Goal: Task Accomplishment & Management: Use online tool/utility

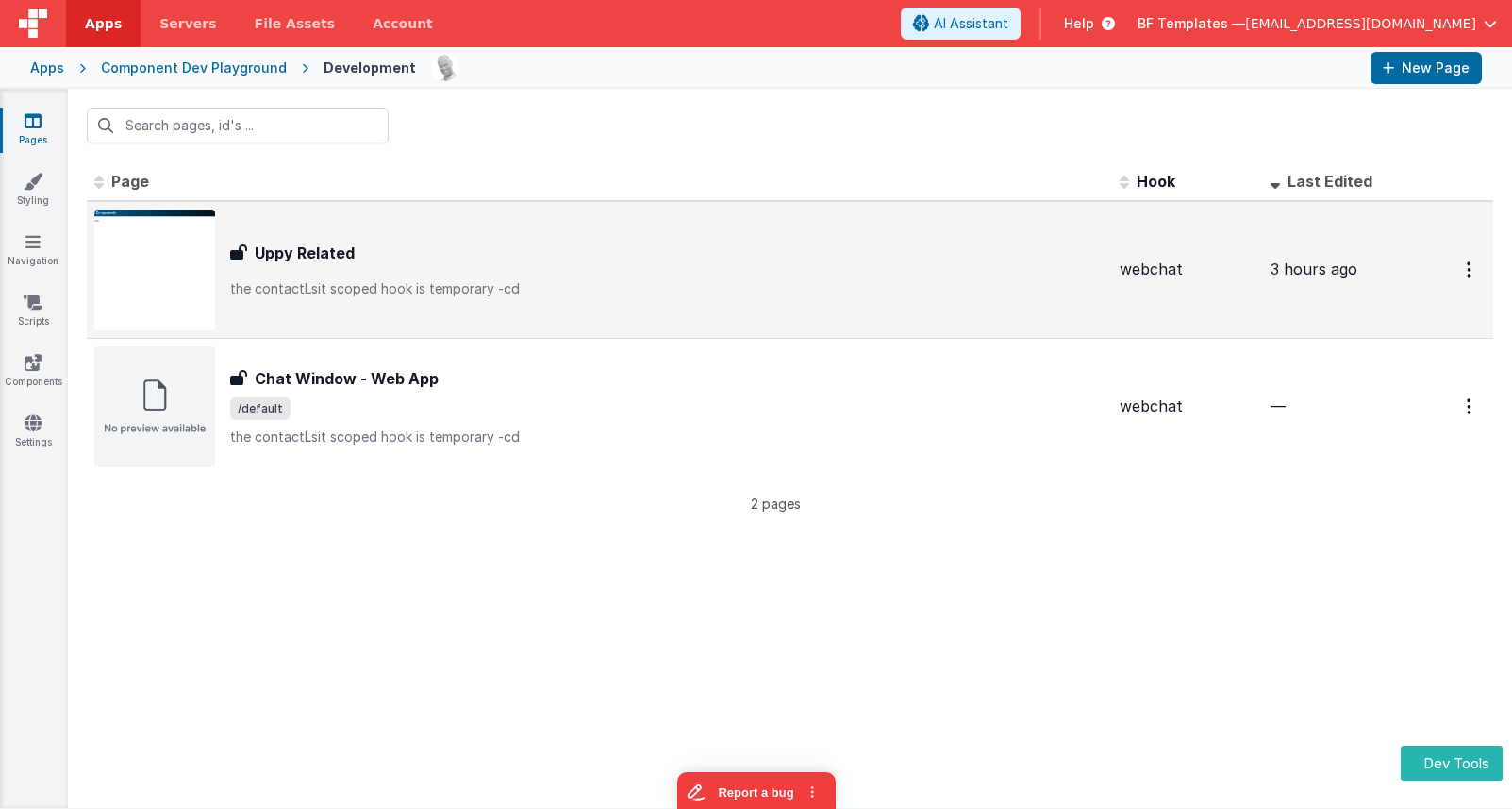
click at [300, 252] on h3 "Uppy Related" at bounding box center [304, 253] width 100 height 23
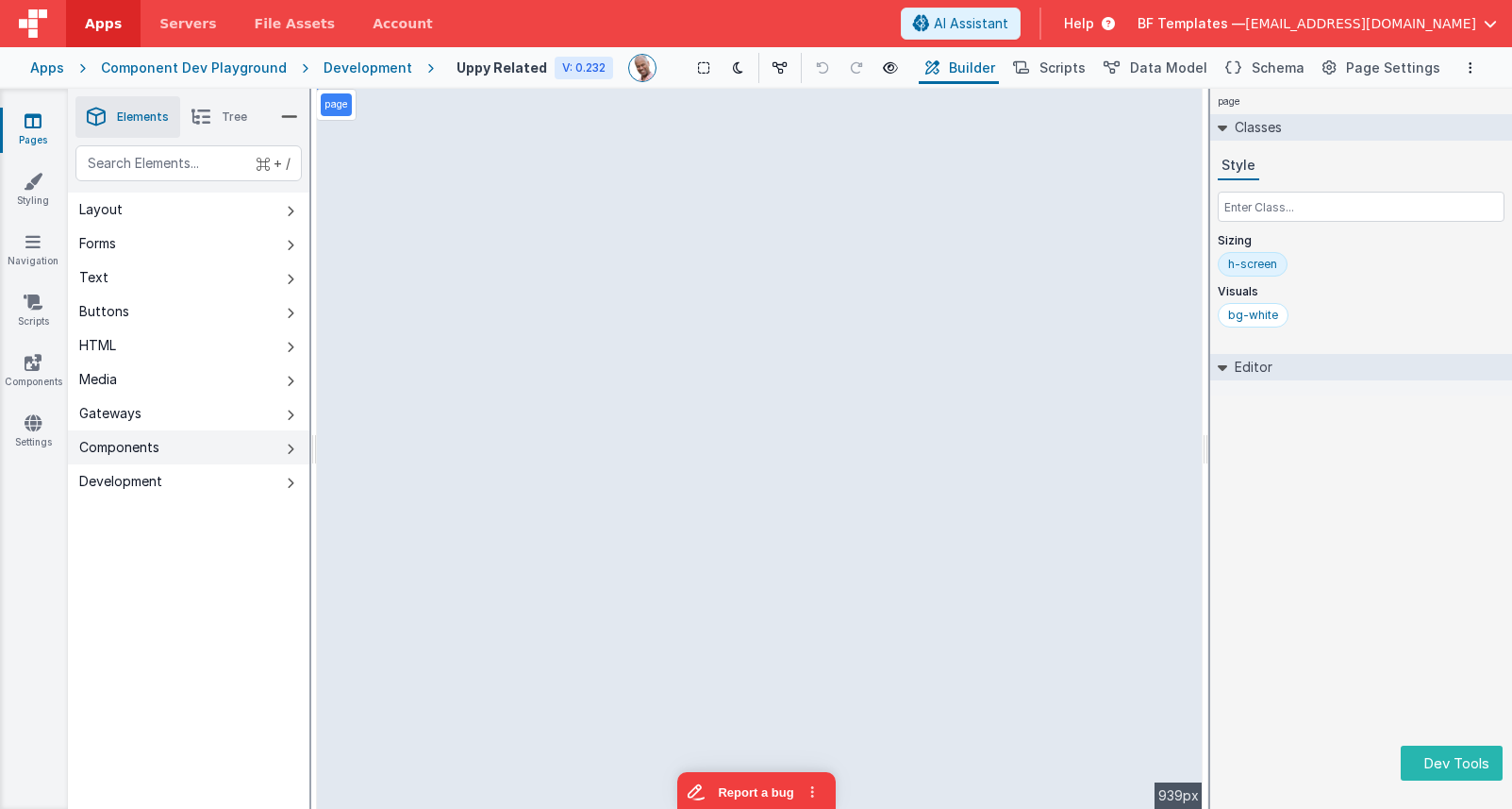
click at [248, 446] on button "Components" at bounding box center [189, 447] width 241 height 34
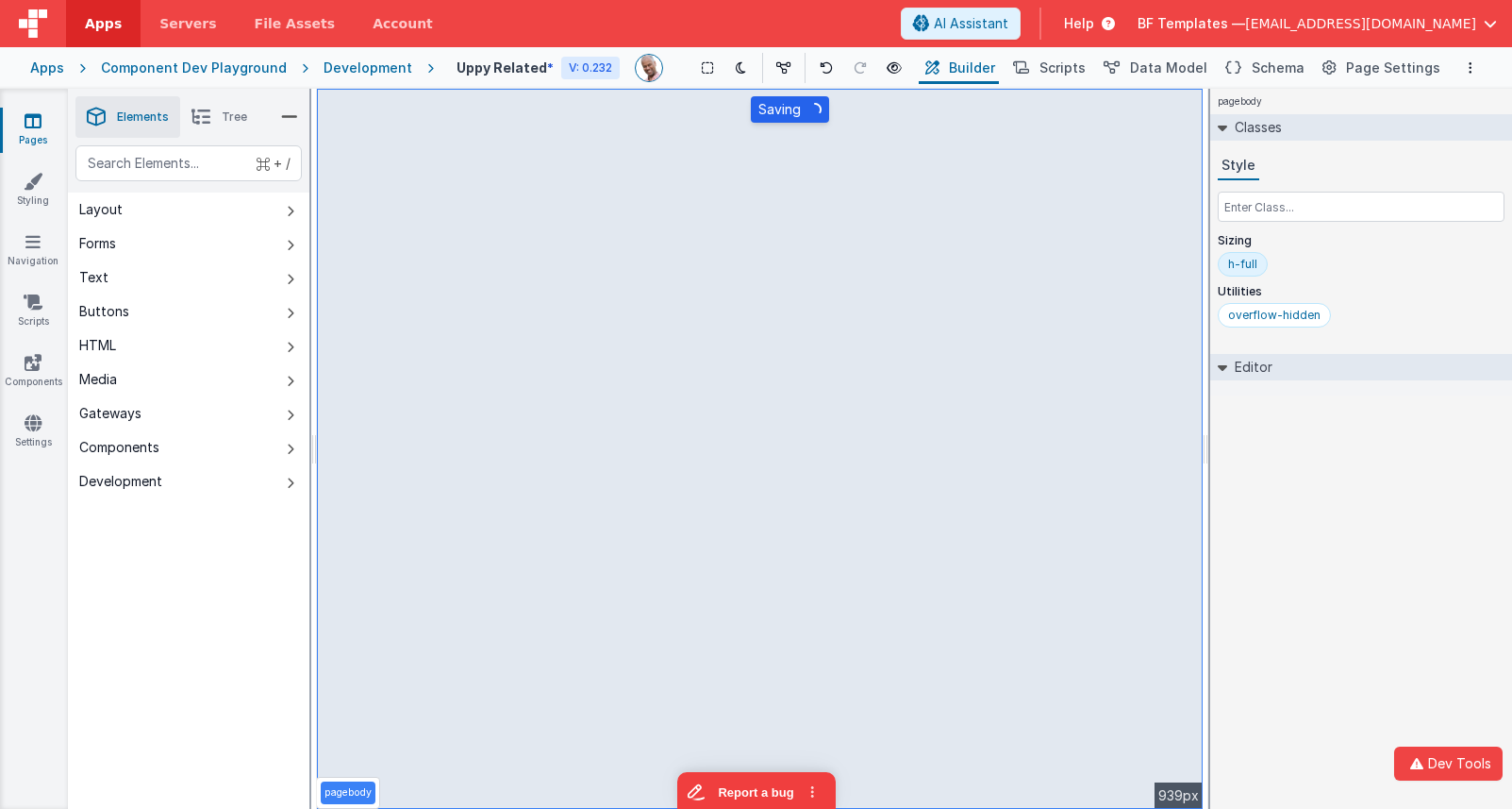
click at [198, 74] on div "Component Dev Playground" at bounding box center [193, 68] width 186 height 19
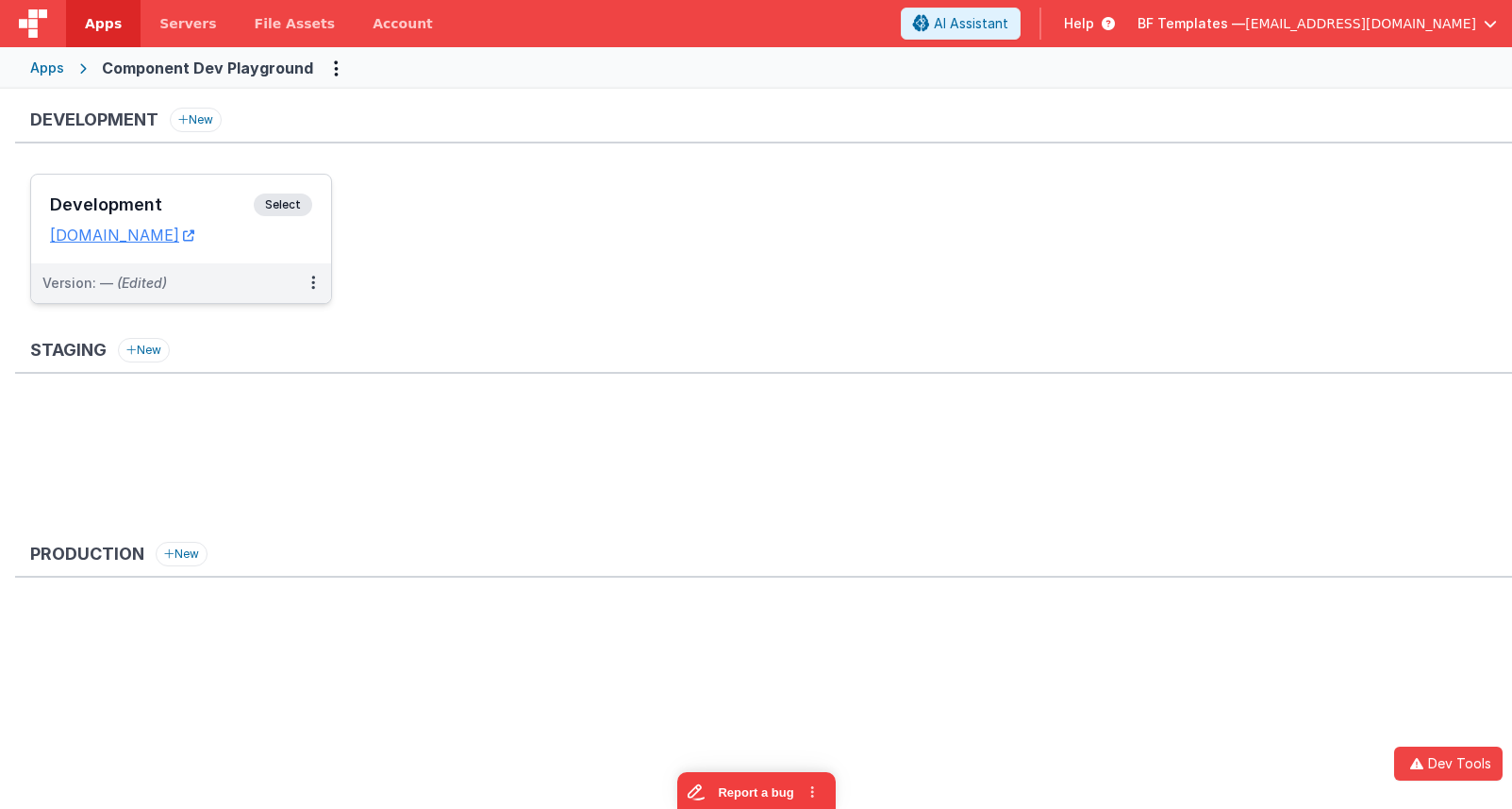
click at [257, 201] on span "Select" at bounding box center [282, 205] width 58 height 23
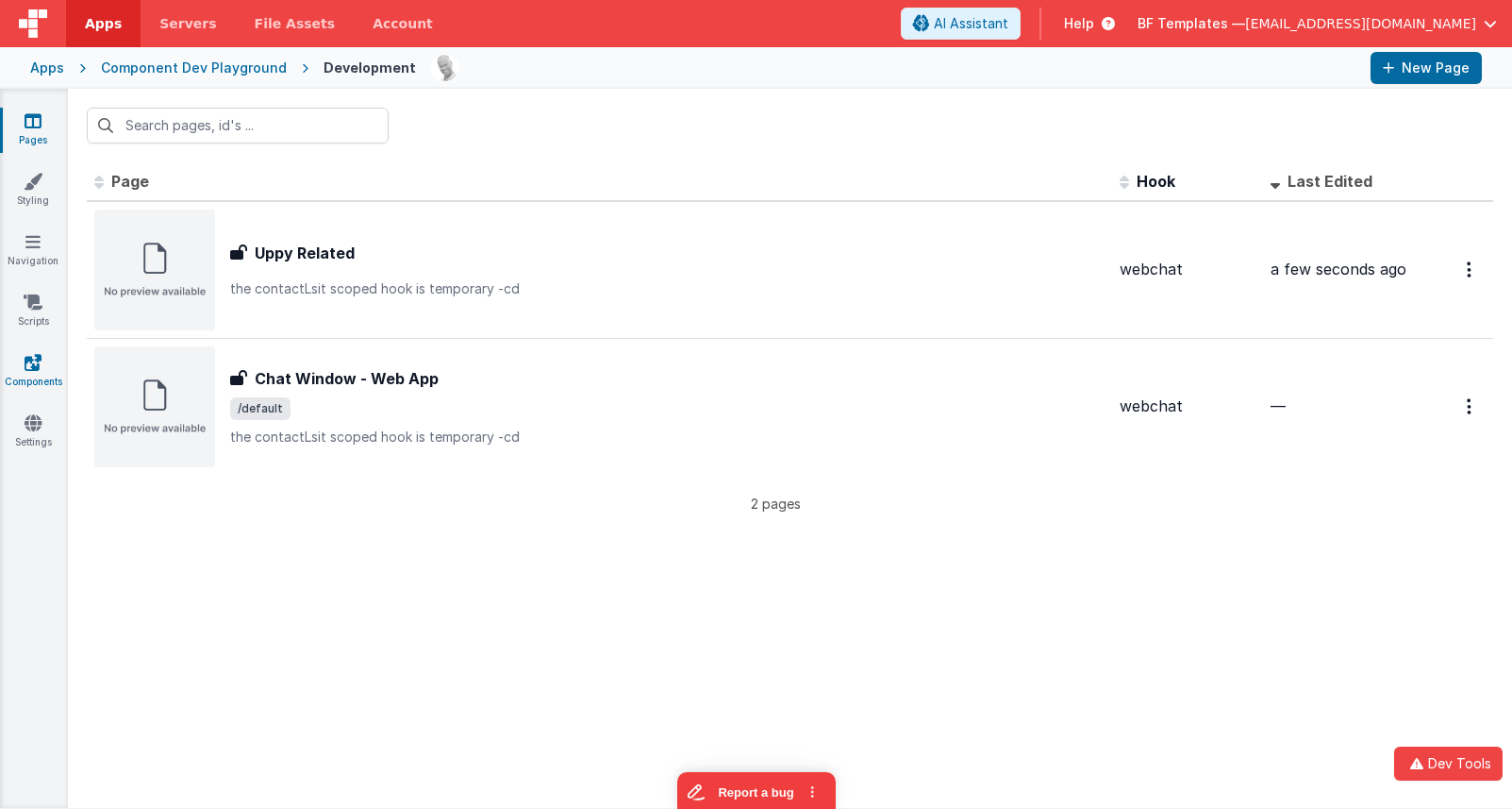
click at [41, 372] on link "Components" at bounding box center [33, 371] width 68 height 37
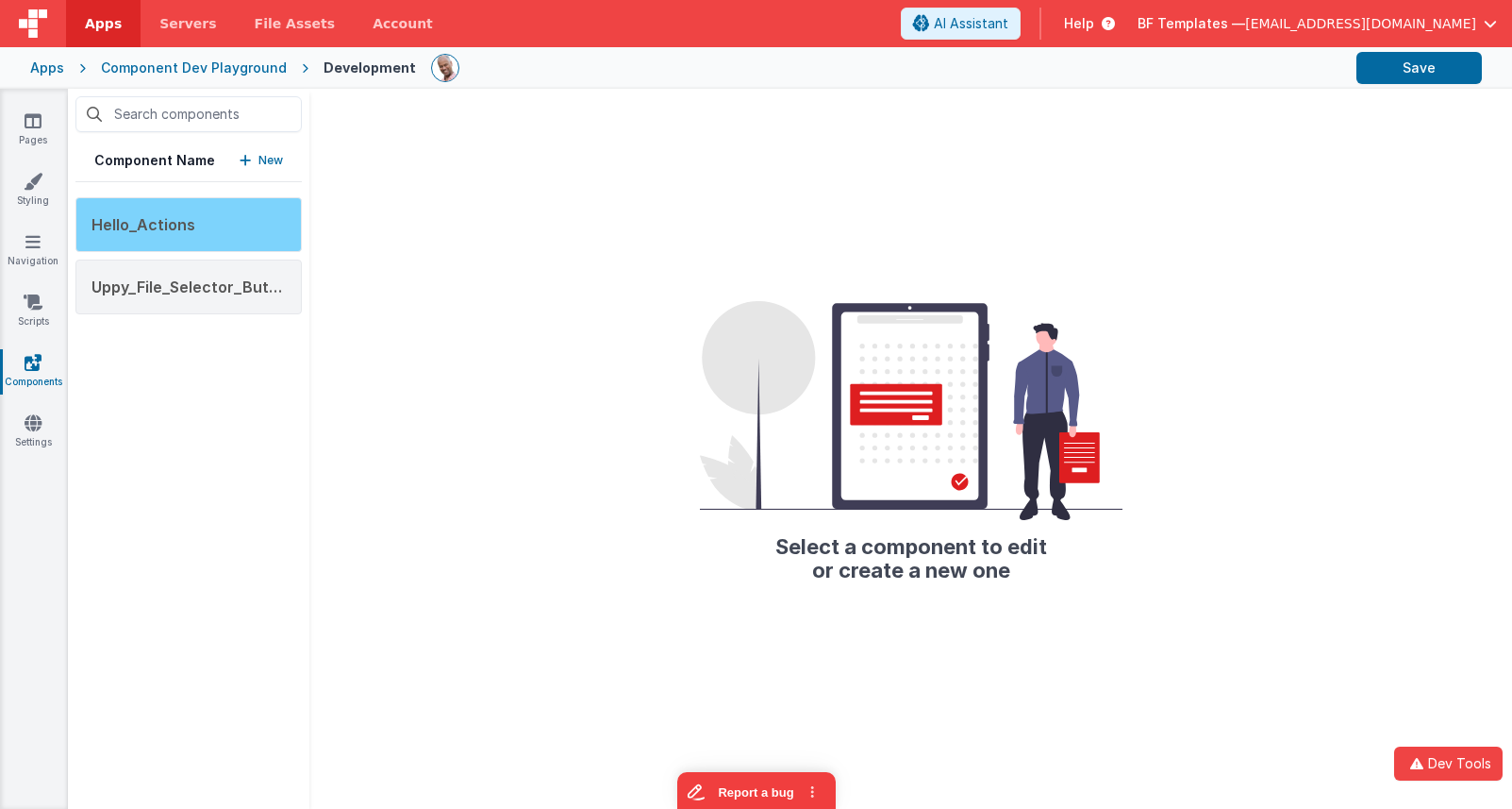
click at [179, 218] on span "Hello_Actions" at bounding box center [144, 225] width 103 height 19
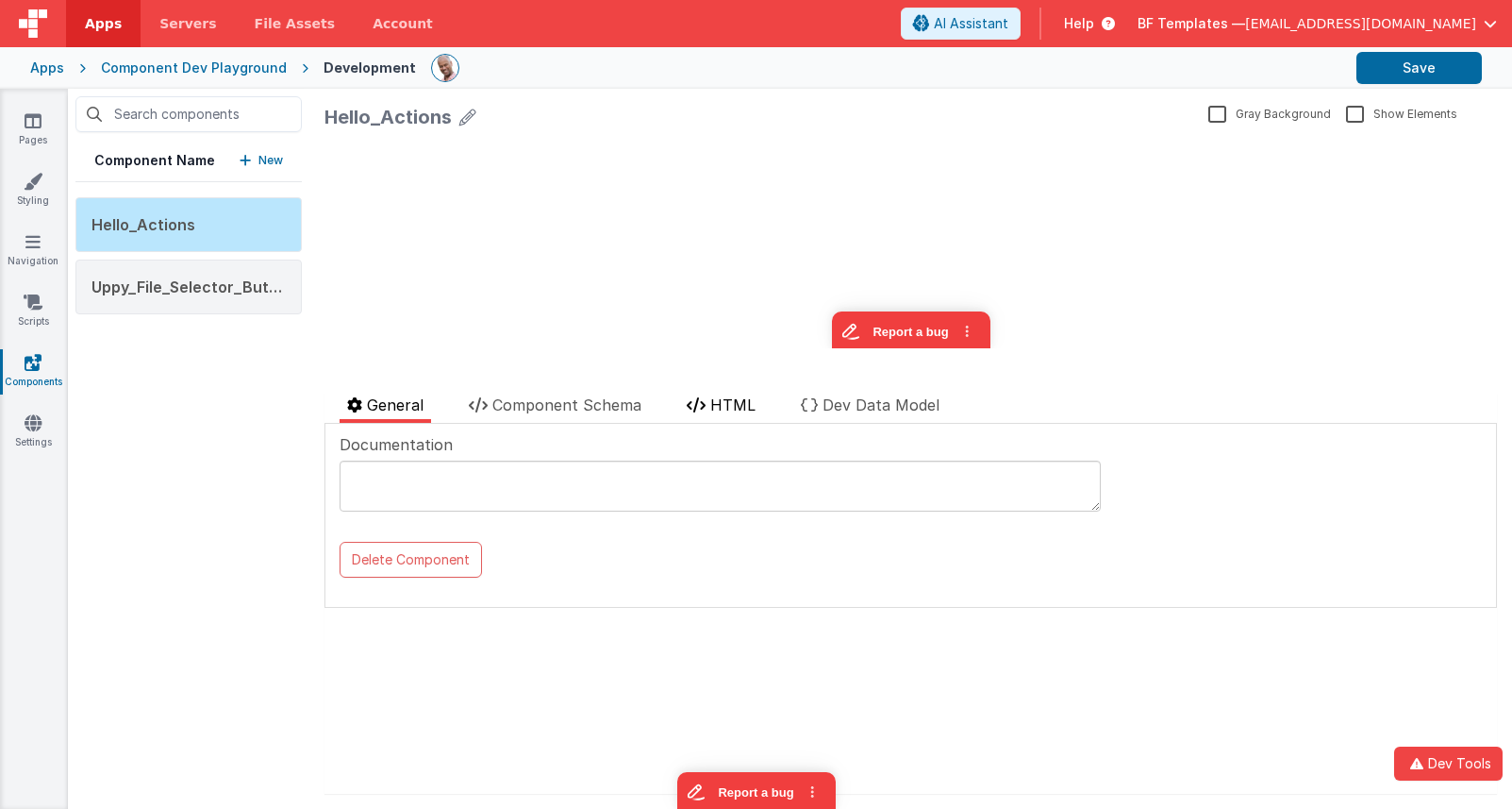
click at [730, 406] on span "HTML" at bounding box center [732, 405] width 45 height 19
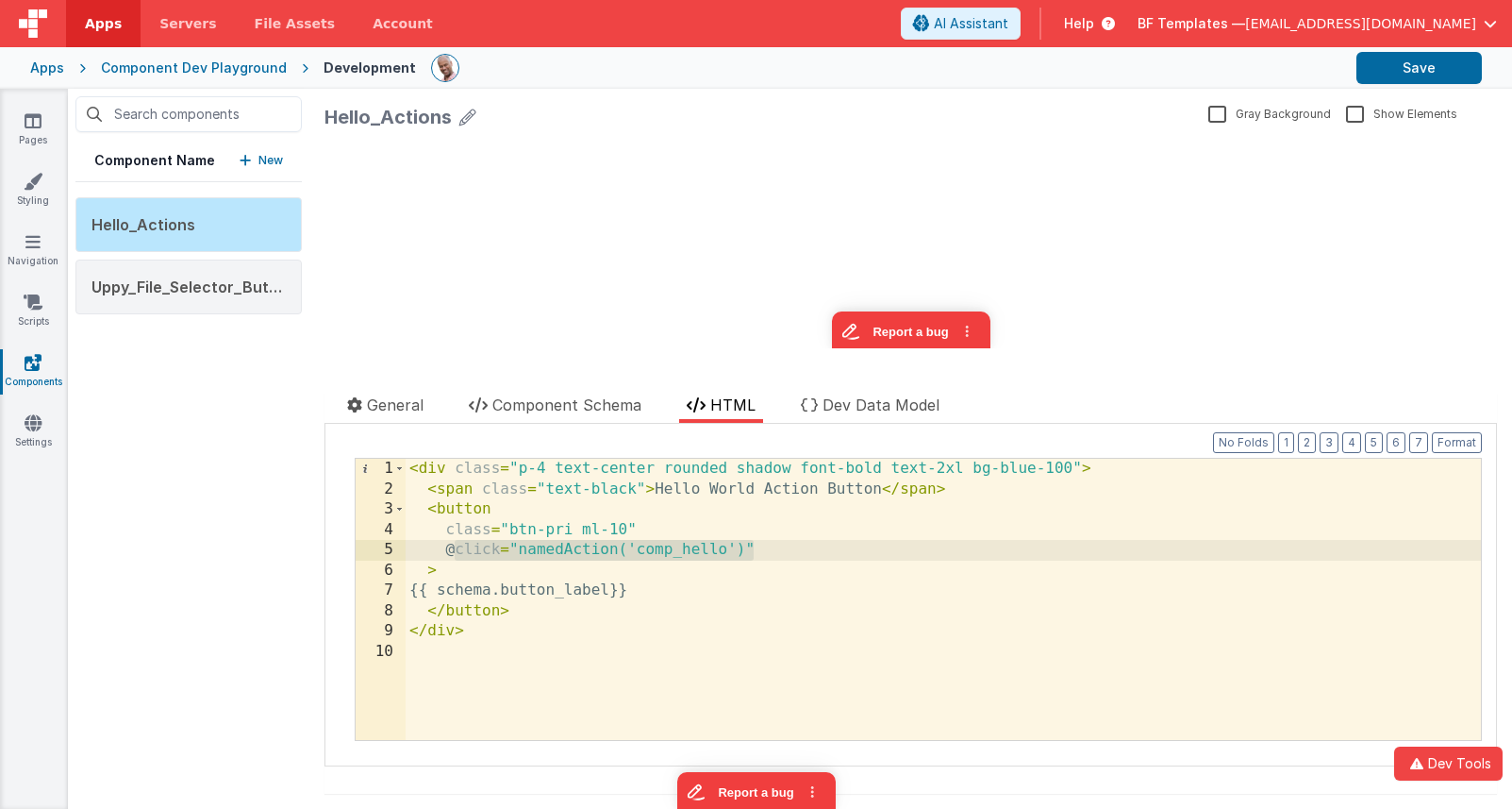
drag, startPoint x: 784, startPoint y: 553, endPoint x: 456, endPoint y: 553, distance: 328.0
click at [453, 552] on div "< div class = "p-4 text-center rounded shadow font-bold text-2xl bg-blue-100" >…" at bounding box center [944, 619] width 1076 height 322
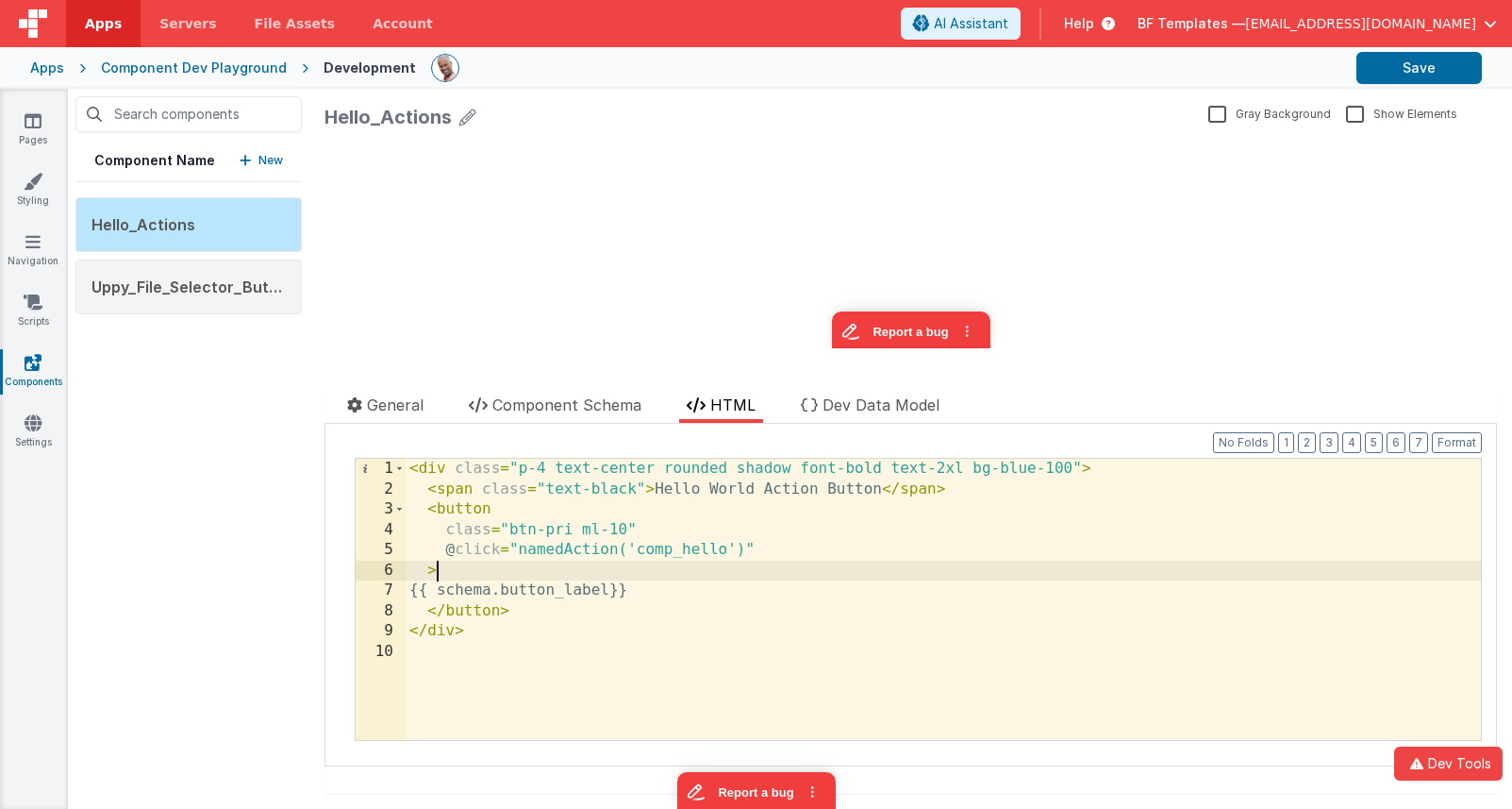
click at [658, 576] on div "< div class = "p-4 text-center rounded shadow font-bold text-2xl bg-blue-100" >…" at bounding box center [944, 619] width 1076 height 322
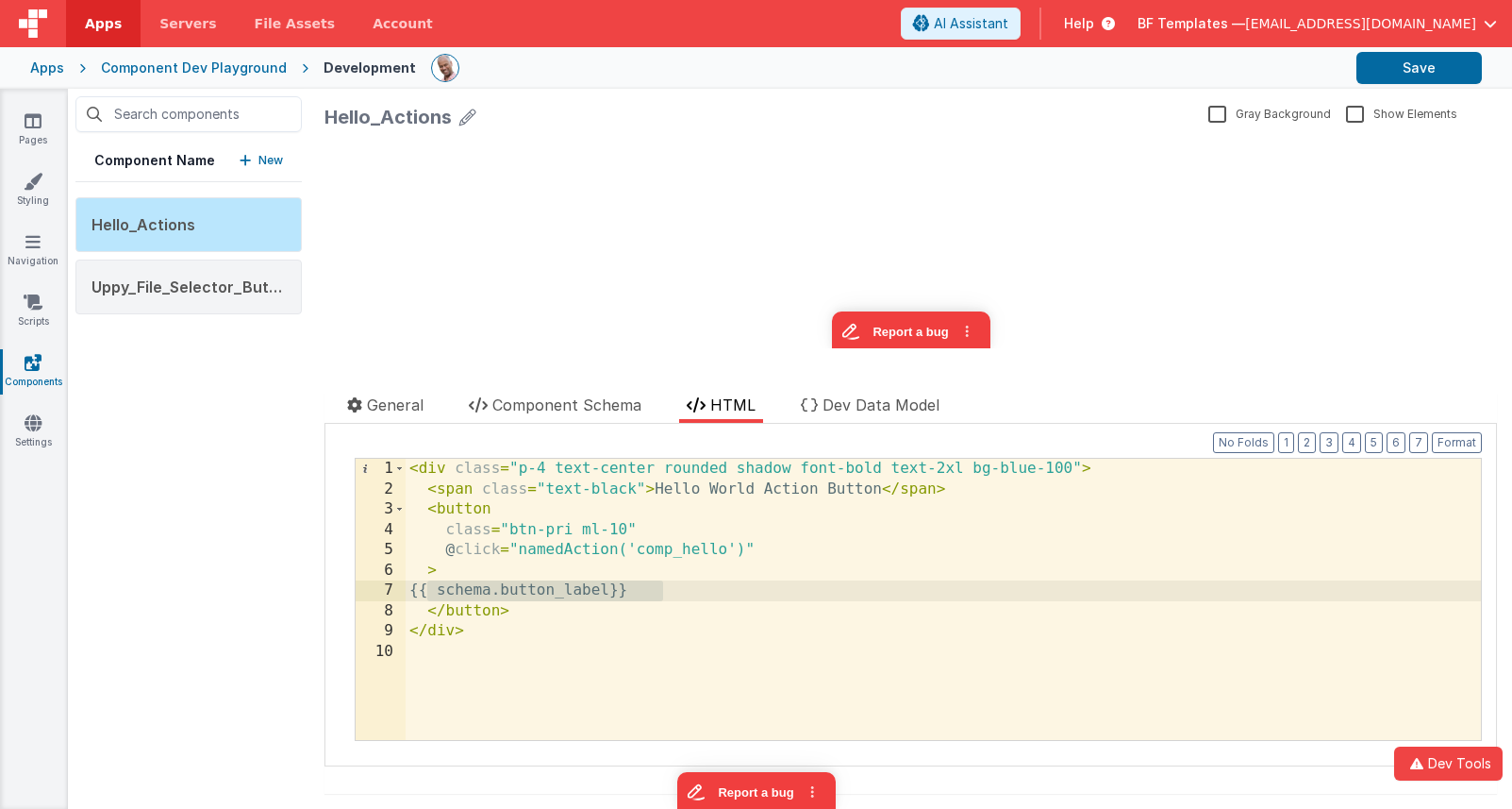
drag, startPoint x: 625, startPoint y: 596, endPoint x: 424, endPoint y: 587, distance: 201.2
click at [424, 587] on div "< div class = "p-4 text-center rounded shadow font-bold text-2xl bg-blue-100" >…" at bounding box center [944, 619] width 1076 height 322
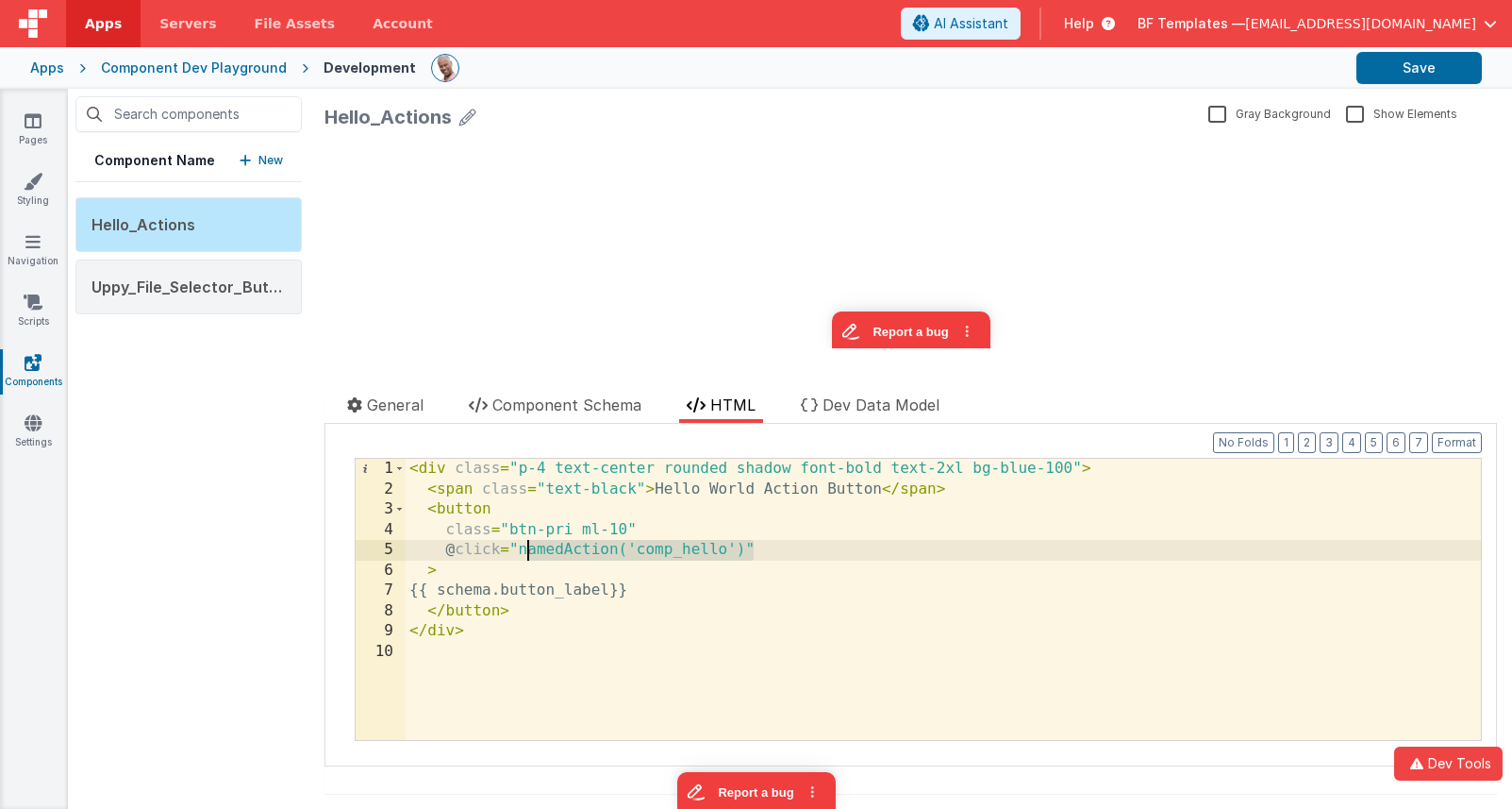
drag, startPoint x: 769, startPoint y: 544, endPoint x: 580, endPoint y: 555, distance: 189.3
click at [529, 550] on div "< div class = "p-4 text-center rounded shadow font-bold text-2xl bg-blue-100" >…" at bounding box center [944, 619] width 1076 height 322
click at [708, 551] on div "< div class = "p-4 text-center rounded shadow font-bold text-2xl bg-blue-100" >…" at bounding box center [944, 619] width 1076 height 322
click at [707, 551] on div "< div class = "p-4 text-center rounded shadow font-bold text-2xl bg-blue-100" >…" at bounding box center [944, 619] width 1076 height 322
click at [588, 408] on span "Component Schema" at bounding box center [567, 405] width 149 height 19
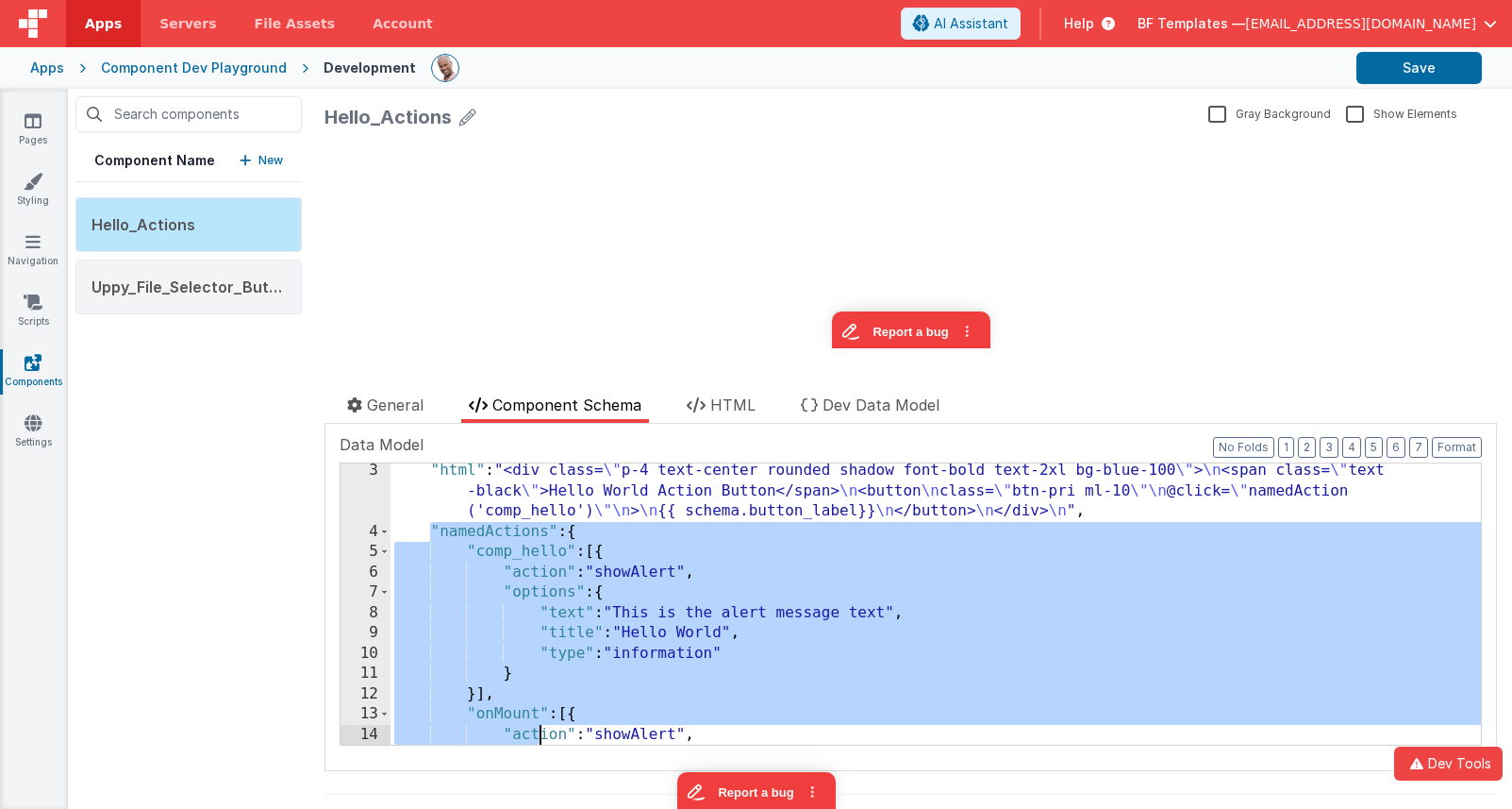
drag, startPoint x: 431, startPoint y: 573, endPoint x: 539, endPoint y: 748, distance: 205.6
click at [539, 748] on div "Data Model Format 7 6 5 4 3 2 1 No Folds 3 4 5 6 7 8 9 10 11 12 13 14 15 16 "ht…" at bounding box center [911, 597] width 1143 height 327
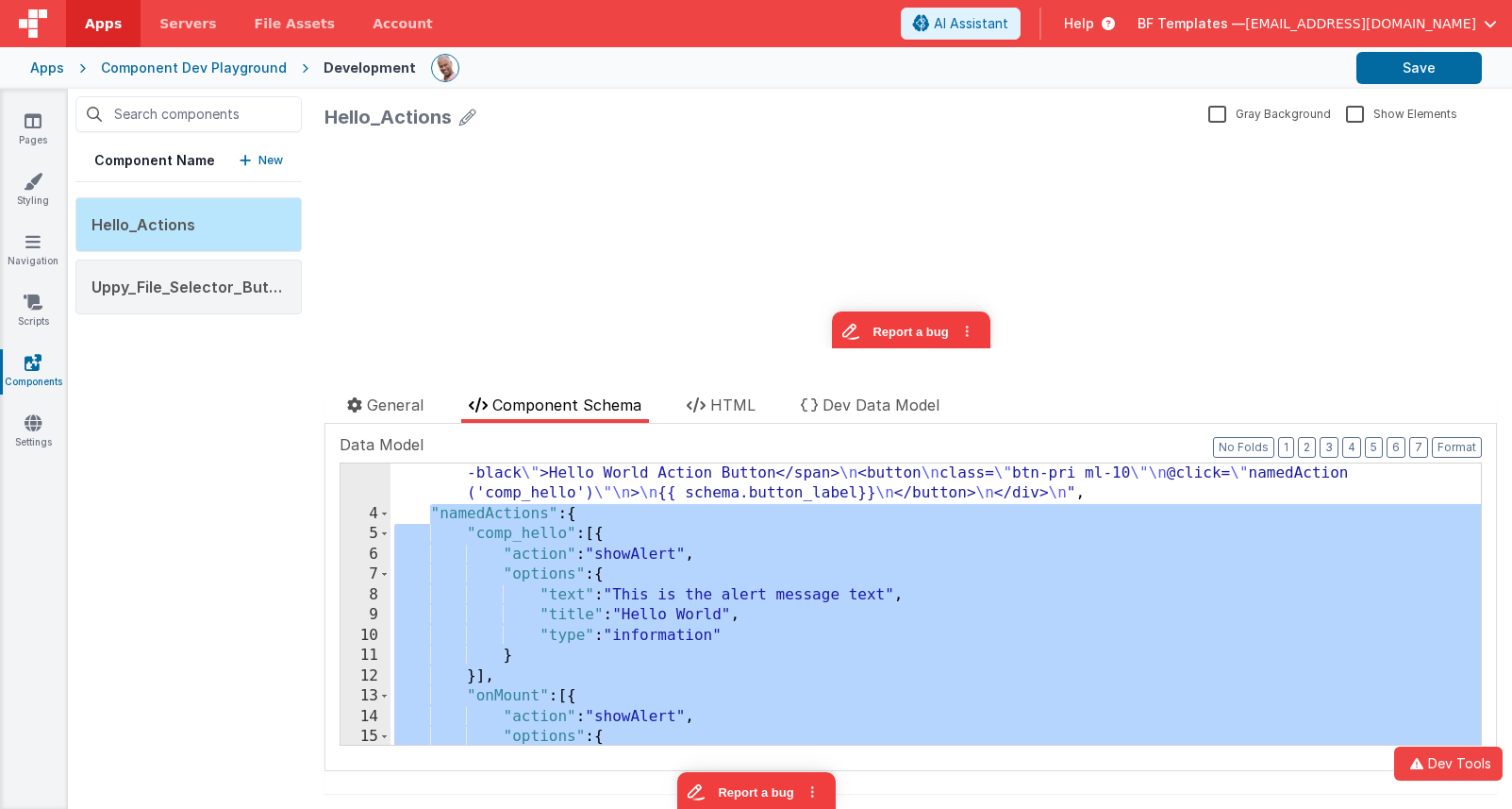
scroll to position [31, 0]
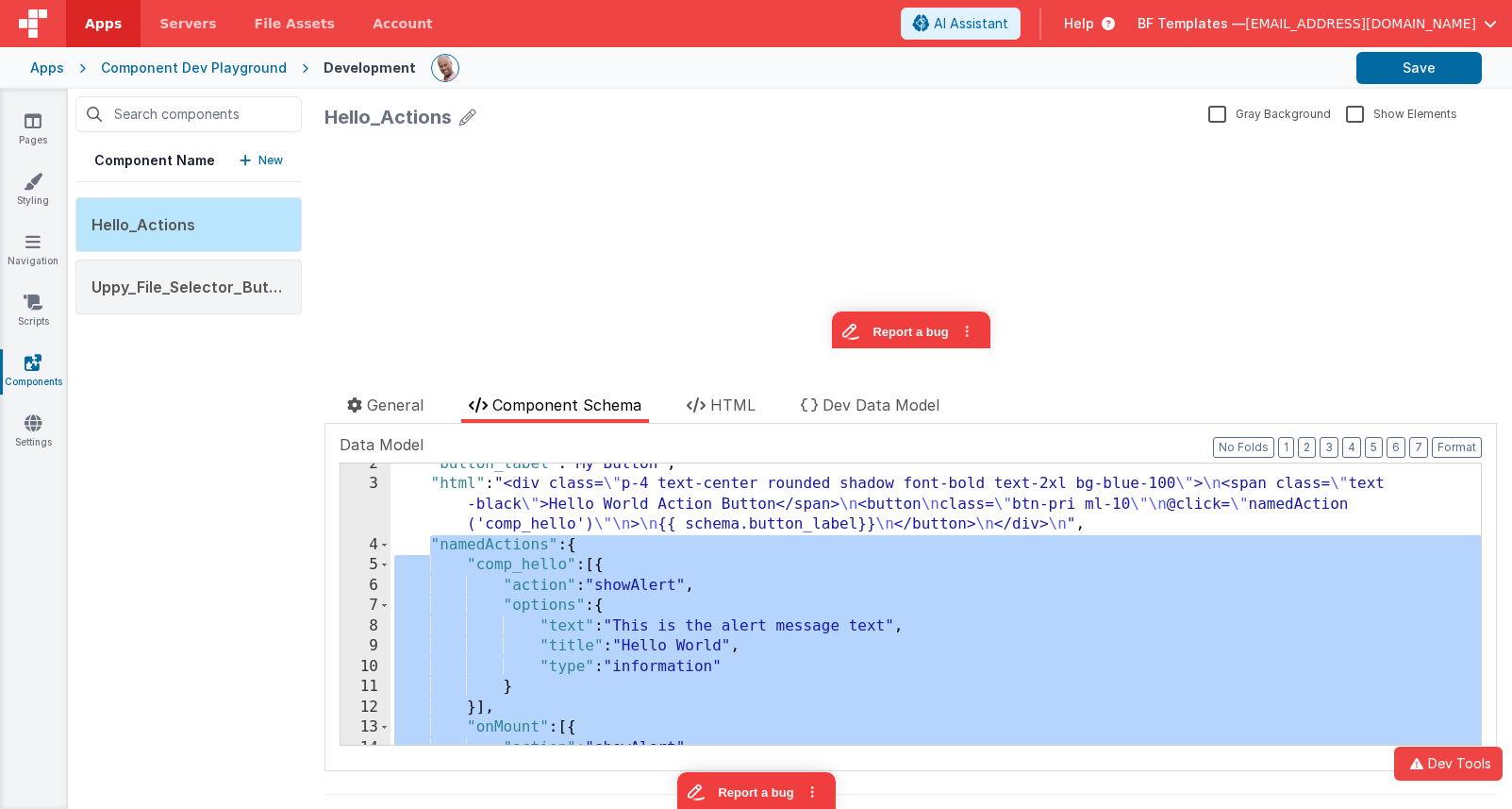
click at [634, 579] on div ""button_label" : "My Button" , "html" : "<div class= \" p-4 text-center rounded…" at bounding box center [936, 615] width 1091 height 322
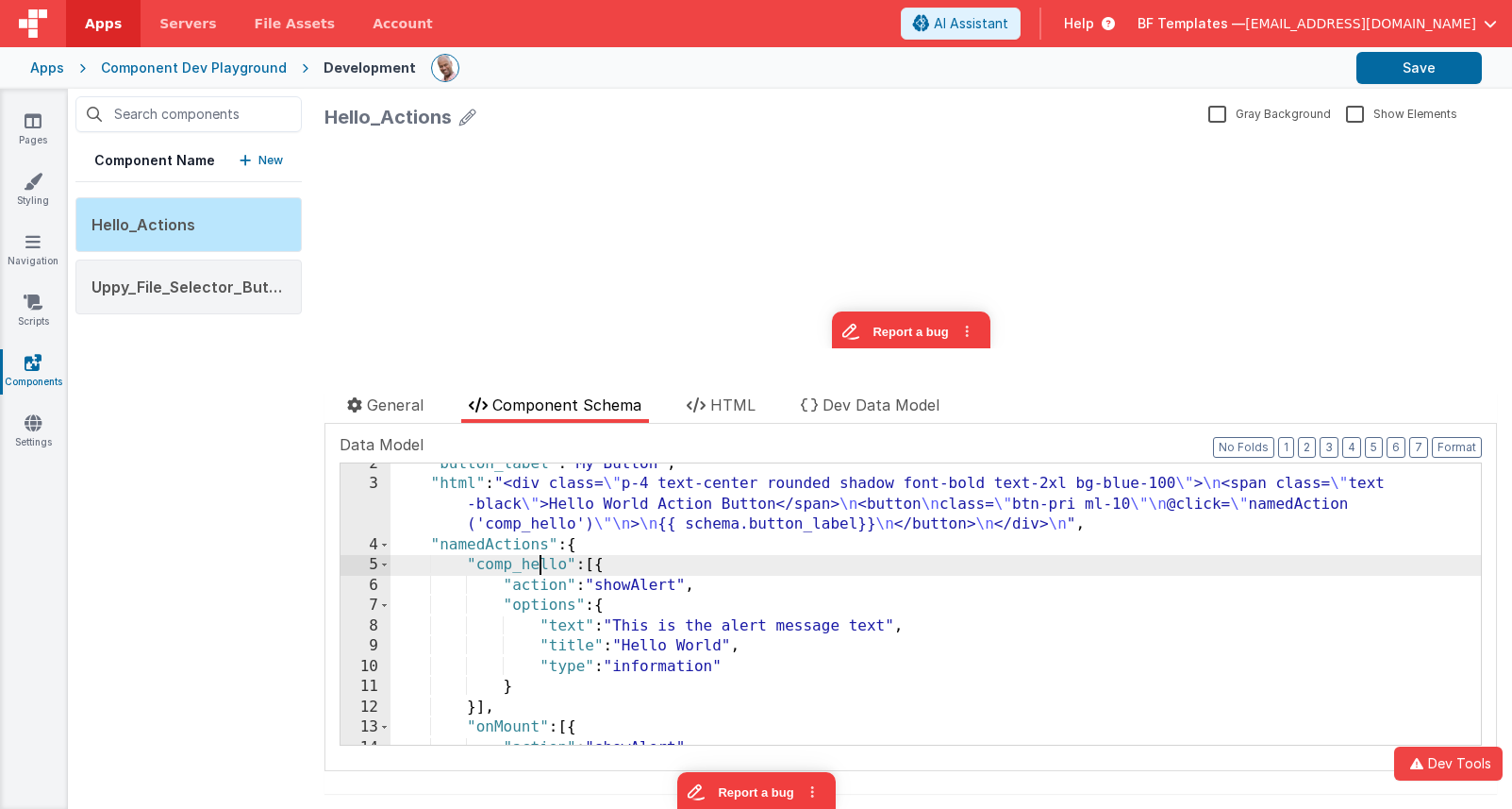
click at [543, 564] on div ""button_label" : "My Button" , "html" : "<div class= \" p-4 text-center rounded…" at bounding box center [936, 615] width 1091 height 322
click at [521, 726] on div ""button_label" : "My Button" , "html" : "<div class= \" p-4 text-center rounded…" at bounding box center [936, 613] width 1091 height 322
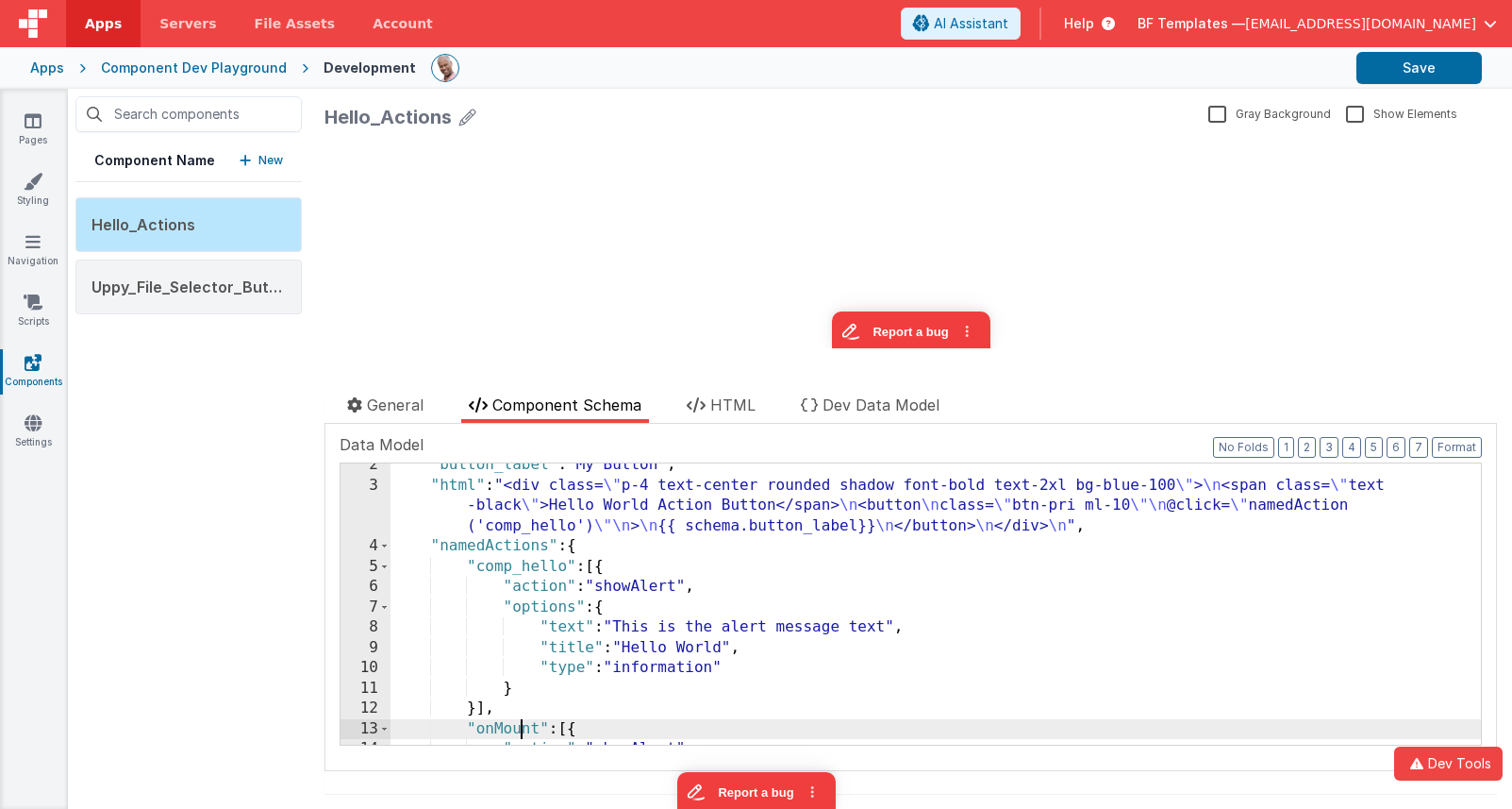
click at [521, 726] on div ""button_label" : "My Button" , "html" : "<div class= \" p-4 text-center rounded…" at bounding box center [936, 616] width 1091 height 322
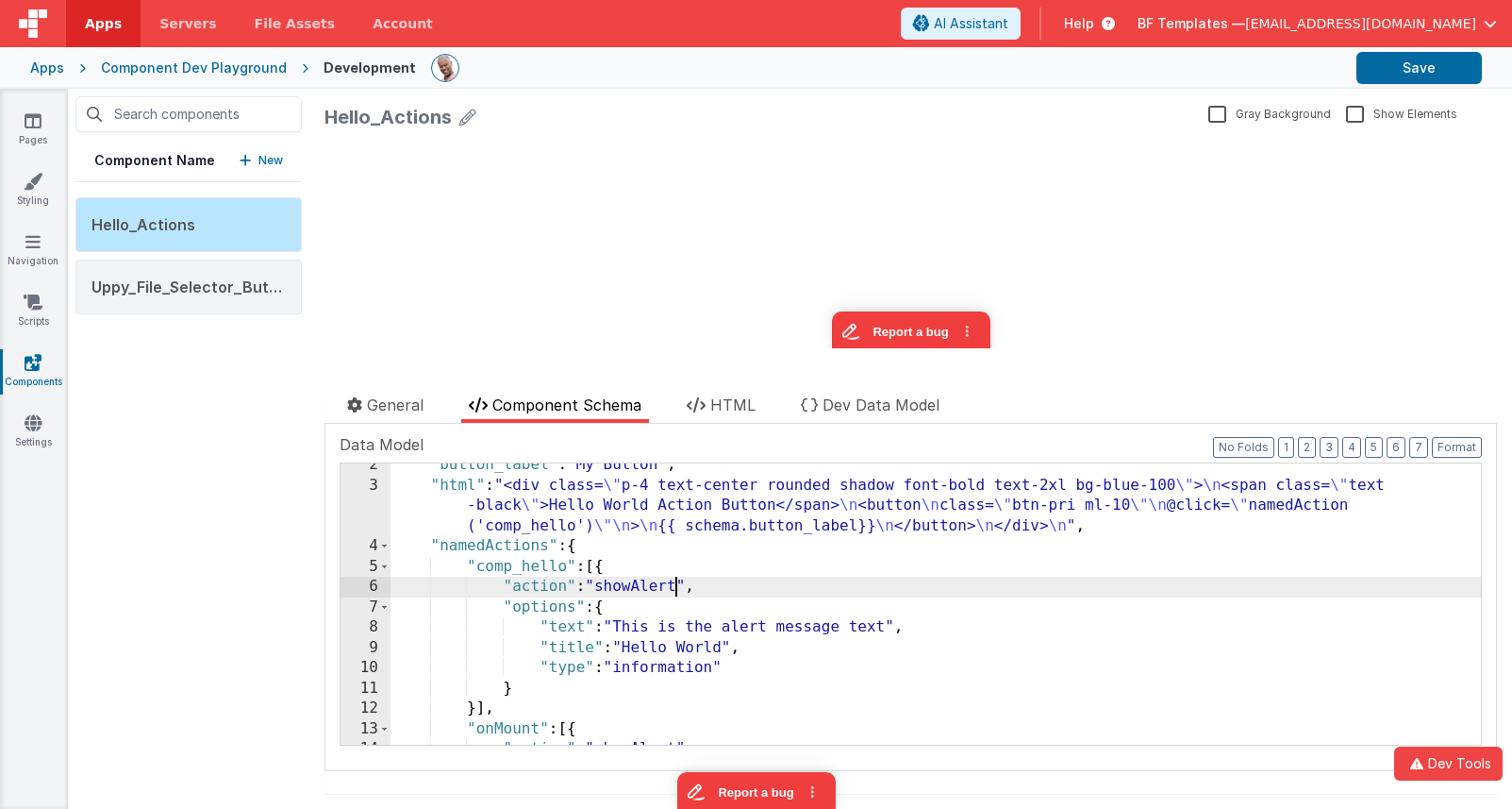
click at [677, 592] on div ""button_label" : "My Button" , "html" : "<div class= \" p-4 text-center rounded…" at bounding box center [936, 616] width 1091 height 322
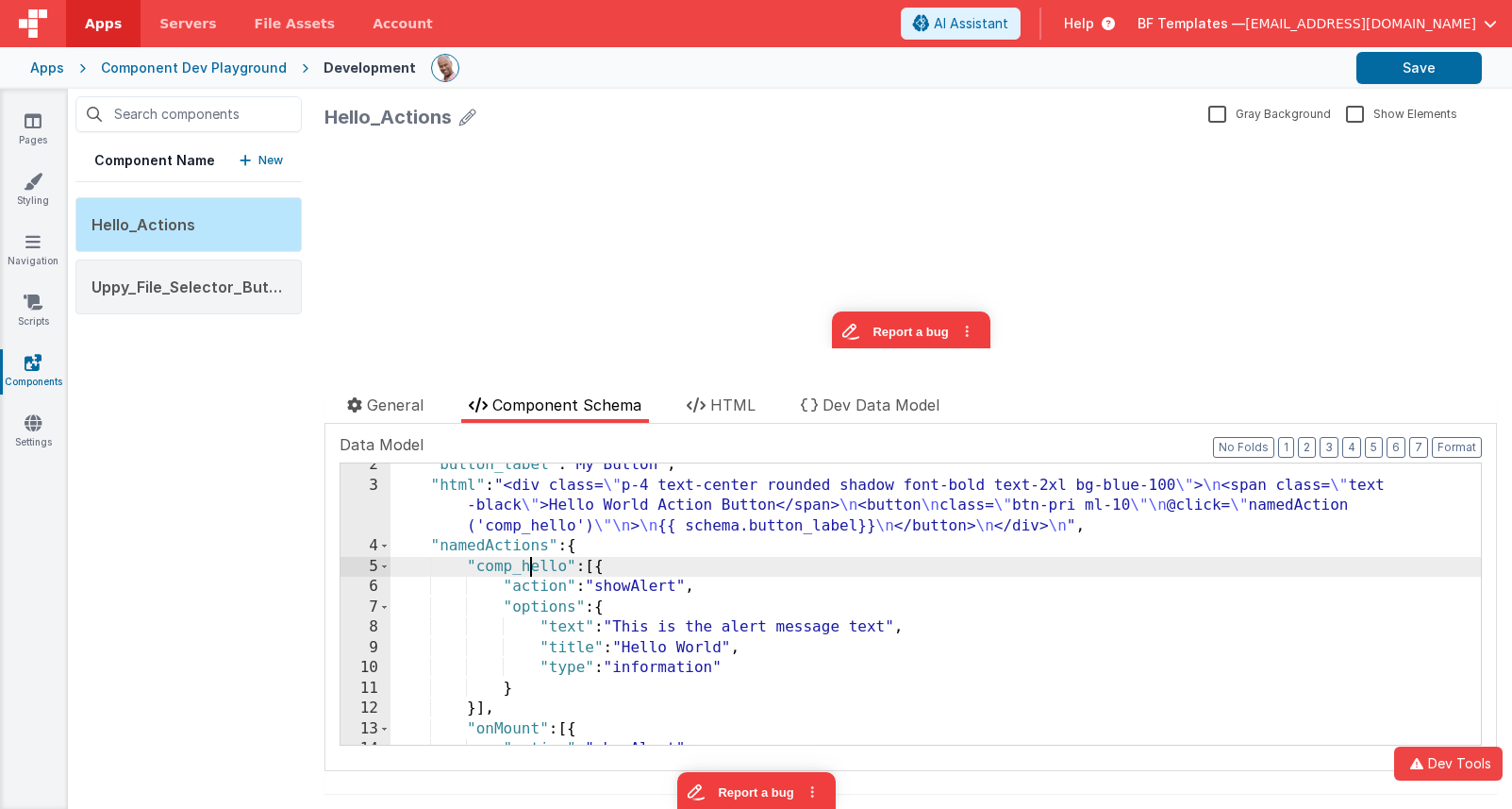
click at [525, 565] on div ""button_label" : "My Button" , "html" : "<div class= \" p-4 text-center rounded…" at bounding box center [936, 616] width 1091 height 322
click at [603, 567] on div ""button_label" : "My Button" , "html" : "<div class= \" p-4 text-center rounded…" at bounding box center [936, 616] width 1091 height 322
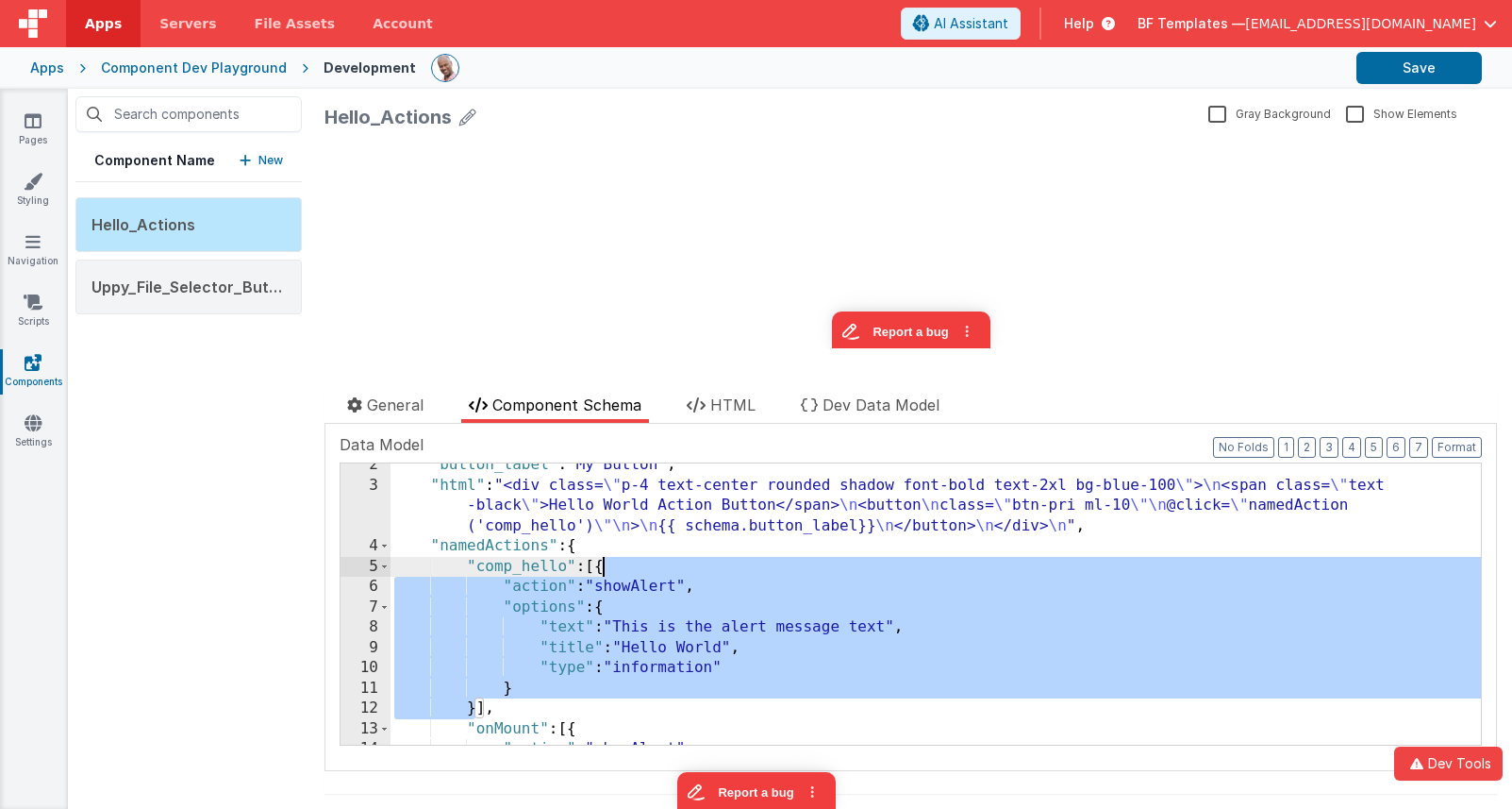
click at [603, 567] on div ""button_label" : "My Button" , "html" : "<div class= \" p-4 text-center rounded…" at bounding box center [936, 616] width 1091 height 322
click at [731, 644] on div ""button_label" : "My Button" , "html" : "<div class= \" p-4 text-center rounded…" at bounding box center [936, 616] width 1091 height 322
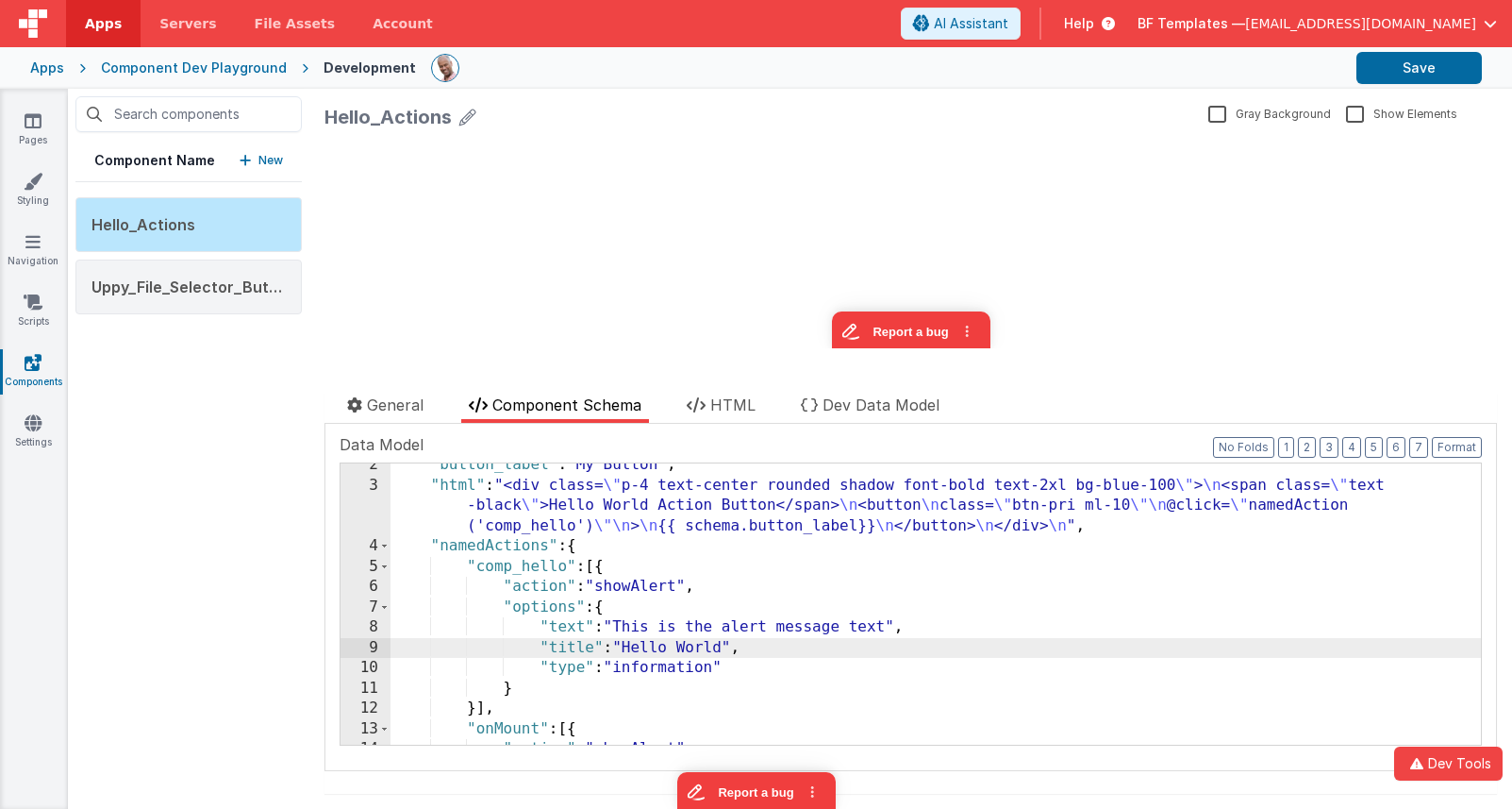
click at [706, 649] on div ""button_label" : "My Button" , "html" : "<div class= \" p-4 text-center rounded…" at bounding box center [936, 616] width 1091 height 322
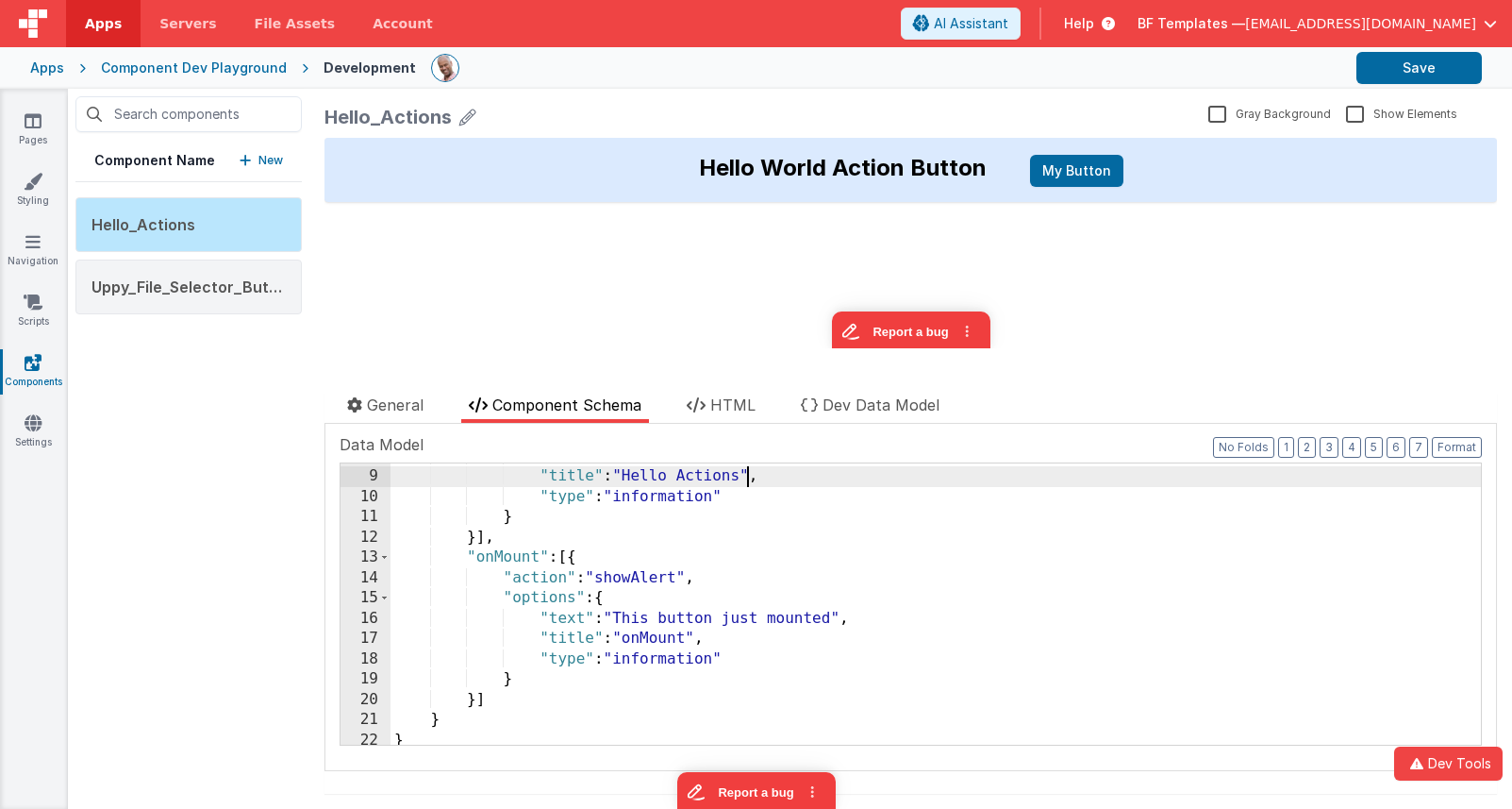
scroll to position [201, 0]
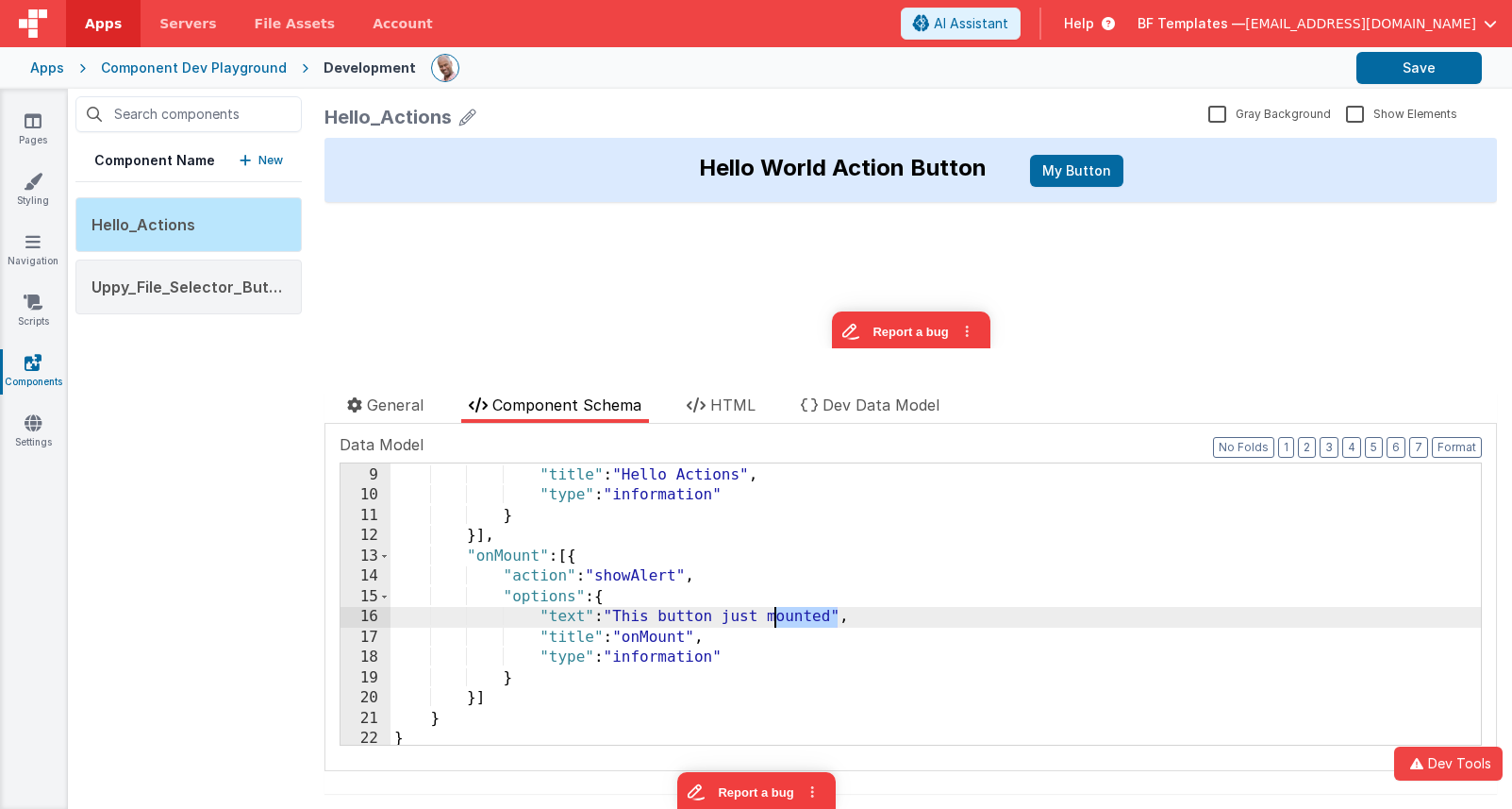
drag, startPoint x: 836, startPoint y: 618, endPoint x: 770, endPoint y: 620, distance: 66.0
click at [770, 620] on div ""text" : "This is the alert message text" , "title" : "Hello Actions" , "type" …" at bounding box center [936, 605] width 1091 height 322
click at [712, 621] on div ""text" : "This is the alert message text" , "title" : "Hello Actions" , "type" …" at bounding box center [936, 605] width 1091 height 322
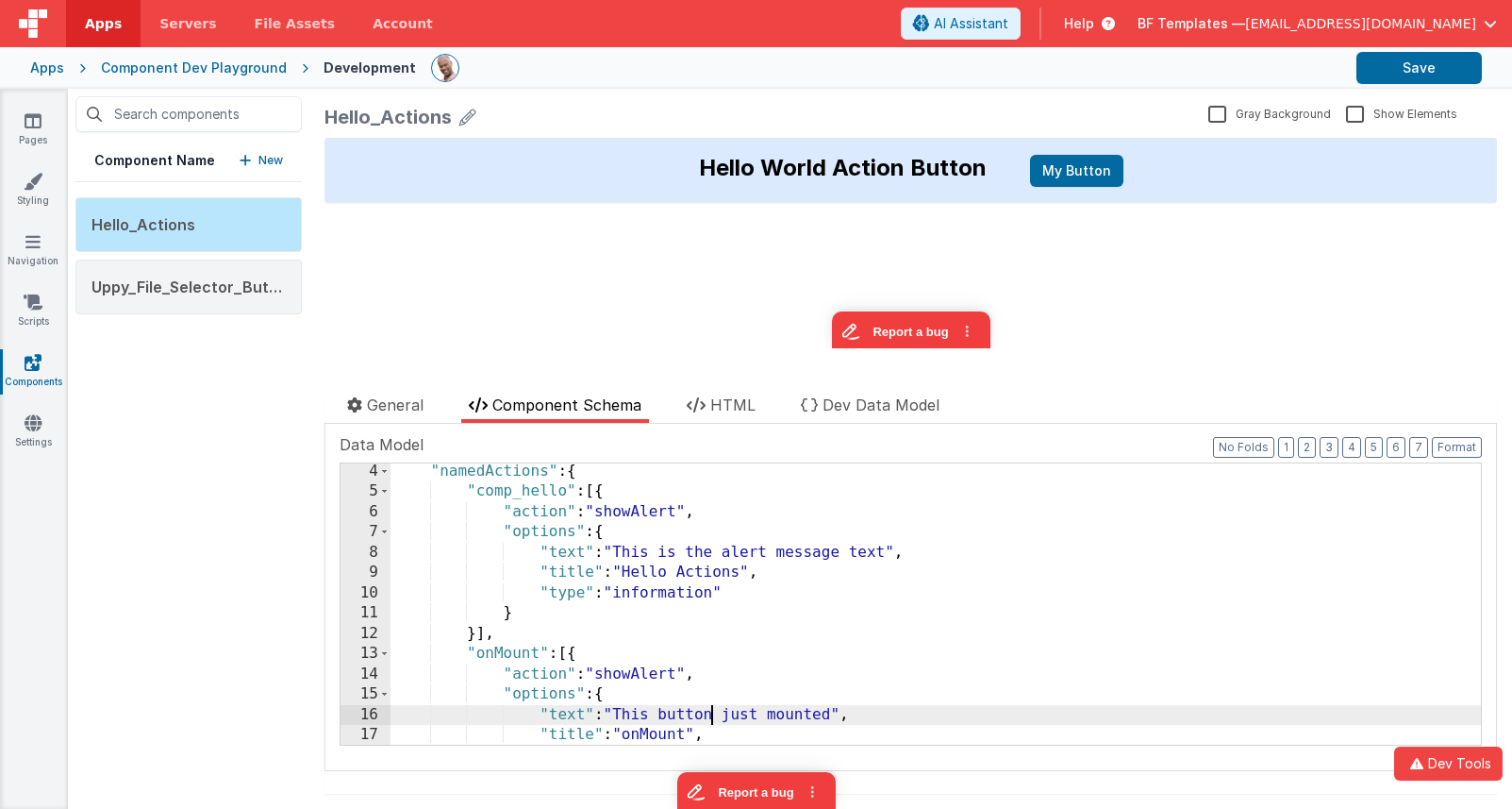
scroll to position [68, 0]
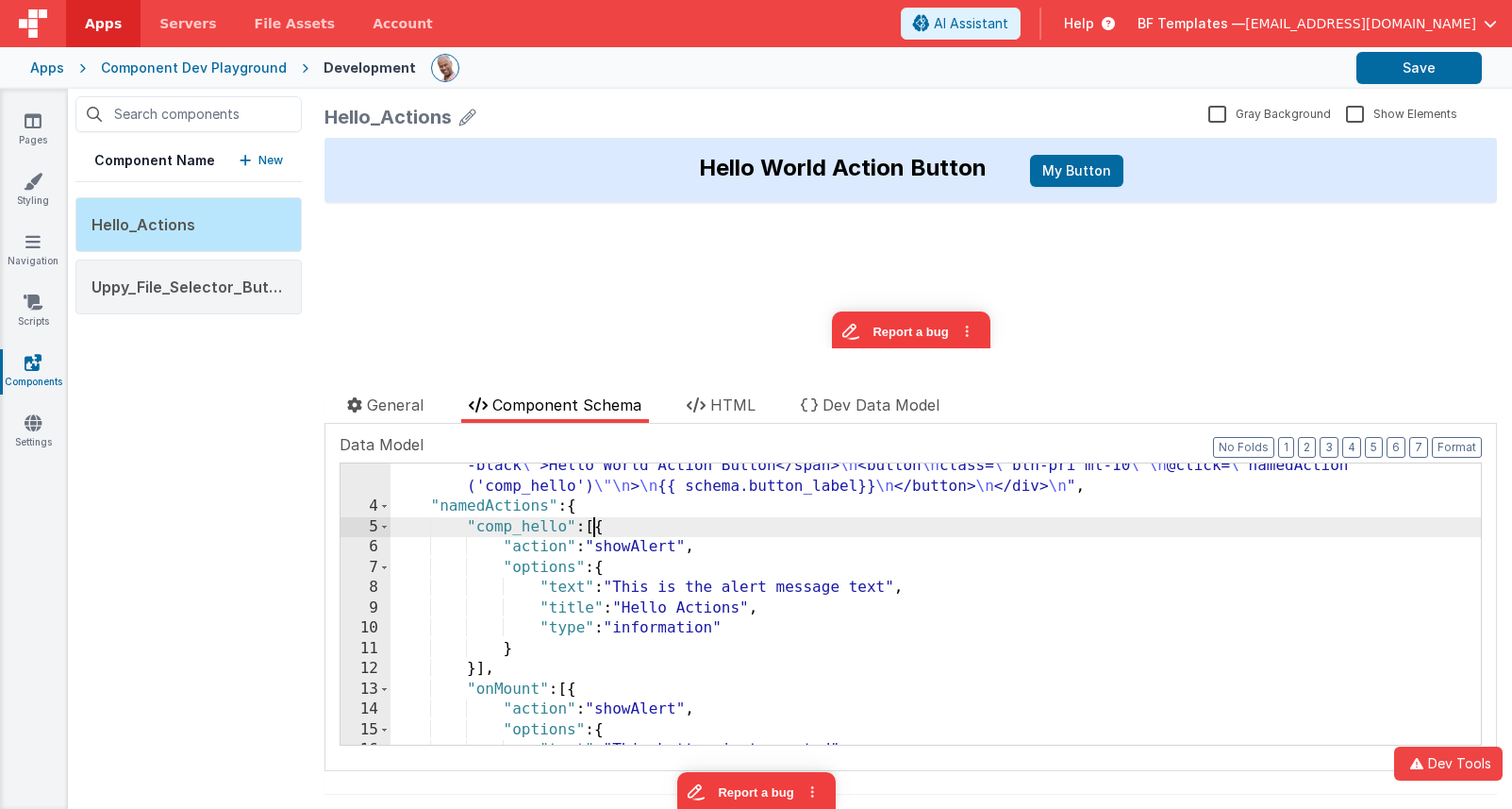
click at [594, 521] on div ""html" : "<div class= \" p-4 text-center rounded shadow font-bold text-2xl bg-b…" at bounding box center [936, 617] width 1091 height 363
click at [1401, 80] on button "Save" at bounding box center [1419, 68] width 125 height 33
click at [33, 122] on icon at bounding box center [33, 121] width 17 height 19
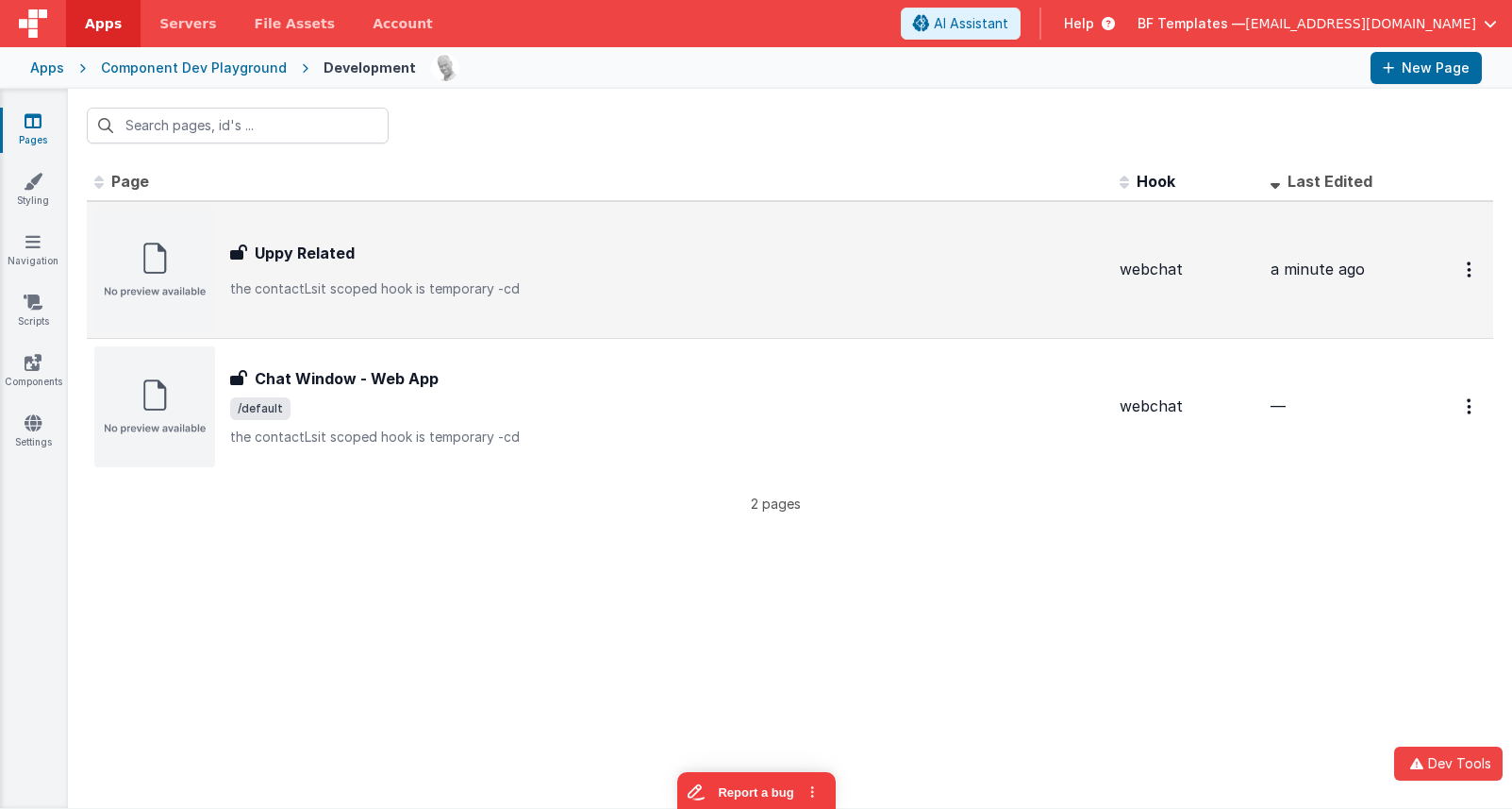
click at [376, 220] on div "Uppy Related Uppy Related the contactLsit scoped hook is temporary -cd" at bounding box center [600, 270] width 1011 height 121
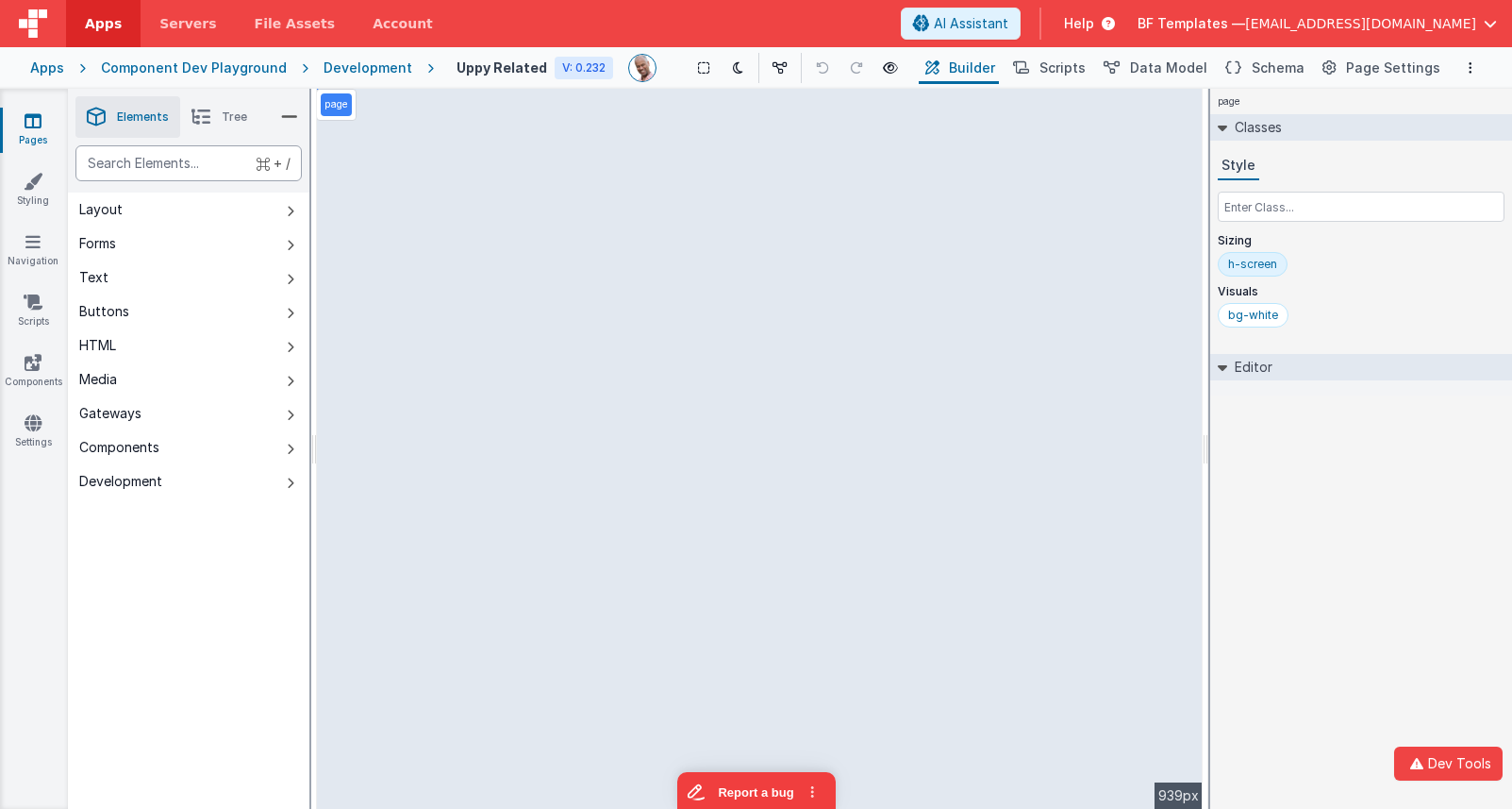
click at [170, 168] on div "text" at bounding box center [189, 163] width 227 height 35
drag, startPoint x: 235, startPoint y: 446, endPoint x: 277, endPoint y: 448, distance: 42.0
click at [235, 446] on button "Components" at bounding box center [189, 447] width 241 height 34
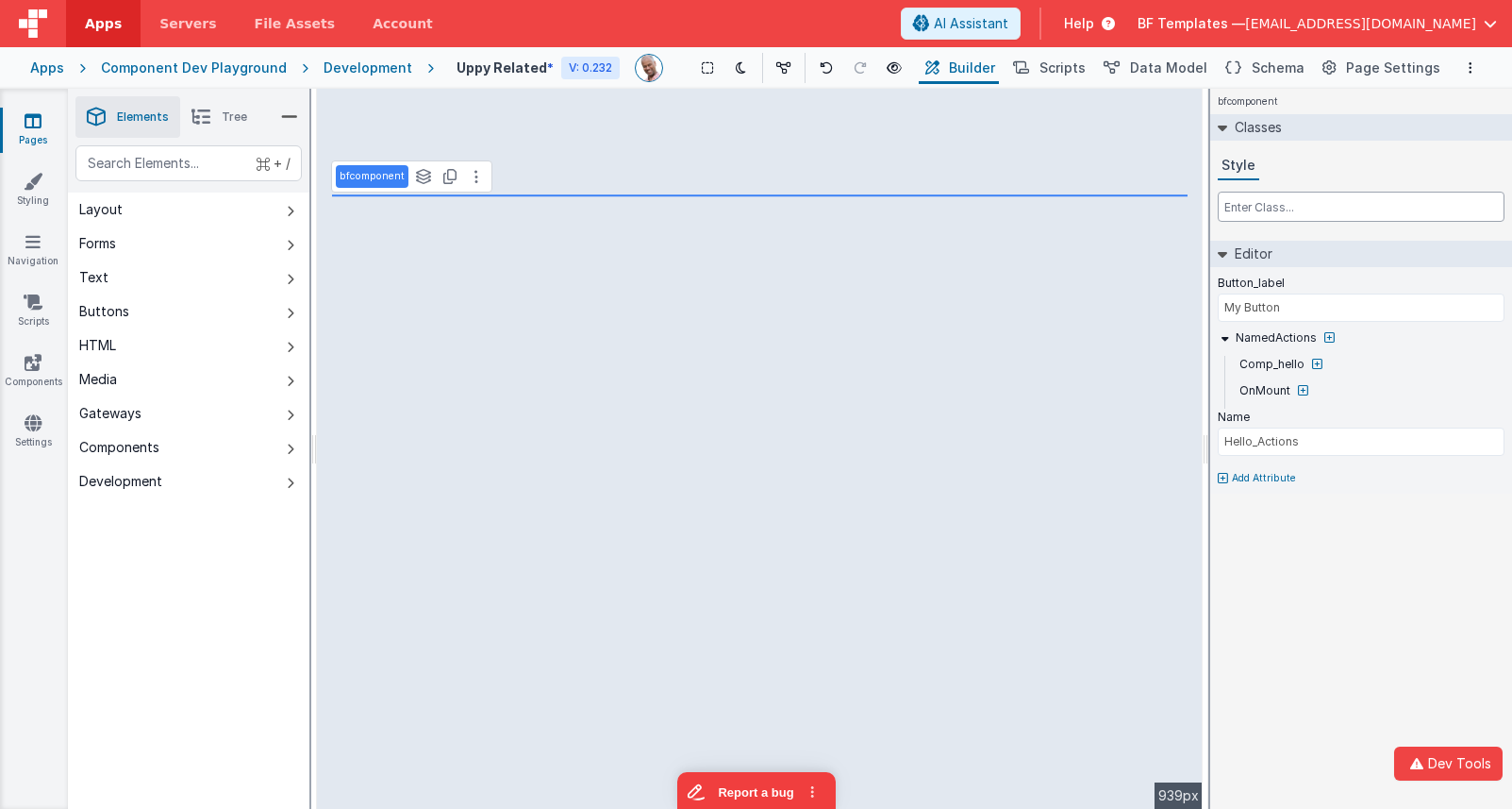
click at [1327, 213] on input "text" at bounding box center [1362, 207] width 287 height 31
type input "w-fit"
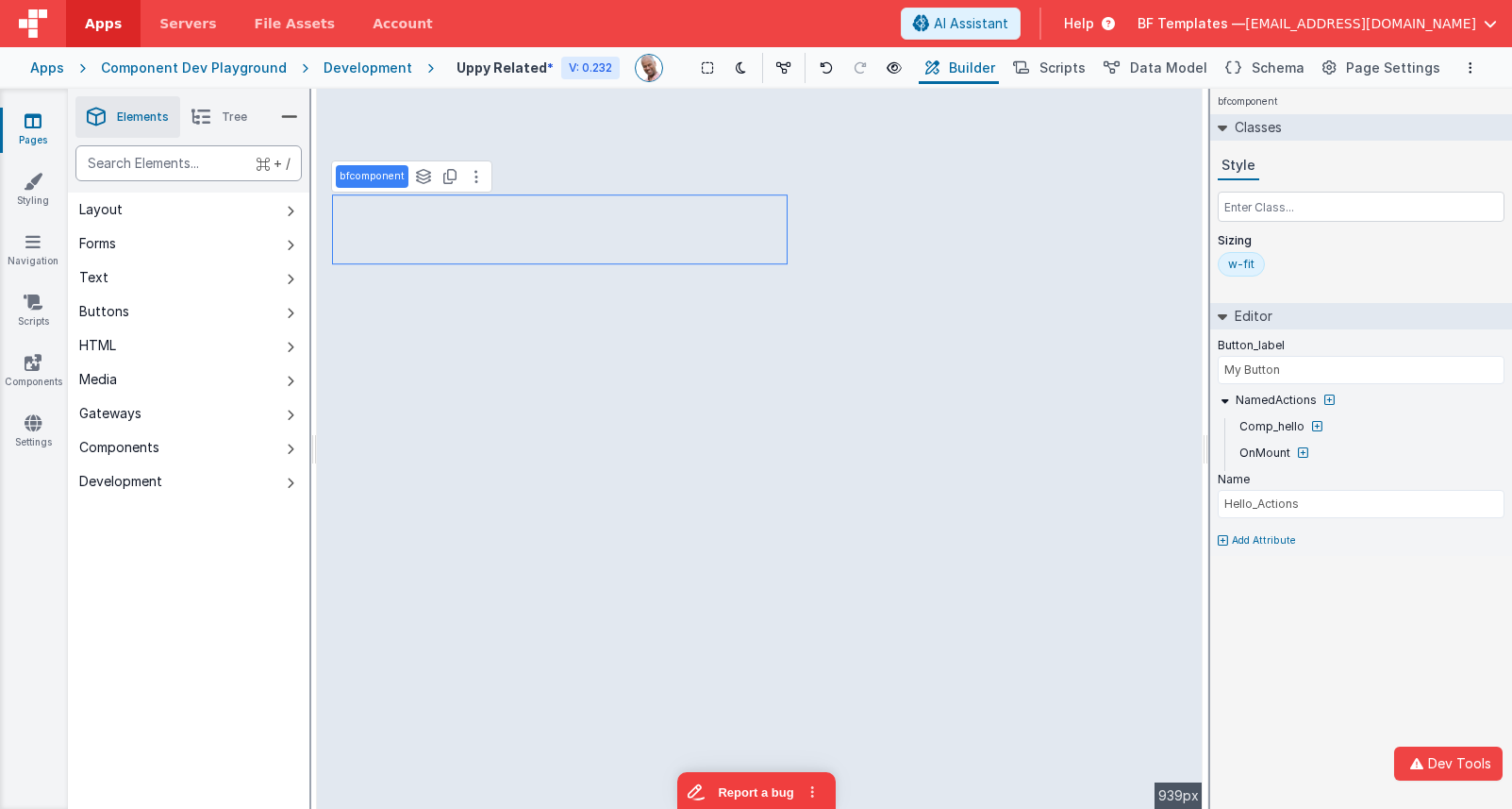
click at [213, 156] on div "text" at bounding box center [189, 163] width 227 height 35
type div "ch"
type input "Do you understand?"
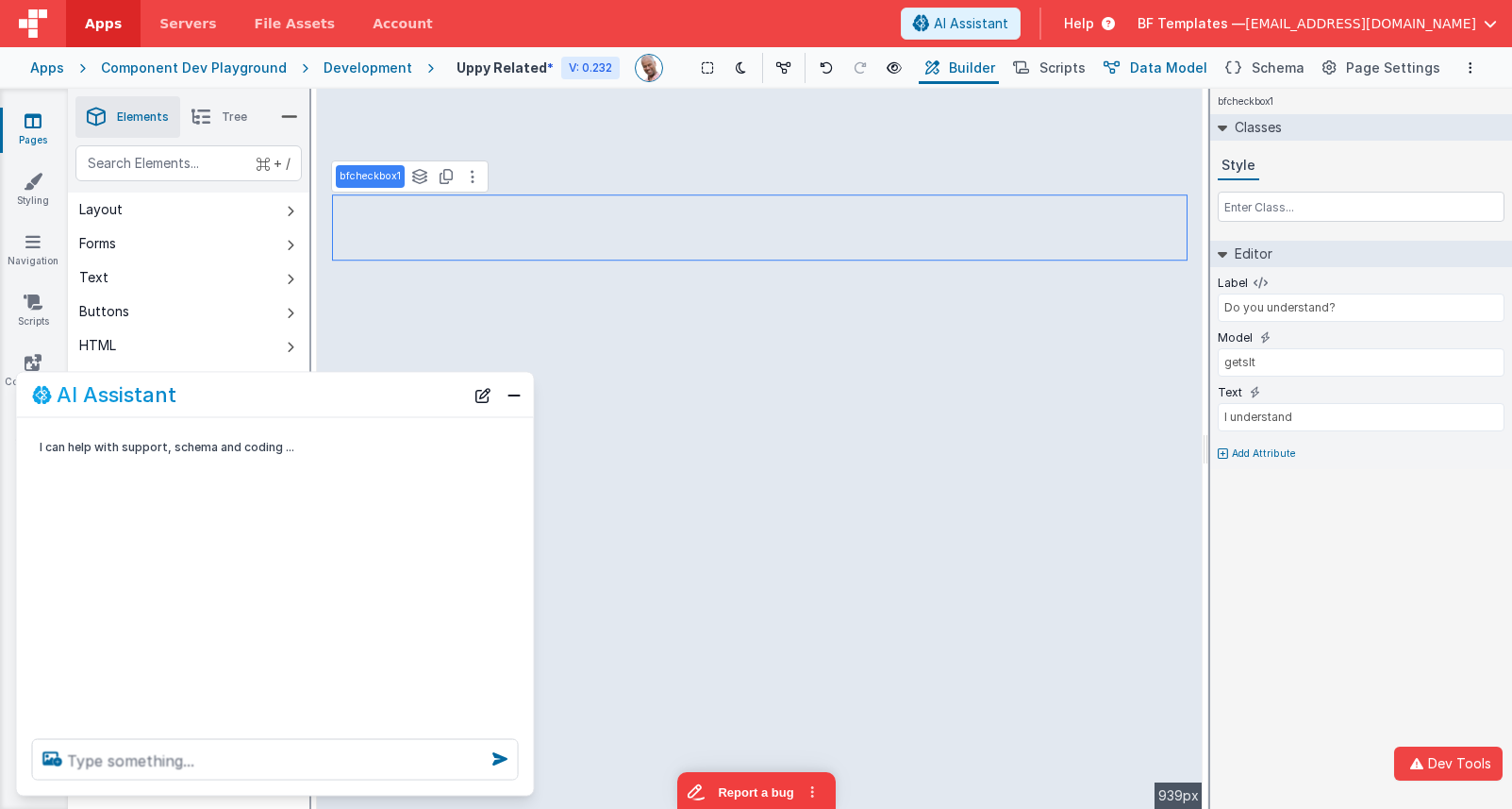
click at [1171, 67] on span "Data Model" at bounding box center [1168, 68] width 78 height 19
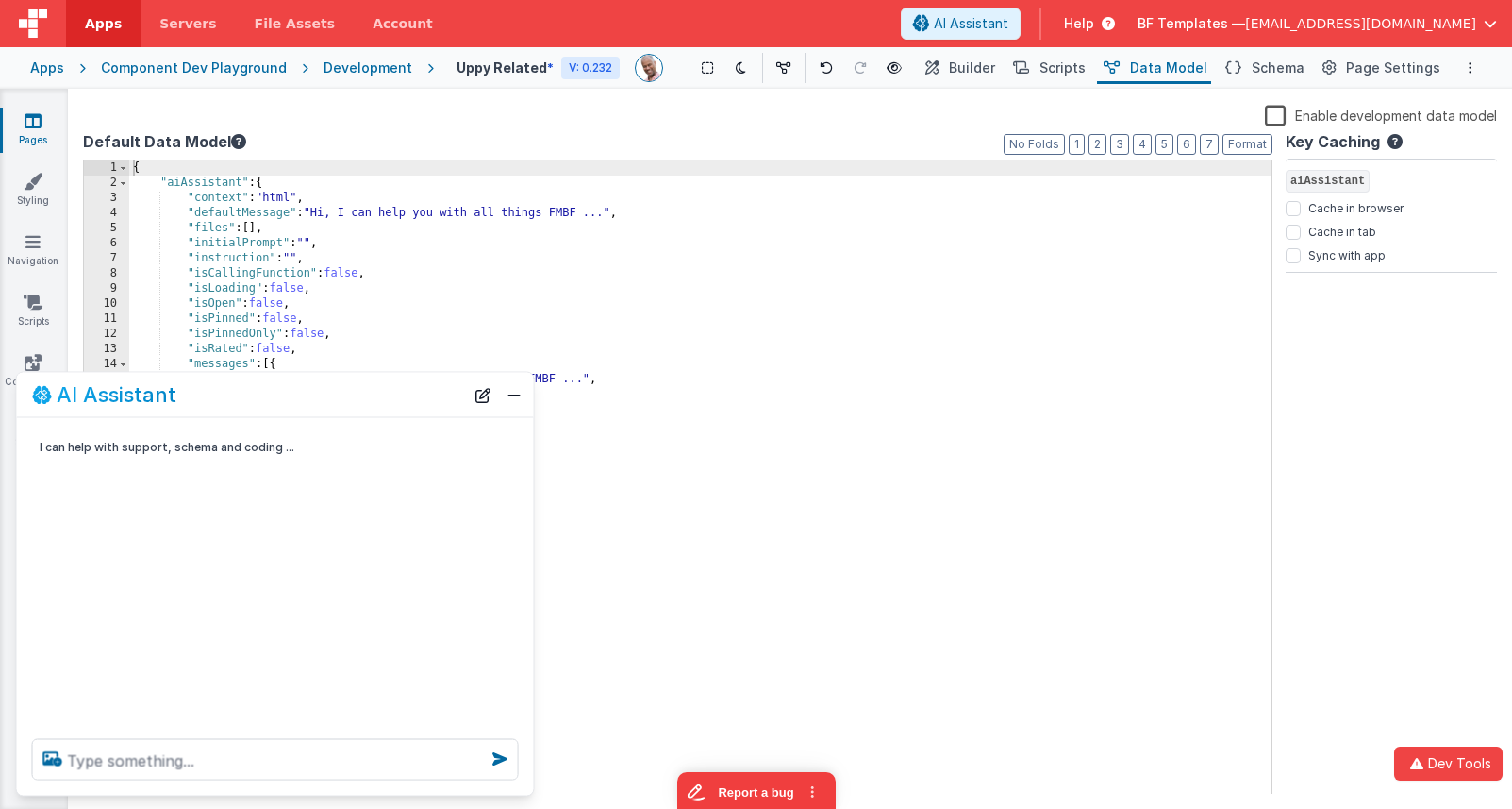
click at [155, 170] on div "{ "aiAssistant" : { "context" : "html" , "defaultMessage" : "Hi, I can help you…" at bounding box center [700, 493] width 1143 height 664
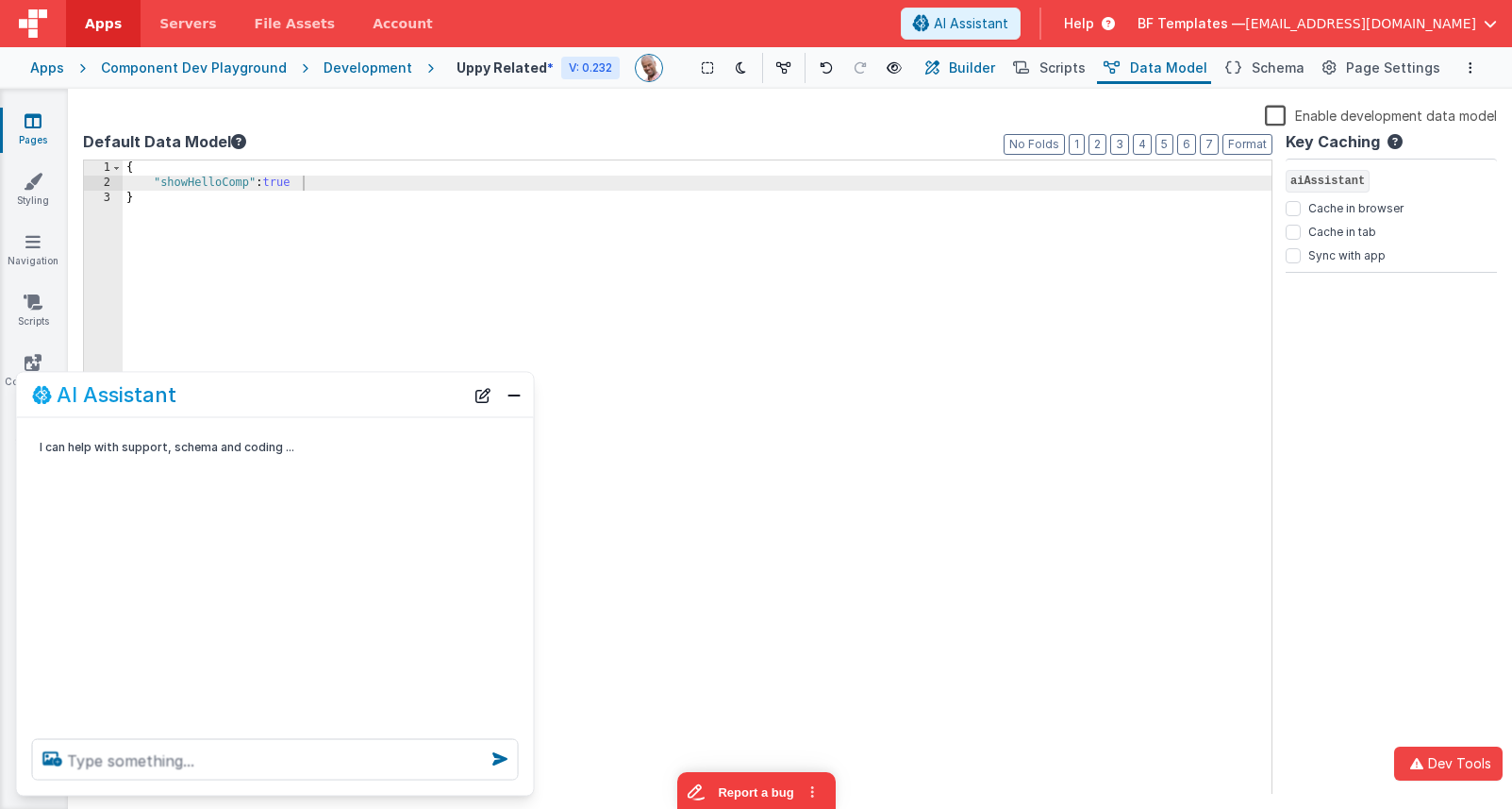
click at [989, 72] on span "Builder" at bounding box center [972, 68] width 46 height 19
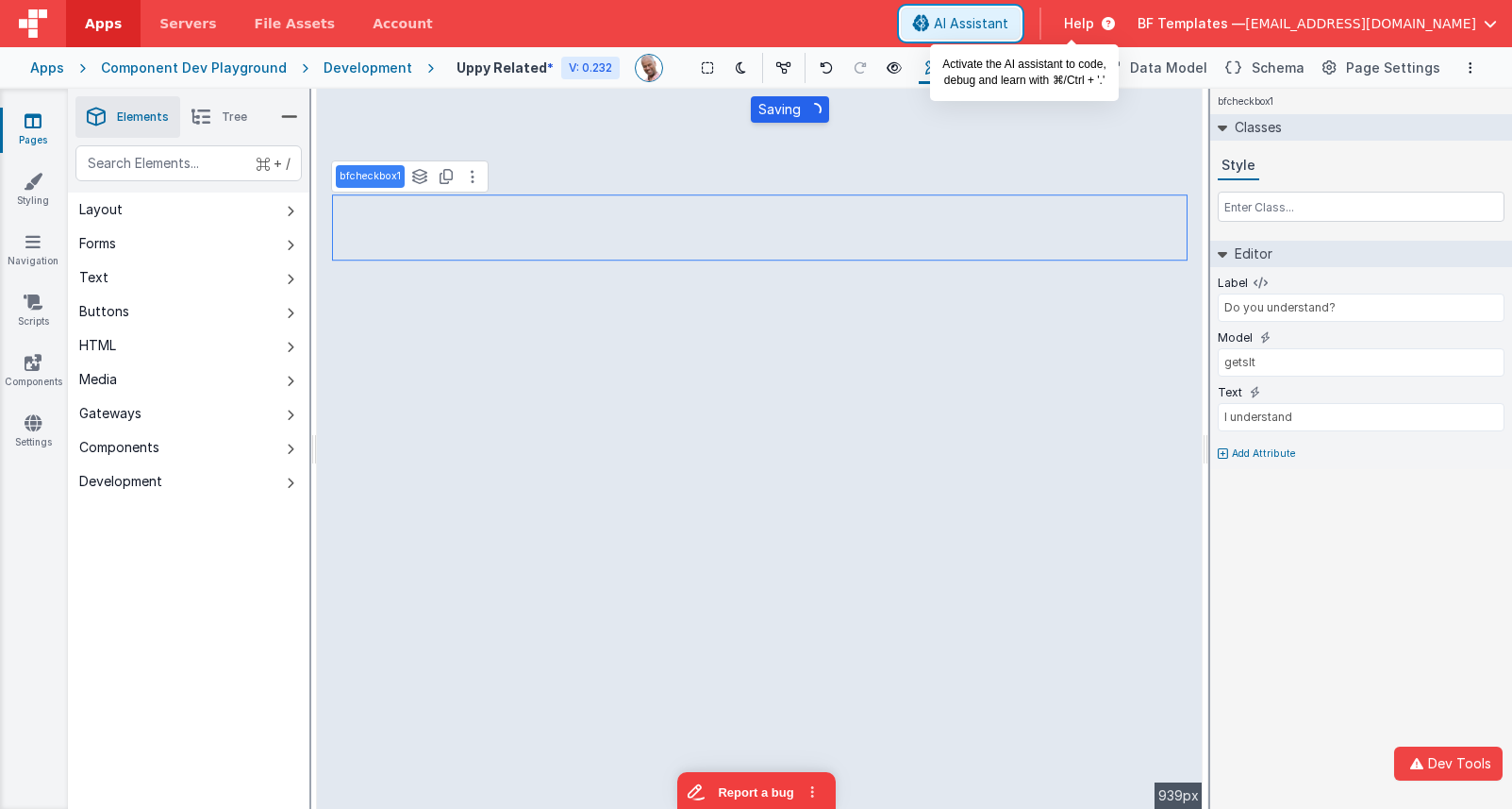
click at [1009, 21] on span "AI Assistant" at bounding box center [971, 24] width 75 height 19
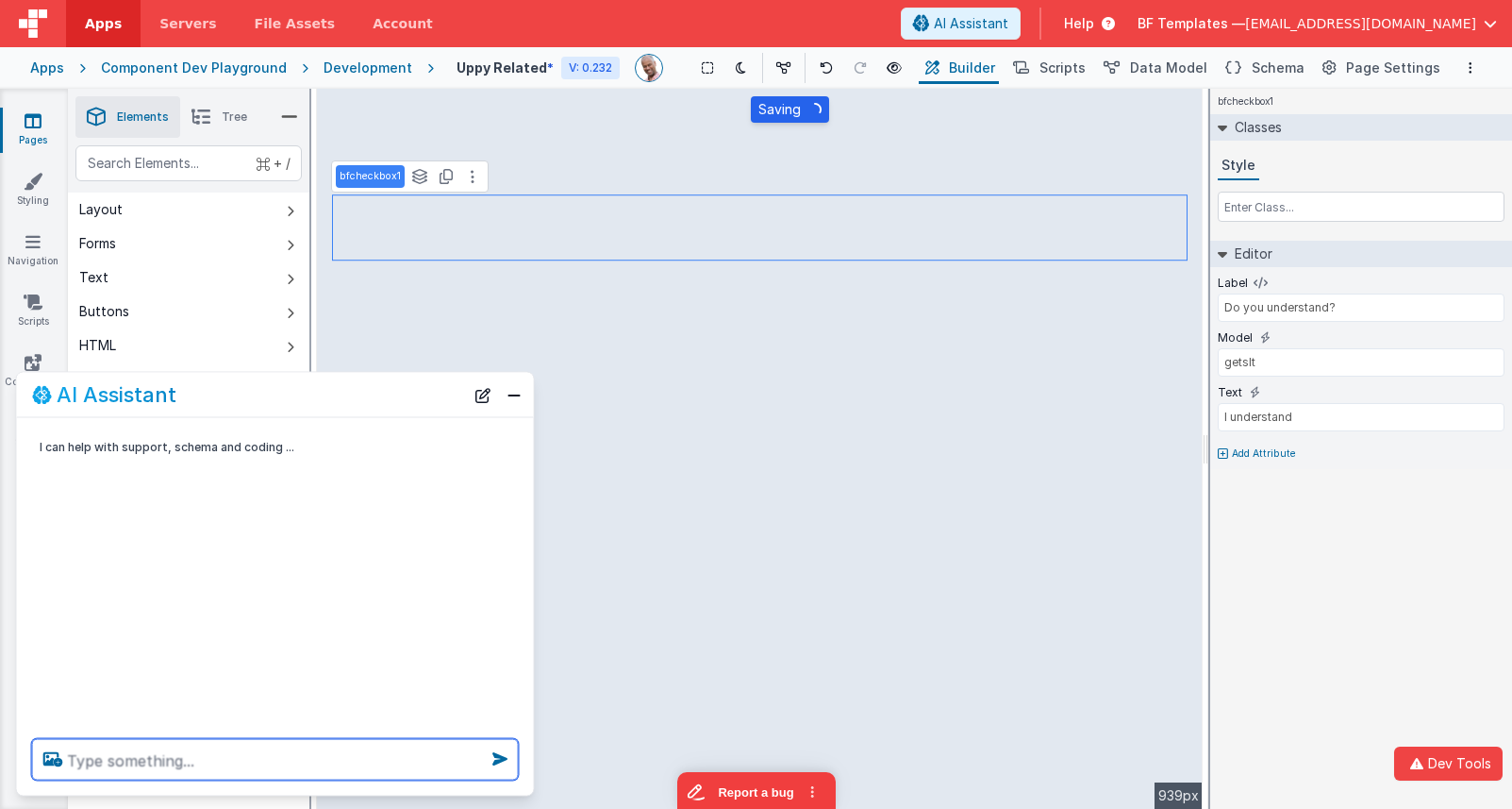
click at [368, 767] on textarea at bounding box center [276, 759] width 487 height 41
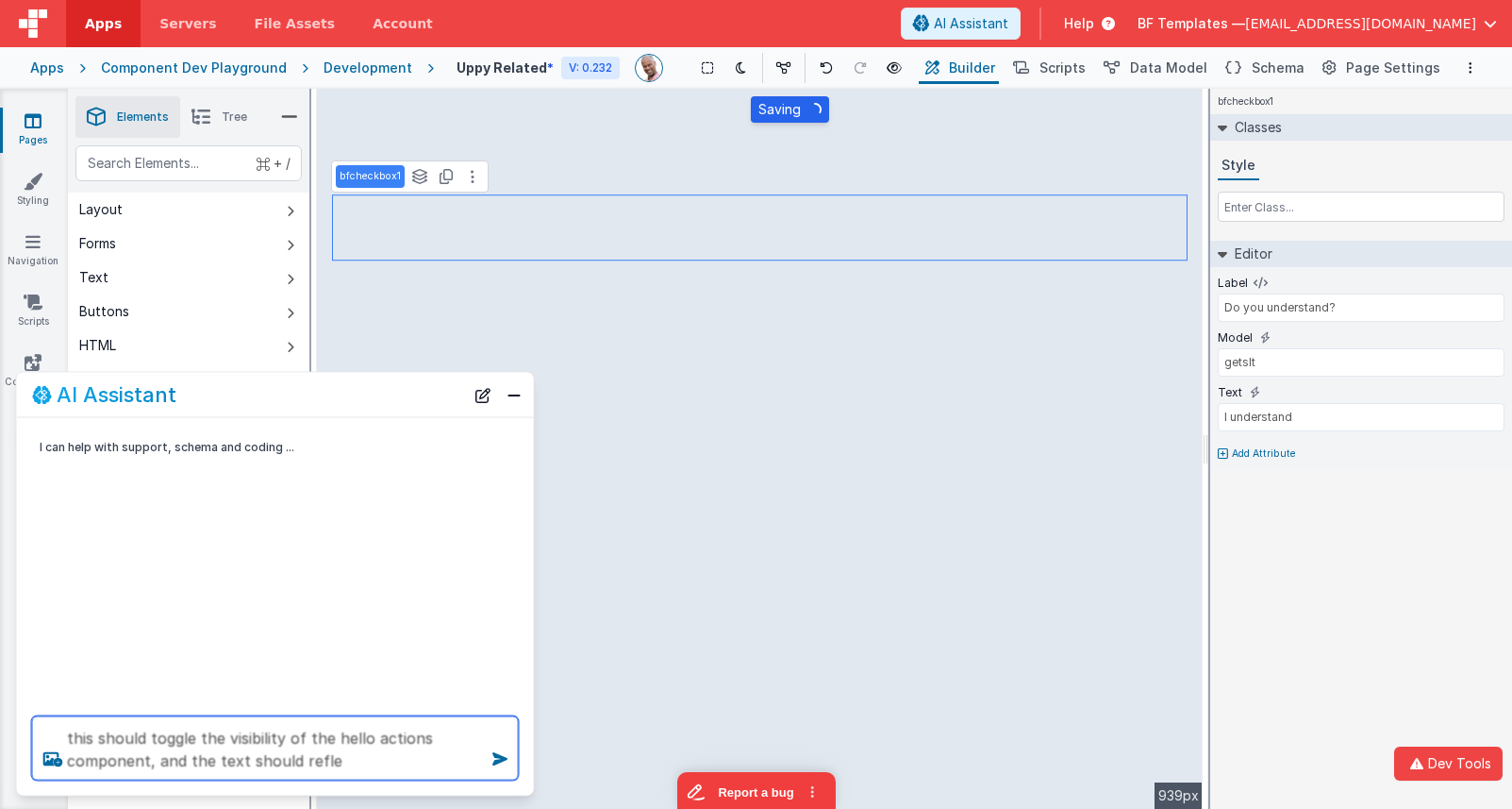
type textarea "this should toggle the visibility of the hello actions component, and the text …"
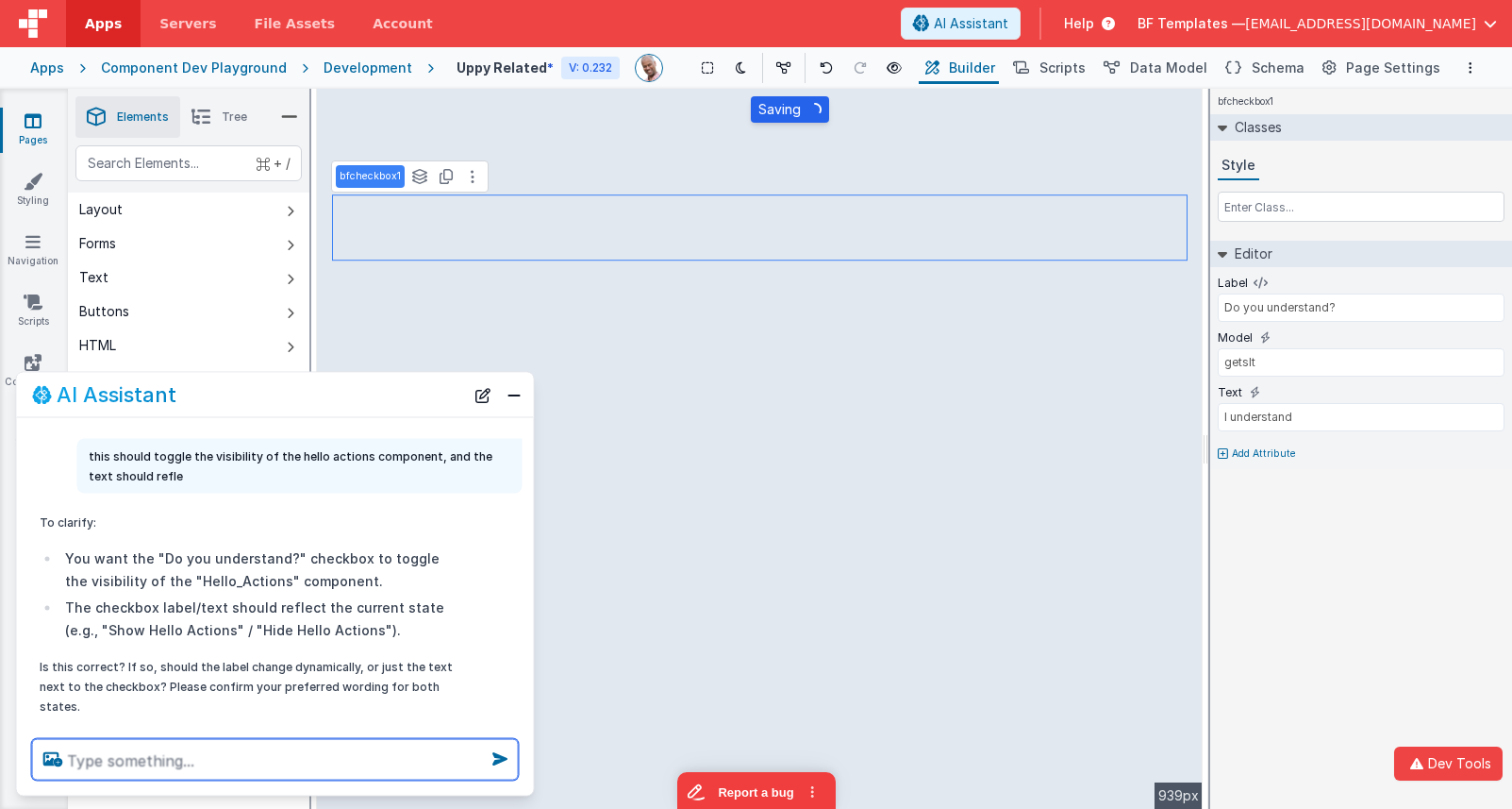
scroll to position [67, 0]
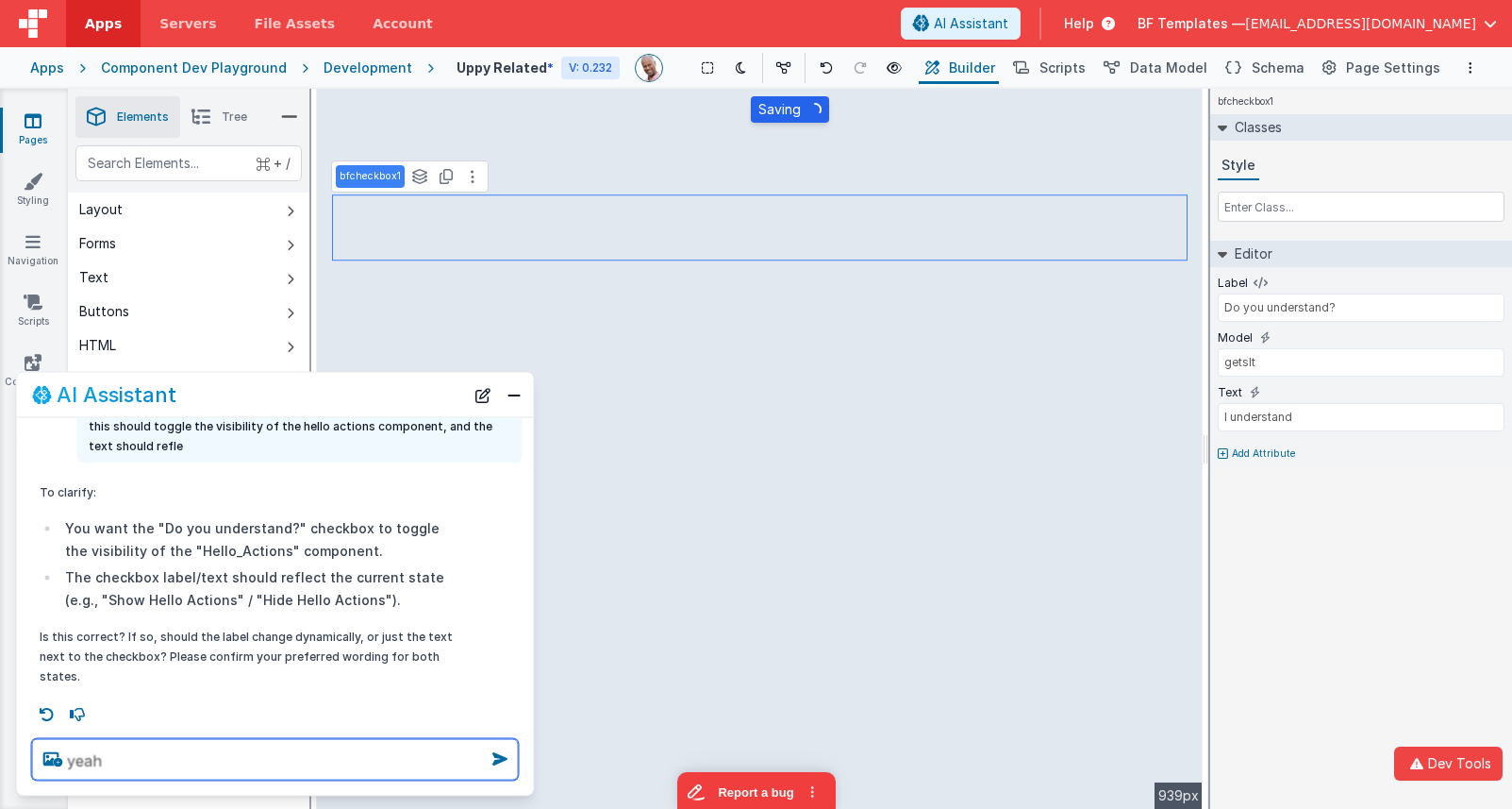
type textarea "yeah"
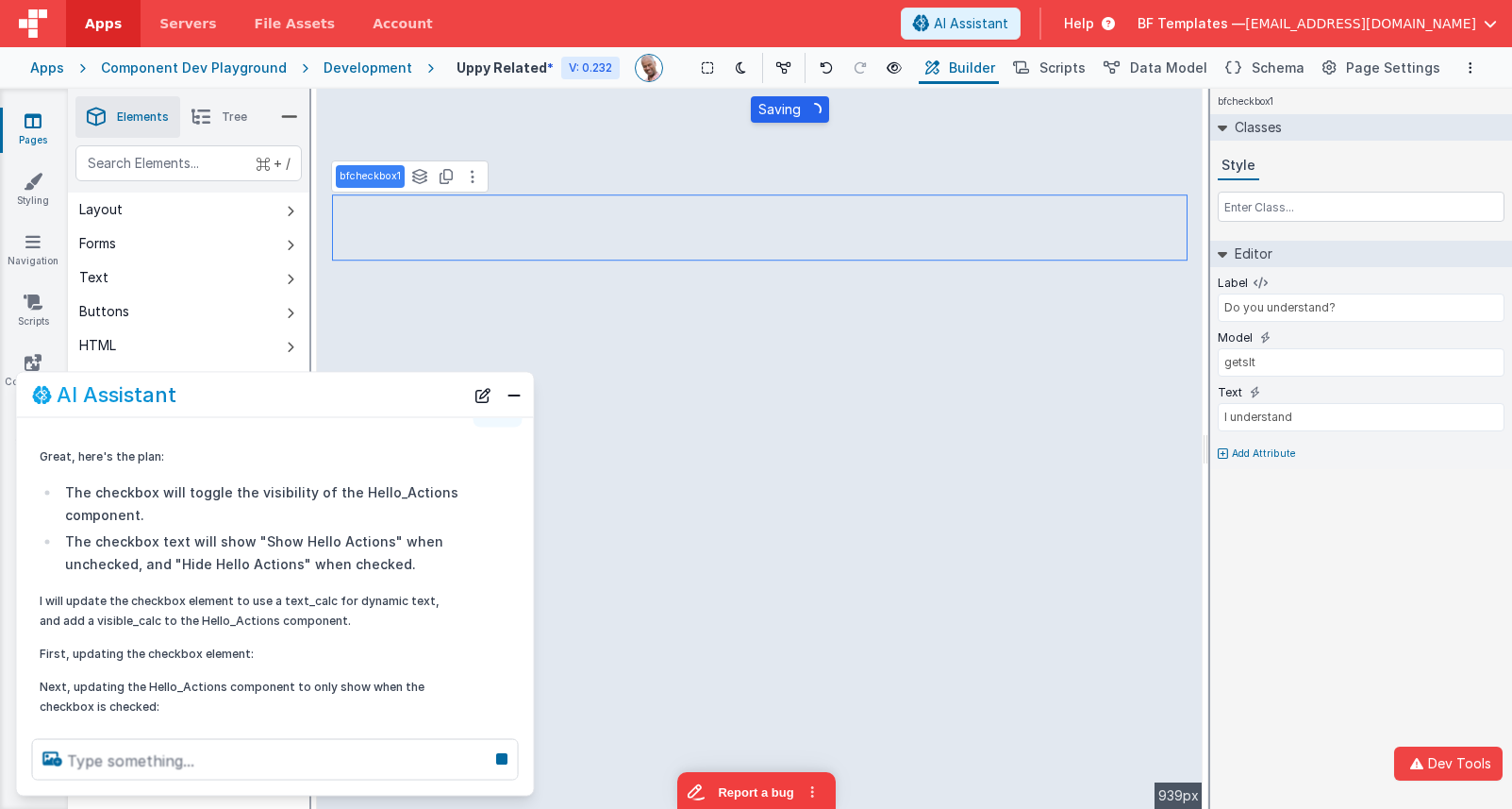
scroll to position [413, 0]
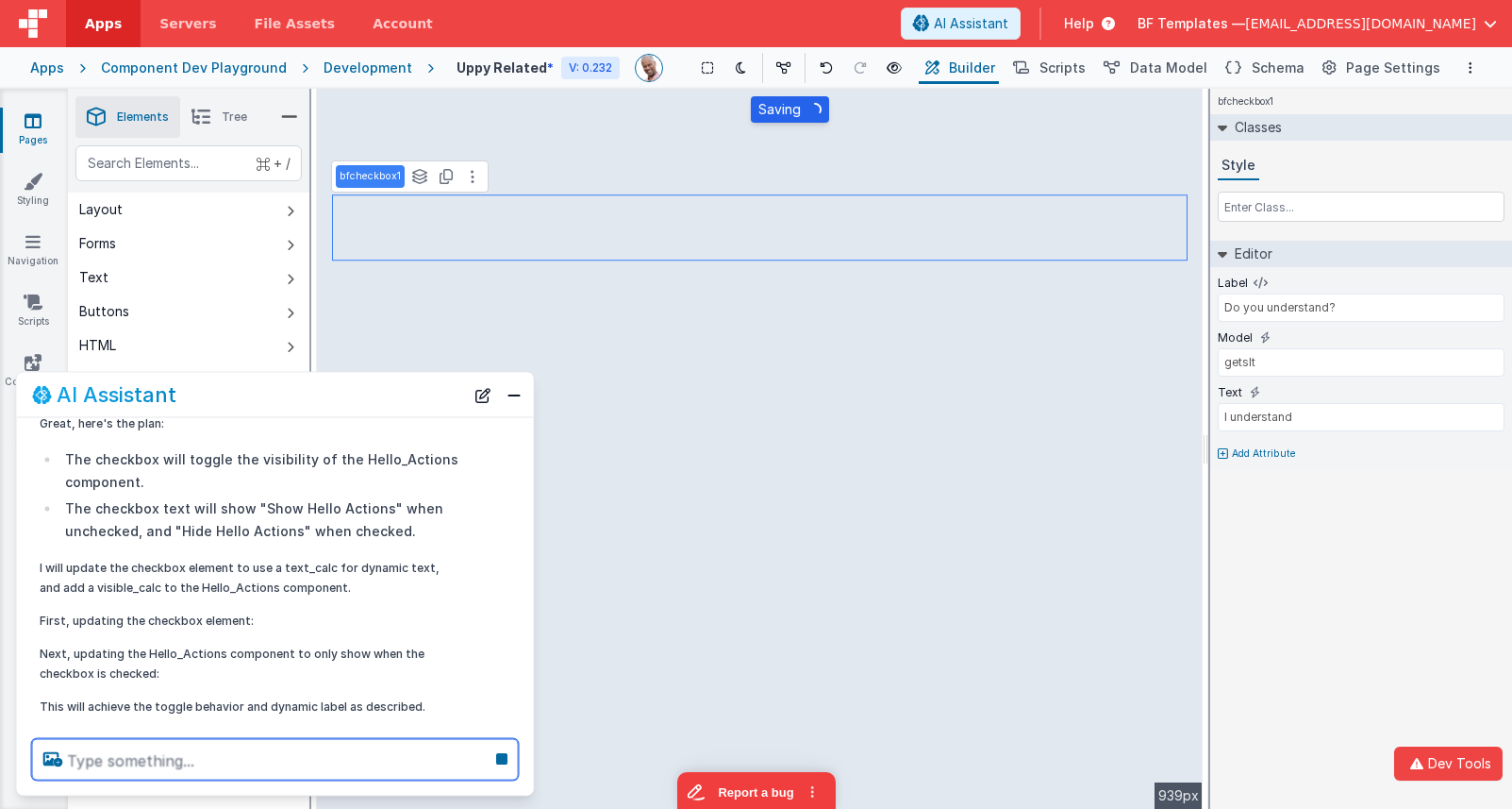
type input "My Button"
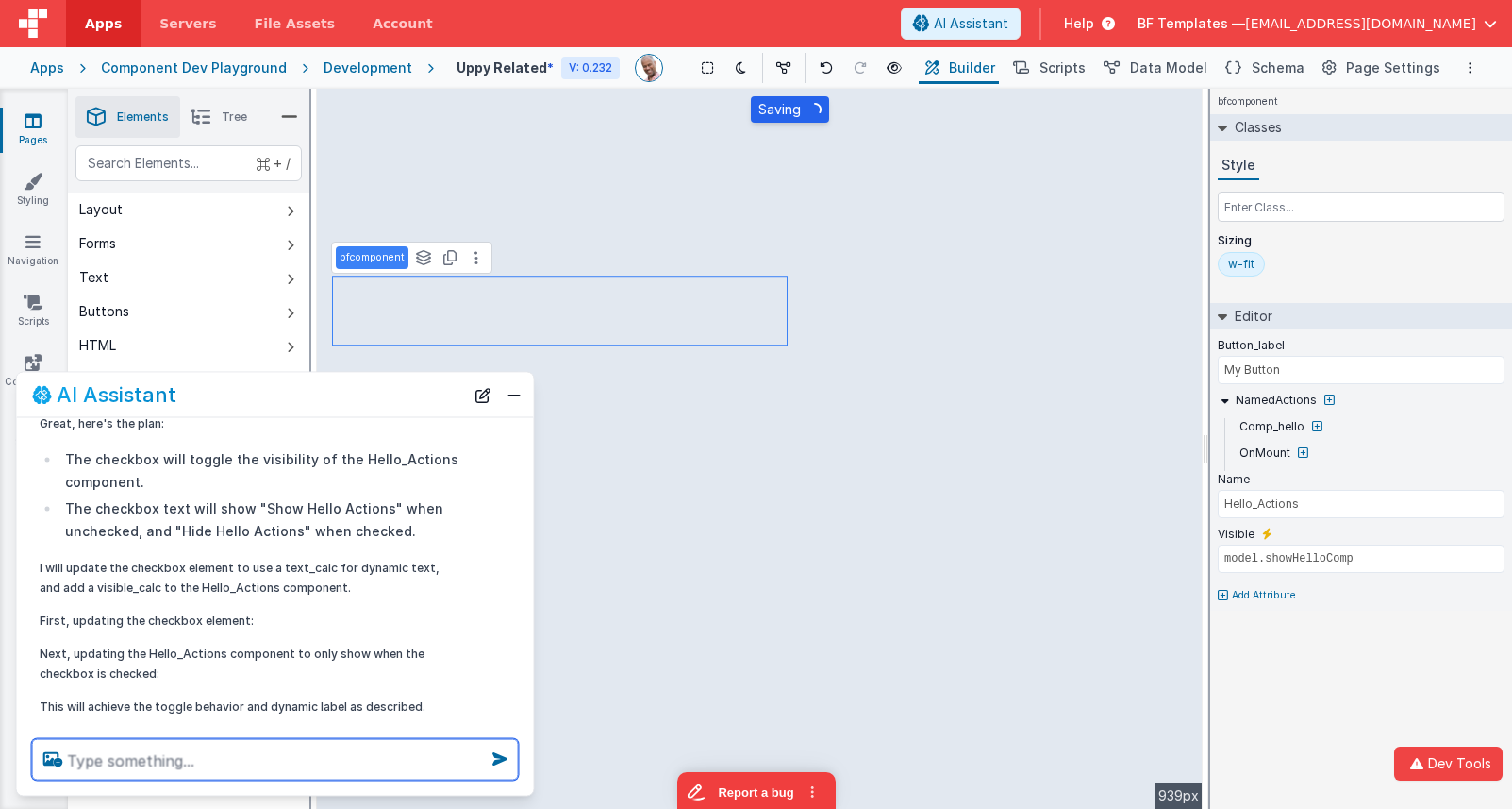
scroll to position [448, 0]
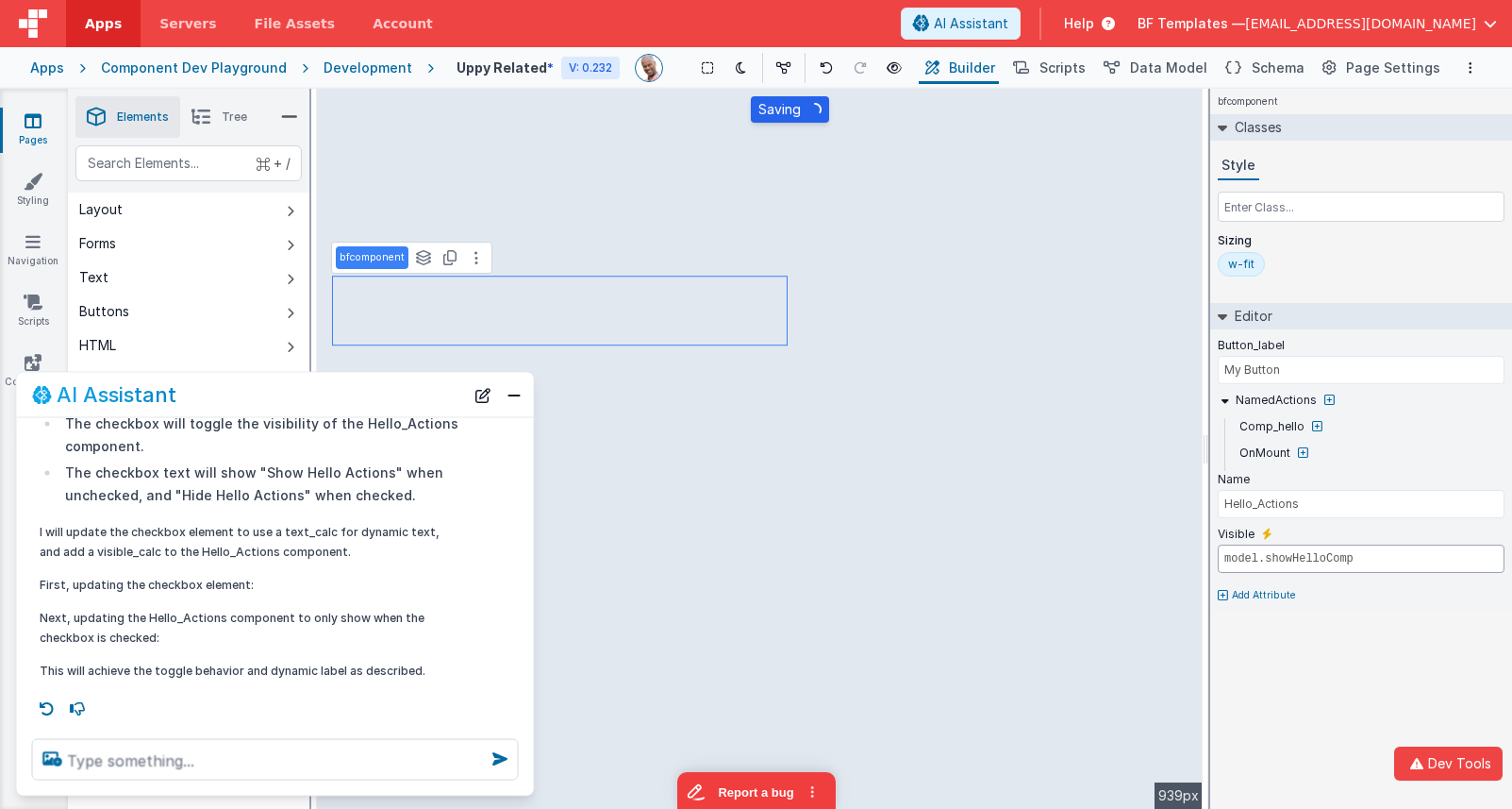
drag, startPoint x: 1390, startPoint y: 566, endPoint x: 1232, endPoint y: 566, distance: 158.0
click at [1232, 566] on input "model.showHelloComp" at bounding box center [1362, 559] width 287 height 29
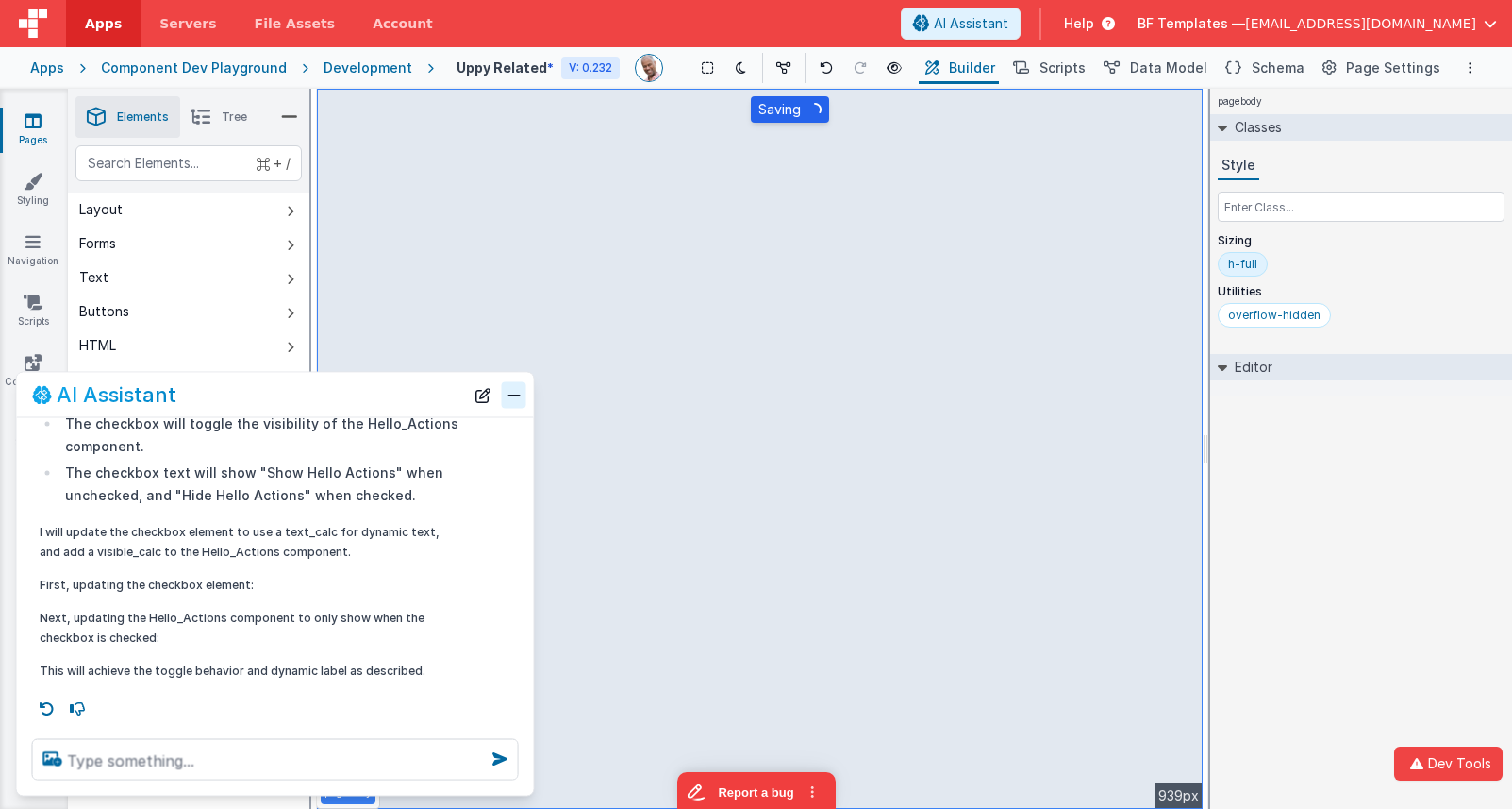
click at [516, 407] on button "Close" at bounding box center [514, 394] width 25 height 27
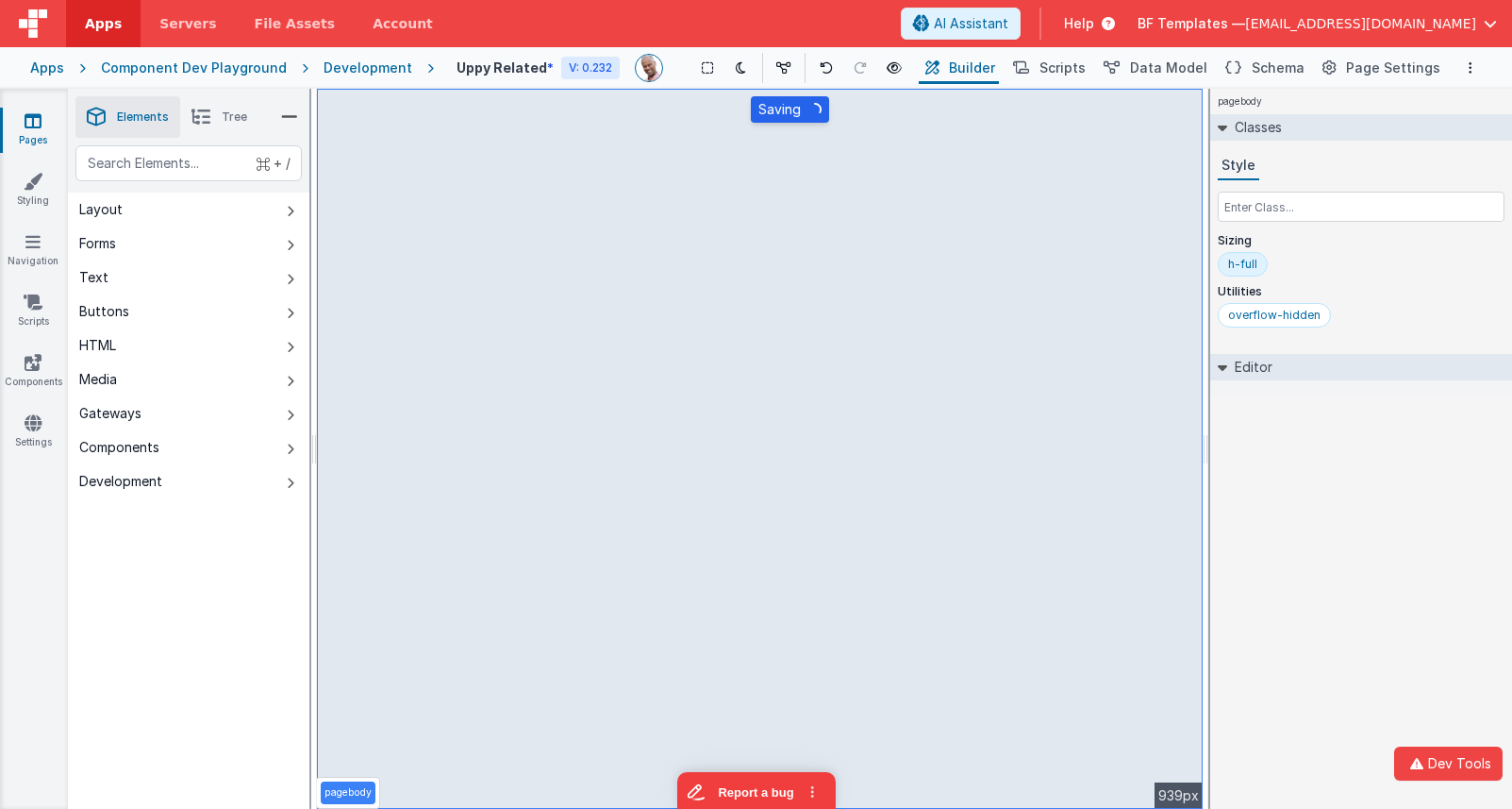
click at [1297, 500] on div "pagebody Classes Style Sizing h-full Utilities overflow-hidden Editor DEV: Focu…" at bounding box center [1361, 449] width 301 height 720
click at [1401, 70] on icon "Options" at bounding box center [1471, 68] width 4 height 13
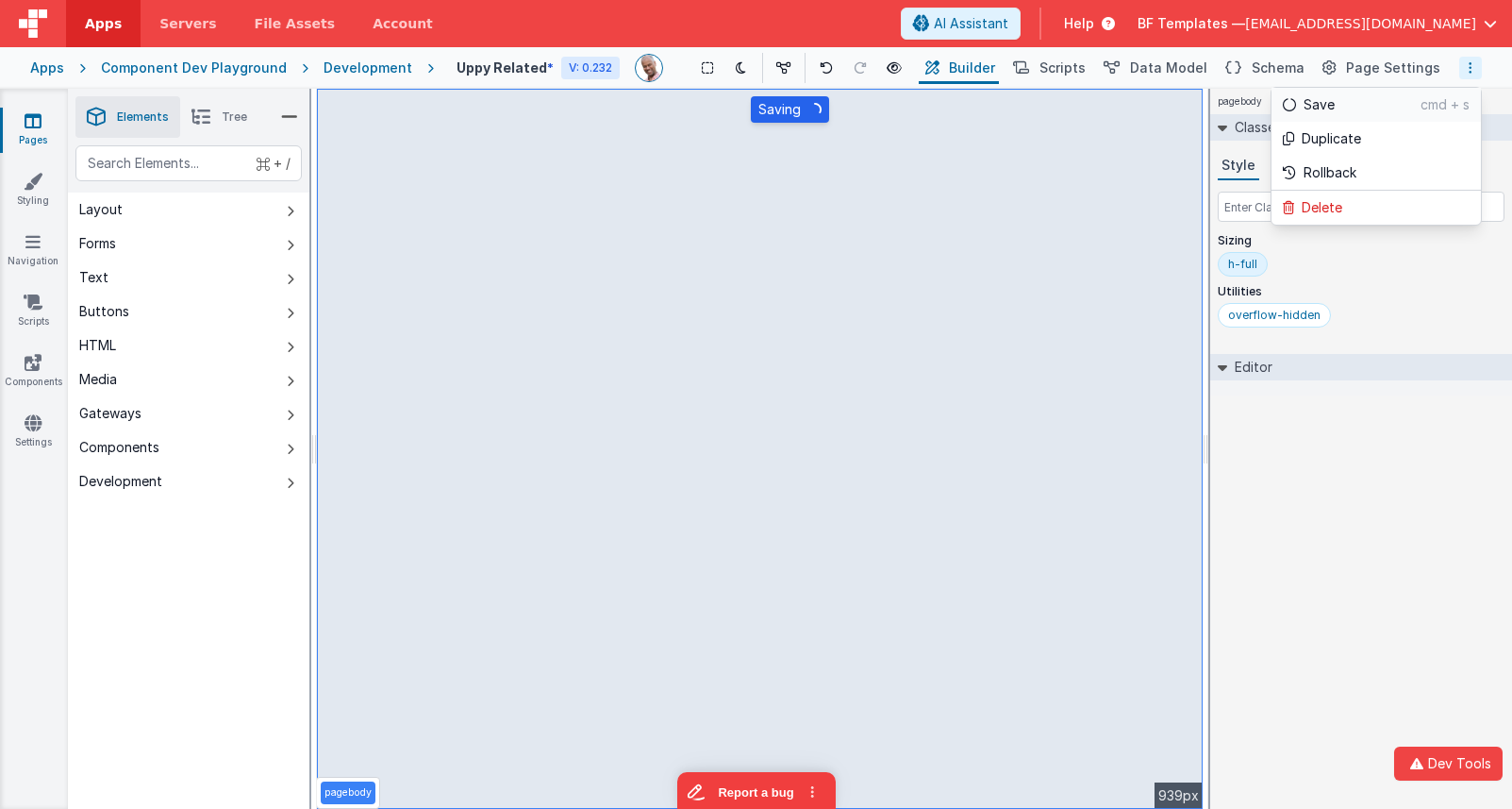
click at [1341, 101] on p "Save" at bounding box center [1362, 105] width 117 height 19
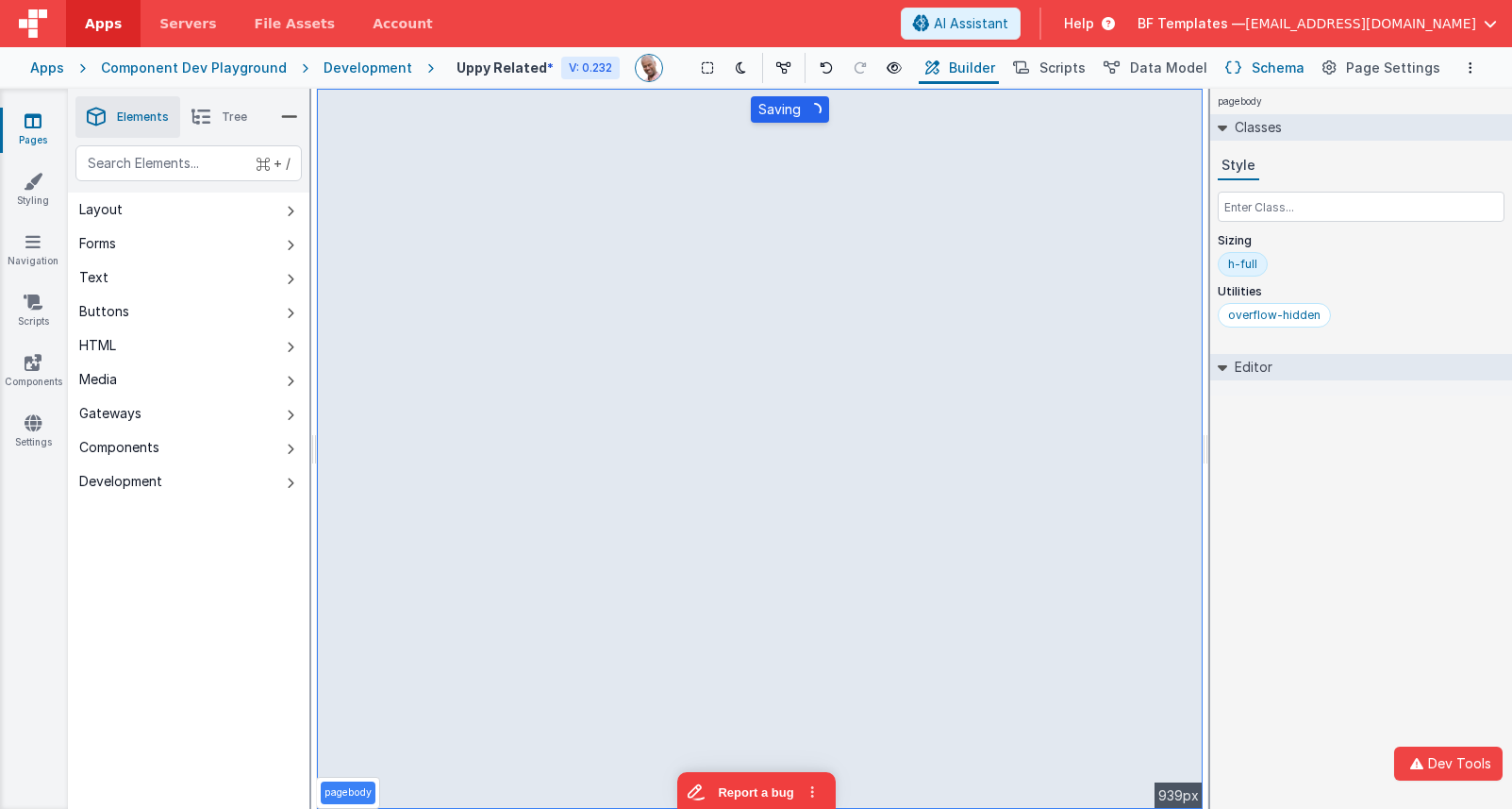
click at [1256, 70] on button "Schema" at bounding box center [1264, 68] width 90 height 33
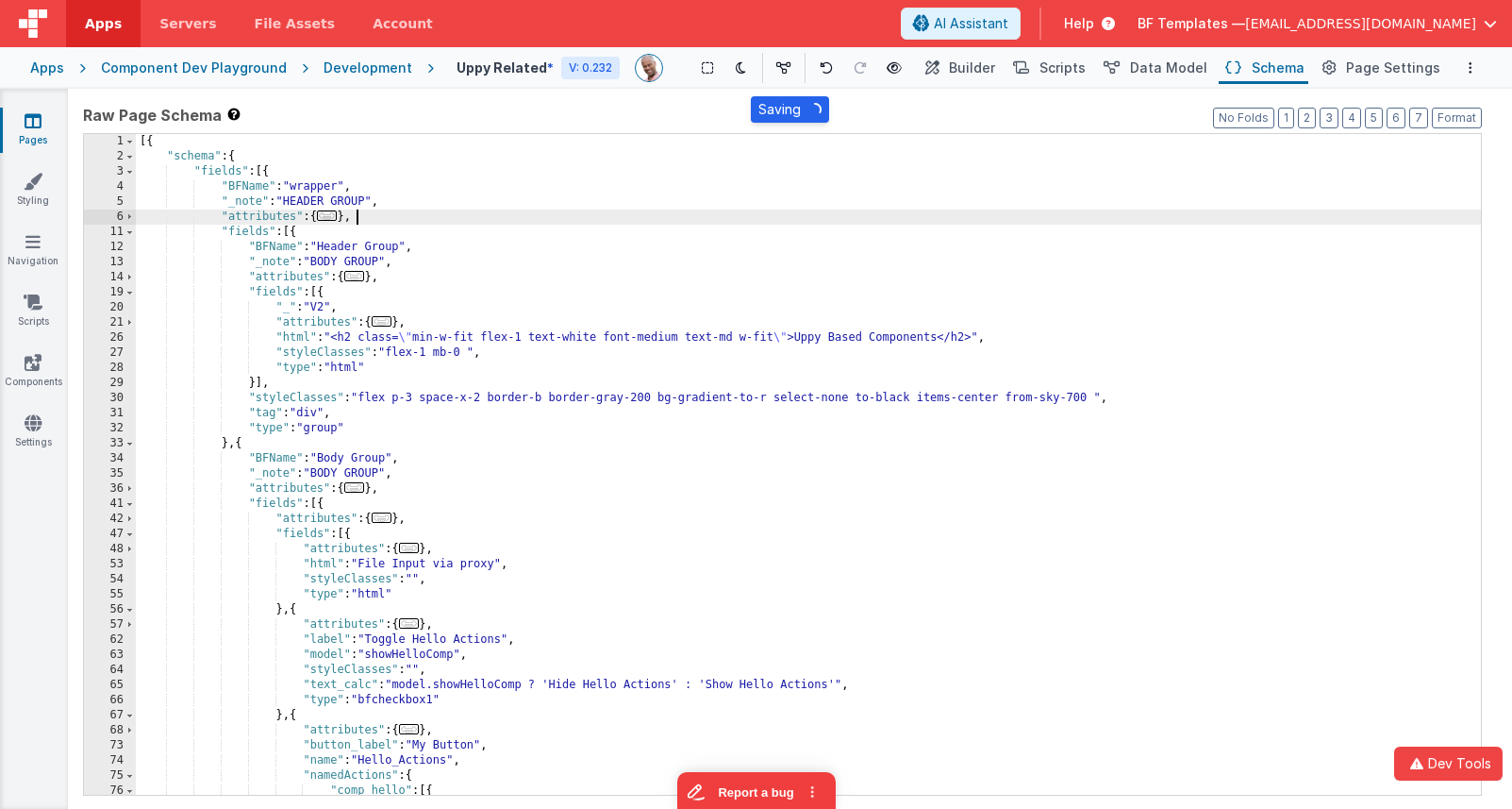
click at [772, 213] on div "[{ "schema" : { "fields" : [{ "BFName" : "wrapper" , "_note" : "HEADER GROUP" ,…" at bounding box center [809, 480] width 1345 height 691
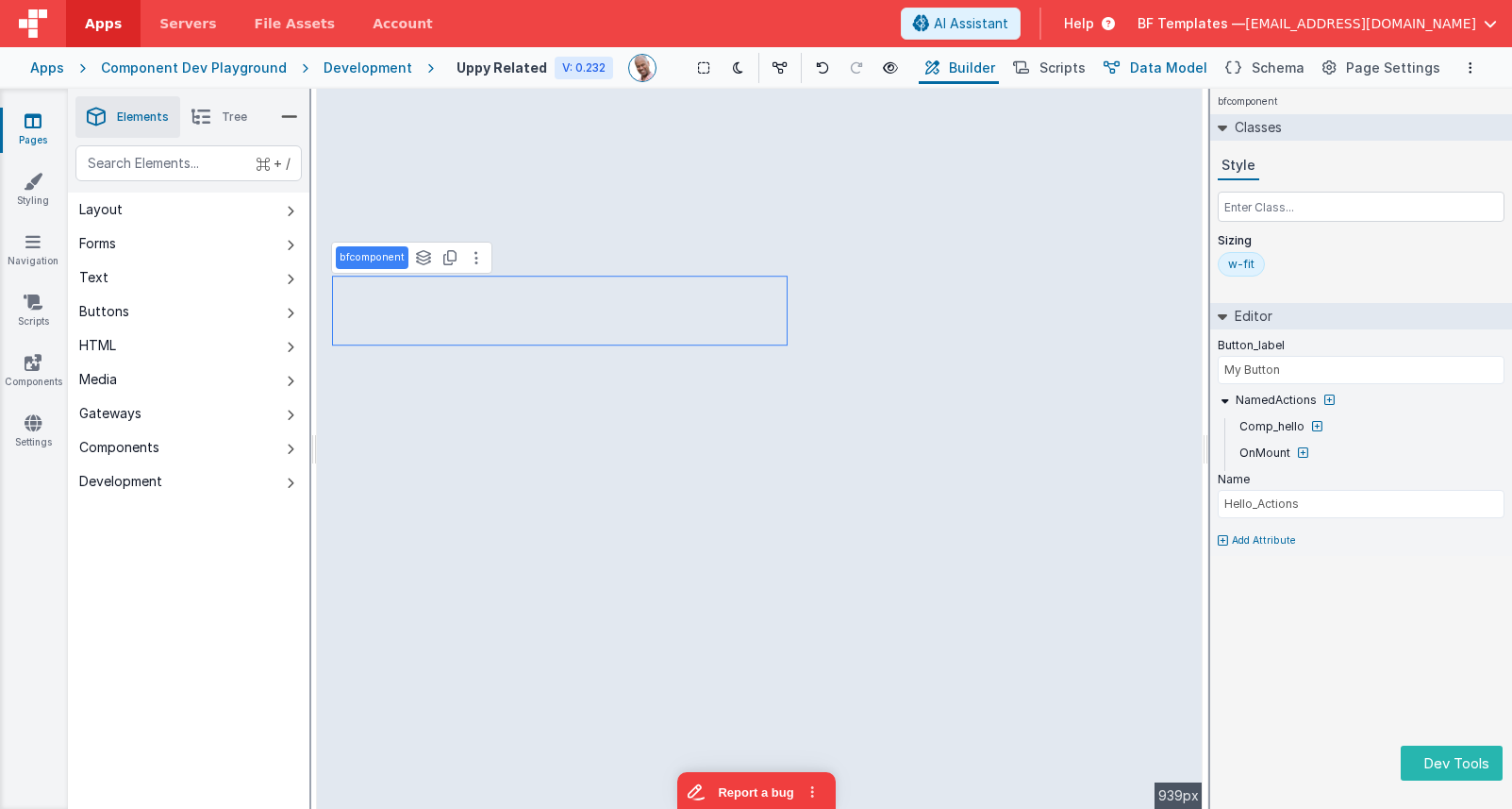
click at [1258, 66] on button "Schema" at bounding box center [1264, 68] width 90 height 33
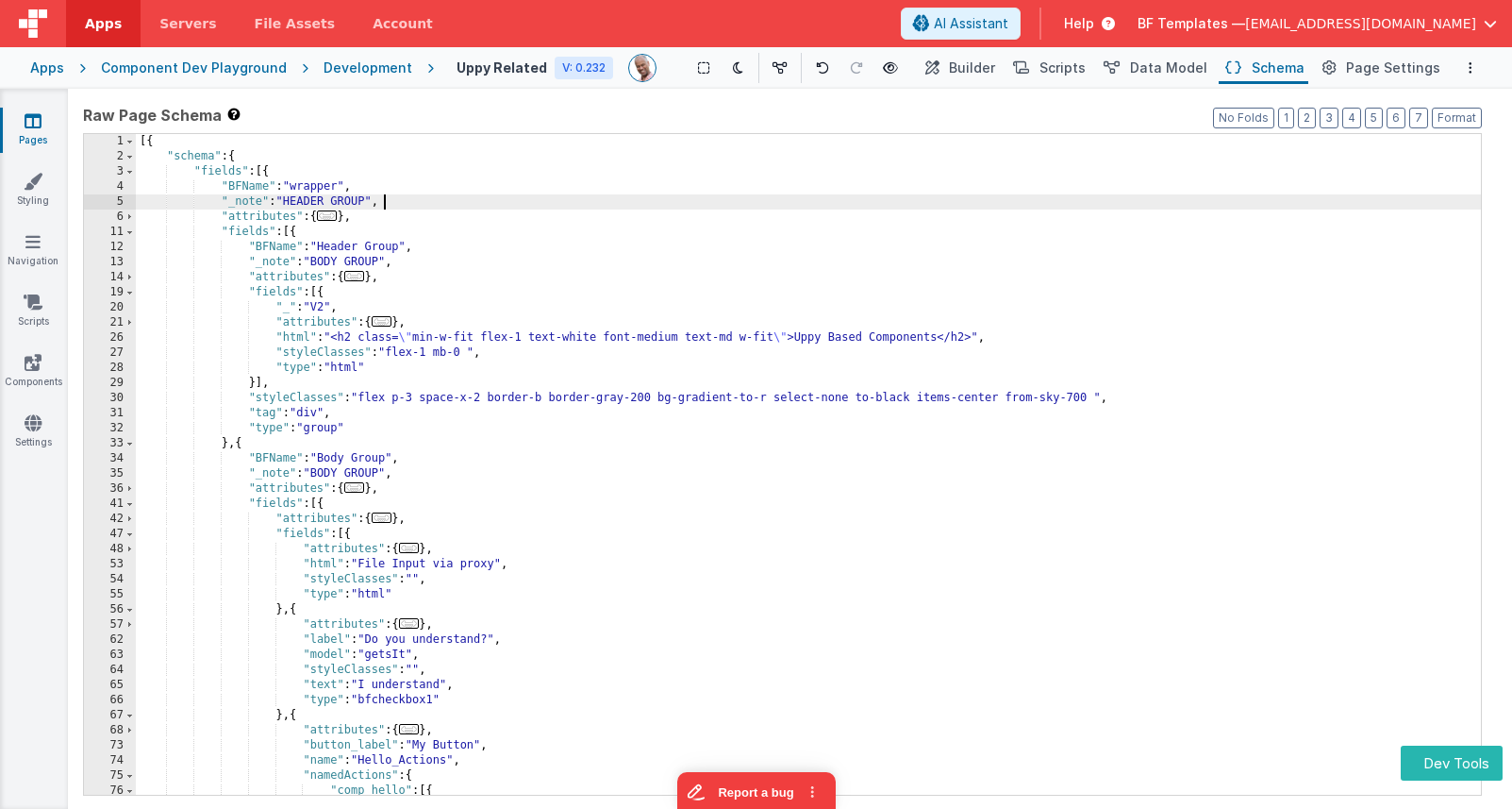
click at [974, 197] on div "[{ "schema" : { "fields" : [{ "BFName" : "wrapper" , "_note" : "HEADER GROUP" ,…" at bounding box center [809, 480] width 1345 height 691
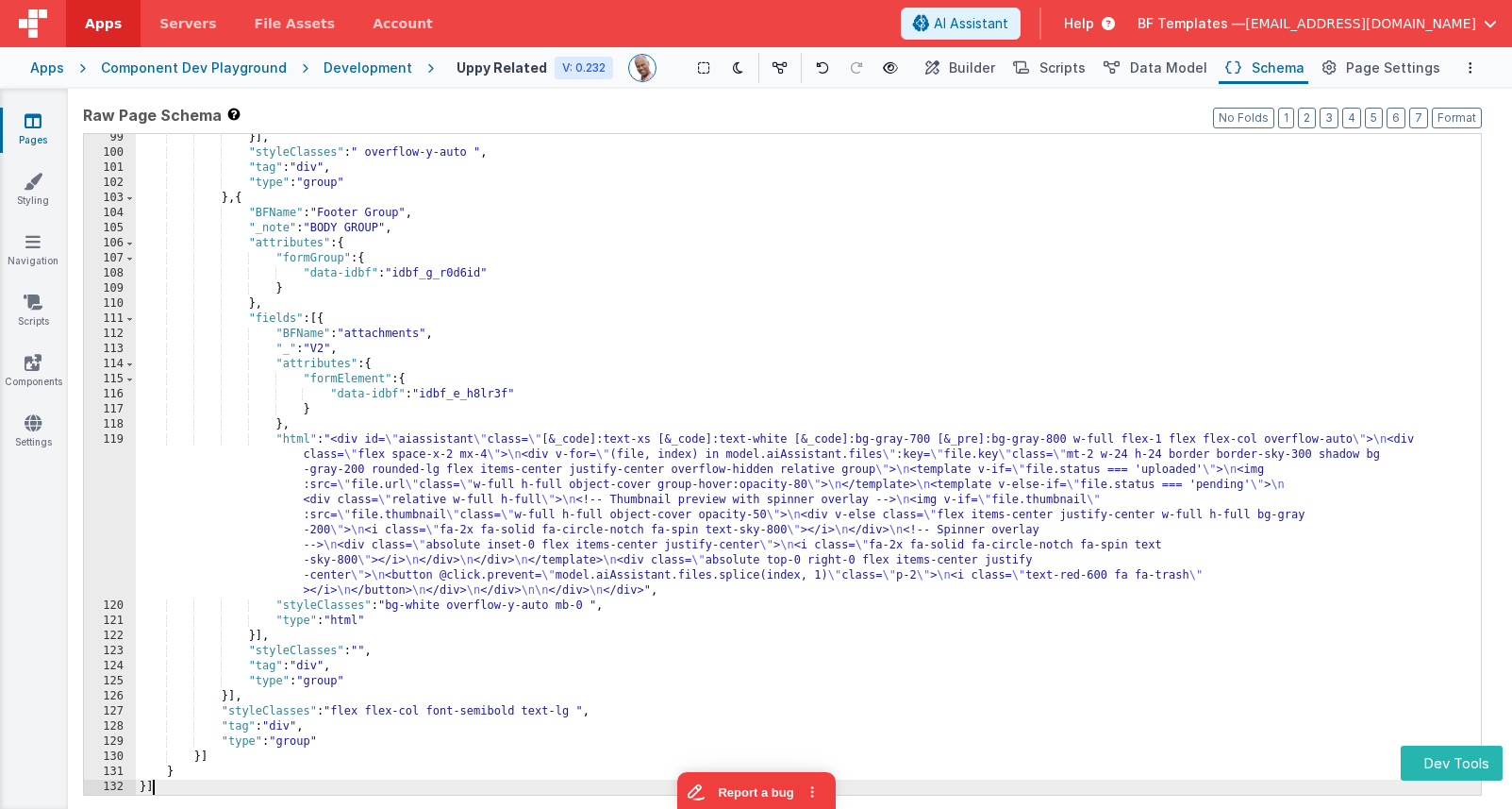
scroll to position [1484, 0]
click at [995, 66] on span "Builder" at bounding box center [972, 68] width 46 height 19
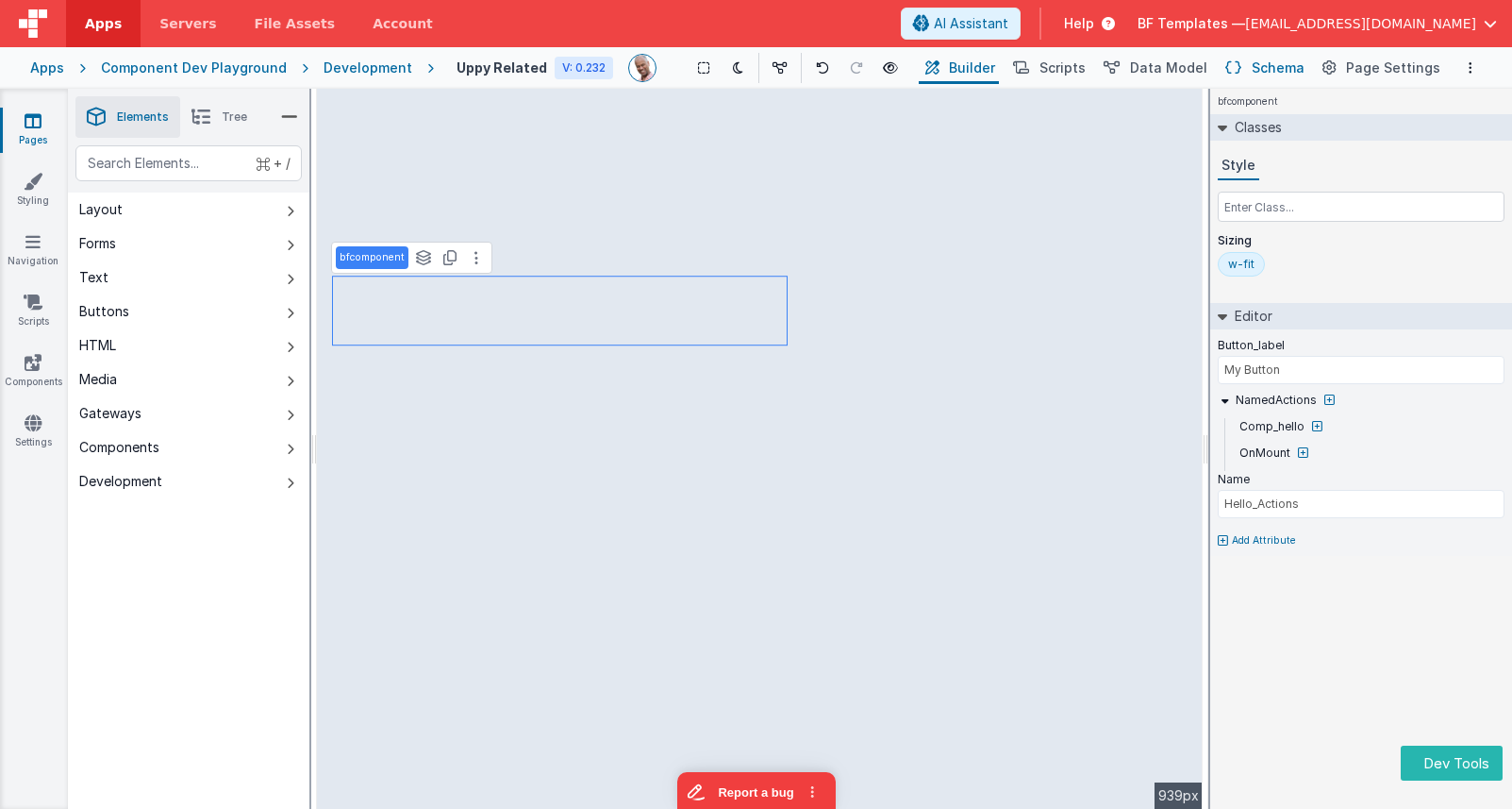
drag, startPoint x: 1248, startPoint y: 69, endPoint x: 1230, endPoint y: 74, distance: 18.7
click at [1241, 69] on icon at bounding box center [1234, 68] width 16 height 20
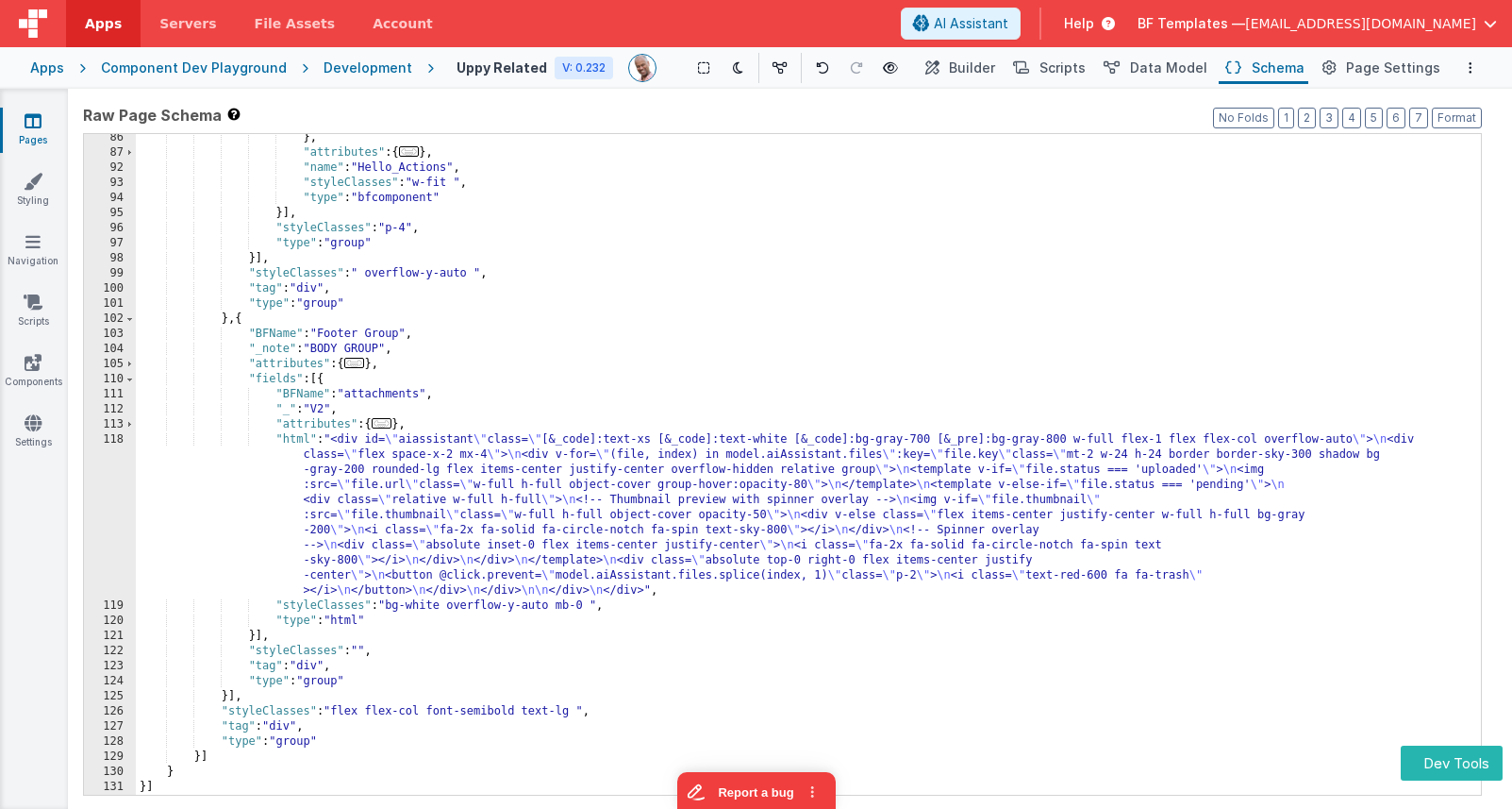
scroll to position [865, 0]
click at [920, 178] on div "} , "attributes" : { ... } , "name" : "Hello_Actions" , "styleClasses" : "w-fit…" at bounding box center [809, 476] width 1345 height 691
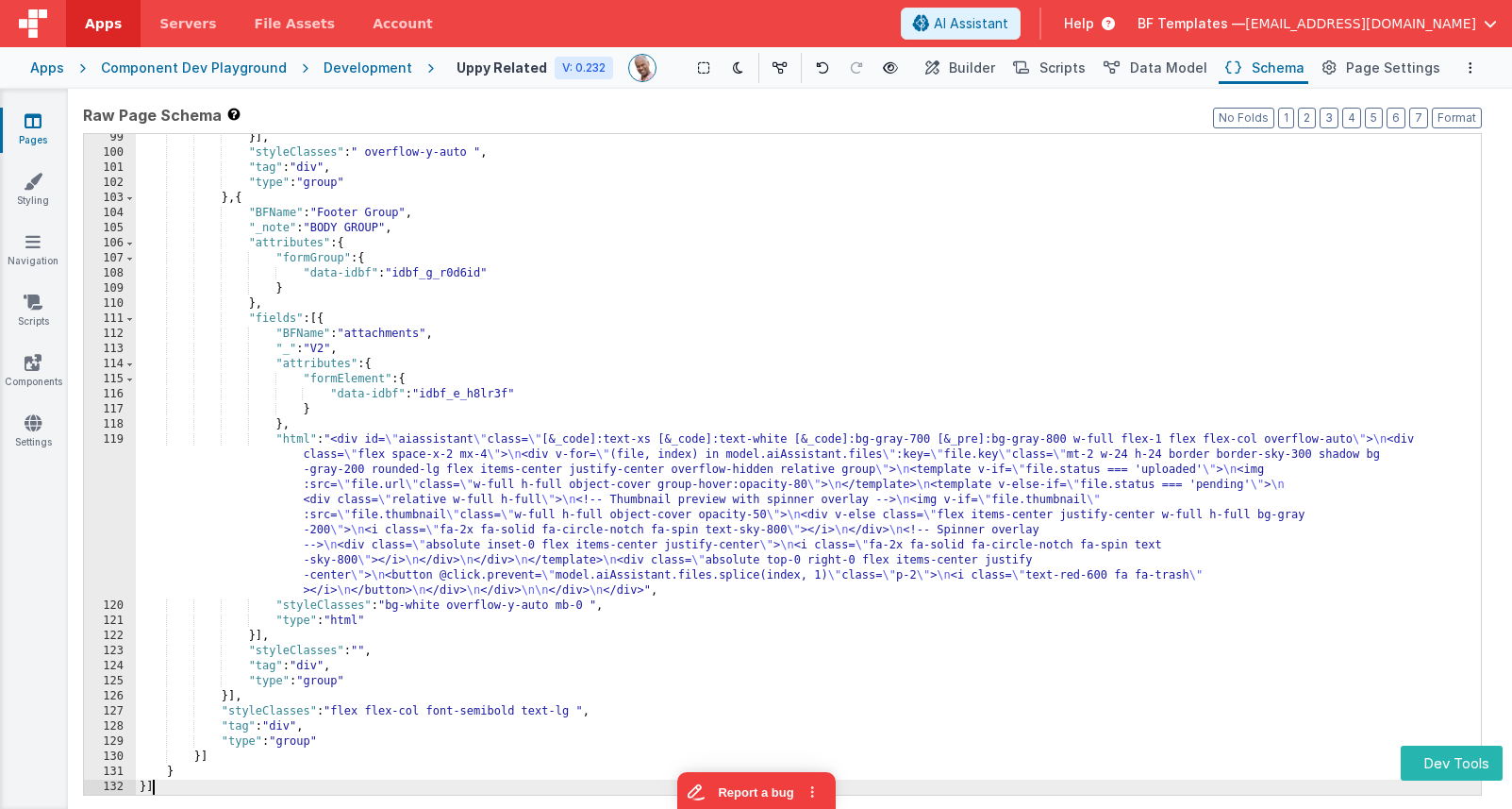
scroll to position [1484, 0]
click at [920, 178] on div "}] , "styleClasses" : " overflow-y-auto " , "tag" : "div" , "type" : "group" } …" at bounding box center [809, 476] width 1345 height 691
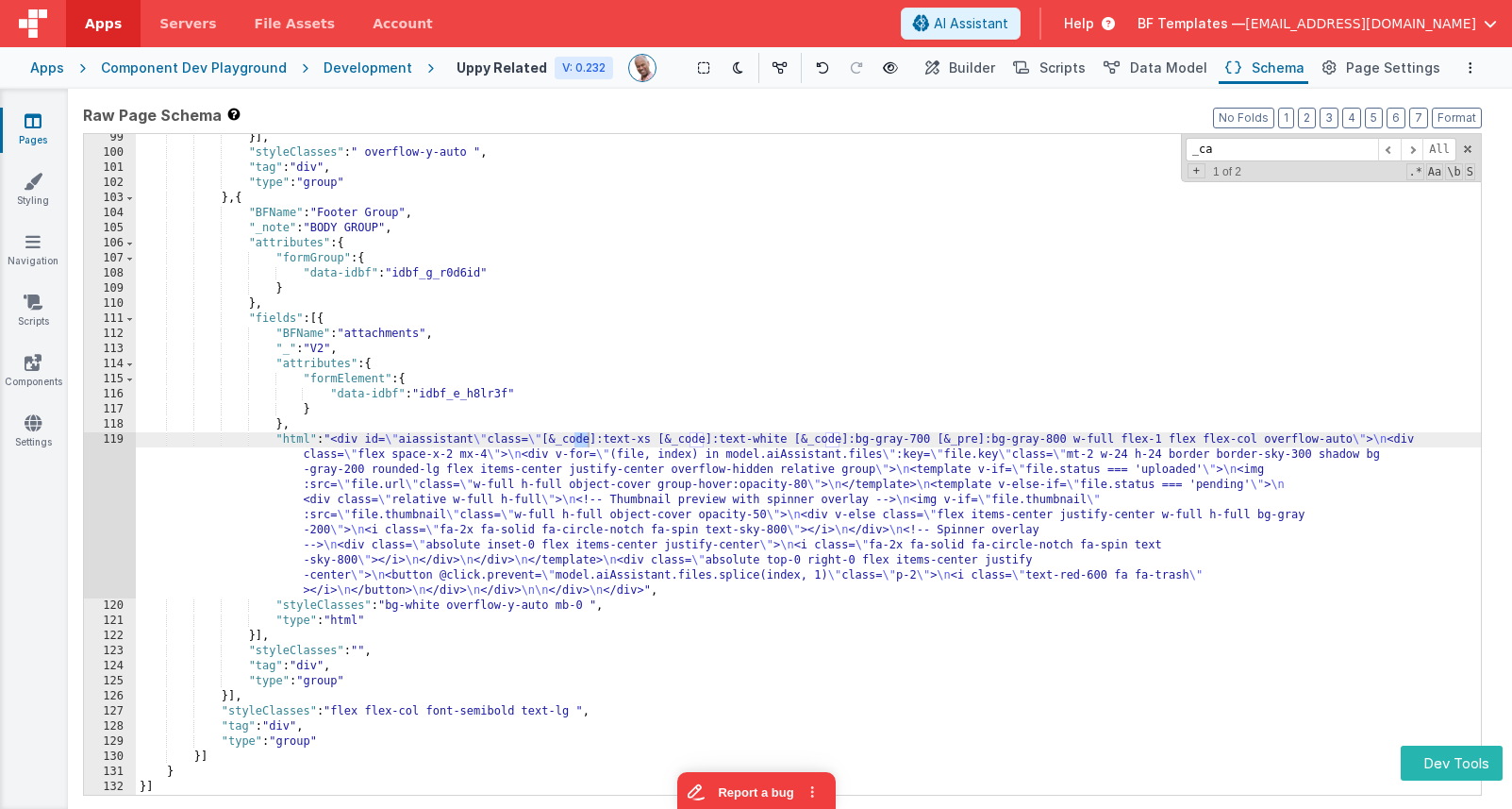
scroll to position [636, 0]
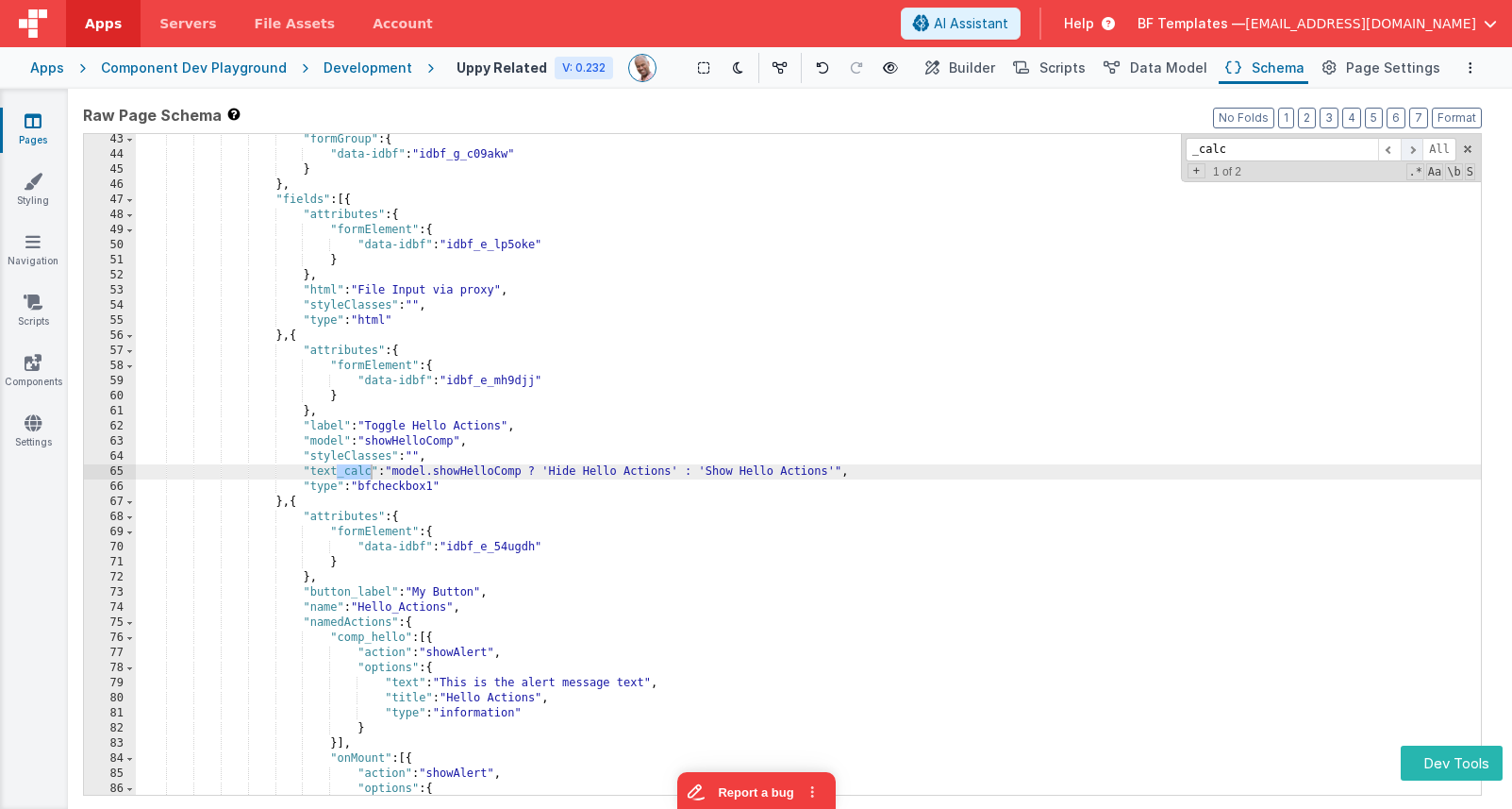
type input "_calc"
click at [1412, 147] on span at bounding box center [1412, 149] width 23 height 24
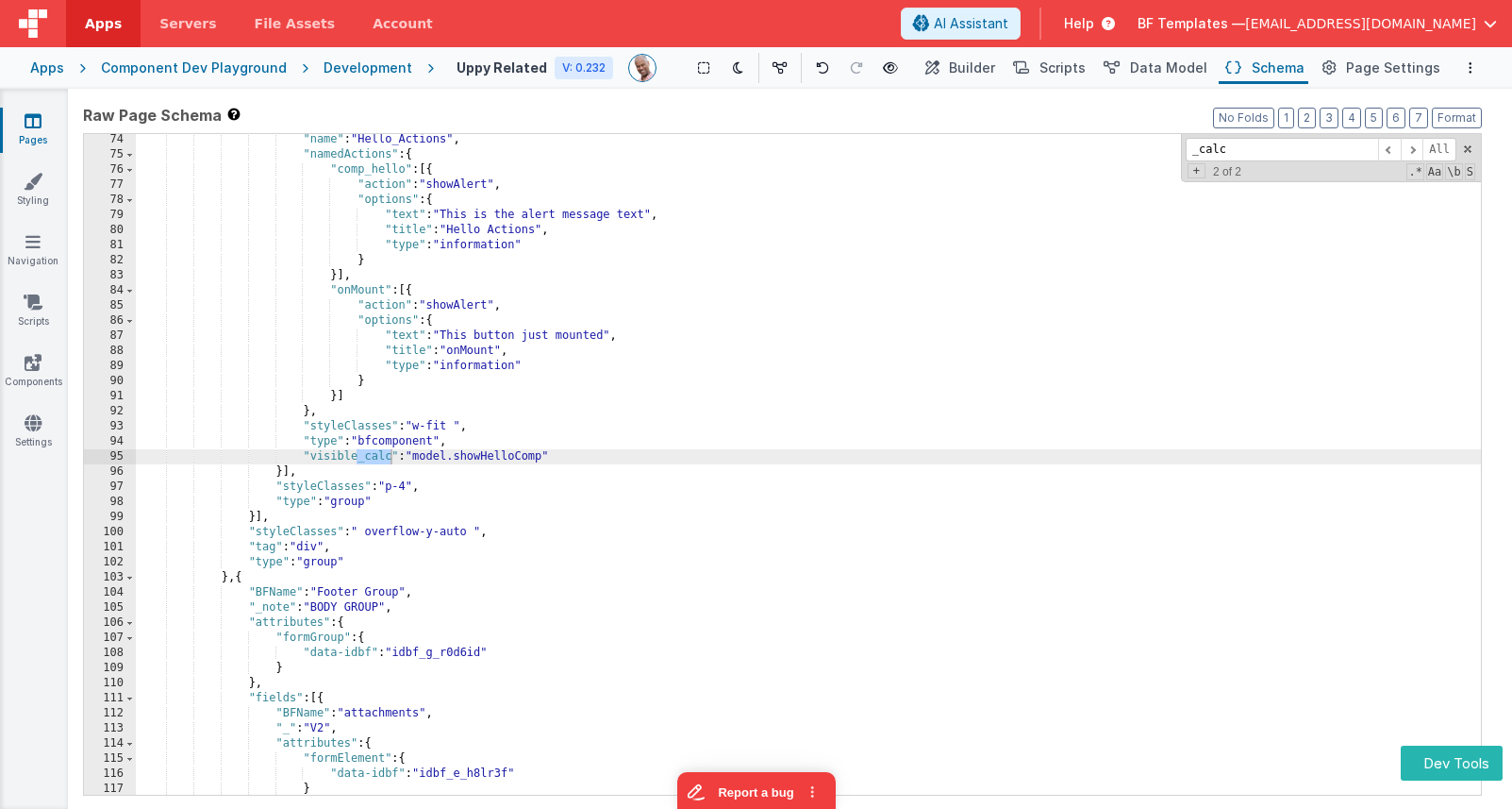
click at [544, 452] on div ""name" : "Hello_Actions" , "namedActions" : { "comp_hello" : [{ "action" : "sho…" at bounding box center [809, 478] width 1345 height 691
click at [1080, 195] on div ""name" : "Hello_Actions" , "namedActions" : { "comp_hello" : [{ "action" : "sho…" at bounding box center [809, 478] width 1345 height 691
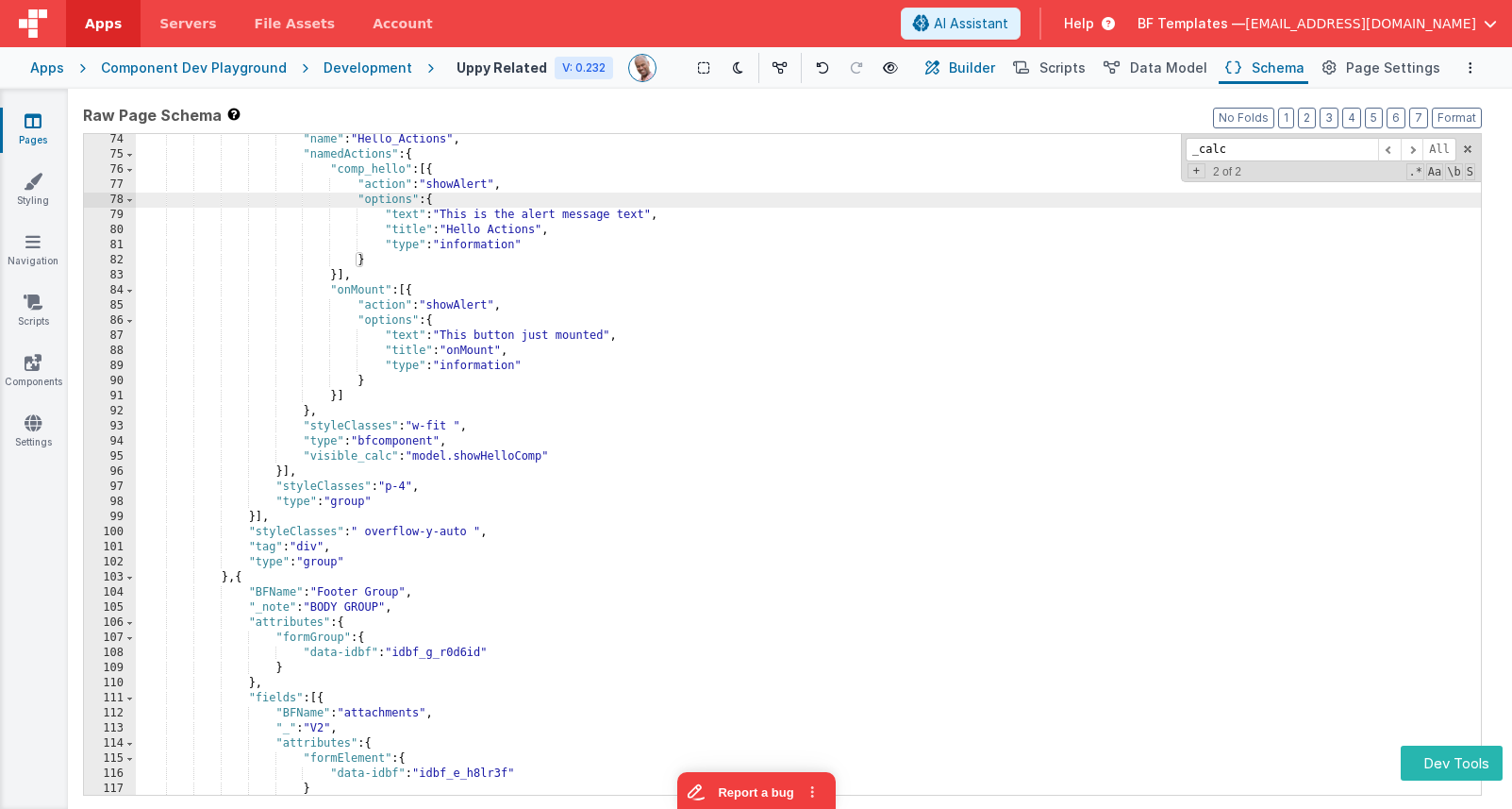
click at [993, 77] on span "Builder" at bounding box center [972, 68] width 46 height 19
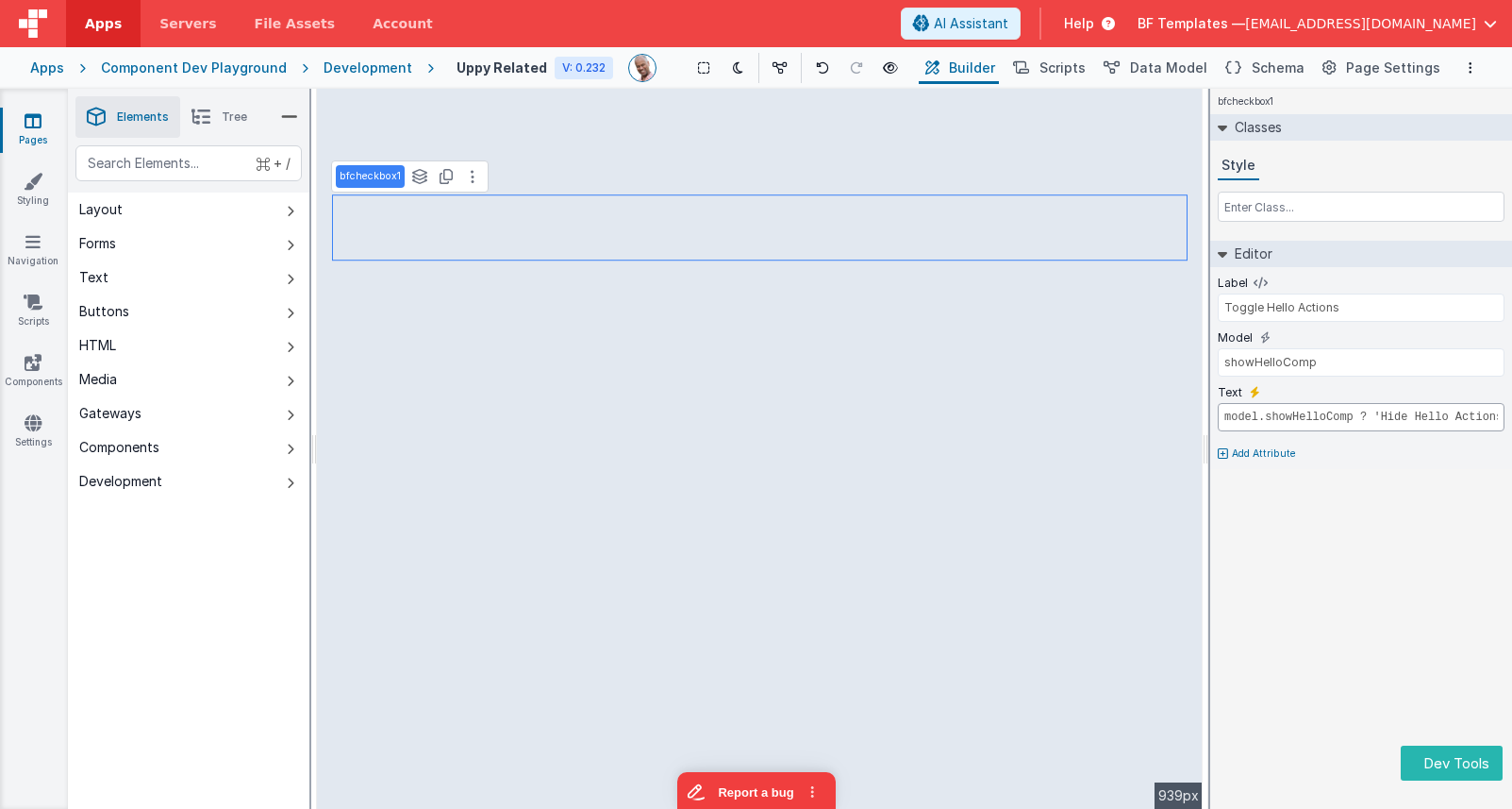
click at [1407, 414] on input "model.showHelloComp ? 'Hide Hello Actions' : 'Show Hello Actions'" at bounding box center [1362, 417] width 287 height 29
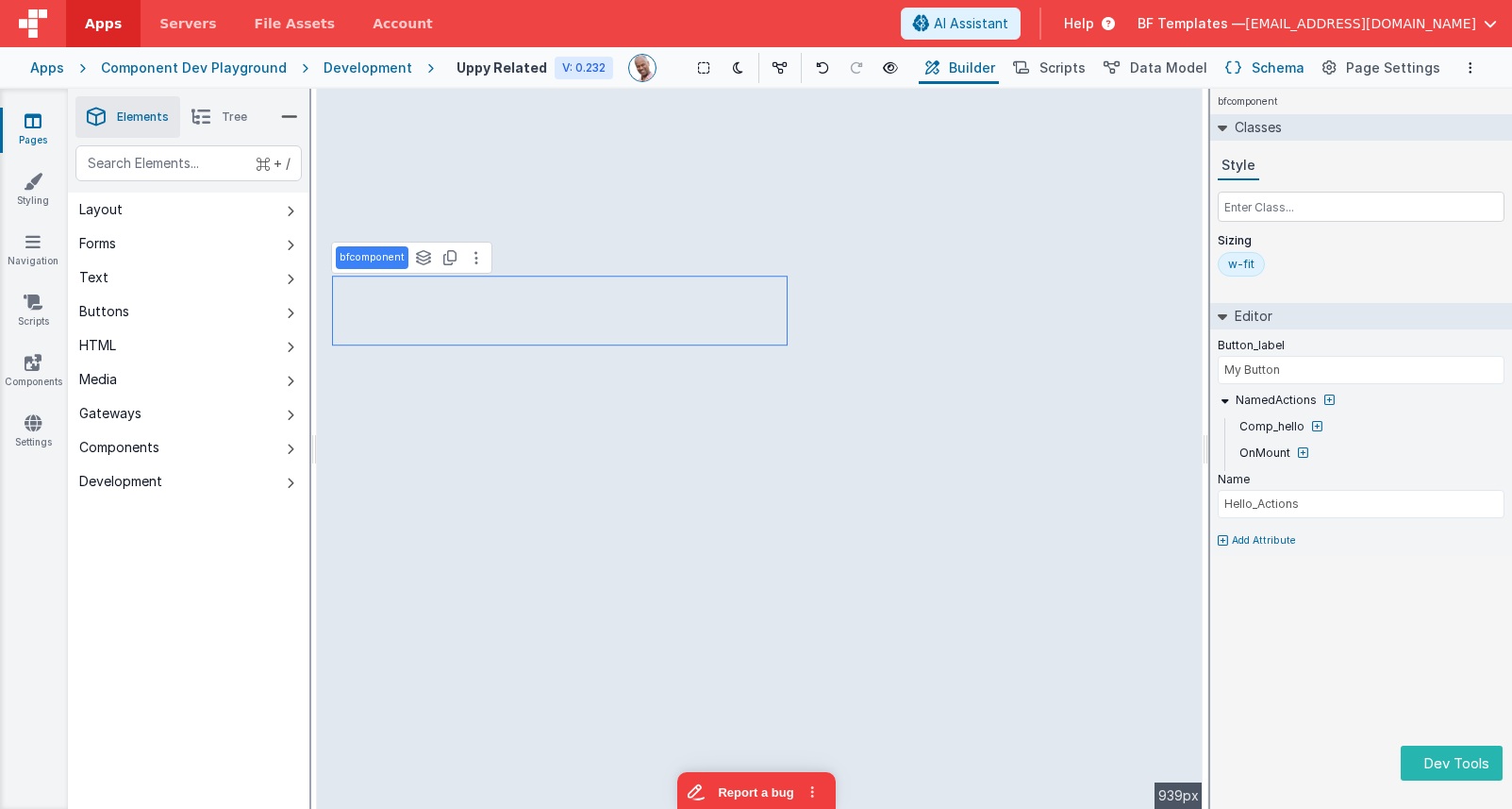
click at [1252, 67] on button "Schema" at bounding box center [1264, 68] width 90 height 33
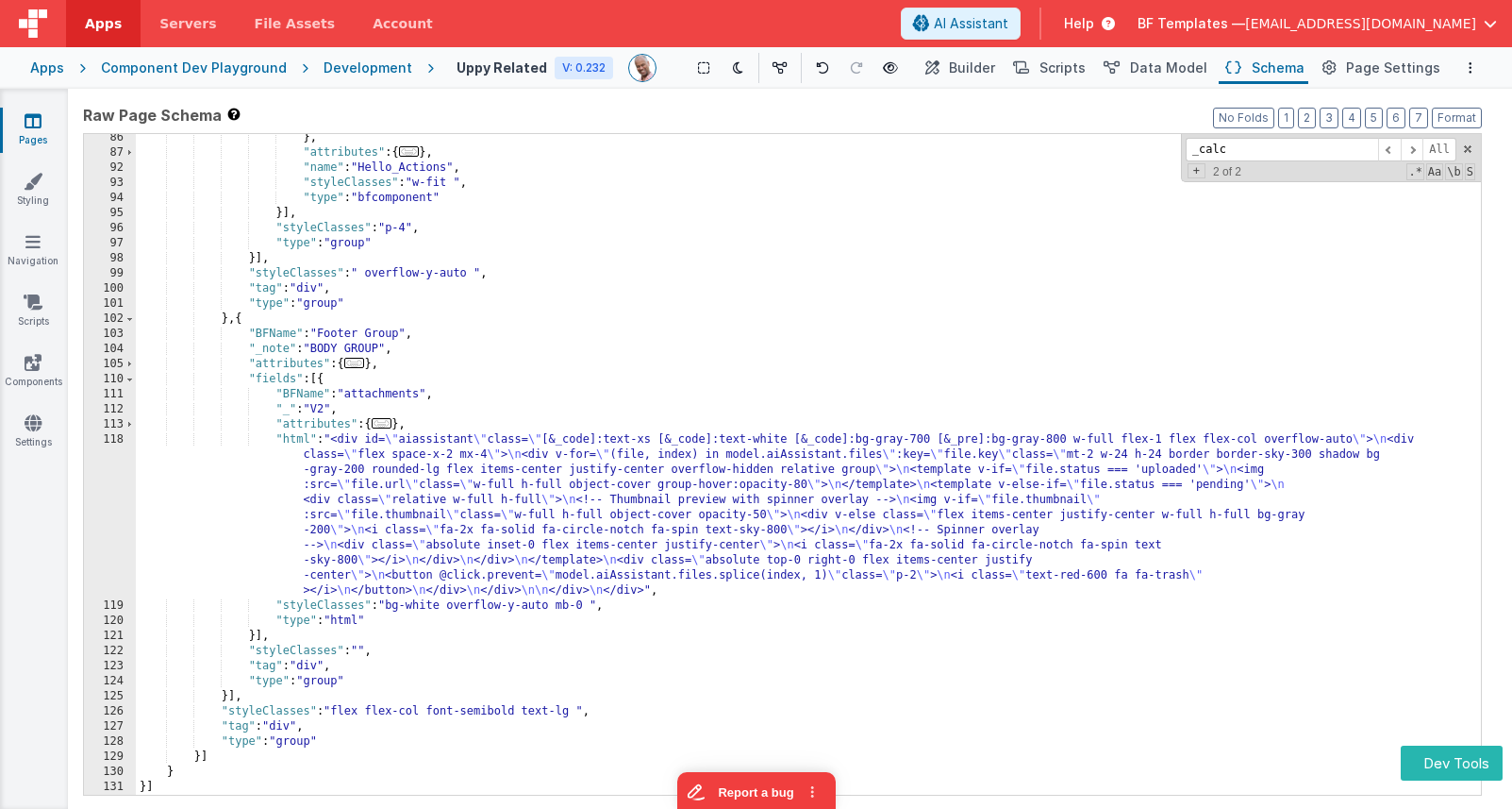
scroll to position [865, 0]
click at [989, 69] on span "Builder" at bounding box center [972, 68] width 46 height 19
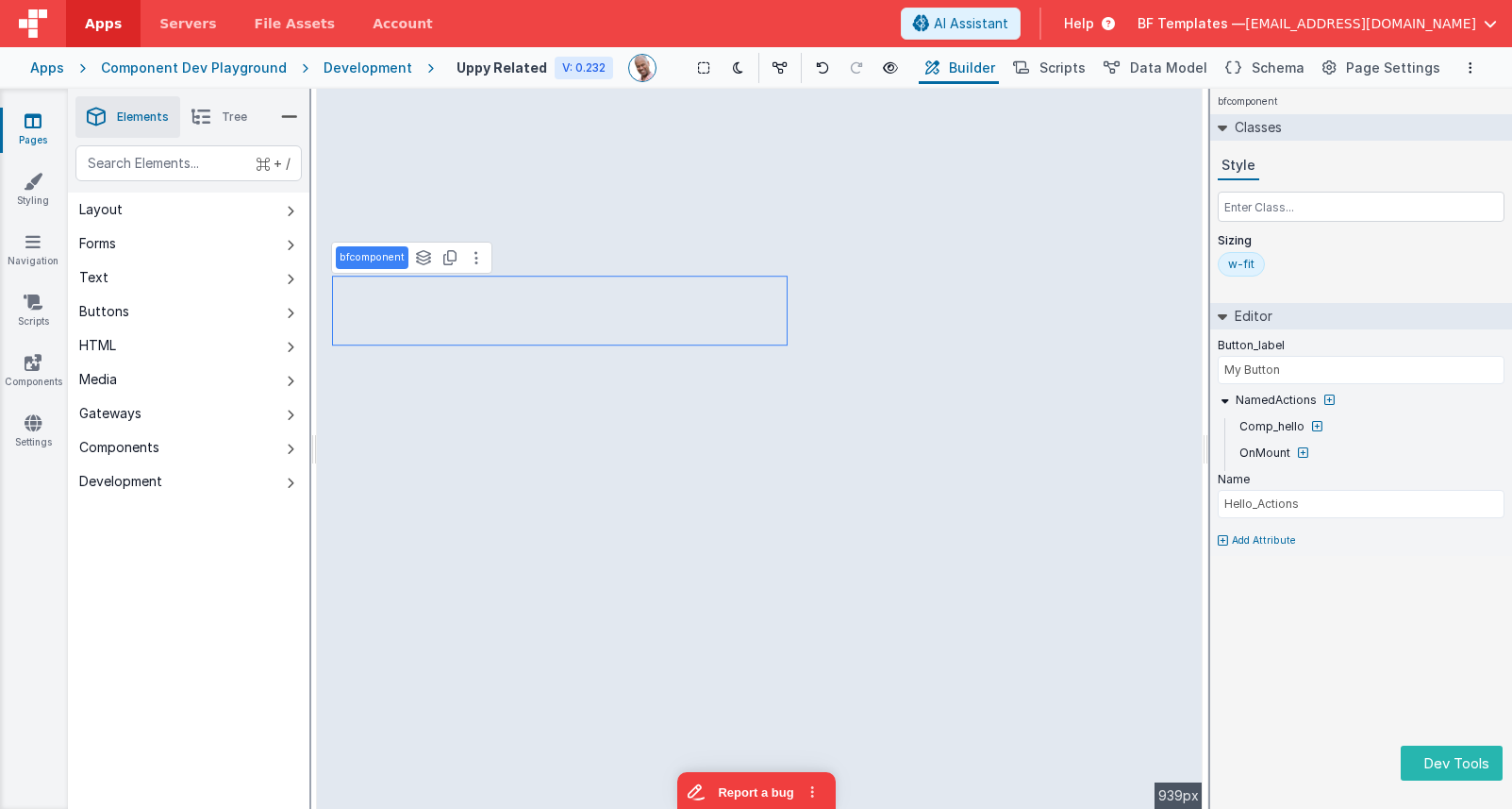
click at [1227, 542] on icon at bounding box center [1223, 541] width 11 height 11
click at [1234, 569] on input "text" at bounding box center [1307, 572] width 194 height 31
type input "visible"
click at [1269, 532] on icon at bounding box center [1267, 534] width 11 height 15
click at [1284, 562] on input "false" at bounding box center [1362, 559] width 287 height 29
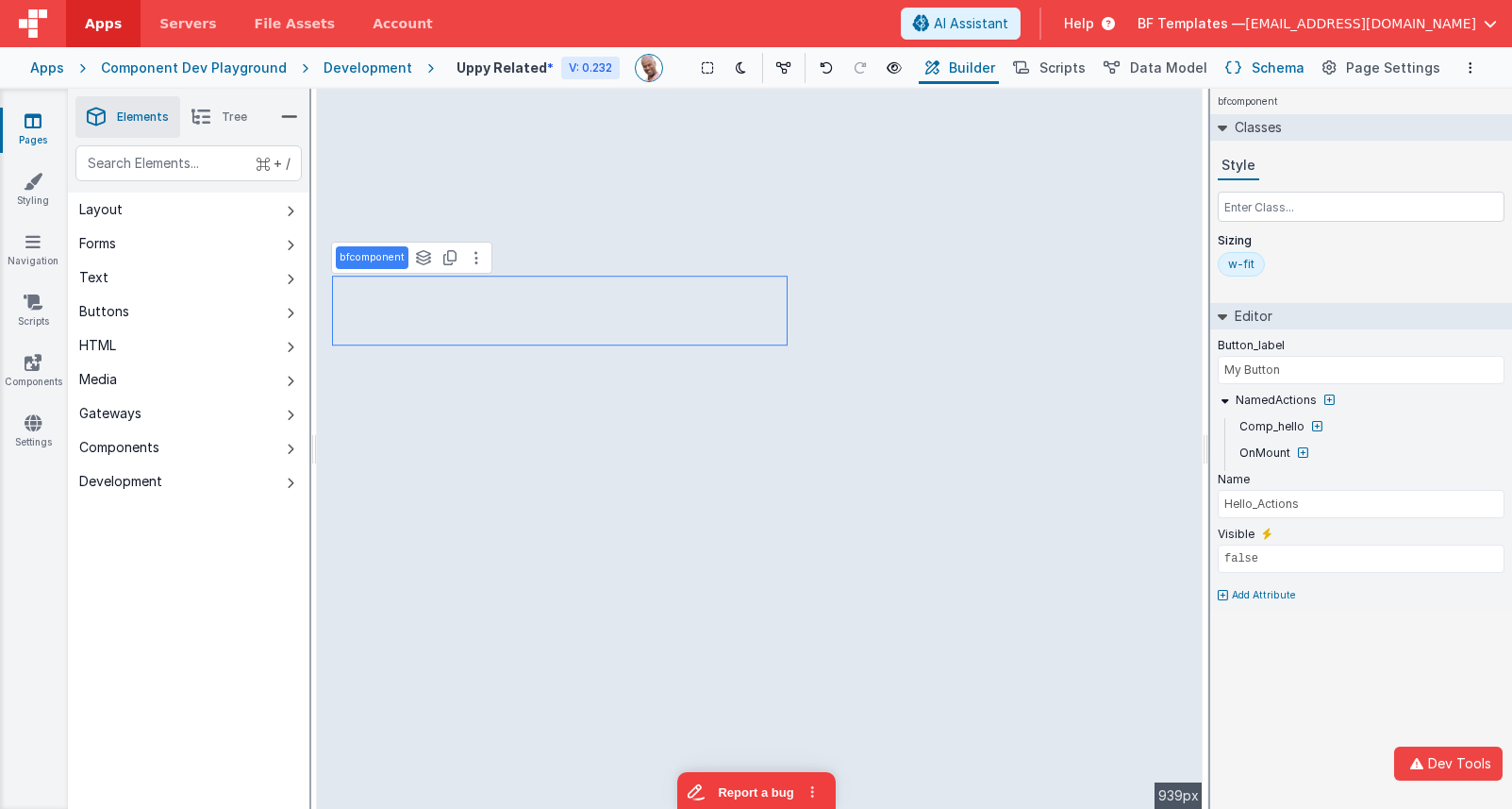
click at [1241, 68] on icon at bounding box center [1234, 68] width 16 height 20
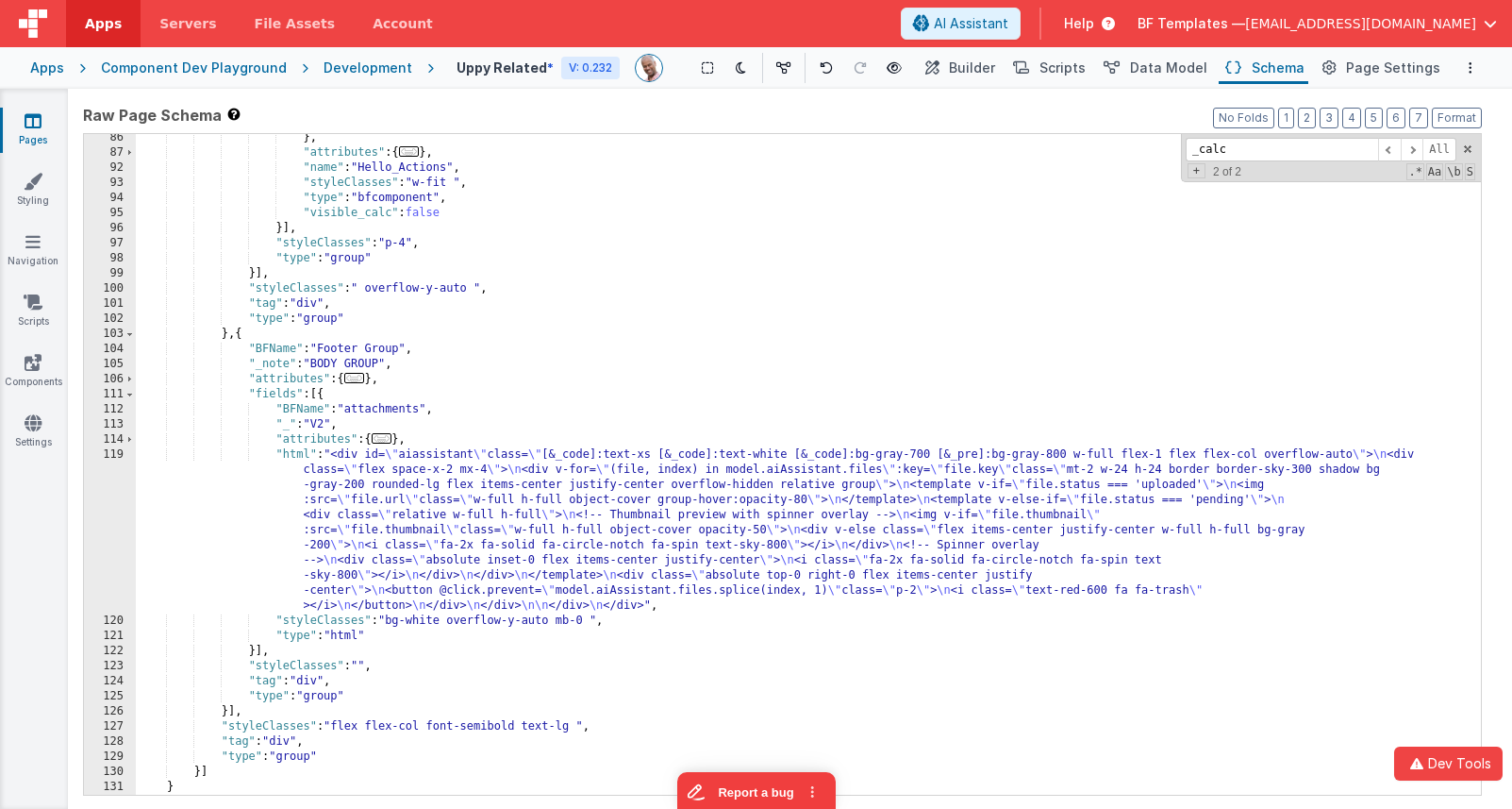
click at [586, 301] on div "} , "attributes" : { ... } , "name" : "Hello_Actions" , "styleClasses" : "w-fit…" at bounding box center [809, 476] width 1345 height 691
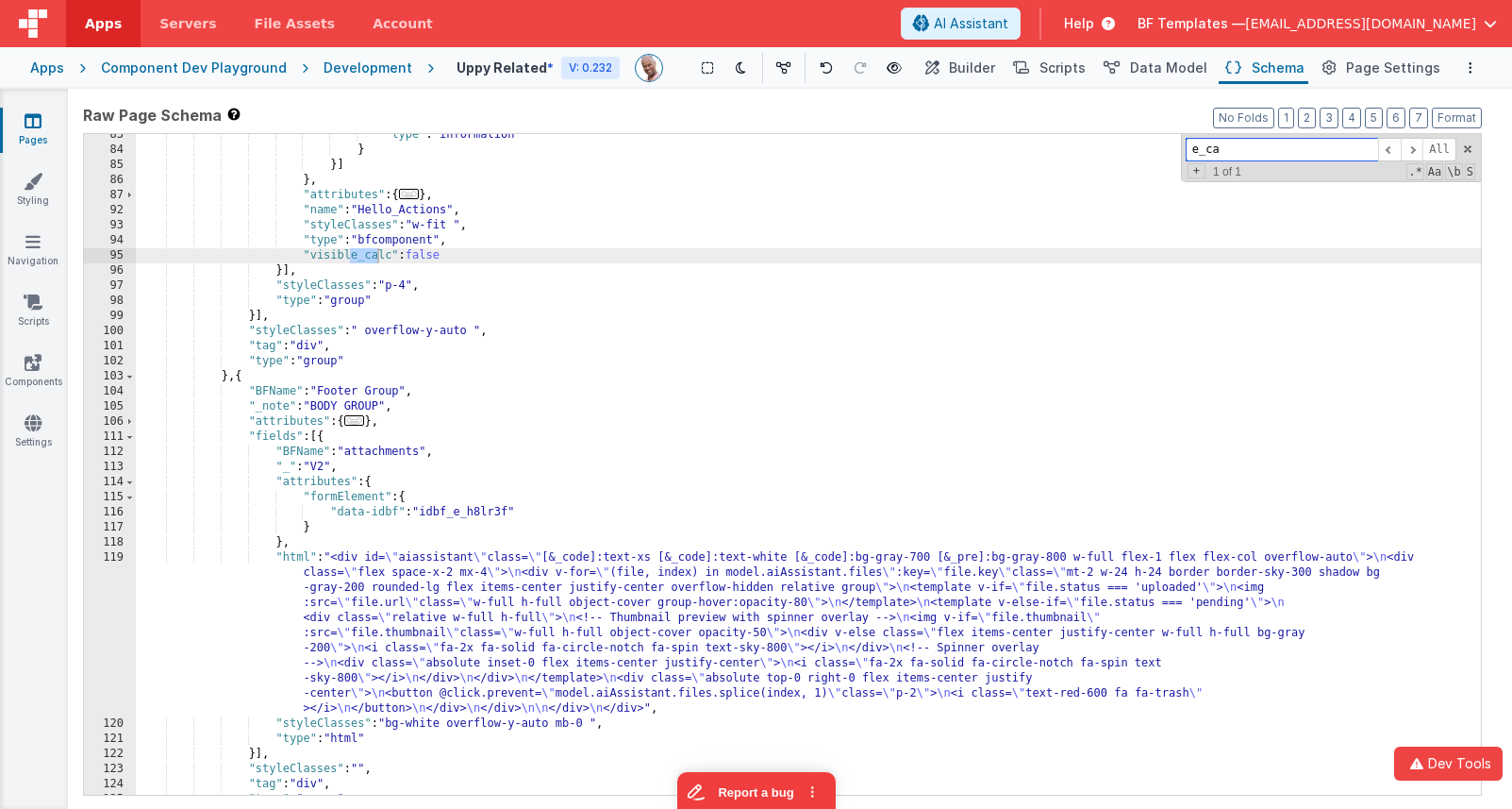
scroll to position [822, 0]
type input "e_ca"
click at [421, 250] on div ""type" : "information" } }] } , "attributes" : { ... } , "name" : "Hello_Action…" at bounding box center [809, 473] width 1345 height 691
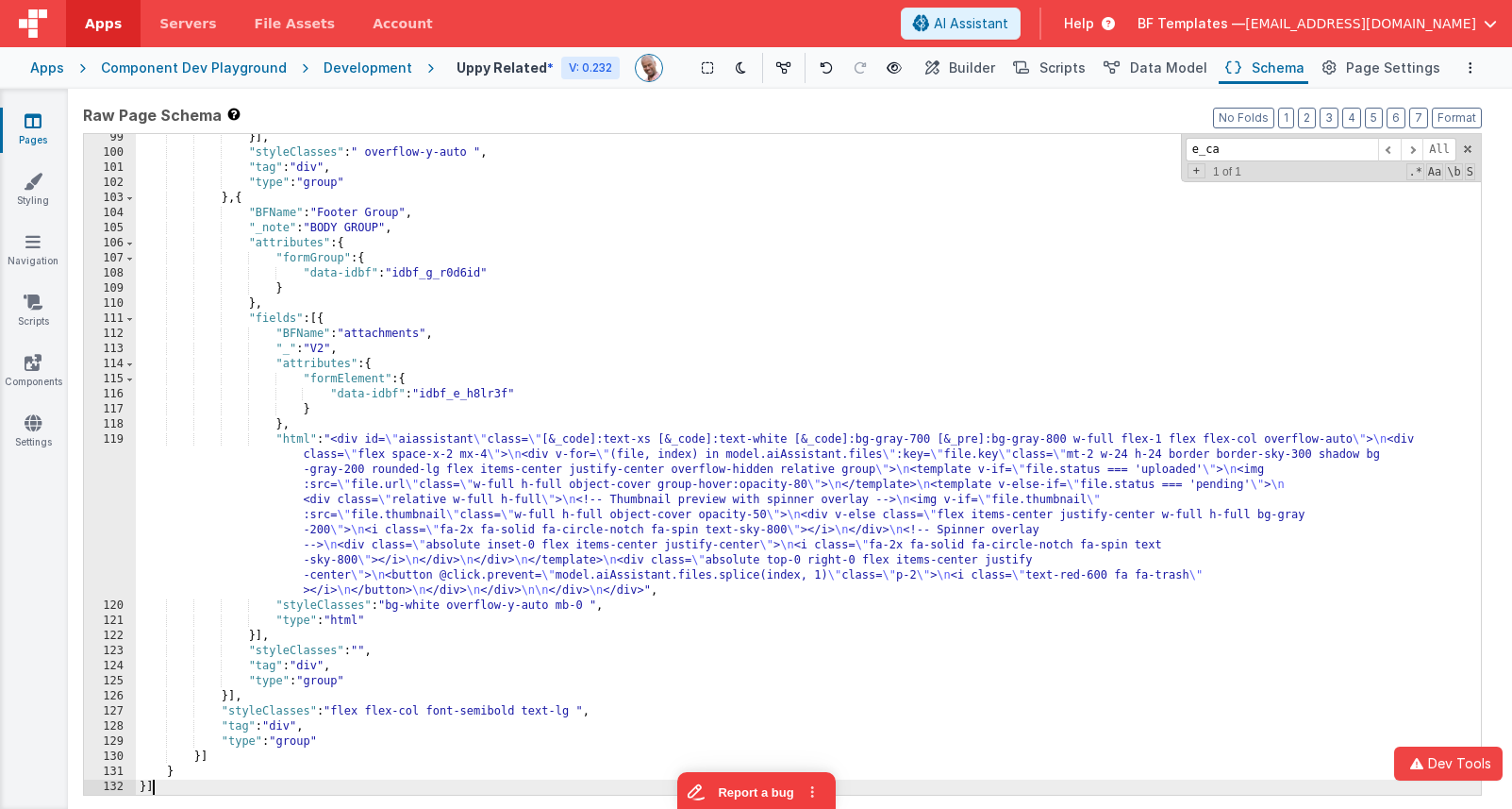
scroll to position [1484, 0]
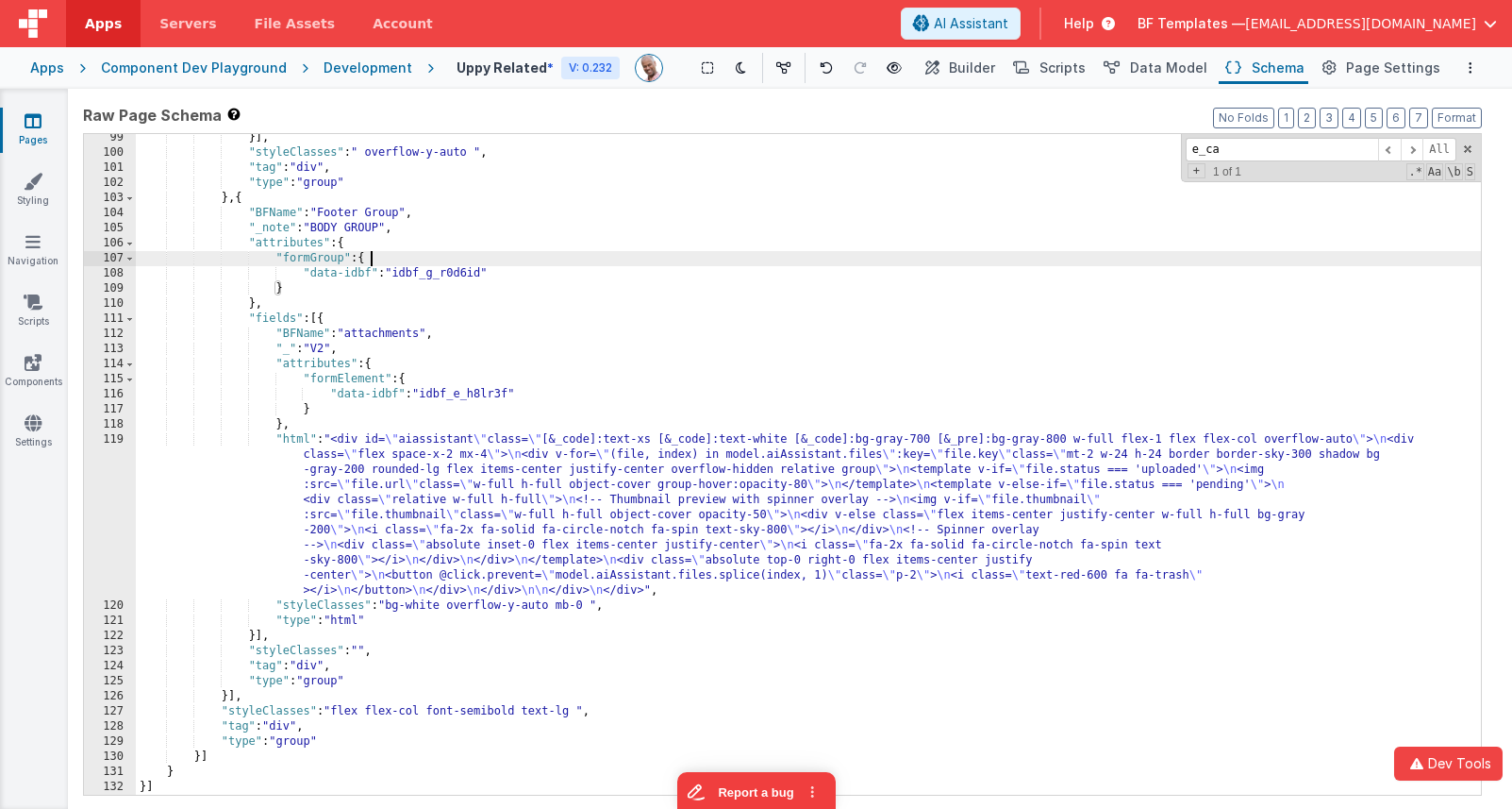
click at [478, 261] on div "}] , "styleClasses" : " overflow-y-auto " , "tag" : "div" , "type" : "group" } …" at bounding box center [809, 476] width 1345 height 691
click at [1395, 154] on span at bounding box center [1390, 149] width 23 height 24
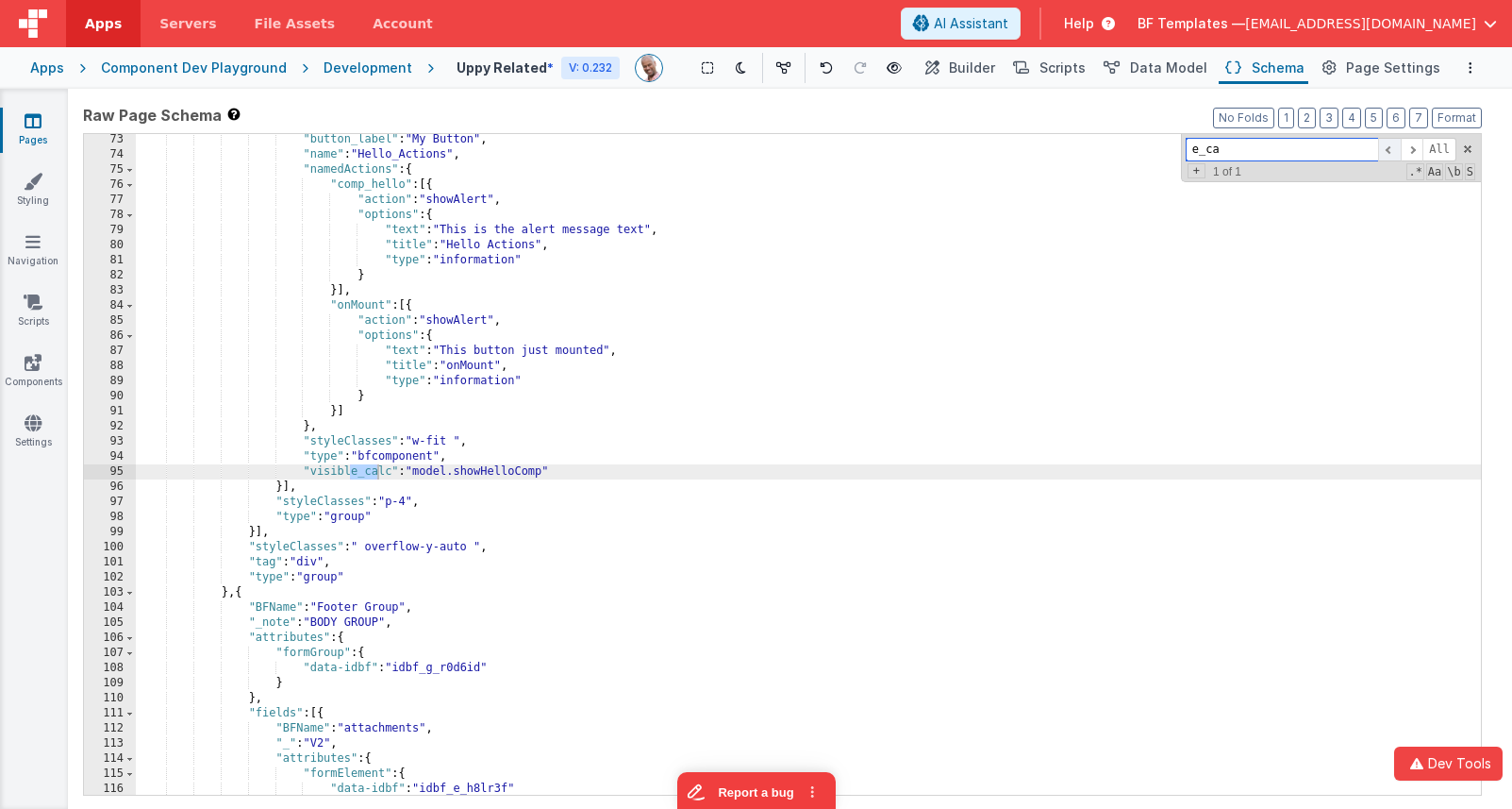
scroll to position [1090, 0]
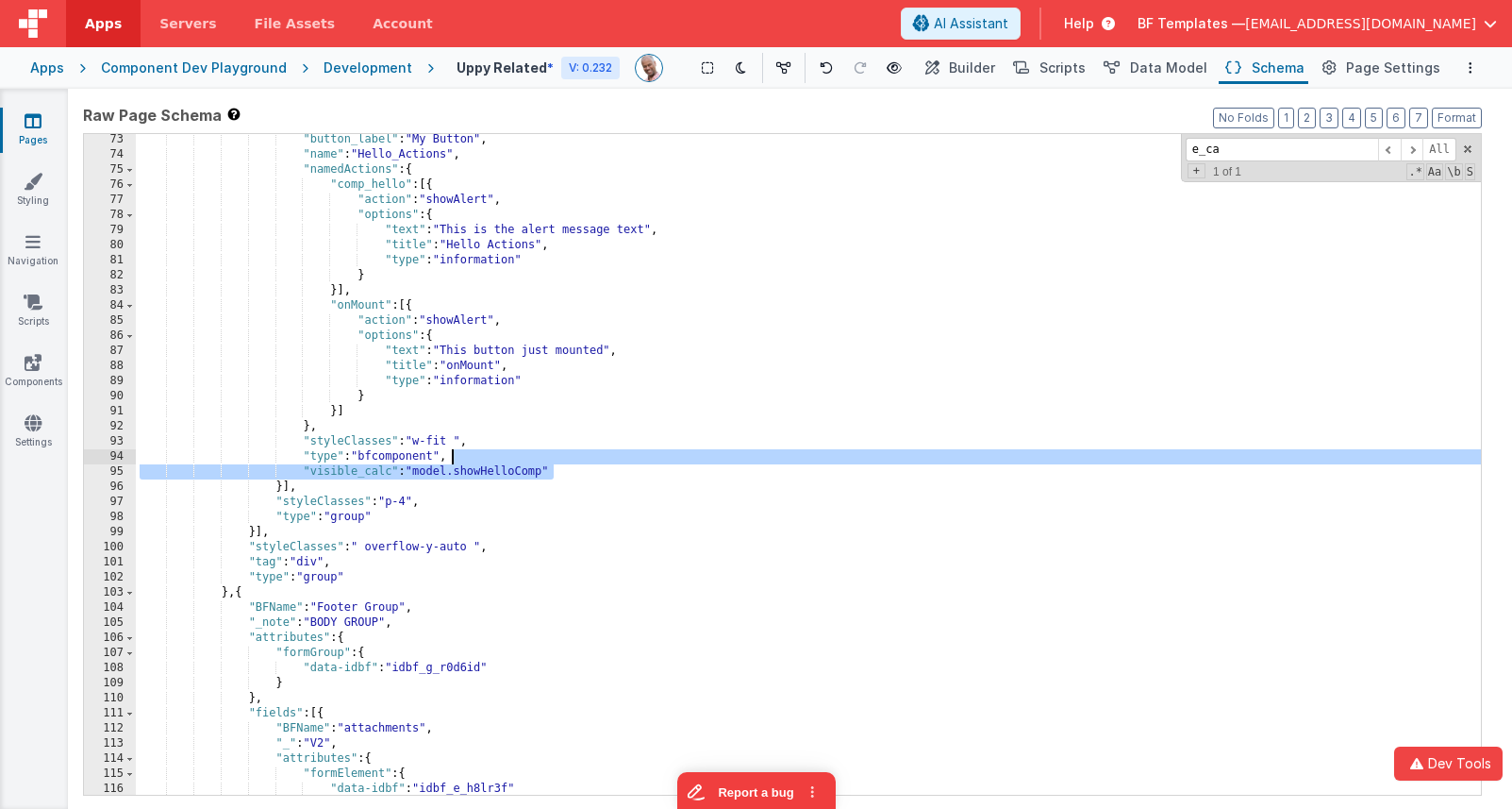
click at [585, 458] on div ""button_label" : "My Button" , "name" : "Hello_Actions" , "namedActions" : { "c…" at bounding box center [809, 478] width 1345 height 691
drag, startPoint x: 989, startPoint y: 70, endPoint x: 988, endPoint y: 83, distance: 13.0
click at [989, 70] on span "Builder" at bounding box center [972, 68] width 46 height 19
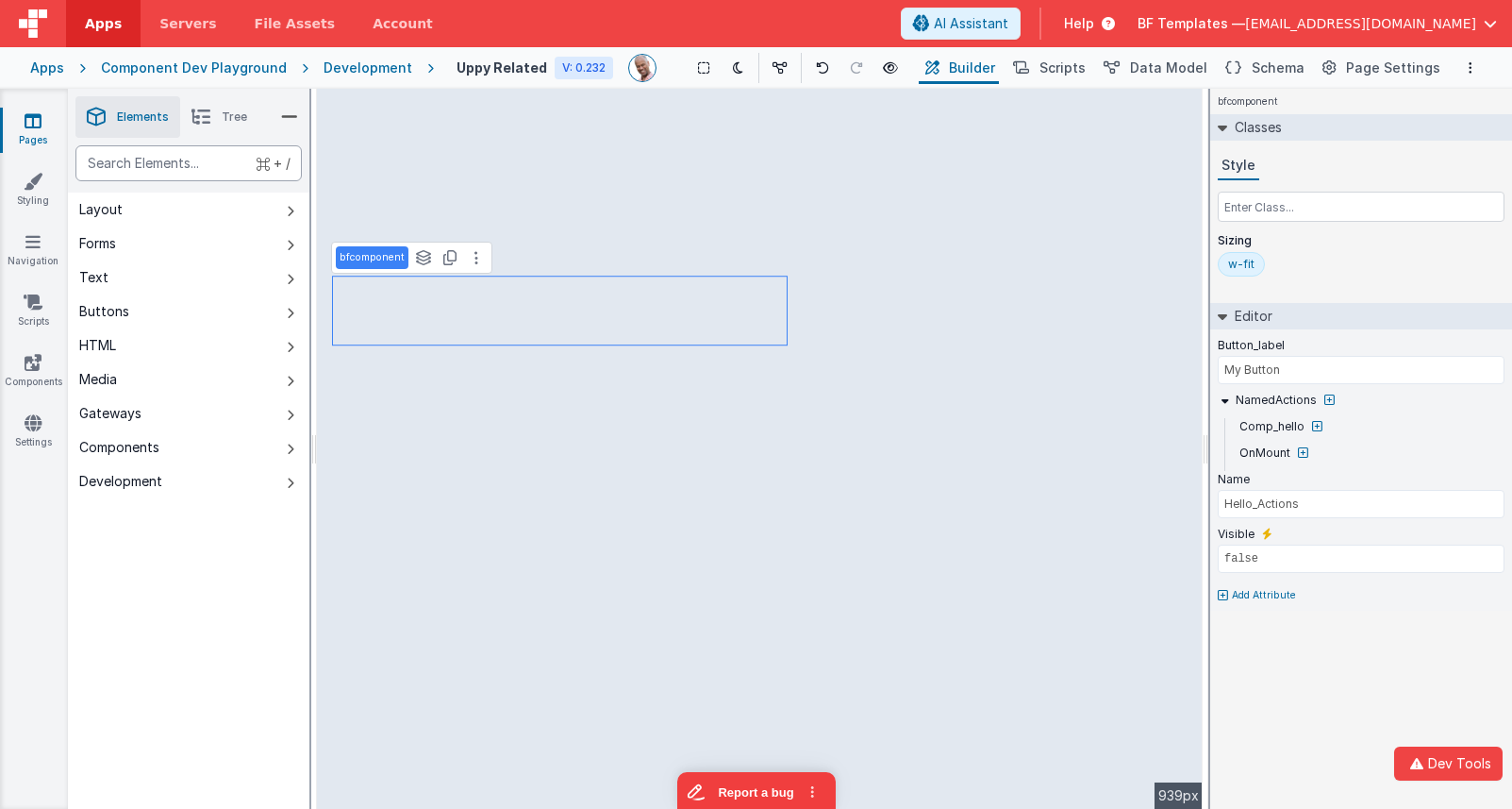
click at [219, 167] on div "text" at bounding box center [189, 163] width 227 height 35
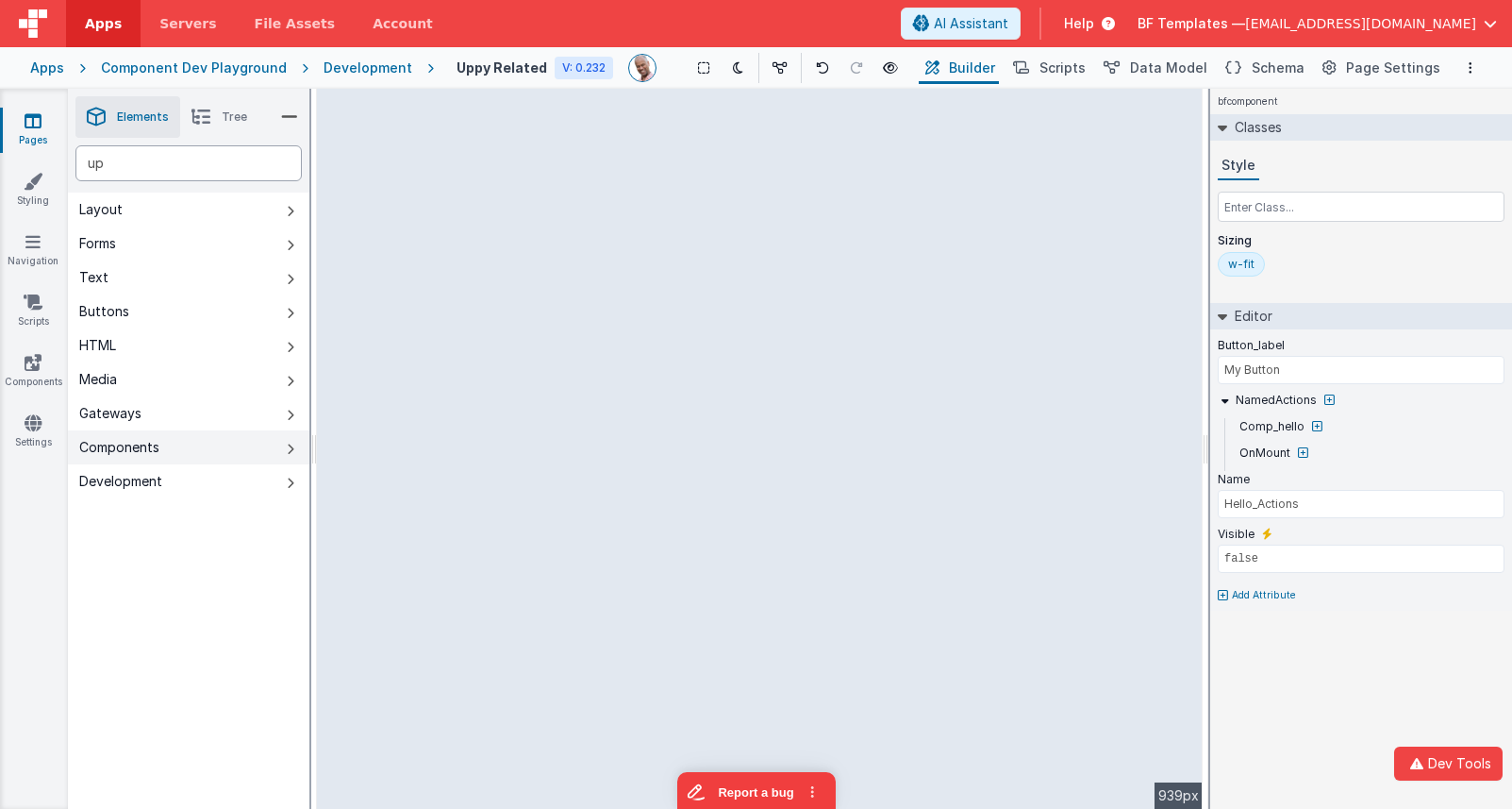
type div "up"
drag, startPoint x: 213, startPoint y: 441, endPoint x: 341, endPoint y: 434, distance: 128.2
click at [213, 441] on button "Components" at bounding box center [189, 447] width 241 height 34
type input "Select File"
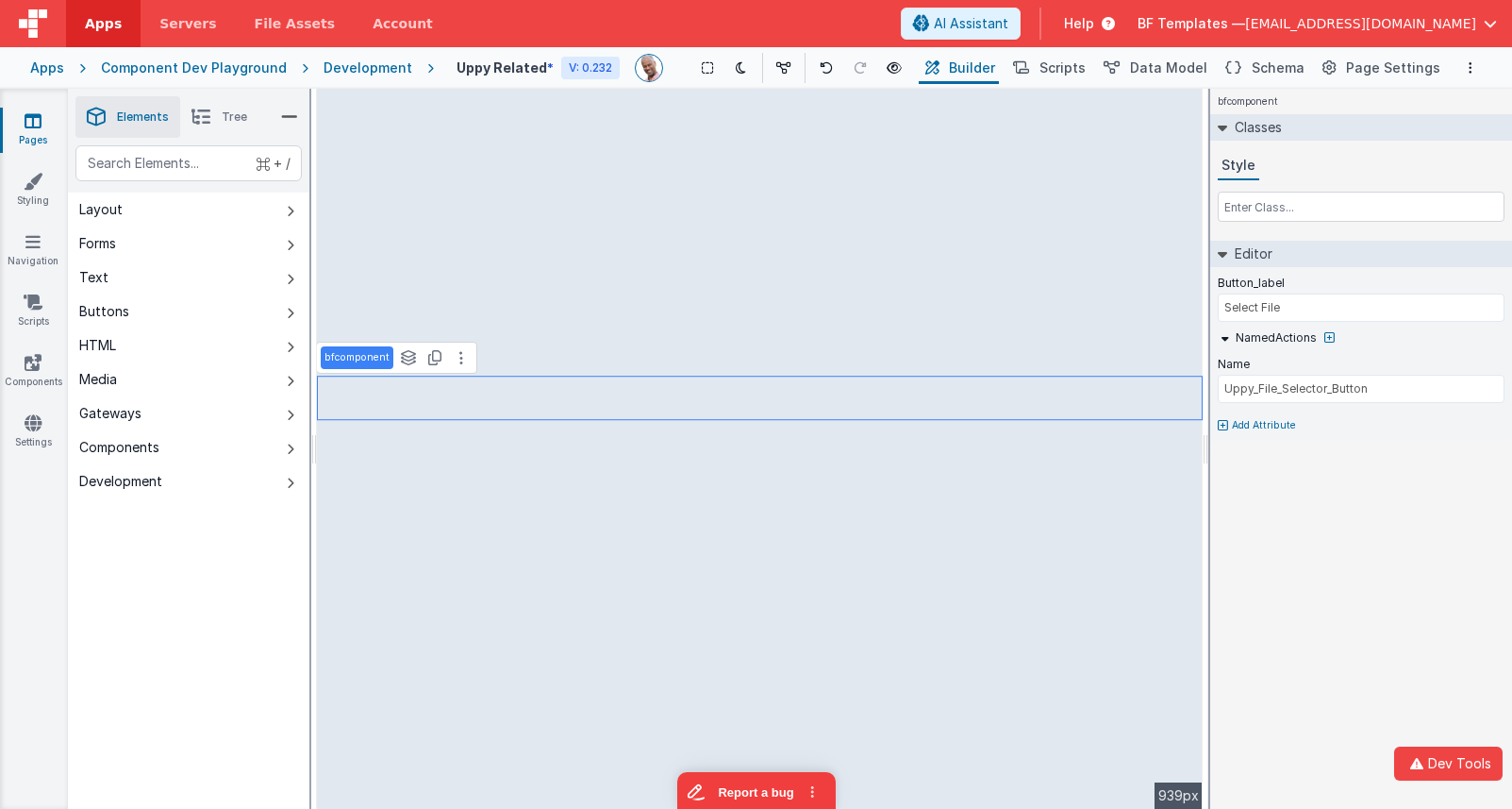
click at [1319, 580] on div "bfcomponent Classes Style Editor Button_label Select File NamedActions Name Upp…" at bounding box center [1361, 449] width 301 height 720
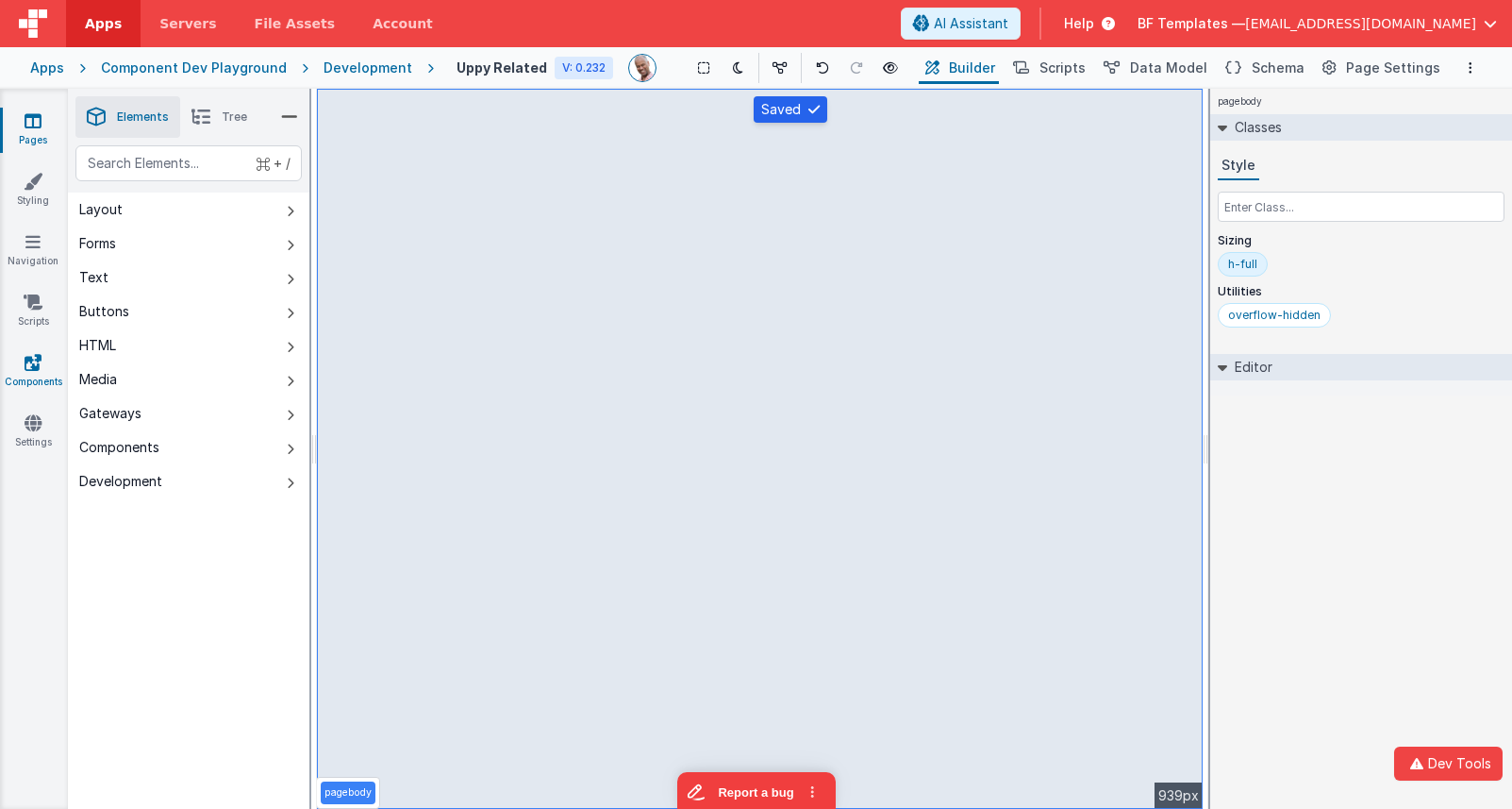
click at [33, 367] on icon at bounding box center [33, 363] width 17 height 19
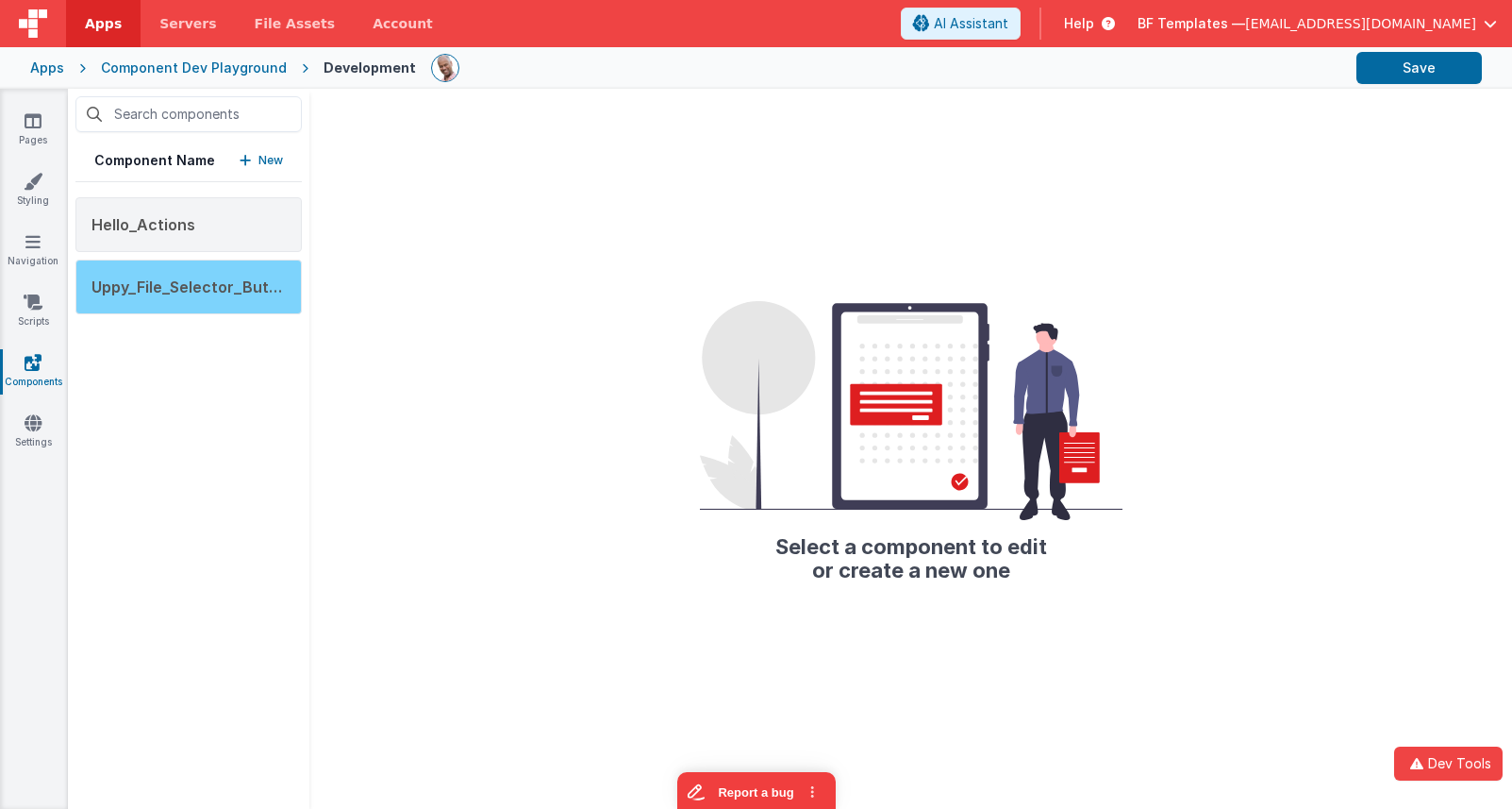
click at [194, 285] on span "Uppy_File_Selector_Button" at bounding box center [193, 287] width 203 height 19
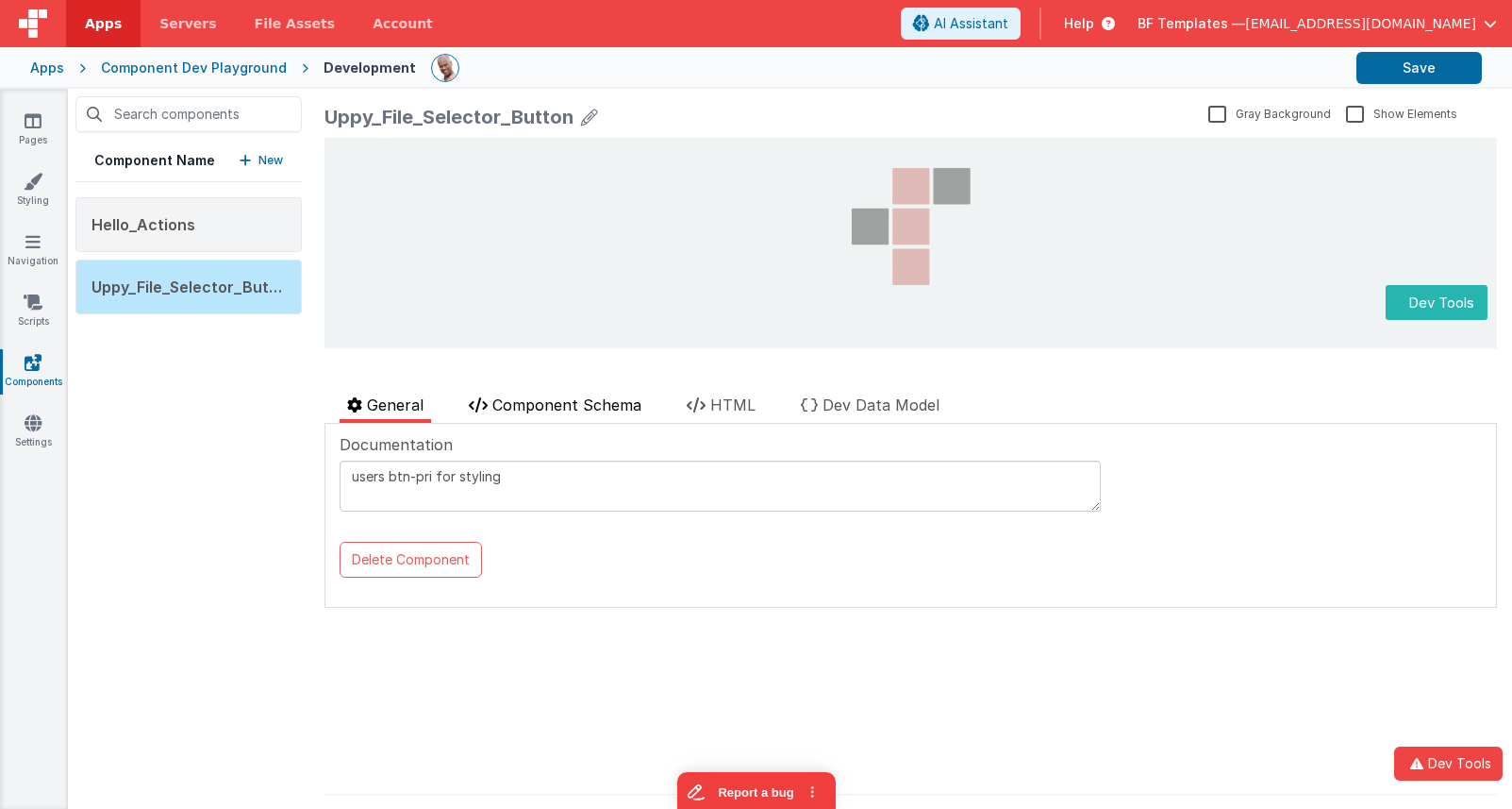
click at [560, 401] on span "Component Schema" at bounding box center [567, 405] width 149 height 19
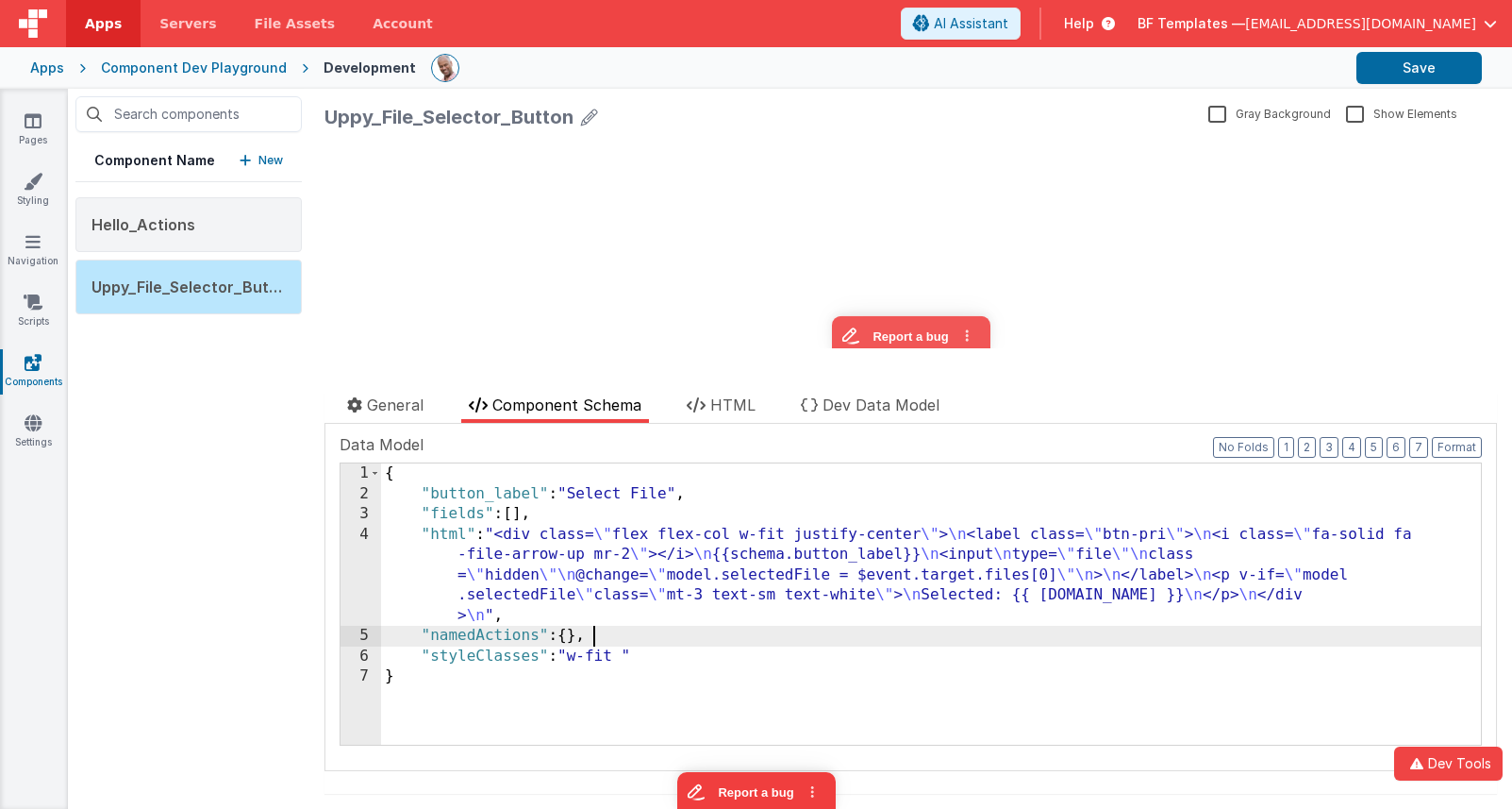
click at [632, 641] on div "{ "button_label" : "Select File" , "fields" : [ ] , "html" : "<div class= \" fl…" at bounding box center [930, 624] width 1100 height 322
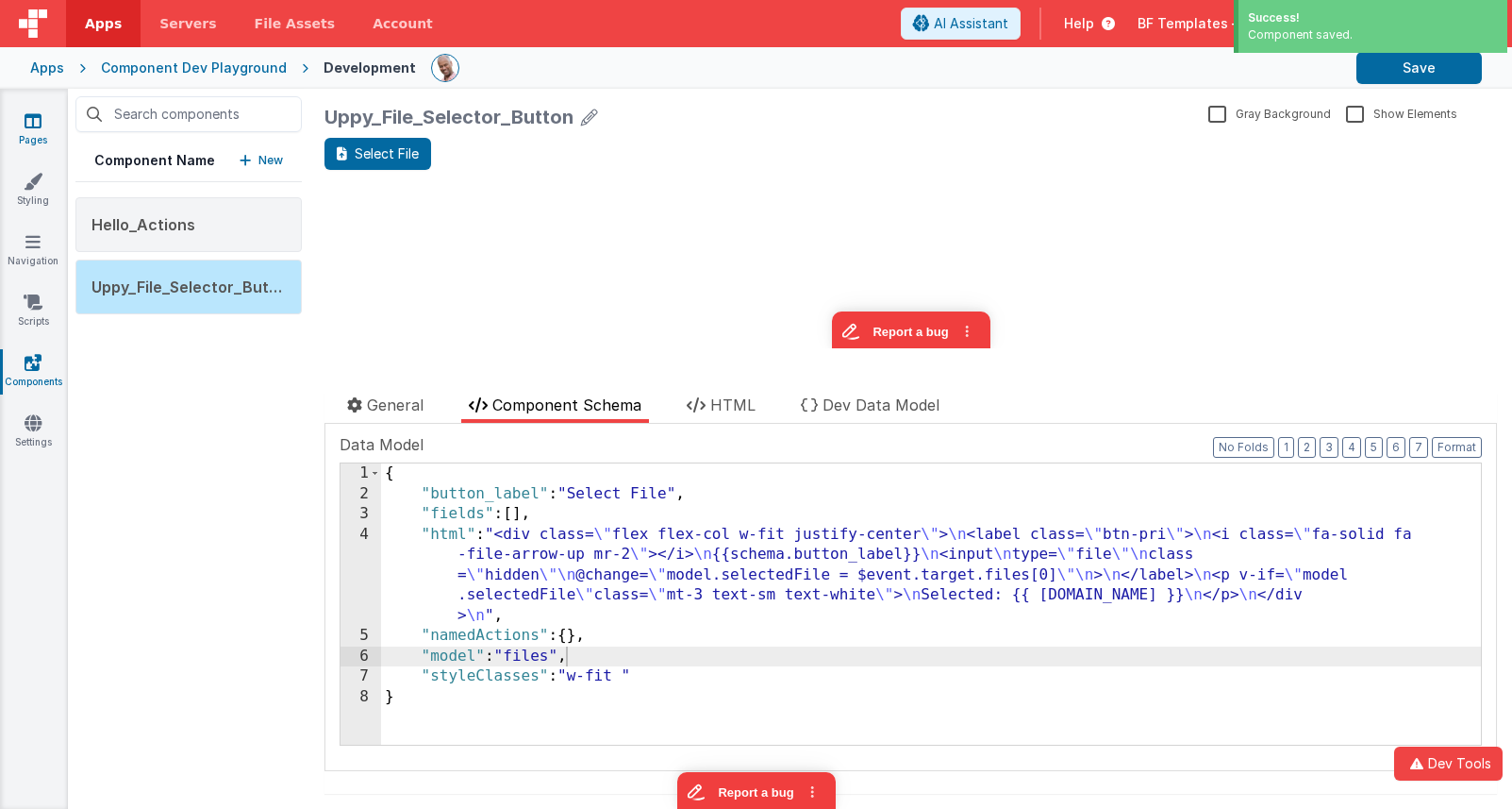
click at [33, 124] on icon at bounding box center [33, 121] width 17 height 19
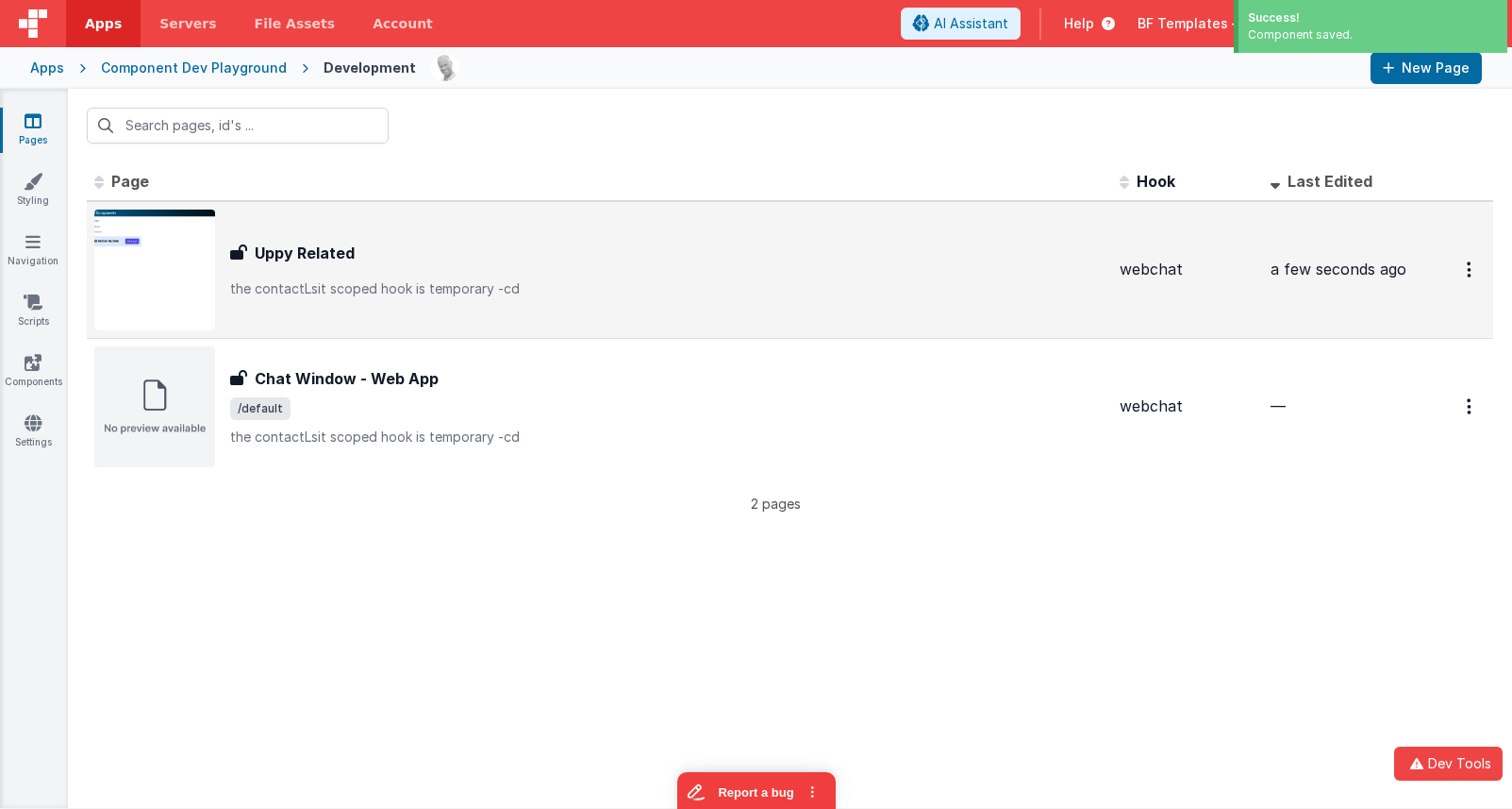
click at [379, 260] on div "Uppy Related" at bounding box center [668, 253] width 875 height 23
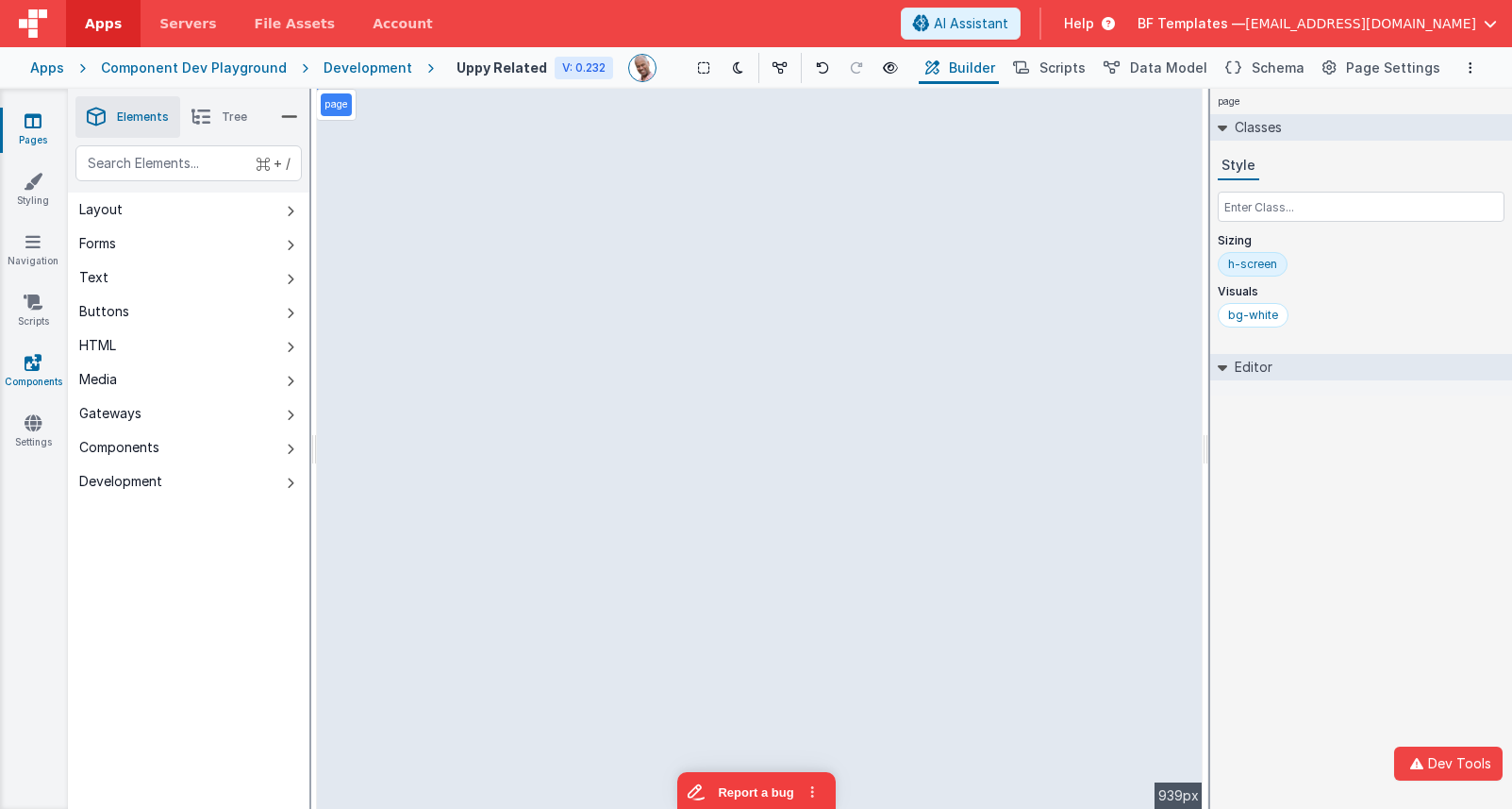
click at [43, 366] on link "Components" at bounding box center [33, 371] width 68 height 37
drag, startPoint x: 204, startPoint y: 445, endPoint x: 176, endPoint y: 456, distance: 30.1
click at [204, 445] on button "Components" at bounding box center [189, 447] width 241 height 34
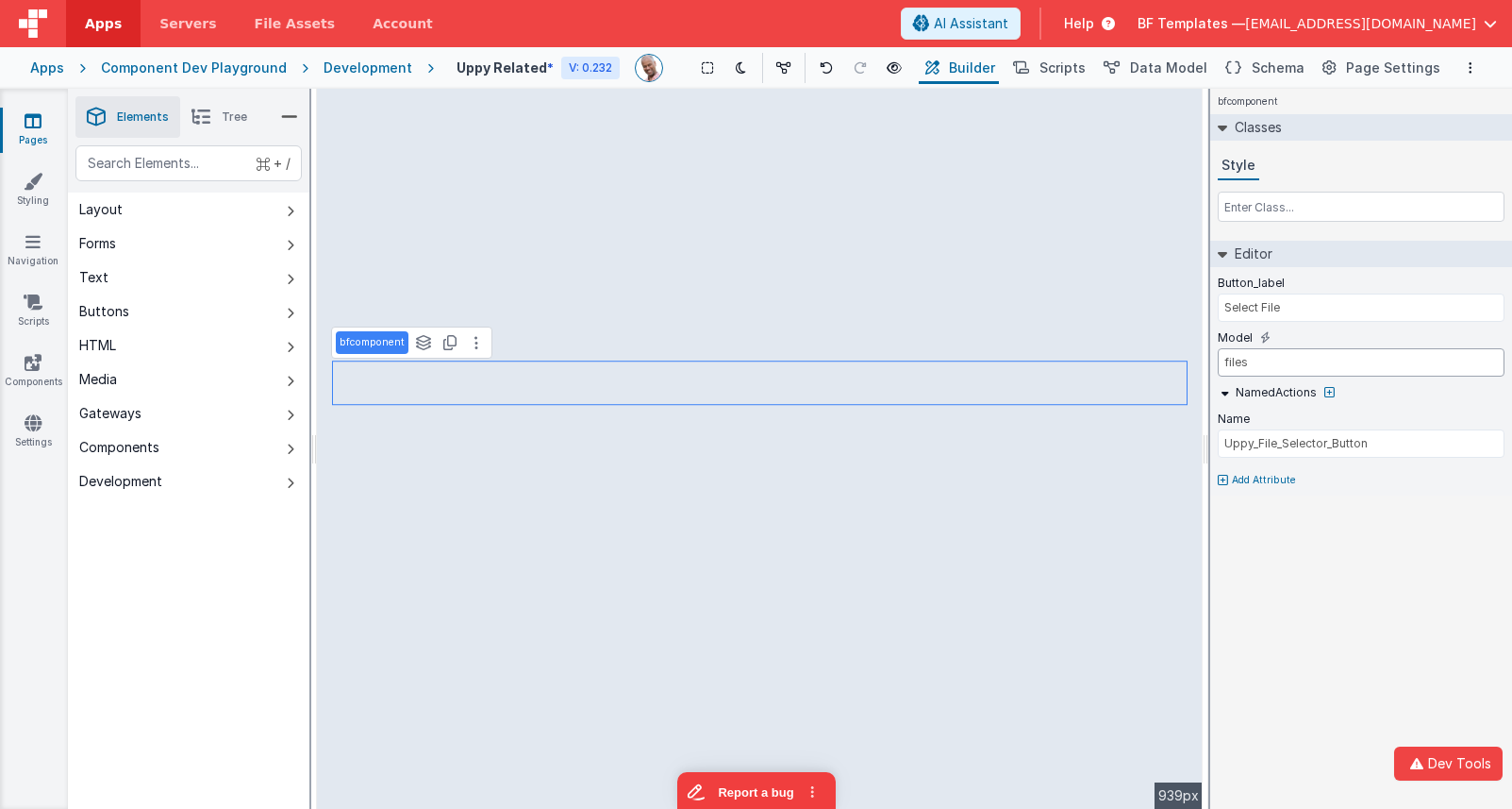
drag, startPoint x: 1293, startPoint y: 365, endPoint x: 1271, endPoint y: 364, distance: 22.0
click at [1292, 365] on input "files" at bounding box center [1362, 363] width 287 height 29
drag, startPoint x: 1224, startPoint y: 362, endPoint x: 1201, endPoint y: 359, distance: 23.2
click at [1201, 359] on div "Elements Tree + / Layout Forms Text Buttons HTML Media Gateways Components Deve…" at bounding box center [789, 449] width 1444 height 720
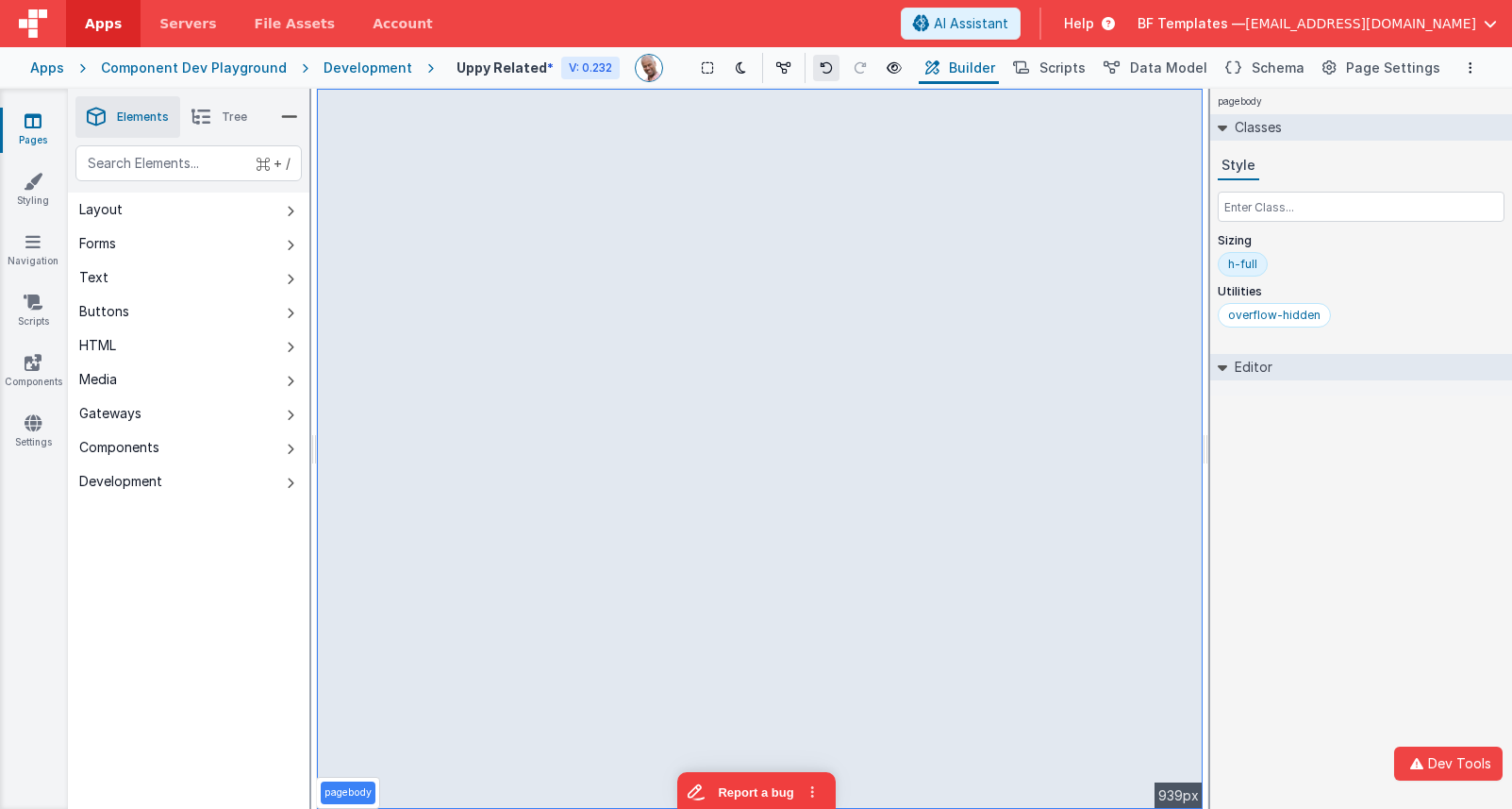
click at [833, 58] on button at bounding box center [827, 68] width 27 height 27
click at [1095, 30] on span "Help" at bounding box center [1079, 24] width 31 height 19
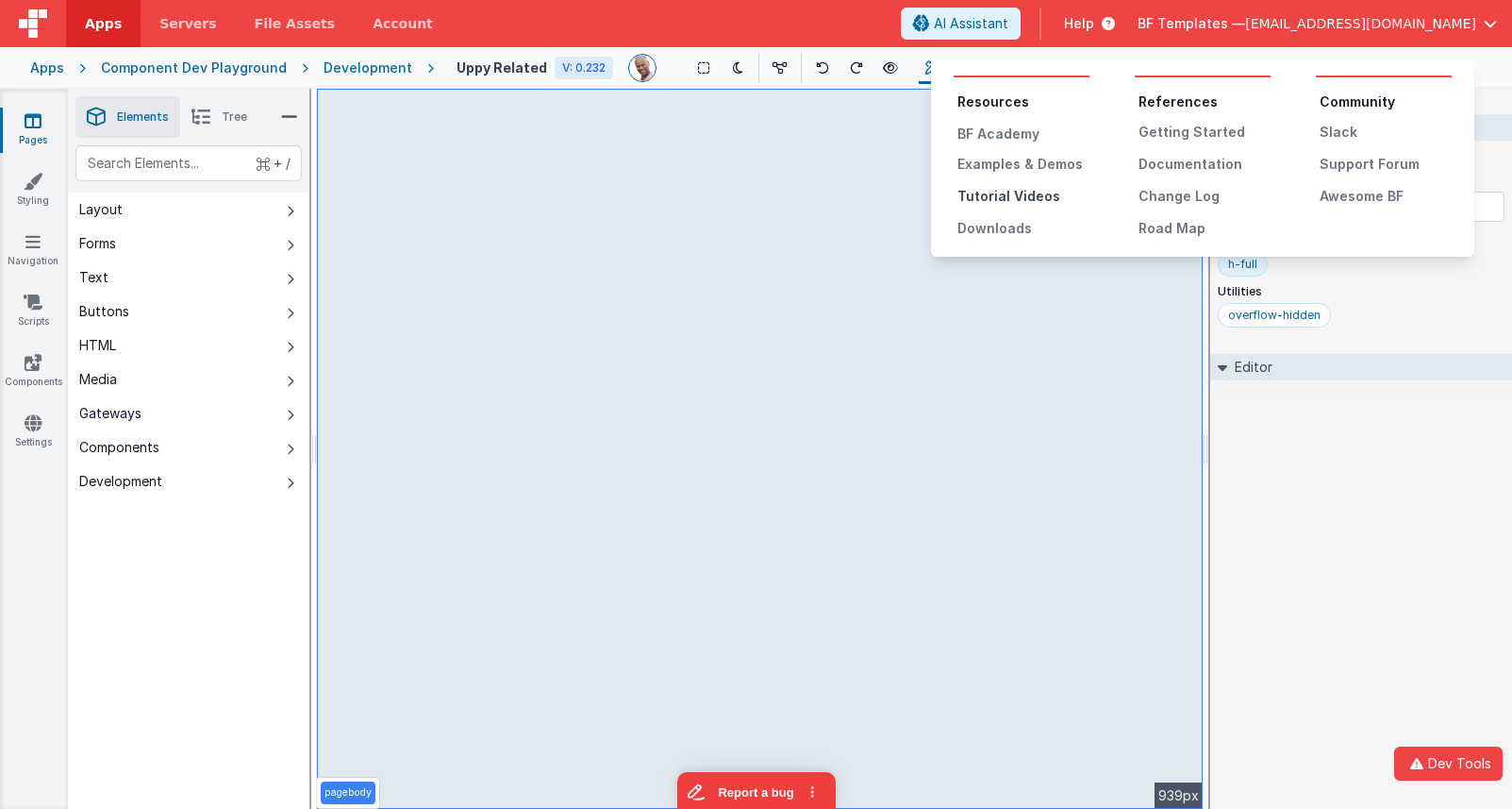
click at [1020, 192] on div "Tutorial Videos" at bounding box center [1024, 196] width 132 height 19
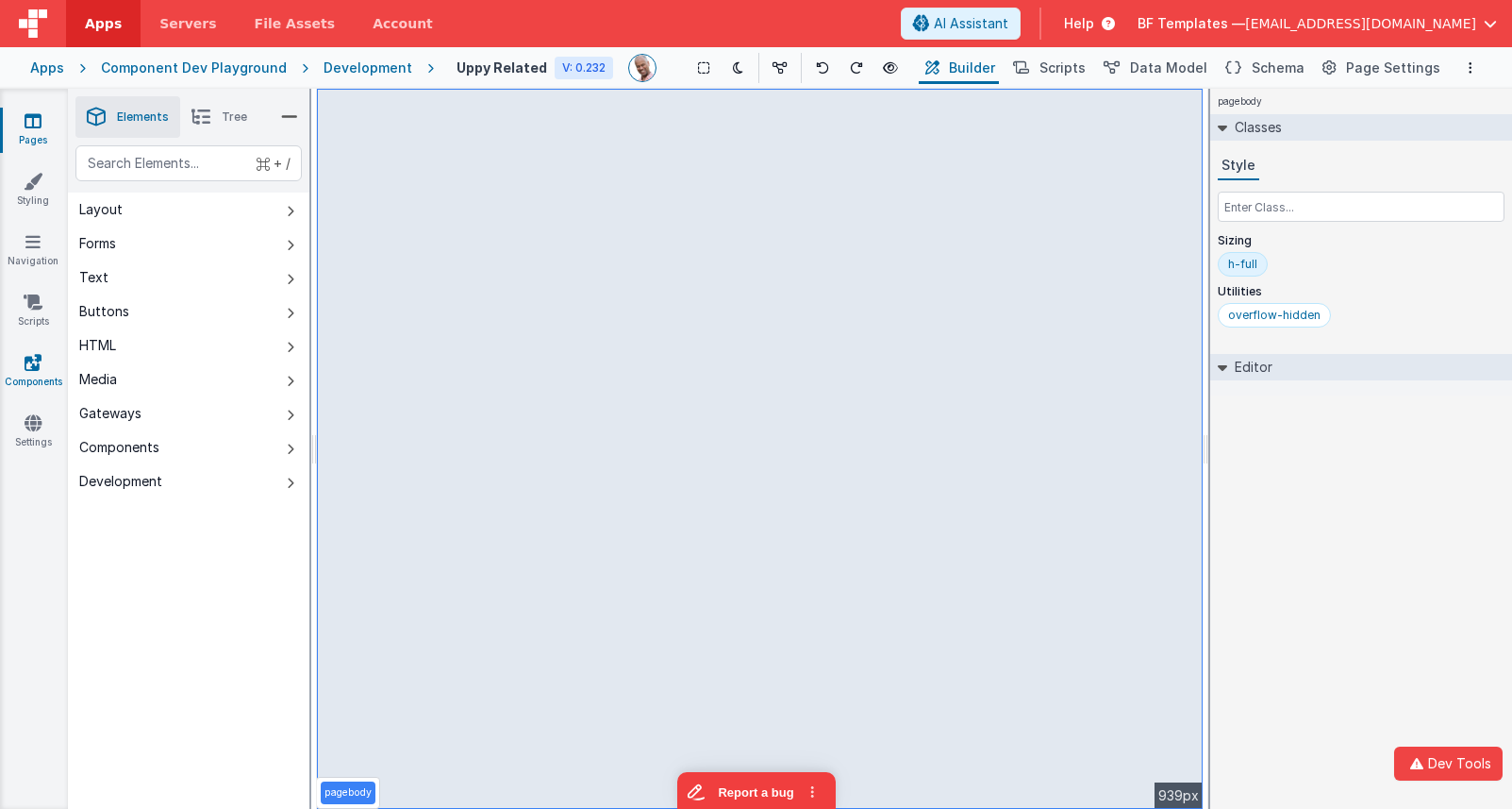
click at [31, 361] on icon at bounding box center [33, 363] width 17 height 19
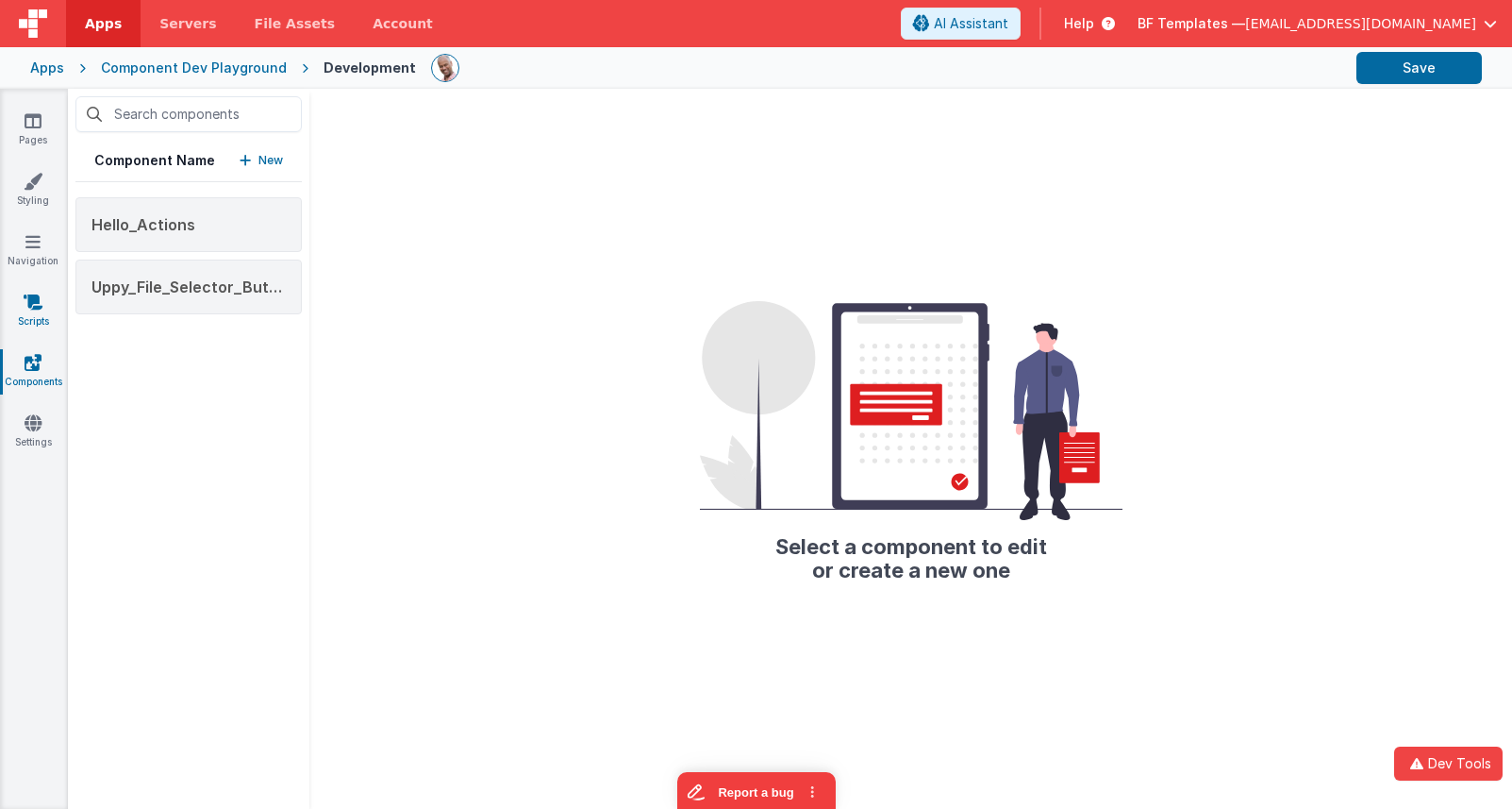
click at [35, 317] on link "Scripts" at bounding box center [33, 311] width 68 height 37
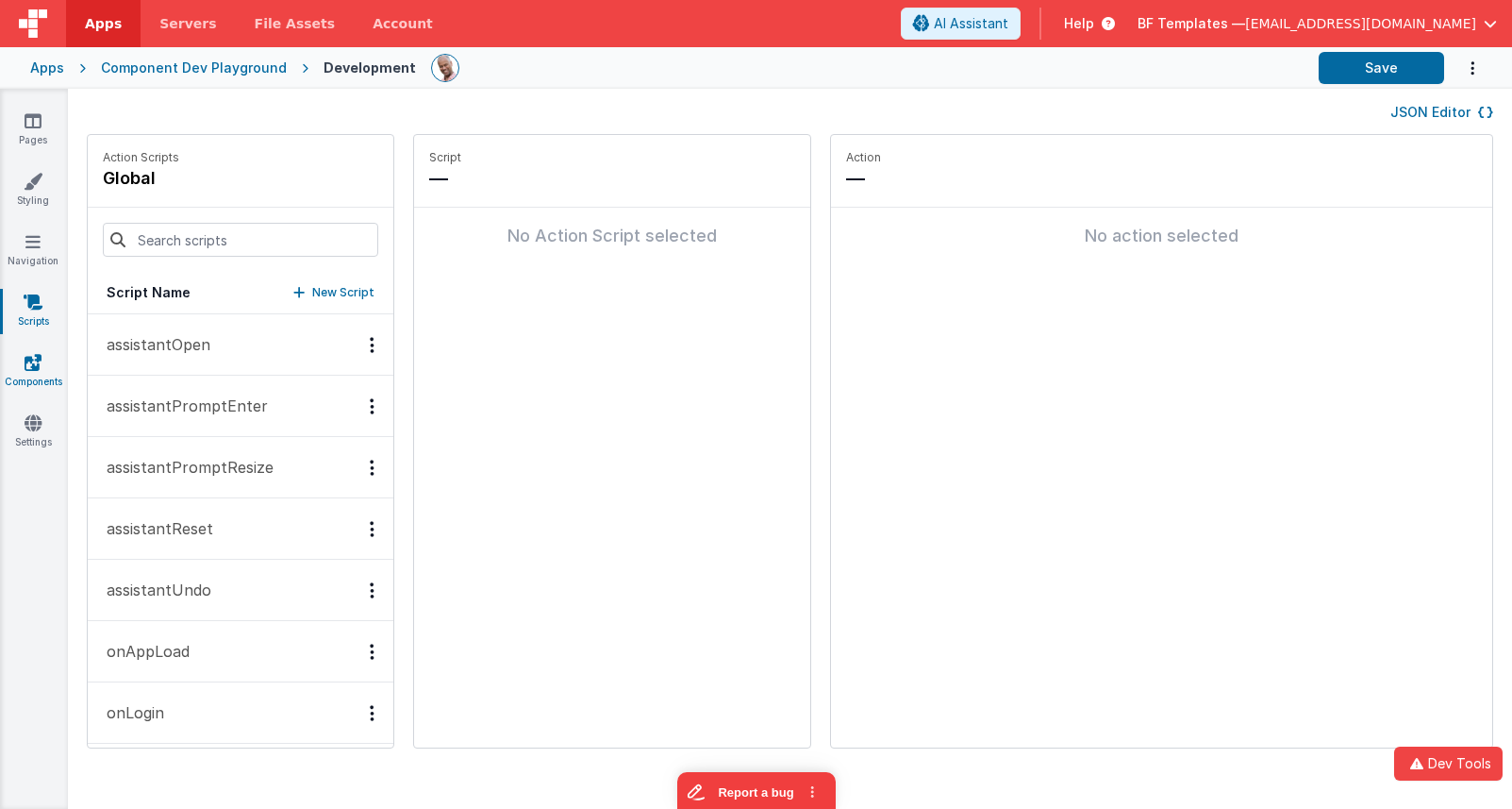
click at [46, 372] on link "Components" at bounding box center [33, 371] width 68 height 37
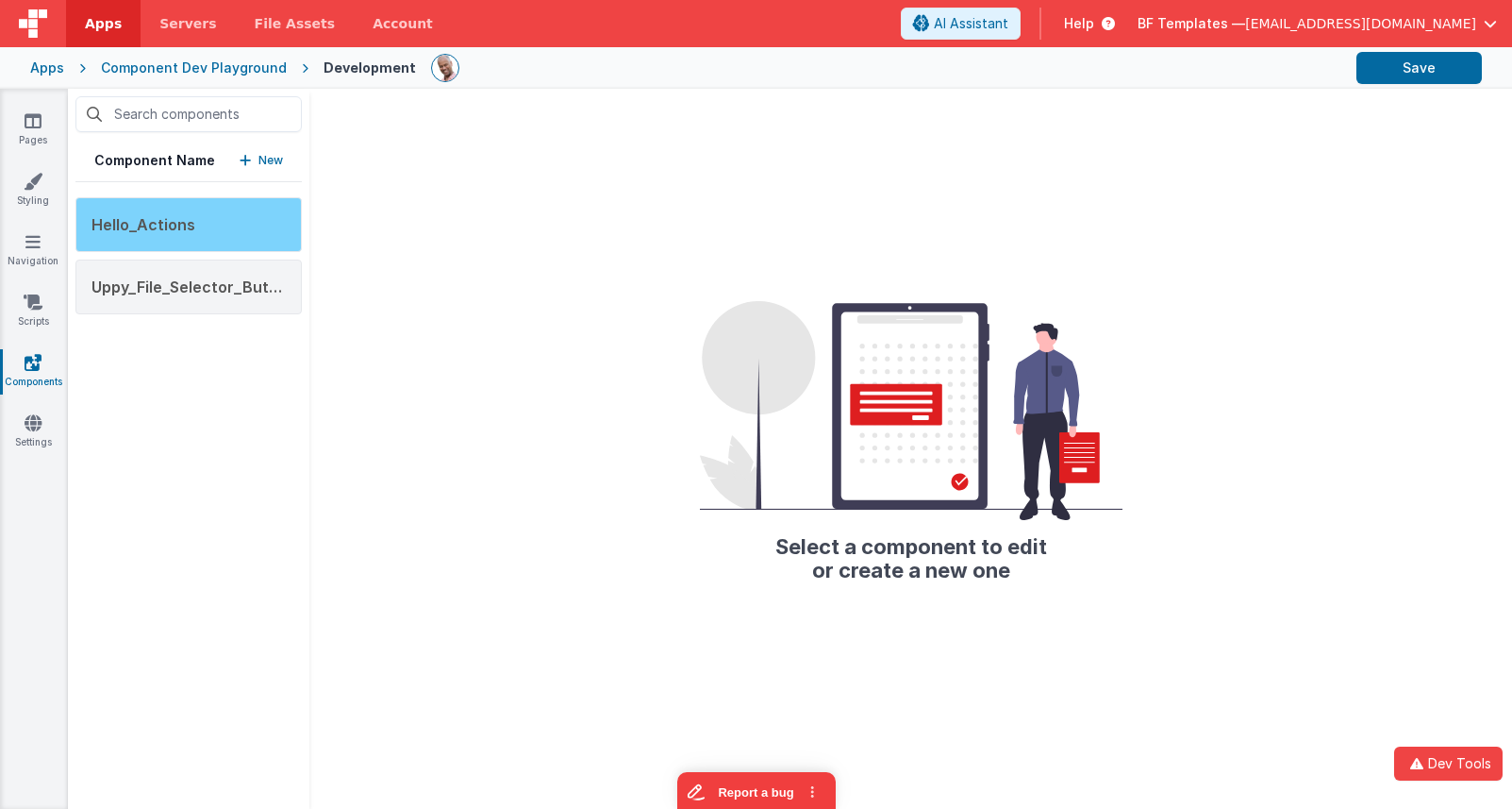
click at [247, 237] on div "Hello_Actions" at bounding box center [189, 224] width 227 height 55
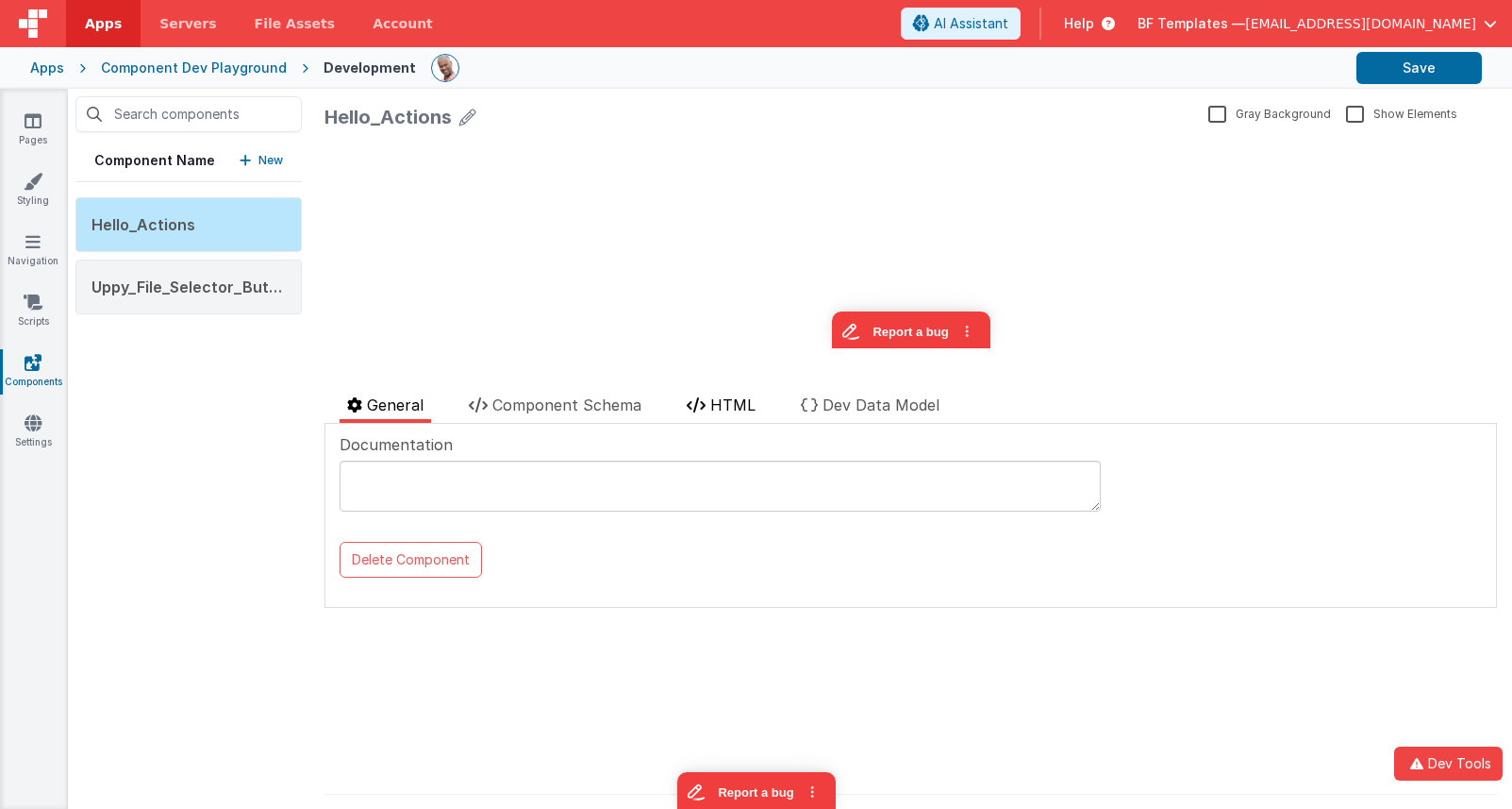
click at [737, 400] on span "HTML" at bounding box center [732, 405] width 45 height 19
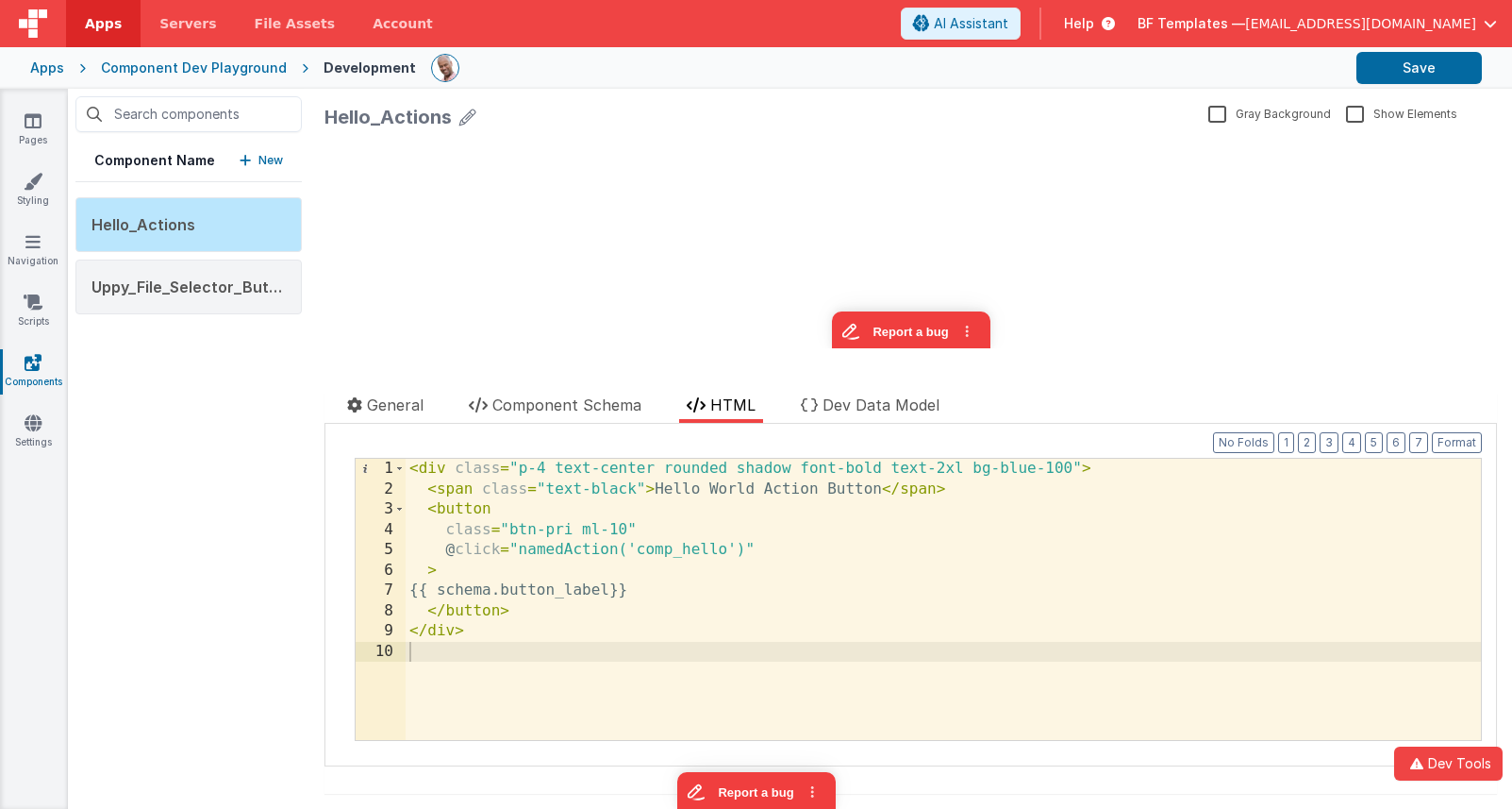
click at [700, 589] on div "< div class = "p-4 text-center rounded shadow font-bold text-2xl bg-blue-100" >…" at bounding box center [944, 619] width 1076 height 322
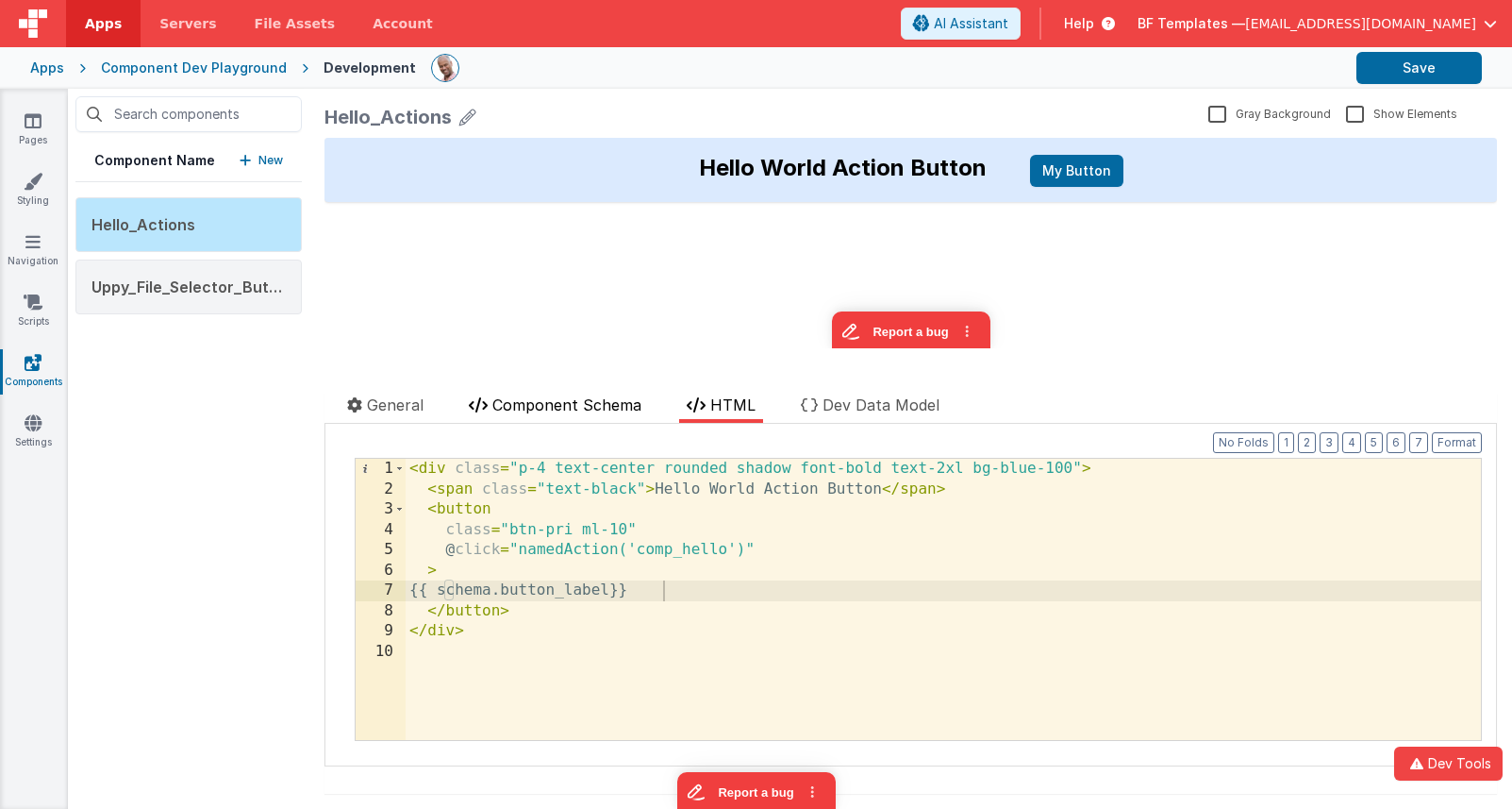
click at [604, 402] on span "Component Schema" at bounding box center [567, 405] width 149 height 19
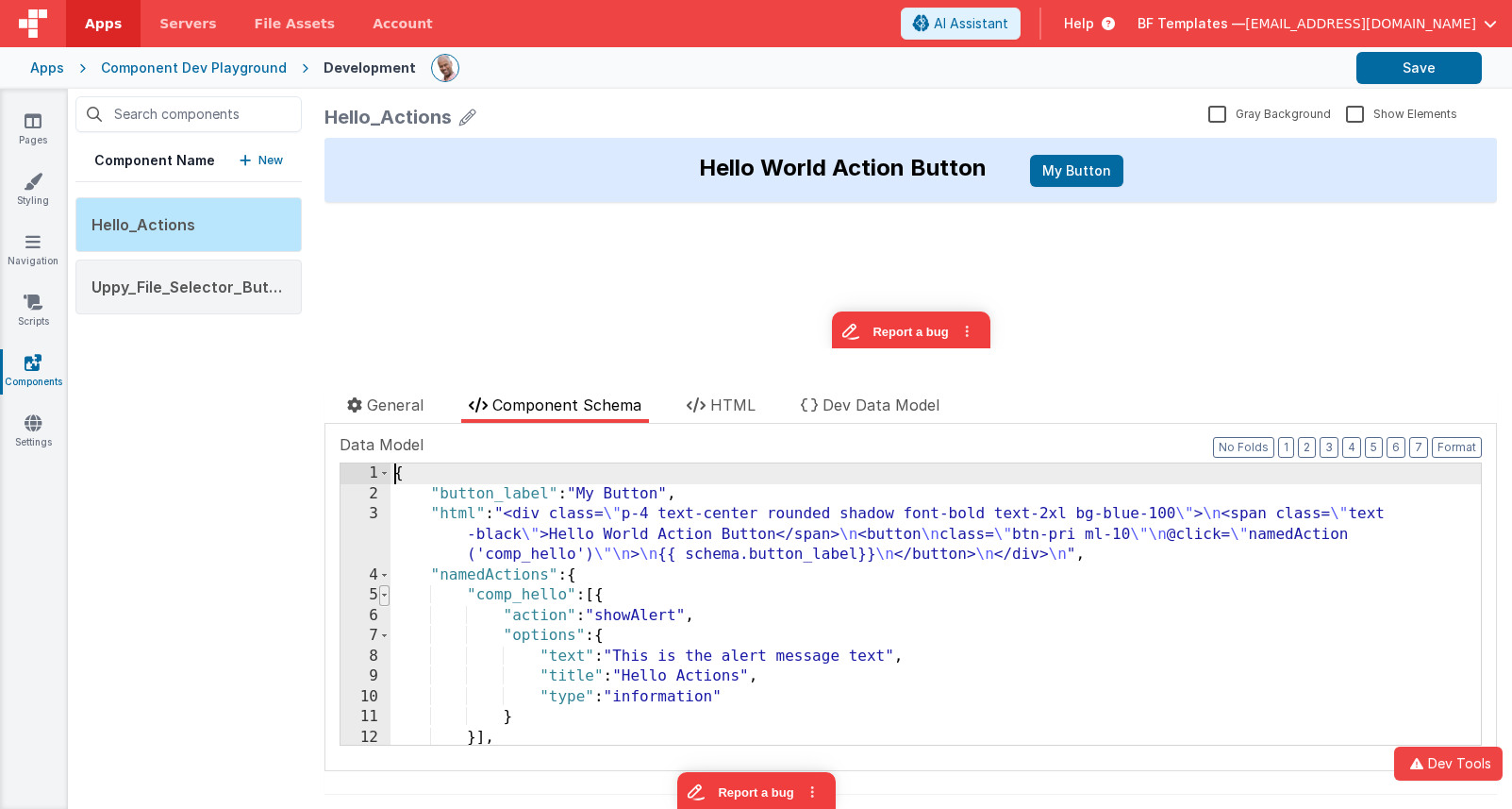
click at [386, 597] on span at bounding box center [384, 596] width 11 height 21
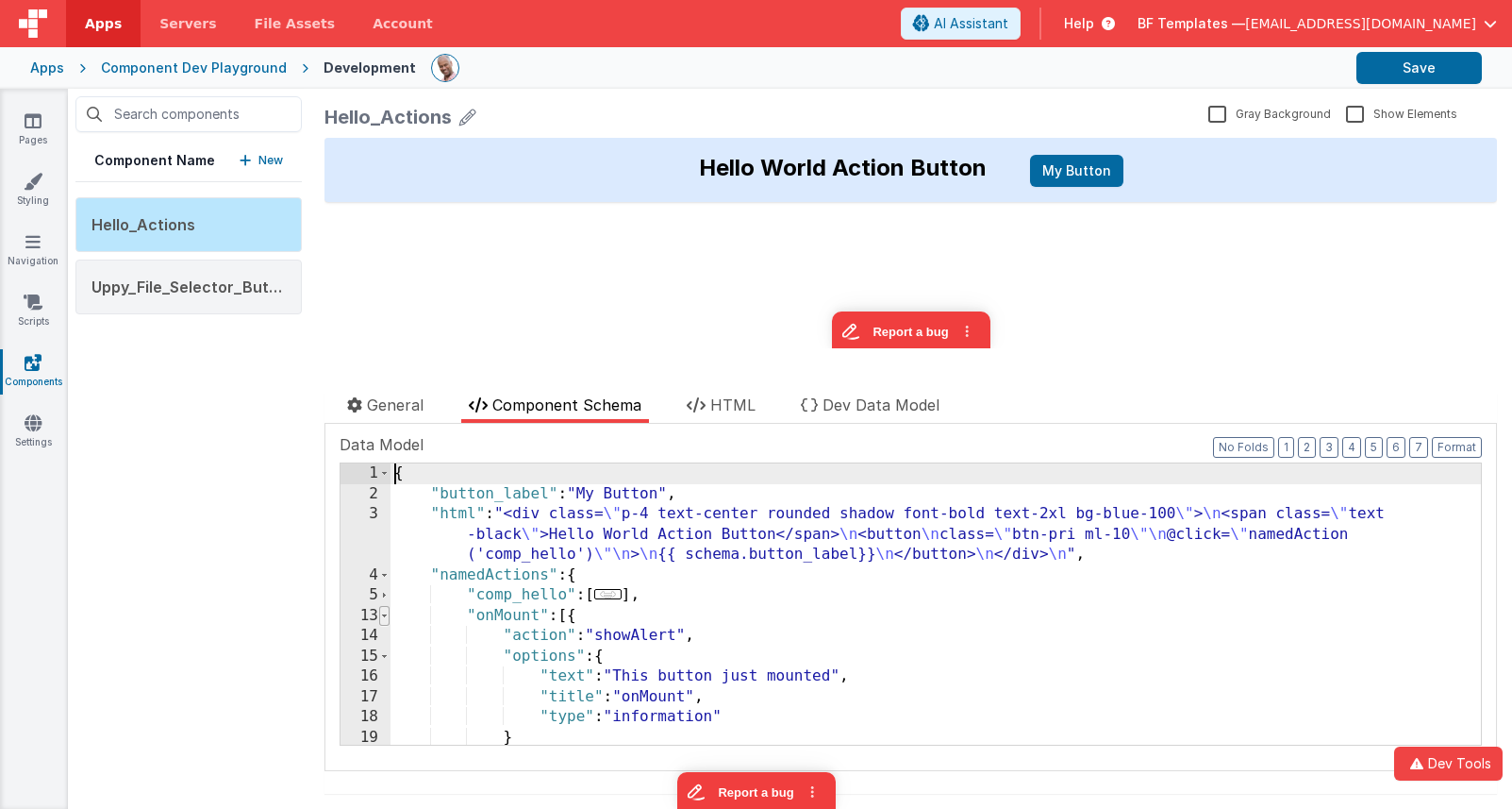
click at [386, 617] on span at bounding box center [384, 617] width 11 height 21
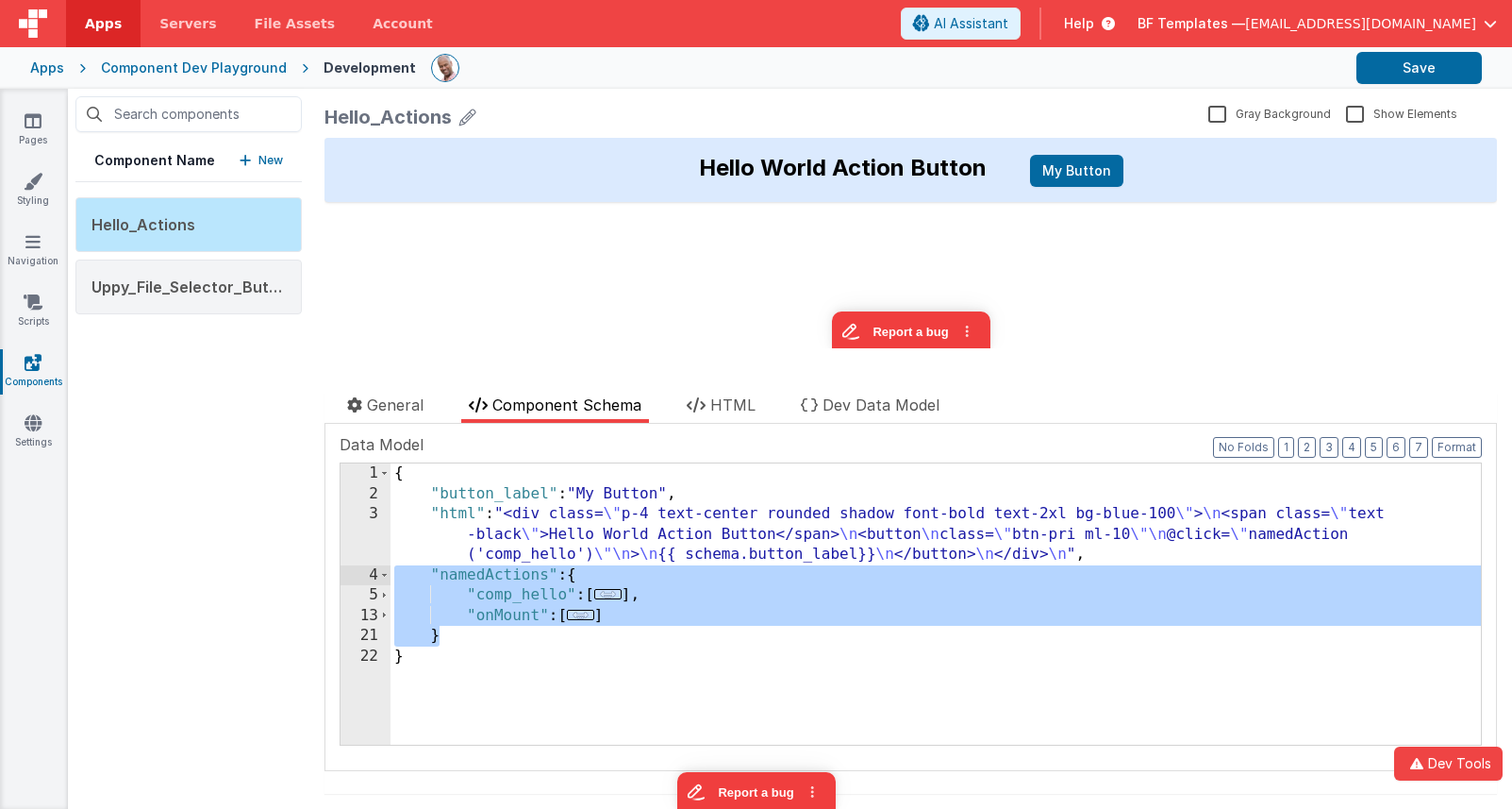
drag, startPoint x: 449, startPoint y: 614, endPoint x: 389, endPoint y: 576, distance: 71.0
click at [389, 576] on div "1 2 3 4 5 13 21 22 { "button_label" : "My Button" , "html" : "<div class= \" p-…" at bounding box center [911, 604] width 1143 height 283
click at [535, 596] on div "{ "button_label" : "My Button" , "html" : "<div class= \" p-4 text-center round…" at bounding box center [936, 624] width 1091 height 322
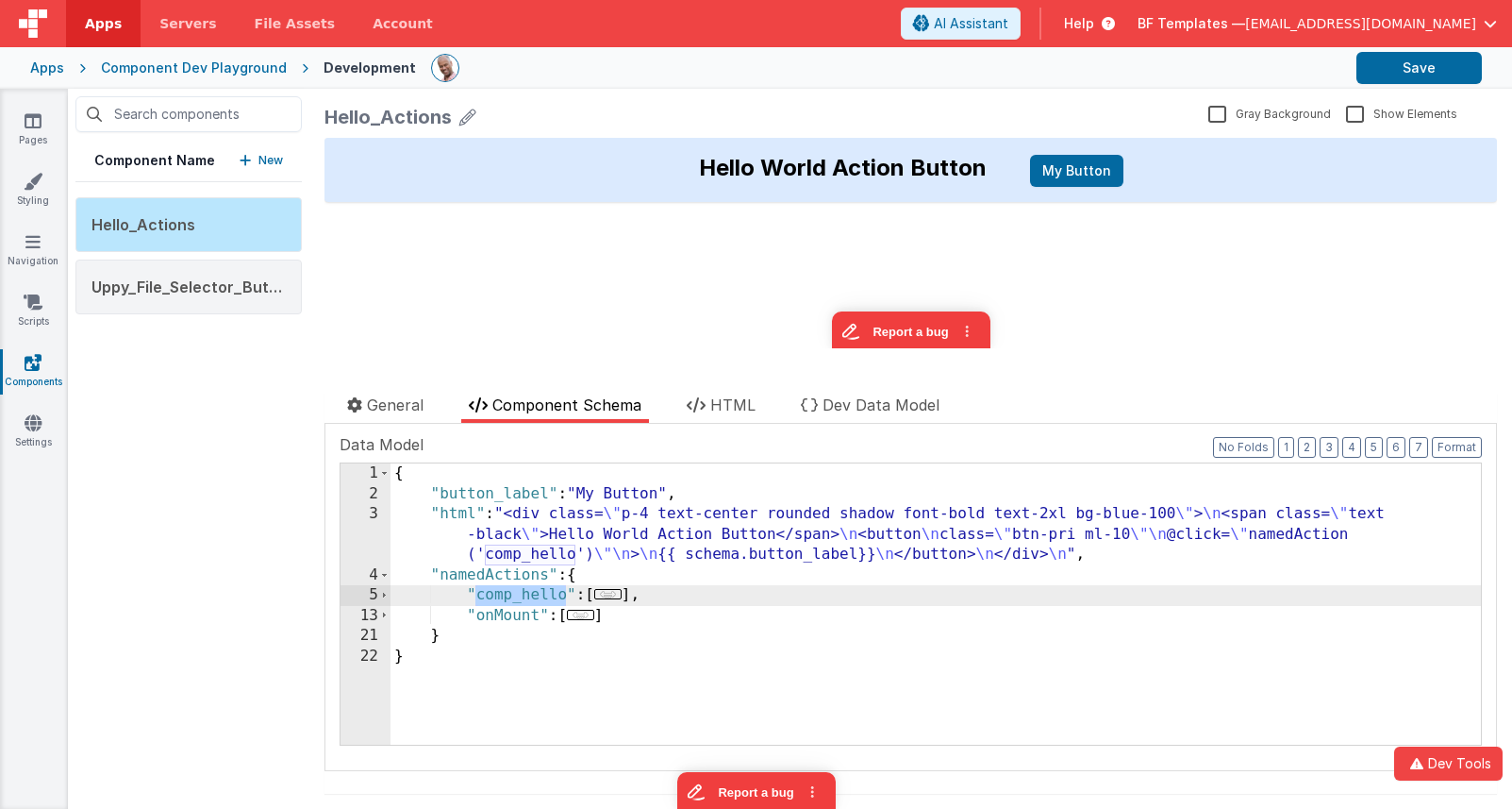
click at [516, 618] on div "{ "button_label" : "My Button" , "html" : "<div class= \" p-4 text-center round…" at bounding box center [936, 624] width 1091 height 322
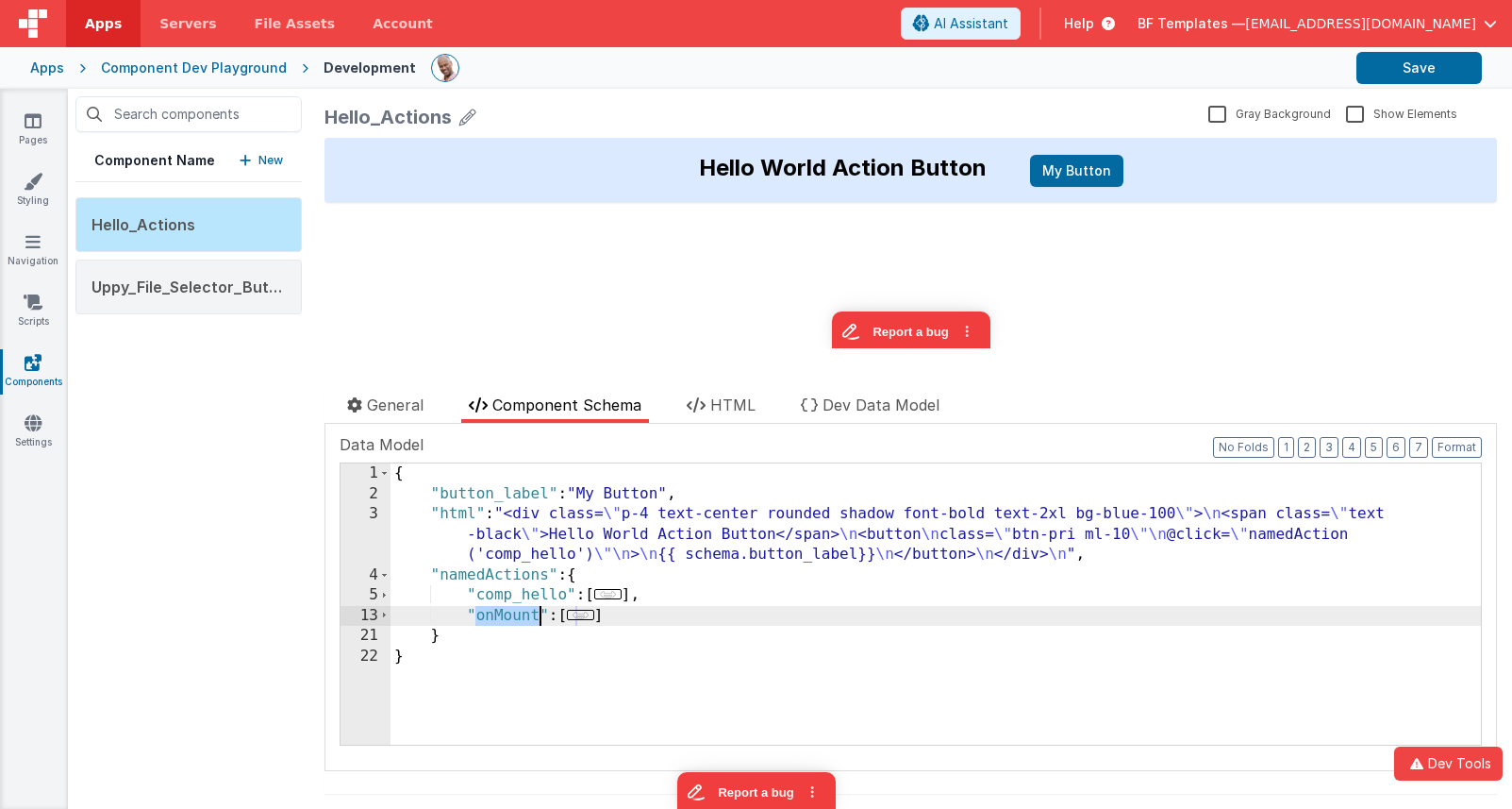
click at [516, 618] on div "{ "button_label" : "My Button" , "html" : "<div class= \" p-4 text-center round…" at bounding box center [936, 624] width 1091 height 322
click at [784, 587] on div "{ "button_label" : "My Button" , "html" : "<div class= \" p-4 text-center round…" at bounding box center [936, 624] width 1091 height 322
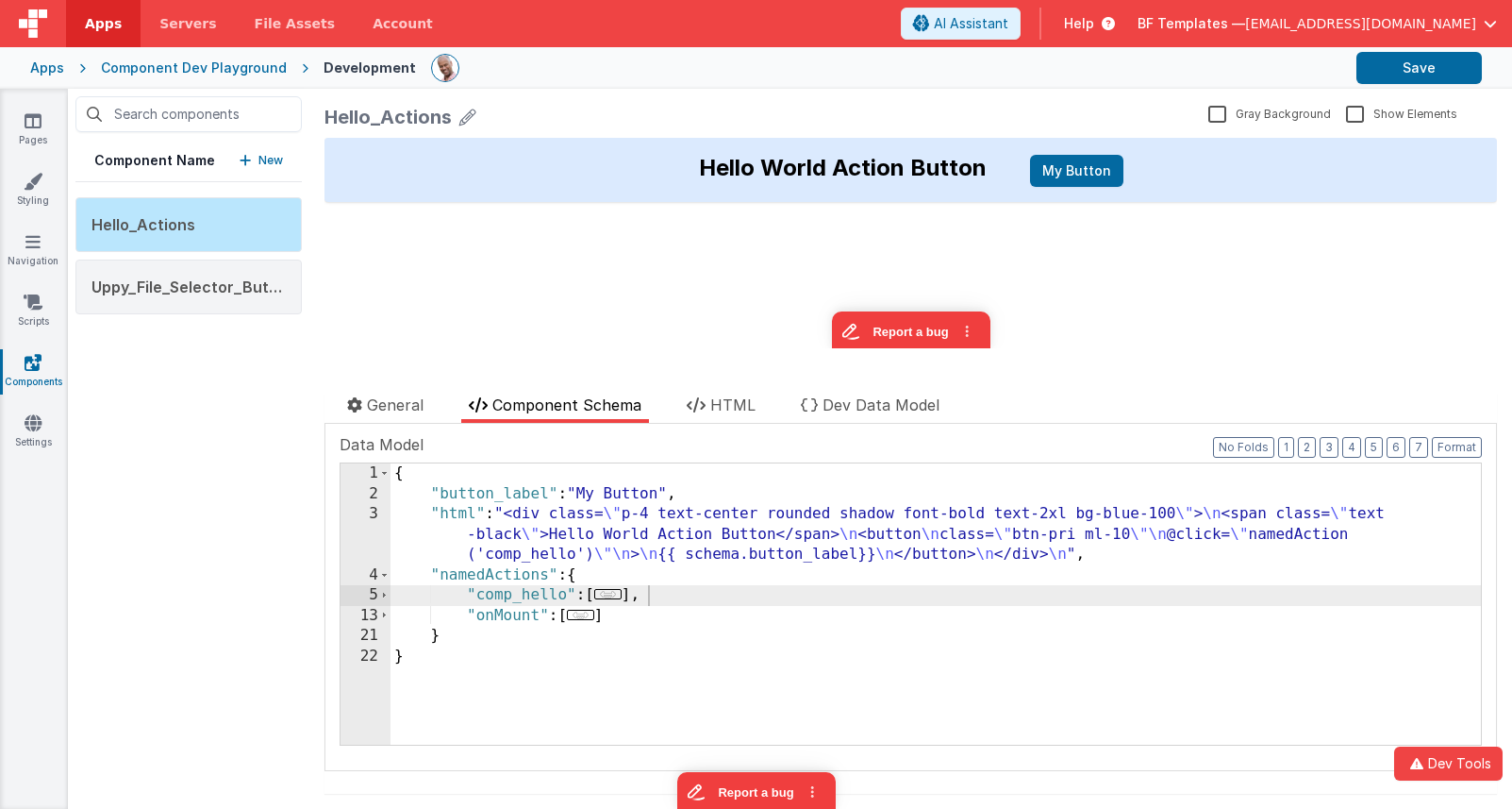
drag, startPoint x: 544, startPoint y: 237, endPoint x: 514, endPoint y: 229, distance: 31.0
click at [536, 235] on div "Hello World Action Button My Button update page model (See schema to hide after…" at bounding box center [910, 243] width 1172 height 211
click at [1421, 67] on button "Save" at bounding box center [1419, 68] width 125 height 33
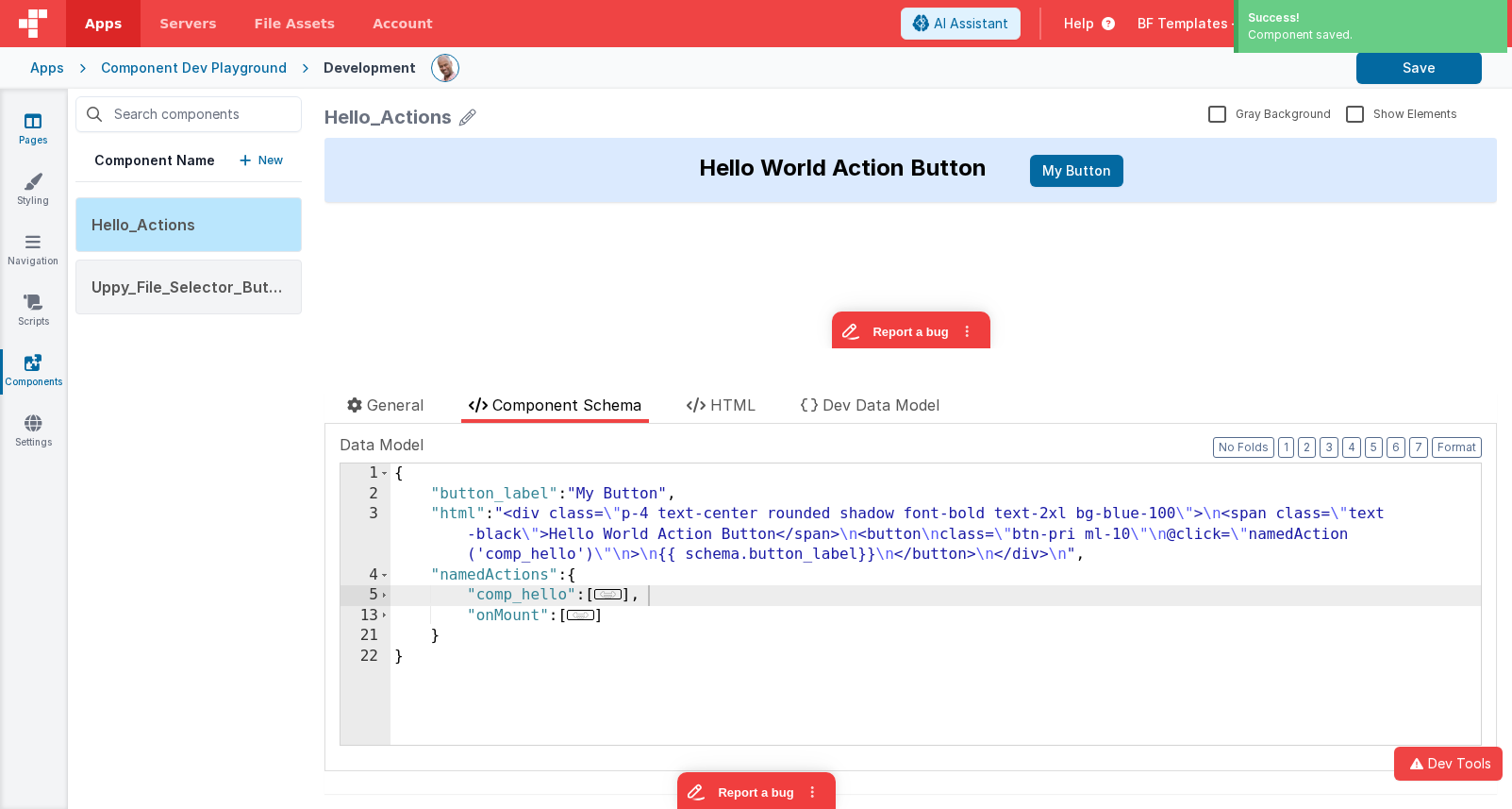
click at [30, 123] on icon at bounding box center [33, 121] width 17 height 19
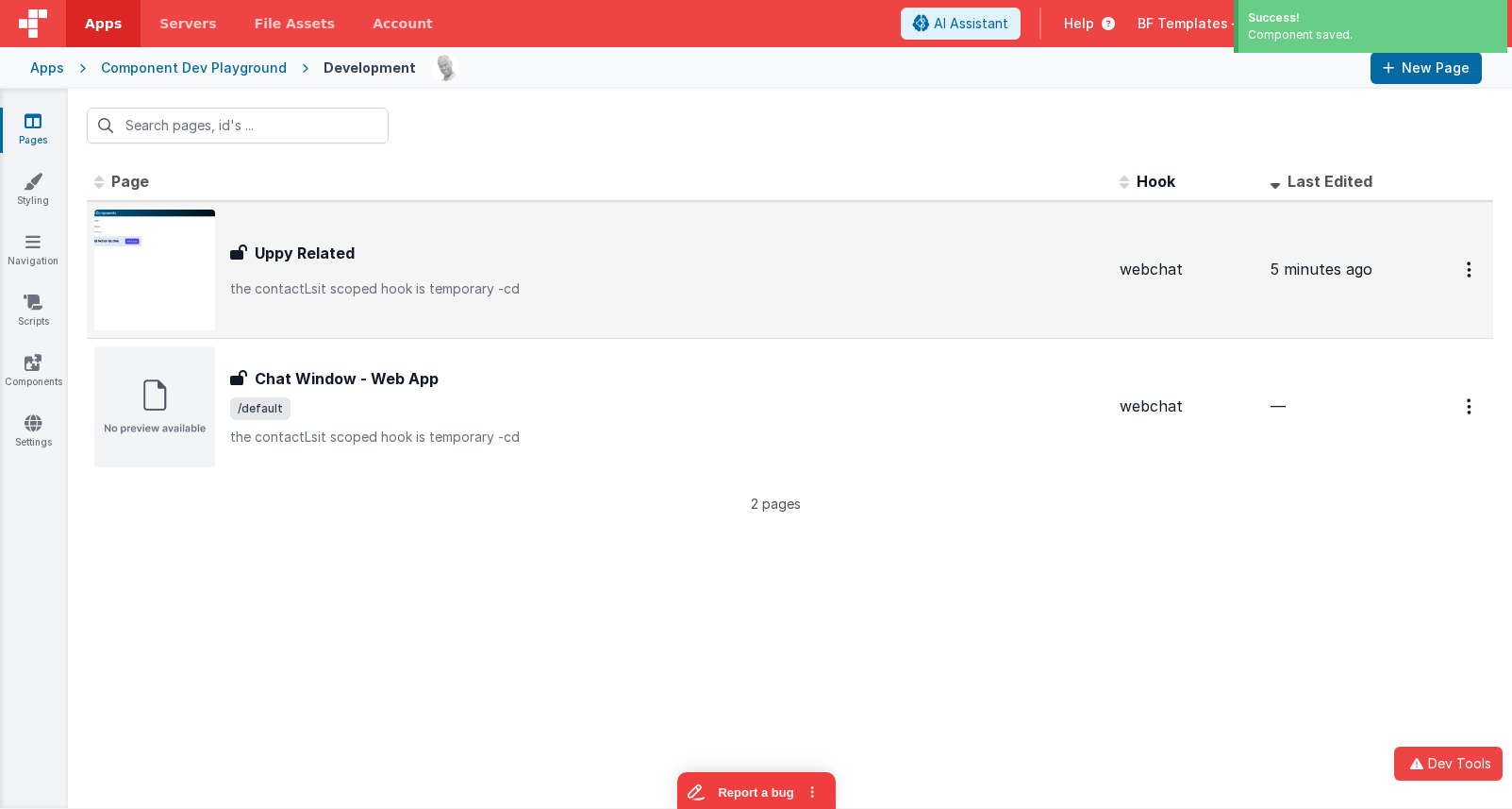
click at [343, 266] on div "Uppy Related Uppy Related the contactLsit scoped hook is temporary -cd" at bounding box center [668, 269] width 875 height 56
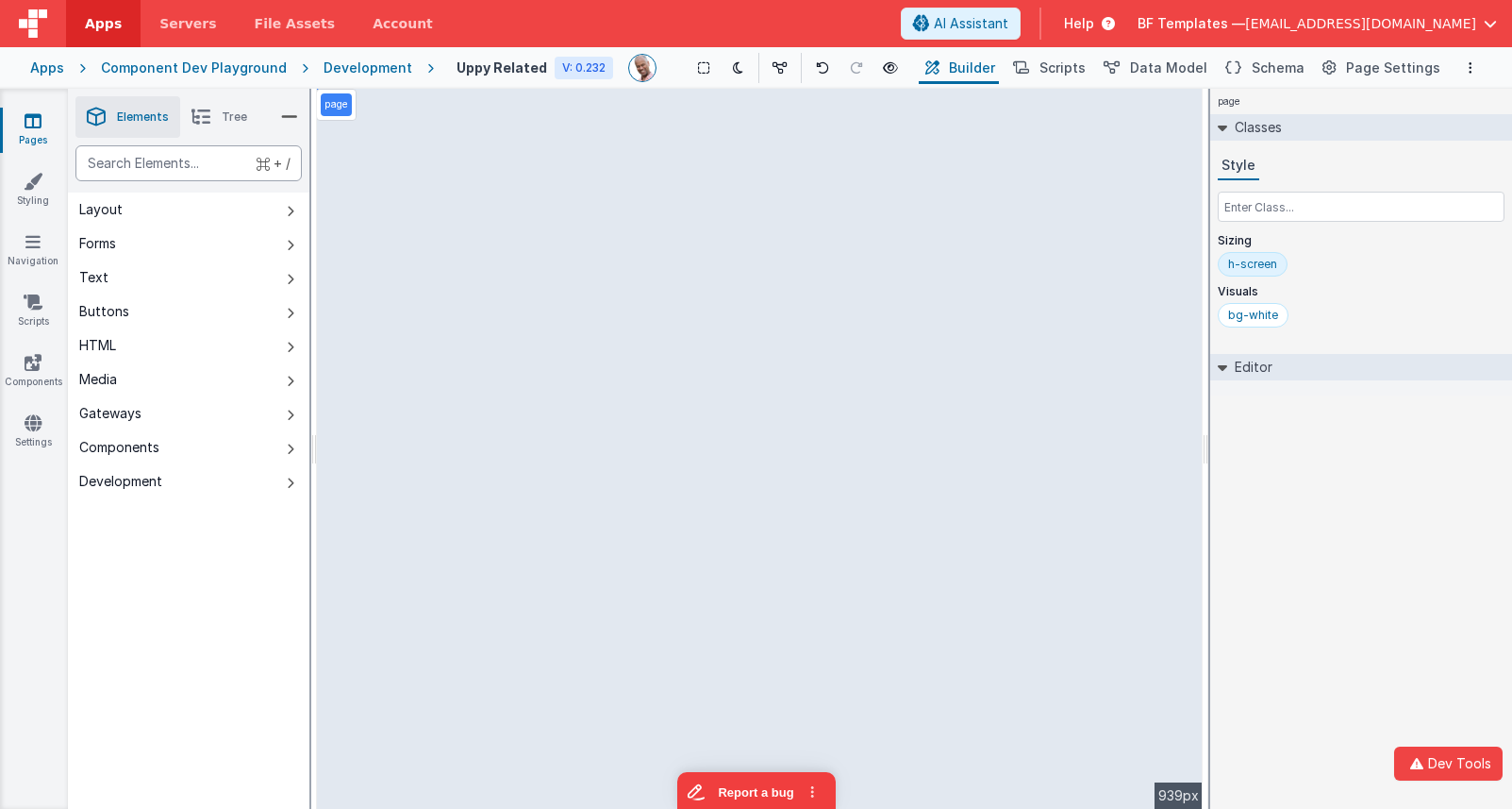
click at [172, 167] on div "text" at bounding box center [189, 163] width 227 height 35
click at [211, 444] on button "Components" at bounding box center [189, 447] width 241 height 34
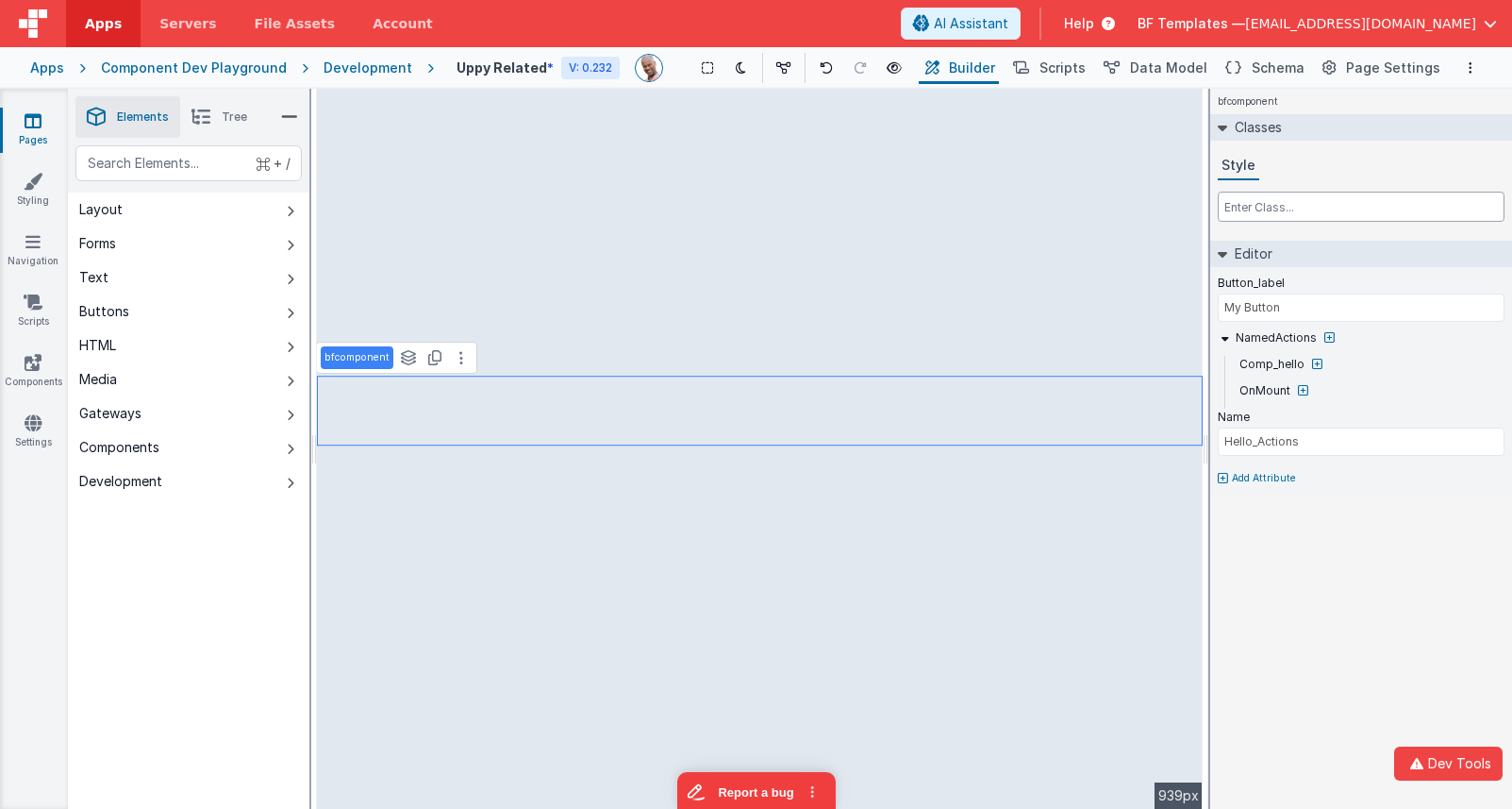
click at [1341, 211] on input "text" at bounding box center [1362, 207] width 287 height 31
type input "w-fit mx-auto"
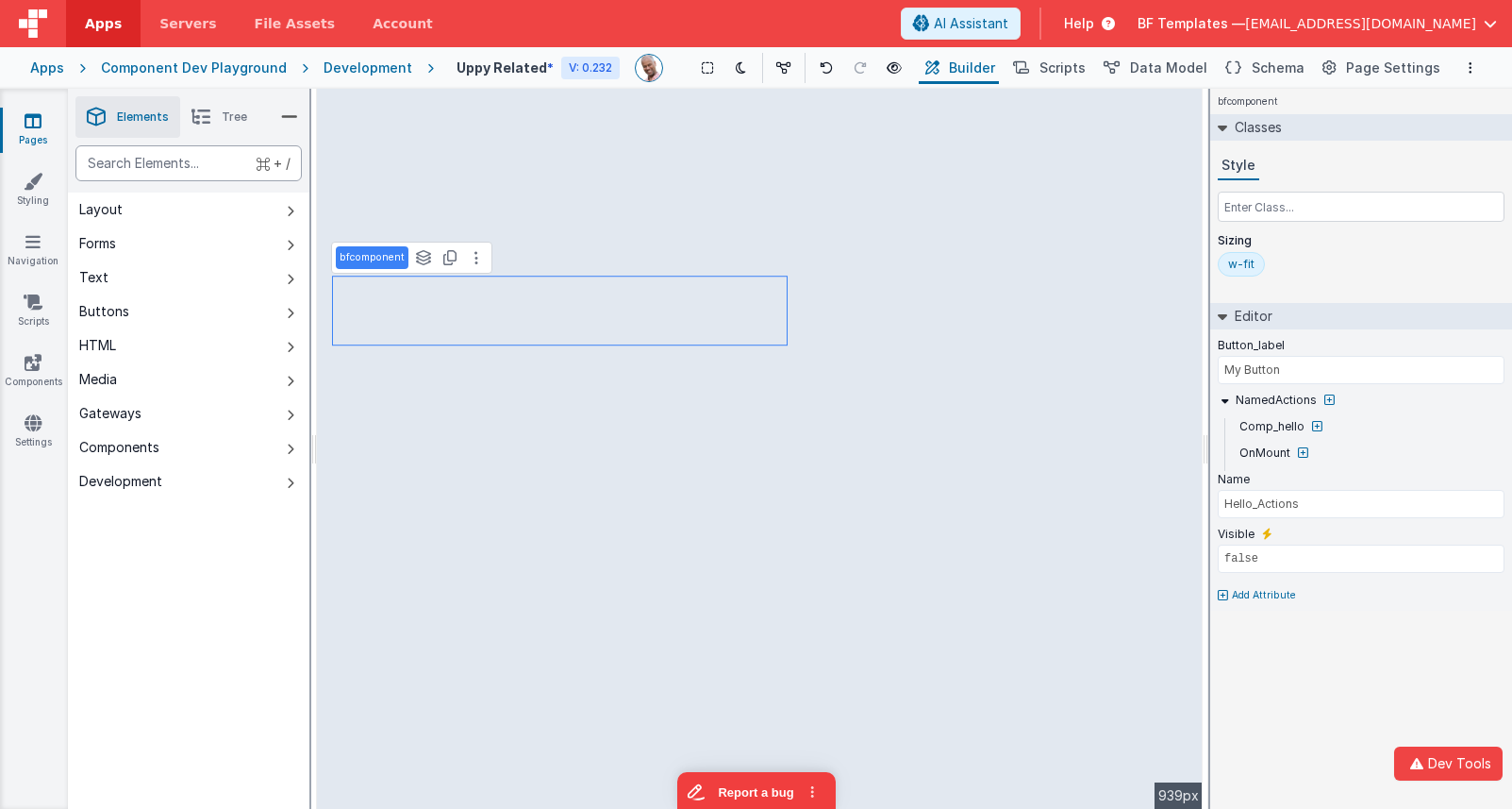
click at [176, 167] on div "text" at bounding box center [189, 163] width 227 height 35
type div "butt"
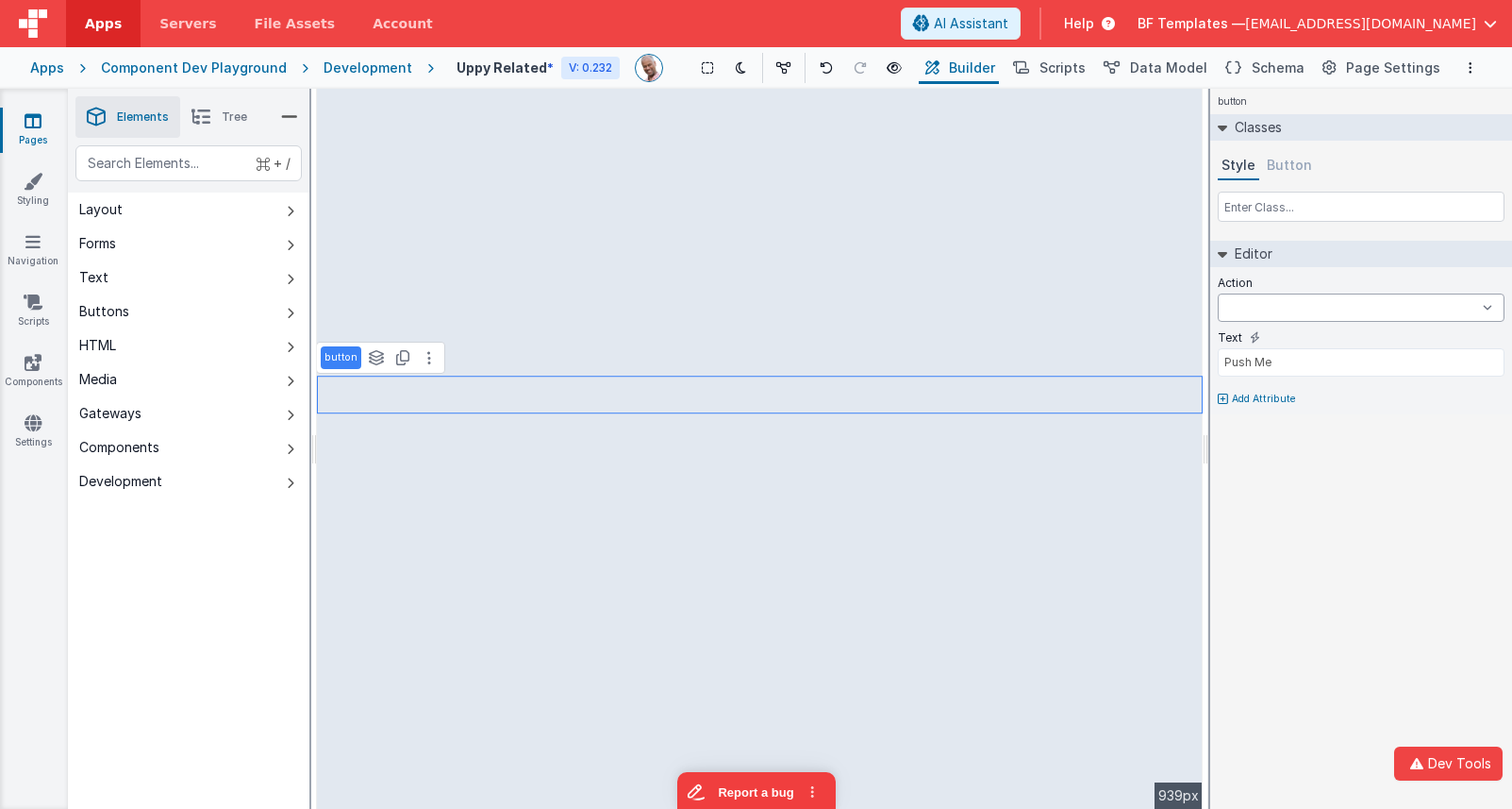
click at [1283, 307] on select "assistantNewChat assistantPromptEnter assistantPromptResize assistantReceiveRes…" at bounding box center [1362, 308] width 287 height 29
click at [1276, 304] on select "assistantNewChat assistantPromptEnter assistantPromptResize assistantReceiveRes…" at bounding box center [1362, 308] width 287 height 29
click at [226, 117] on span "Tree" at bounding box center [234, 117] width 26 height 15
select select
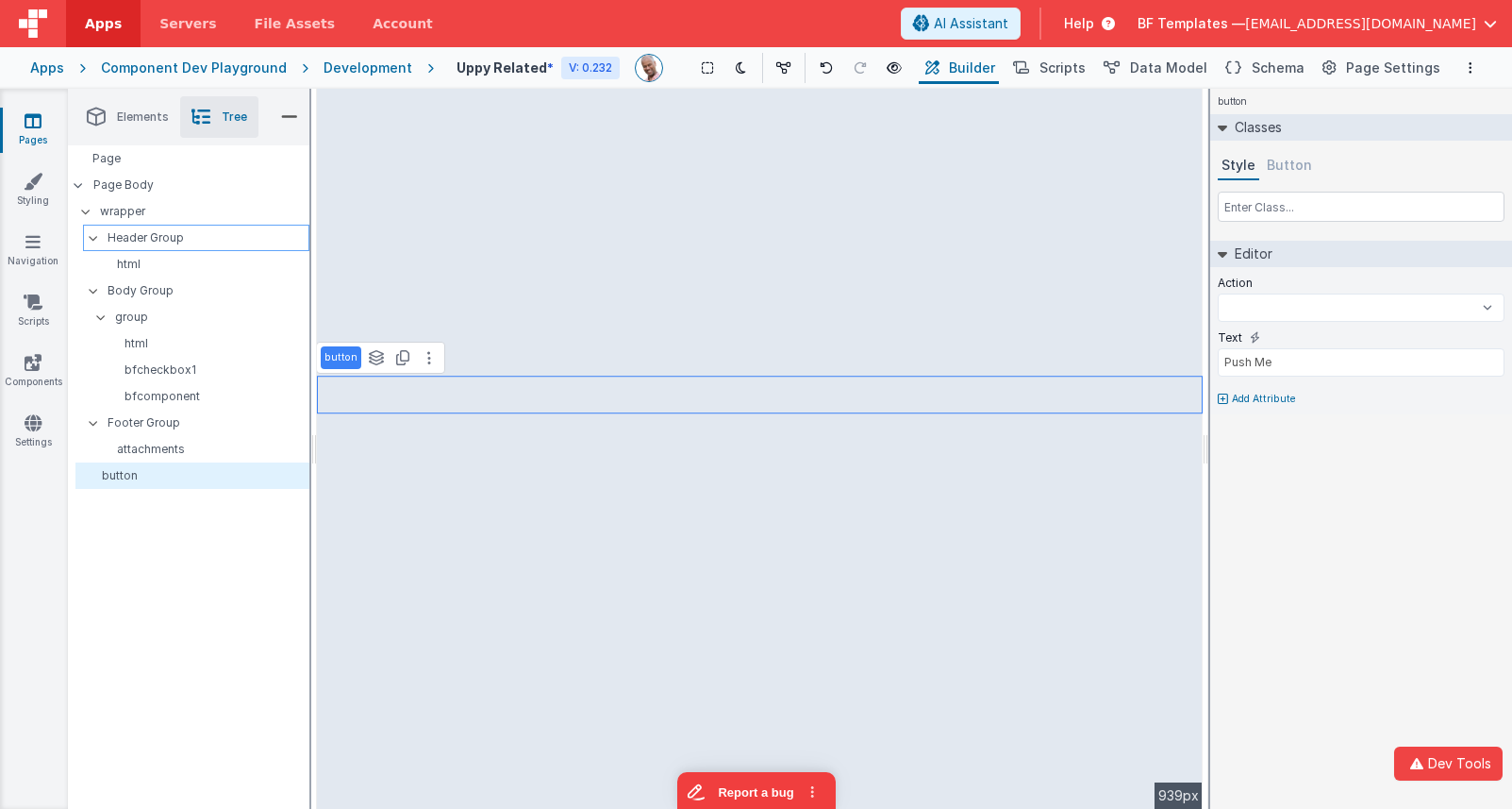
click at [156, 234] on p "Header Group" at bounding box center [208, 238] width 201 height 21
click at [887, 68] on icon at bounding box center [895, 68] width 15 height 13
select select
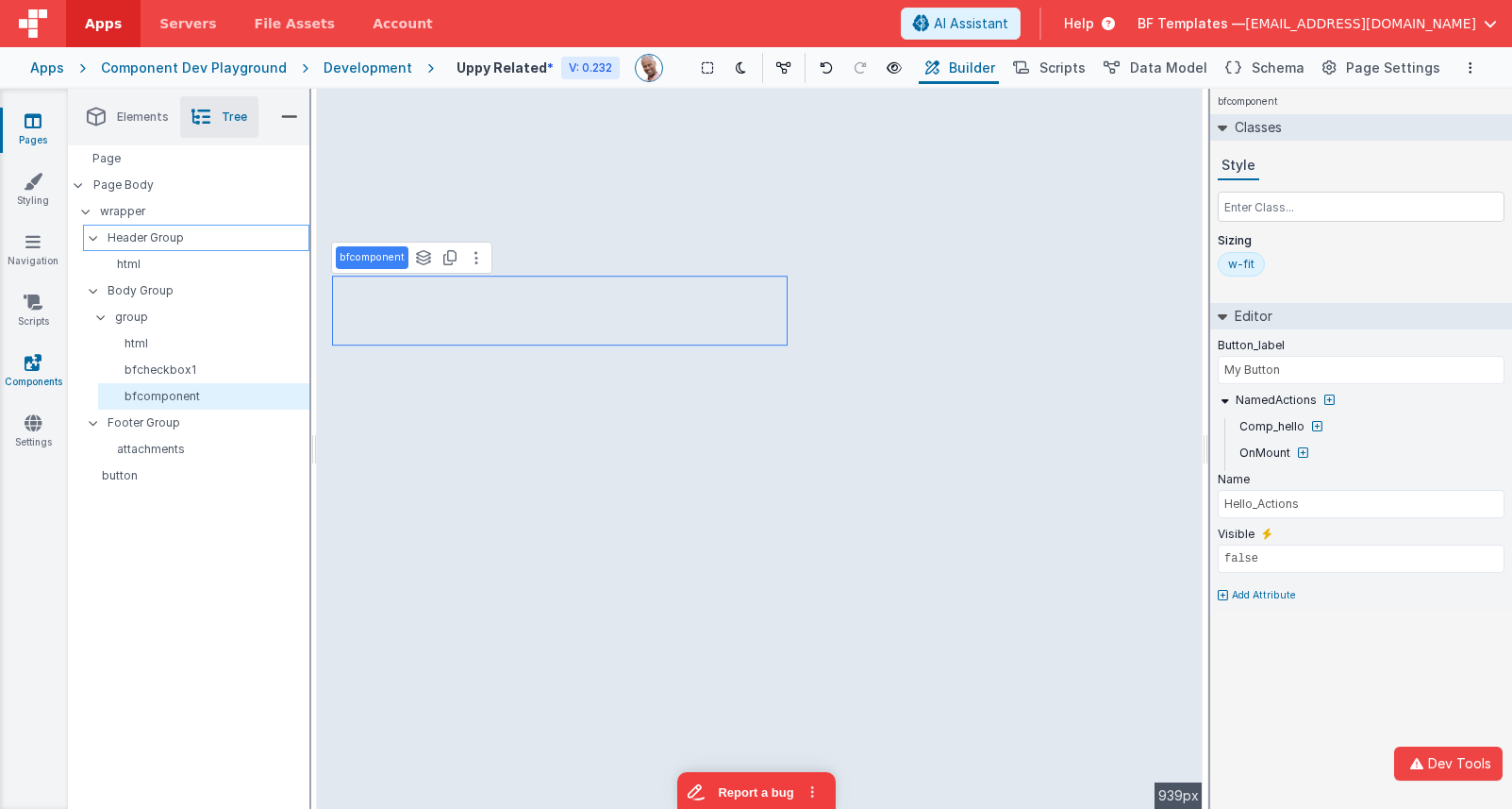
click at [38, 361] on icon at bounding box center [33, 363] width 17 height 19
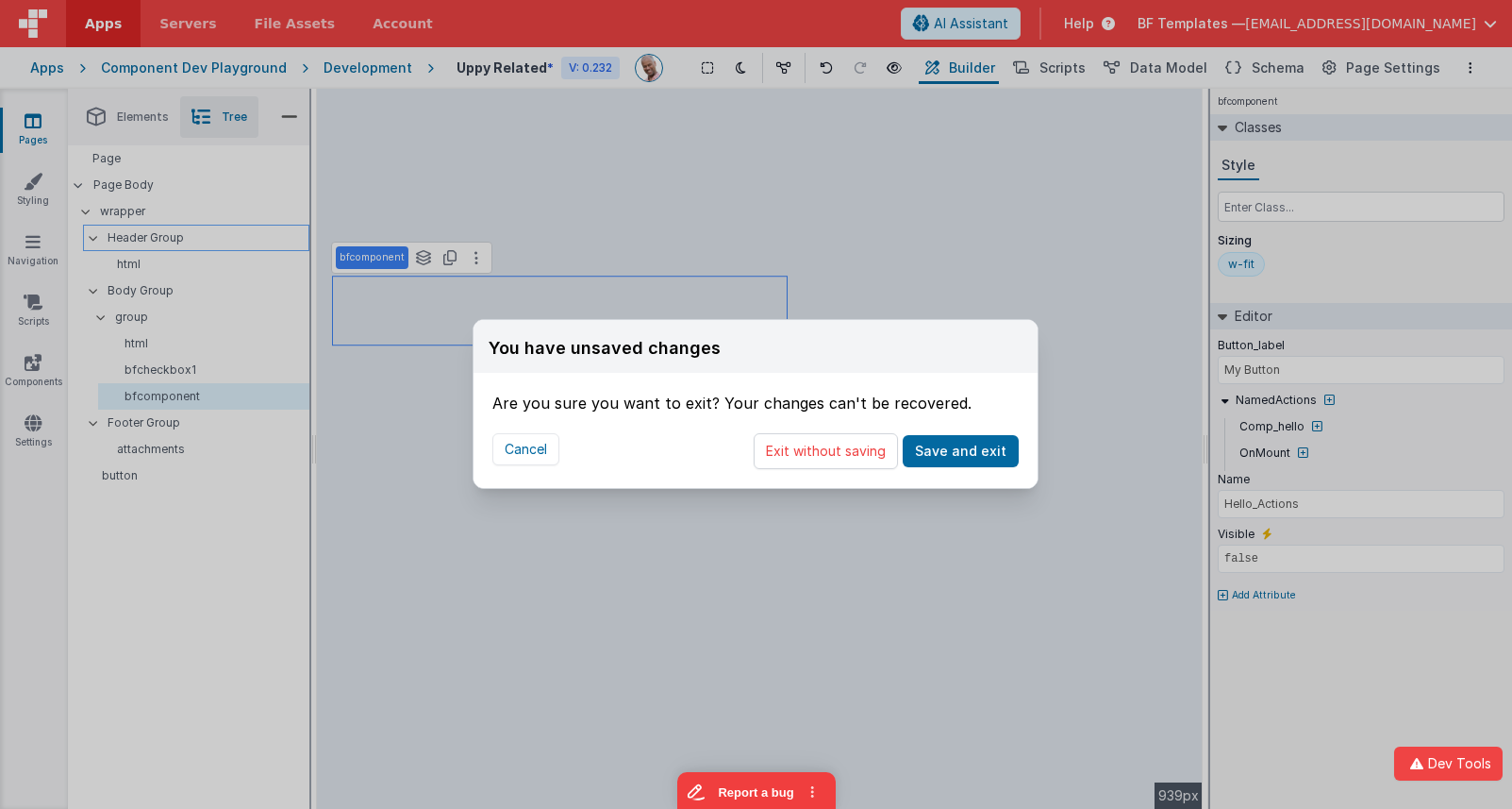
drag, startPoint x: 878, startPoint y: 451, endPoint x: 565, endPoint y: 307, distance: 344.5
click at [878, 451] on button "Exit without saving" at bounding box center [826, 451] width 145 height 35
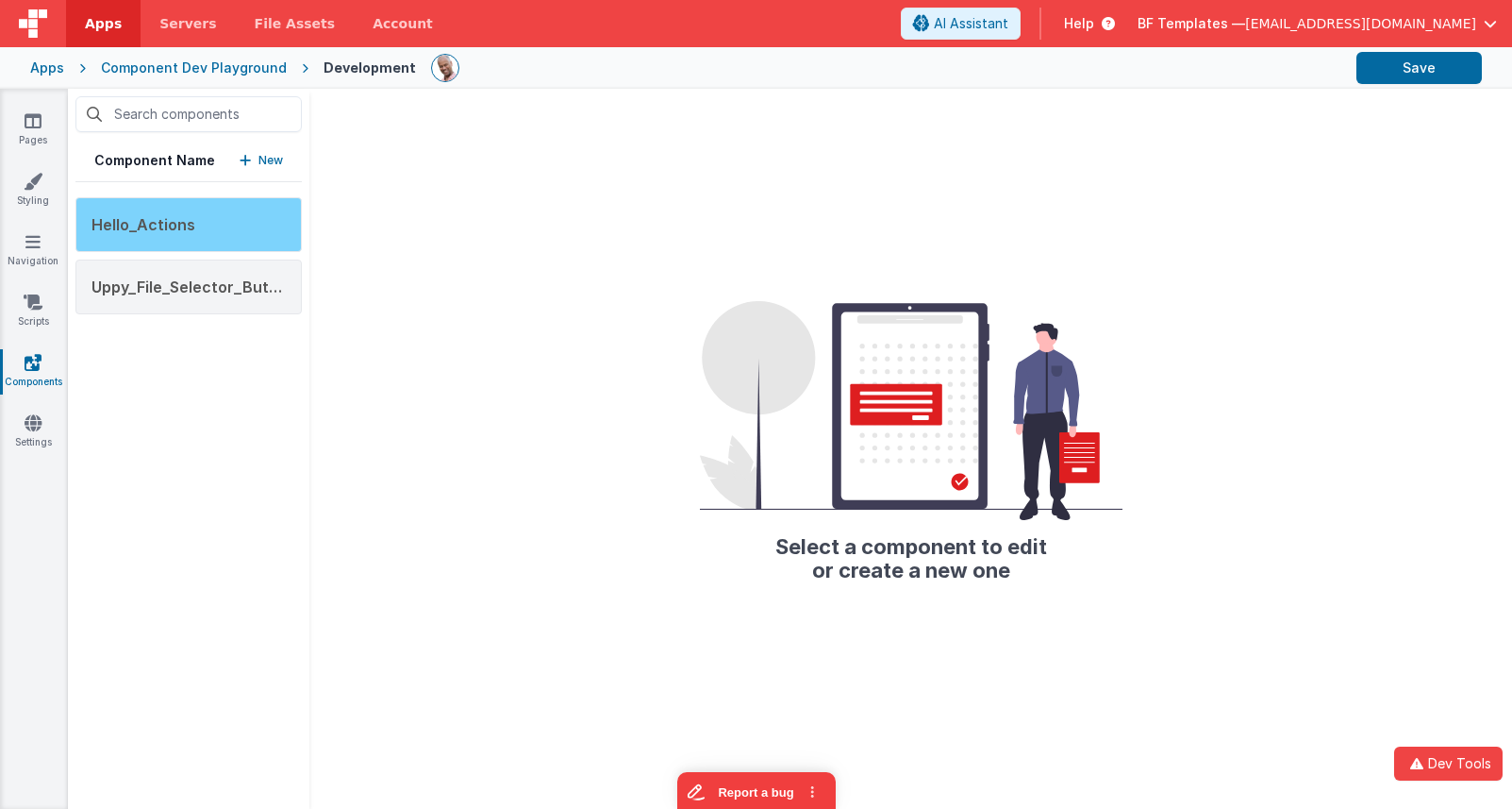
click at [226, 233] on div "Hello_Actions" at bounding box center [189, 224] width 227 height 55
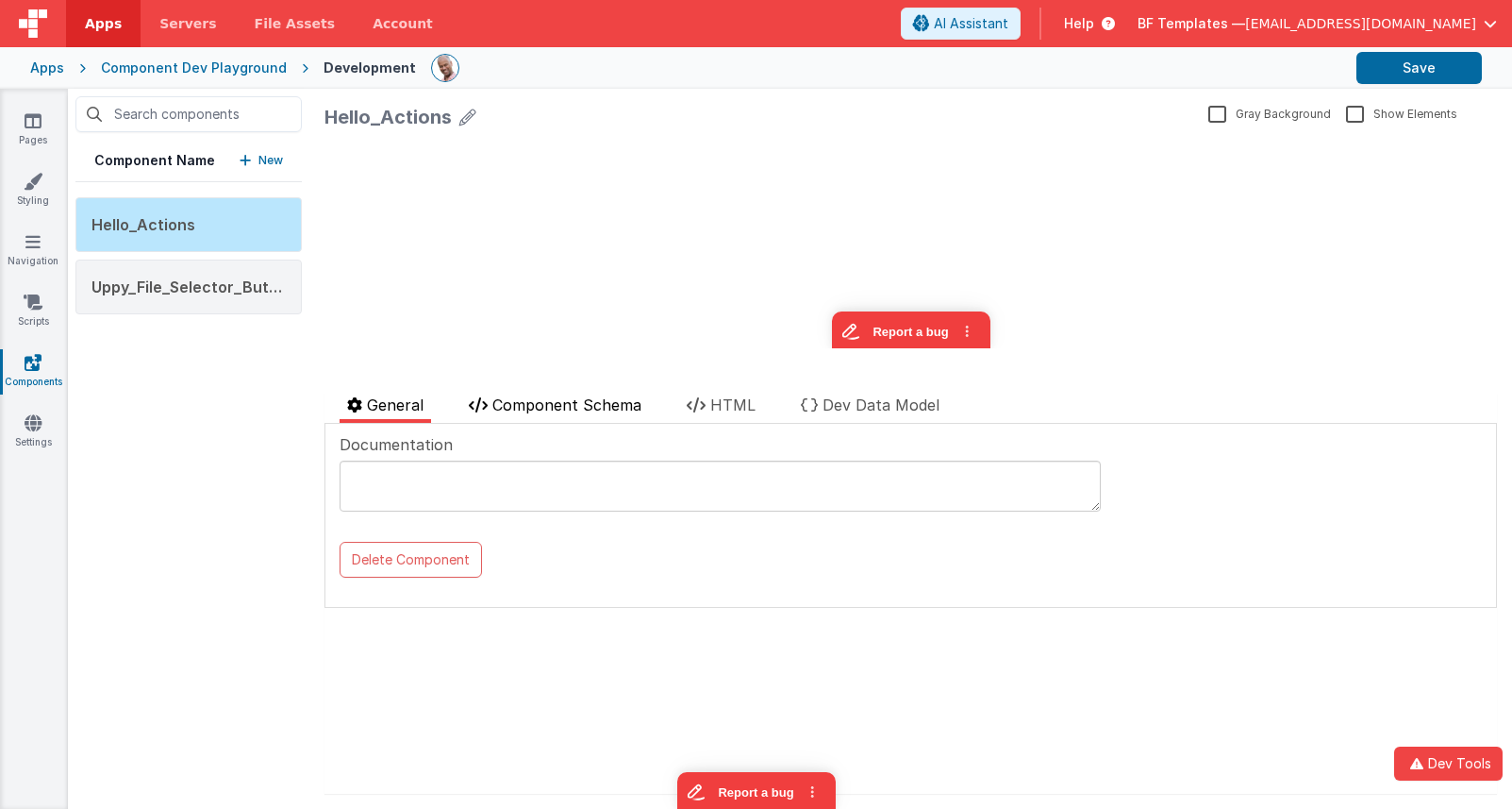
click at [606, 402] on span "Component Schema" at bounding box center [567, 405] width 149 height 19
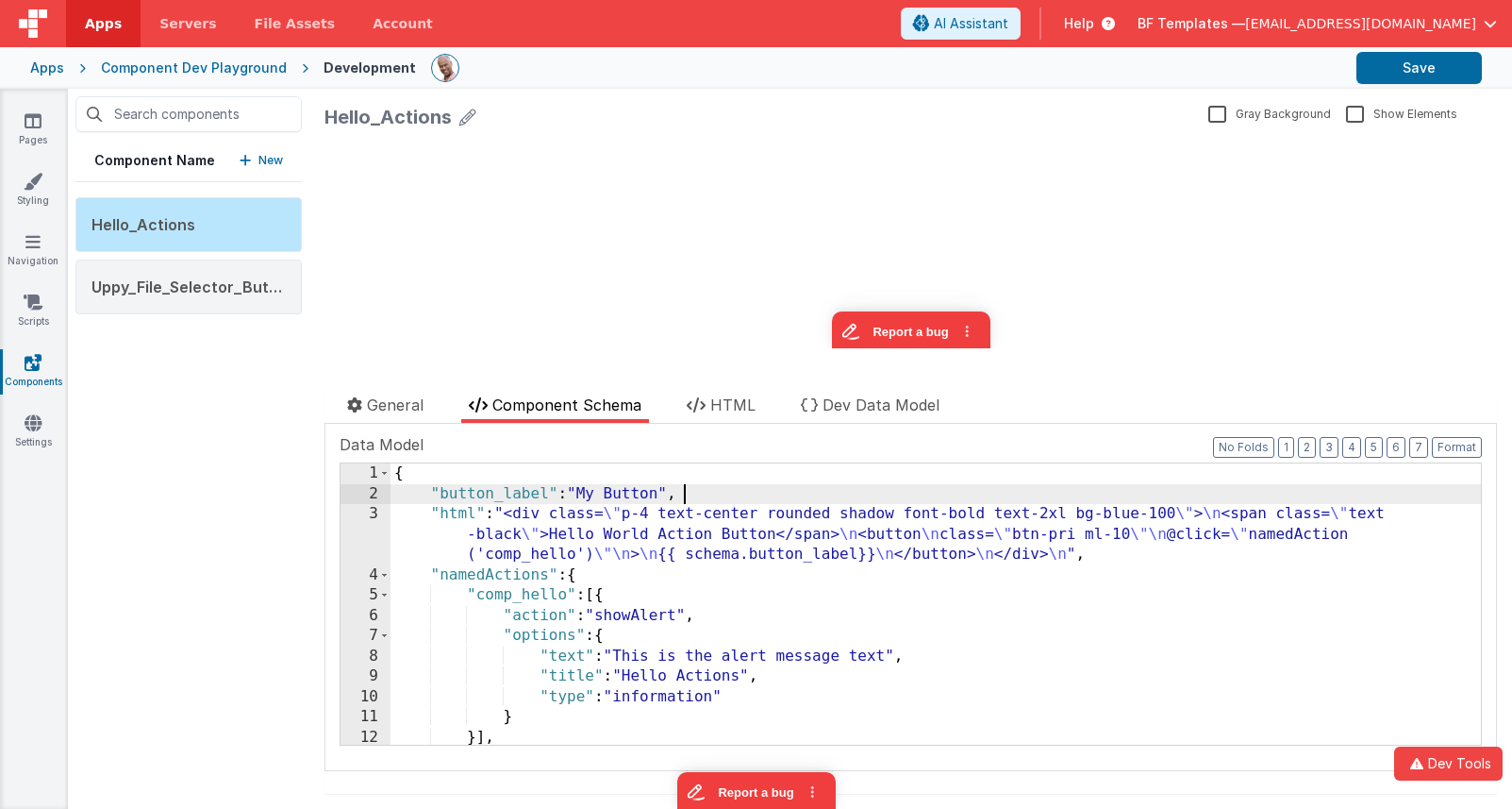
click at [710, 494] on div "{ "button_label" : "My Button" , "html" : "<div class= \" p-4 text-center round…" at bounding box center [936, 624] width 1091 height 322
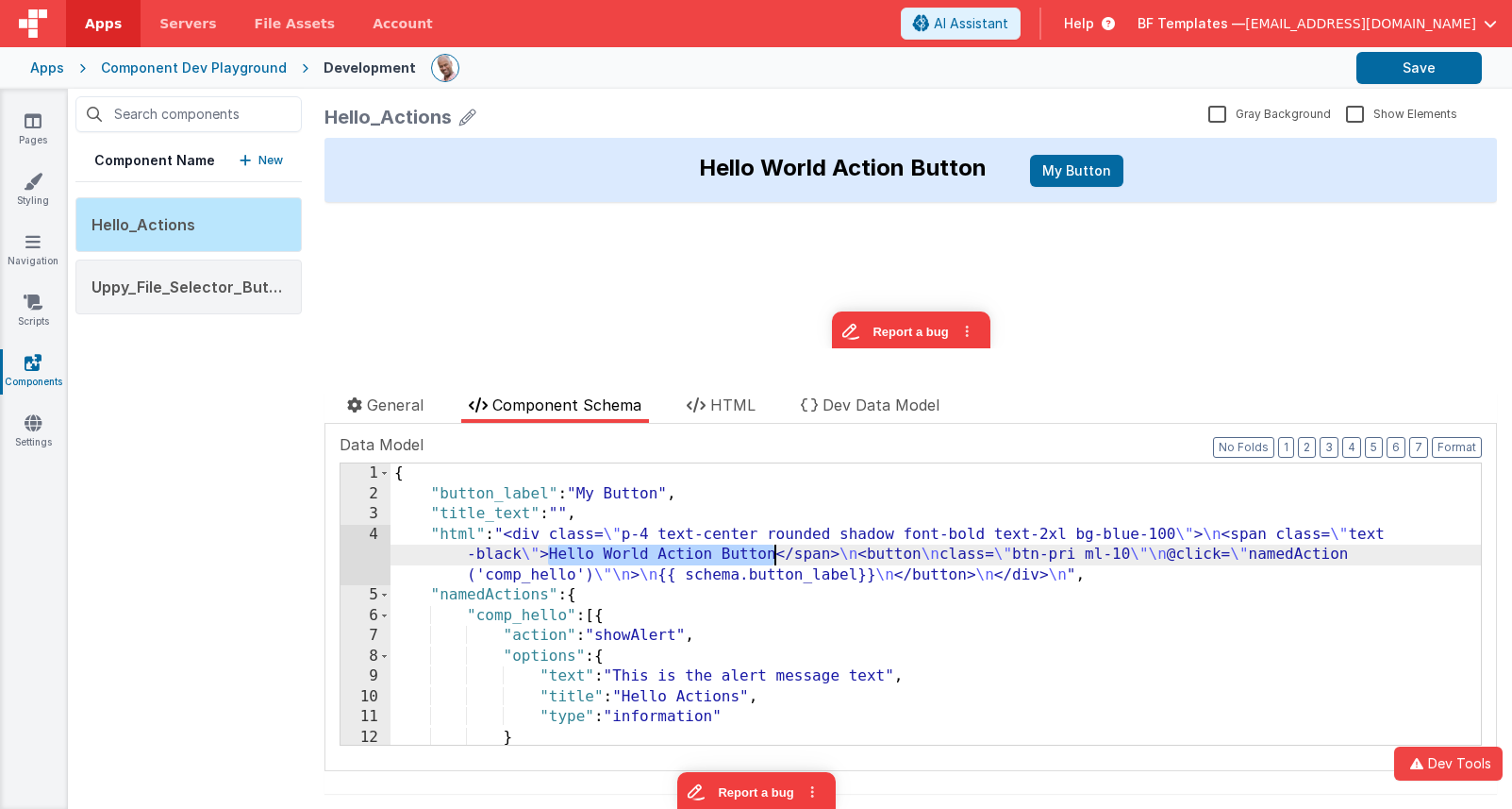
drag, startPoint x: 553, startPoint y: 556, endPoint x: 773, endPoint y: 560, distance: 220.0
click at [773, 560] on div "{ "button_label" : "My Button" , "title_text" : "" , "html" : "<div class= \" p…" at bounding box center [936, 624] width 1091 height 322
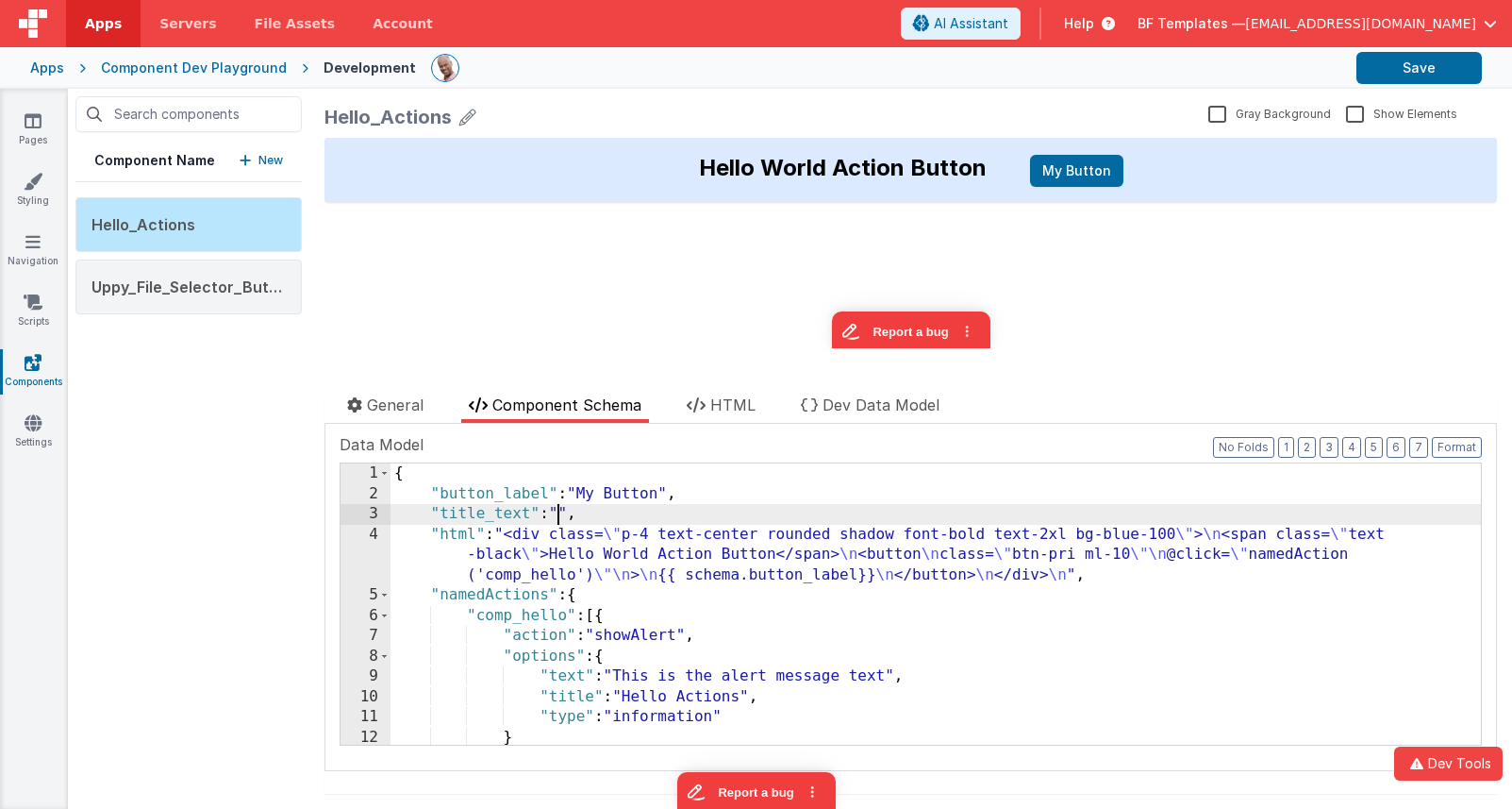
click at [560, 511] on div "{ "button_label" : "My Button" , "title_text" : "" , "html" : "<div class= \" p…" at bounding box center [936, 624] width 1091 height 322
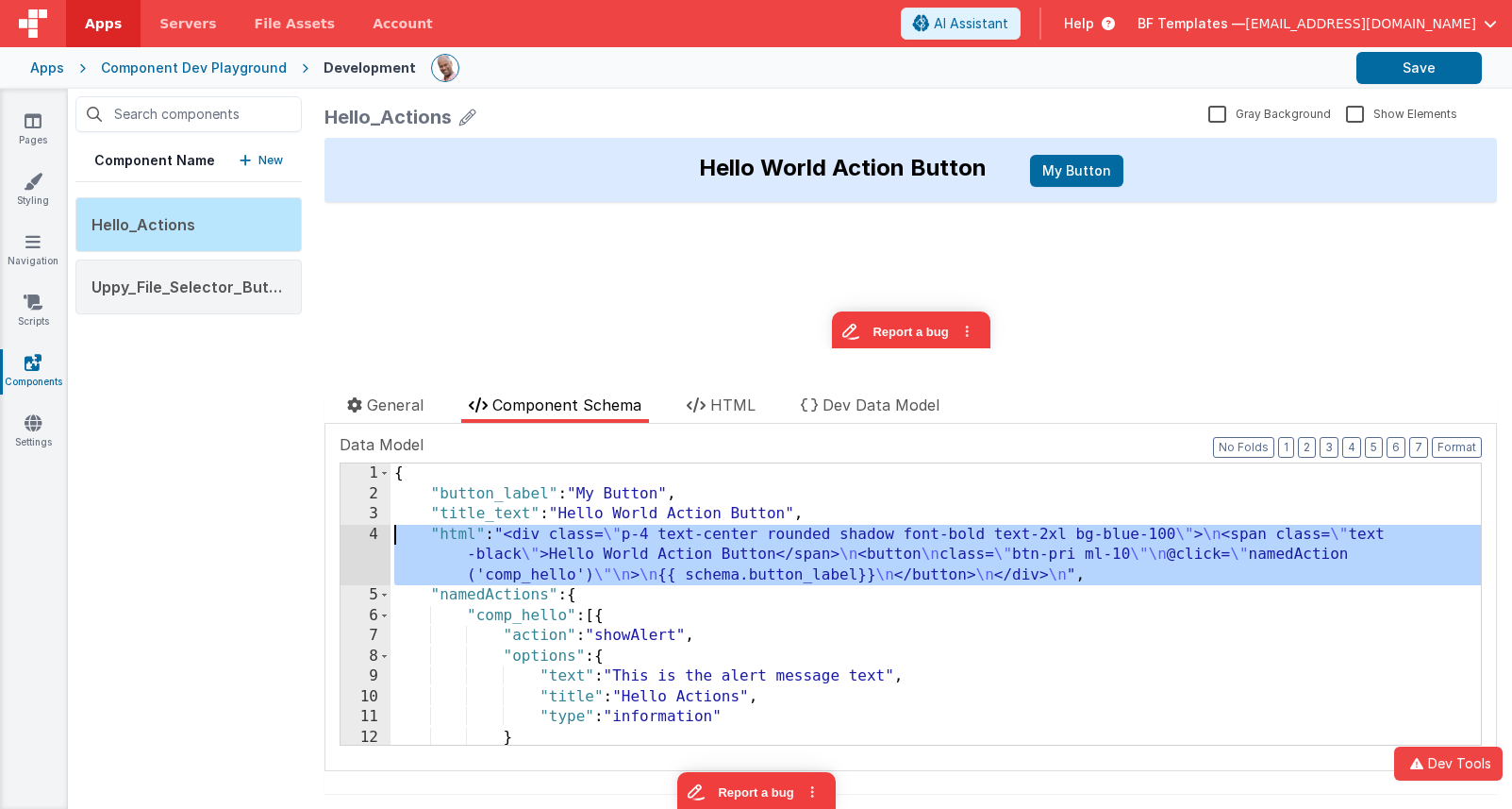
click at [362, 541] on div "4" at bounding box center [366, 555] width 50 height 61
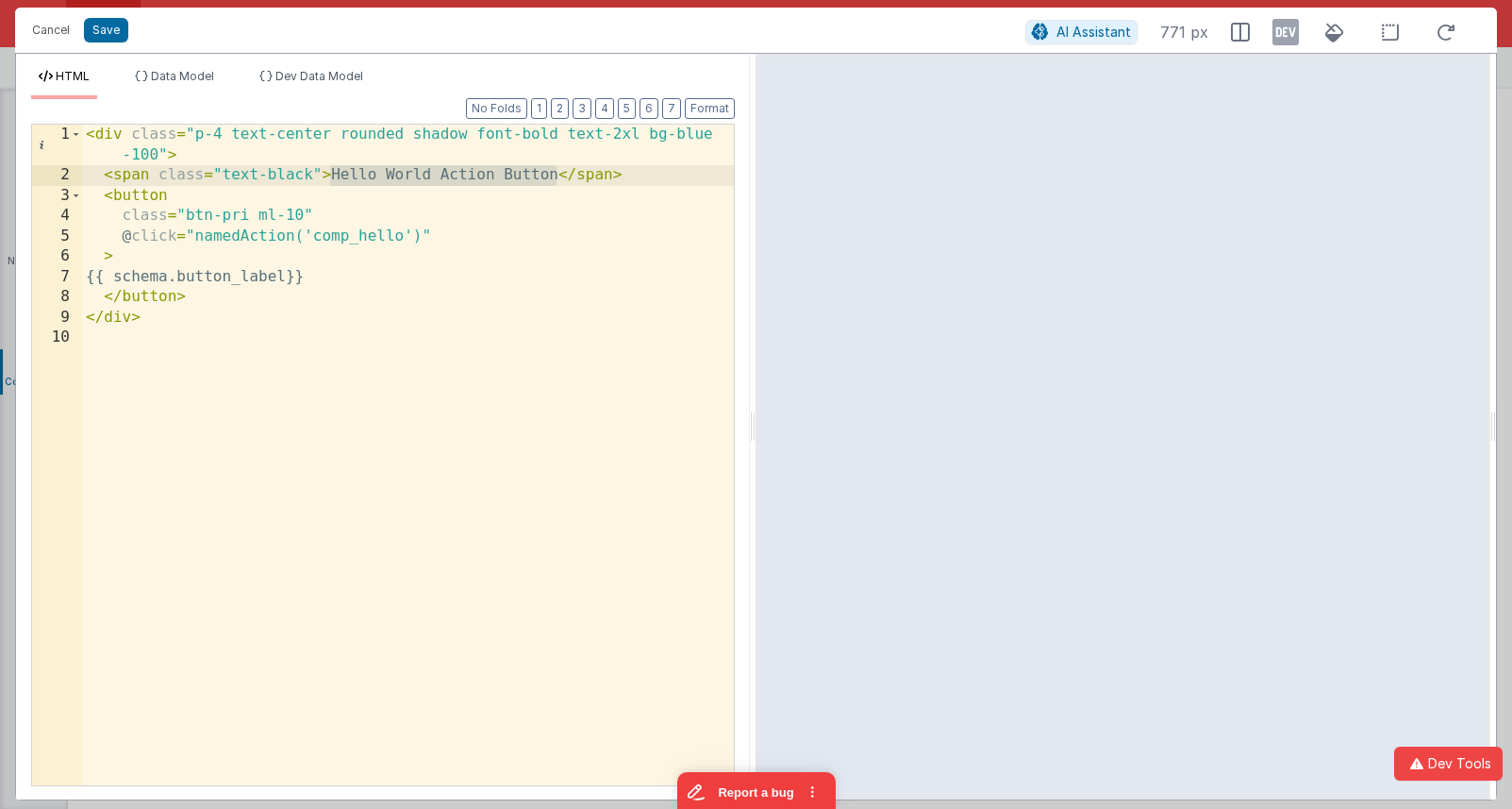
drag, startPoint x: 557, startPoint y: 180, endPoint x: 329, endPoint y: 178, distance: 228.0
click at [329, 178] on div "< div class = "p-4 text-center rounded shadow font-bold text-2xl bg-blue -100" …" at bounding box center [408, 485] width 652 height 722
drag, startPoint x: 405, startPoint y: 176, endPoint x: 506, endPoint y: 175, distance: 101.0
click at [506, 175] on div "< div class = "p-4 text-center rounded shadow font-bold text-2xl bg-blue -100" …" at bounding box center [408, 485] width 652 height 722
click at [123, 40] on button "Save" at bounding box center [106, 31] width 44 height 25
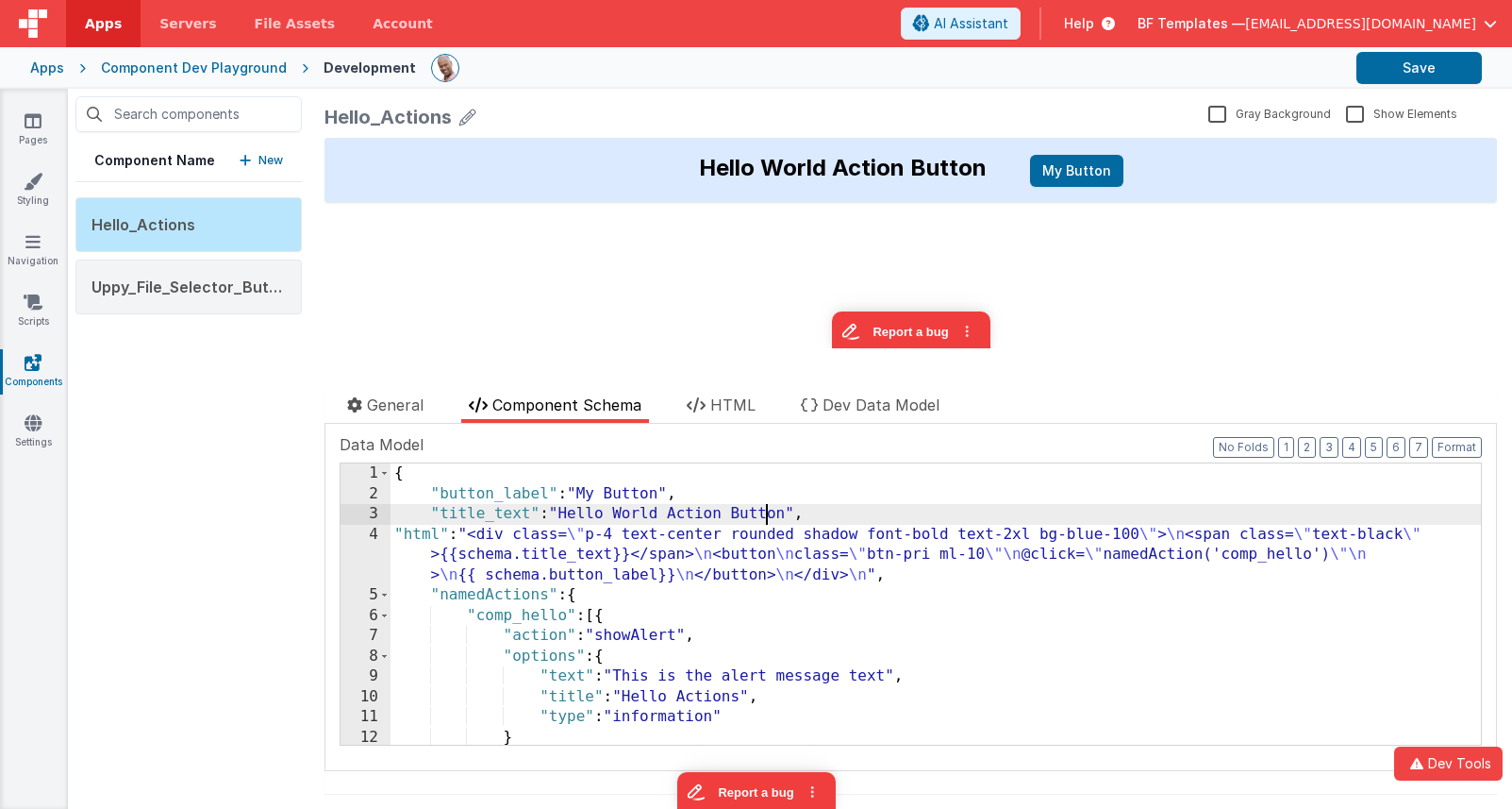
click at [761, 506] on div "{ "button_label" : "My Button" , "title_text" : "Hello World Action Button" , "…" at bounding box center [936, 624] width 1091 height 322
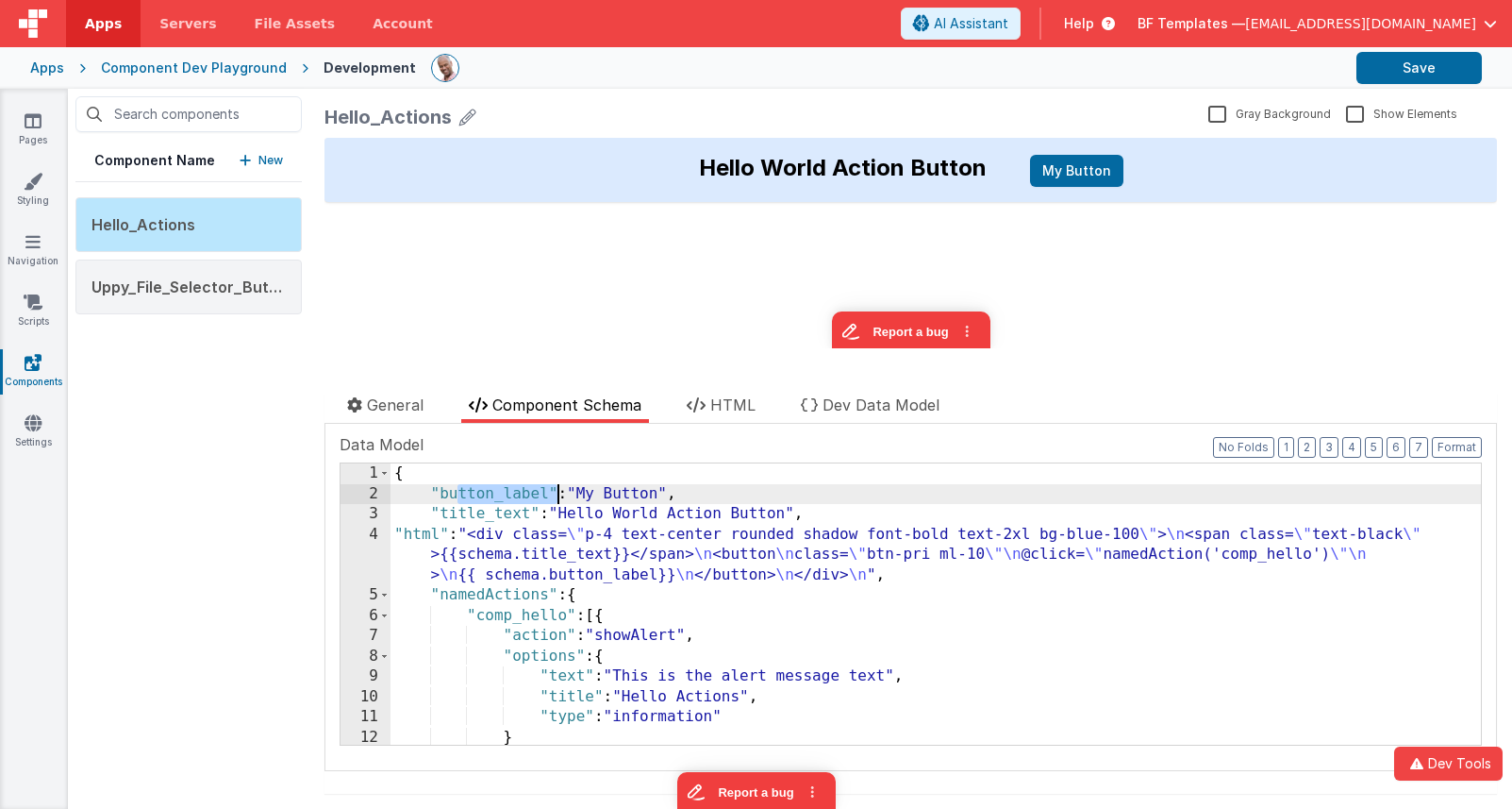
drag, startPoint x: 455, startPoint y: 494, endPoint x: 562, endPoint y: 495, distance: 107.0
click at [562, 495] on div "{ "button_label" : "My Button" , "title_text" : "Hello World Action Button" , "…" at bounding box center [936, 624] width 1091 height 322
click at [387, 596] on span at bounding box center [384, 596] width 11 height 21
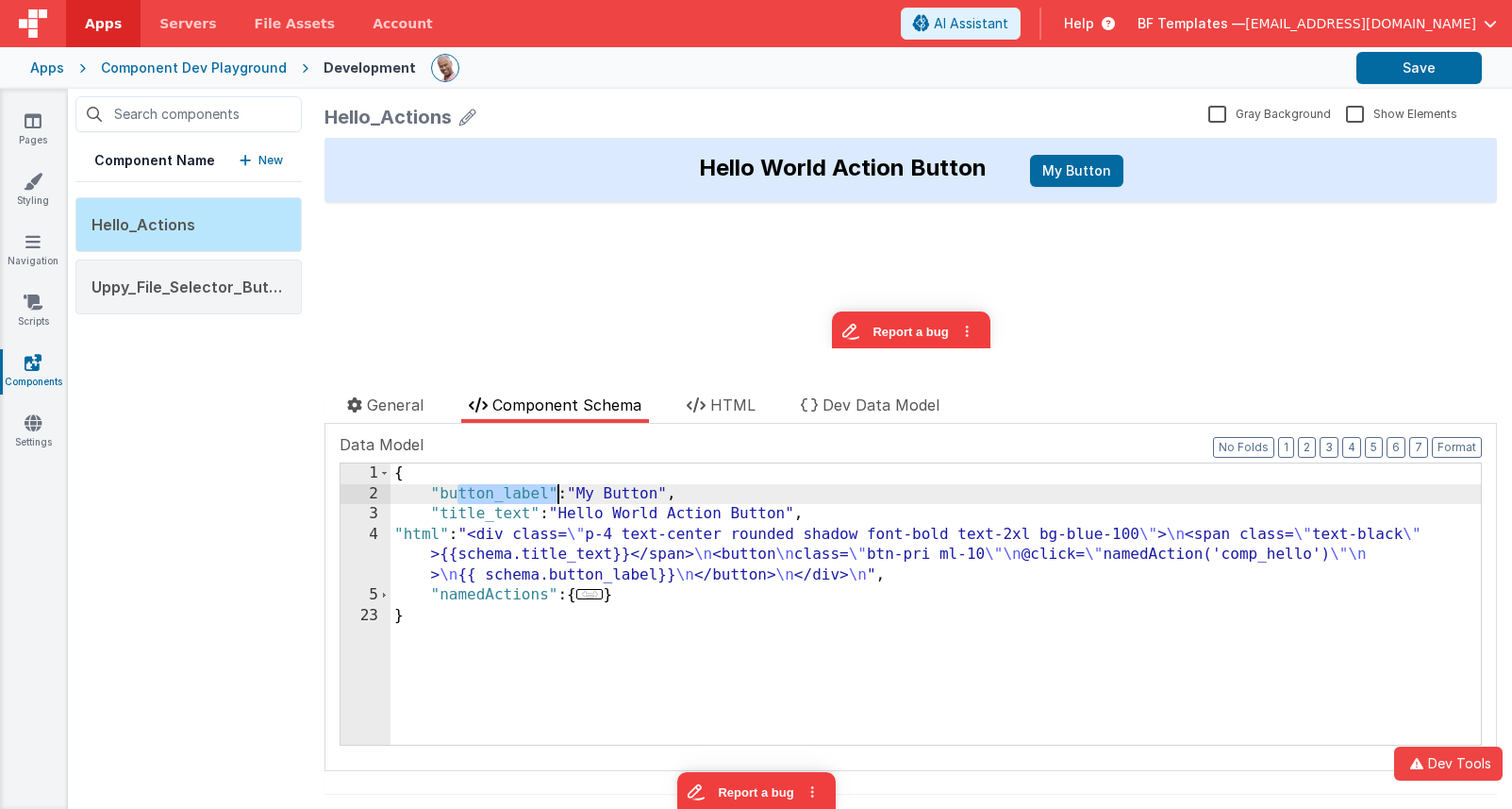
click at [462, 501] on div "{ "button_label" : "My Button" , "title_text" : "Hello World Action Button" , "…" at bounding box center [936, 624] width 1091 height 322
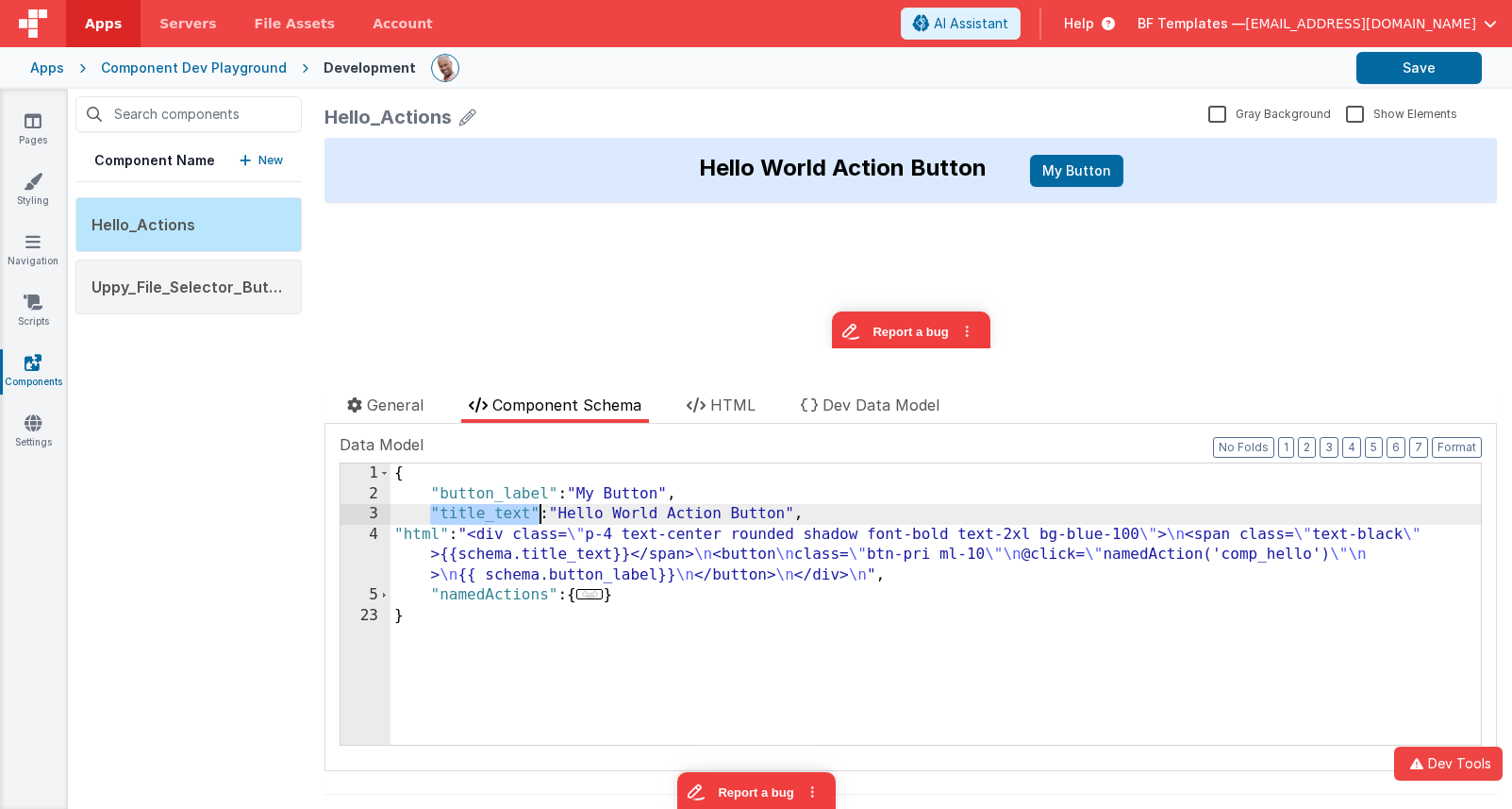
drag, startPoint x: 434, startPoint y: 515, endPoint x: 542, endPoint y: 514, distance: 108.0
click at [542, 514] on div "{ "button_label" : "My Button" , "title_text" : "Hello World Action Button" , "…" at bounding box center [936, 624] width 1091 height 322
drag, startPoint x: 1374, startPoint y: 73, endPoint x: 1339, endPoint y: 82, distance: 36.1
click at [1374, 73] on button "Save" at bounding box center [1419, 68] width 125 height 33
click at [37, 120] on icon at bounding box center [33, 121] width 17 height 19
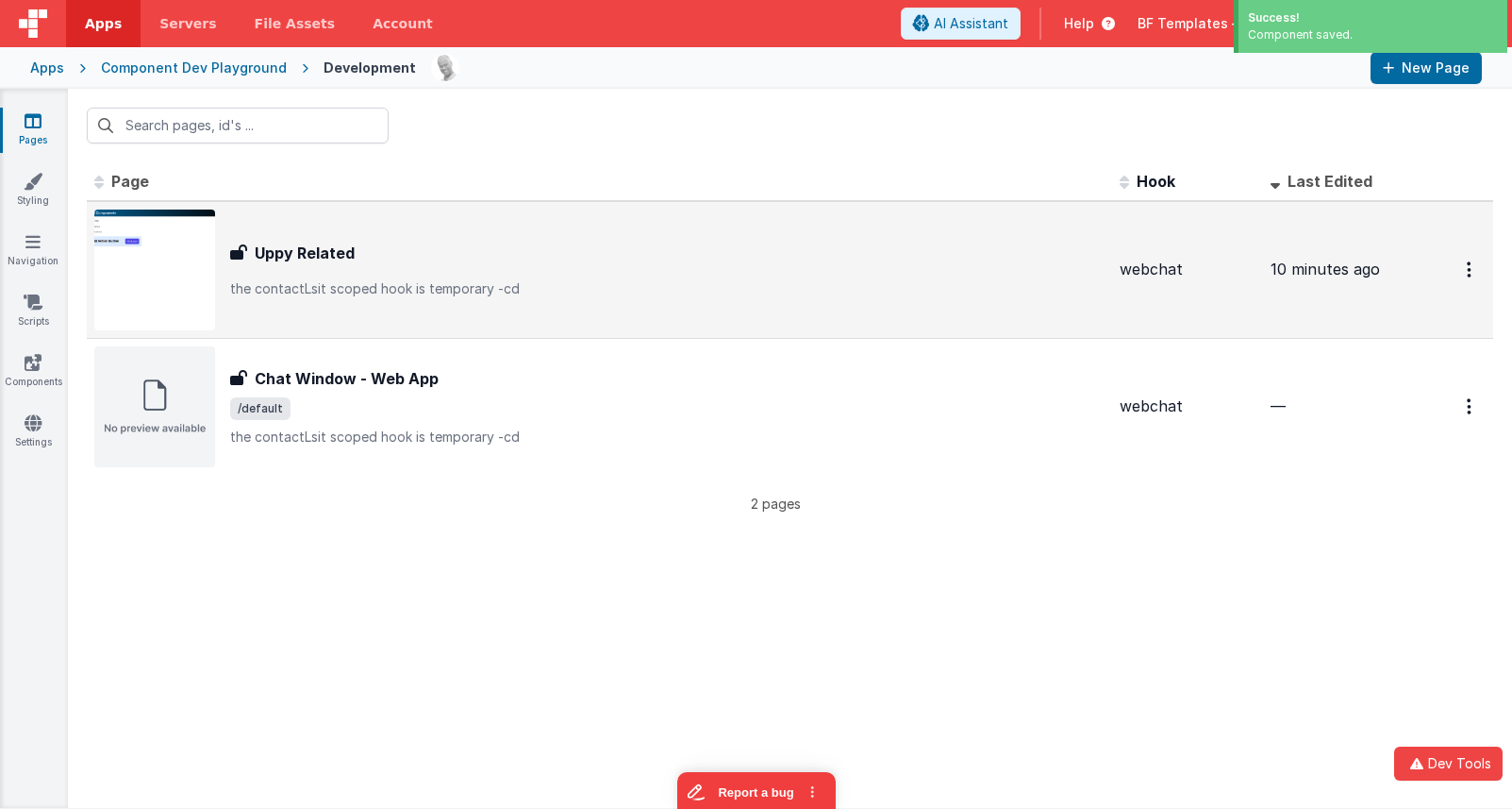
click at [399, 306] on div "Uppy Related Uppy Related the contactLsit scoped hook is temporary -cd" at bounding box center [600, 270] width 1011 height 121
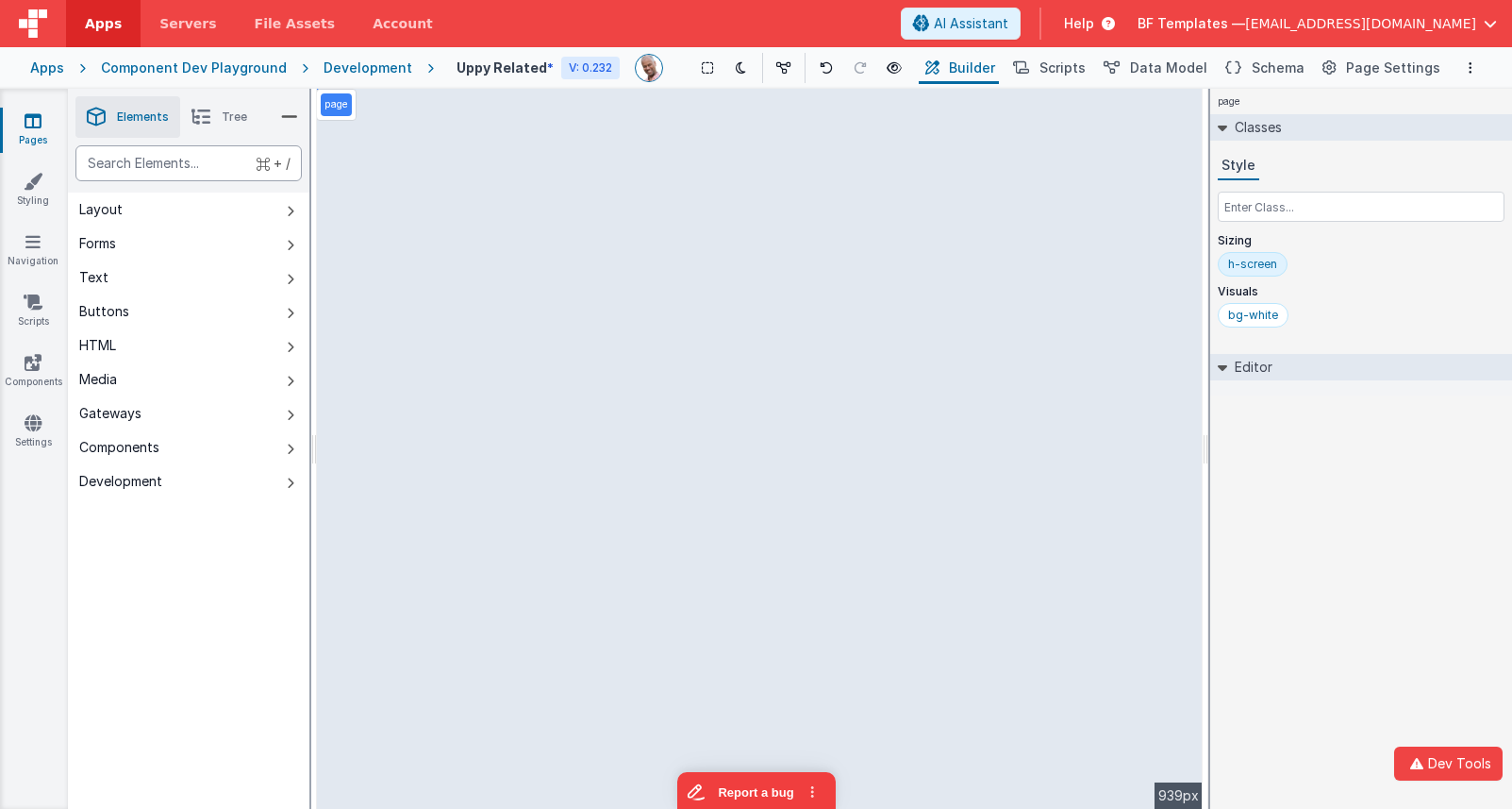
click at [235, 165] on div "text" at bounding box center [189, 163] width 227 height 35
type div "hell"
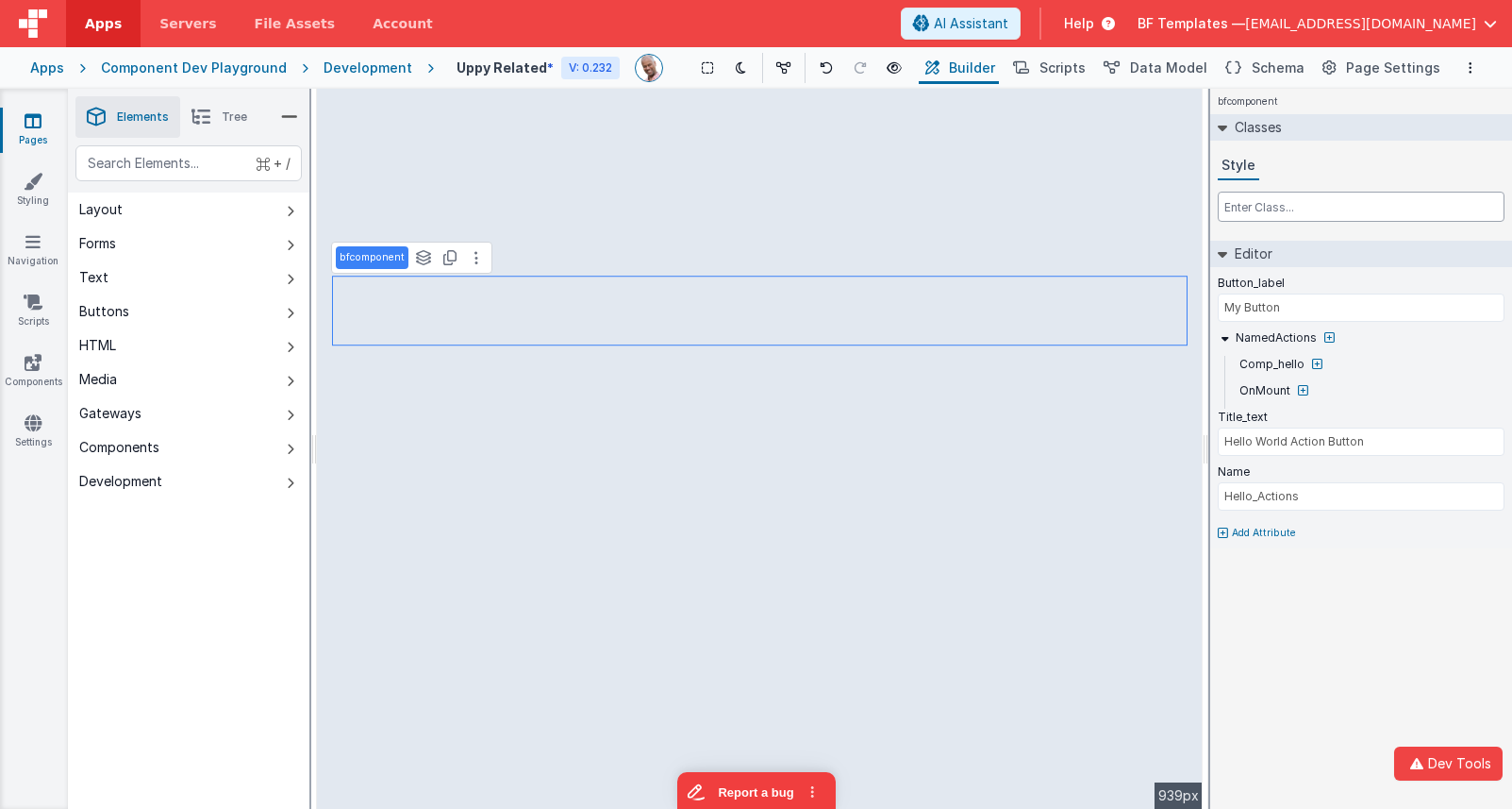
click at [1284, 204] on input "text" at bounding box center [1362, 207] width 287 height 31
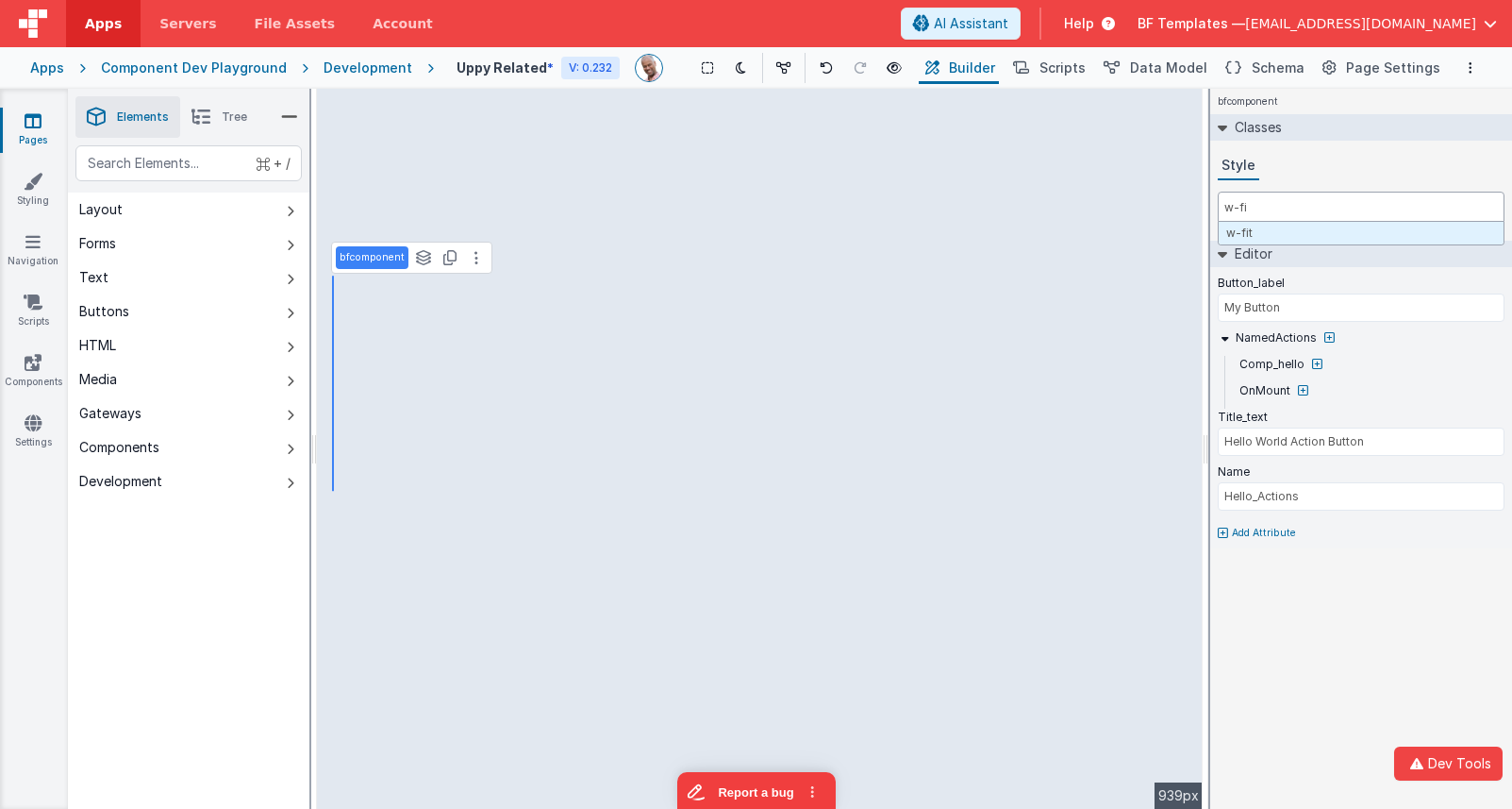
type input "w-fit"
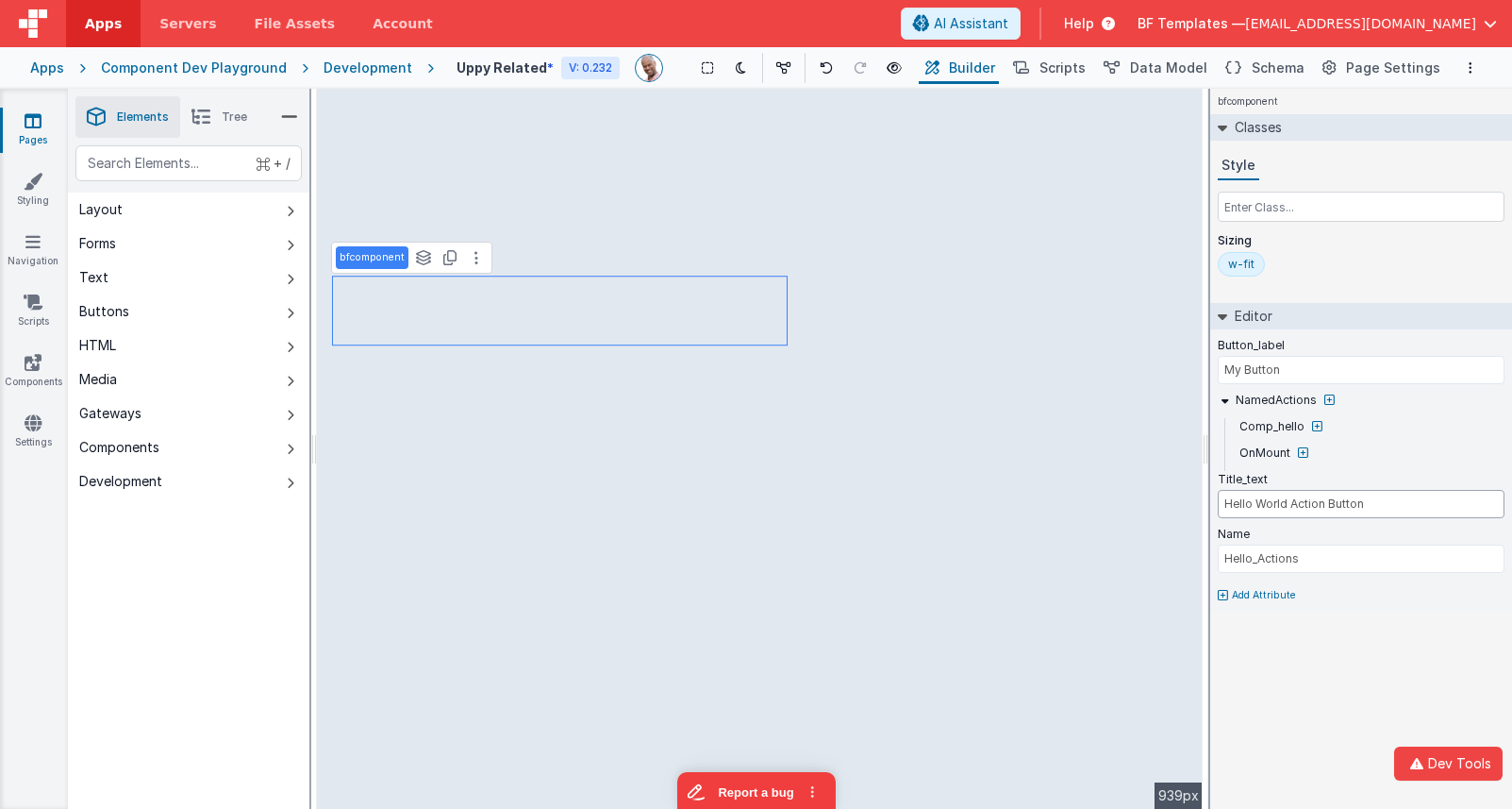
click at [1383, 500] on input "Hello World Action Button" at bounding box center [1362, 505] width 287 height 29
click at [1324, 372] on input "My Button" at bounding box center [1362, 371] width 287 height 29
drag, startPoint x: 1317, startPoint y: 371, endPoint x: 1208, endPoint y: 370, distance: 109.0
click at [1208, 370] on div "Elements Tree + / Layout Forms Text Buttons HTML Media Gateways Components Deve…" at bounding box center [789, 449] width 1444 height 720
type input "Go!"
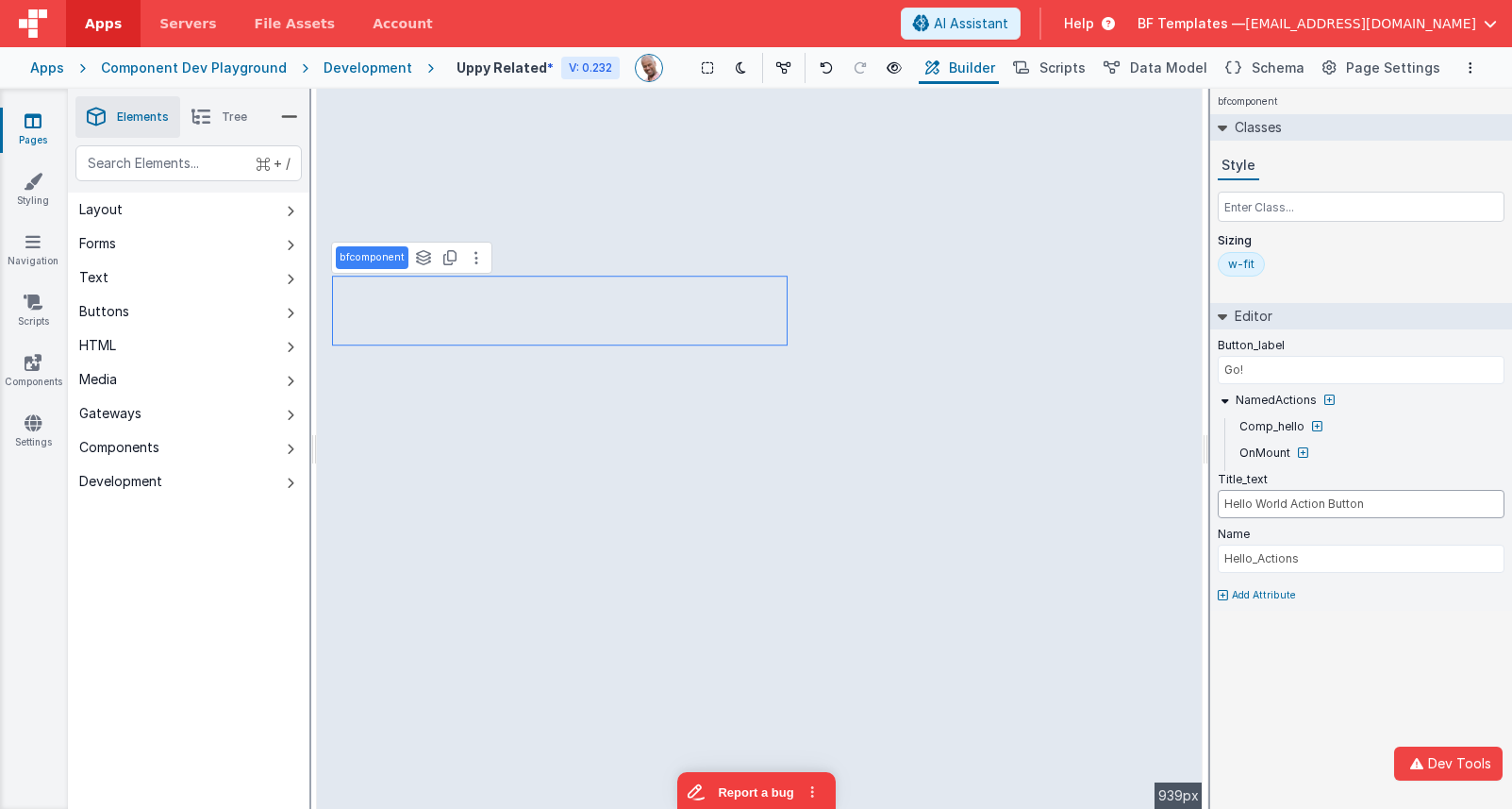
click at [1401, 506] on input "Hello World Action Button" at bounding box center [1362, 505] width 287 height 29
type input "Book an amazing trip"
click at [1009, 28] on span "AI Assistant" at bounding box center [971, 24] width 75 height 19
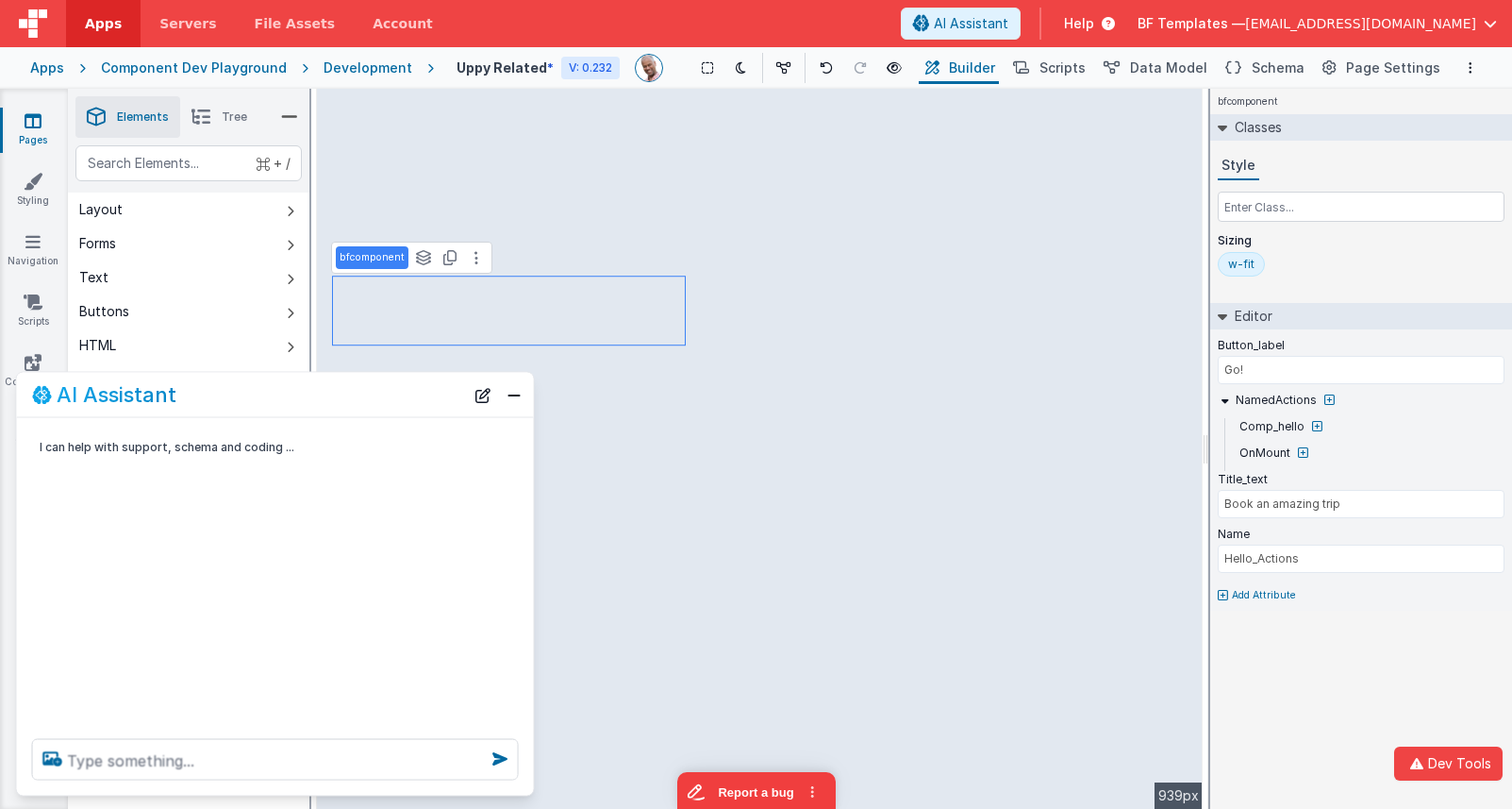
drag, startPoint x: 505, startPoint y: 395, endPoint x: 389, endPoint y: 462, distance: 134.0
click at [505, 395] on button "Close" at bounding box center [514, 394] width 25 height 27
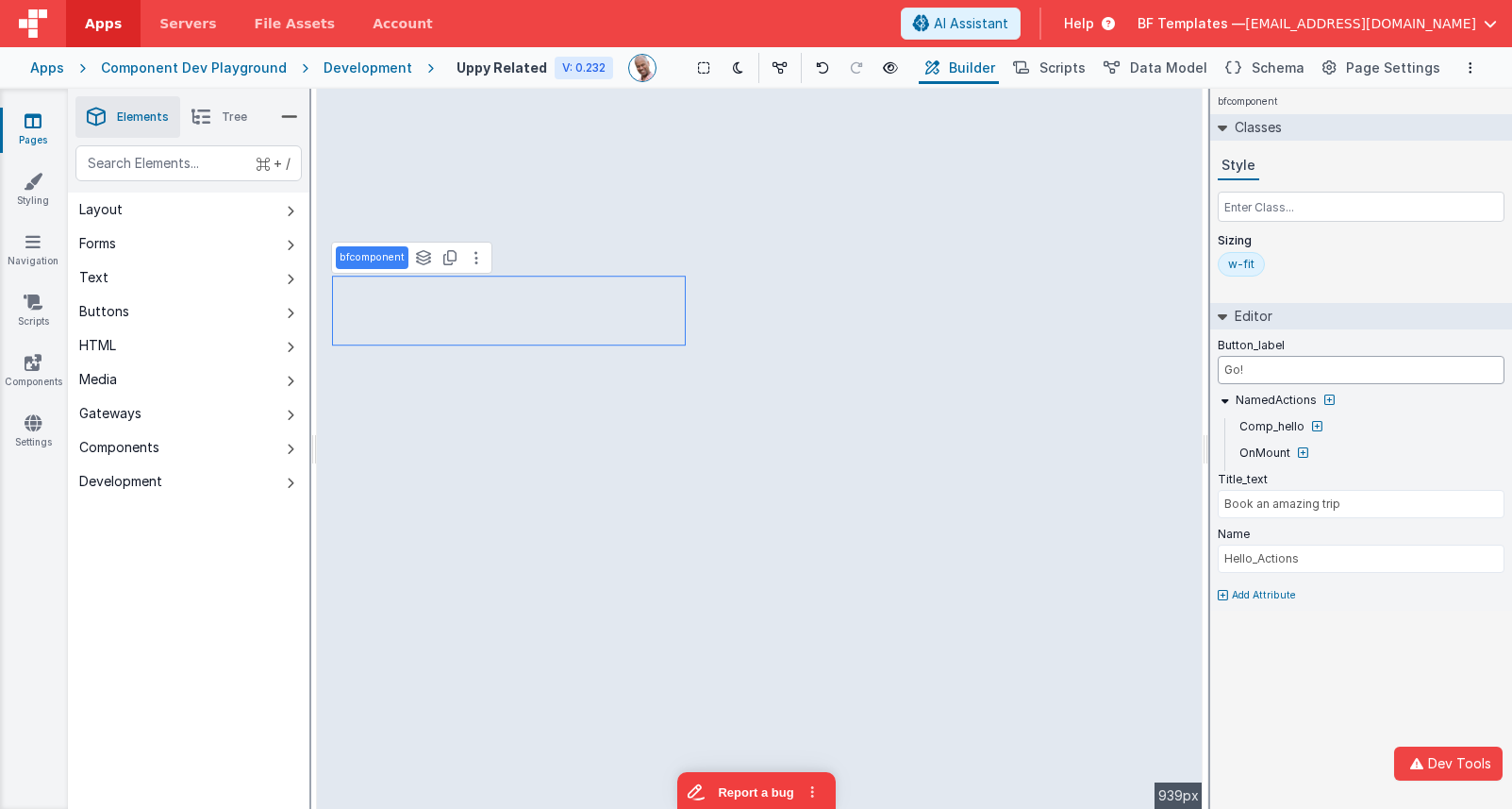
click at [1255, 374] on input "Go!" at bounding box center [1362, 371] width 287 height 29
click at [38, 366] on icon at bounding box center [33, 363] width 17 height 19
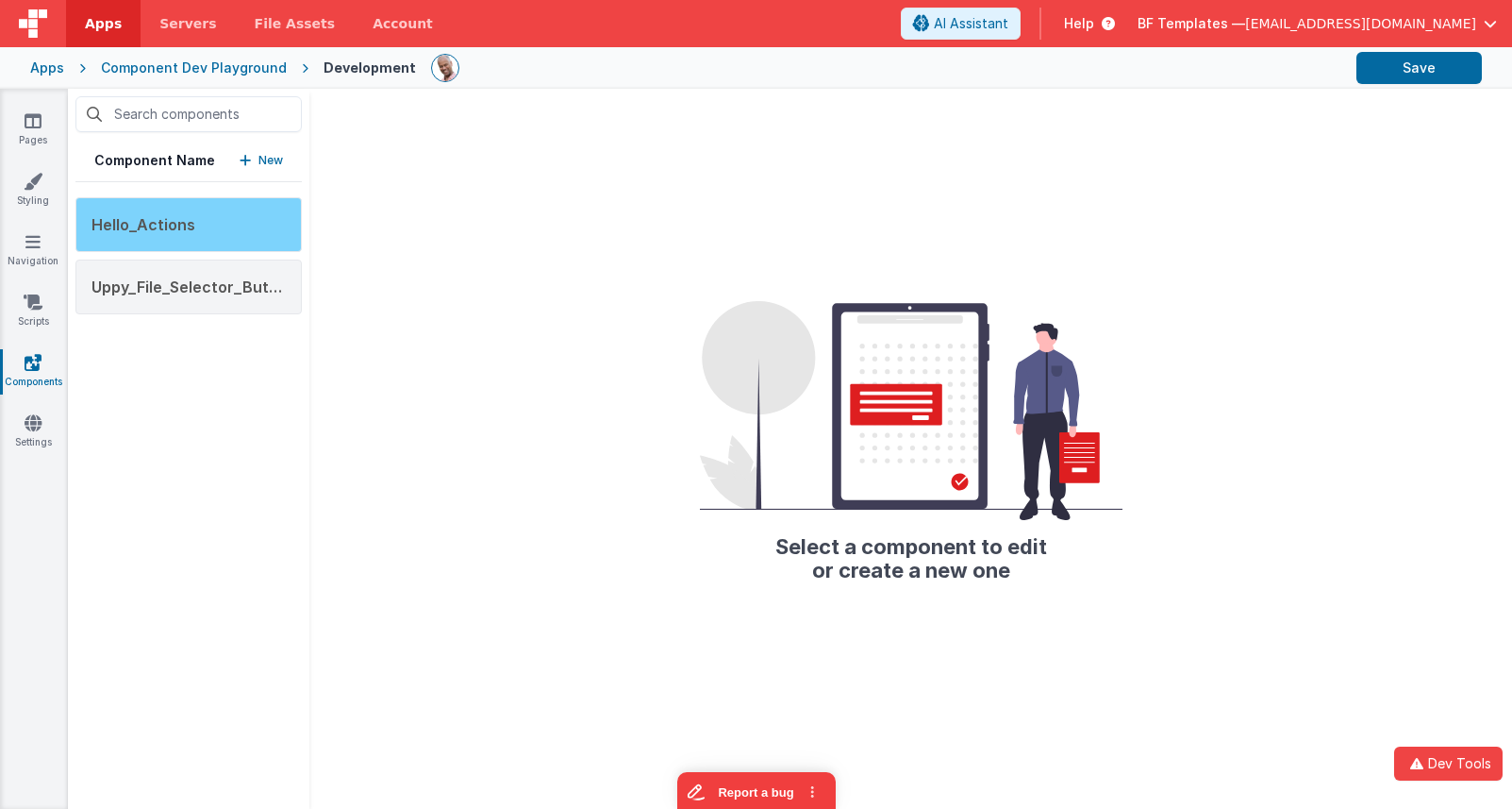
click at [197, 224] on div "Hello_Actions" at bounding box center [189, 224] width 227 height 55
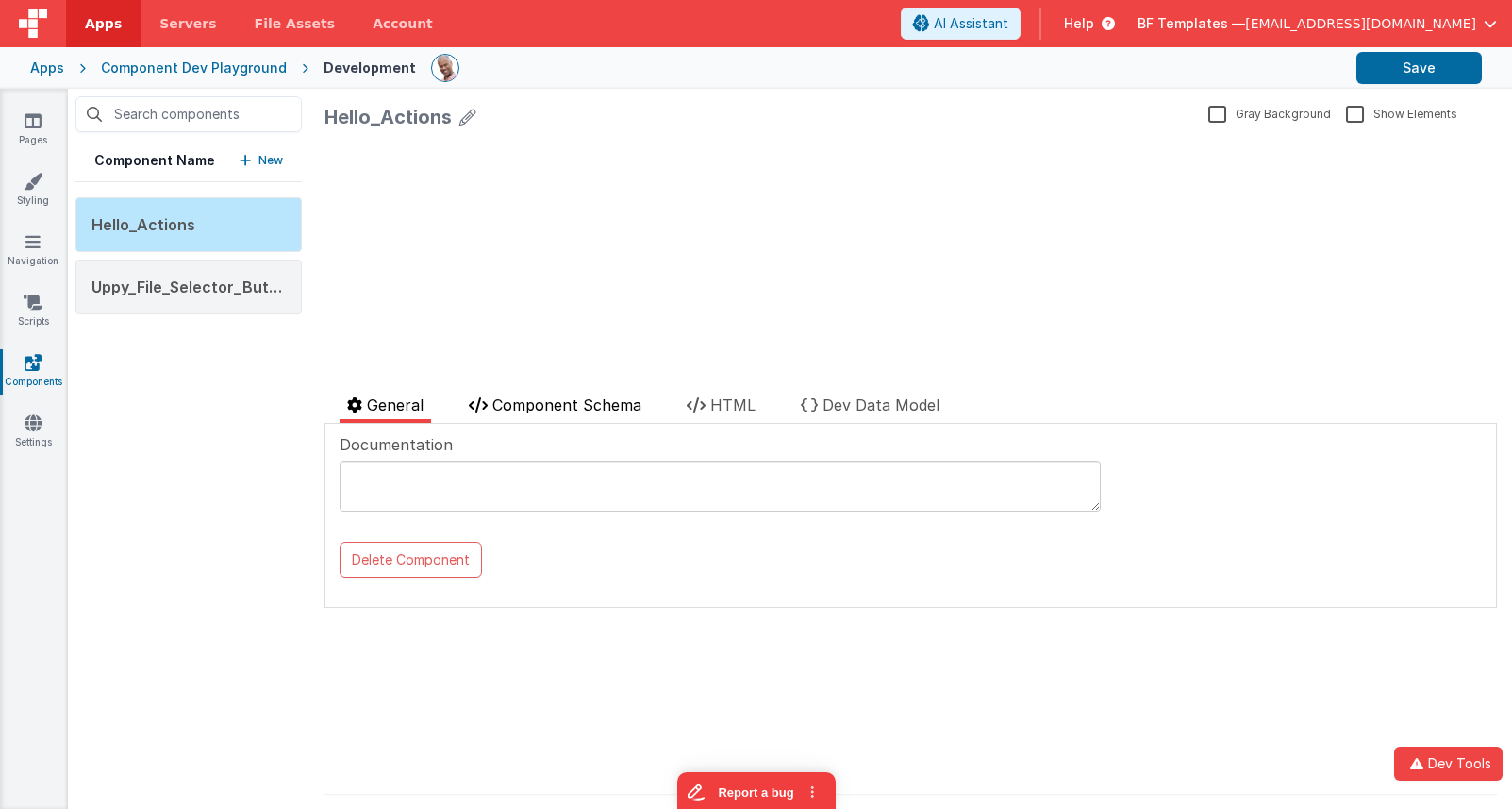
click at [590, 398] on span "Component Schema" at bounding box center [567, 405] width 149 height 19
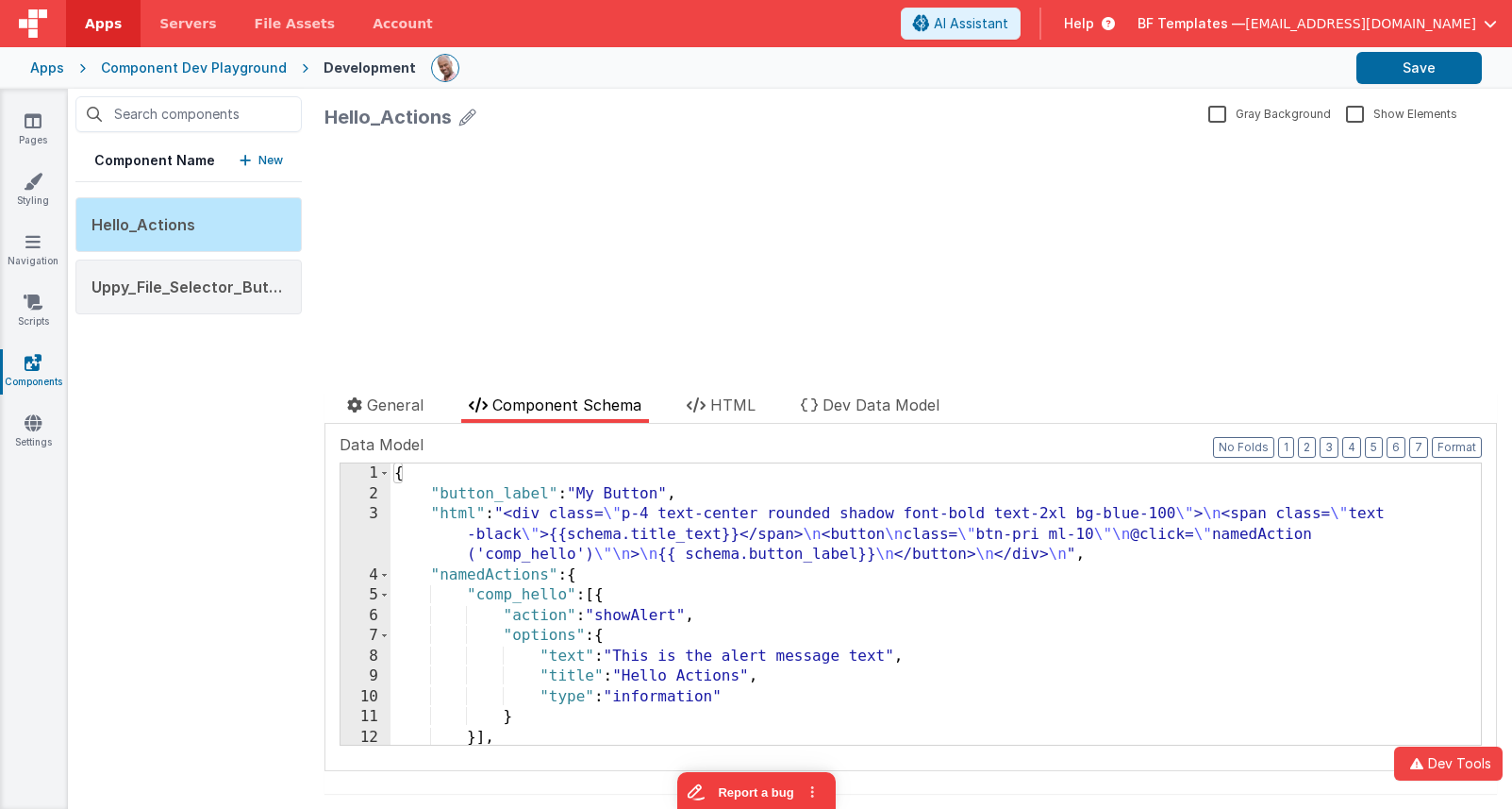
click at [766, 515] on div "{ "button_label" : "My Button" , "html" : "<div class= \" p-4 text-center round…" at bounding box center [936, 624] width 1091 height 322
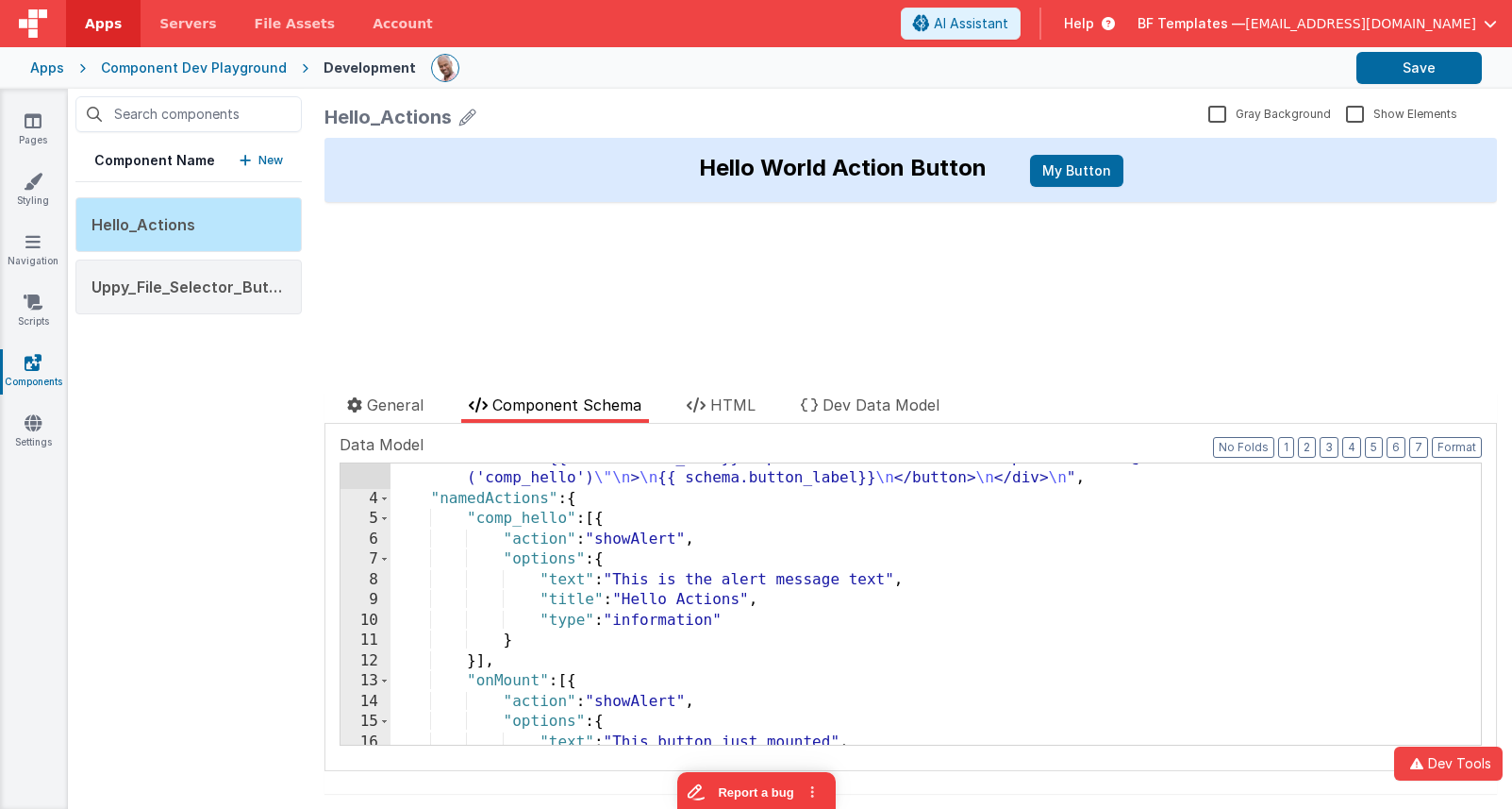
scroll to position [77, 0]
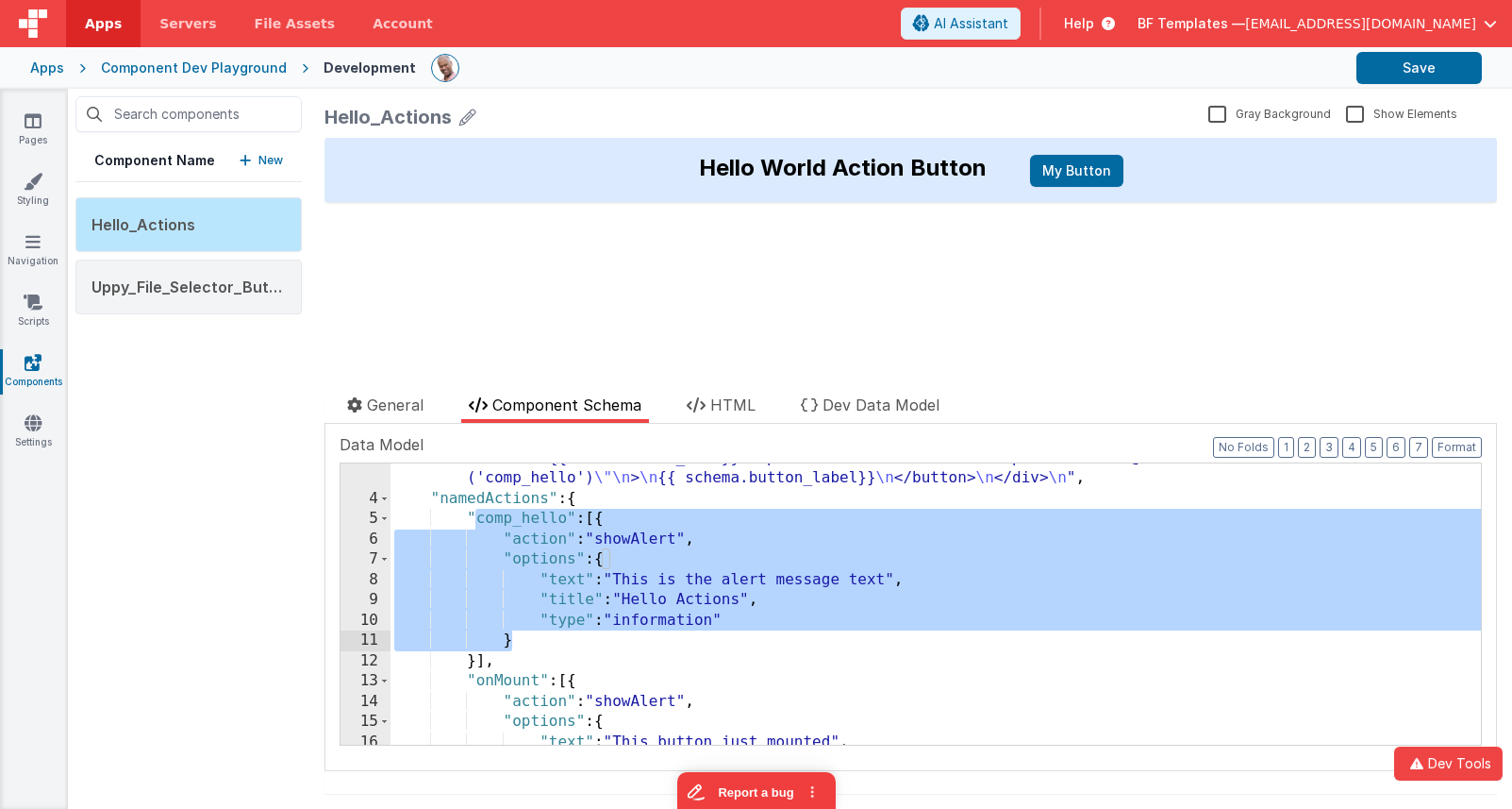
drag, startPoint x: 478, startPoint y: 515, endPoint x: 609, endPoint y: 651, distance: 188.8
click at [608, 649] on div ""html" : "<div class= \" p-4 text-center rounded shadow font-bold text-2xl bg-b…" at bounding box center [936, 609] width 1091 height 363
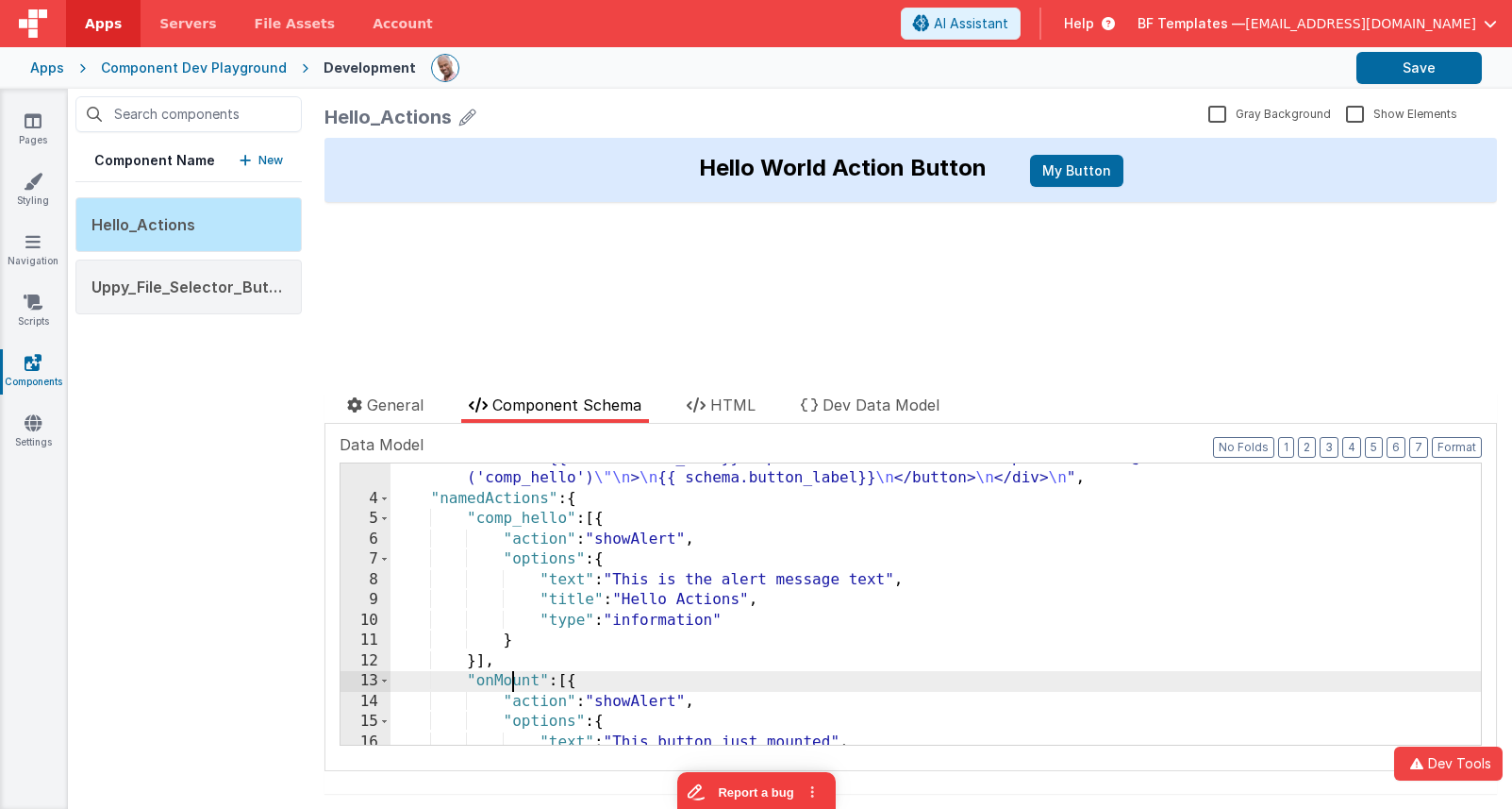
click at [511, 686] on div ""html" : "<div class= \" p-4 text-center rounded shadow font-bold text-2xl bg-b…" at bounding box center [936, 609] width 1091 height 363
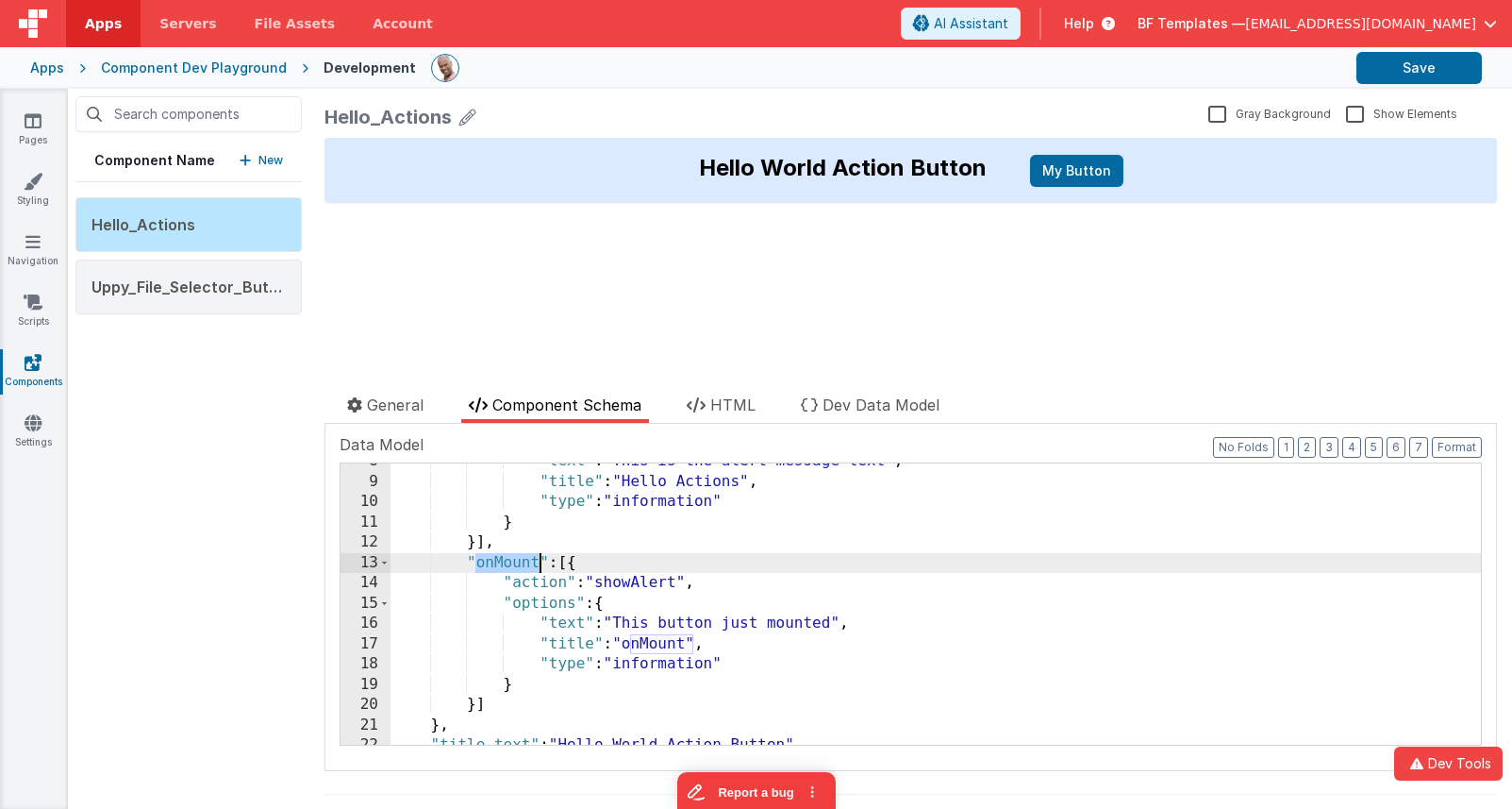
scroll to position [220, 0]
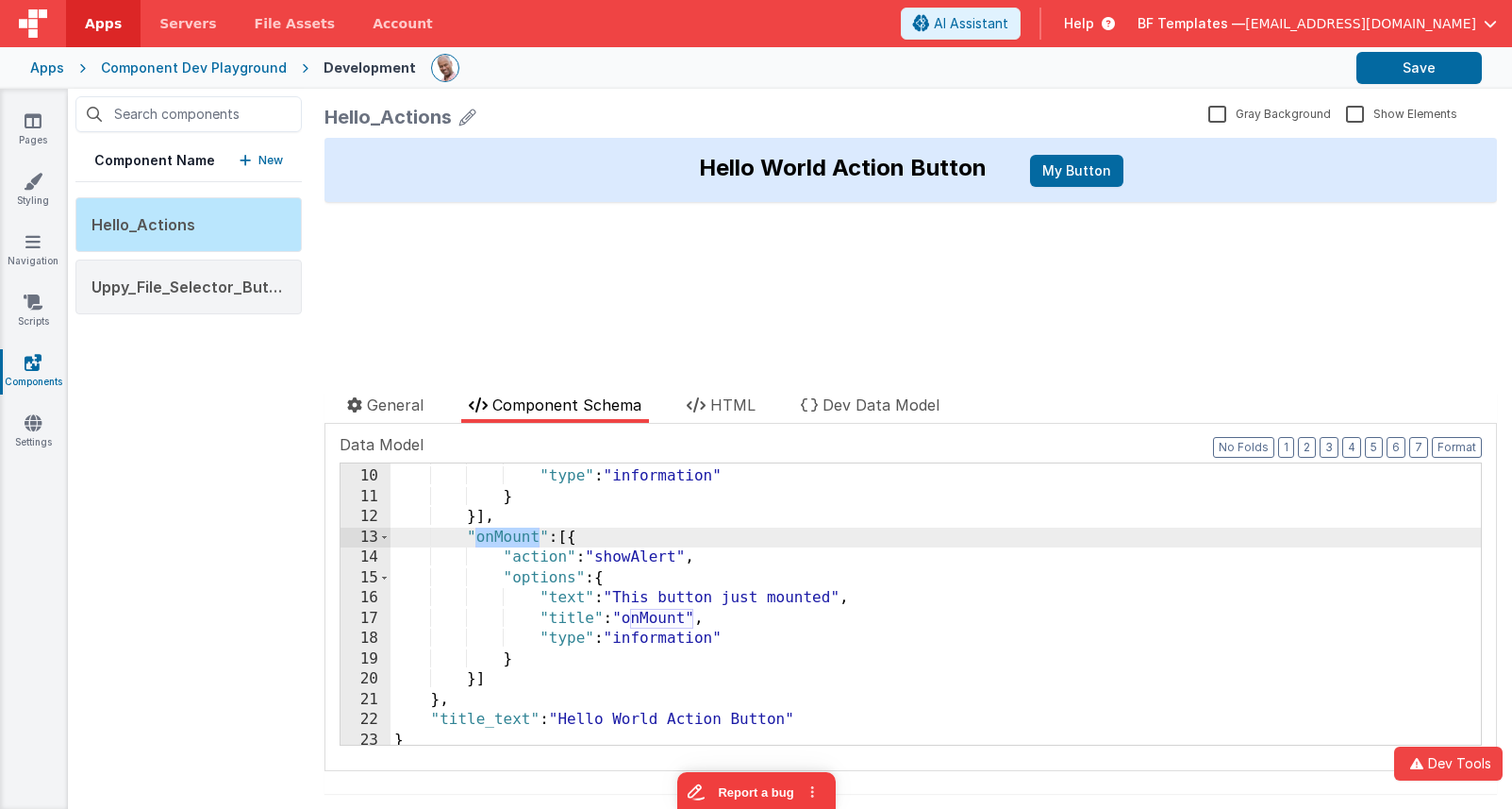
click at [512, 714] on div ""title" : "Hello Actions" , "type" : "information" } }] , "onMount" : [{ "actio…" at bounding box center [936, 607] width 1091 height 322
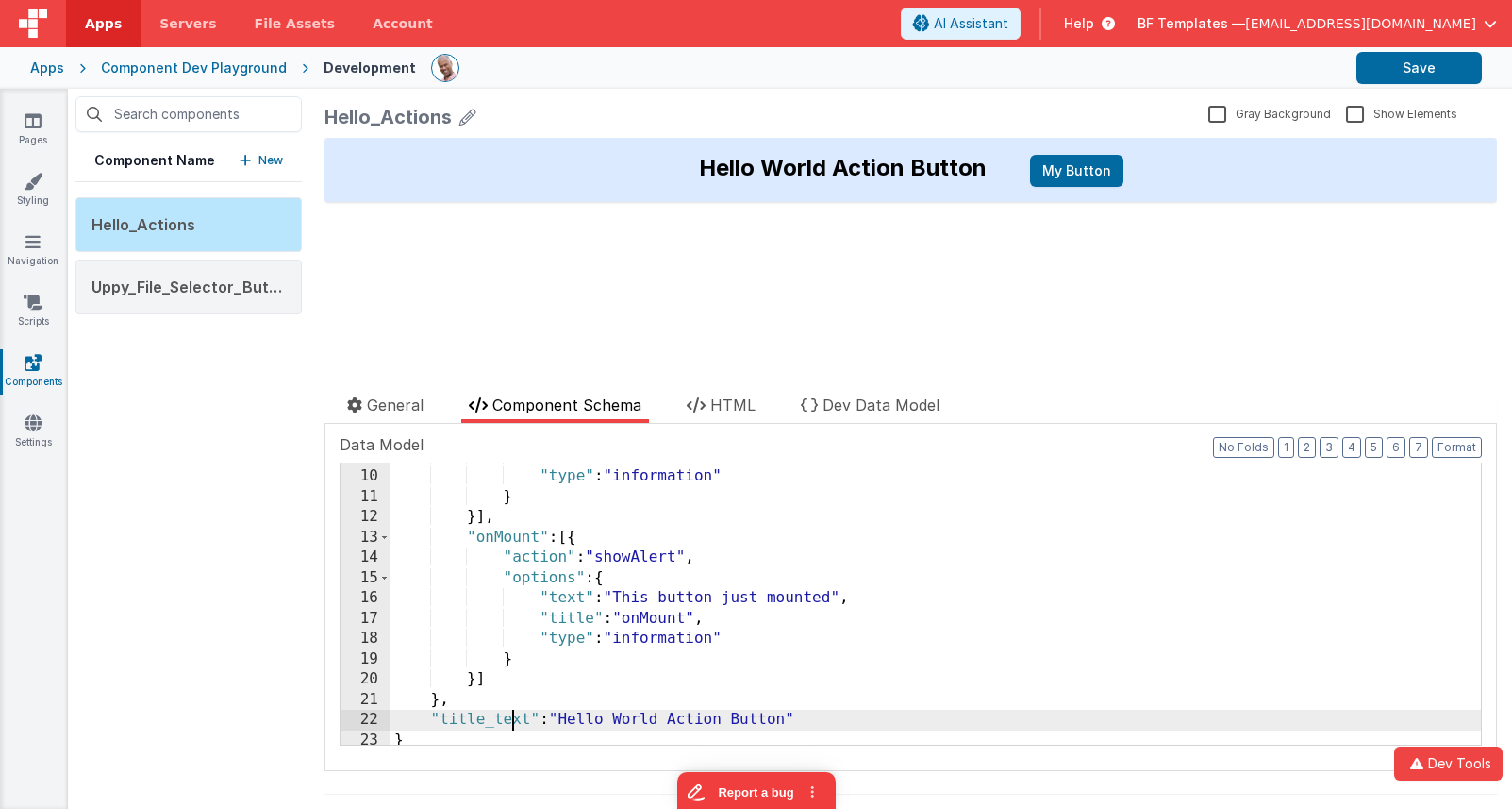
click at [512, 714] on div ""title" : "Hello Actions" , "type" : "information" } }] , "onMount" : [{ "actio…" at bounding box center [936, 607] width 1091 height 322
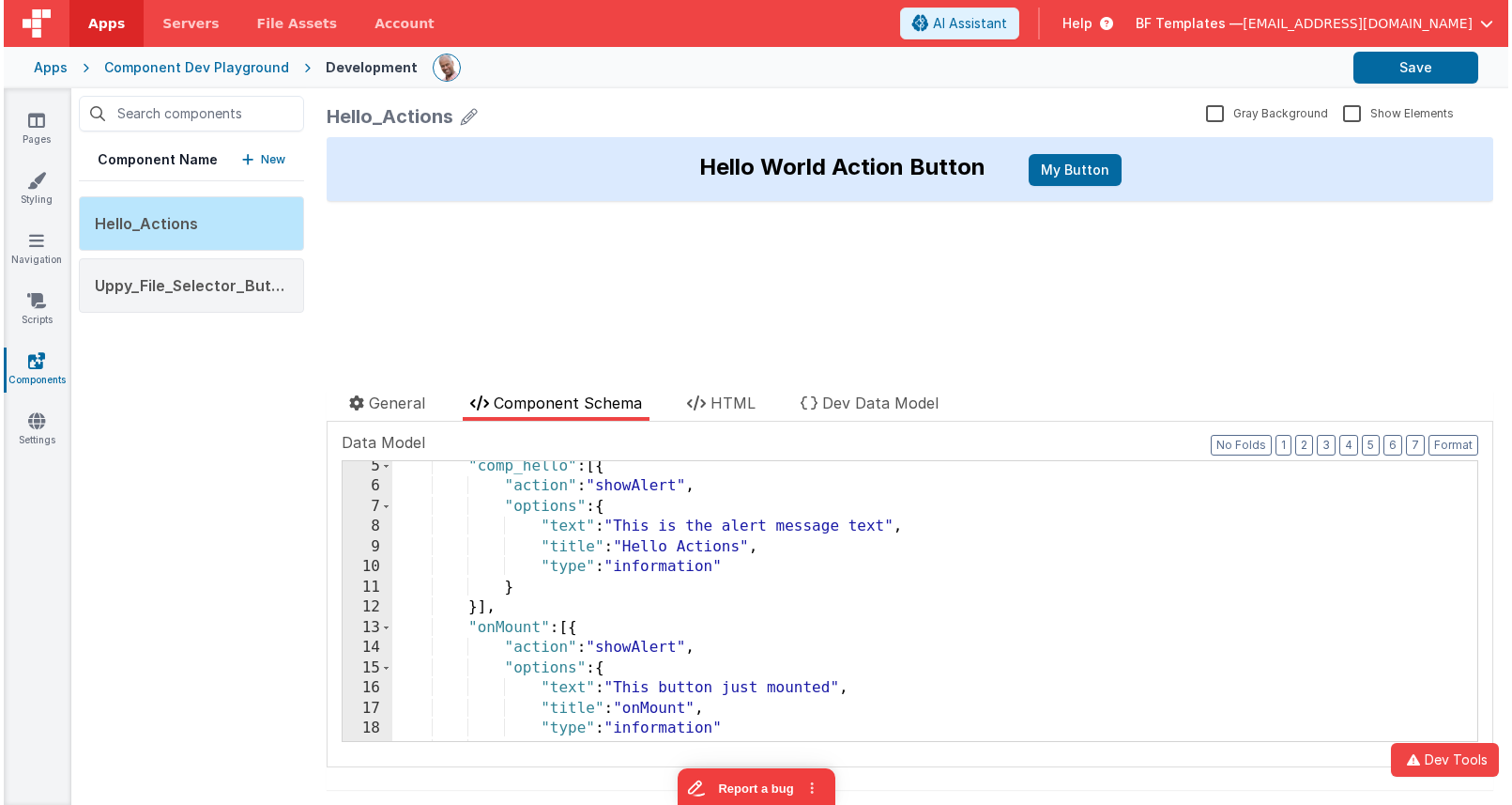
scroll to position [0, 0]
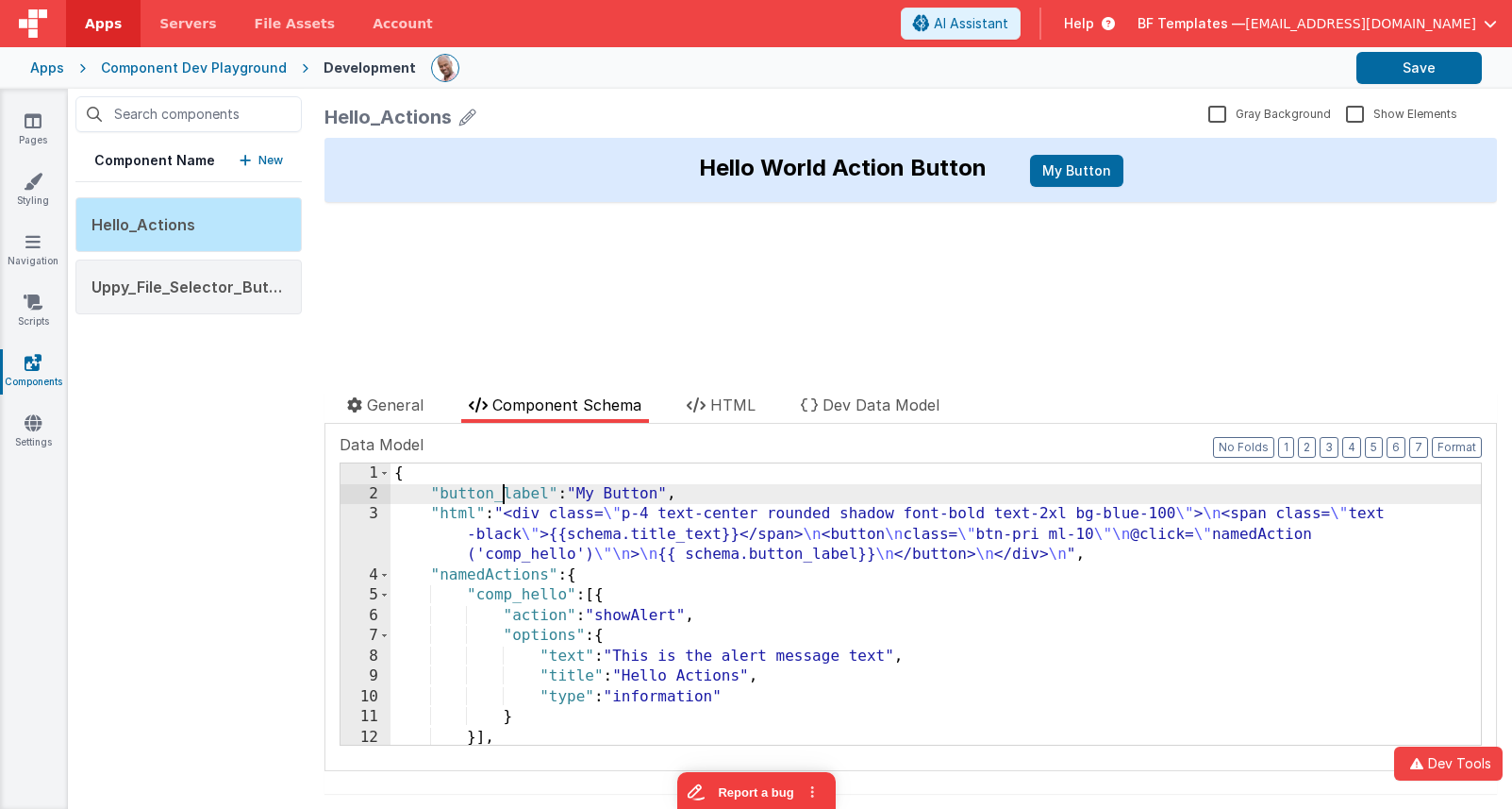
click at [502, 498] on div "{ "button_label" : "My Button" , "html" : "<div class= \" p-4 text-center round…" at bounding box center [936, 624] width 1091 height 322
click at [26, 111] on icon at bounding box center [33, 121] width 17 height 19
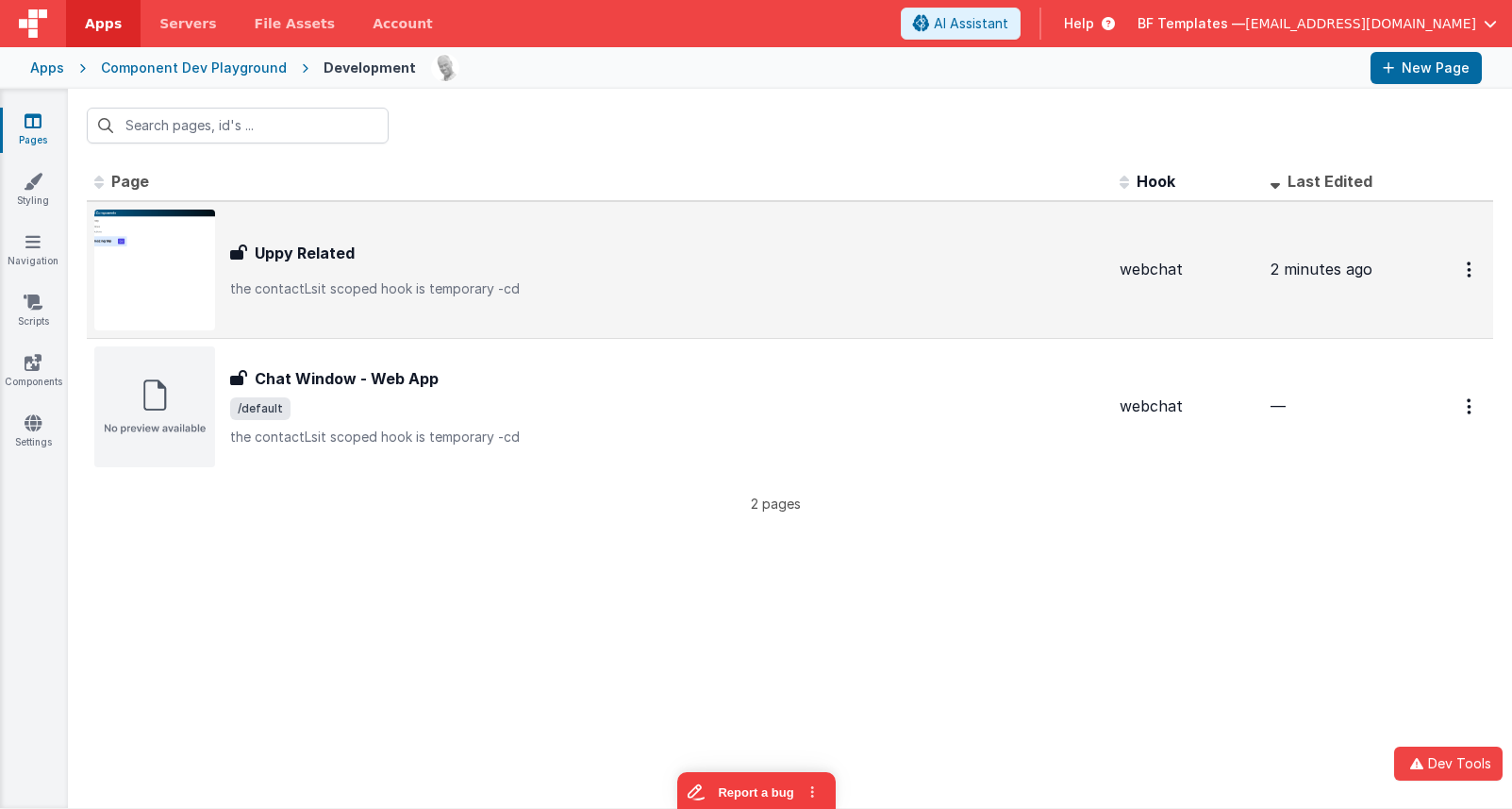
click at [323, 271] on div "Uppy Related Uppy Related the contactLsit scoped hook is temporary -cd" at bounding box center [668, 269] width 875 height 56
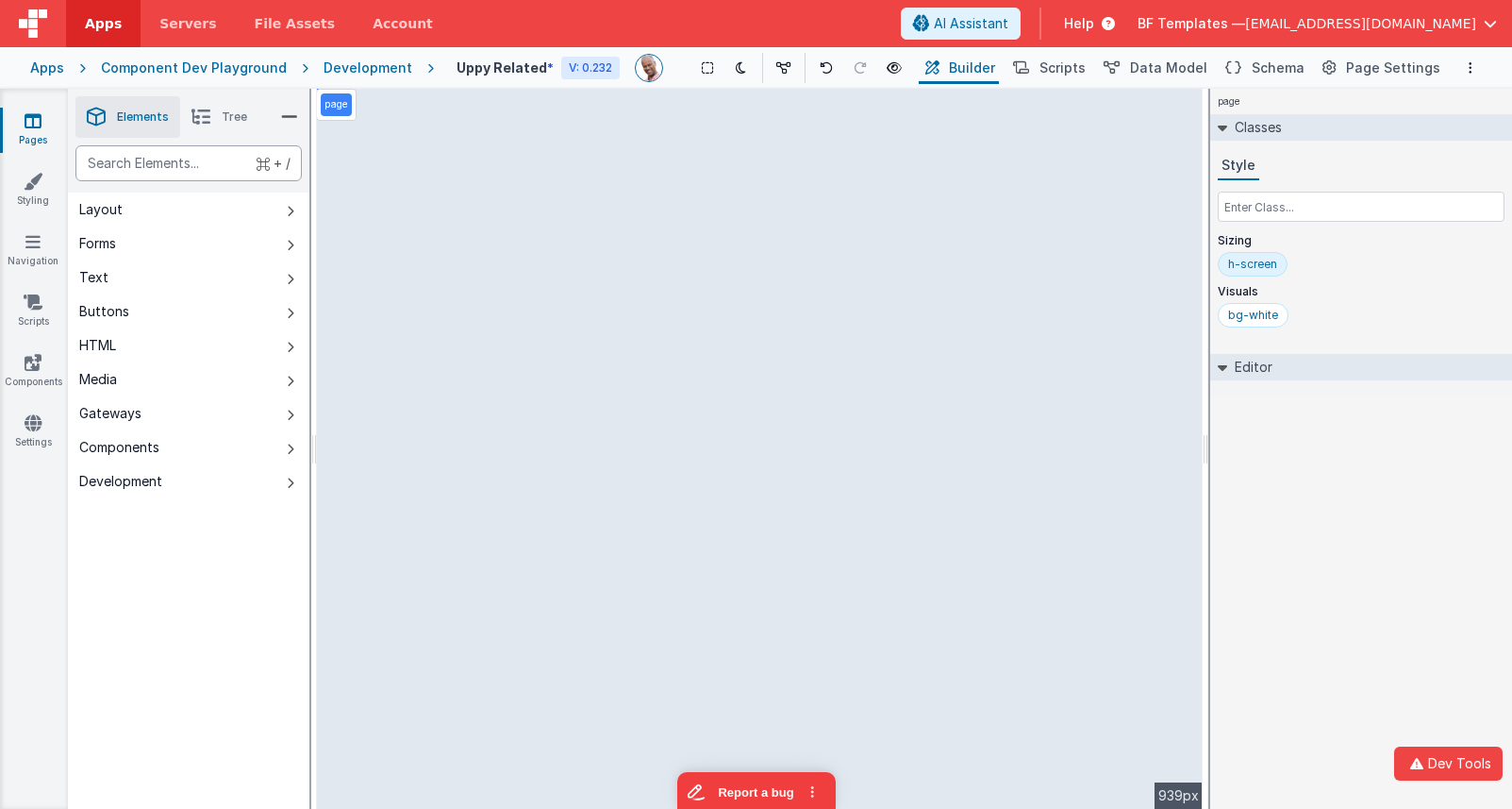
click at [213, 165] on div "text" at bounding box center [189, 163] width 227 height 35
drag, startPoint x: 189, startPoint y: 442, endPoint x: 203, endPoint y: 444, distance: 14.1
click at [189, 442] on button "Components" at bounding box center [189, 447] width 241 height 34
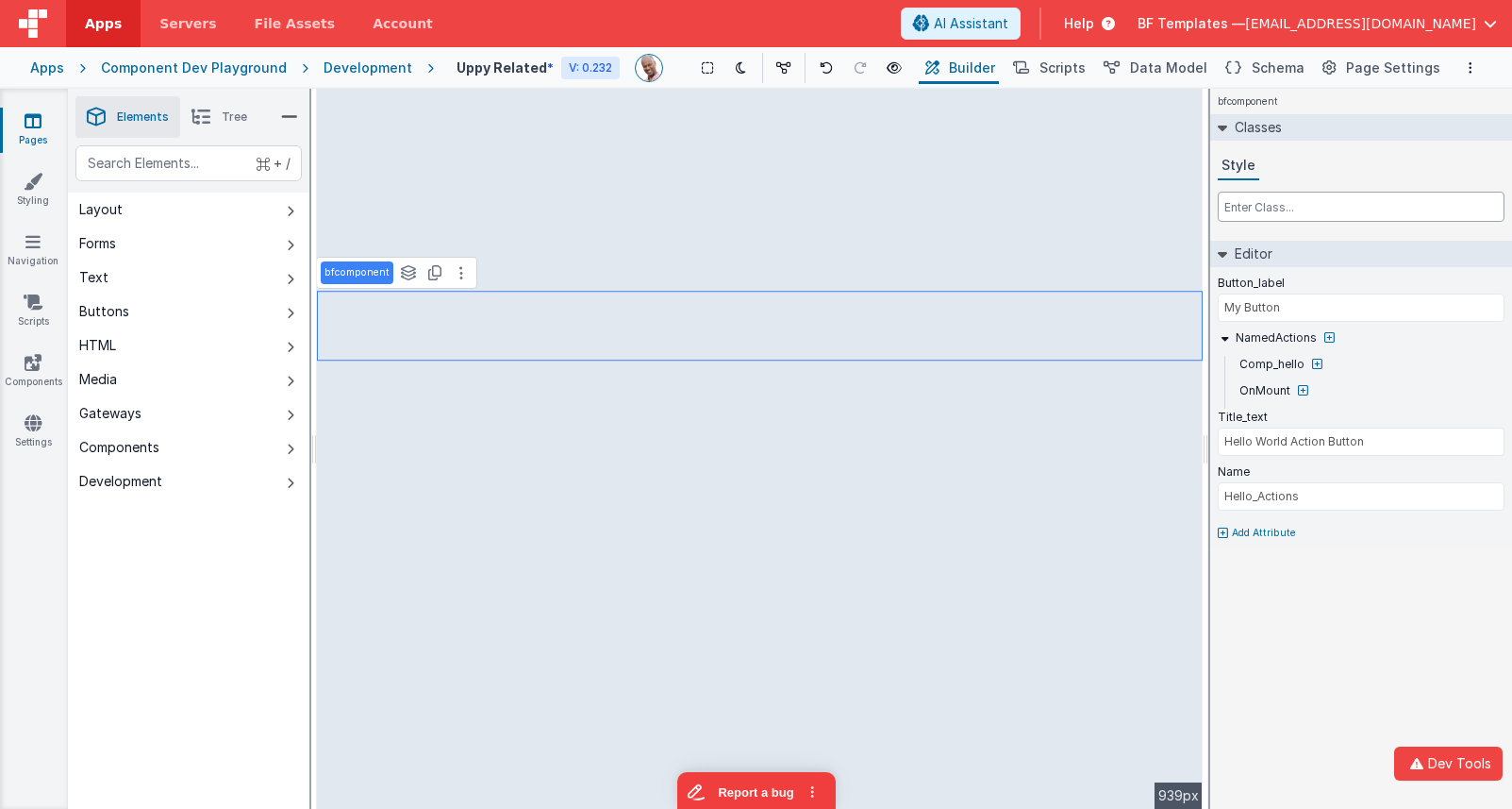
click at [1256, 206] on input "text" at bounding box center [1362, 207] width 287 height 31
type input "w-fit"
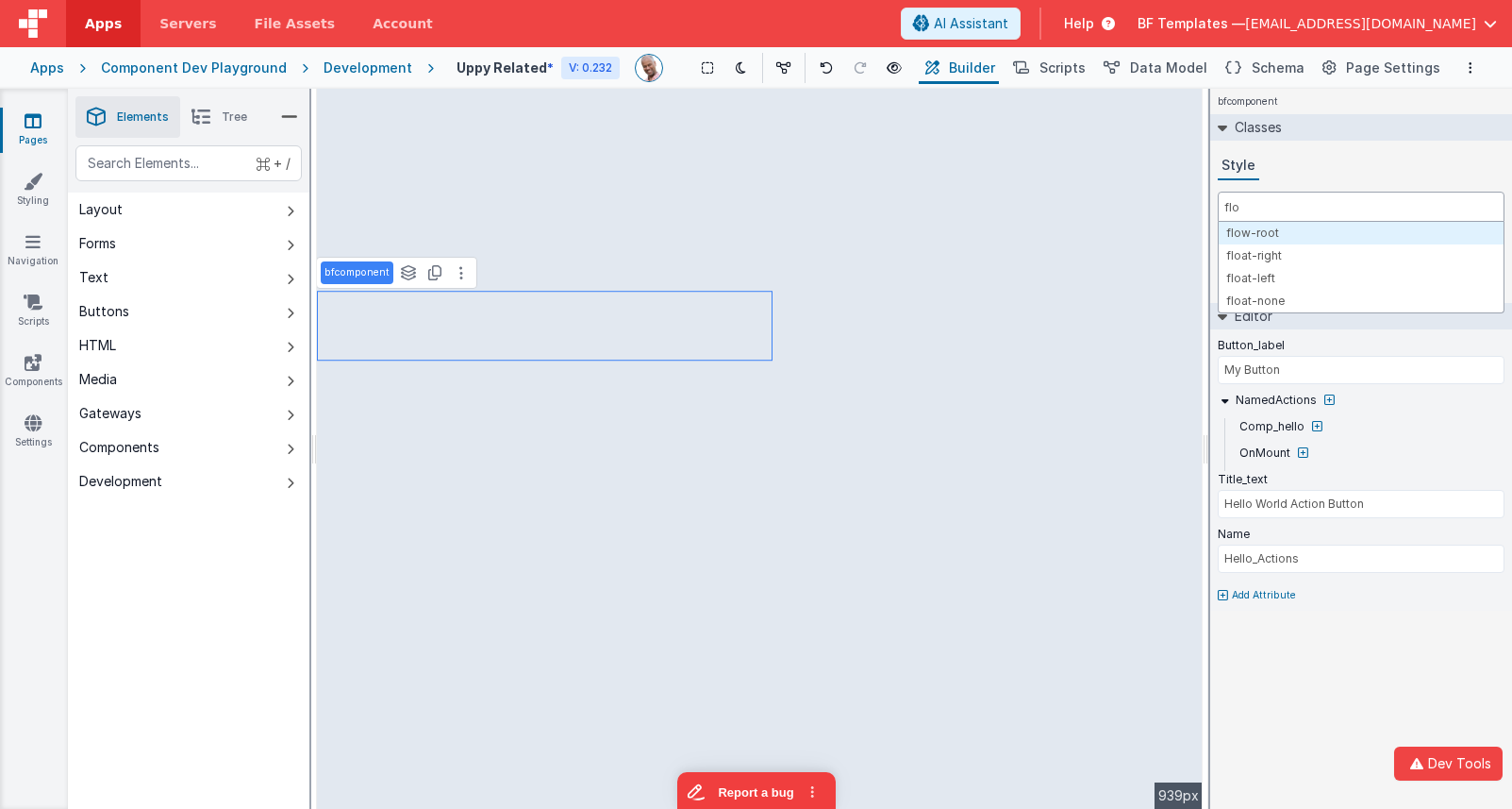
type input "floa"
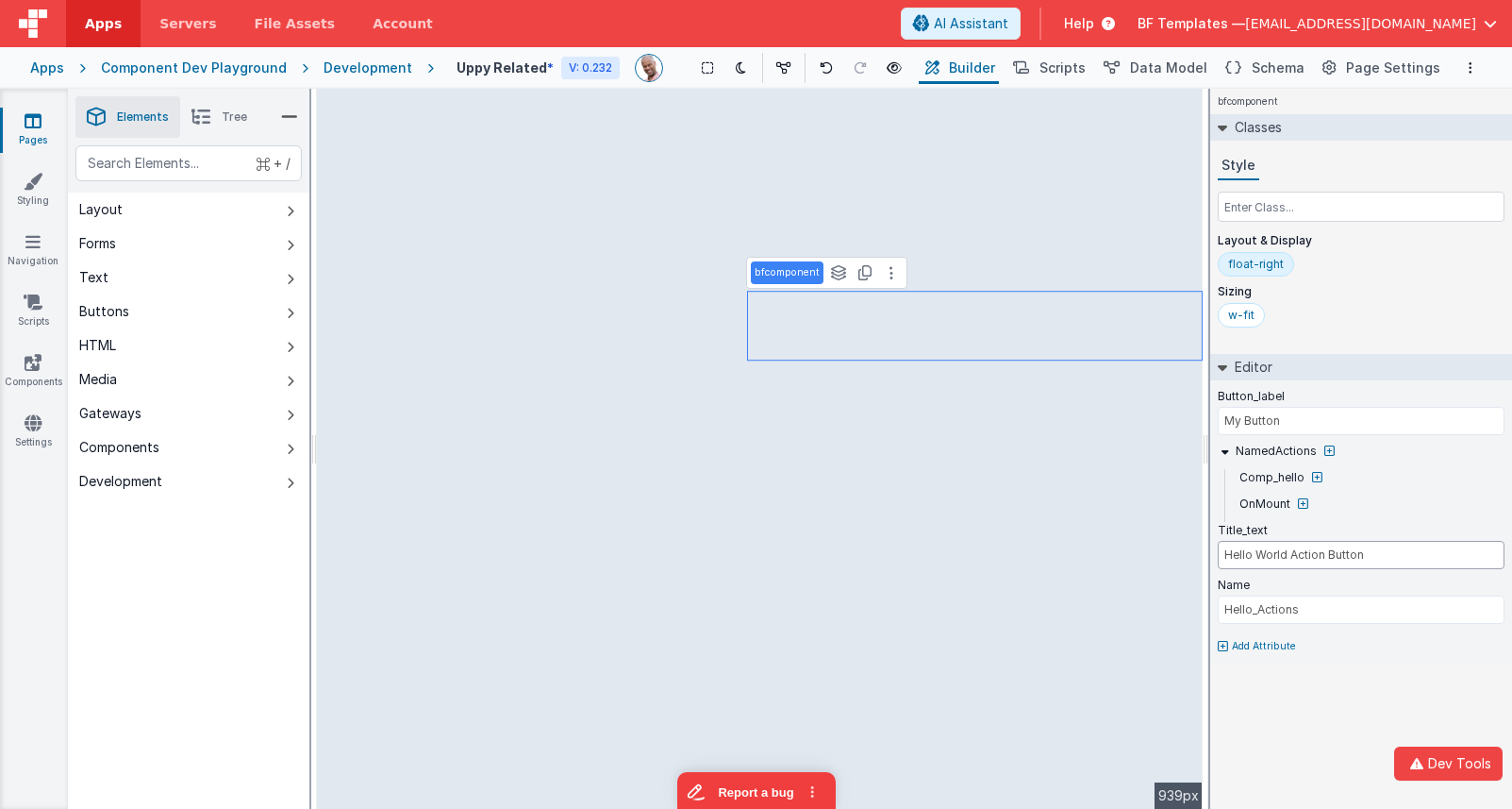
click at [1379, 549] on input "Hello World Action Button" at bounding box center [1362, 555] width 287 height 29
drag, startPoint x: 1408, startPoint y: 559, endPoint x: 1208, endPoint y: 557, distance: 200.0
click at [1208, 557] on div "Elements Tree + / Layout Forms Text Buttons HTML Media Gateways Components Deve…" at bounding box center [789, 449] width 1444 height 720
type input "Book you vacation"
type input "Let's Go!"
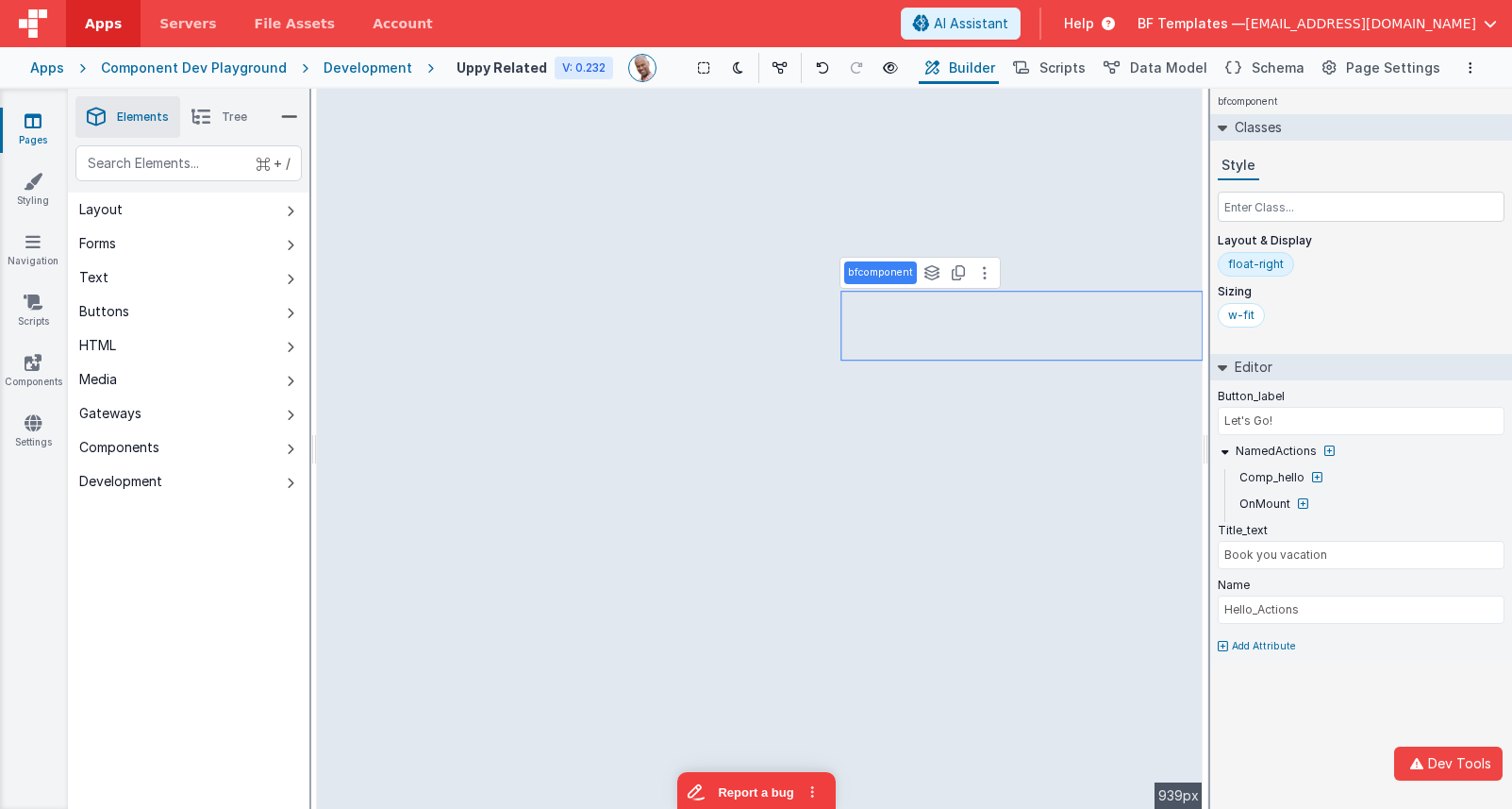
click at [1218, 643] on icon at bounding box center [1223, 646] width 11 height 11
click at [1272, 689] on input "text" at bounding box center [1307, 677] width 194 height 31
type input "visible"
click at [1264, 640] on icon at bounding box center [1267, 640] width 11 height 15
click at [1260, 666] on input "false" at bounding box center [1362, 664] width 287 height 29
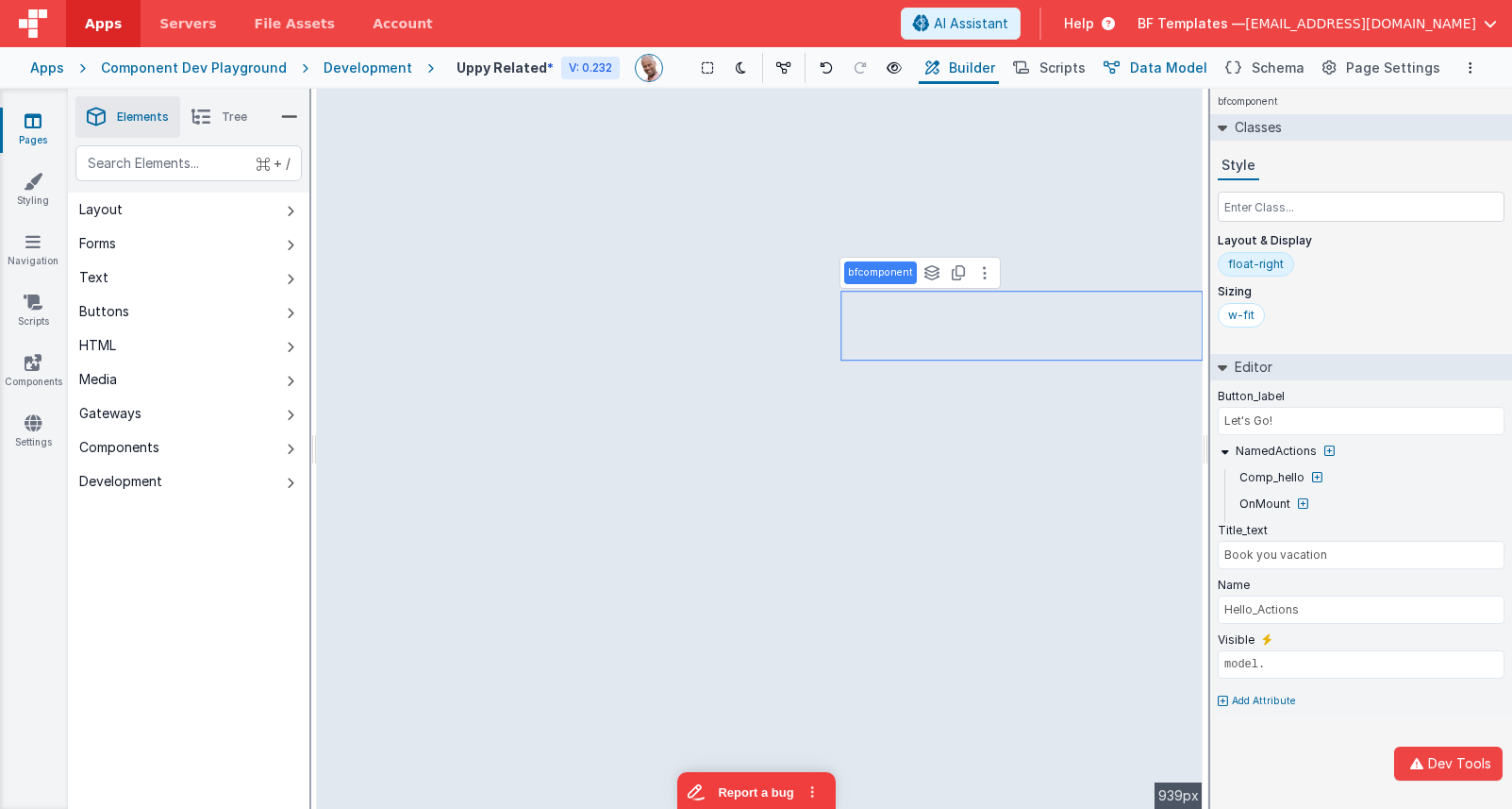
click at [1154, 72] on span "Data Model" at bounding box center [1168, 68] width 78 height 19
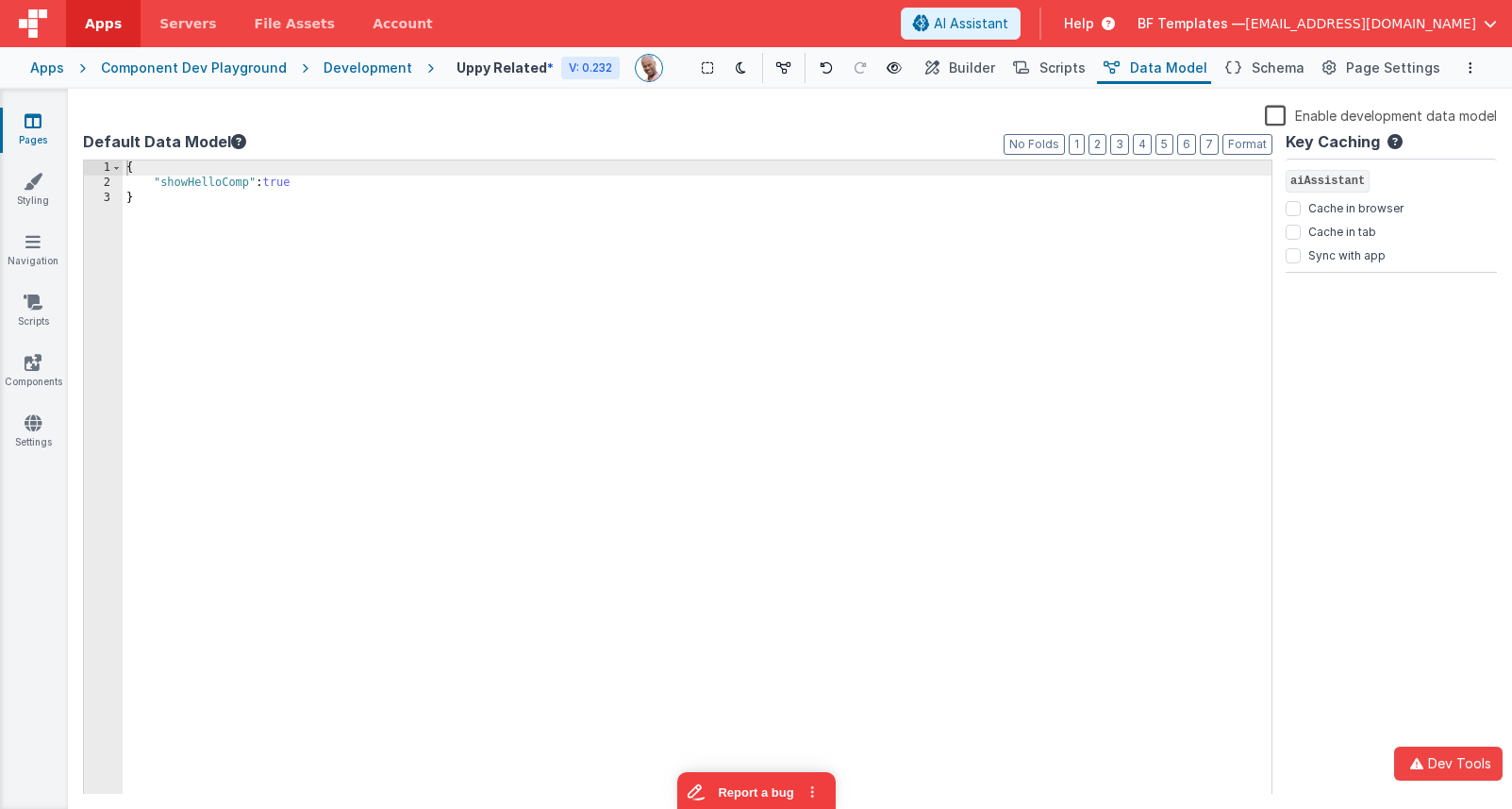
click at [204, 188] on div "{ "showHelloComp" : true }" at bounding box center [697, 493] width 1149 height 664
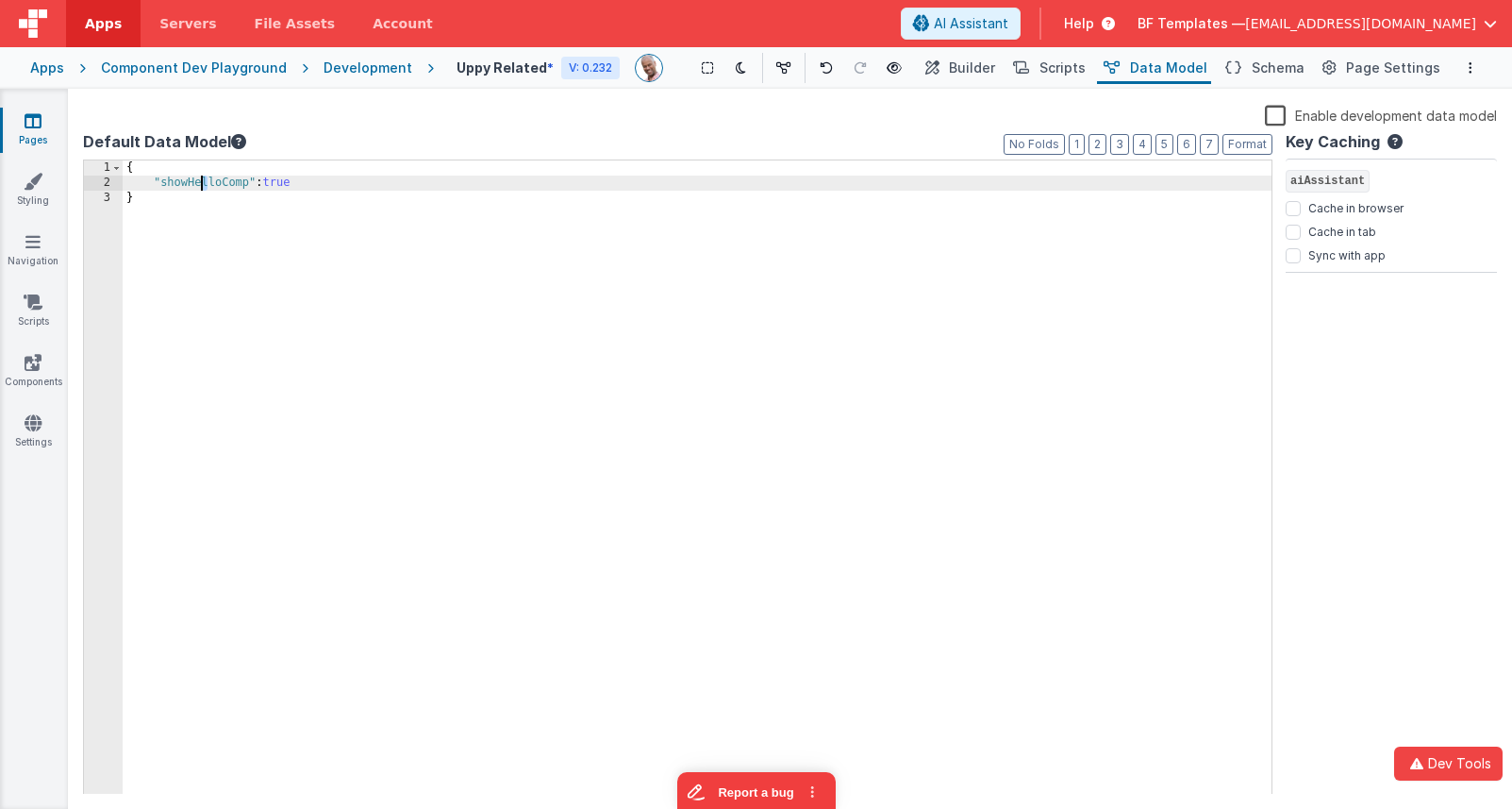
click at [204, 188] on div "{ "showHelloComp" : true }" at bounding box center [697, 493] width 1149 height 664
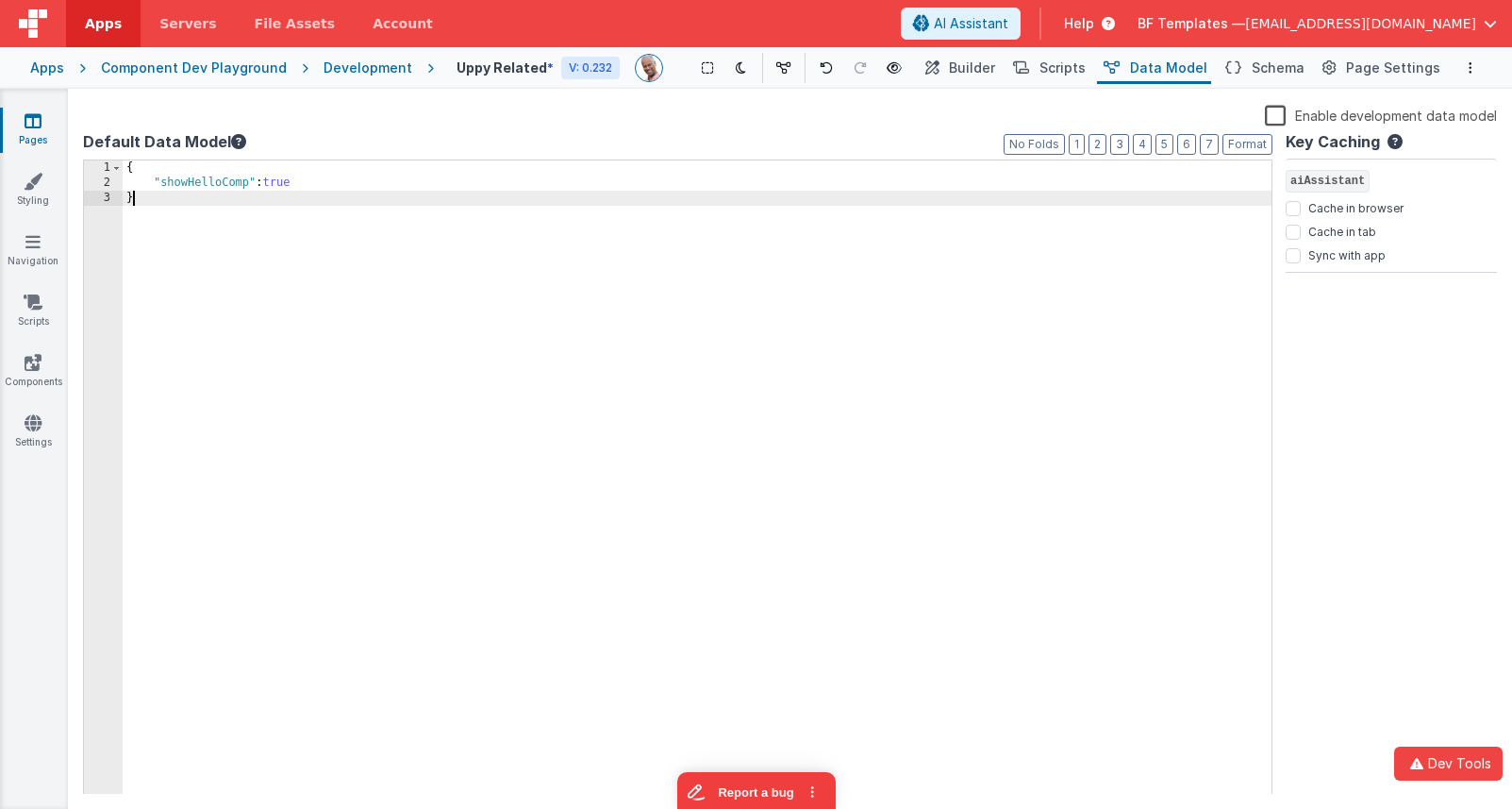
drag, startPoint x: 314, startPoint y: 235, endPoint x: 278, endPoint y: 217, distance: 40.2
click at [314, 235] on div "{ "showHelloComp" : true }" at bounding box center [697, 493] width 1149 height 664
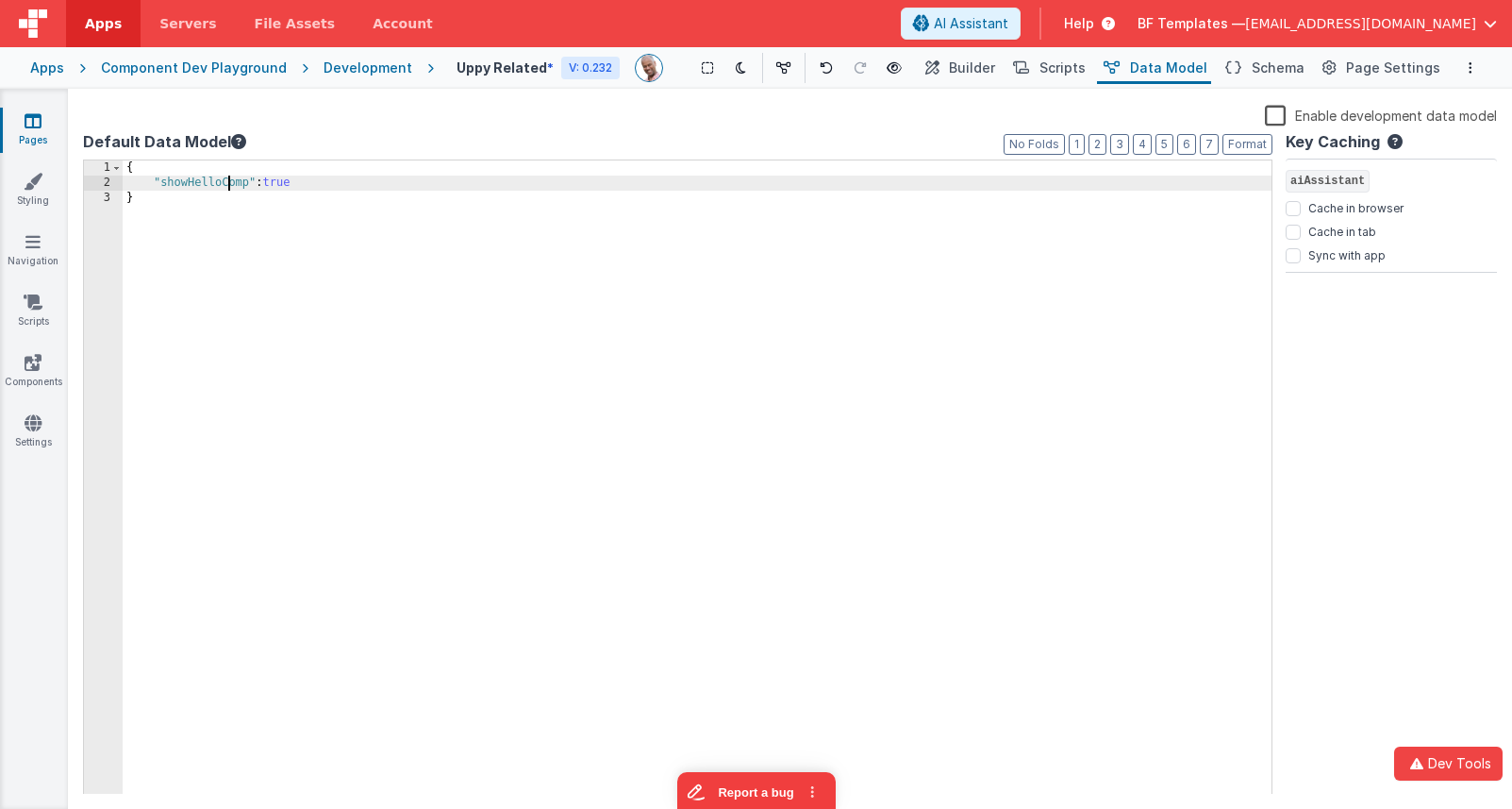
click at [228, 180] on div "{ "showHelloComp" : true }" at bounding box center [697, 493] width 1149 height 664
click at [973, 66] on span "Builder" at bounding box center [972, 68] width 46 height 19
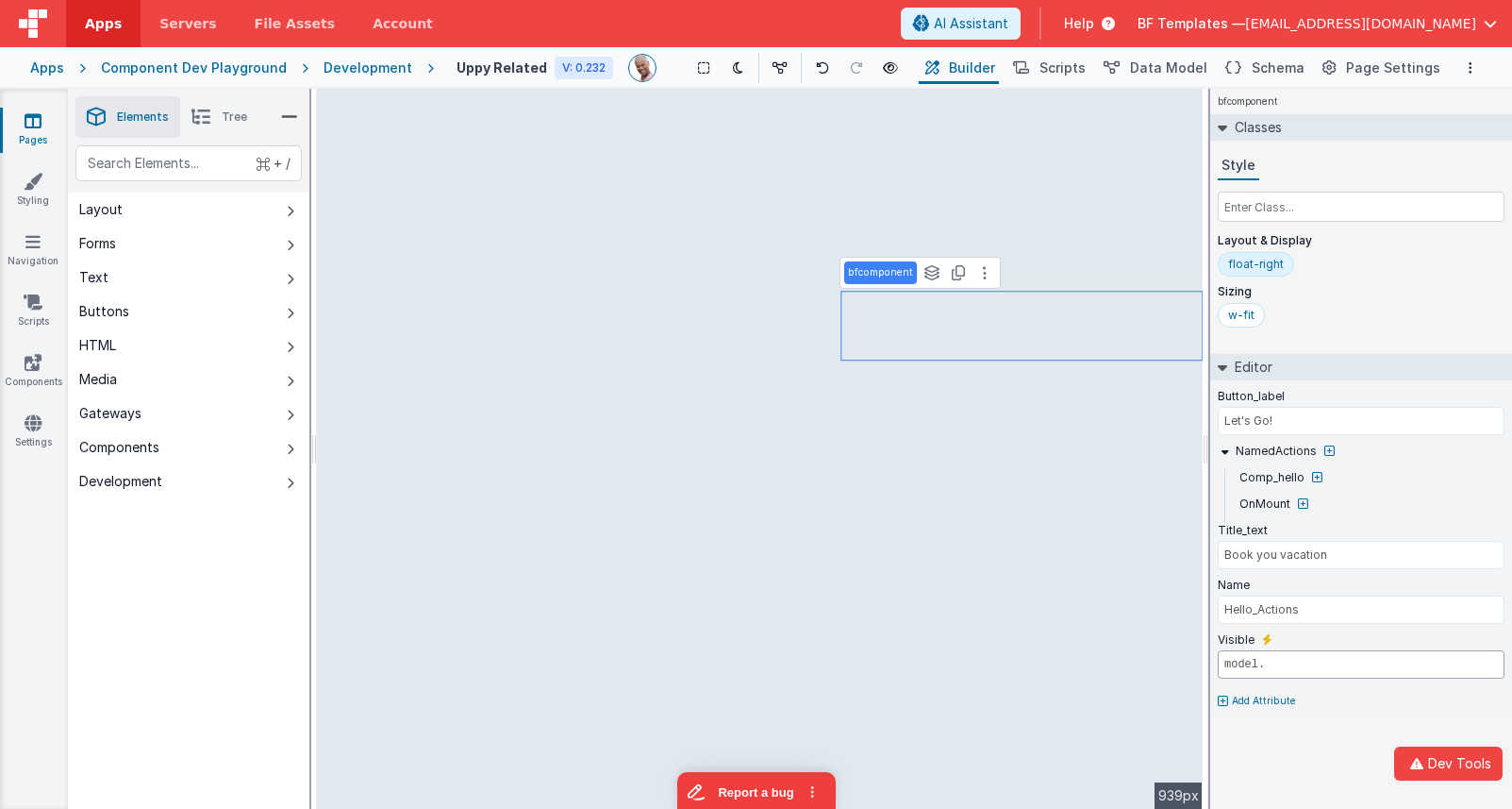
click at [1297, 664] on input "model." at bounding box center [1362, 664] width 287 height 29
paste input "showHelloComp"
type input "model.showHelloComp"
click at [39, 359] on icon at bounding box center [33, 363] width 17 height 19
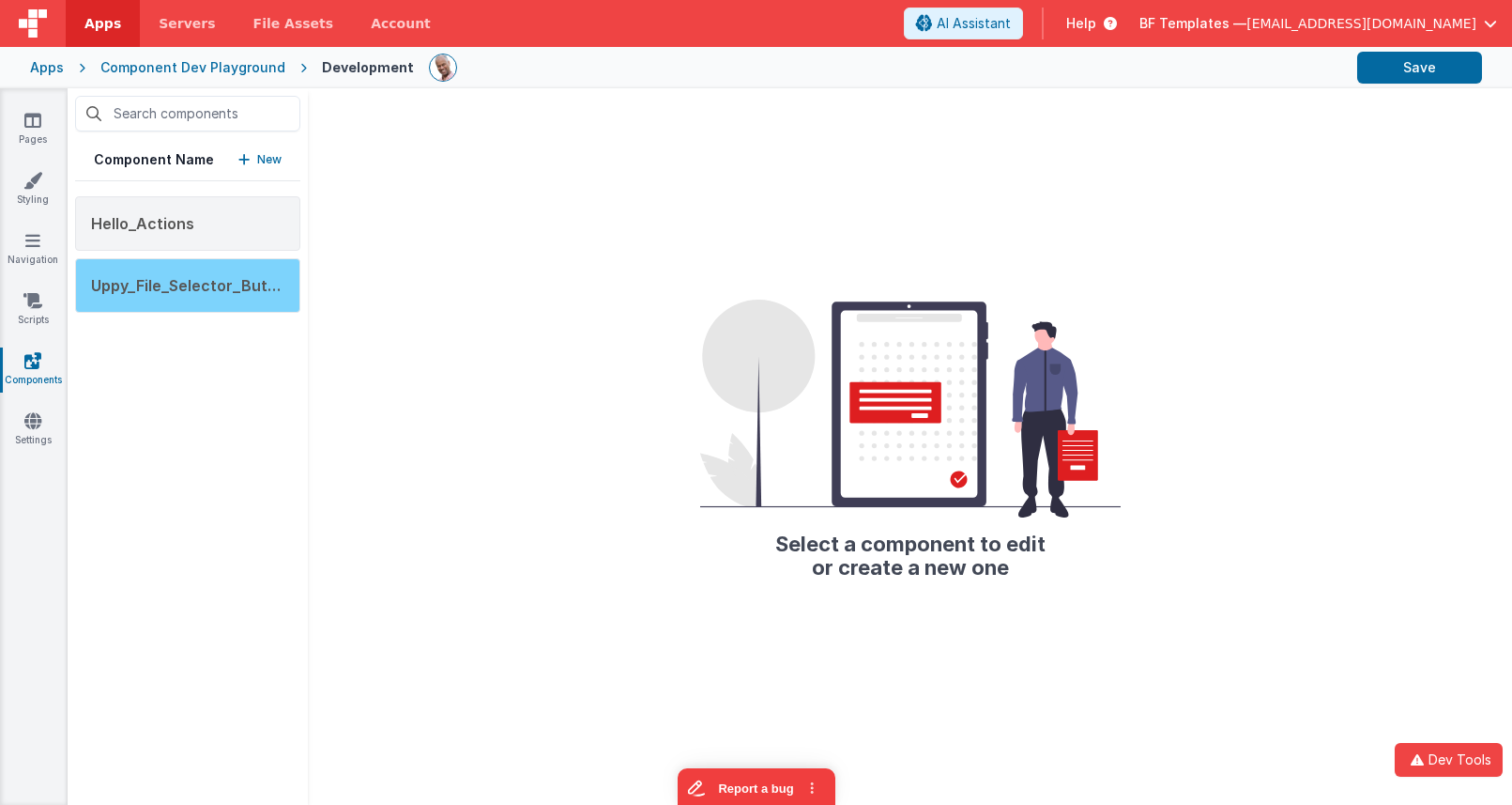
click at [185, 281] on span "Uppy_File_Selector_Button" at bounding box center [192, 286] width 202 height 19
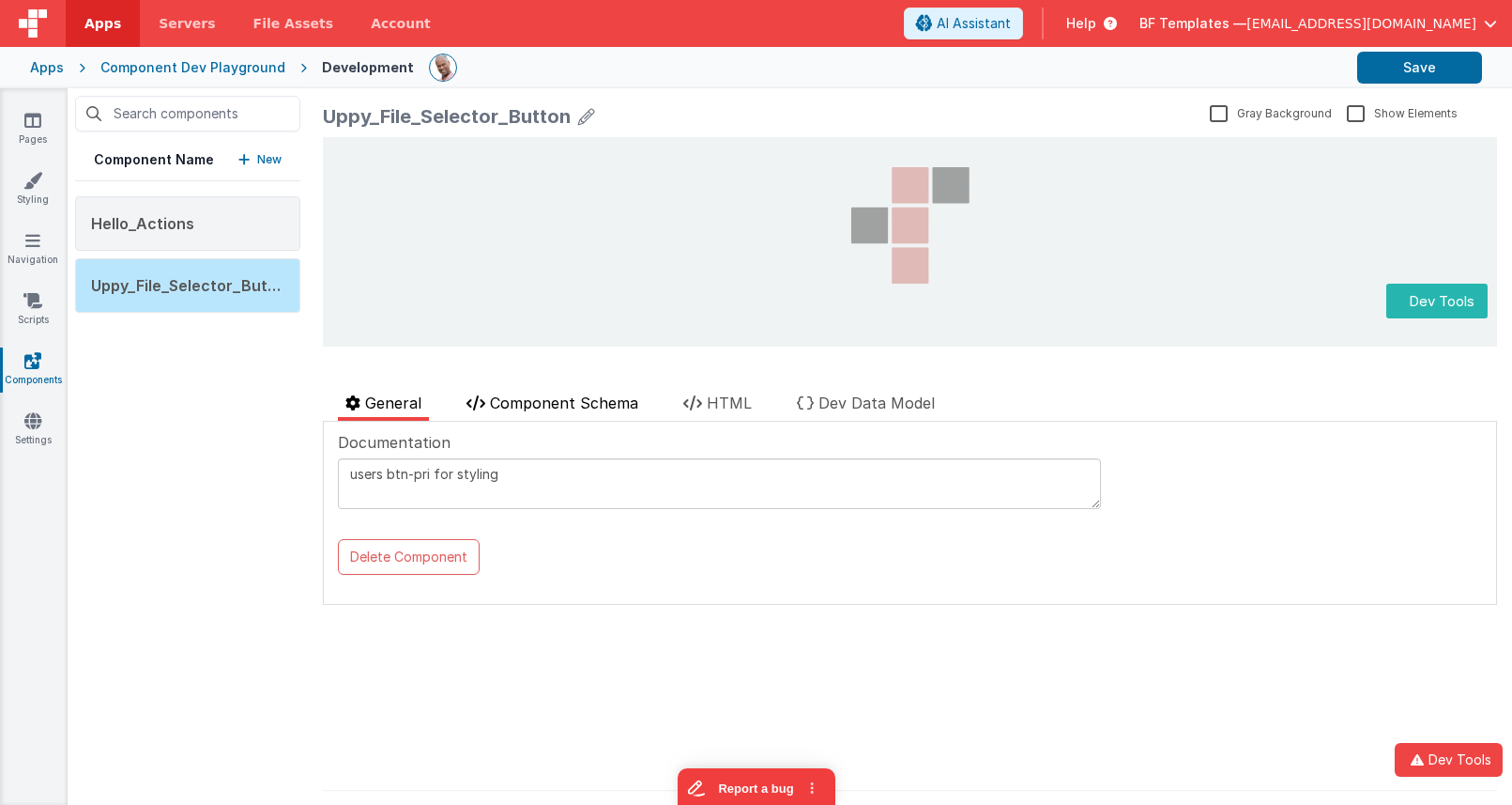
click at [586, 394] on span "Component Schema" at bounding box center [565, 403] width 149 height 19
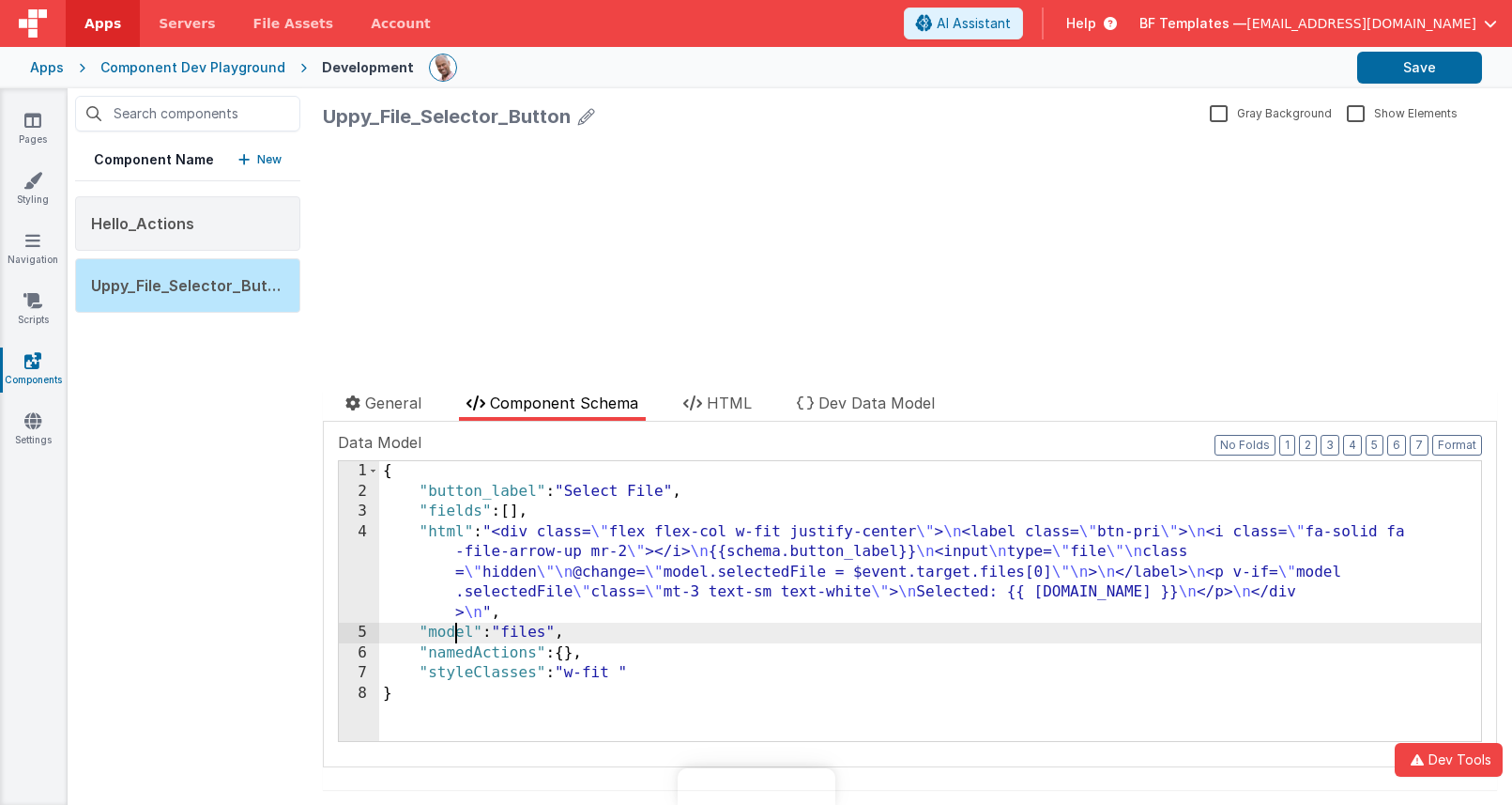
click at [454, 634] on div "{ "button_label" : "Select File" , "fields" : [ ] , "html" : "<div class= \" fl…" at bounding box center [929, 621] width 1102 height 320
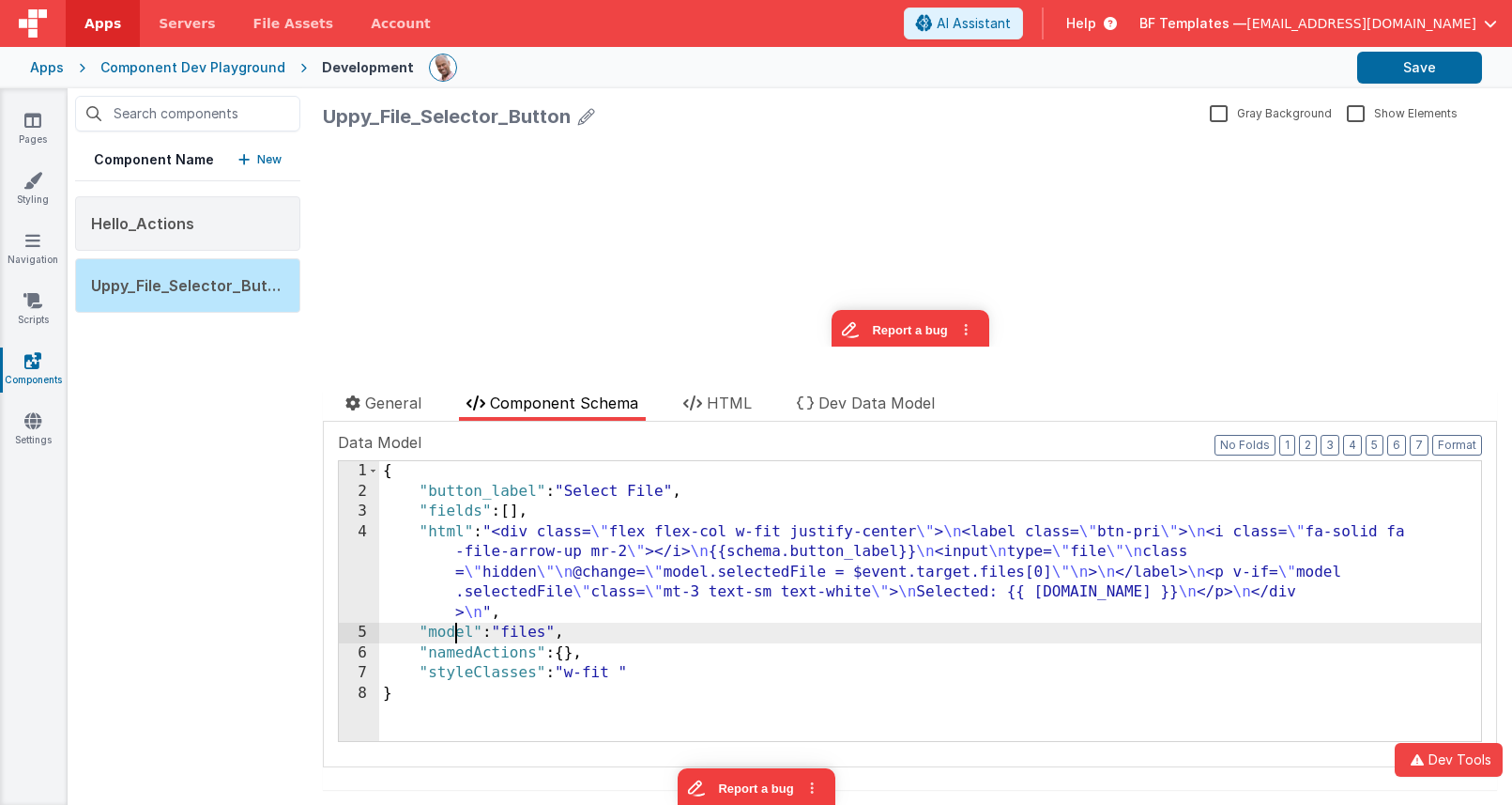
drag, startPoint x: 0, startPoint y: 0, endPoint x: 457, endPoint y: 635, distance: 782.4
click at [454, 635] on div "{ "button_label" : "Select File" , "fields" : [ ] , "html" : "<div class= \" fl…" at bounding box center [929, 621] width 1102 height 320
click at [537, 629] on div "{ "button_label" : "Select File" , "fields" : [ ] , "html" : "<div class= \" fl…" at bounding box center [929, 621] width 1102 height 320
click at [31, 124] on icon at bounding box center [33, 120] width 17 height 19
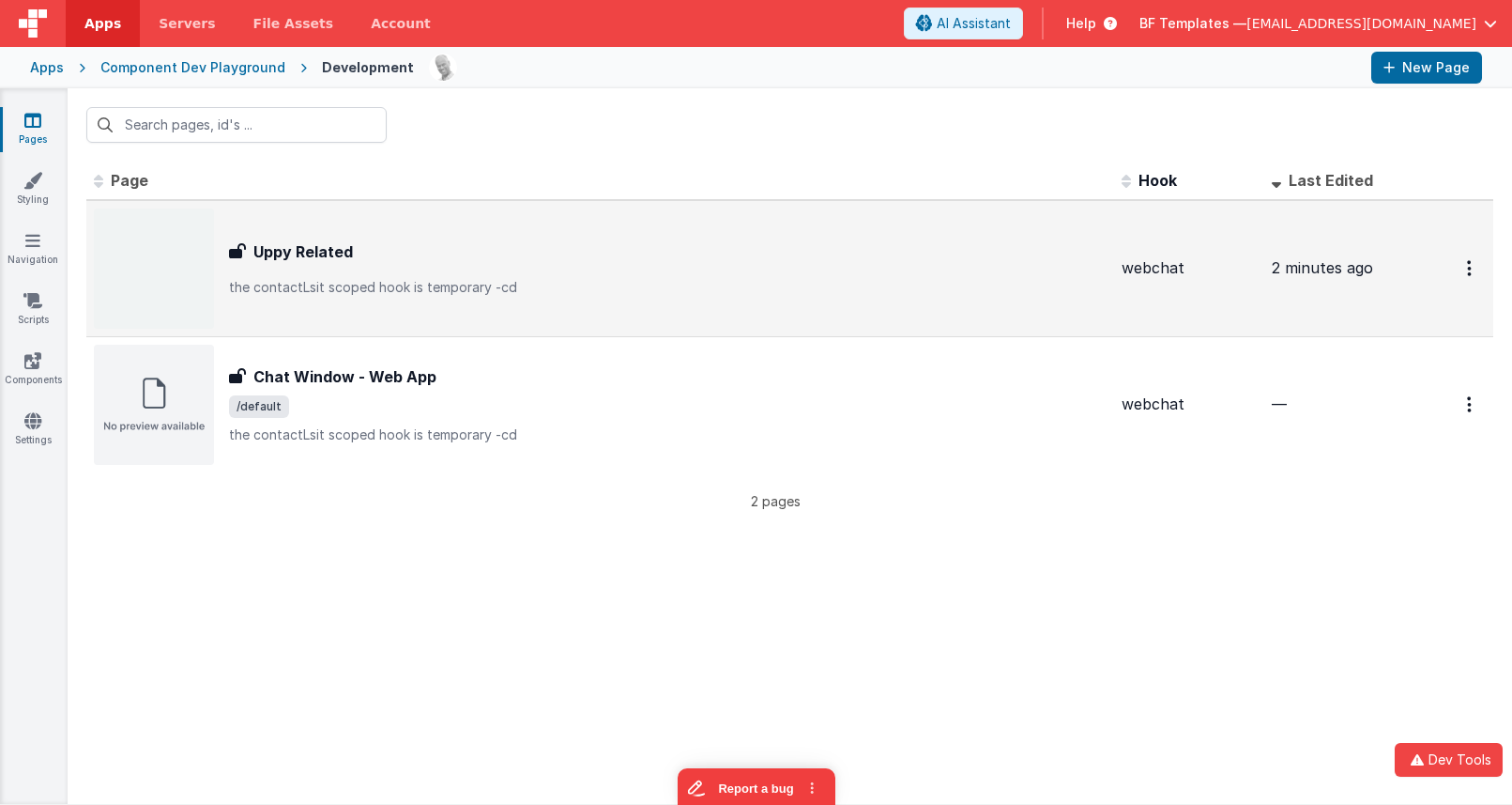
click at [300, 226] on div "Uppy Related Uppy Related the contactLsit scoped hook is temporary -cd" at bounding box center [601, 269] width 1013 height 120
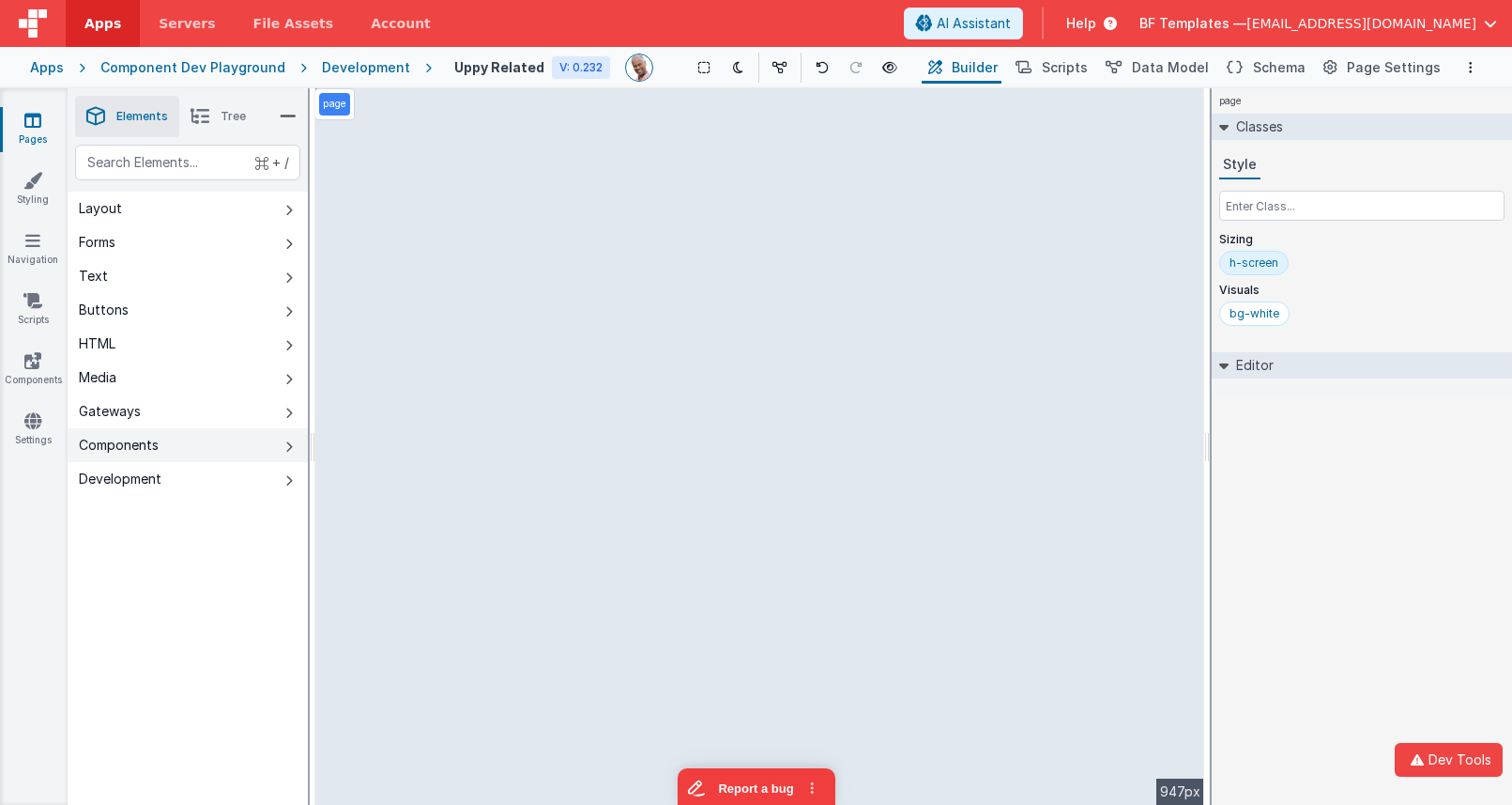
click at [199, 440] on button "Components" at bounding box center [188, 445] width 240 height 33
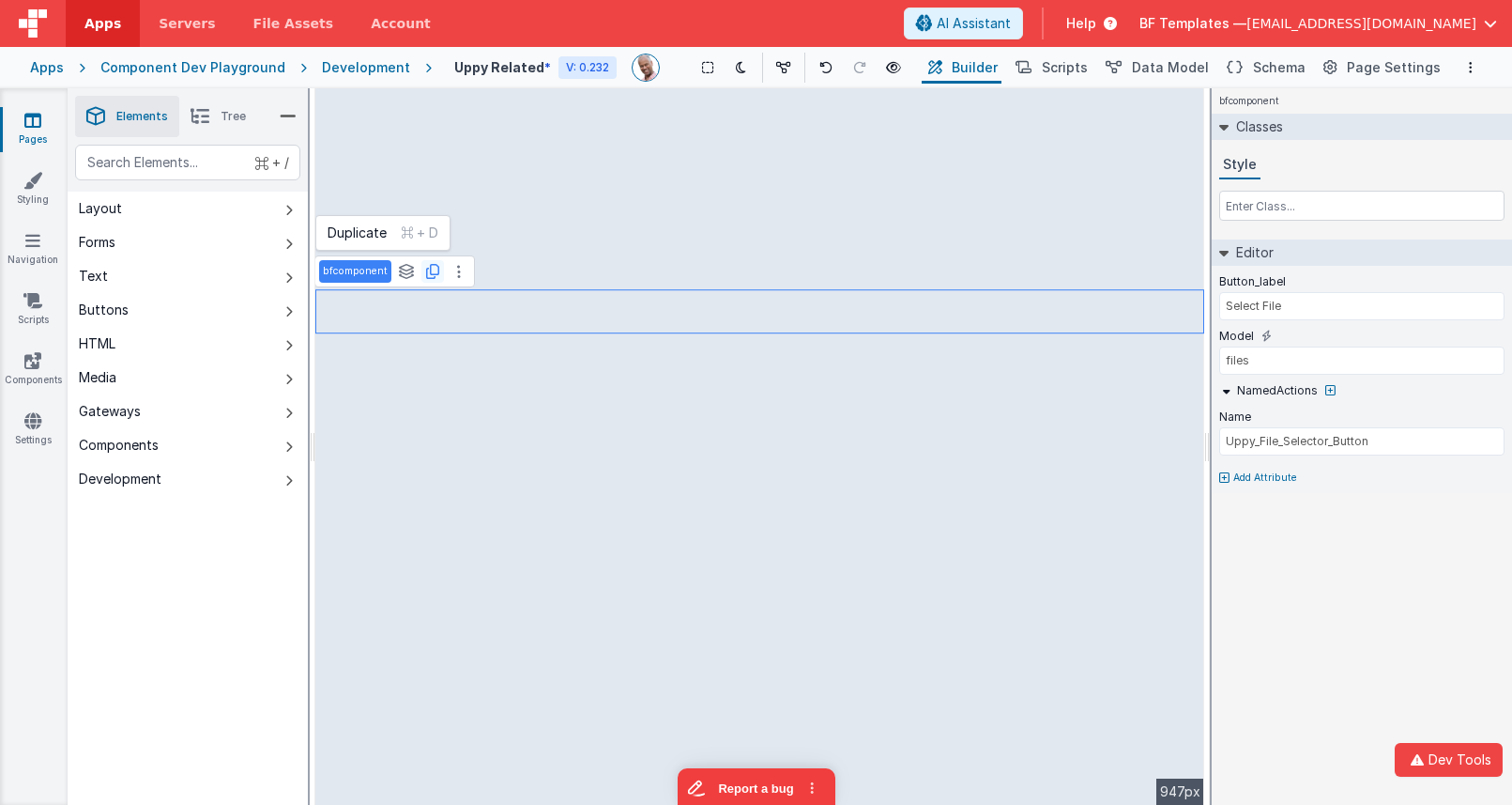
click at [428, 268] on icon at bounding box center [433, 272] width 13 height 15
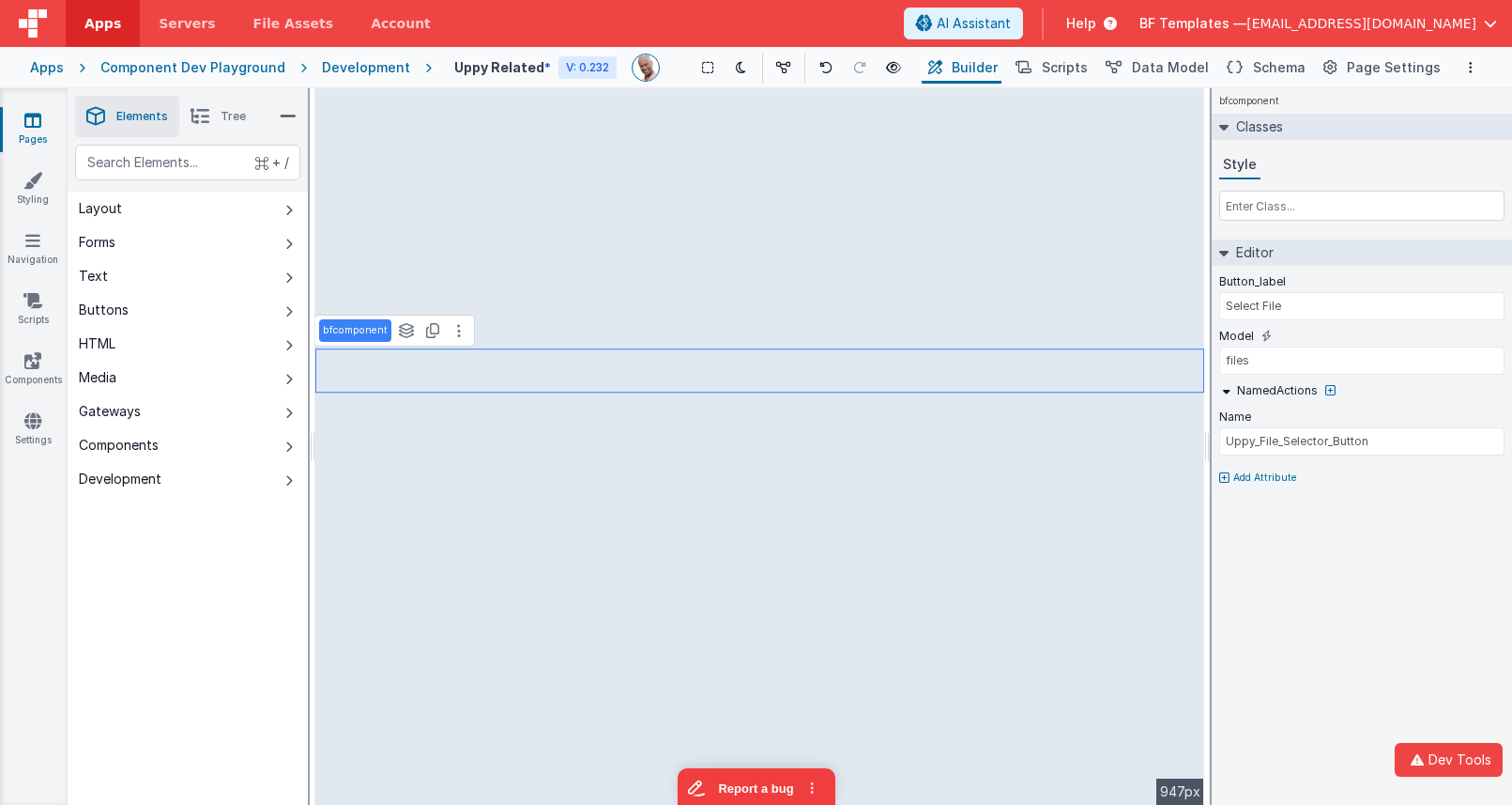
click at [1228, 476] on button "Add Attribute" at bounding box center [1363, 478] width 286 height 15
click at [1231, 499] on input "text" at bounding box center [1308, 509] width 193 height 30
type input "name"
click at [1254, 543] on button "name" at bounding box center [1308, 534] width 191 height 23
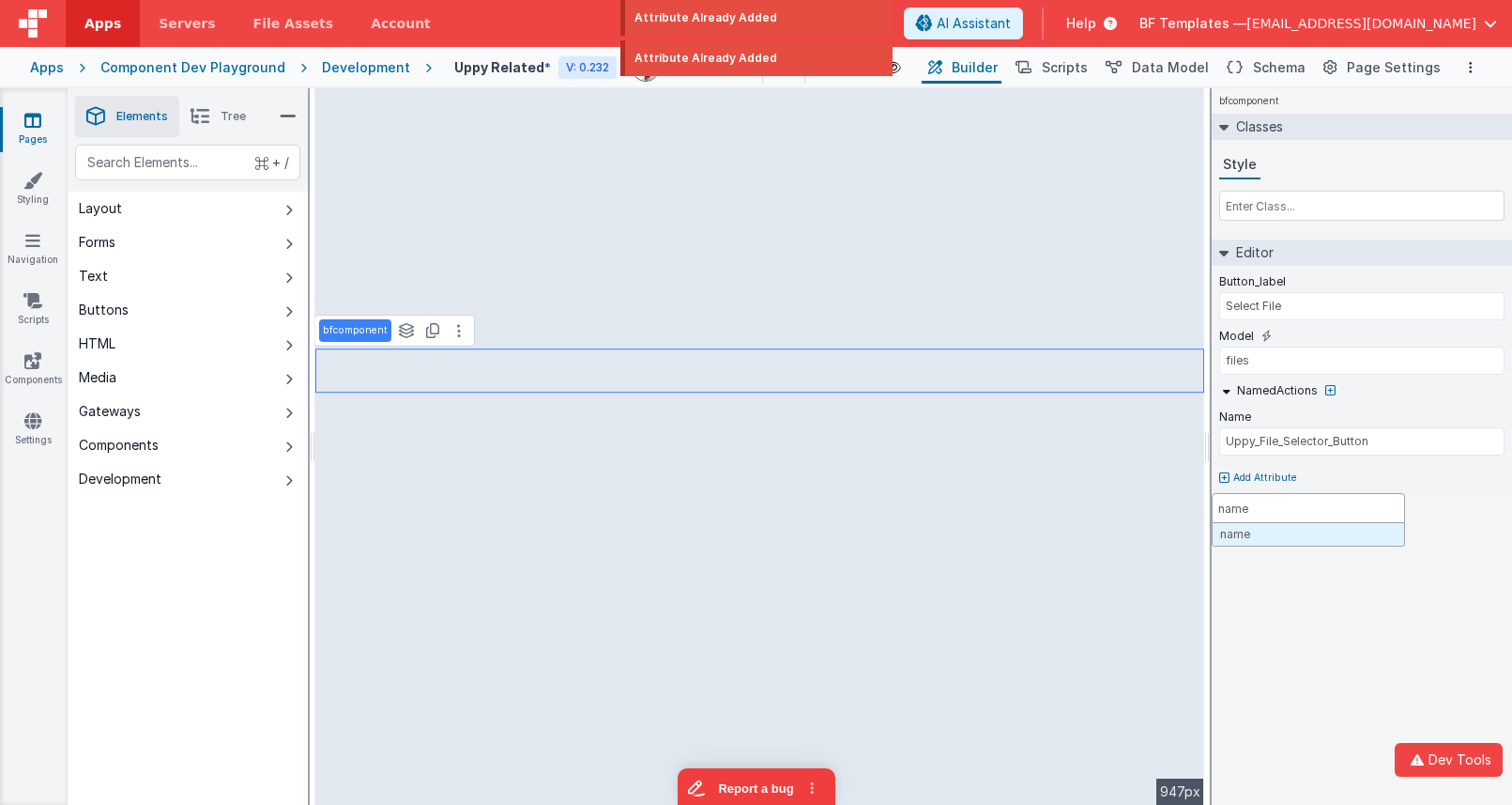
click at [1256, 538] on button "name" at bounding box center [1308, 534] width 191 height 23
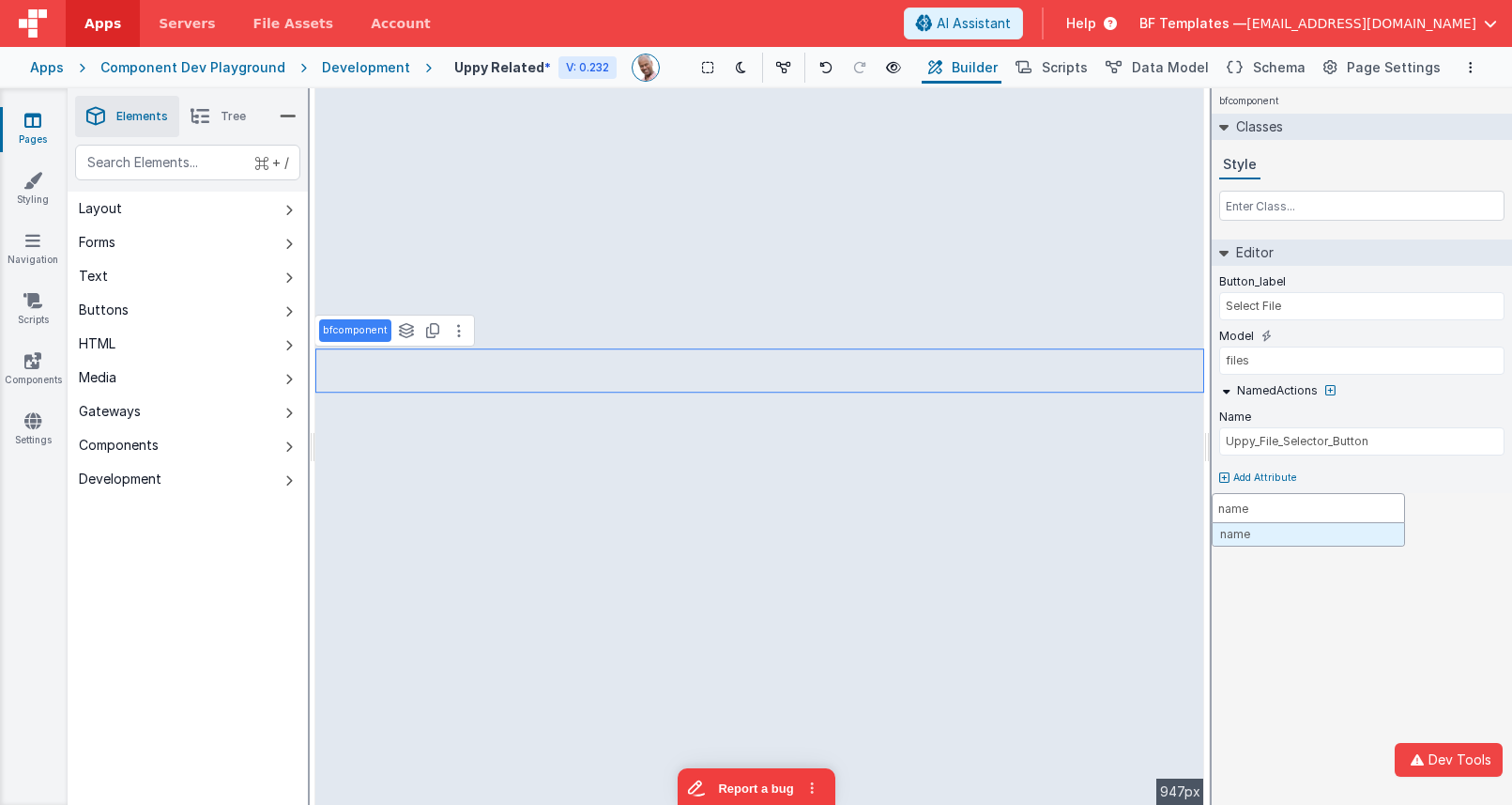
click at [526, 316] on div at bounding box center [756, 402] width 1512 height 805
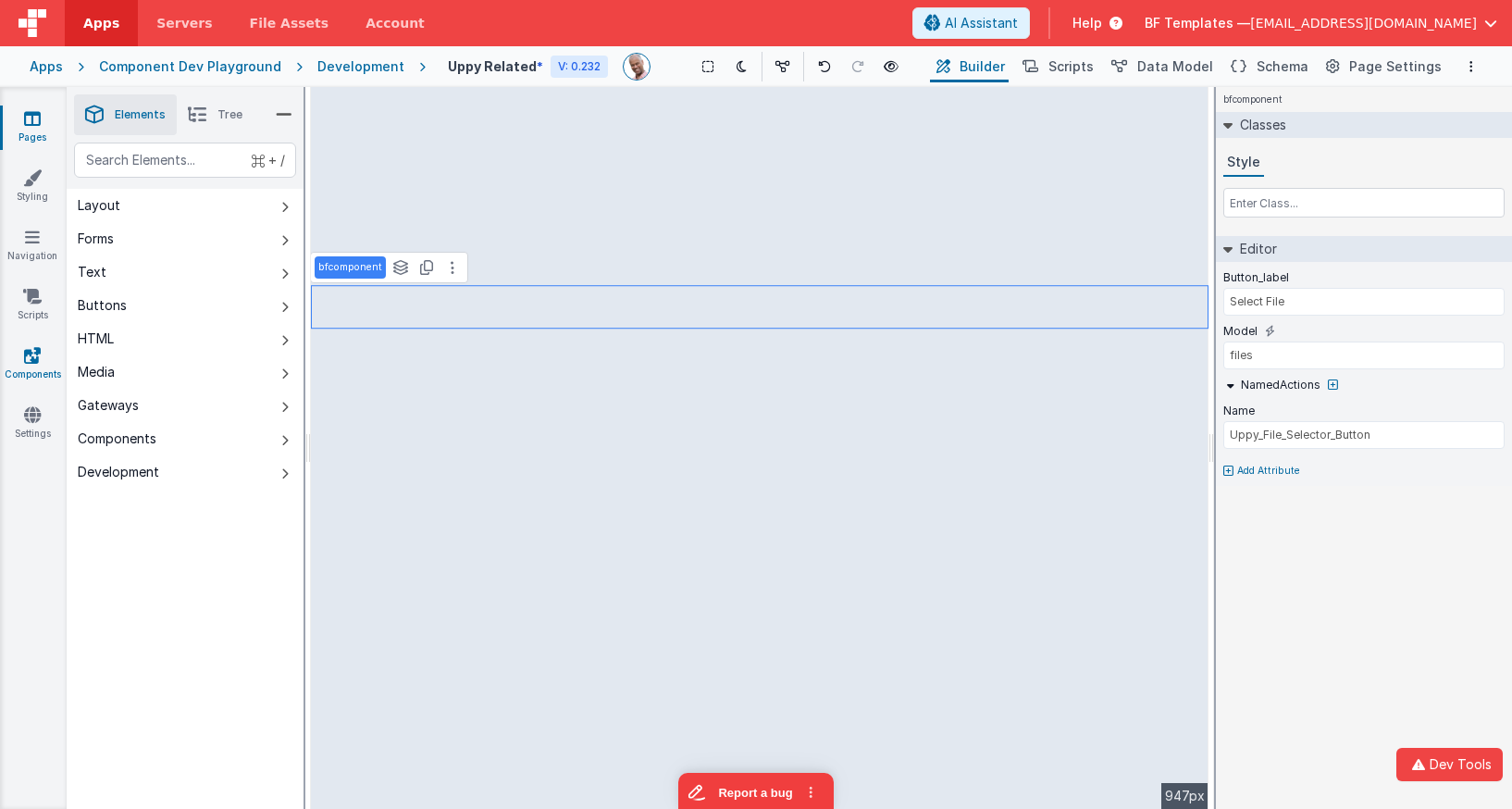
click at [38, 352] on icon at bounding box center [33, 356] width 17 height 19
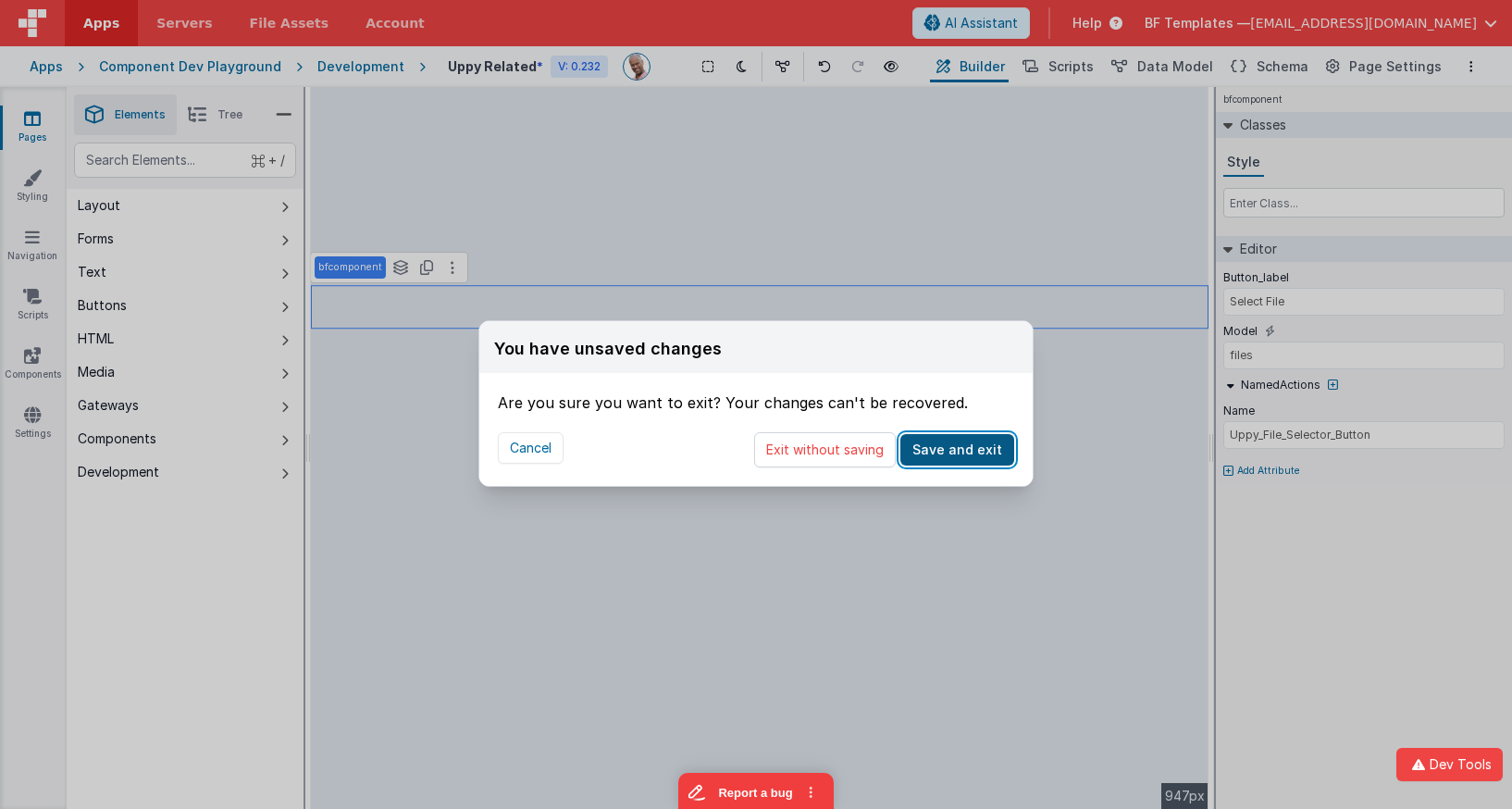
click at [955, 462] on button "Save and exit" at bounding box center [956, 450] width 114 height 32
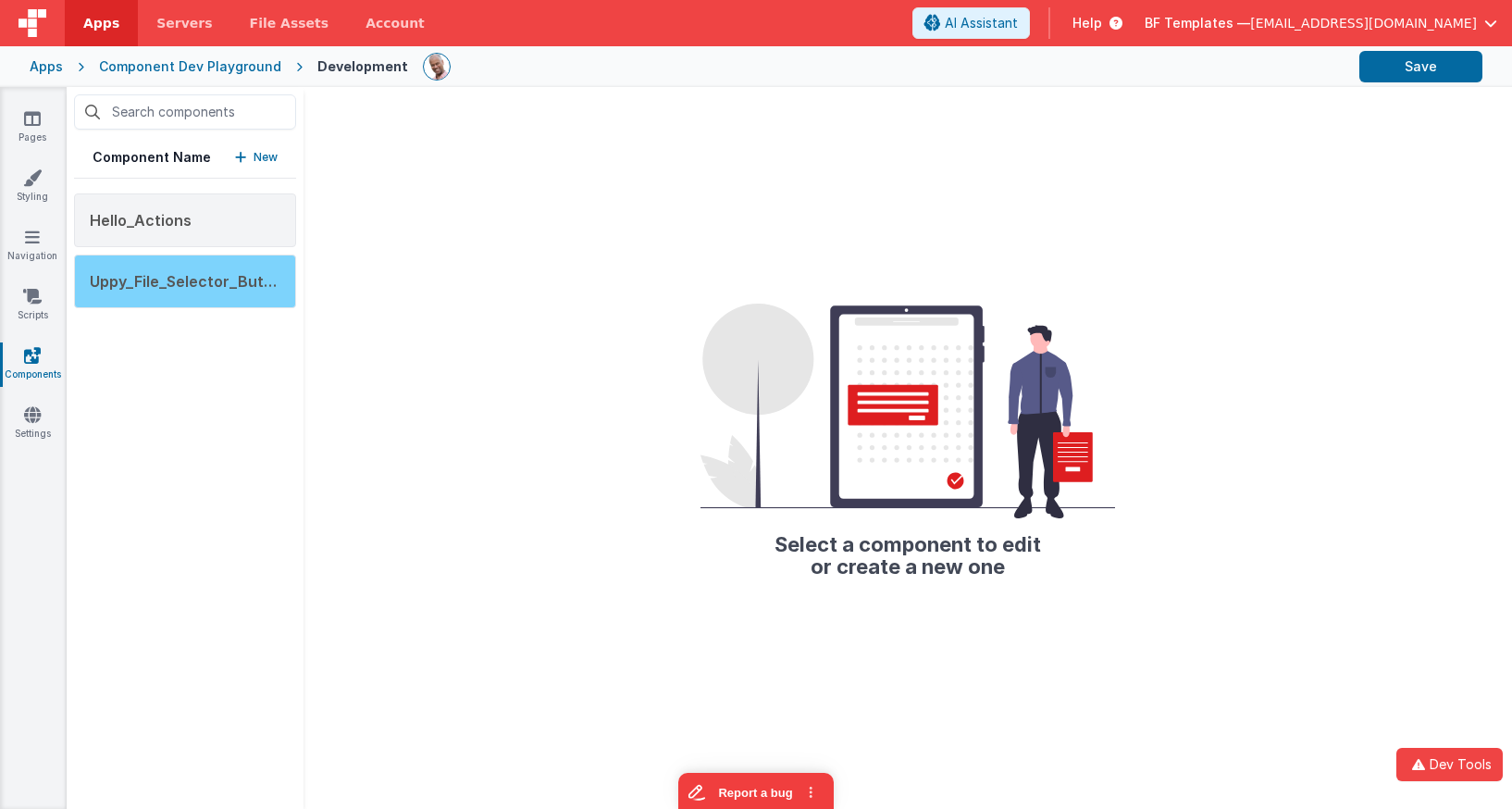
click at [234, 267] on div "Uppy_File_Selector_Button" at bounding box center [185, 281] width 222 height 53
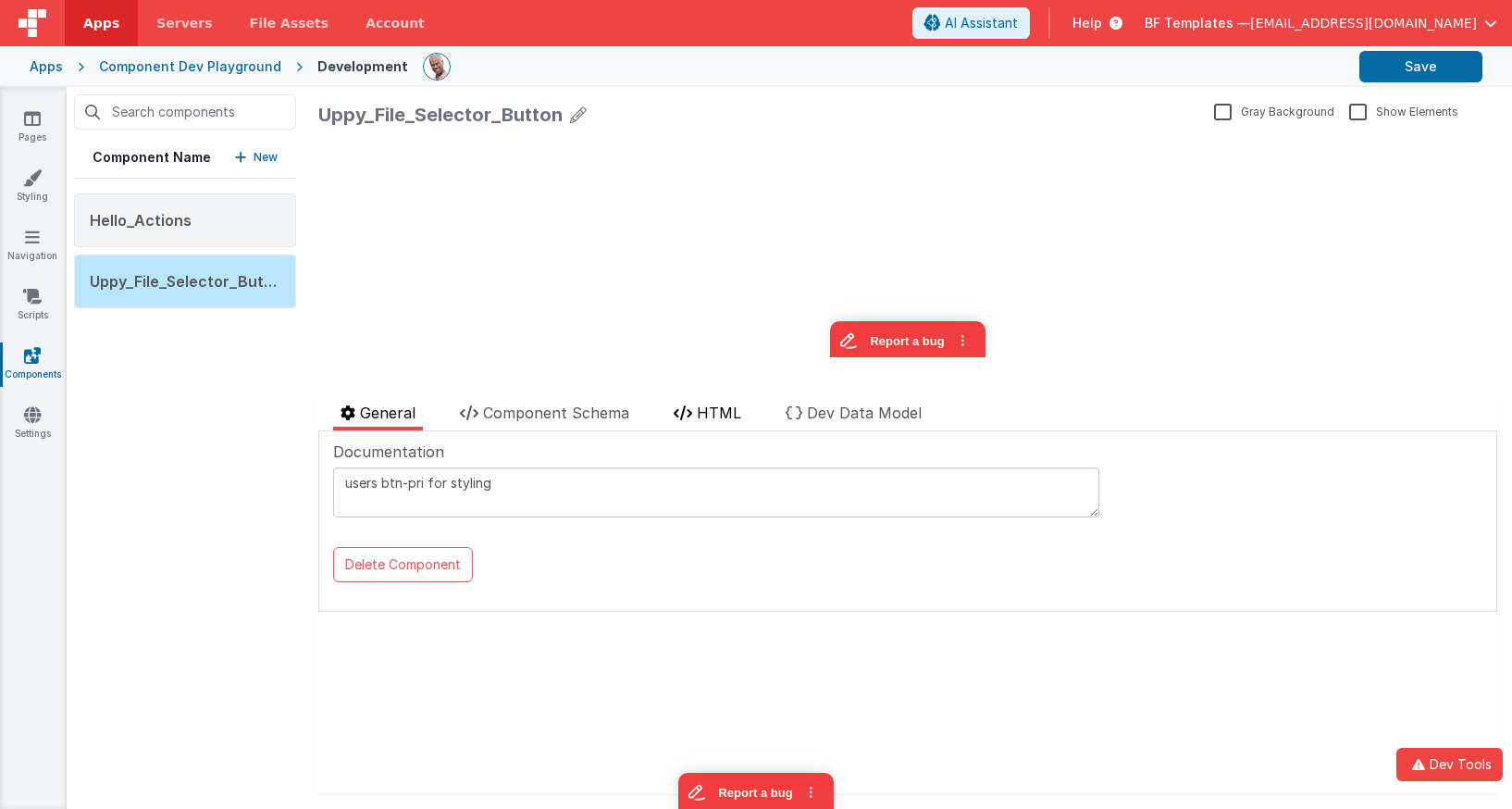
click at [725, 411] on span "HTML" at bounding box center [718, 413] width 44 height 19
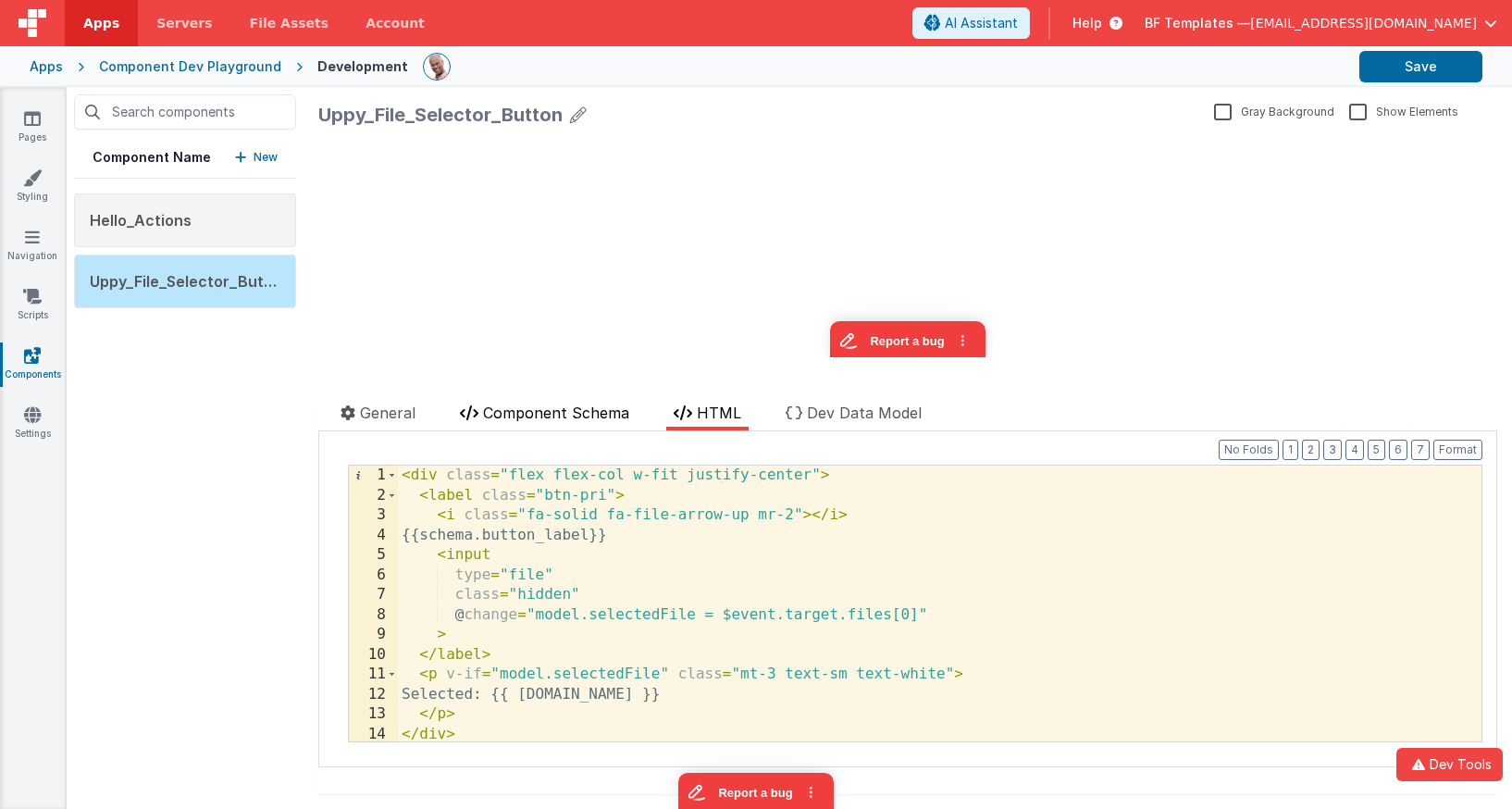
click at [551, 413] on span "Component Schema" at bounding box center [557, 413] width 146 height 19
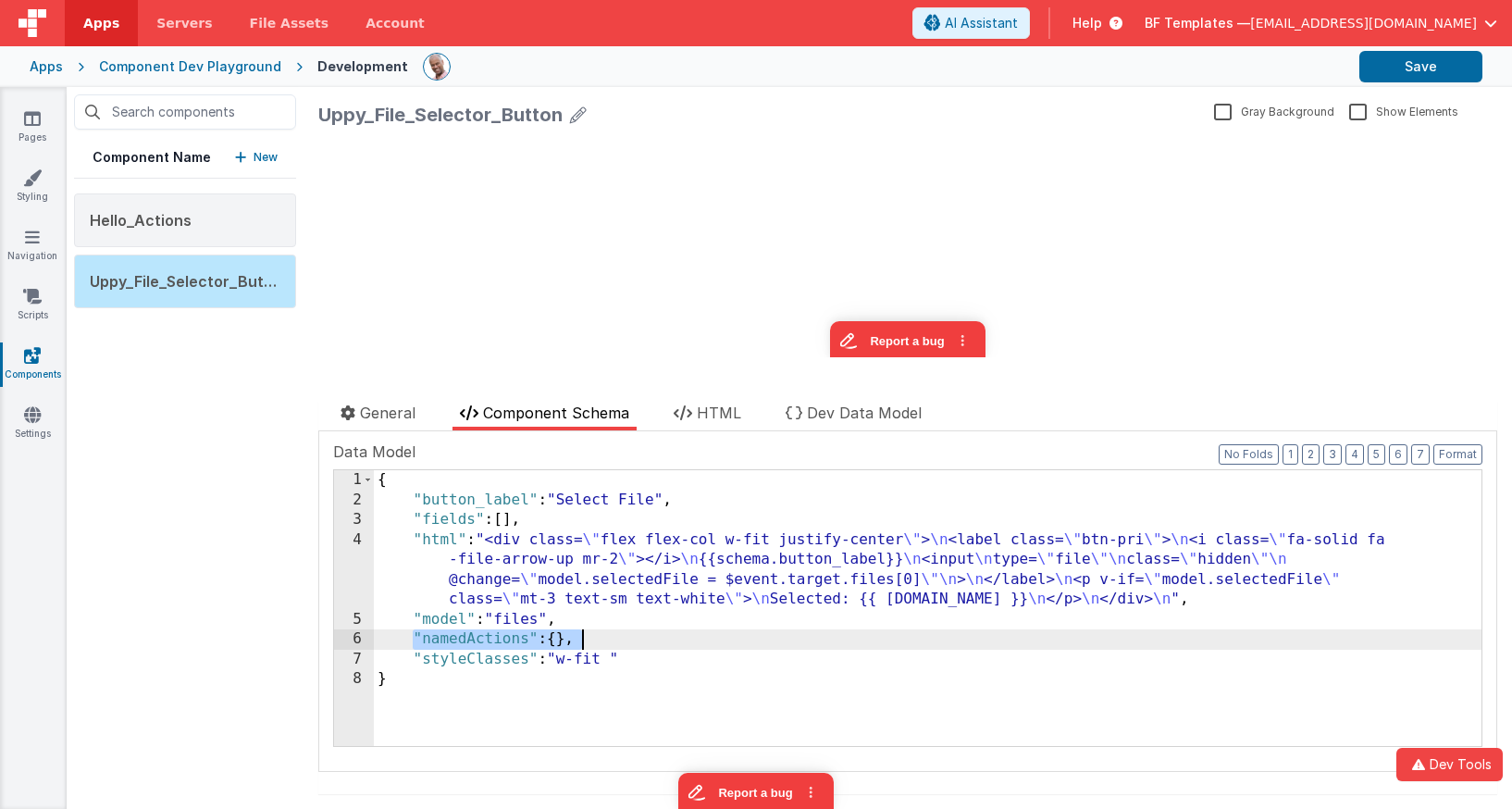
drag, startPoint x: 429, startPoint y: 645, endPoint x: 700, endPoint y: 633, distance: 271.3
click at [700, 633] on div "{ "button_label" : "Select File" , "fields" : [ ] , "html" : "<div class= \" fl…" at bounding box center [927, 628] width 1107 height 315
click at [770, 445] on label "Data Model" at bounding box center [908, 451] width 1149 height 23
click at [565, 631] on div "{ "button_label" : "Select File" , "fields" : [ ] , "html" : "<div class= \" fl…" at bounding box center [927, 628] width 1107 height 315
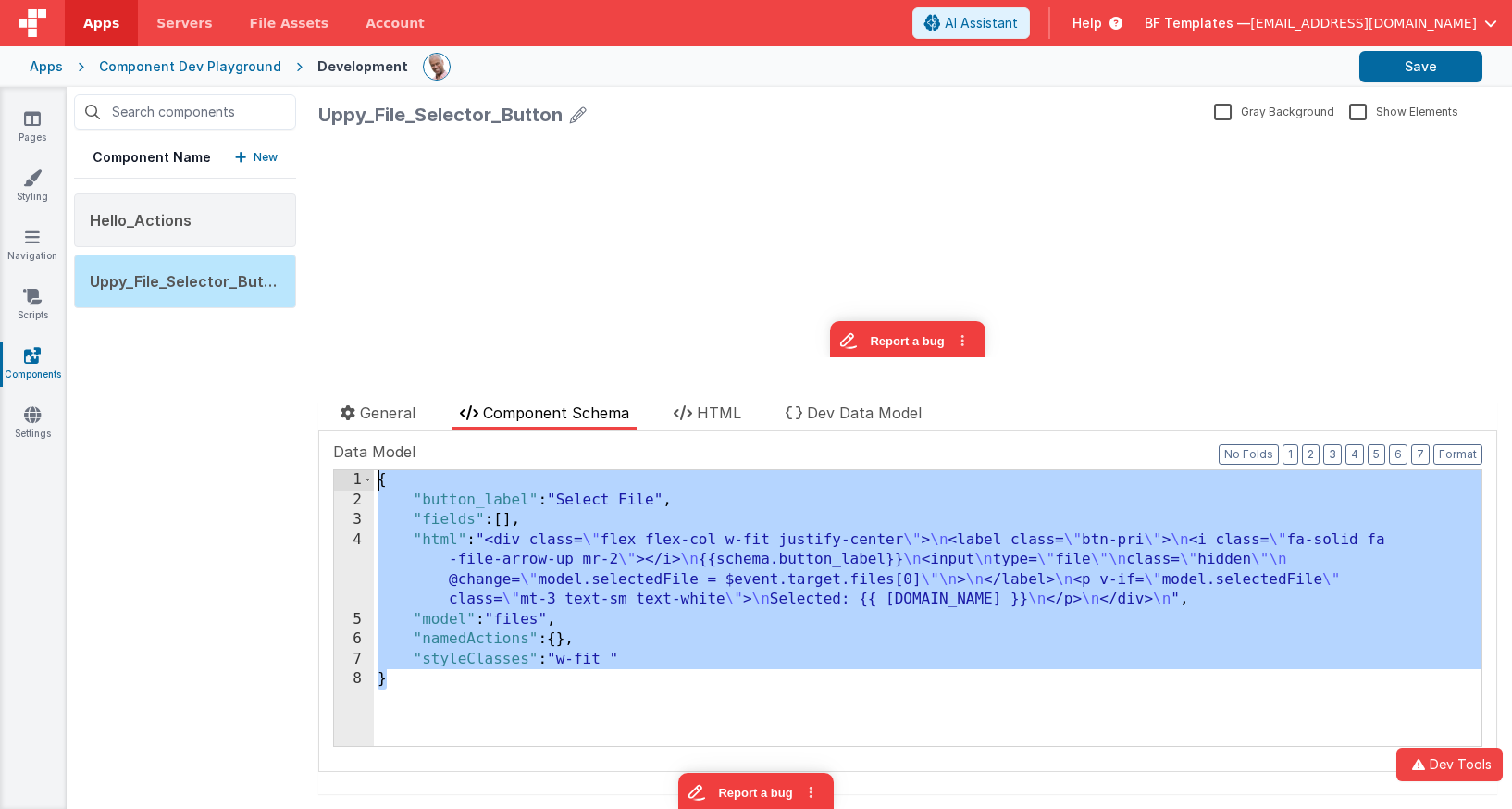
drag, startPoint x: 550, startPoint y: 692, endPoint x: 330, endPoint y: 480, distance: 305.5
click at [330, 480] on div "Documentation users btn-pri for styling Delete Component Data Model Format 7 6 …" at bounding box center [908, 601] width 1179 height 341
click at [486, 489] on div "{ "button_label" : "Select File" , "fields" : [ ] , "html" : "<div class= \" fl…" at bounding box center [927, 608] width 1107 height 276
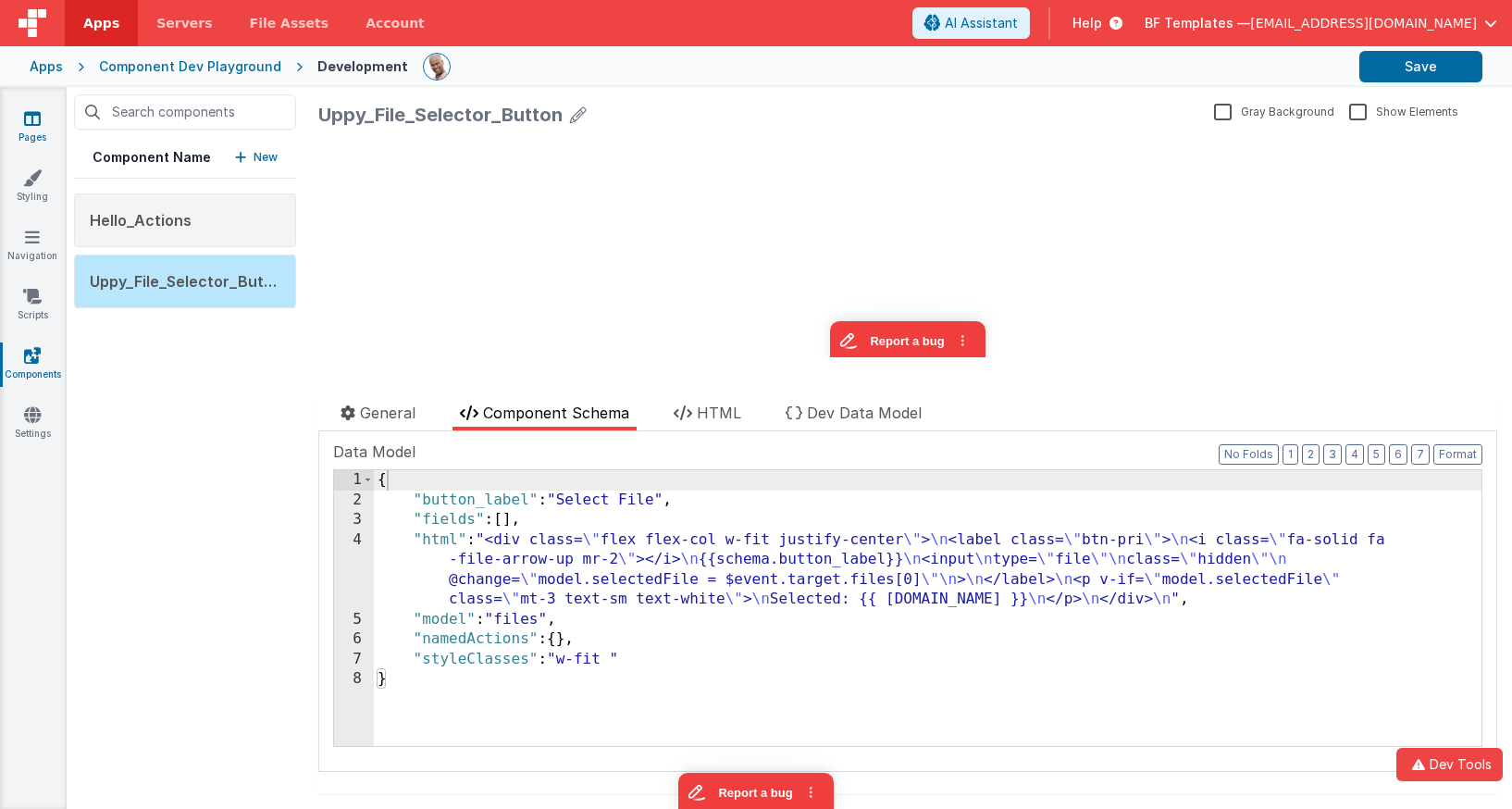
click at [24, 117] on icon at bounding box center [33, 118] width 17 height 19
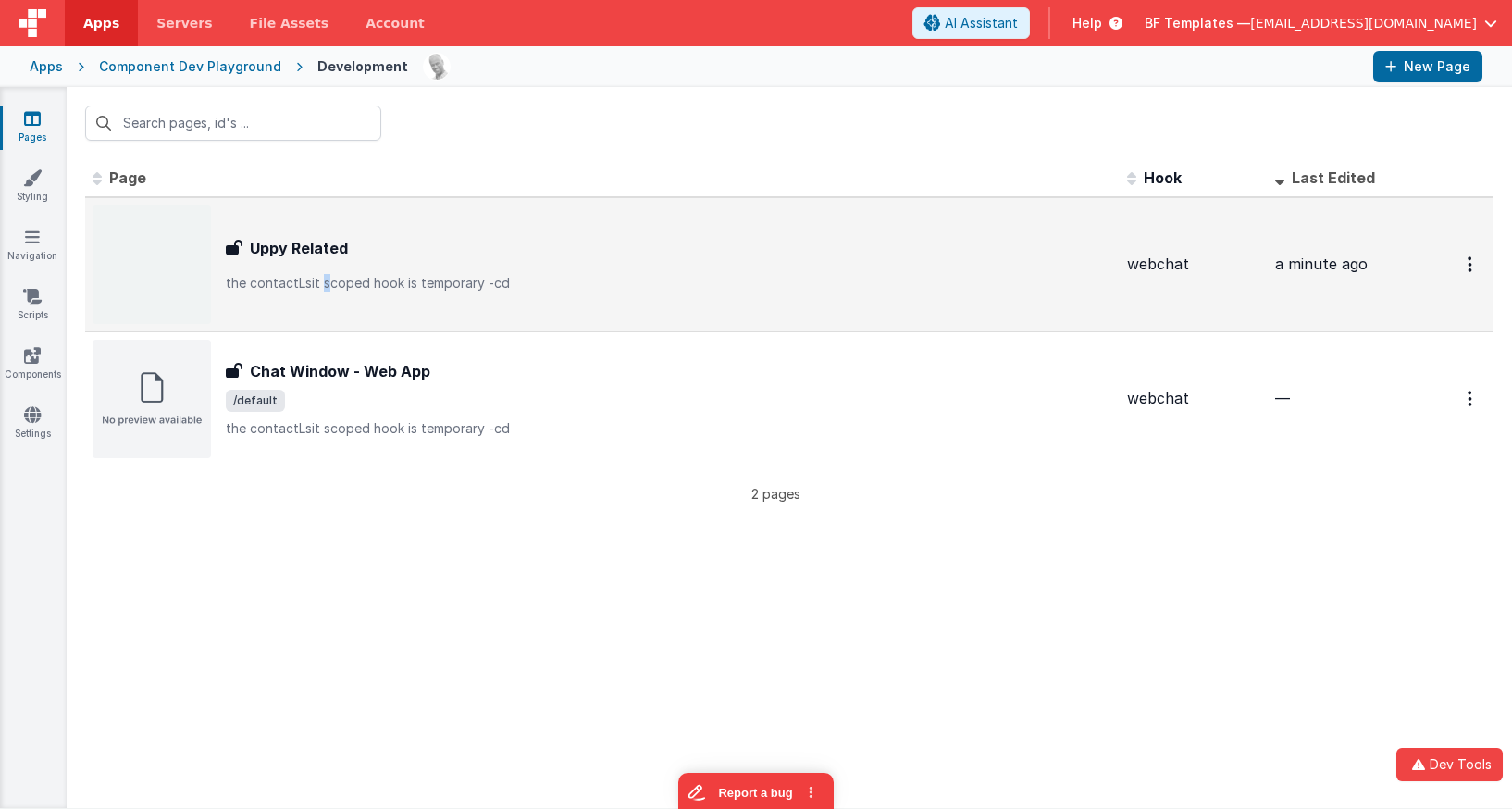
click at [327, 276] on p "the contactLsit scoped hook is temporary -cd" at bounding box center [669, 283] width 886 height 19
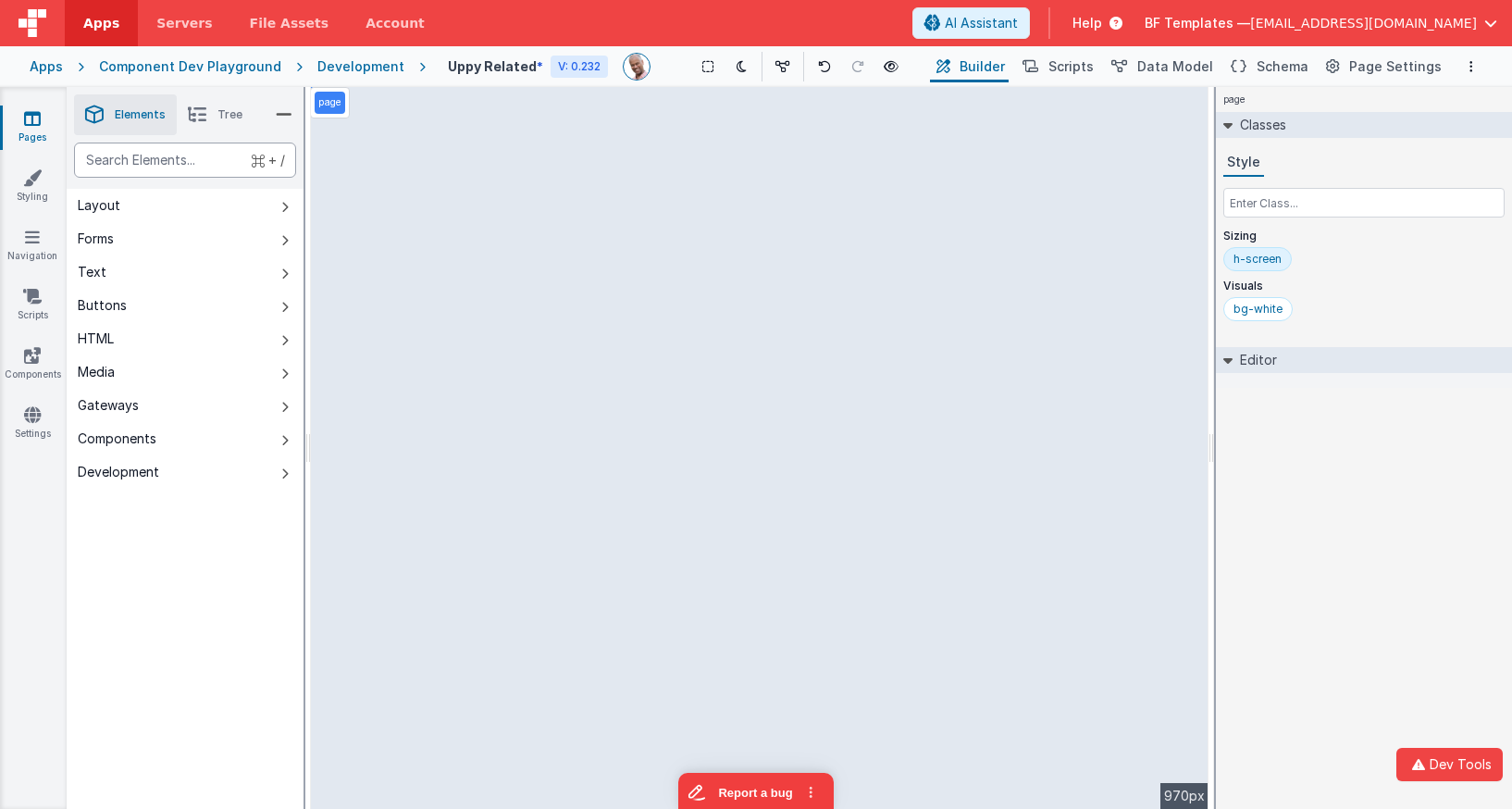
click at [179, 162] on div "text" at bounding box center [185, 160] width 222 height 35
type div "html"
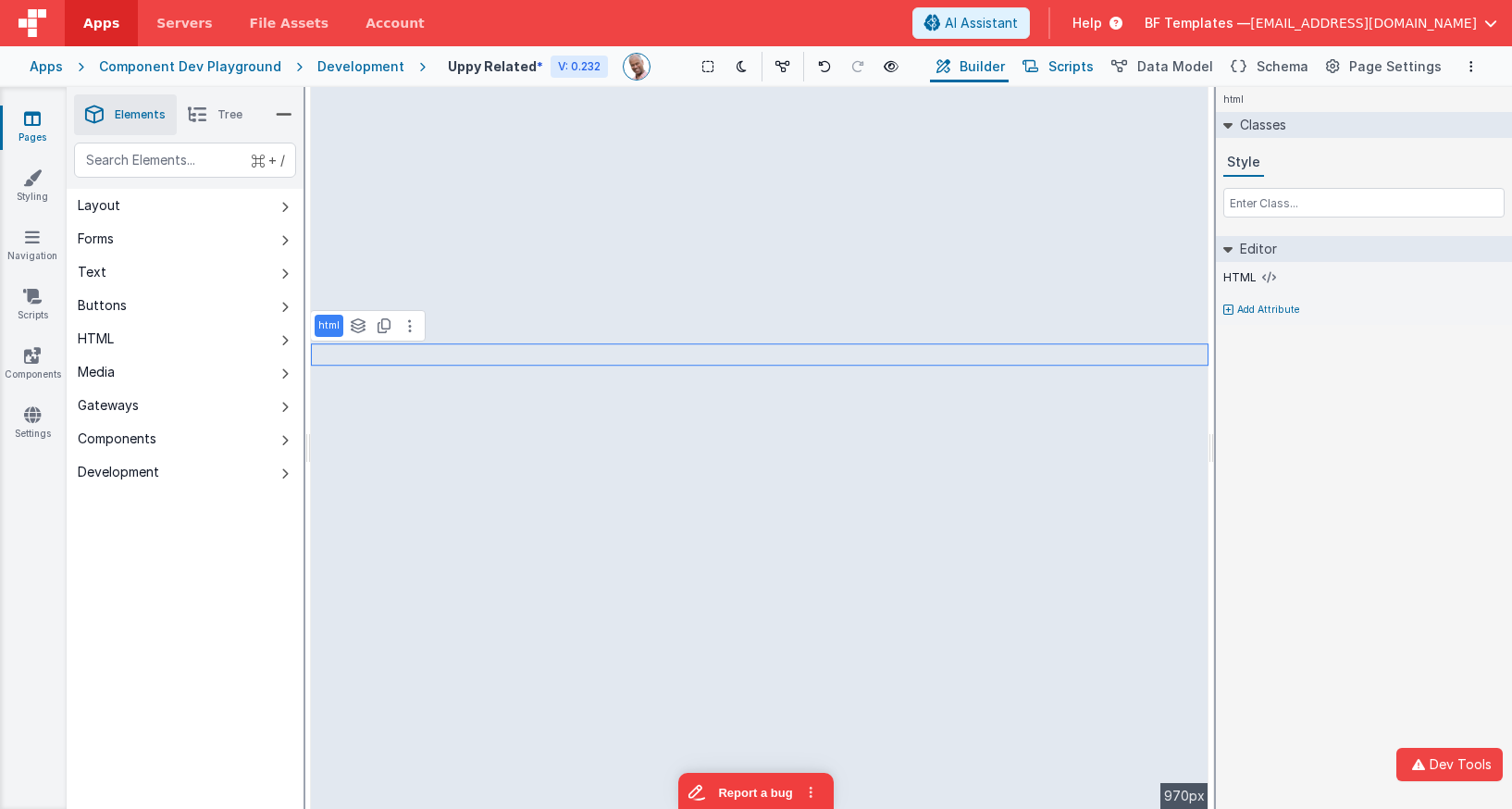
click at [1070, 62] on span "Scripts" at bounding box center [1071, 67] width 45 height 19
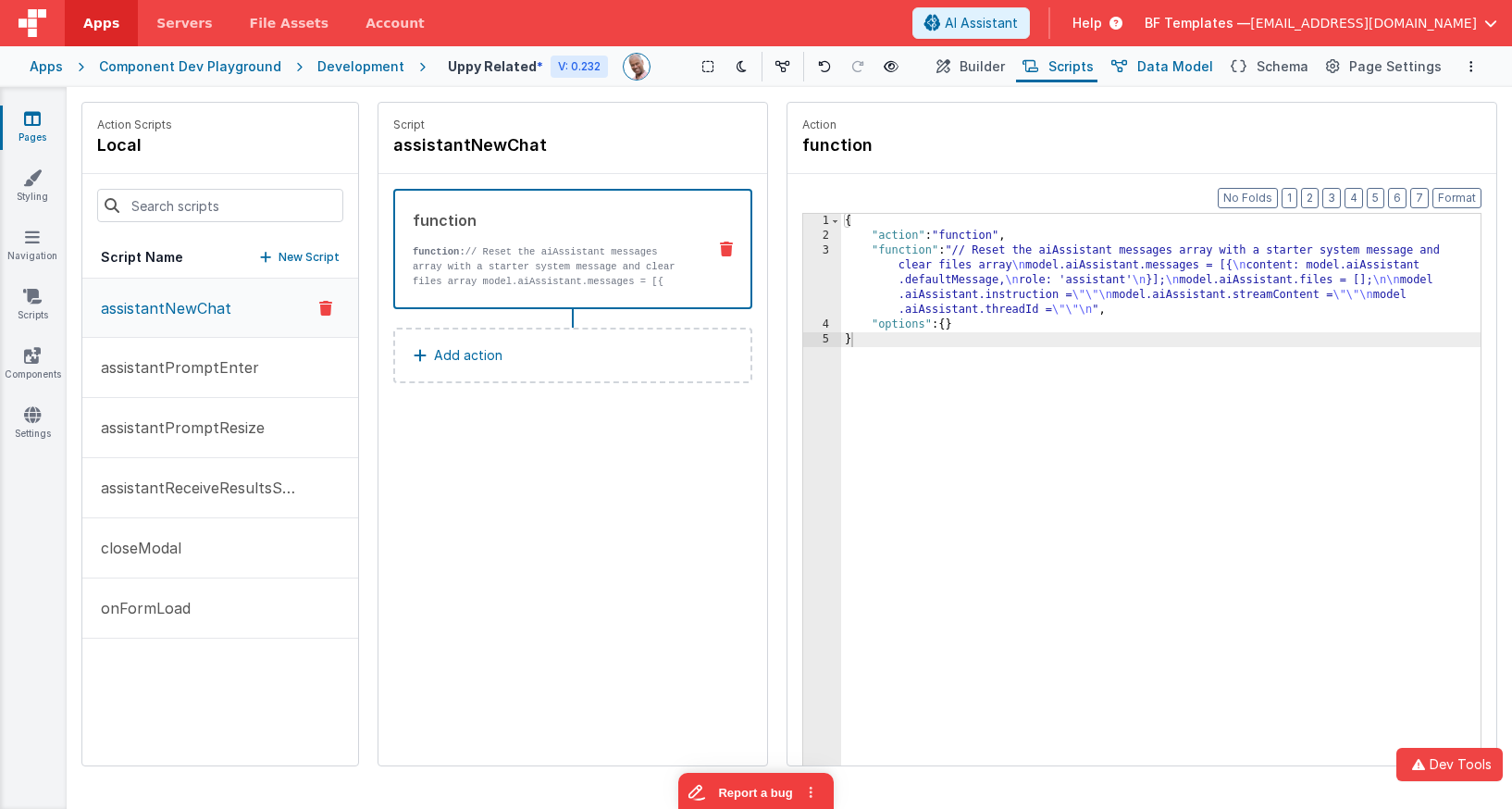
click at [1153, 61] on span "Data Model" at bounding box center [1175, 67] width 76 height 19
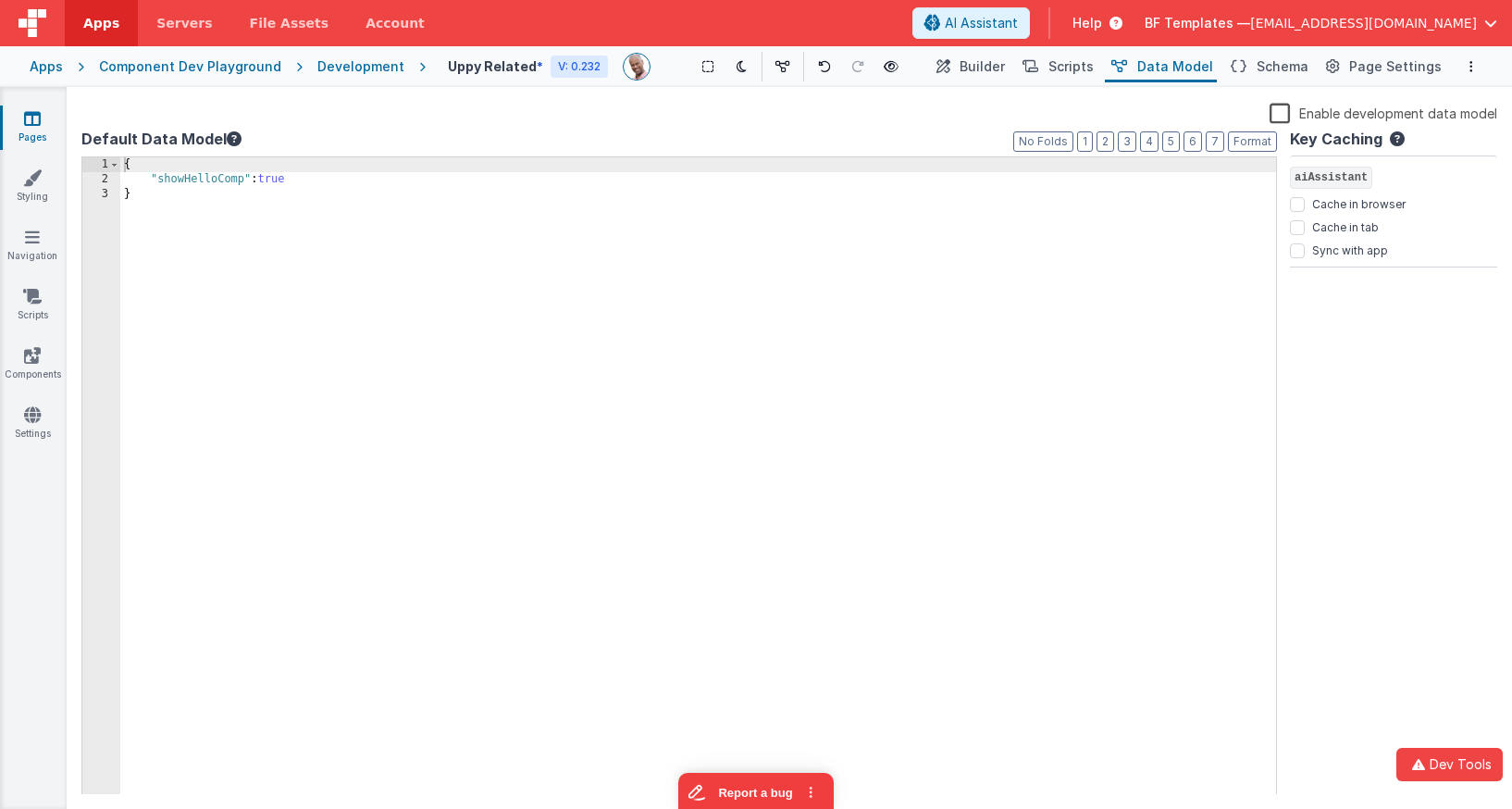
drag, startPoint x: 1282, startPoint y: 111, endPoint x: 1257, endPoint y: 124, distance: 28.2
click at [1282, 111] on label "Enable development data model" at bounding box center [1383, 112] width 228 height 22
click at [0, 0] on input "Enable development data model" at bounding box center [0, 0] width 0 height 0
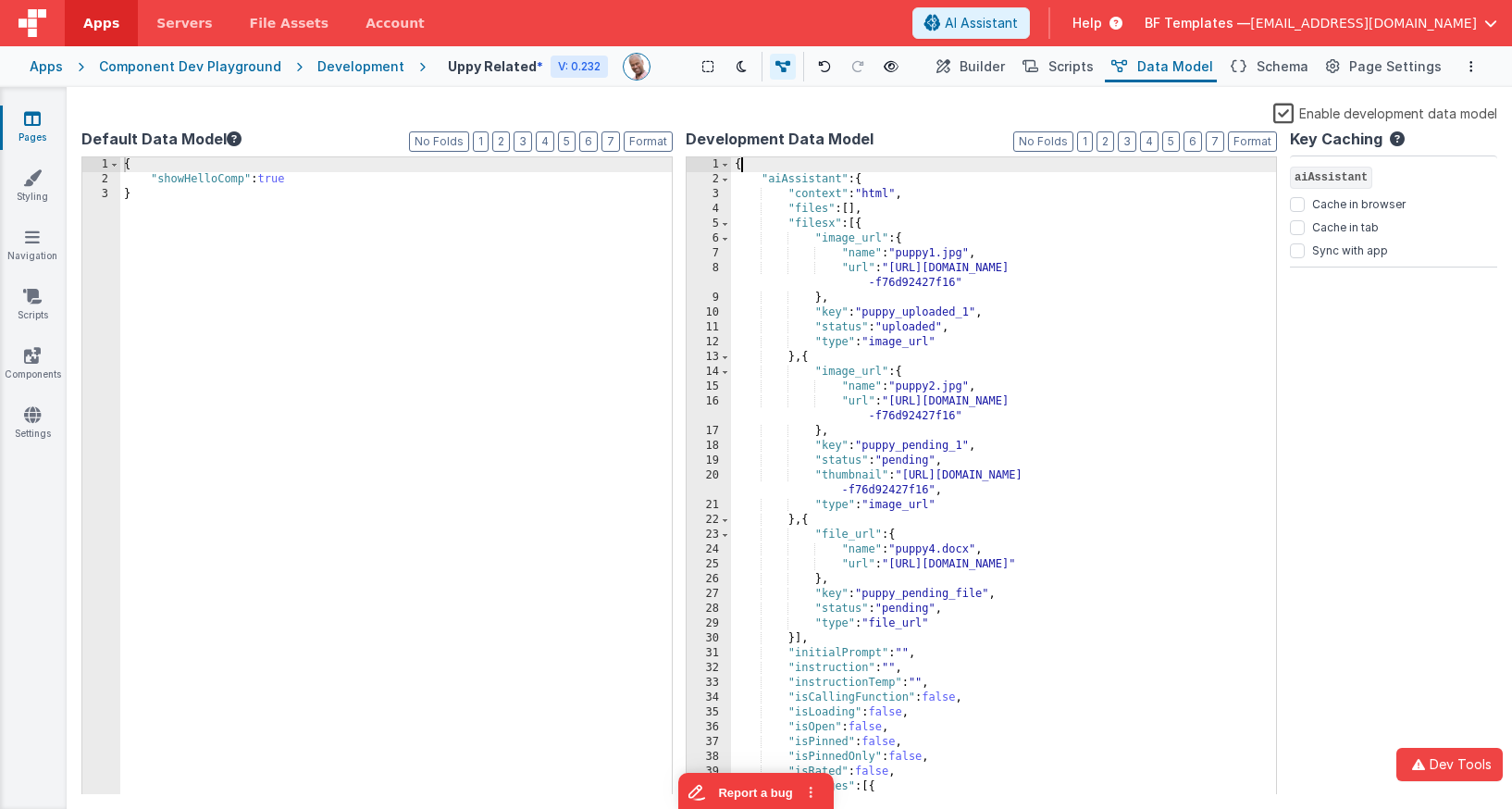
click at [793, 165] on div "{ "aiAssistant" : { "context" : "html" , "files" : [ ] , "filesx" : [{ "image_u…" at bounding box center [1003, 491] width 545 height 667
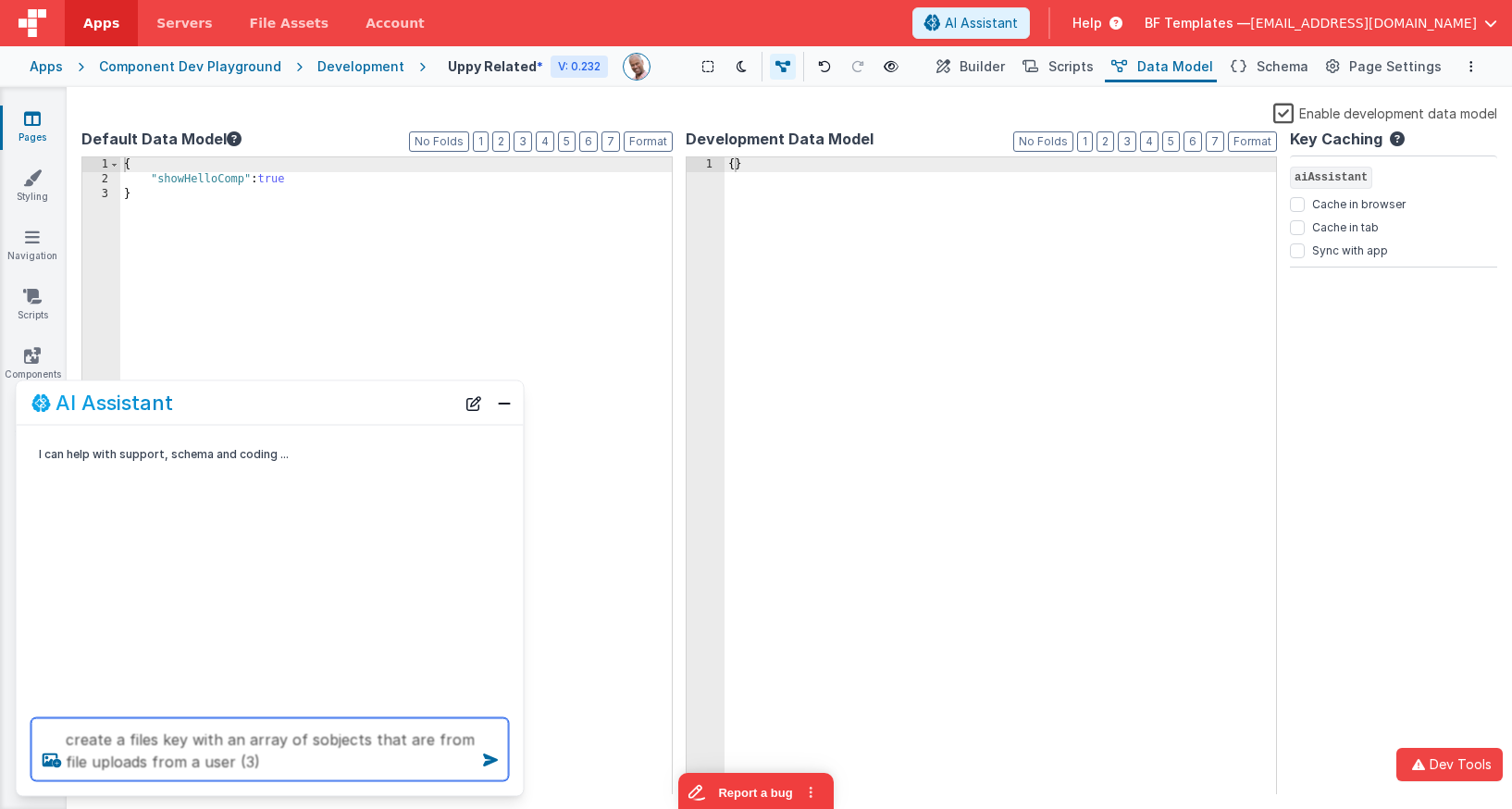
type textarea "create a files key with an array of sobjects that are from file uploads from a …"
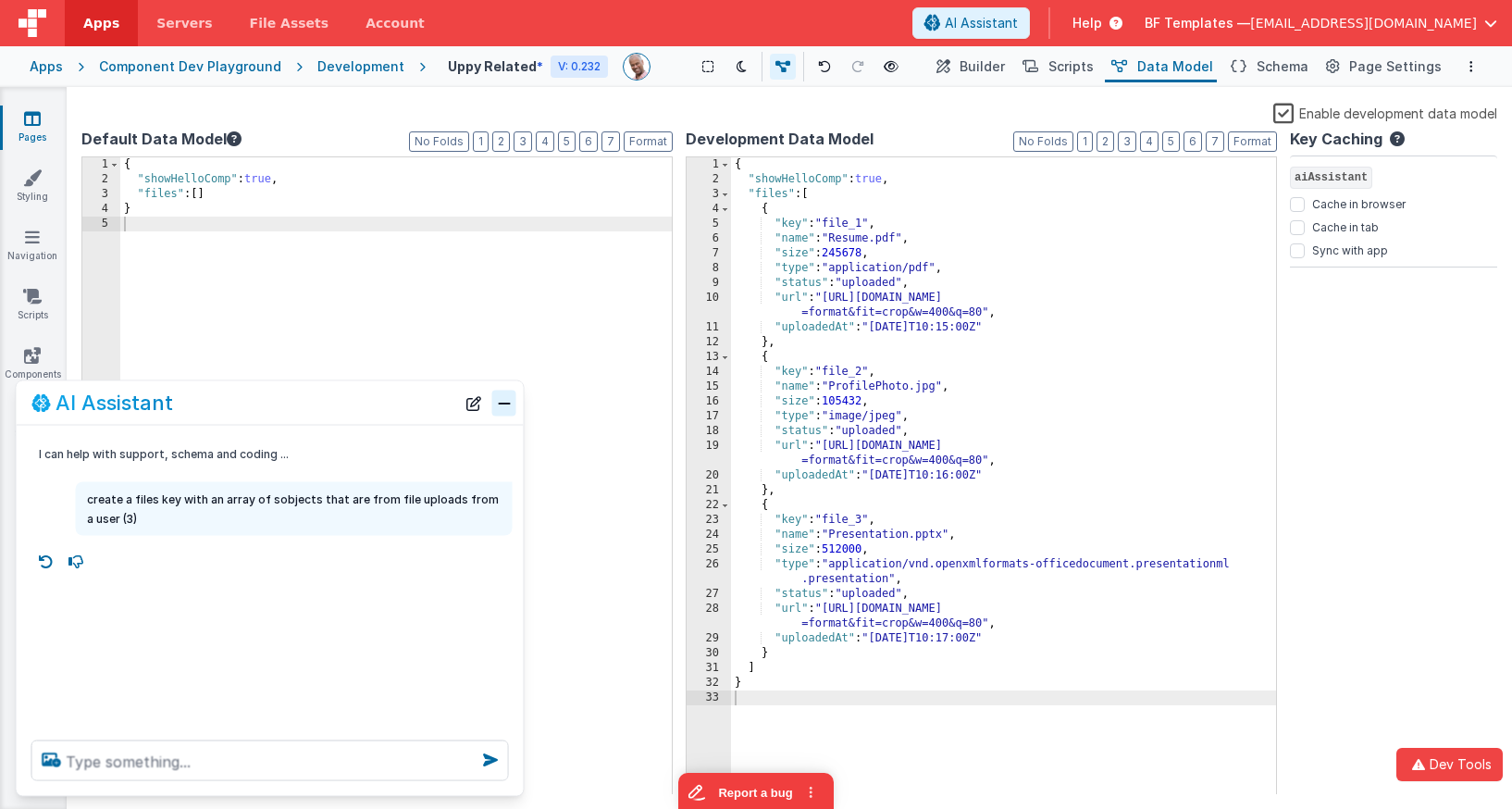
click at [504, 406] on button "Close" at bounding box center [504, 403] width 24 height 26
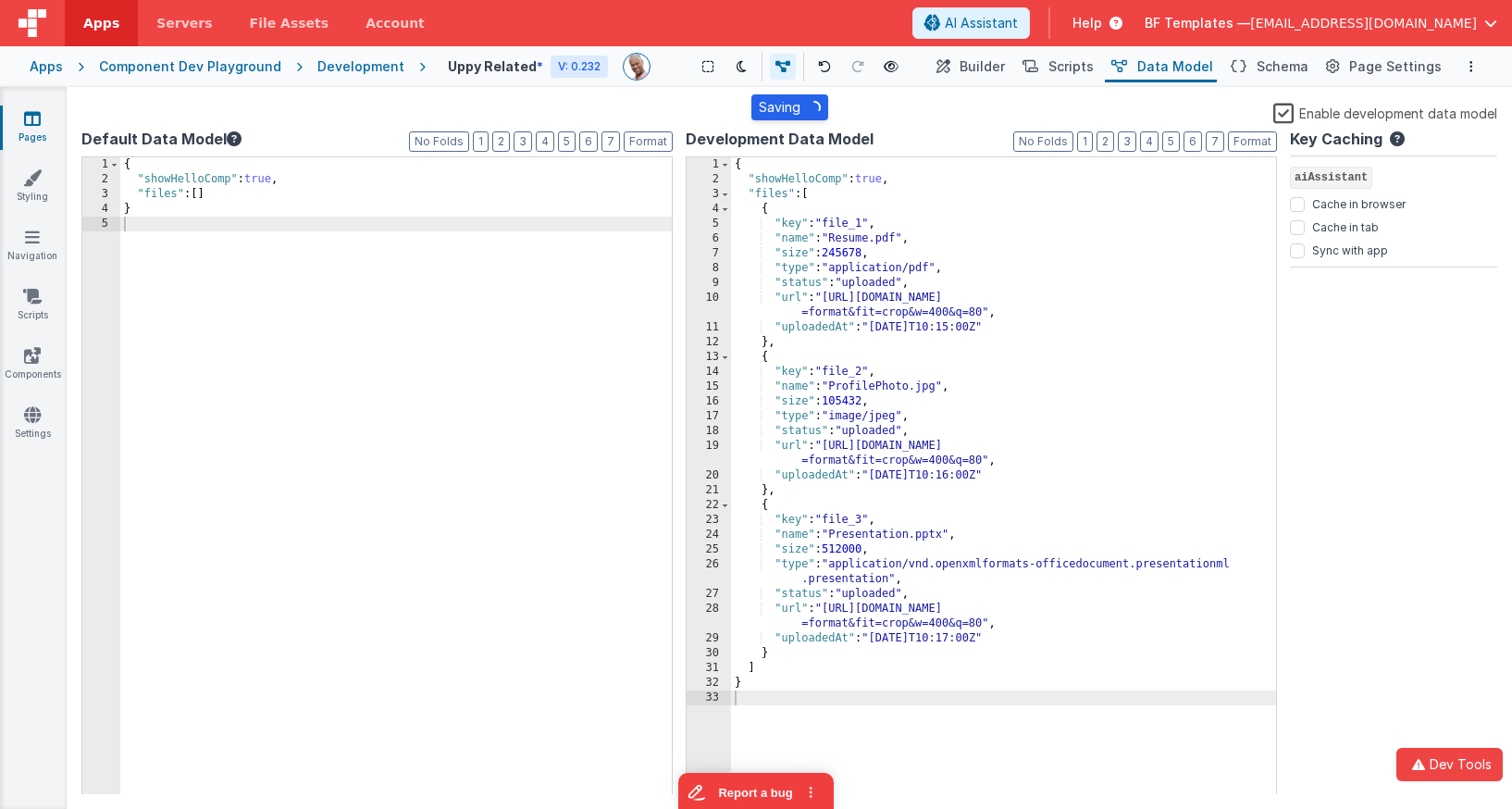
drag, startPoint x: 1006, startPoint y: 70, endPoint x: 986, endPoint y: 228, distance: 159.3
click at [1005, 70] on span "Builder" at bounding box center [982, 67] width 45 height 19
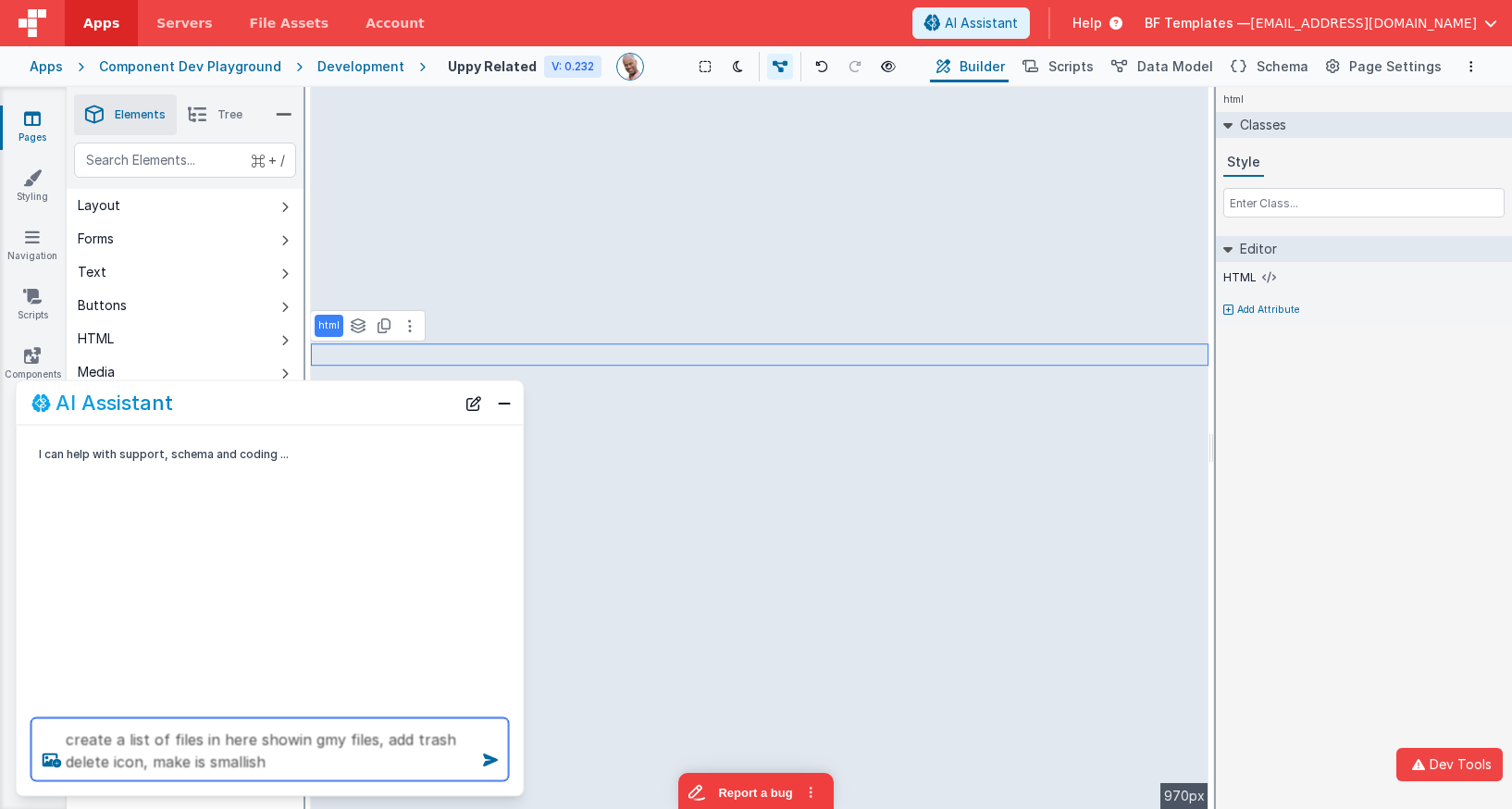
type textarea "create a list of files in here showin gmy files, add trash delete icon, make is…"
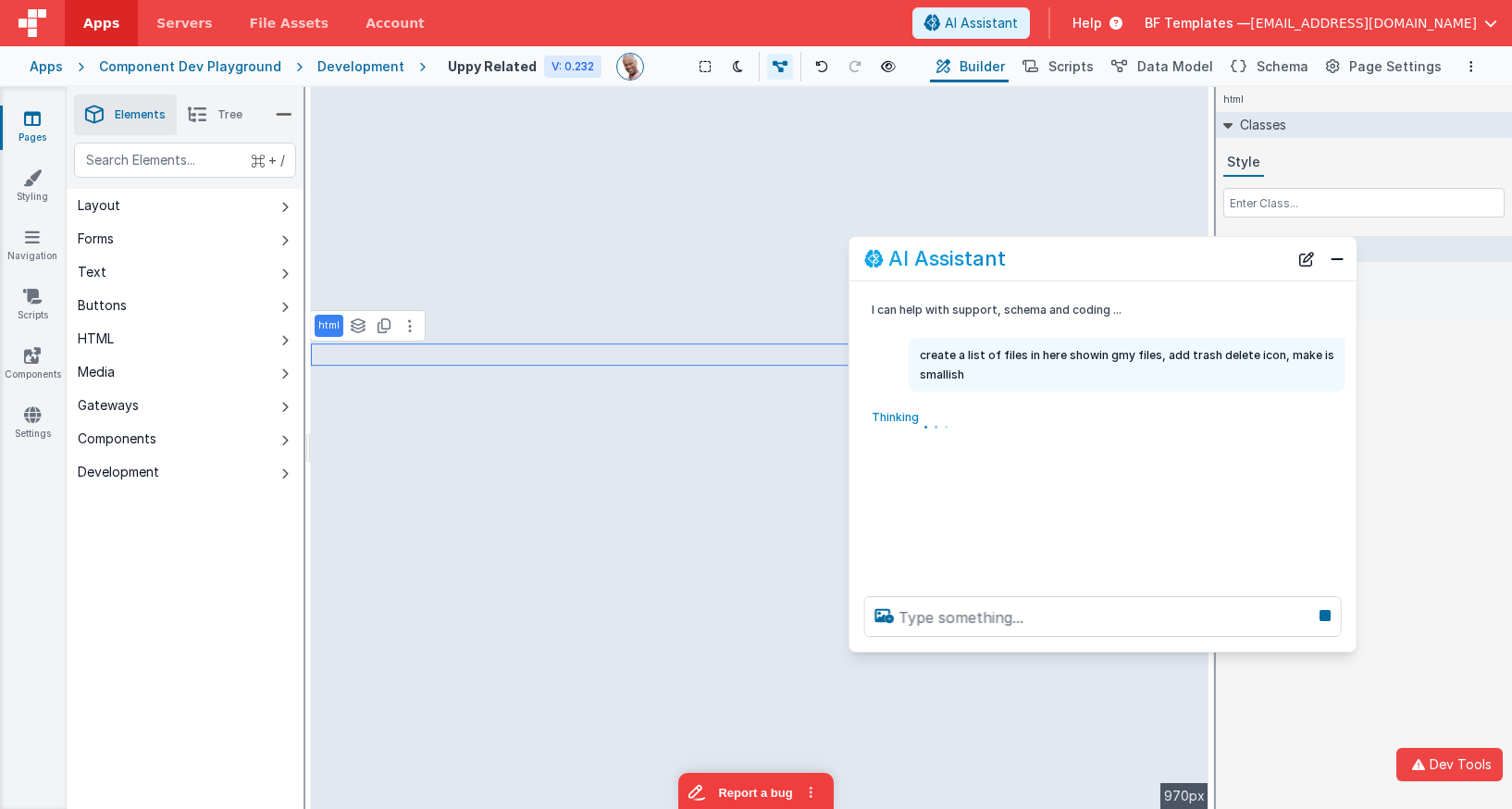
drag, startPoint x: 281, startPoint y: 411, endPoint x: 1113, endPoint y: 267, distance: 844.4
click at [1113, 267] on div "AI Assistant" at bounding box center [1077, 258] width 424 height 23
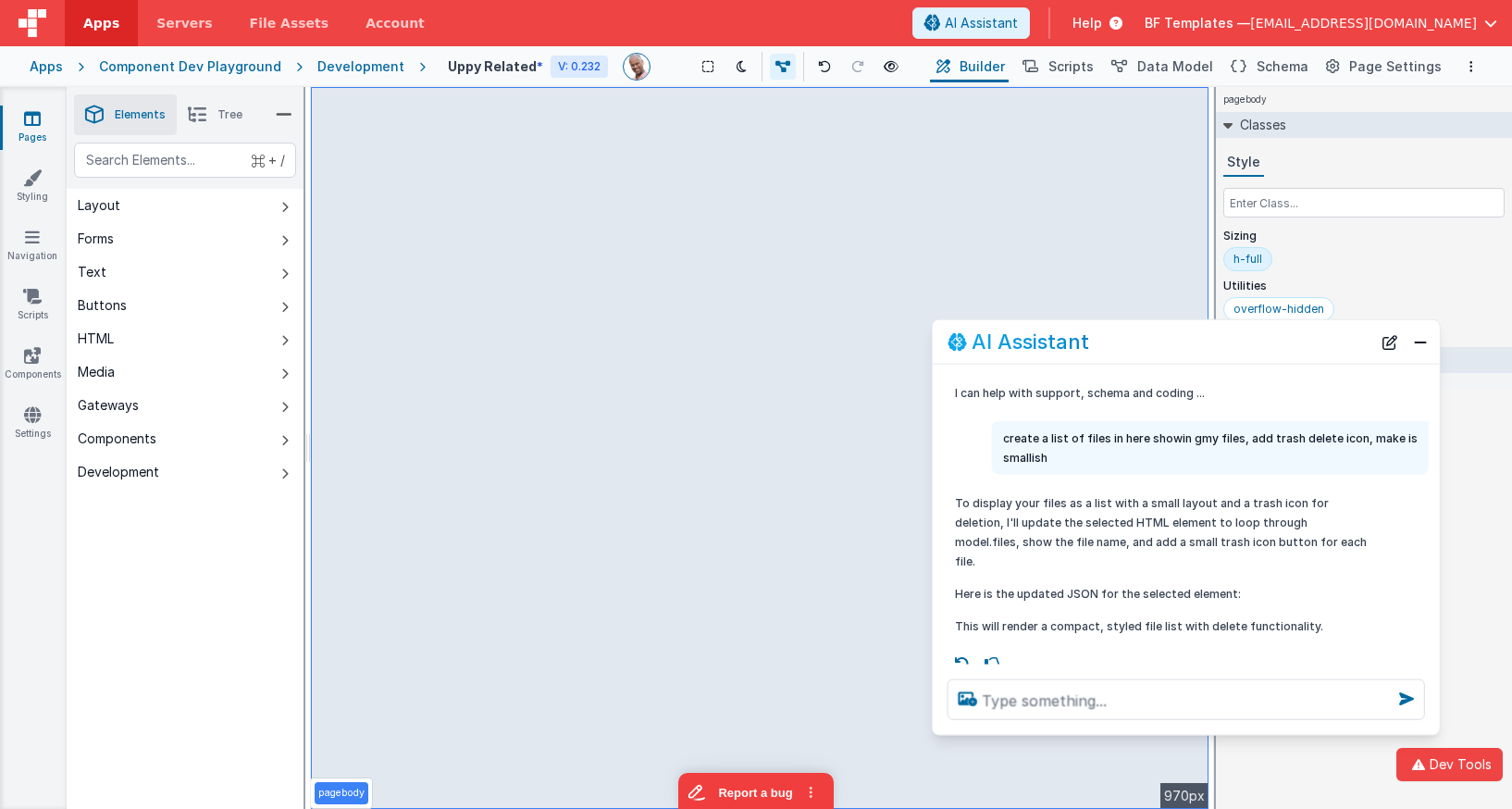
drag, startPoint x: 1153, startPoint y: 266, endPoint x: 1235, endPoint y: 343, distance: 112.5
click at [1235, 343] on div "AI Assistant" at bounding box center [1160, 342] width 424 height 23
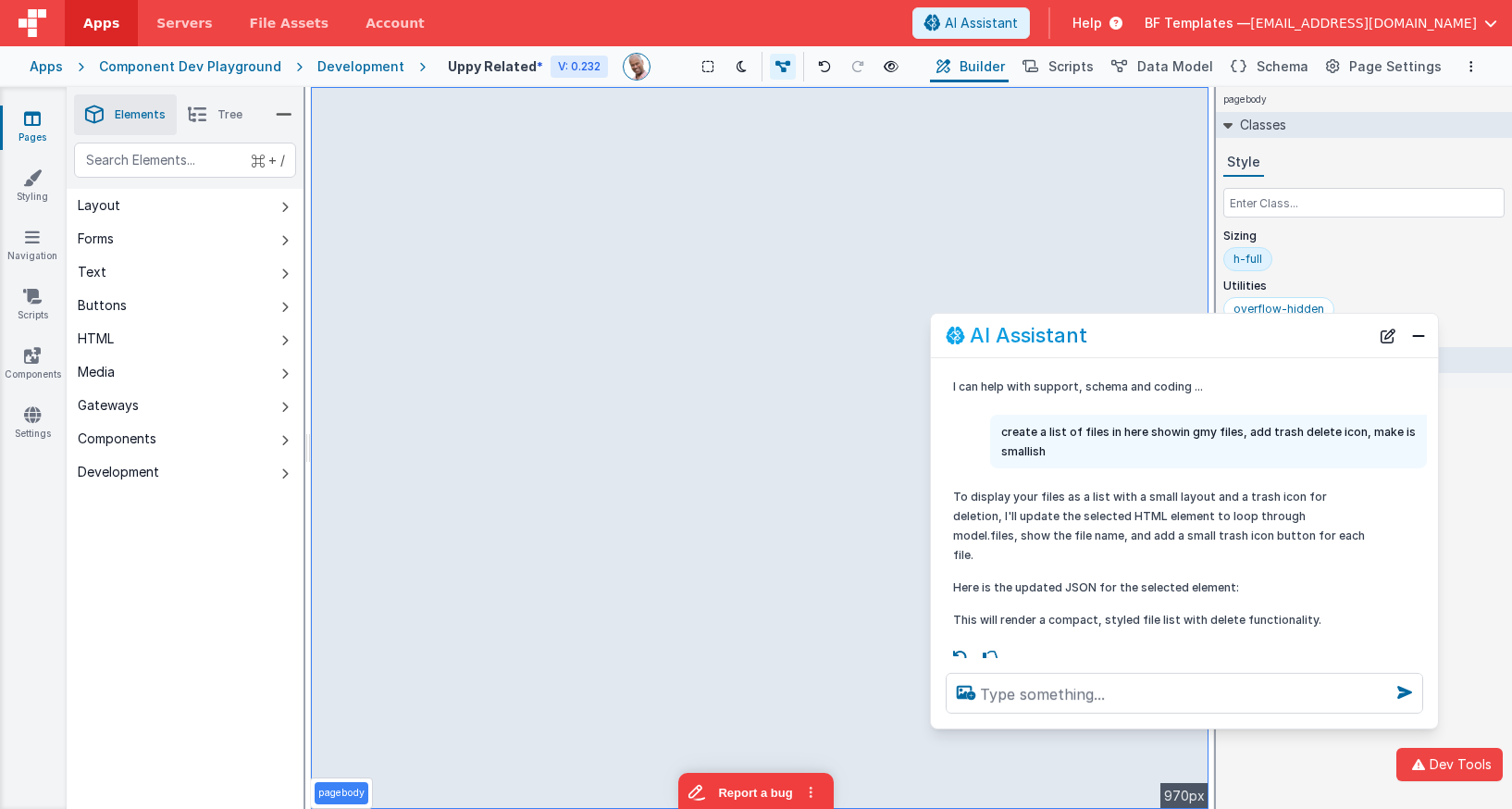
click at [207, 111] on li "Tree" at bounding box center [215, 114] width 77 height 40
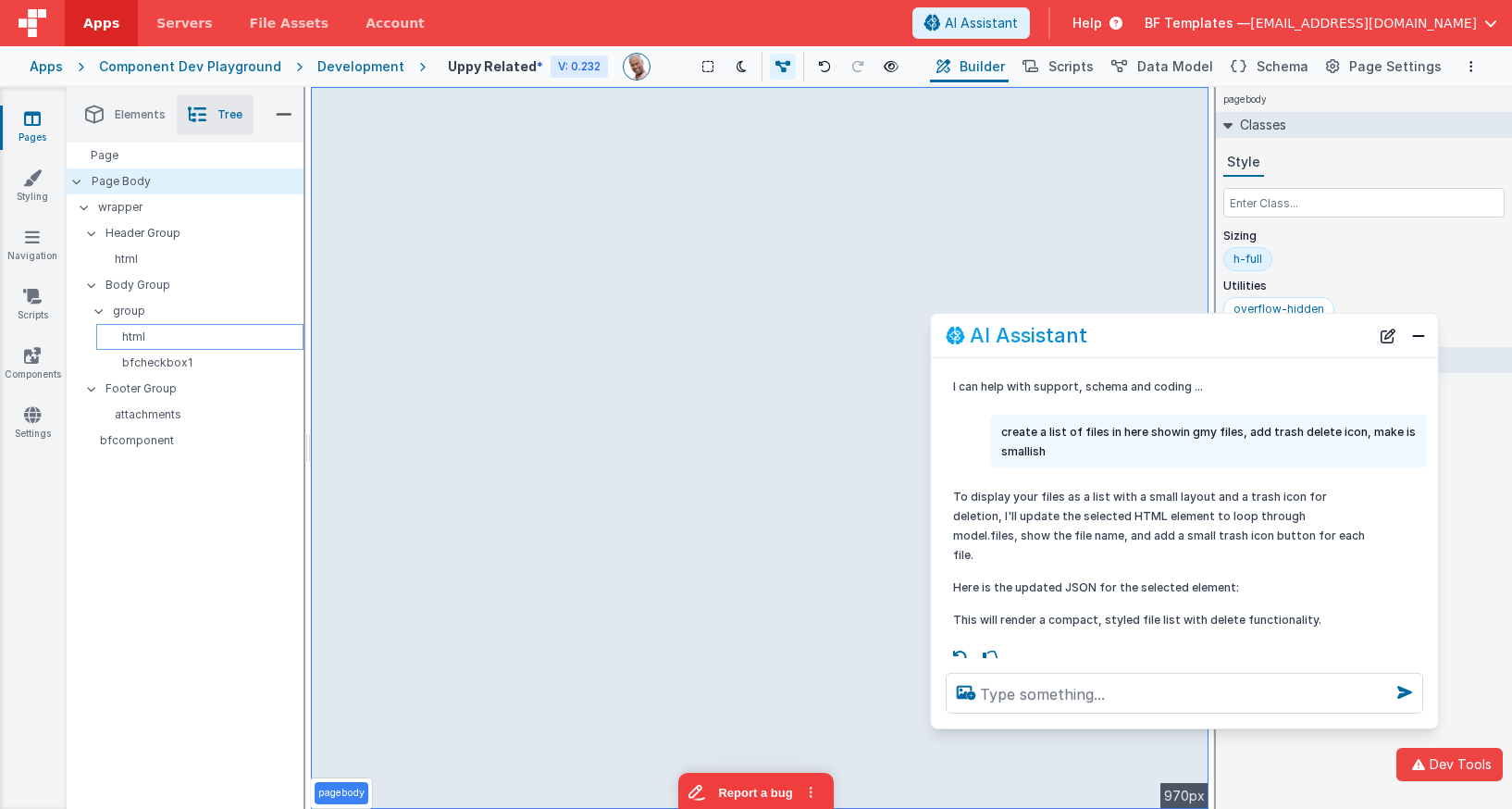
click at [151, 334] on p "html" at bounding box center [203, 337] width 199 height 15
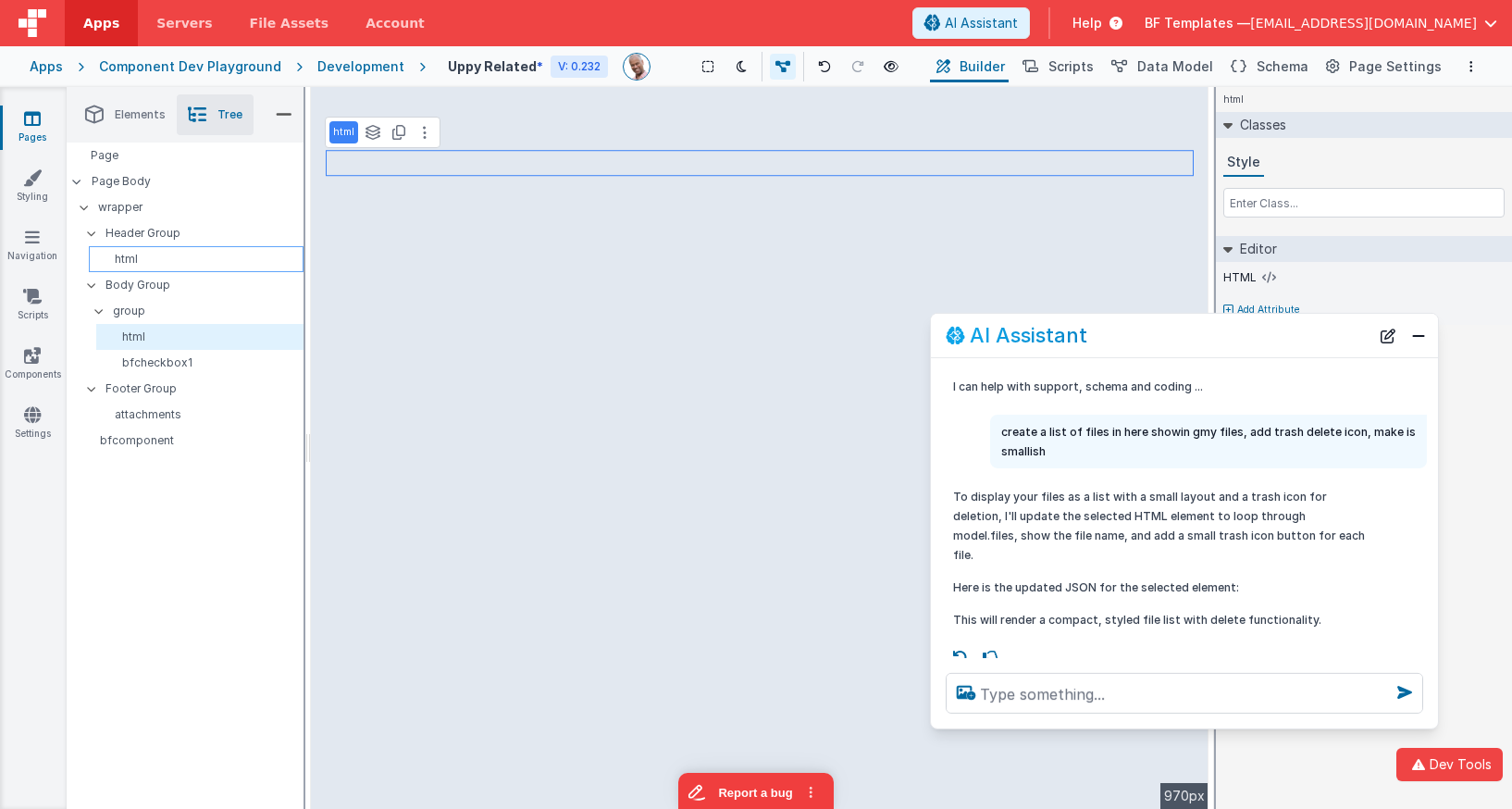
click at [132, 251] on div "html" at bounding box center [196, 259] width 215 height 26
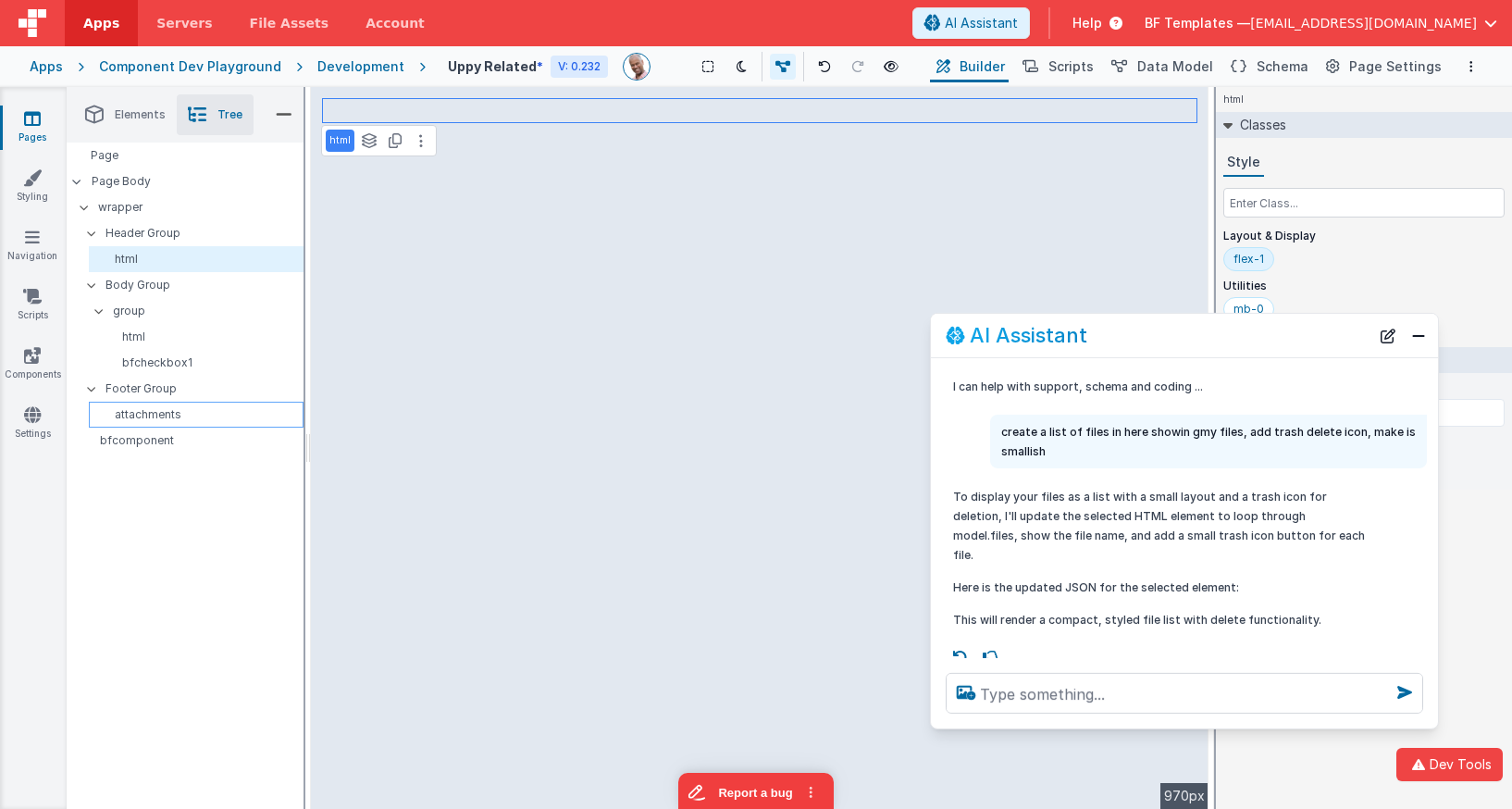
click at [148, 425] on div "attachments" at bounding box center [196, 415] width 215 height 26
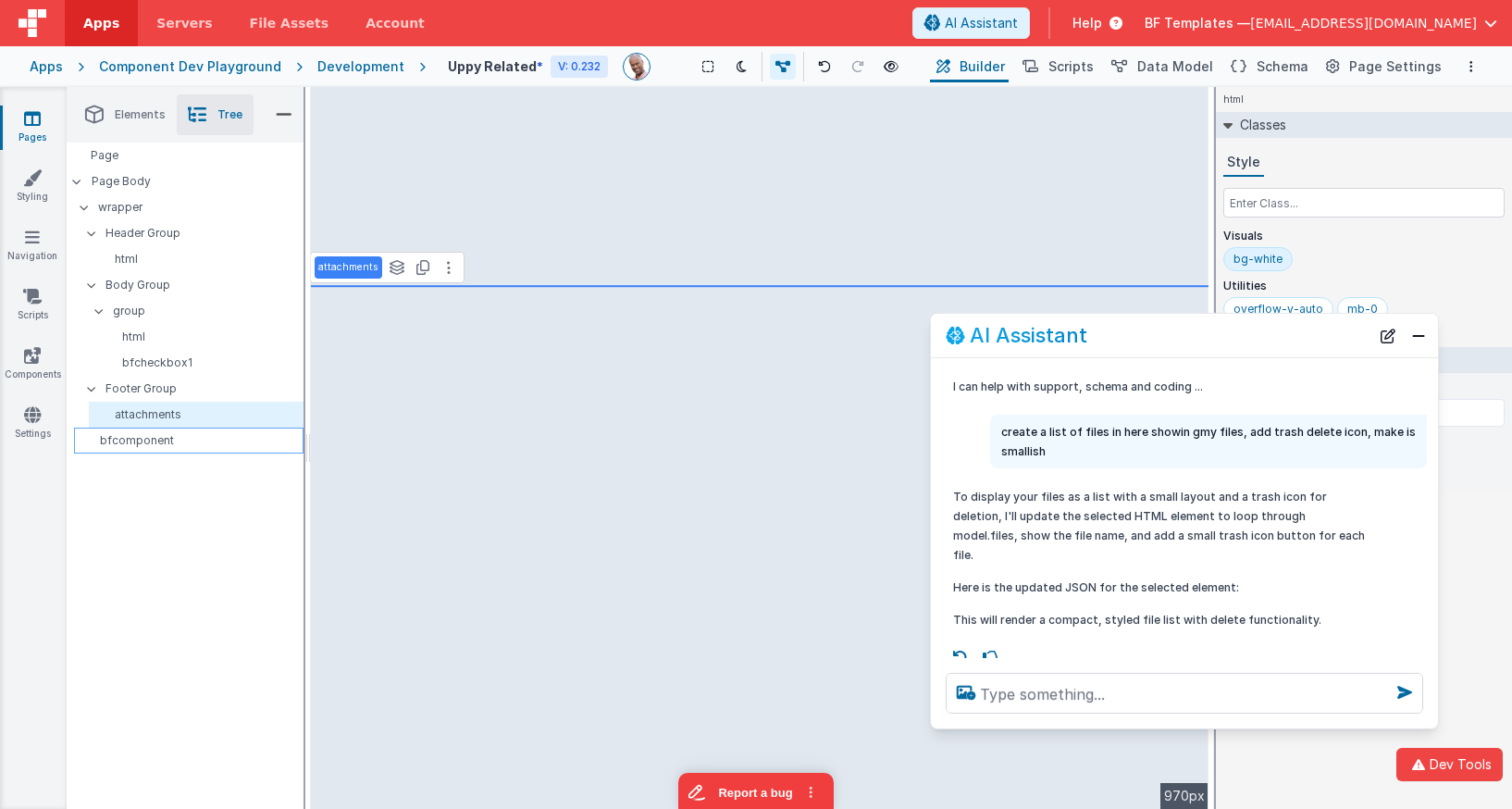
click at [143, 436] on p "bfcomponent" at bounding box center [192, 440] width 221 height 15
type input "files"
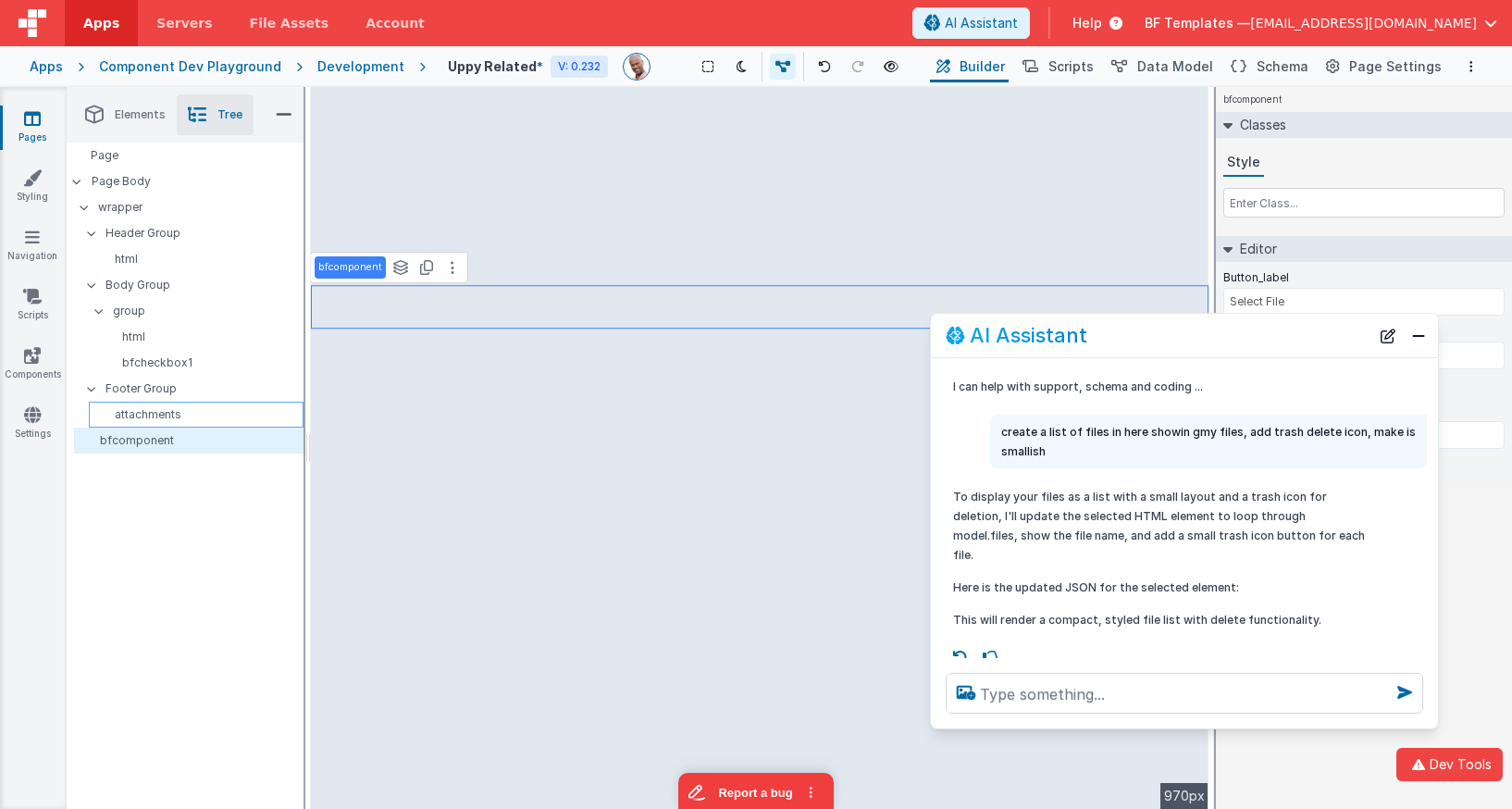
click at [146, 414] on p "attachments" at bounding box center [200, 415] width 206 height 15
type input "V2"
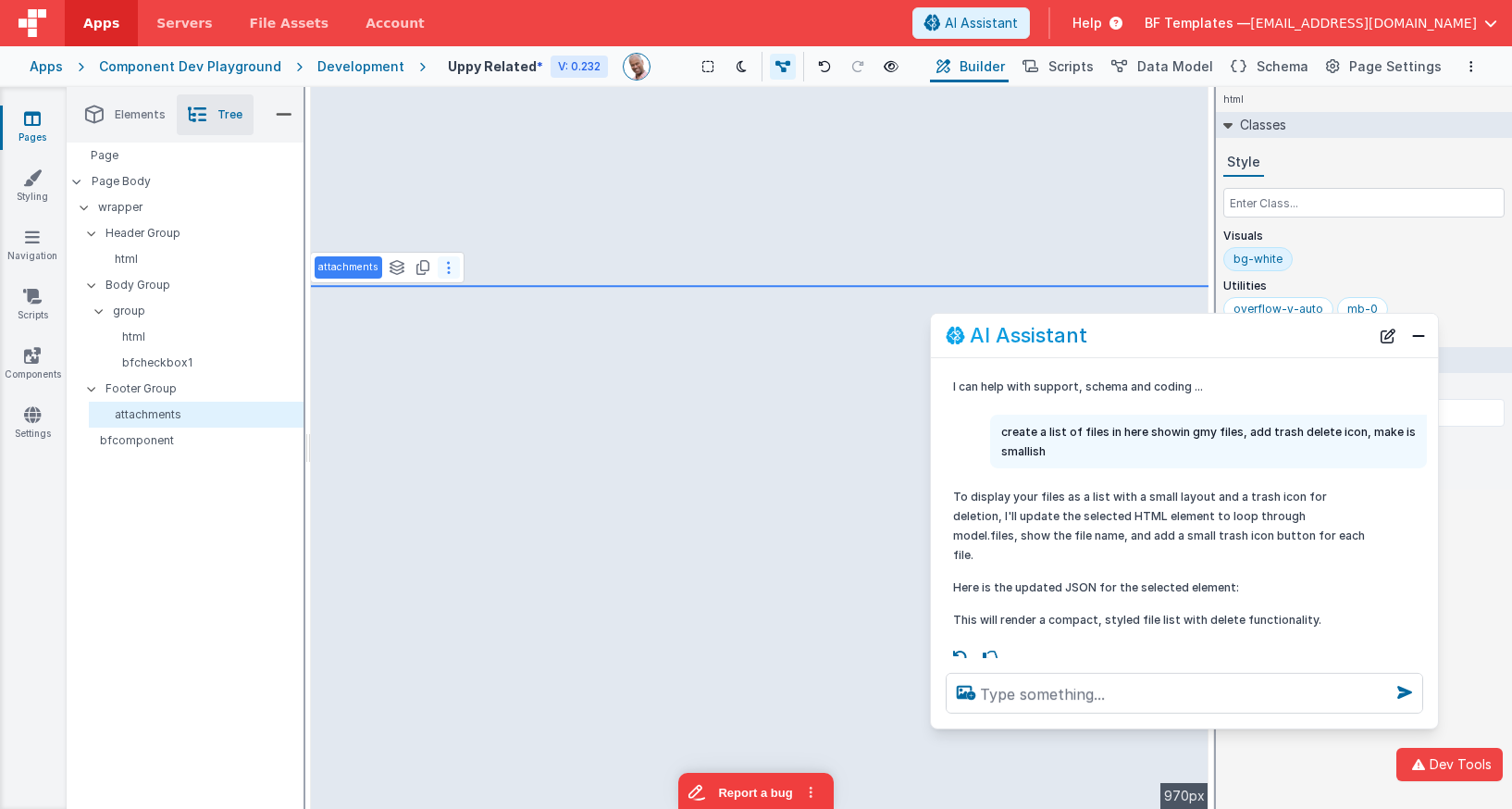
click at [449, 271] on button at bounding box center [449, 267] width 23 height 23
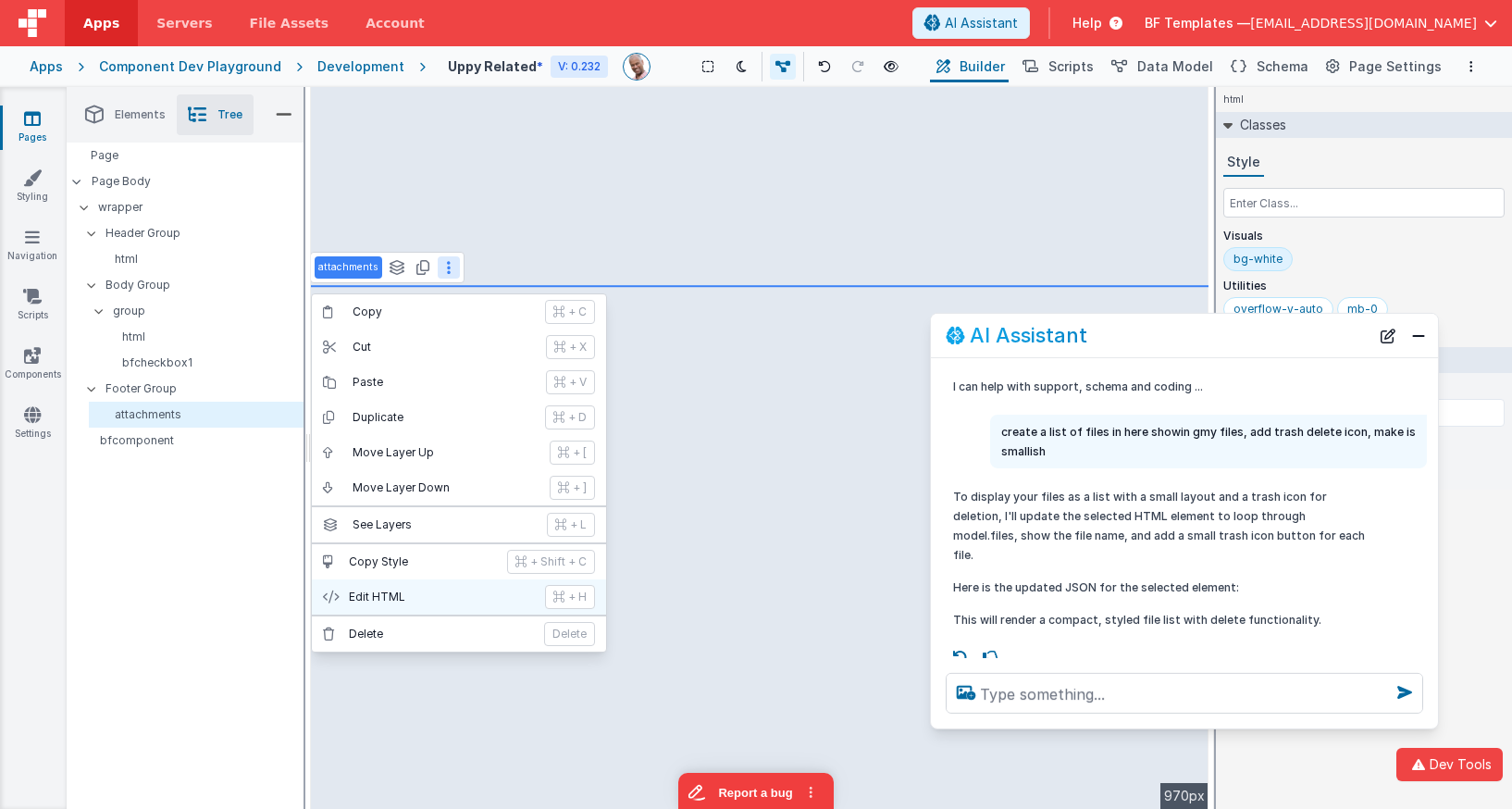
click at [434, 588] on button "Edit HTML + H" at bounding box center [458, 596] width 294 height 35
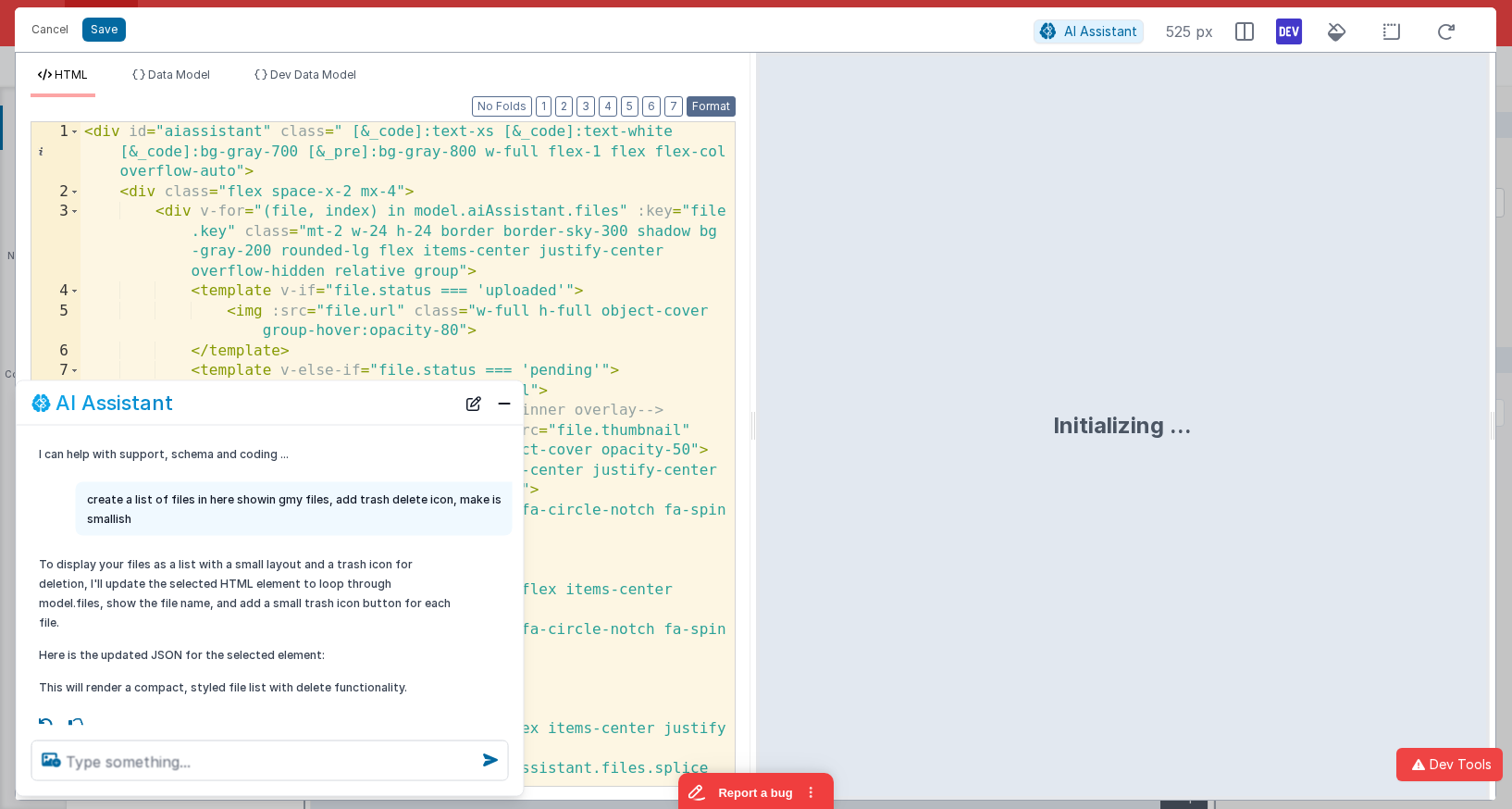
click at [708, 114] on button "Format" at bounding box center [710, 107] width 49 height 21
click at [1287, 35] on icon at bounding box center [1289, 32] width 26 height 30
click at [1275, 33] on div "AI Assistant 786 px" at bounding box center [1248, 31] width 435 height 33
click at [1290, 37] on icon at bounding box center [1289, 32] width 26 height 30
drag, startPoint x: 597, startPoint y: 221, endPoint x: 567, endPoint y: 220, distance: 30.0
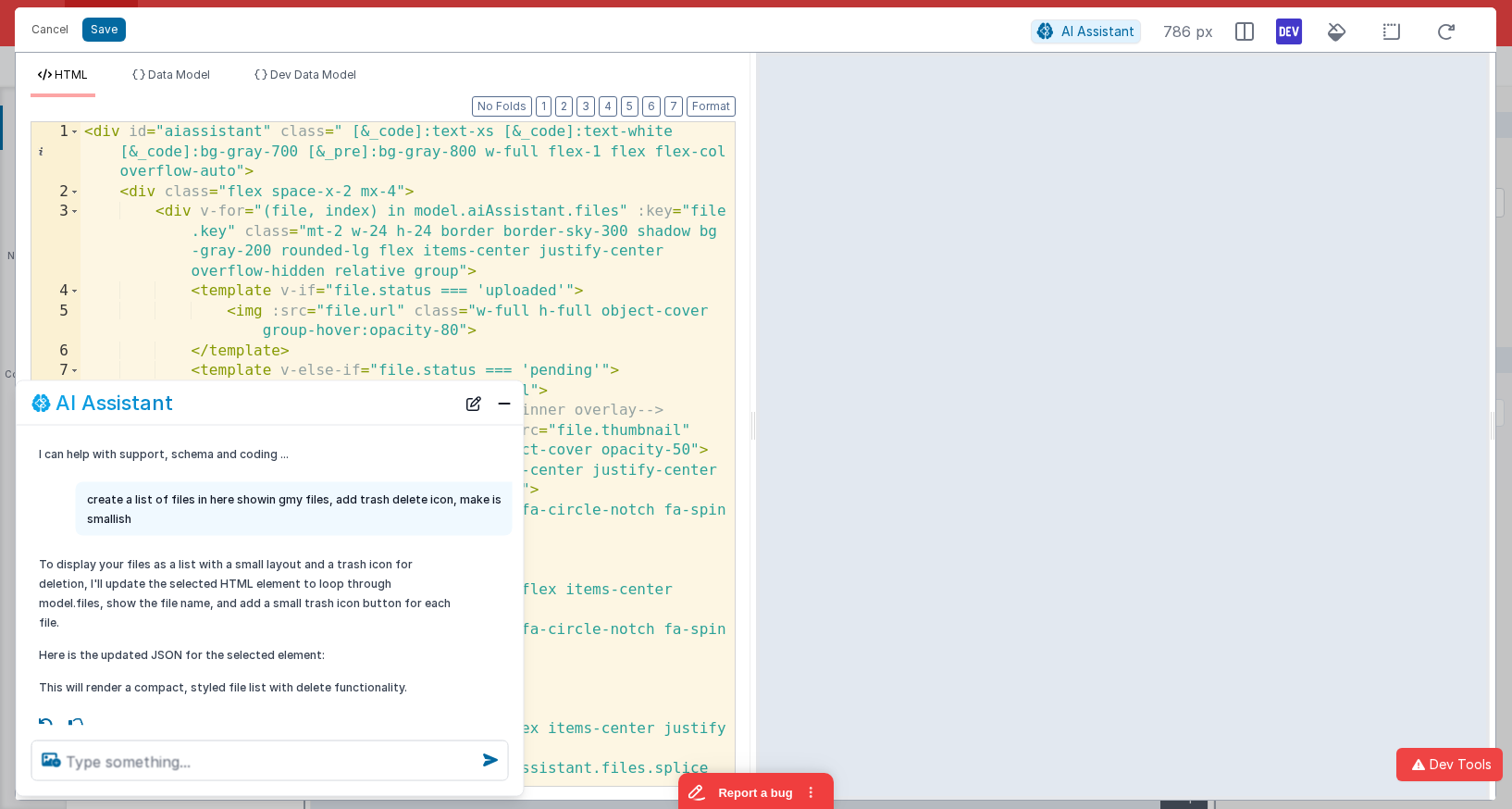
click at [596, 221] on div "< div id = "aiassistant" class = " [&_code]:text-xs [&_code]:text-white [&_code…" at bounding box center [407, 494] width 654 height 743
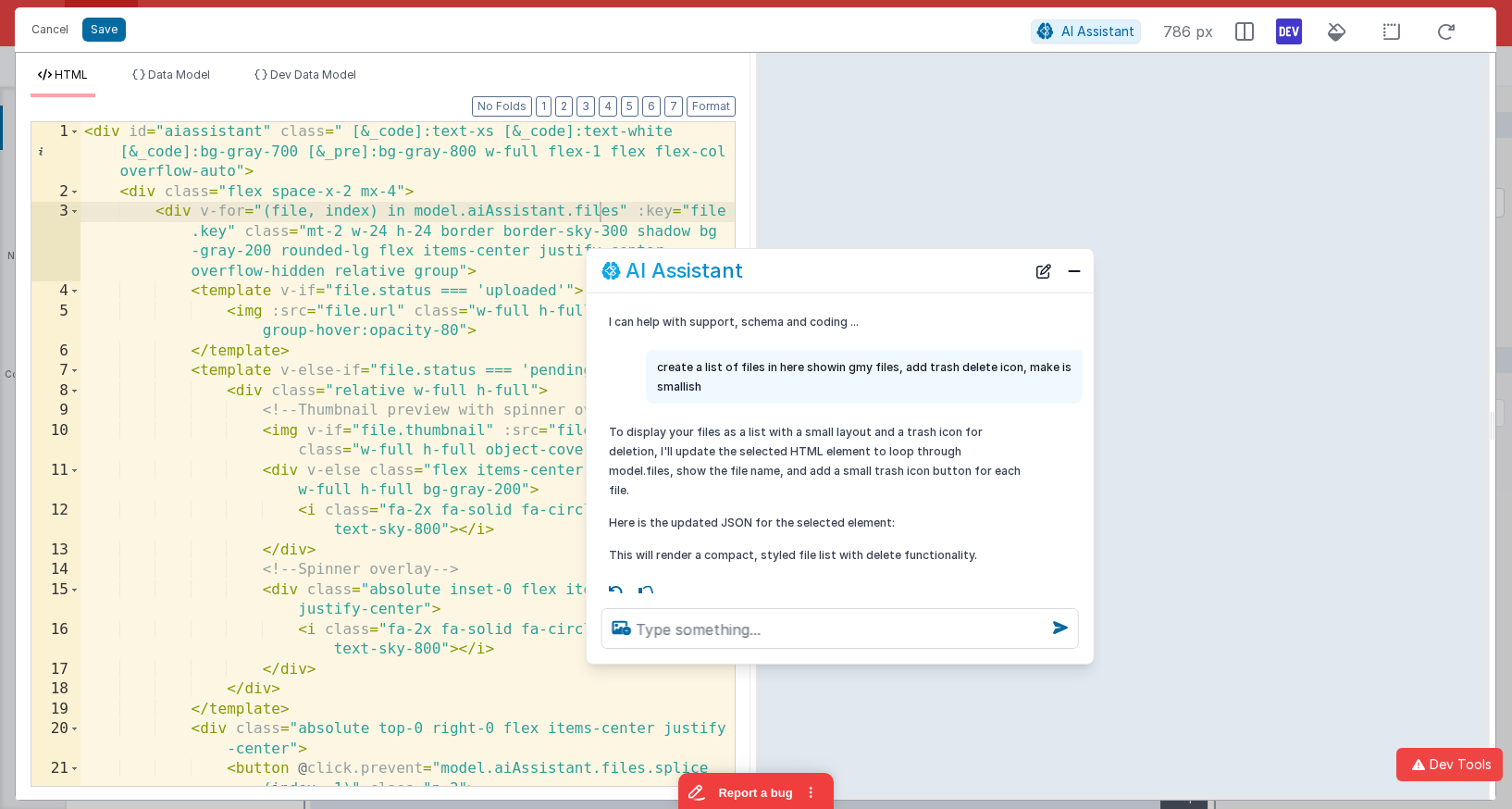
drag, startPoint x: 397, startPoint y: 397, endPoint x: 969, endPoint y: 266, distance: 586.8
click at [969, 266] on div "AI Assistant" at bounding box center [814, 270] width 424 height 23
click at [1077, 272] on button "Close" at bounding box center [1076, 271] width 24 height 26
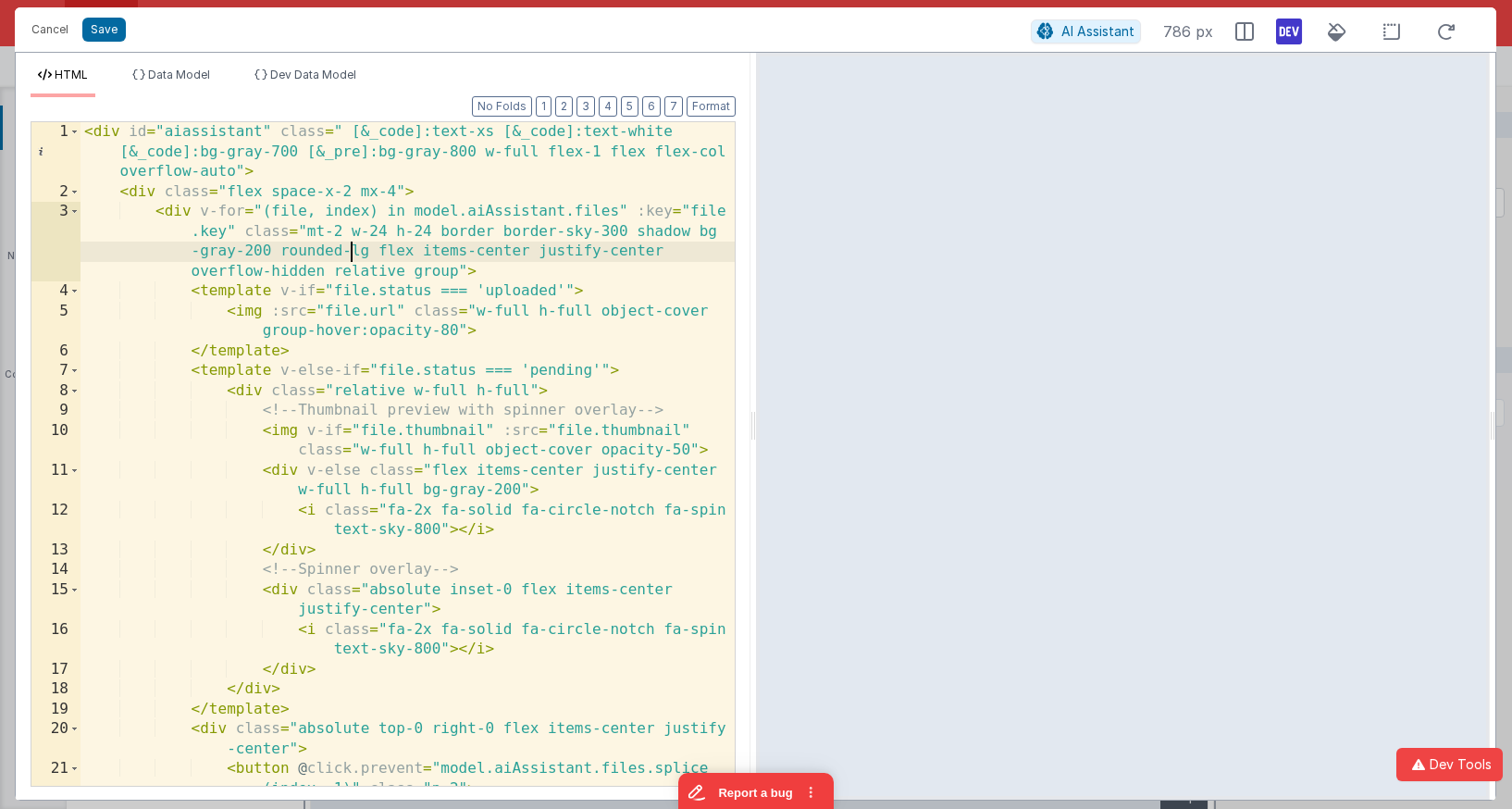
click at [354, 245] on div "< div id = "aiassistant" class = " [&_code]:text-xs [&_code]:text-white [&_code…" at bounding box center [407, 494] width 654 height 743
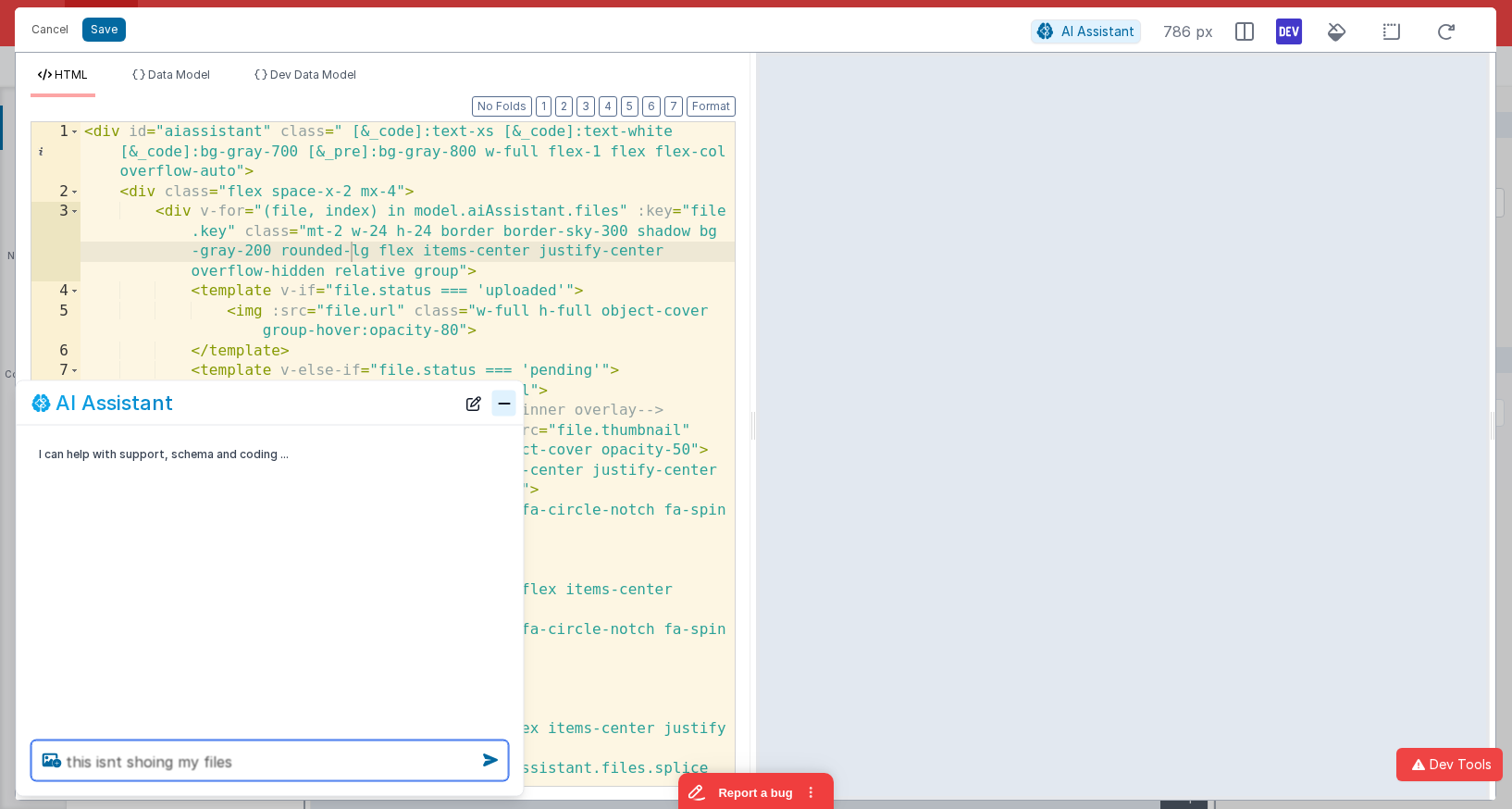
type textarea "this isnt shoing my files"
click at [506, 415] on button "Close" at bounding box center [504, 403] width 24 height 26
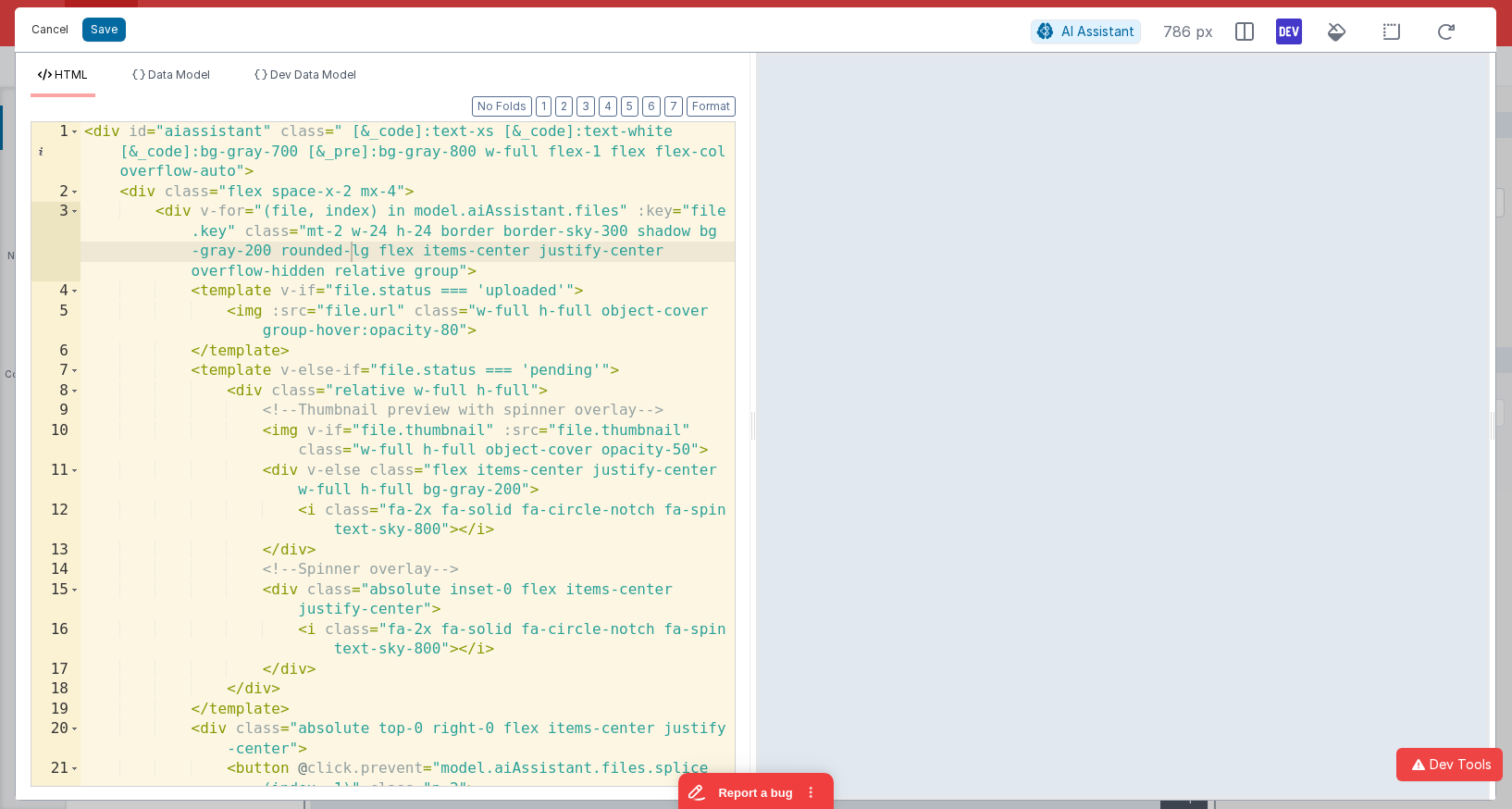
click at [59, 37] on button "Cancel" at bounding box center [50, 30] width 55 height 26
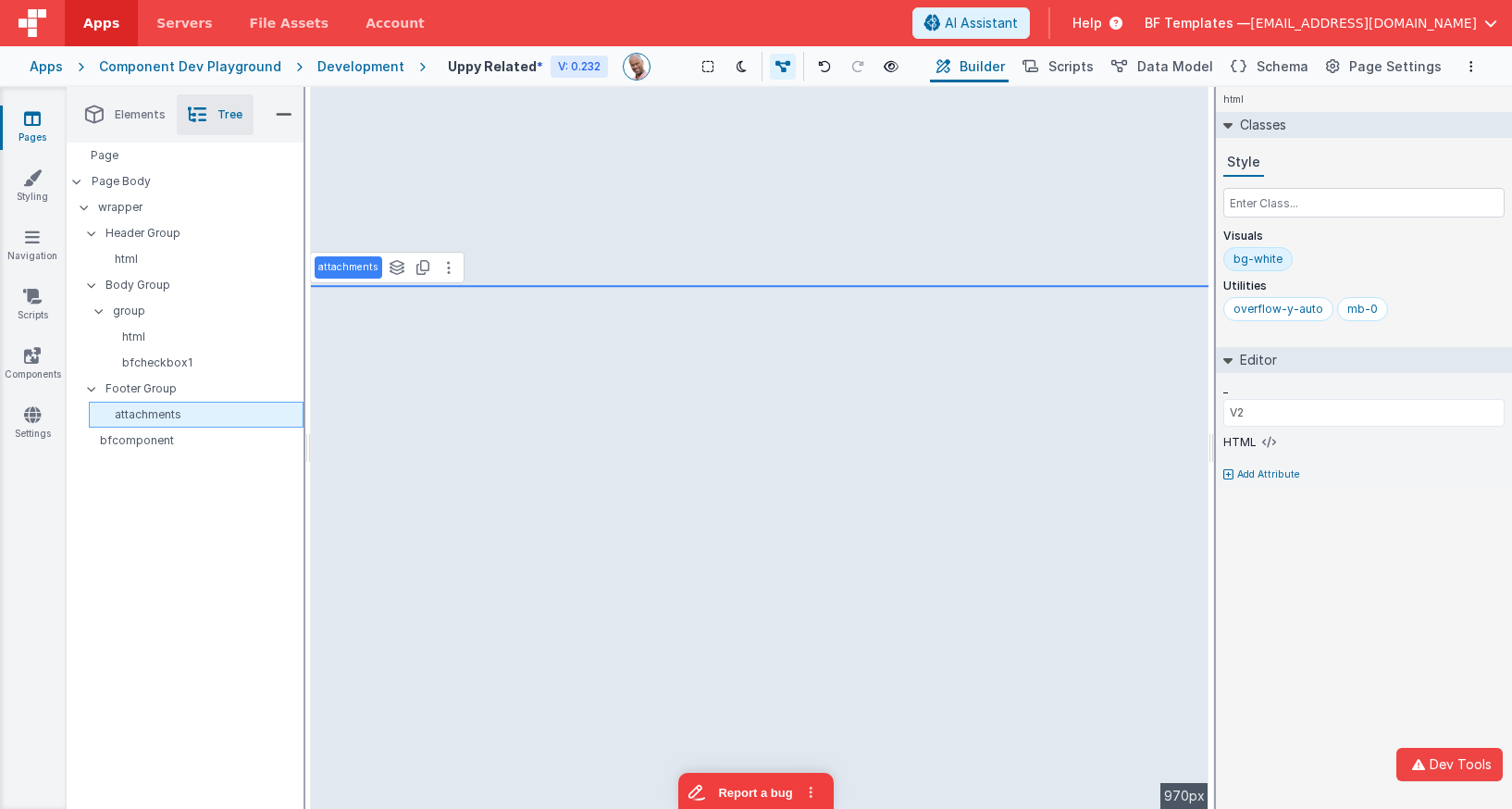
click at [188, 415] on p "attachments" at bounding box center [200, 415] width 206 height 15
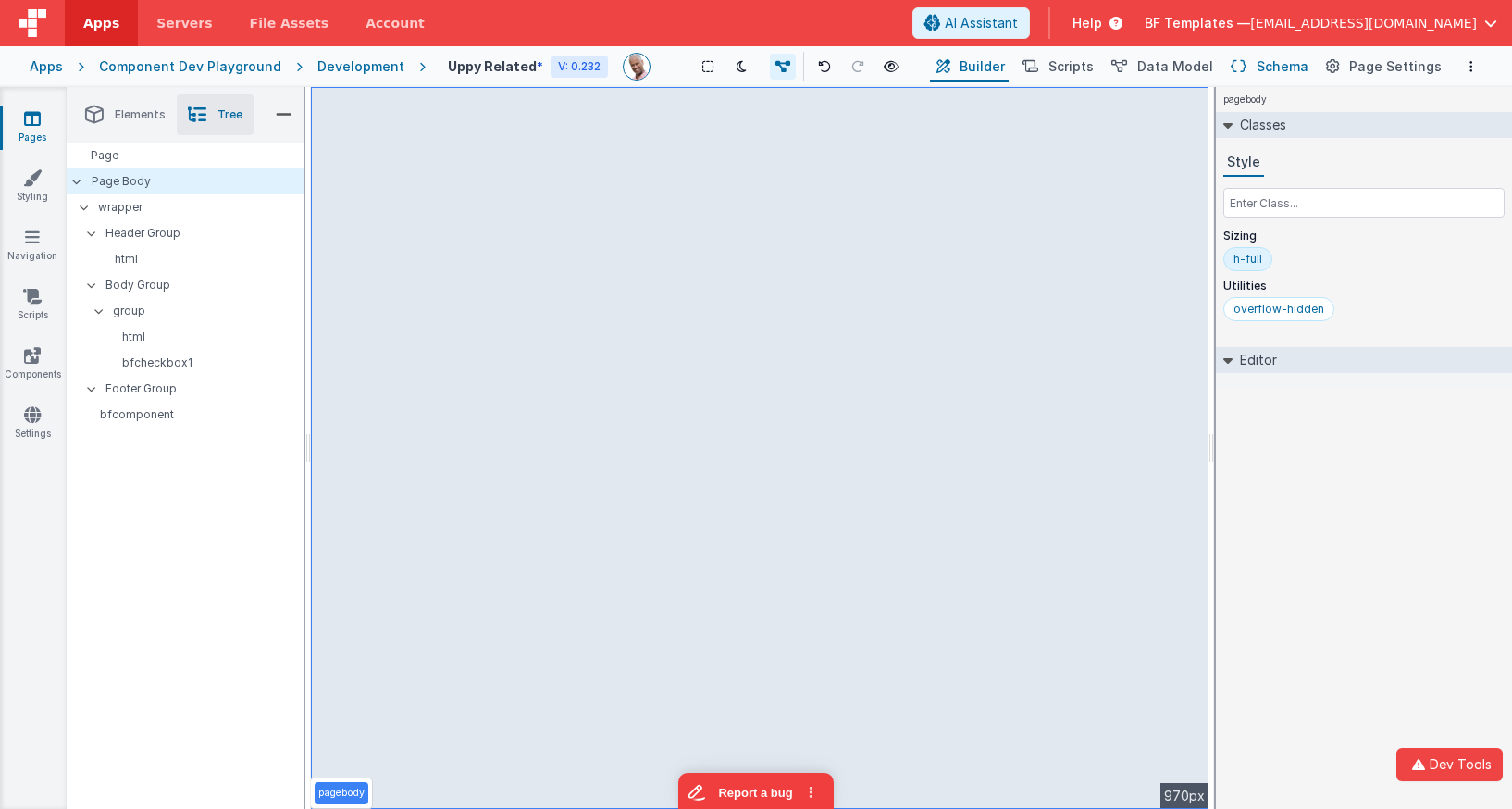
click at [1270, 67] on span "Schema" at bounding box center [1282, 67] width 52 height 19
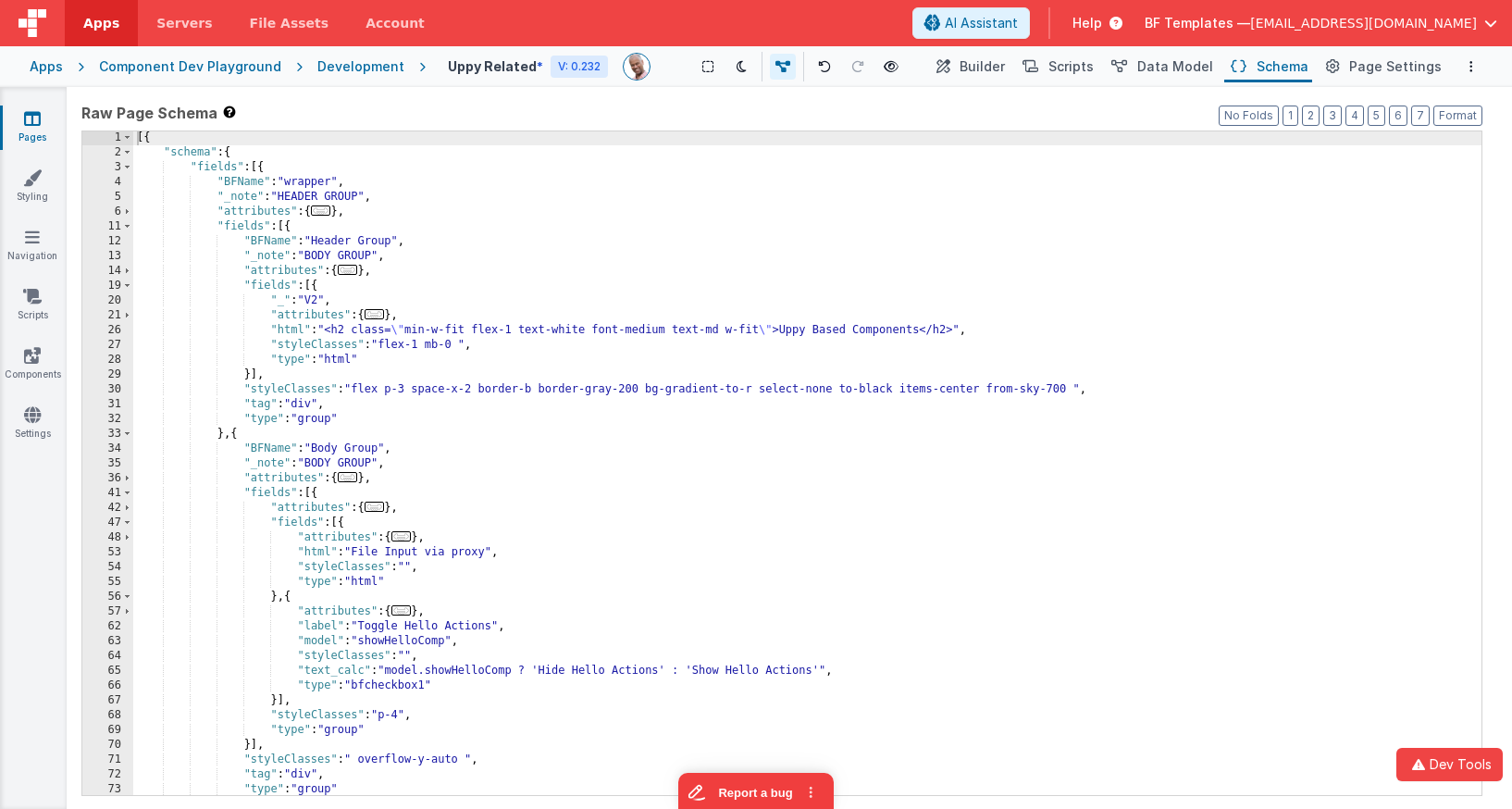
click at [669, 418] on div "[{ "schema" : { "fields" : [{ "BFName" : "wrapper" , "_note" : "HEADER GROUP" ,…" at bounding box center [807, 477] width 1348 height 693
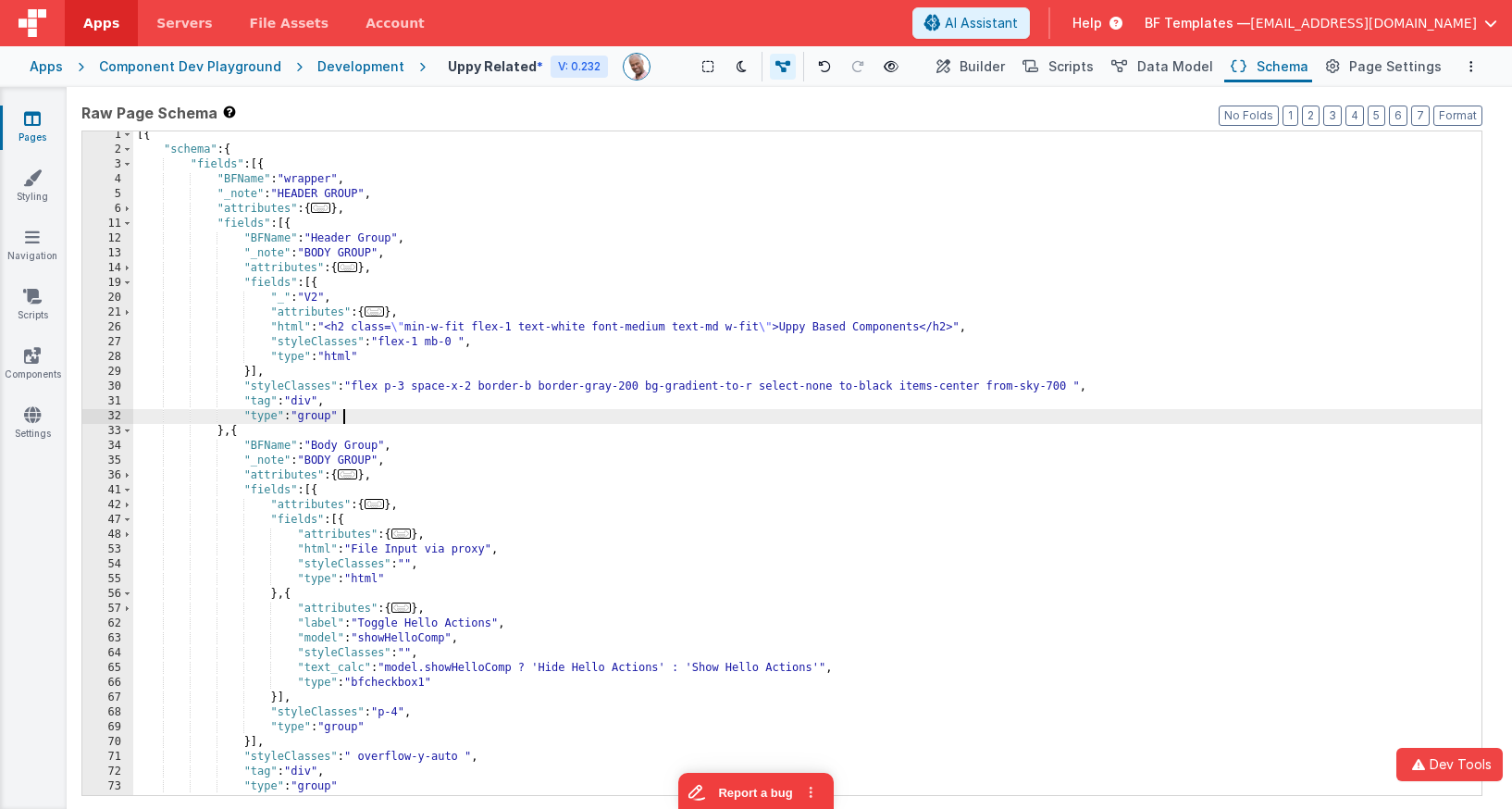
scroll to position [403, 0]
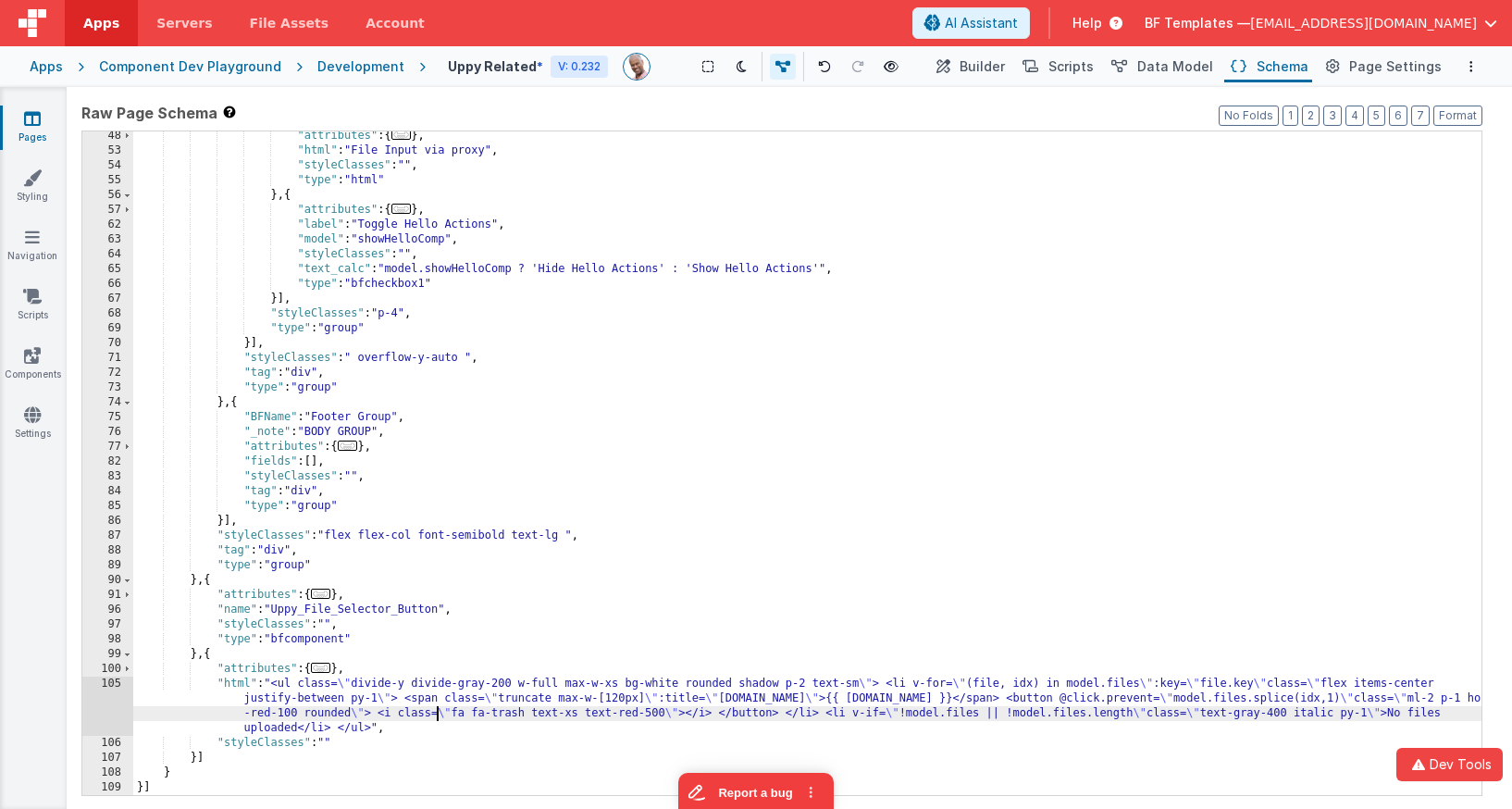
click at [439, 711] on div ""attributes" : { ... } , "html" : "File Input via proxy" , "styleClasses" : "" …" at bounding box center [807, 475] width 1348 height 693
click at [331, 664] on span "..." at bounding box center [321, 667] width 21 height 10
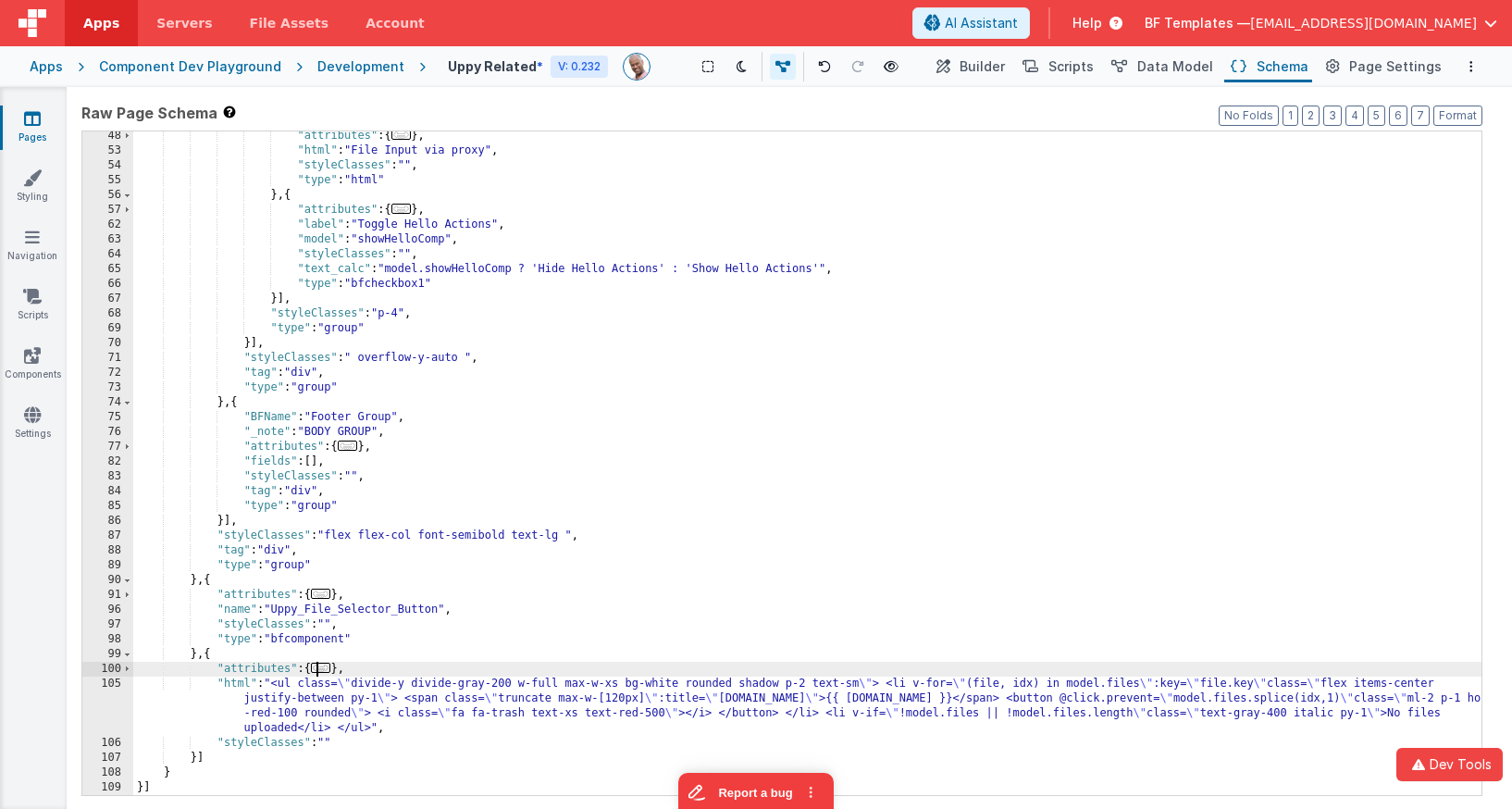
click at [331, 670] on span "..." at bounding box center [321, 667] width 21 height 10
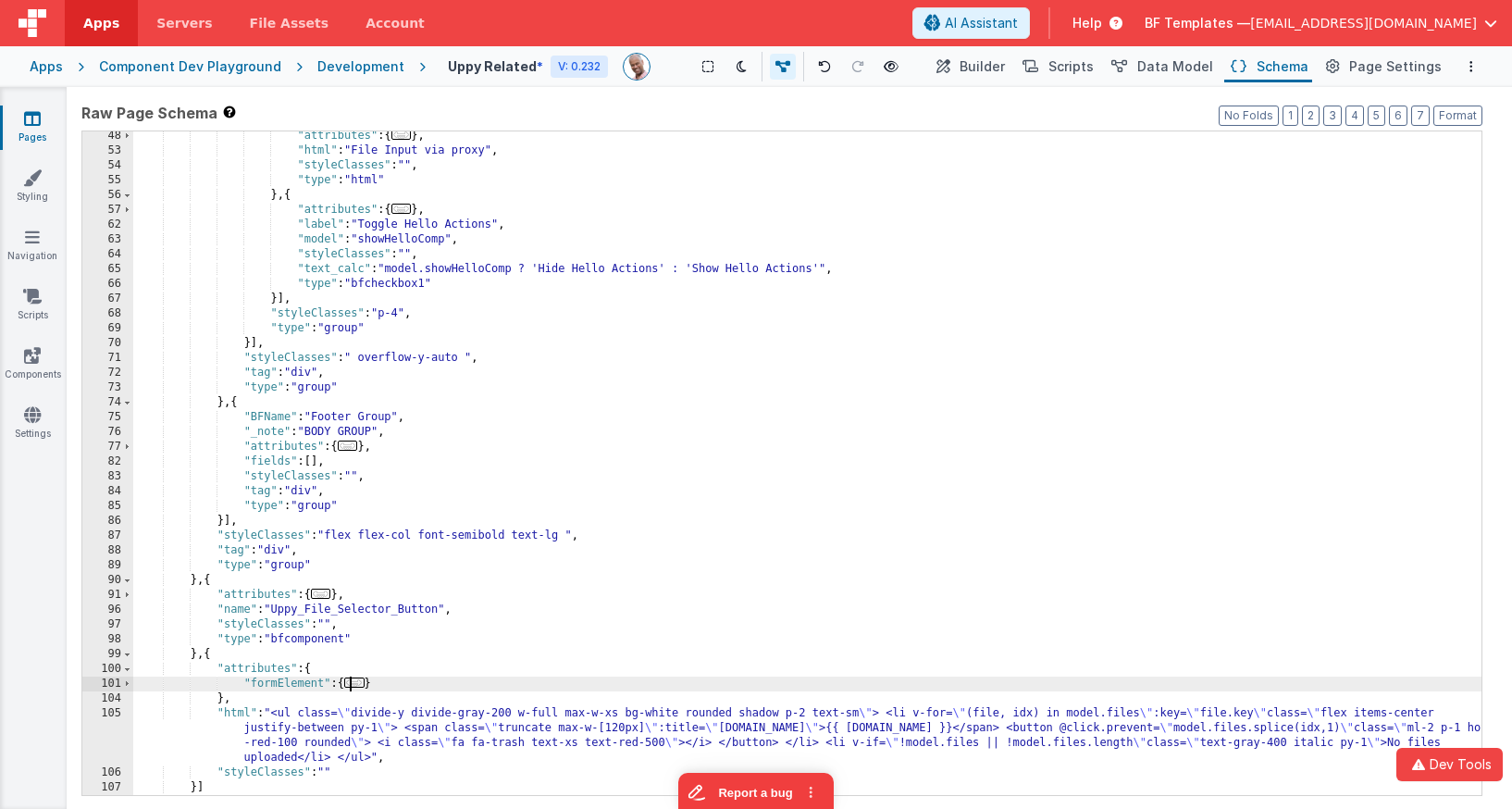
click at [352, 682] on span "..." at bounding box center [355, 682] width 21 height 10
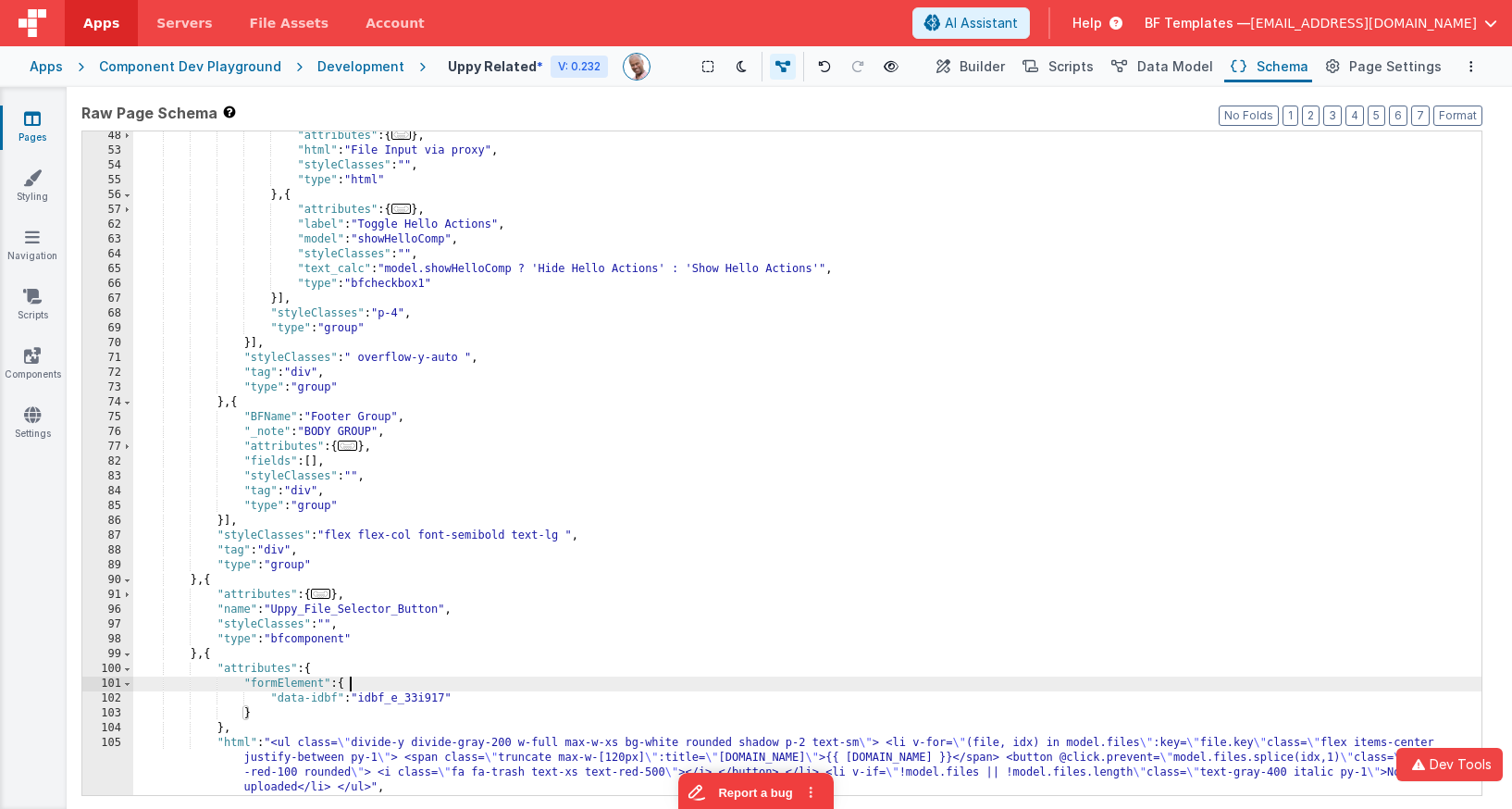
click at [390, 691] on div ""attributes" : { ... } , "html" : "File Input via proxy" , "styleClasses" : "" …" at bounding box center [807, 475] width 1348 height 693
click at [390, 692] on div ""attributes" : { ... } , "html" : "File Input via proxy" , "styleClasses" : "" …" at bounding box center [807, 475] width 1348 height 693
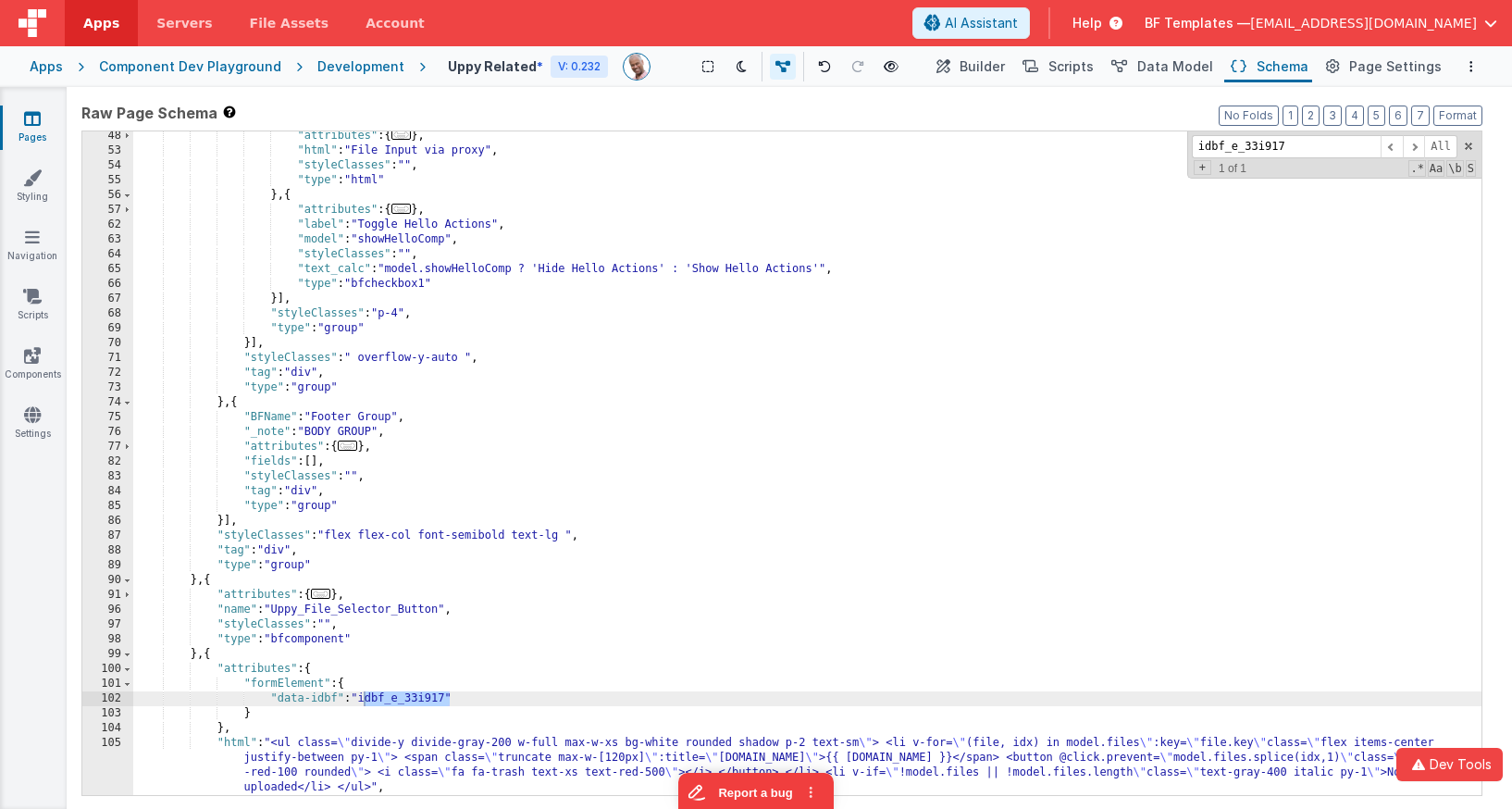
click at [500, 730] on div ""attributes" : { ... } , "html" : "File Input via proxy" , "styleClasses" : "" …" at bounding box center [807, 475] width 1348 height 693
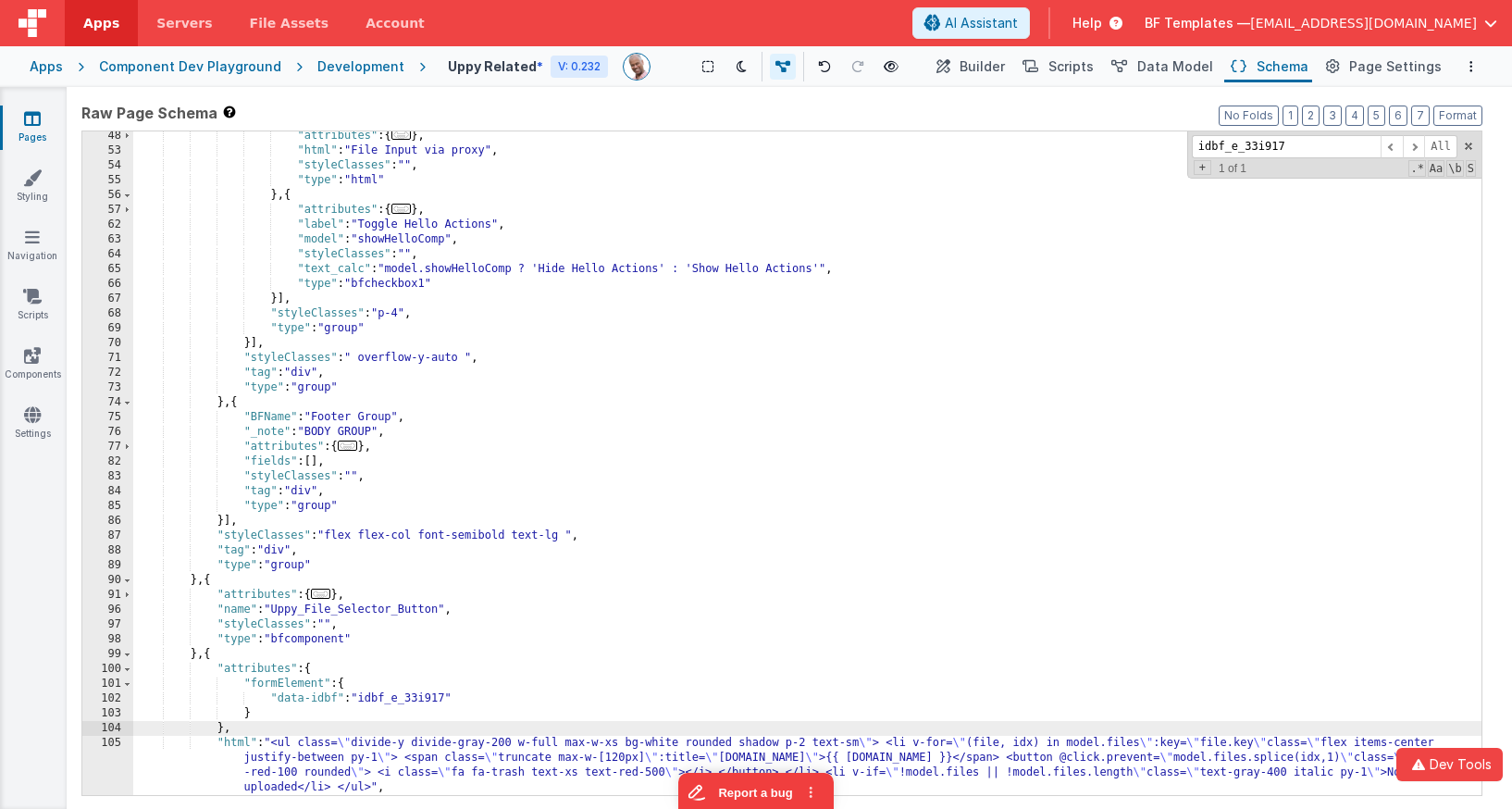
click at [121, 749] on div "105" at bounding box center [108, 765] width 51 height 59
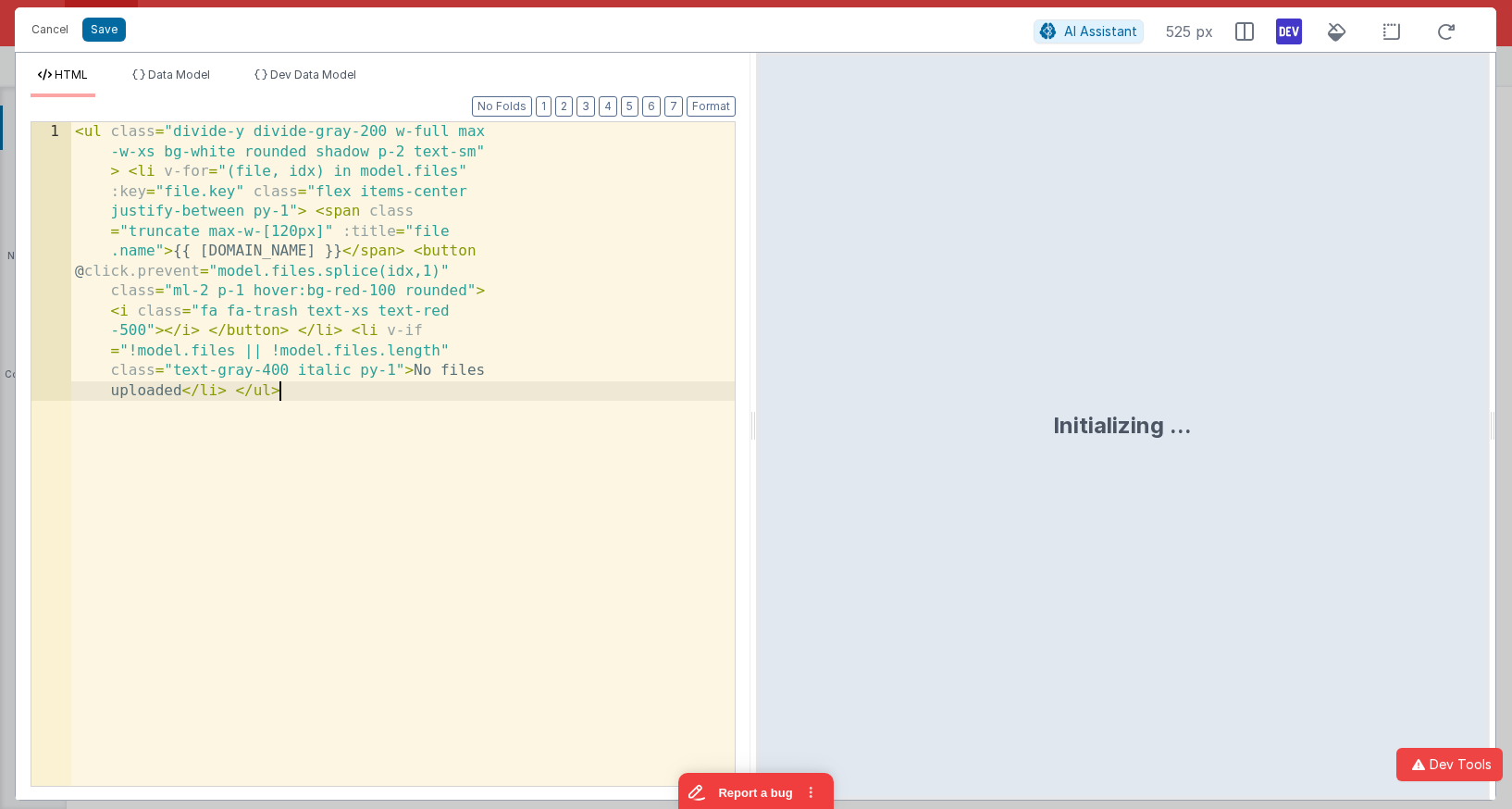
click at [112, 748] on div "< ul class = "divide-y divide-gray-200 w-full max -w-xs bg-white rounded shadow…" at bounding box center [403, 732] width 664 height 1220
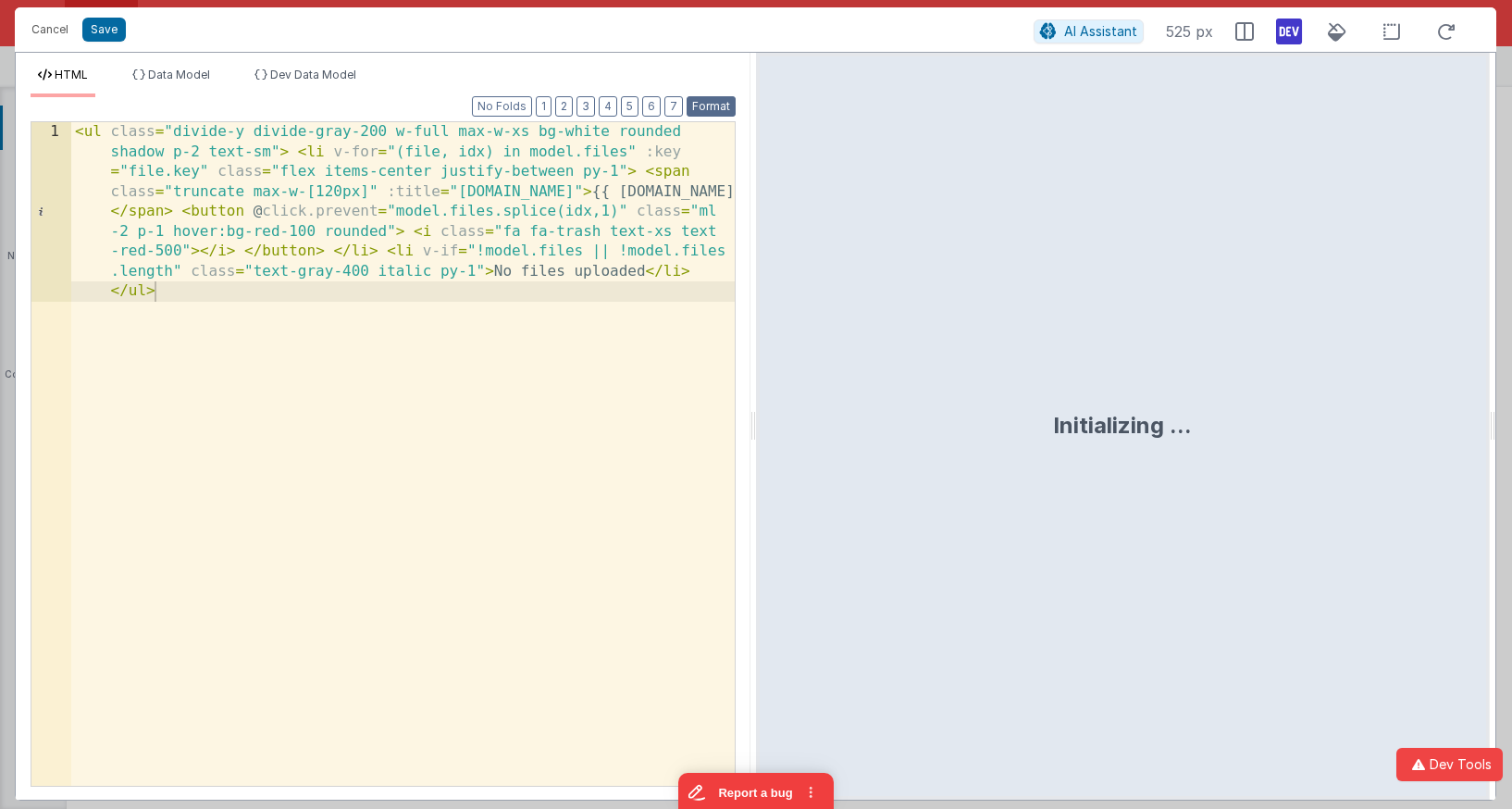
click at [716, 105] on button "Format" at bounding box center [710, 107] width 49 height 21
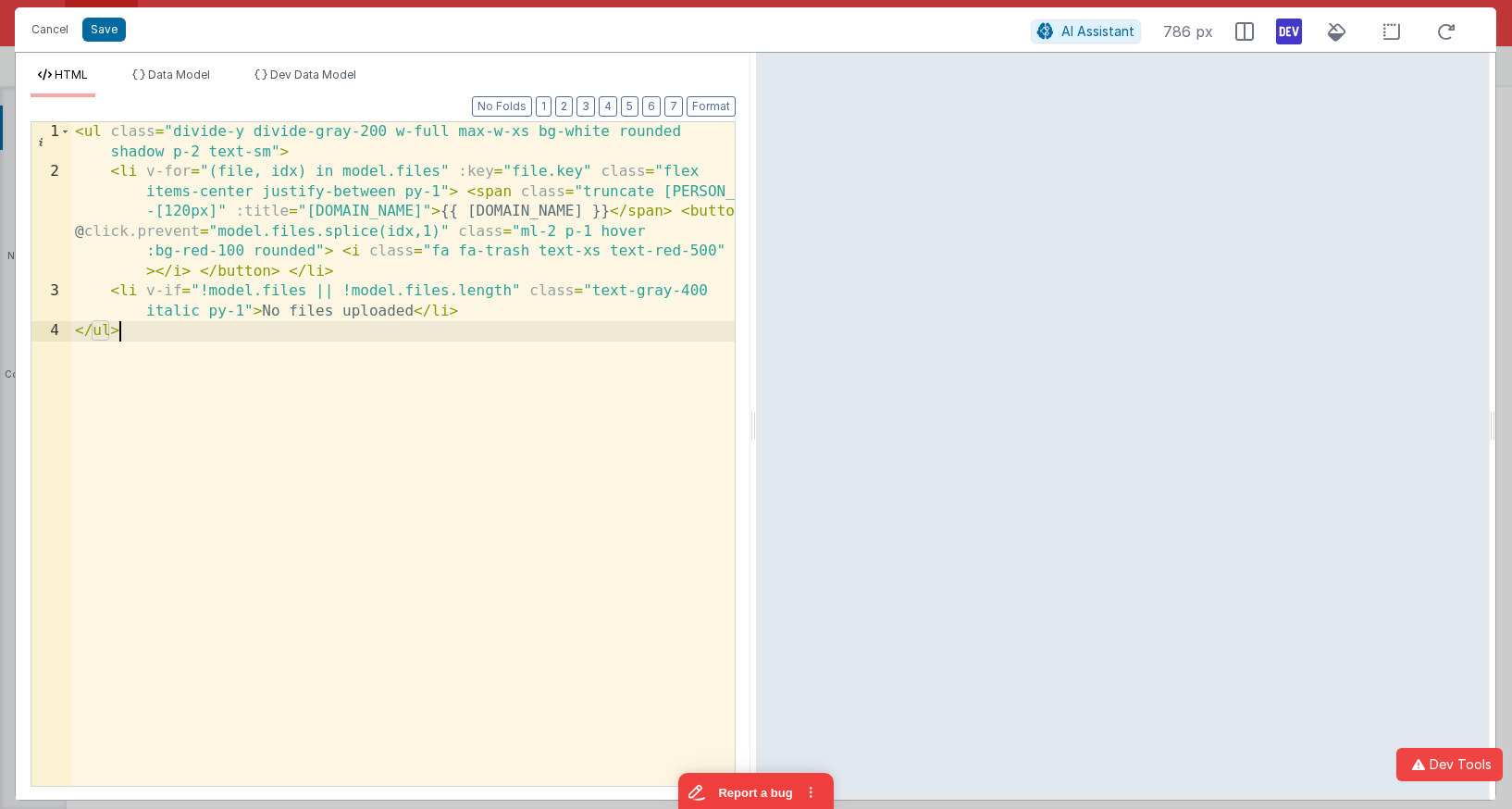
click at [566, 457] on div "< ul class = "divide-y divide-gray-200 w-full max-w-xs bg-white rounded shadow …" at bounding box center [403, 483] width 664 height 724
click at [109, 28] on button "Save" at bounding box center [104, 30] width 43 height 24
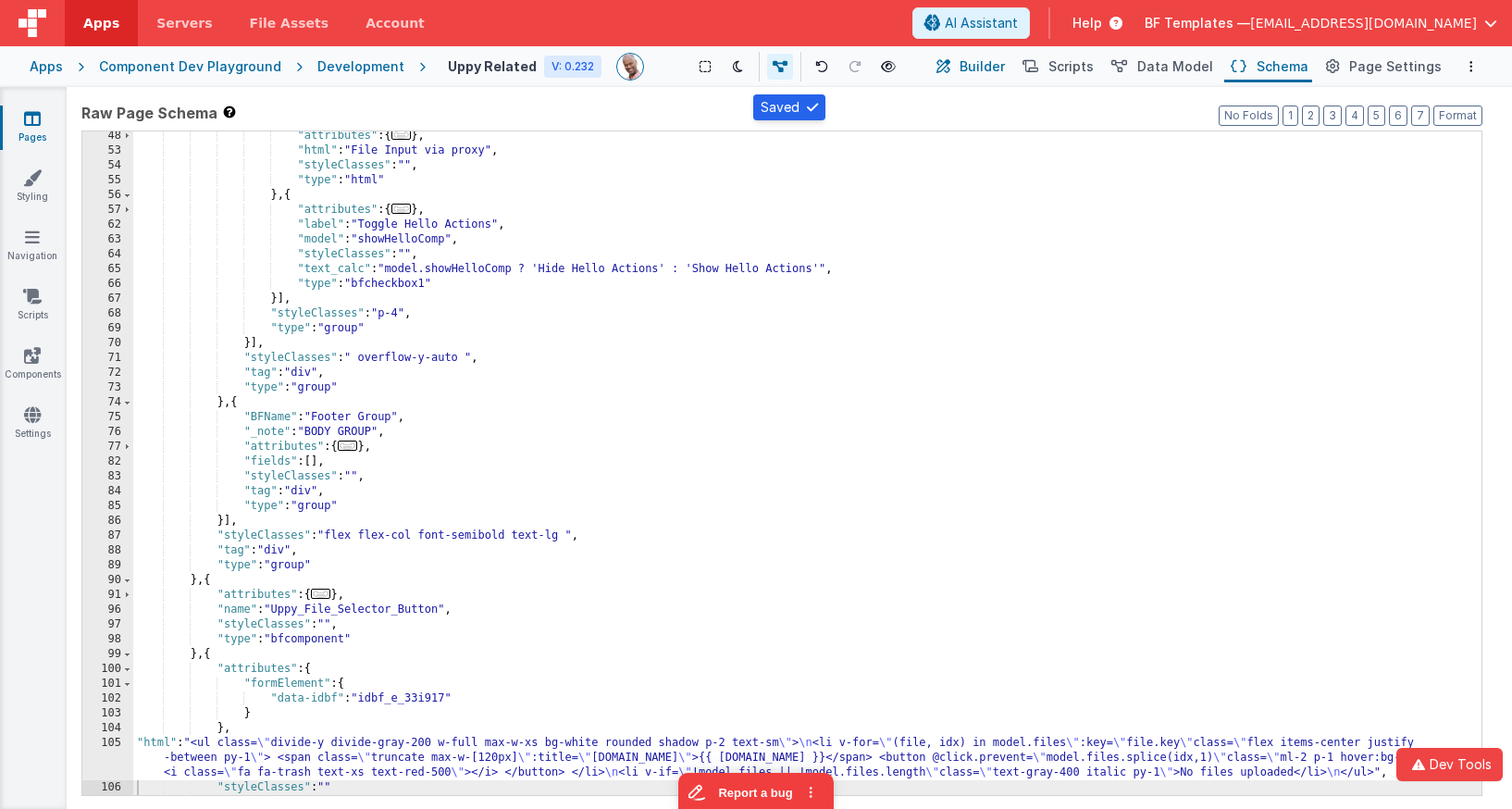
click at [988, 64] on span "Builder" at bounding box center [982, 67] width 45 height 19
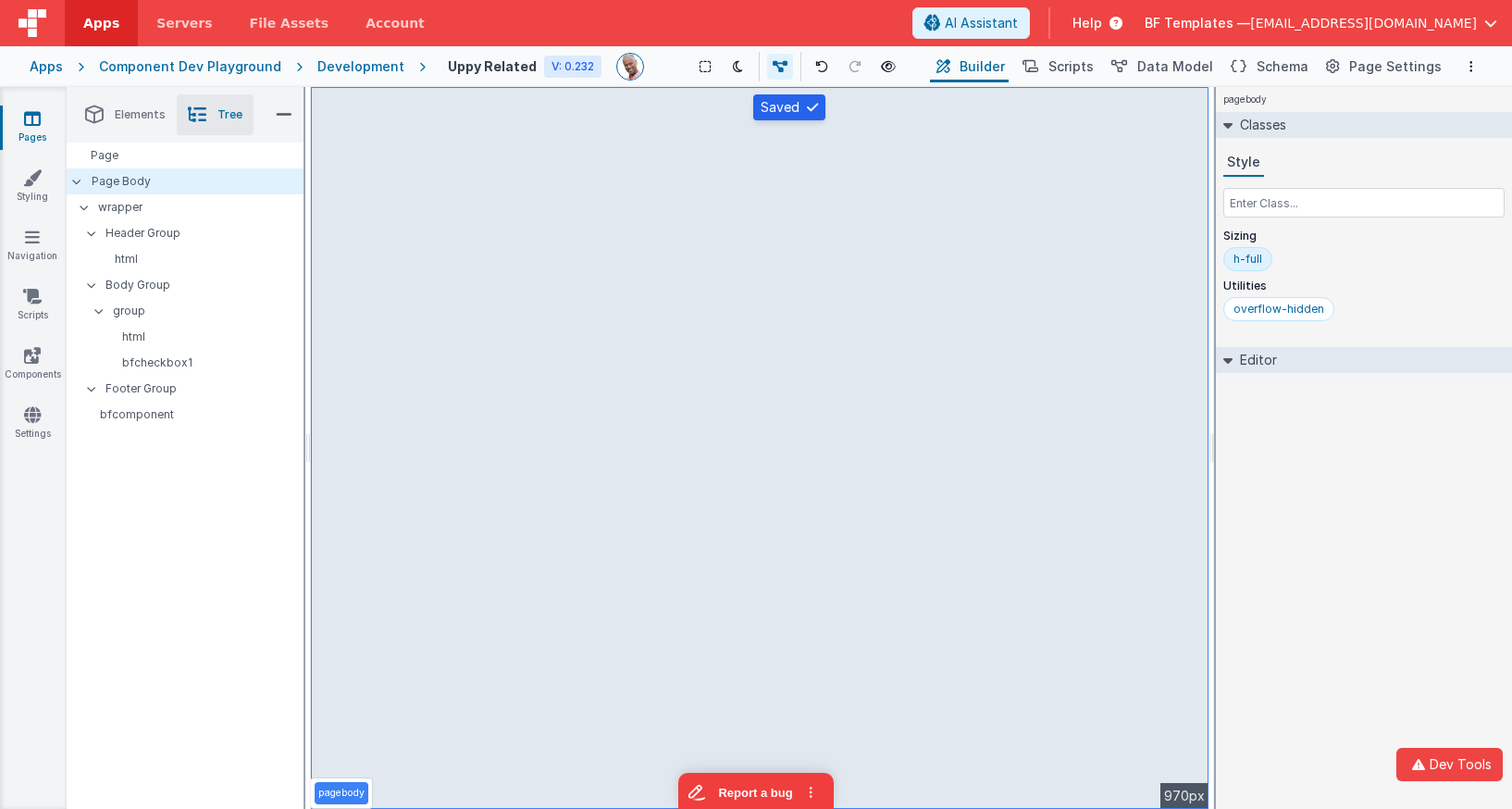
click at [359, 66] on div "Development" at bounding box center [360, 67] width 87 height 19
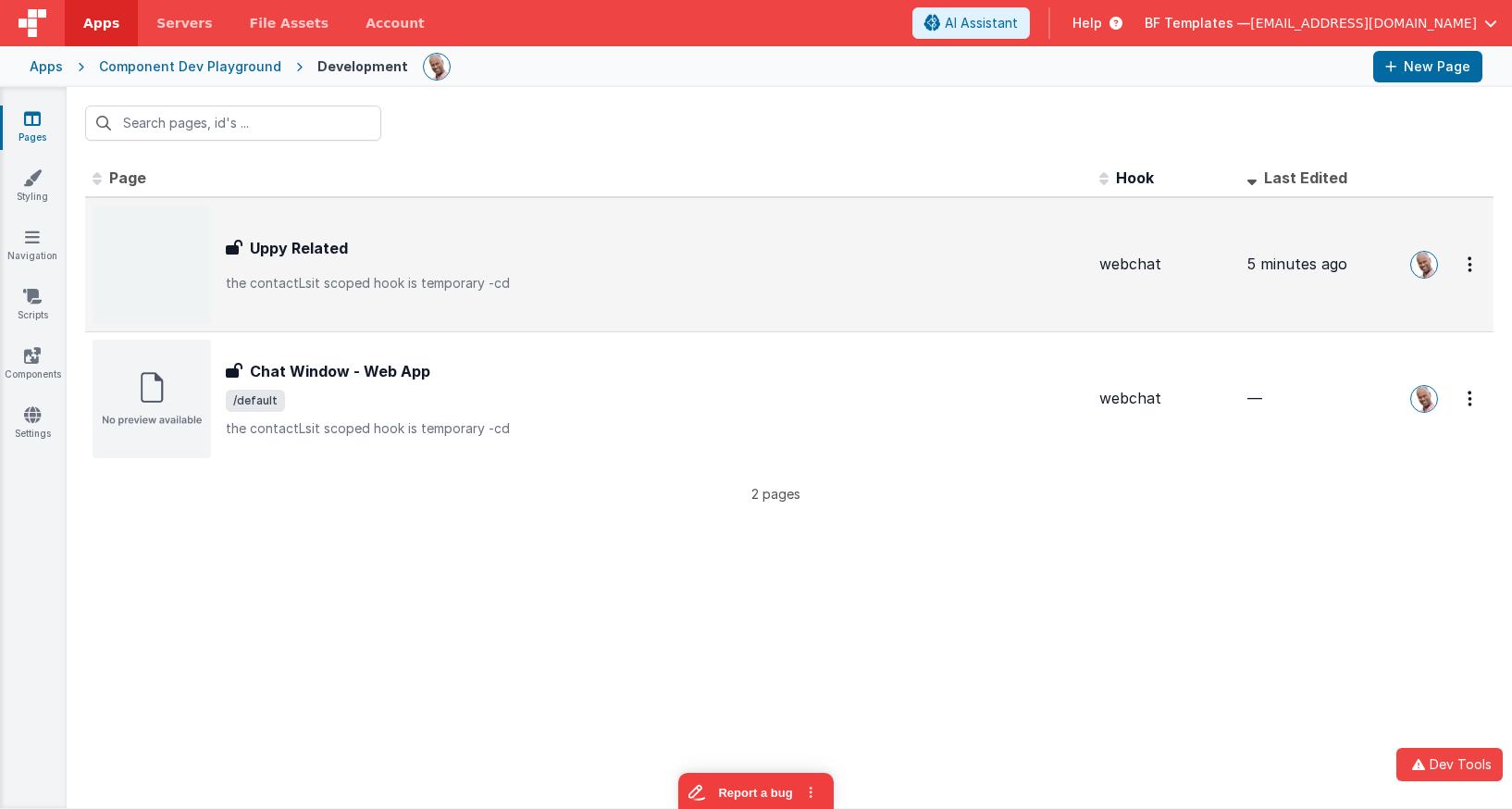
click at [300, 262] on div "Uppy Related Uppy Related the contactLsit scoped hook is temporary -cd" at bounding box center [655, 264] width 859 height 55
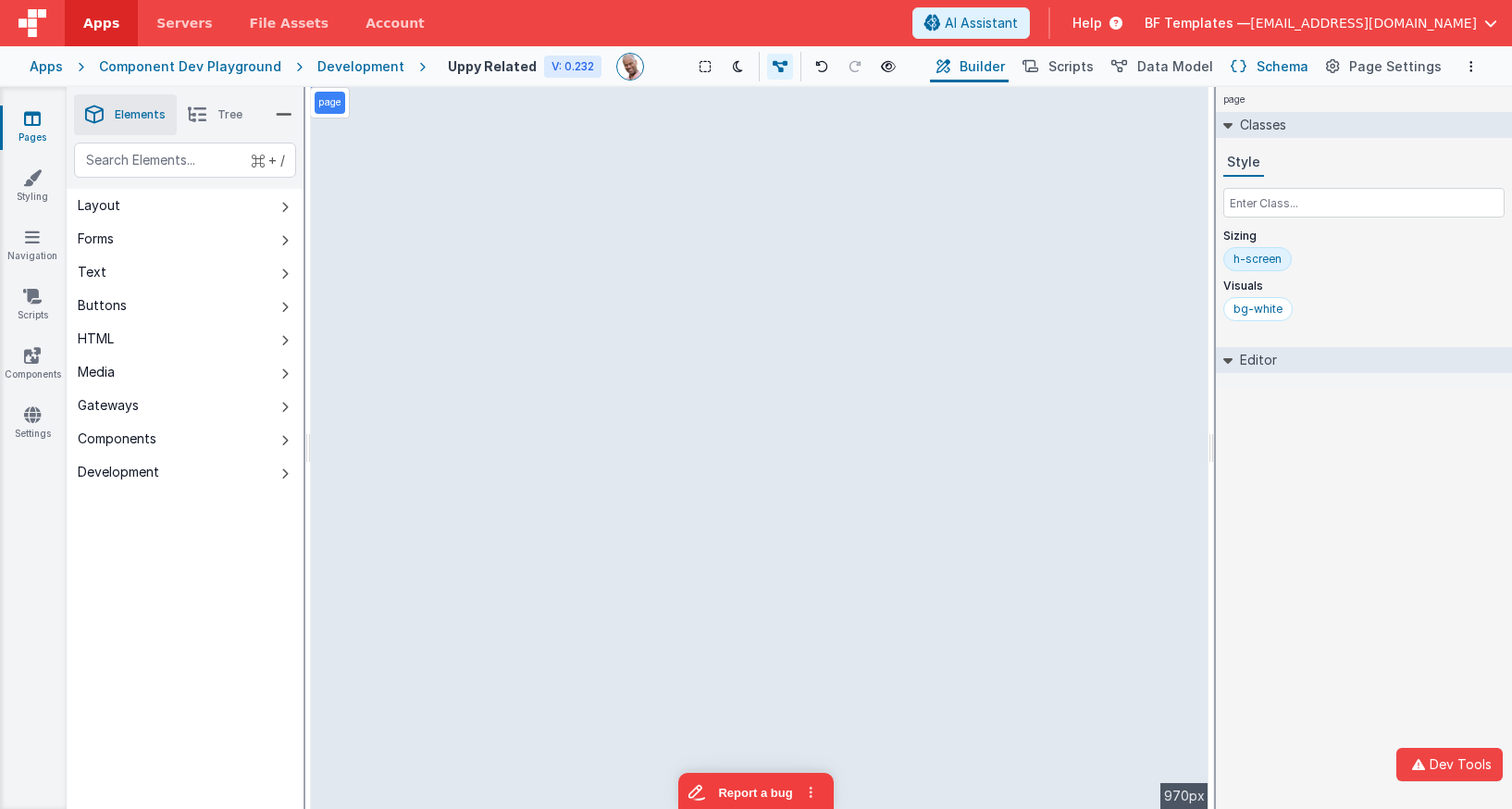
click at [1268, 64] on span "Schema" at bounding box center [1282, 67] width 52 height 19
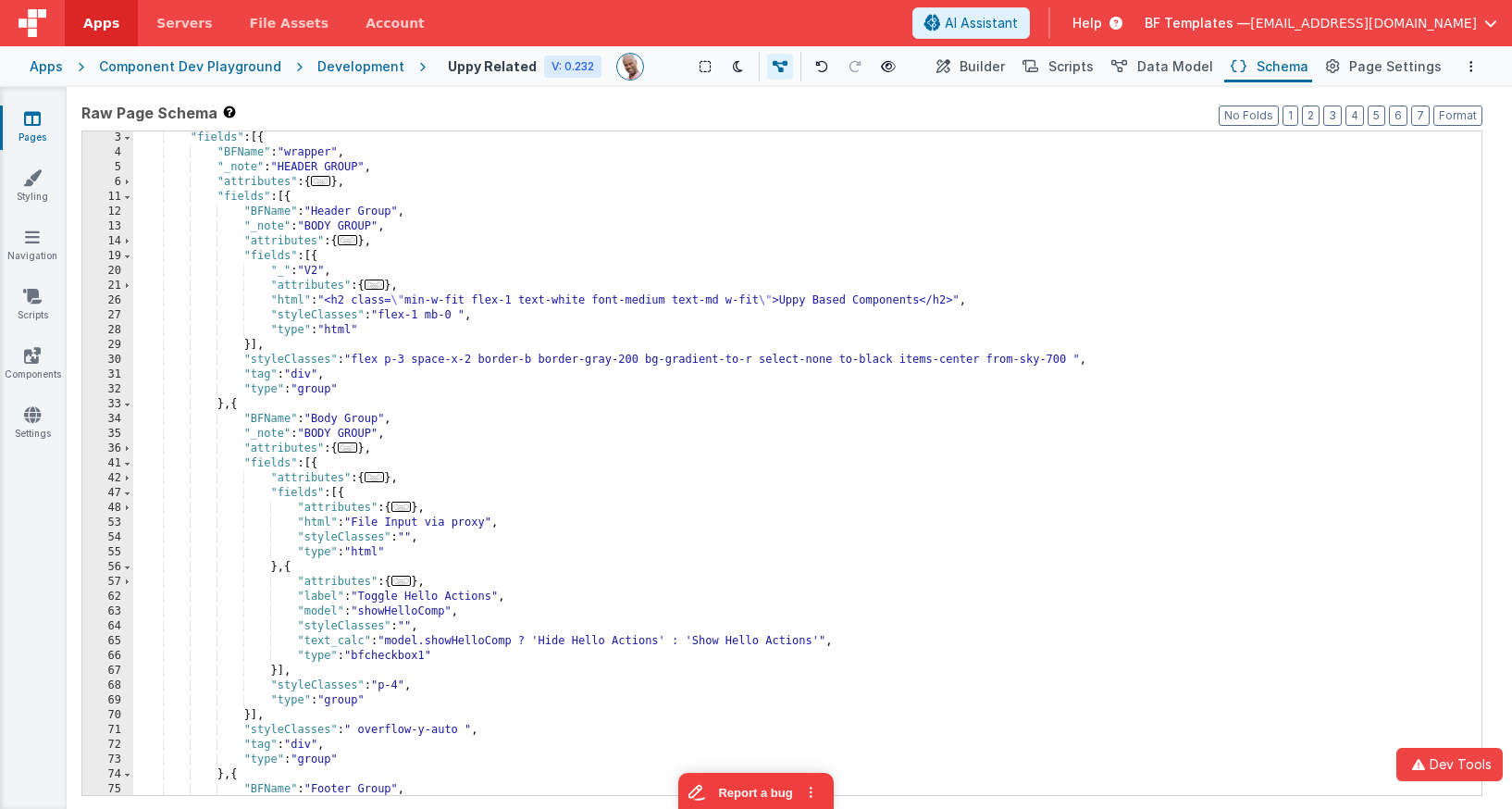
scroll to position [403, 0]
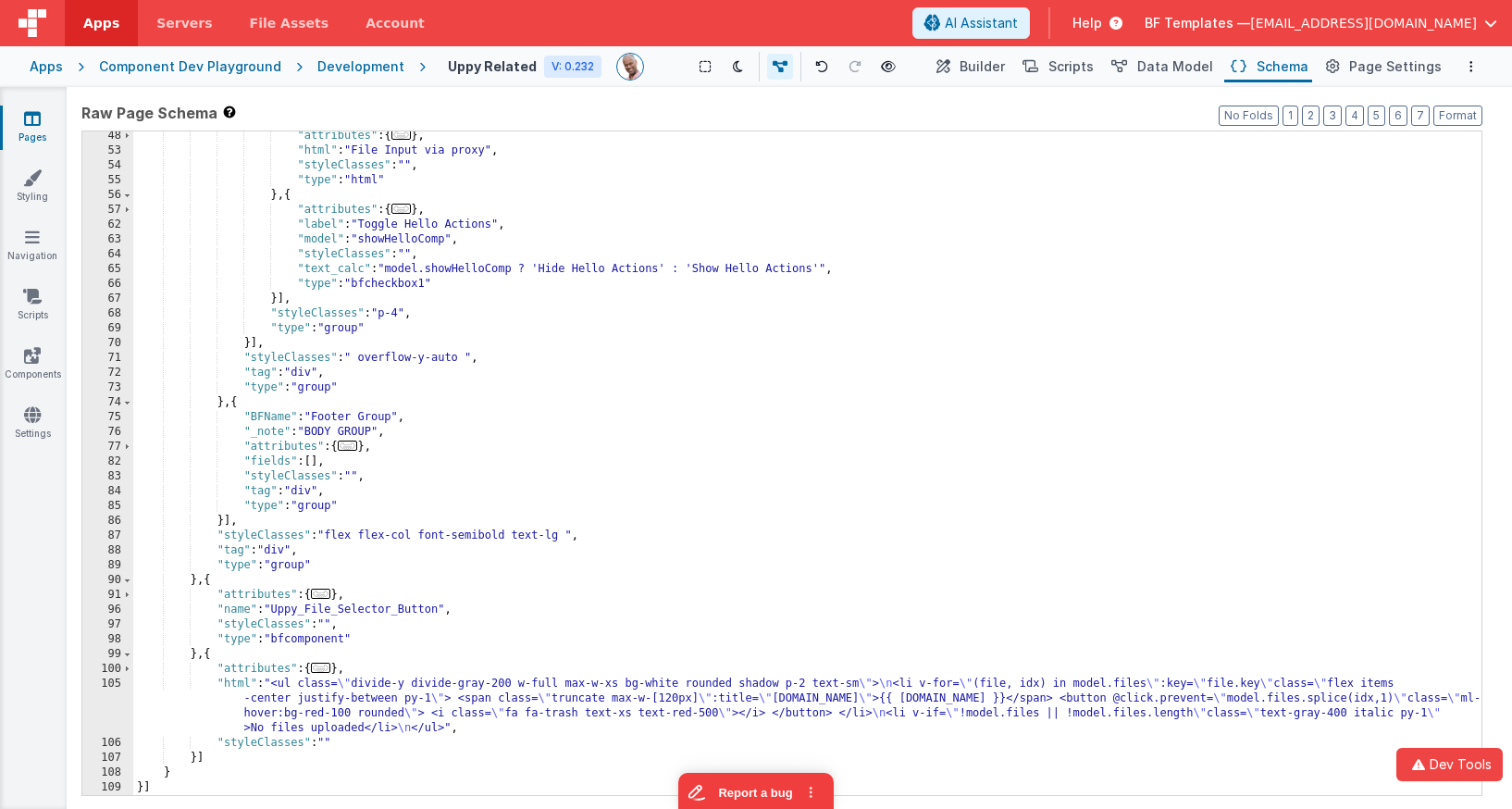
drag, startPoint x: 274, startPoint y: 688, endPoint x: 241, endPoint y: 692, distance: 33.2
click at [263, 690] on div ""attributes" : { ... } , "html" : "File Input via proxy" , "styleClasses" : "" …" at bounding box center [807, 475] width 1348 height 693
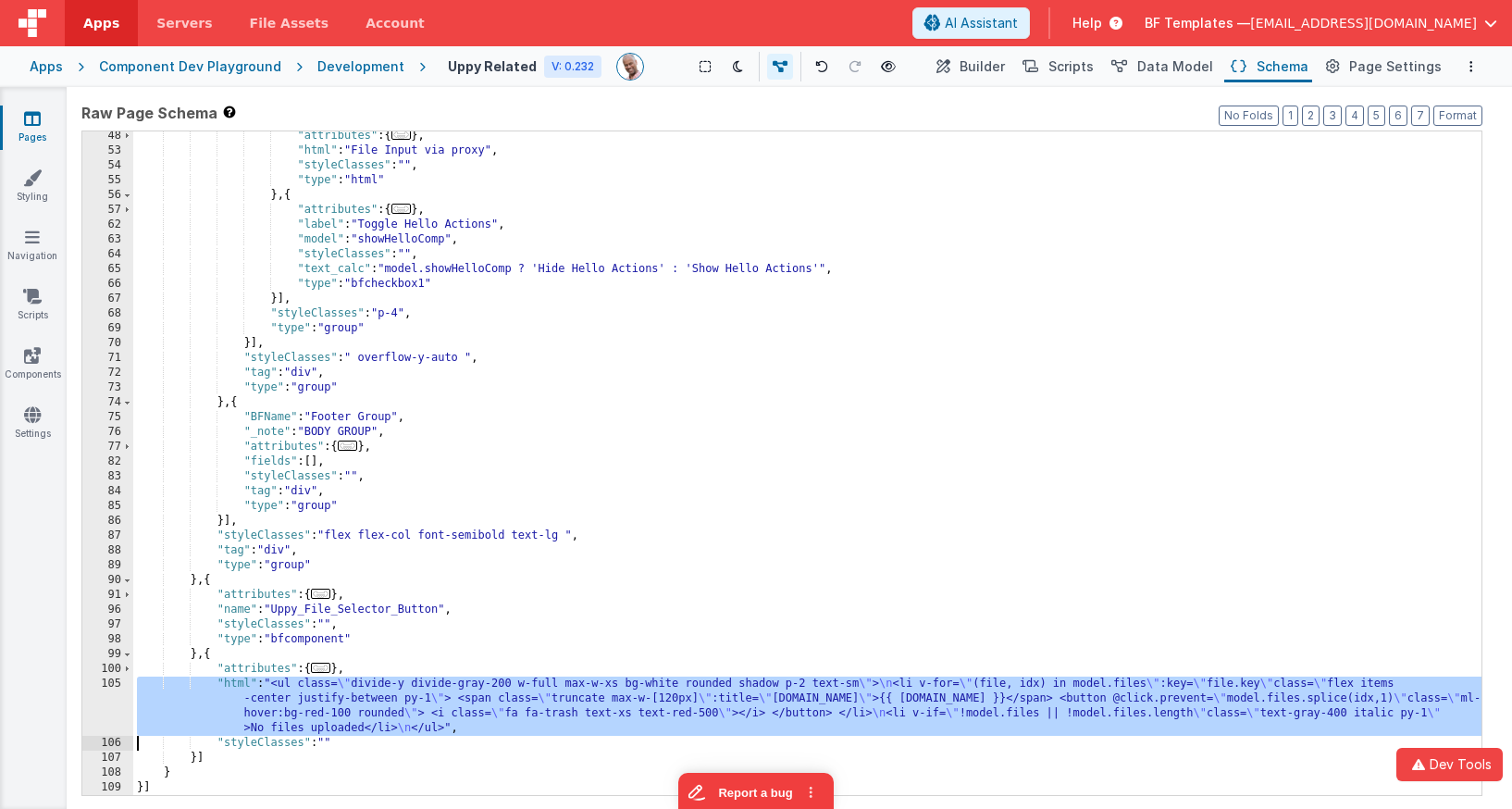
click at [105, 691] on div "105" at bounding box center [108, 706] width 51 height 59
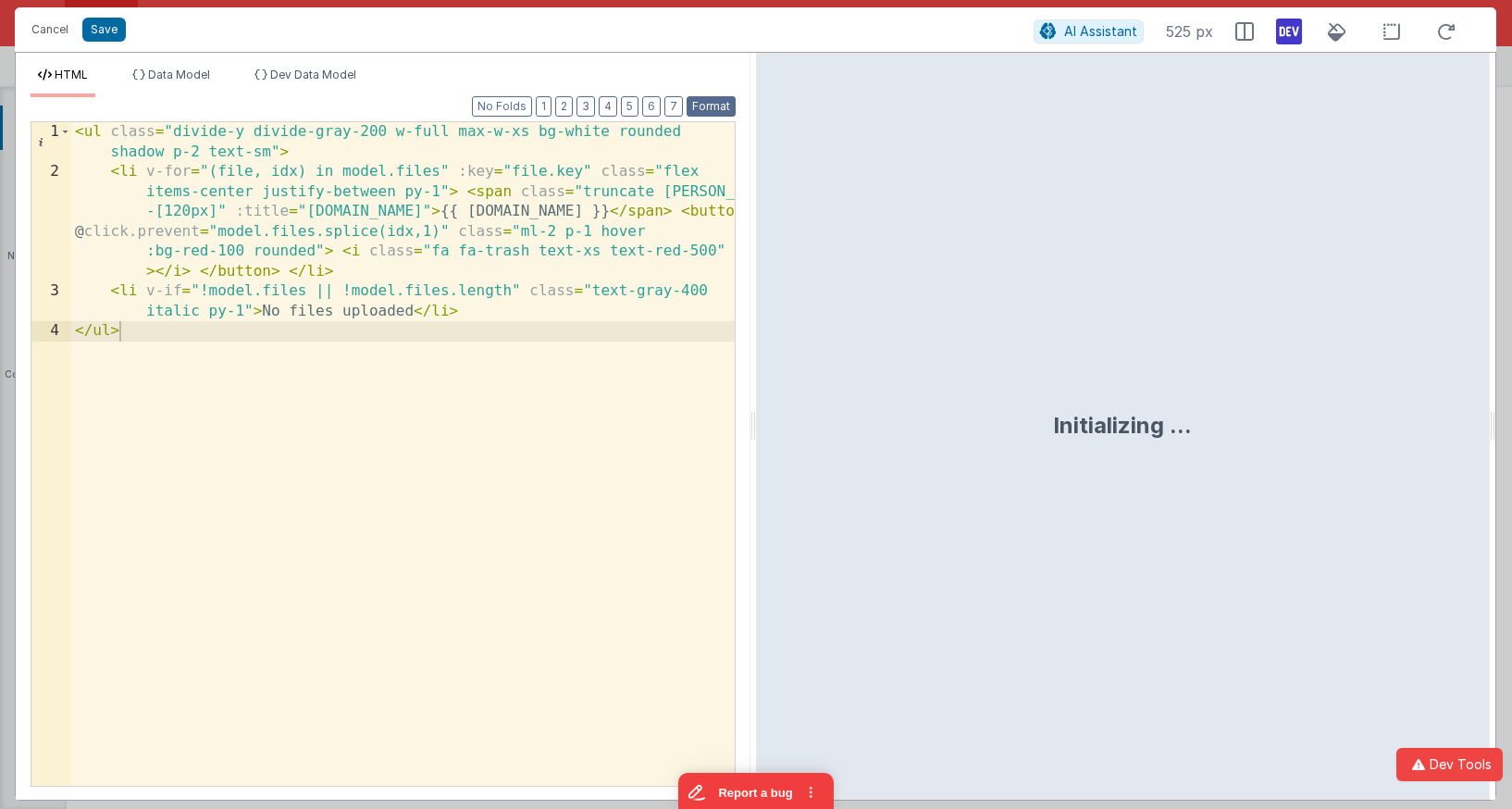
click at [716, 101] on button "Format" at bounding box center [710, 107] width 49 height 21
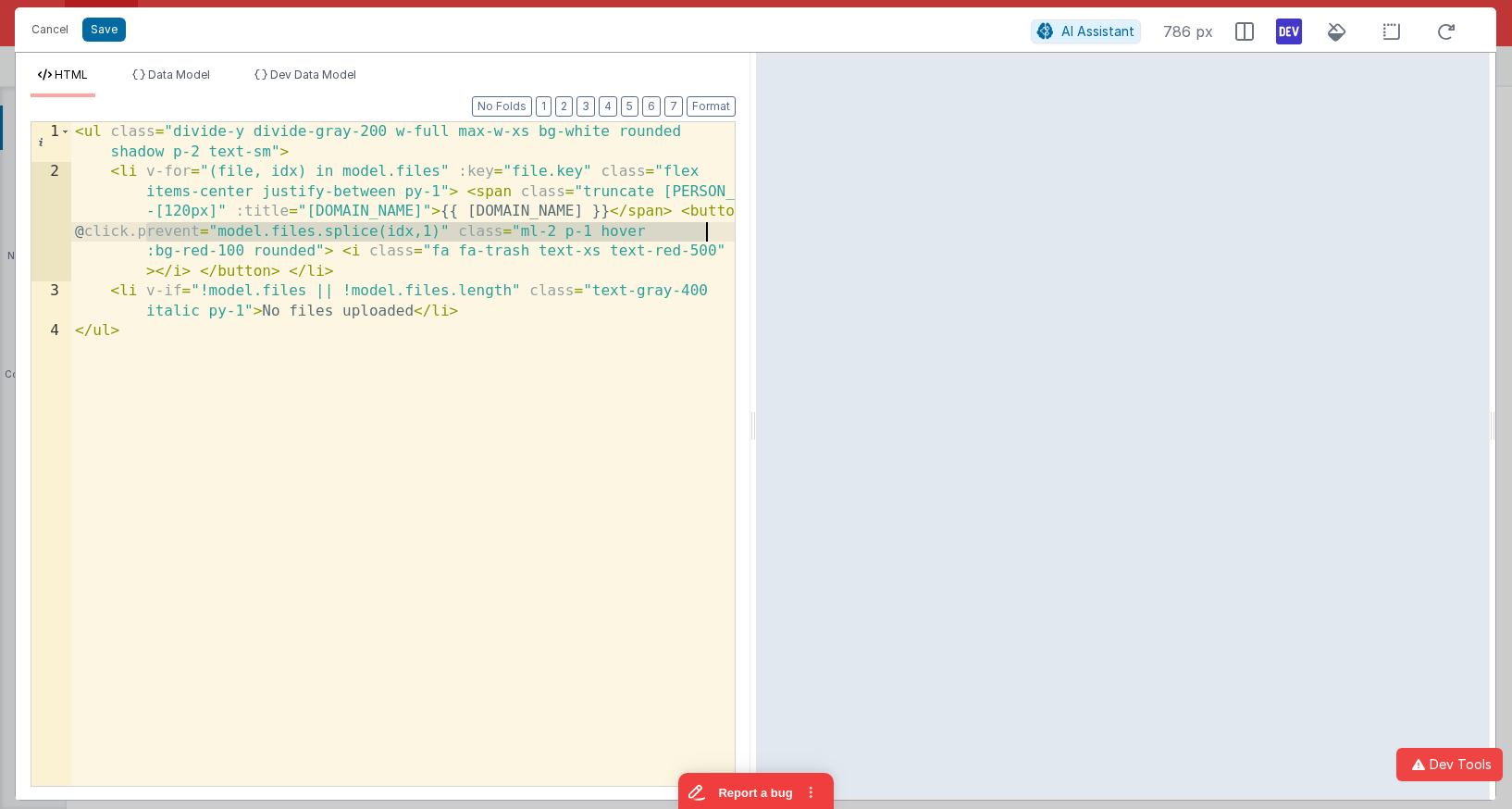
drag, startPoint x: 134, startPoint y: 229, endPoint x: 755, endPoint y: 239, distance: 621.1
click at [755, 239] on div "HTML Data Model Dev Data Model Format 7 6 5 4 3 2 1 No Folds 1 2 3 4 < ul class…" at bounding box center [756, 426] width 1481 height 749
click at [710, 236] on div "< ul class = "divide-y divide-gray-200 w-full max-w-xs bg-white rounded shadow …" at bounding box center [403, 453] width 664 height 664
click at [39, 29] on button "Cancel" at bounding box center [50, 30] width 55 height 26
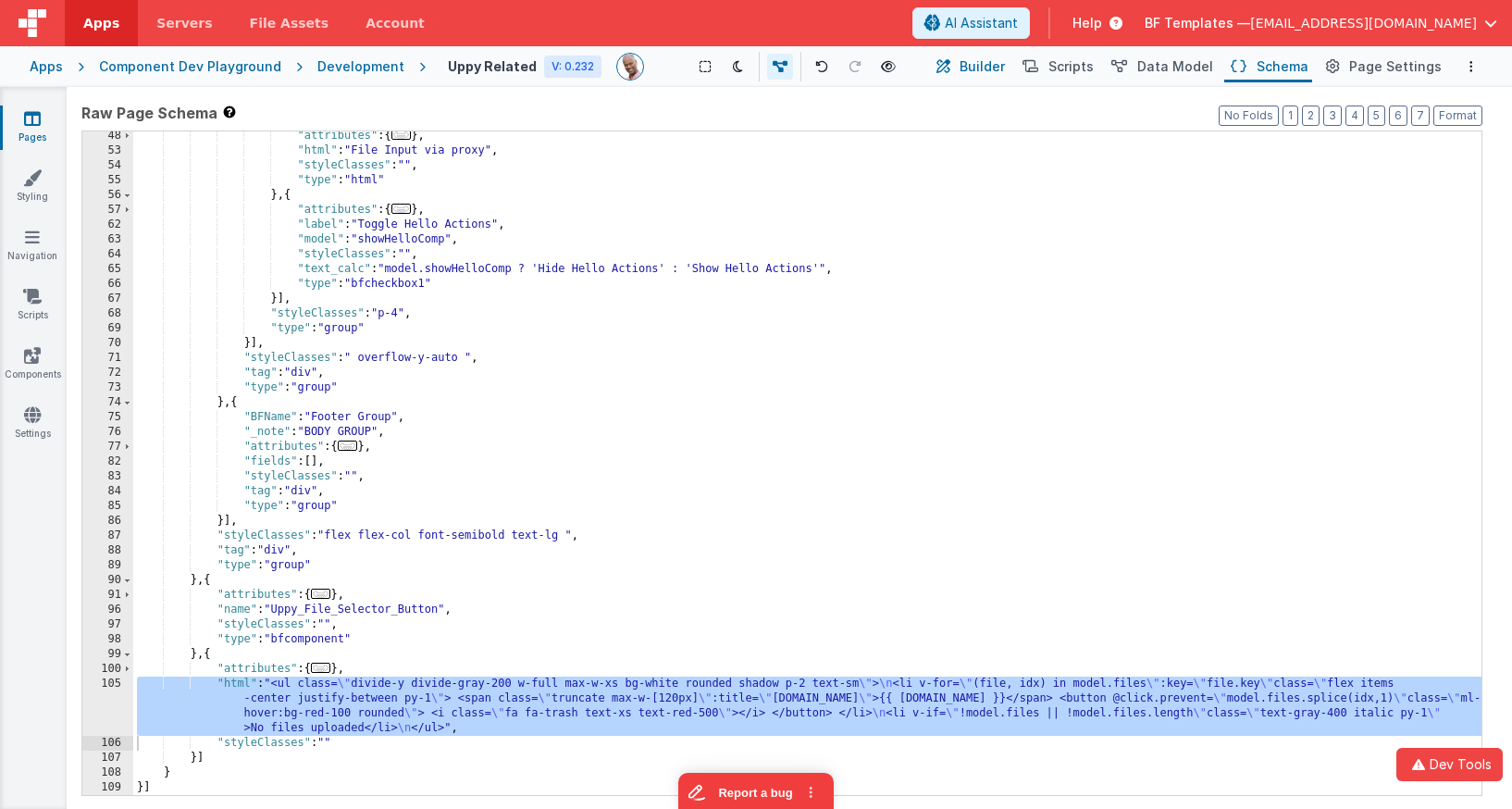
click at [976, 60] on button "Builder" at bounding box center [970, 67] width 79 height 32
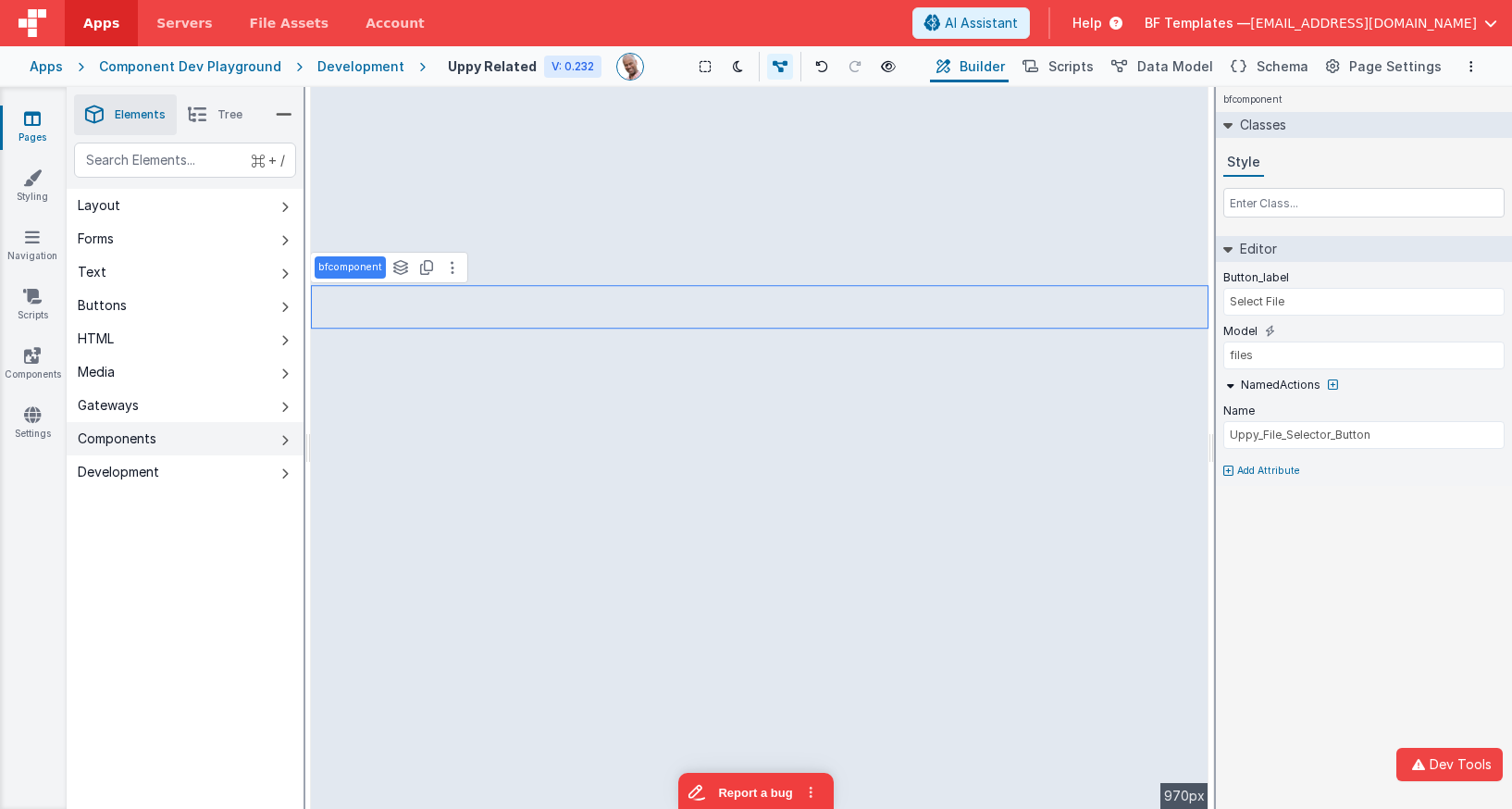
click at [286, 442] on icon at bounding box center [285, 440] width 8 height 15
type input "Toggle Hello Actions"
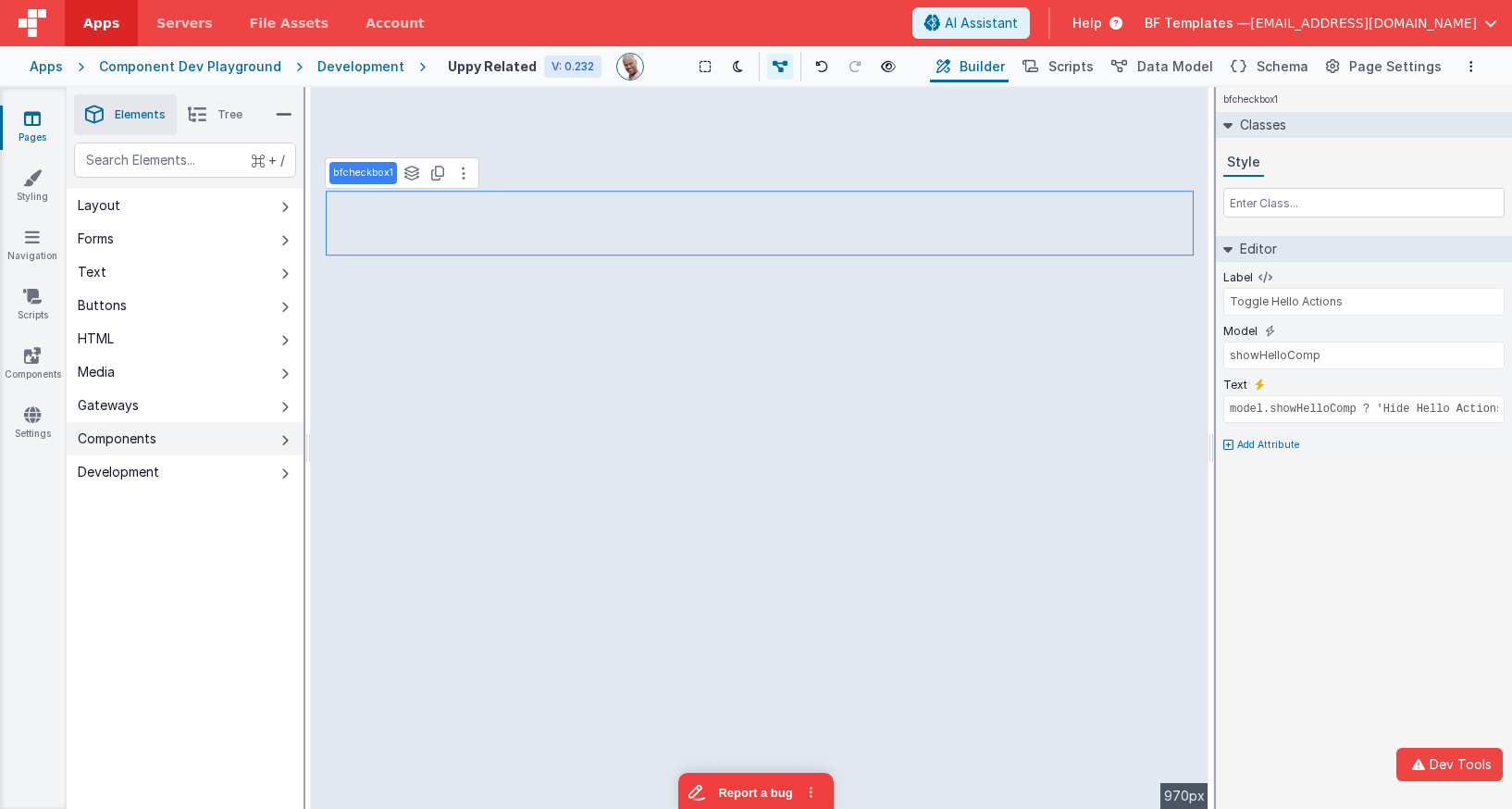
drag, startPoint x: 155, startPoint y: 435, endPoint x: 234, endPoint y: 441, distance: 79.2
click at [156, 435] on div "Components" at bounding box center [117, 438] width 79 height 19
type input "files"
type input "Uppy_File_Selector_Button"
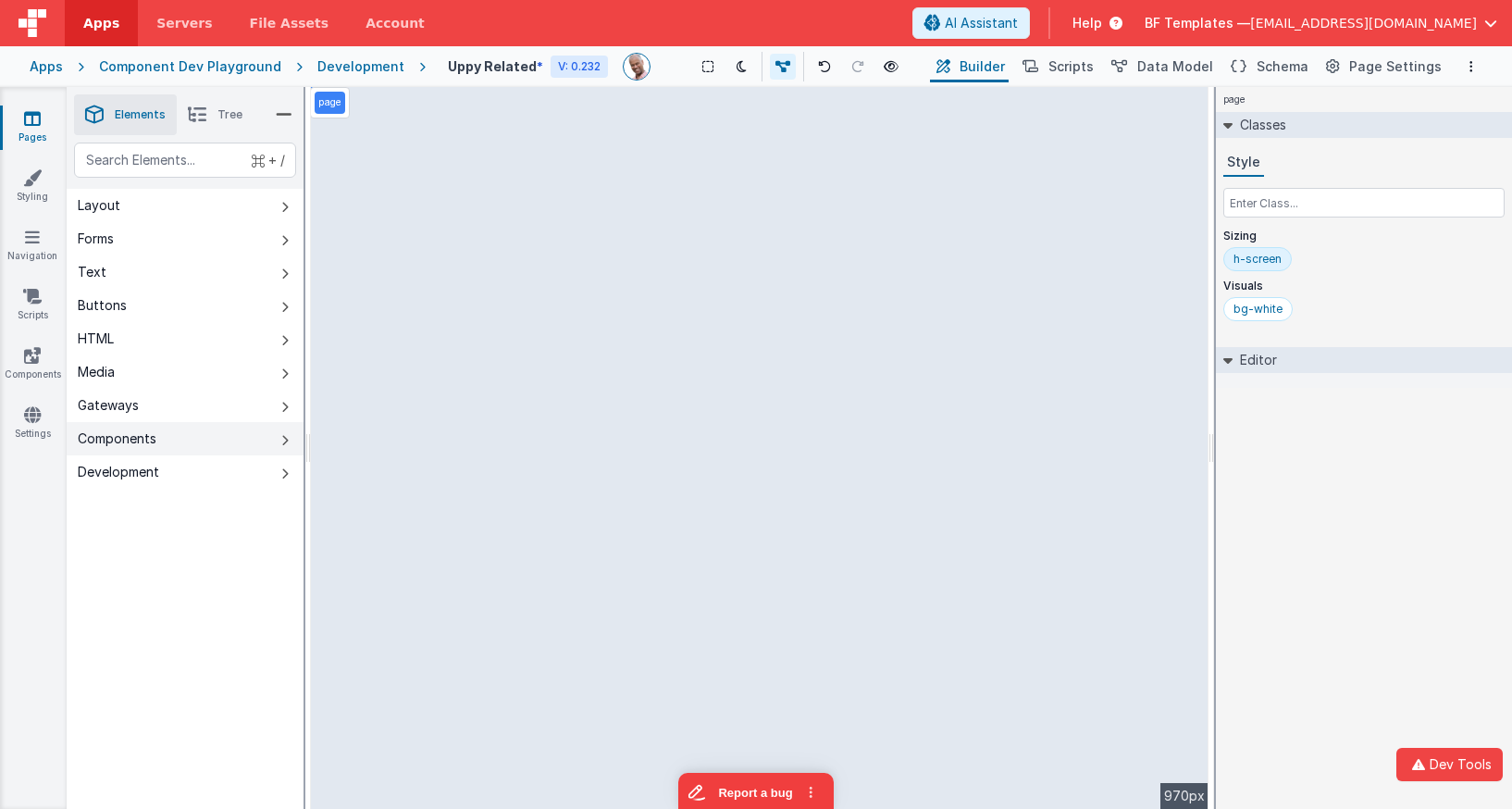
drag, startPoint x: 191, startPoint y: 444, endPoint x: 236, endPoint y: 440, distance: 45.2
click at [193, 444] on button "Components" at bounding box center [185, 438] width 237 height 33
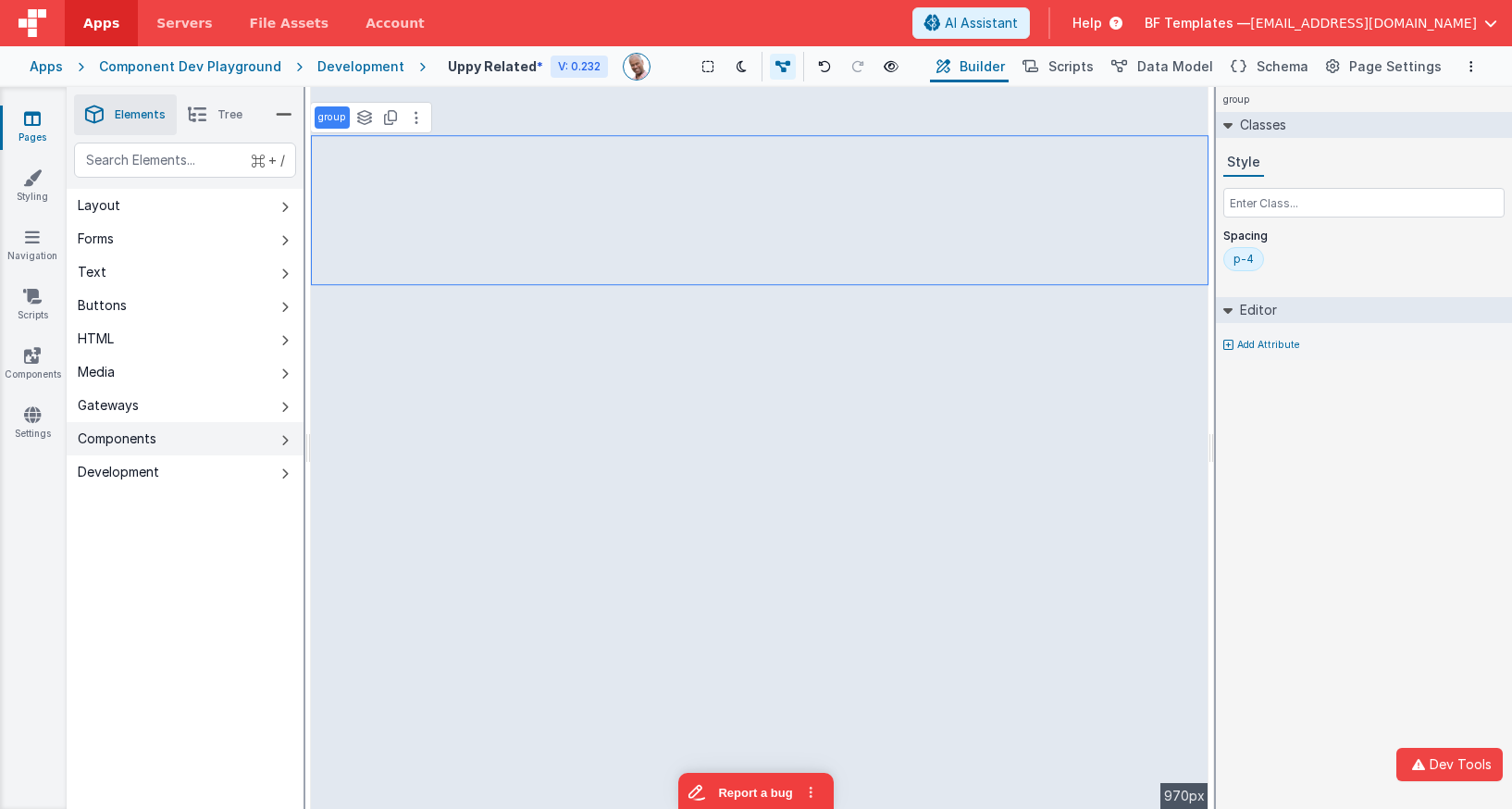
click at [263, 437] on button "Components" at bounding box center [185, 438] width 237 height 33
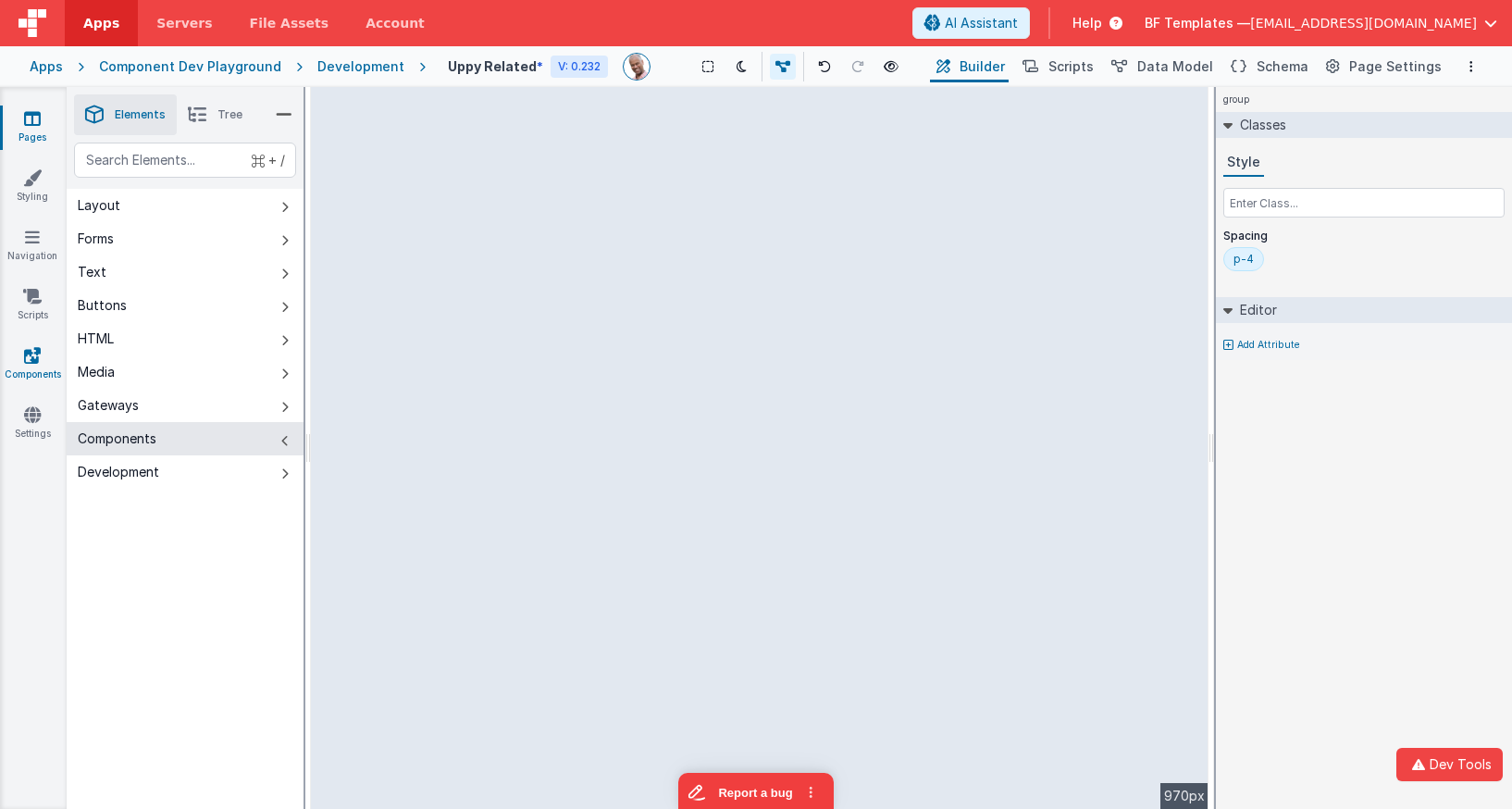
click at [43, 359] on link "Components" at bounding box center [32, 364] width 67 height 37
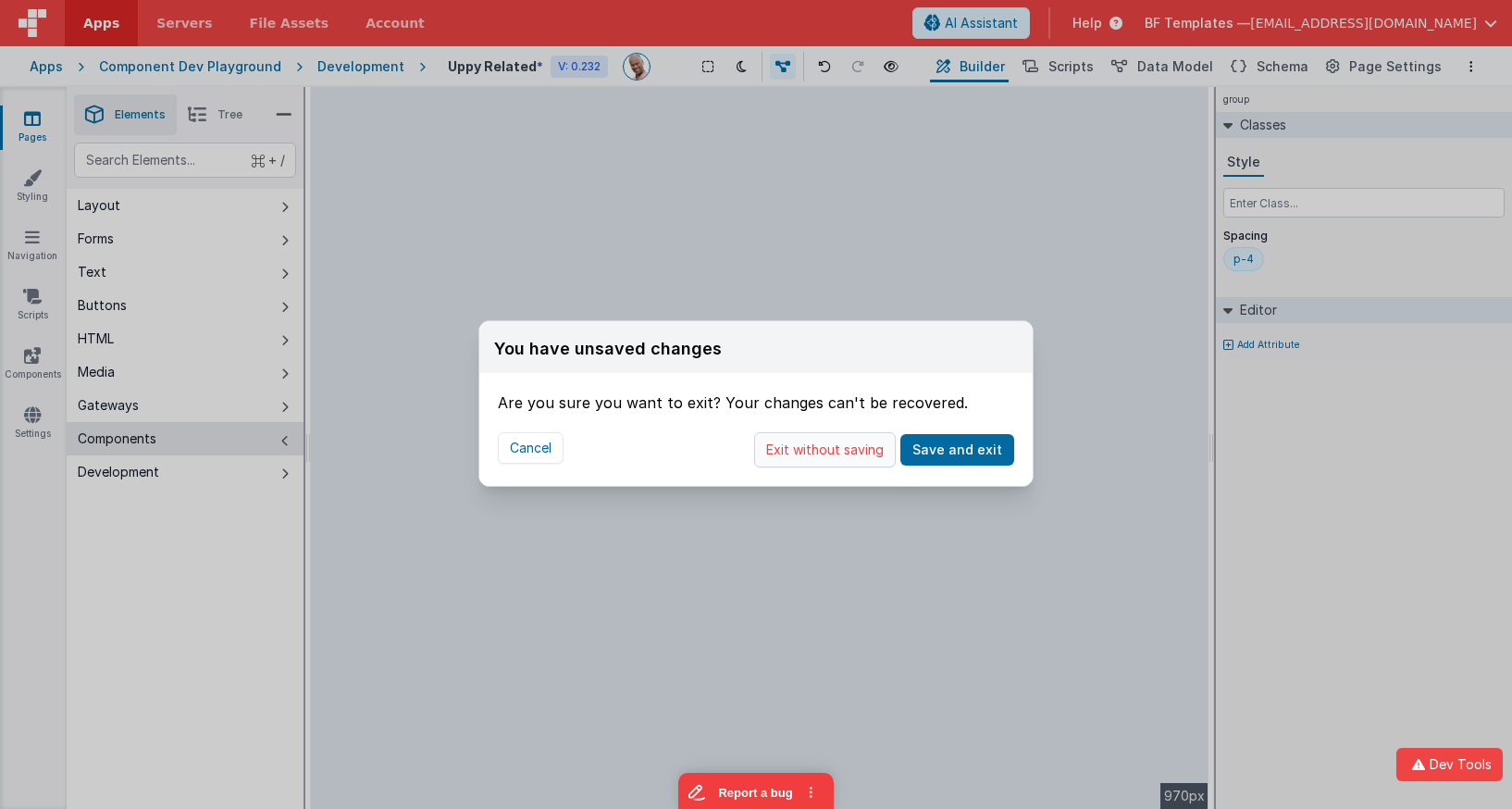
click at [839, 448] on button "Exit without saving" at bounding box center [824, 449] width 142 height 35
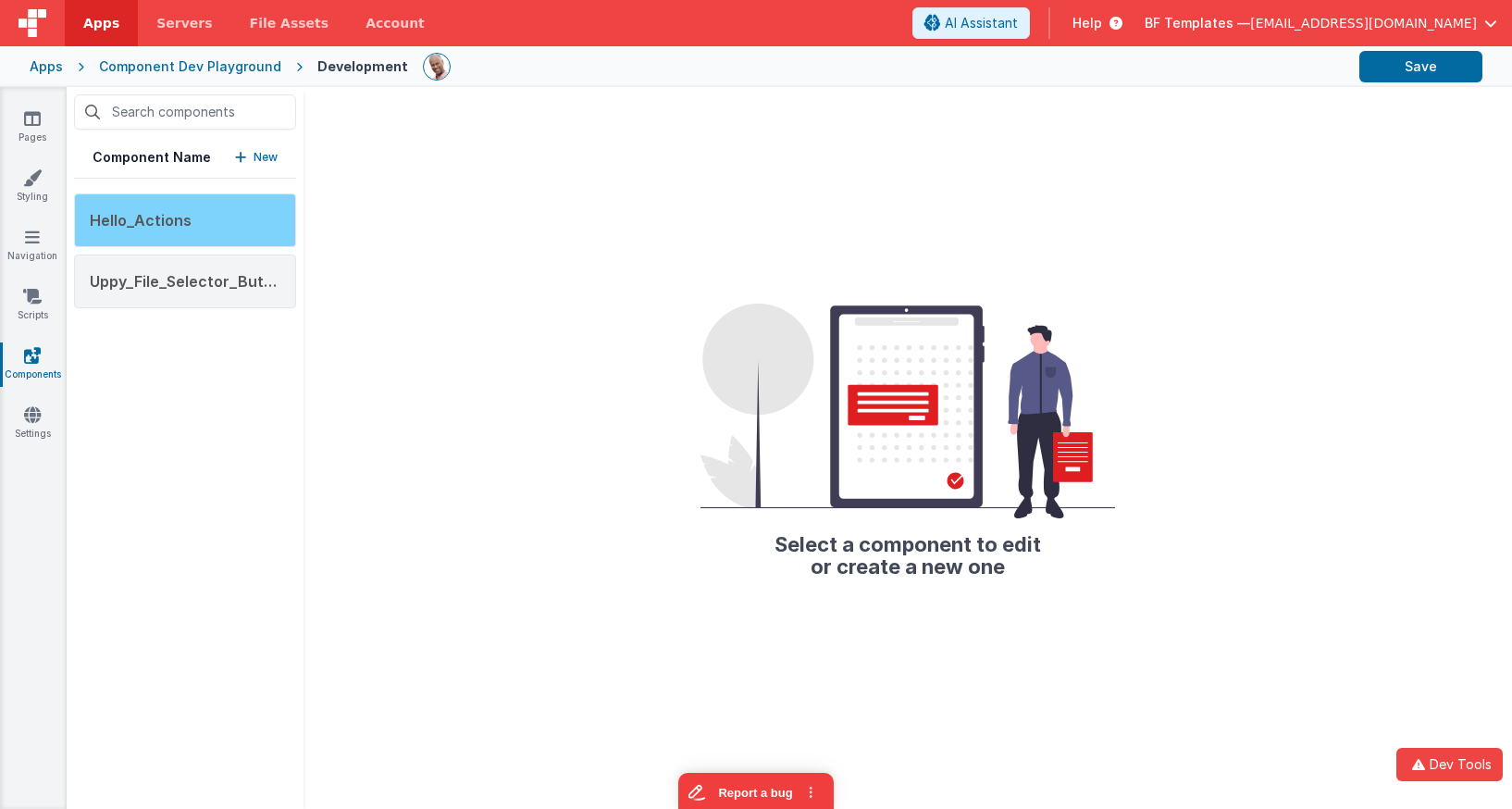
click at [203, 226] on div "Hello_Actions" at bounding box center [185, 220] width 222 height 53
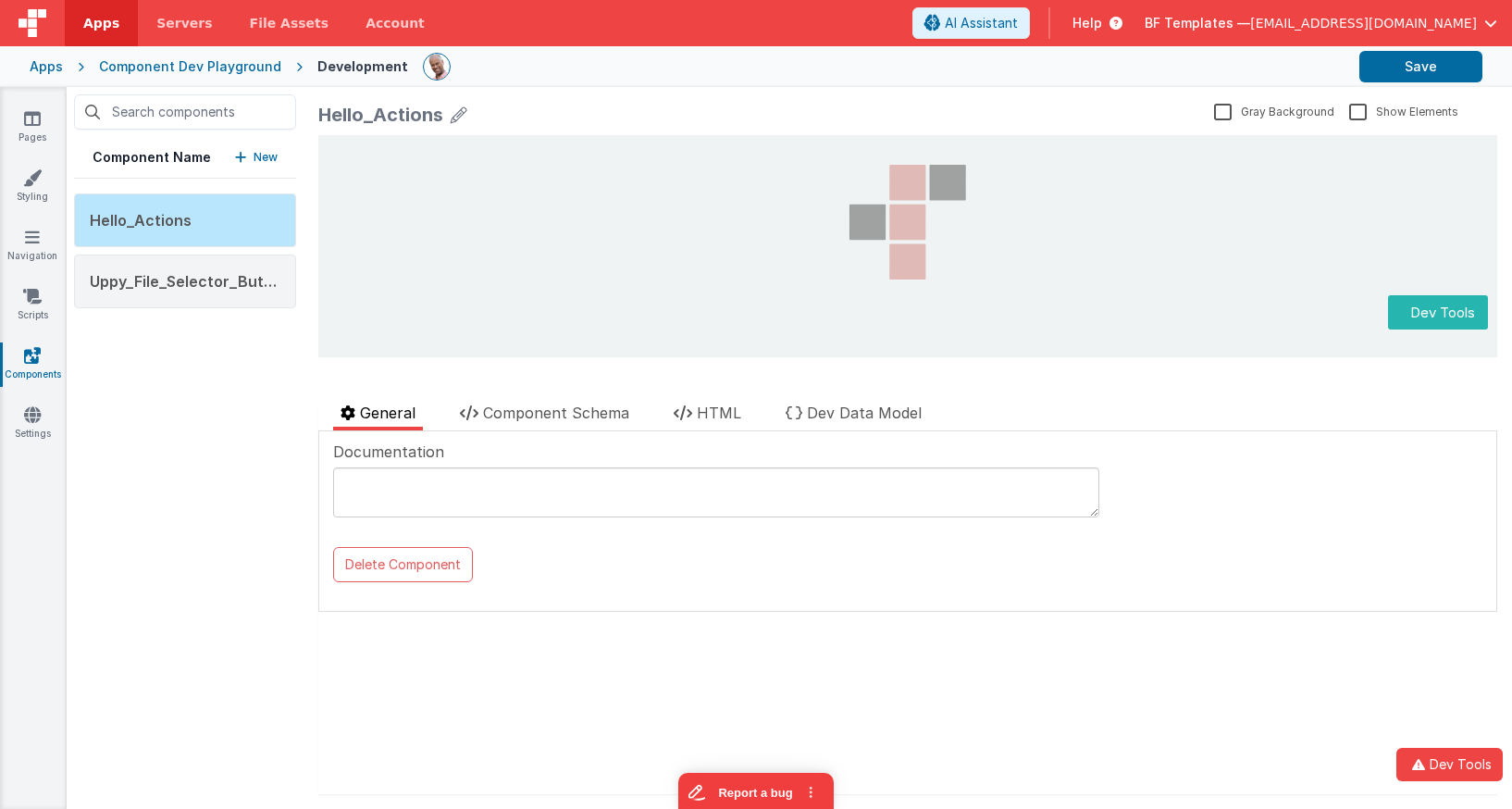
click at [543, 508] on textarea at bounding box center [716, 492] width 766 height 50
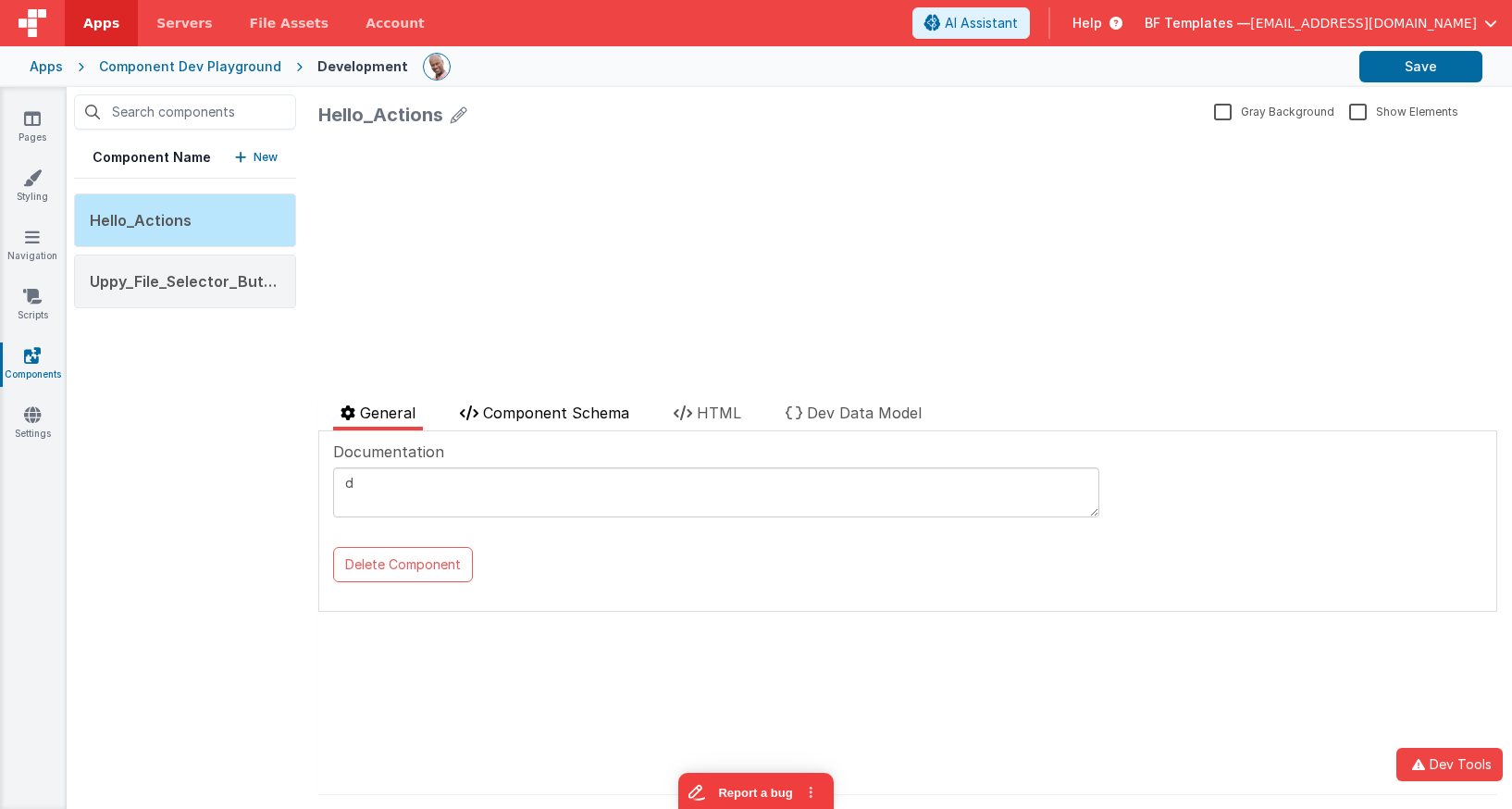
type textarea "d"
click at [582, 424] on li "Component Schema" at bounding box center [544, 416] width 184 height 29
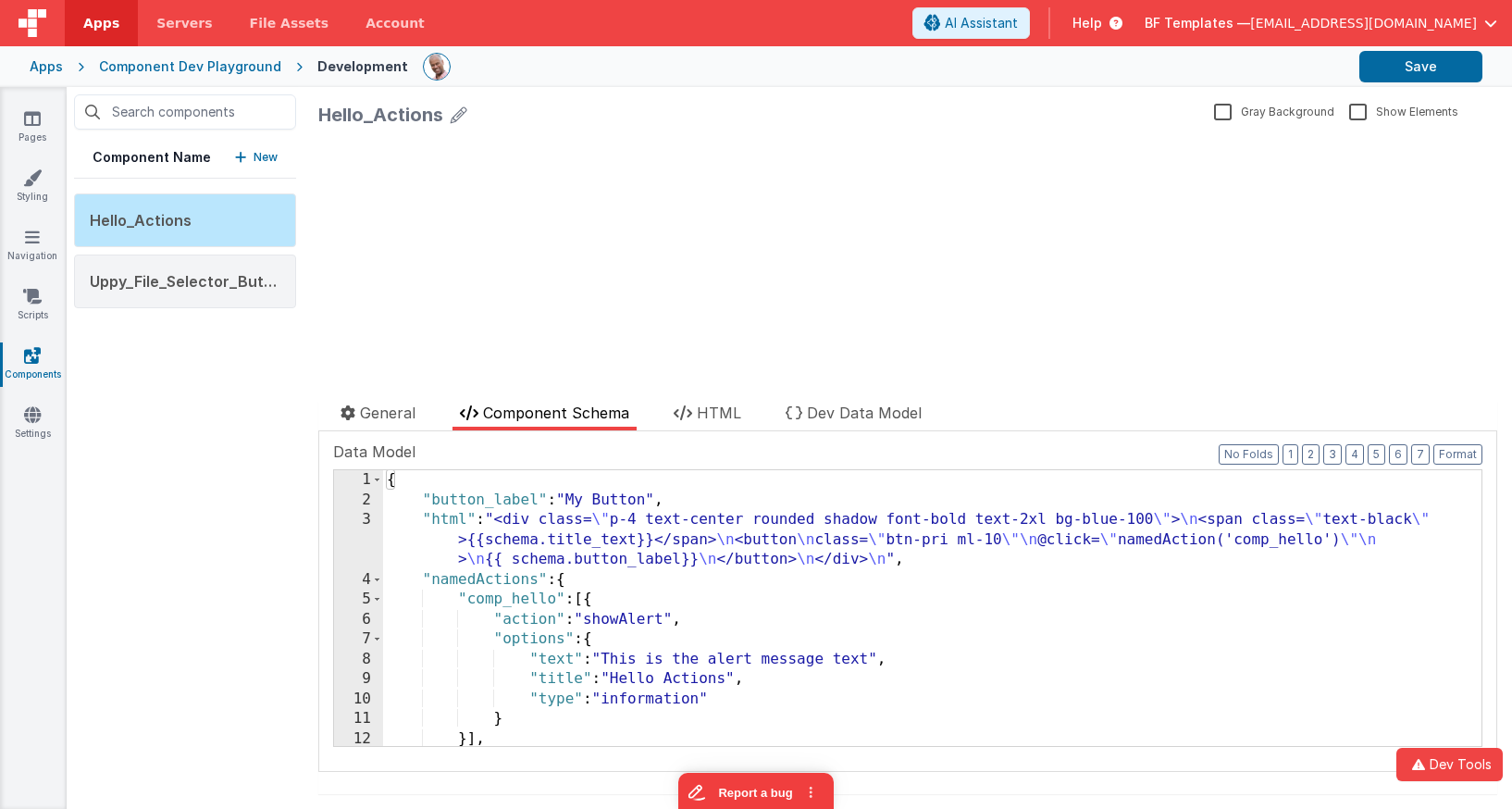
click at [649, 519] on div "{ "button_label" : "My Button" , "html" : "<div class= \" p-4 text-center round…" at bounding box center [932, 628] width 1098 height 315
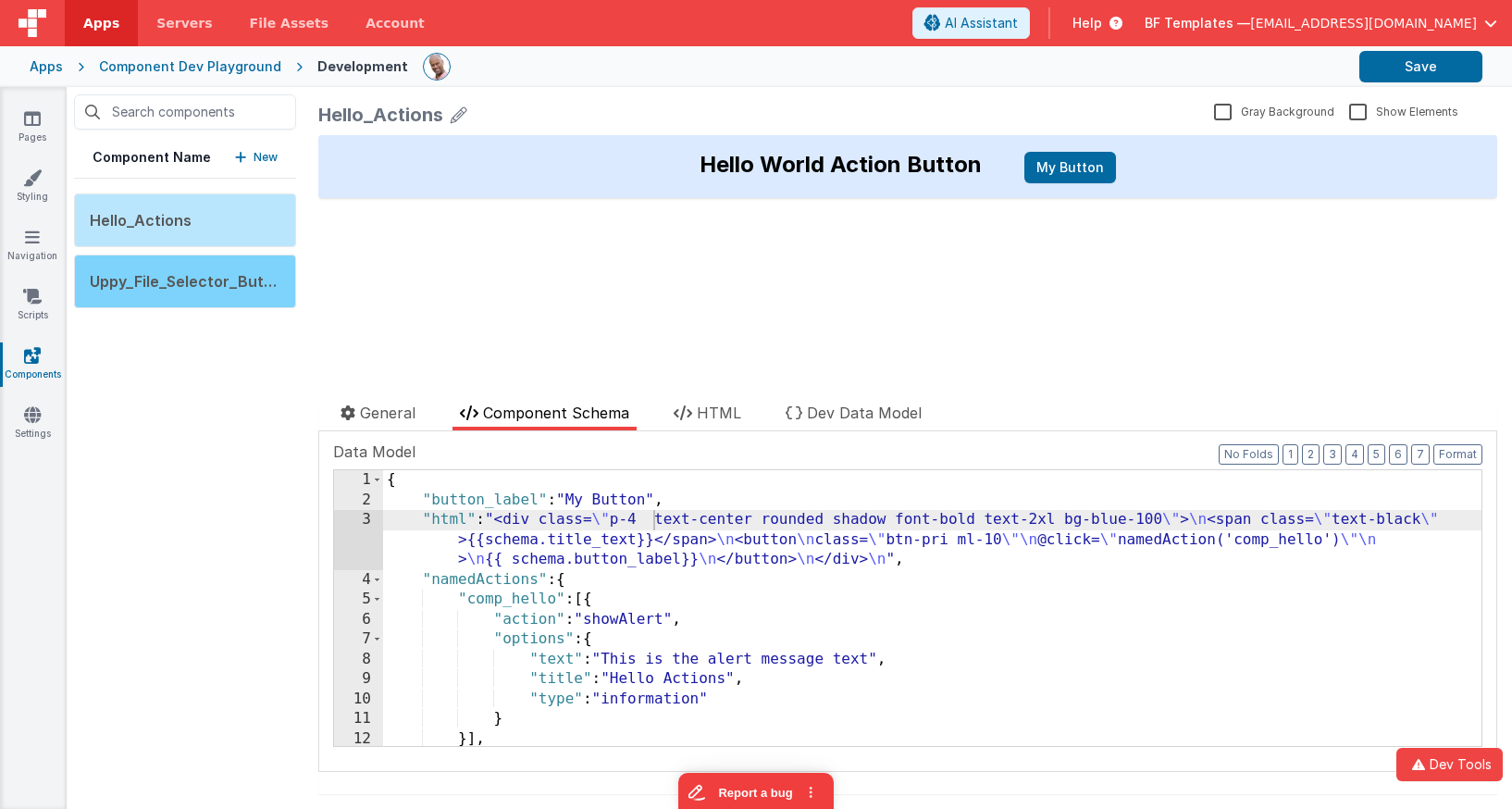
click at [259, 285] on span "Uppy_File_Selector_Button" at bounding box center [190, 282] width 199 height 19
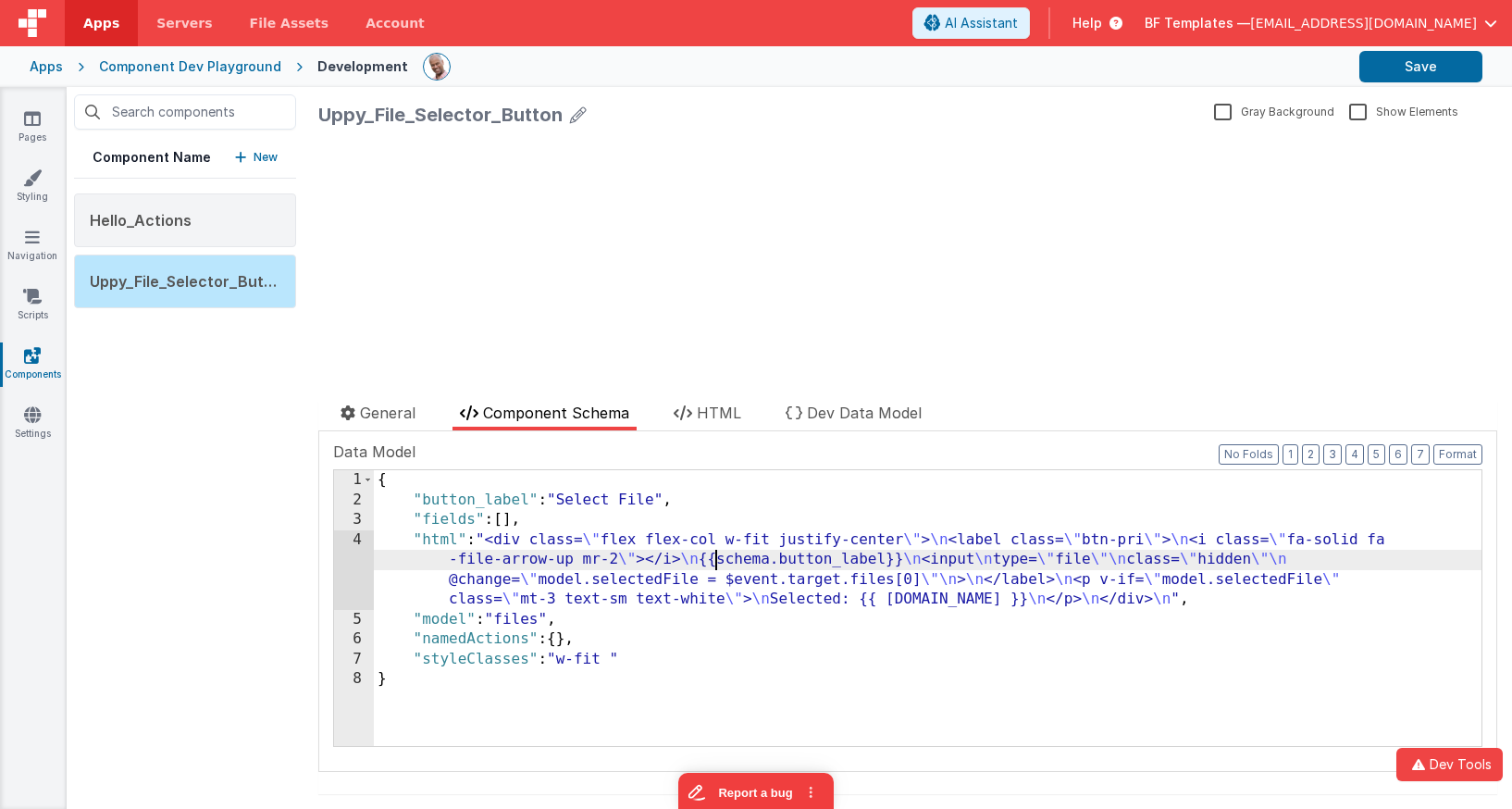
click at [715, 561] on div "{ "button_label" : "Select File" , "fields" : [ ] , "html" : "<div class= \" fl…" at bounding box center [927, 628] width 1107 height 315
click at [35, 121] on icon at bounding box center [33, 118] width 17 height 19
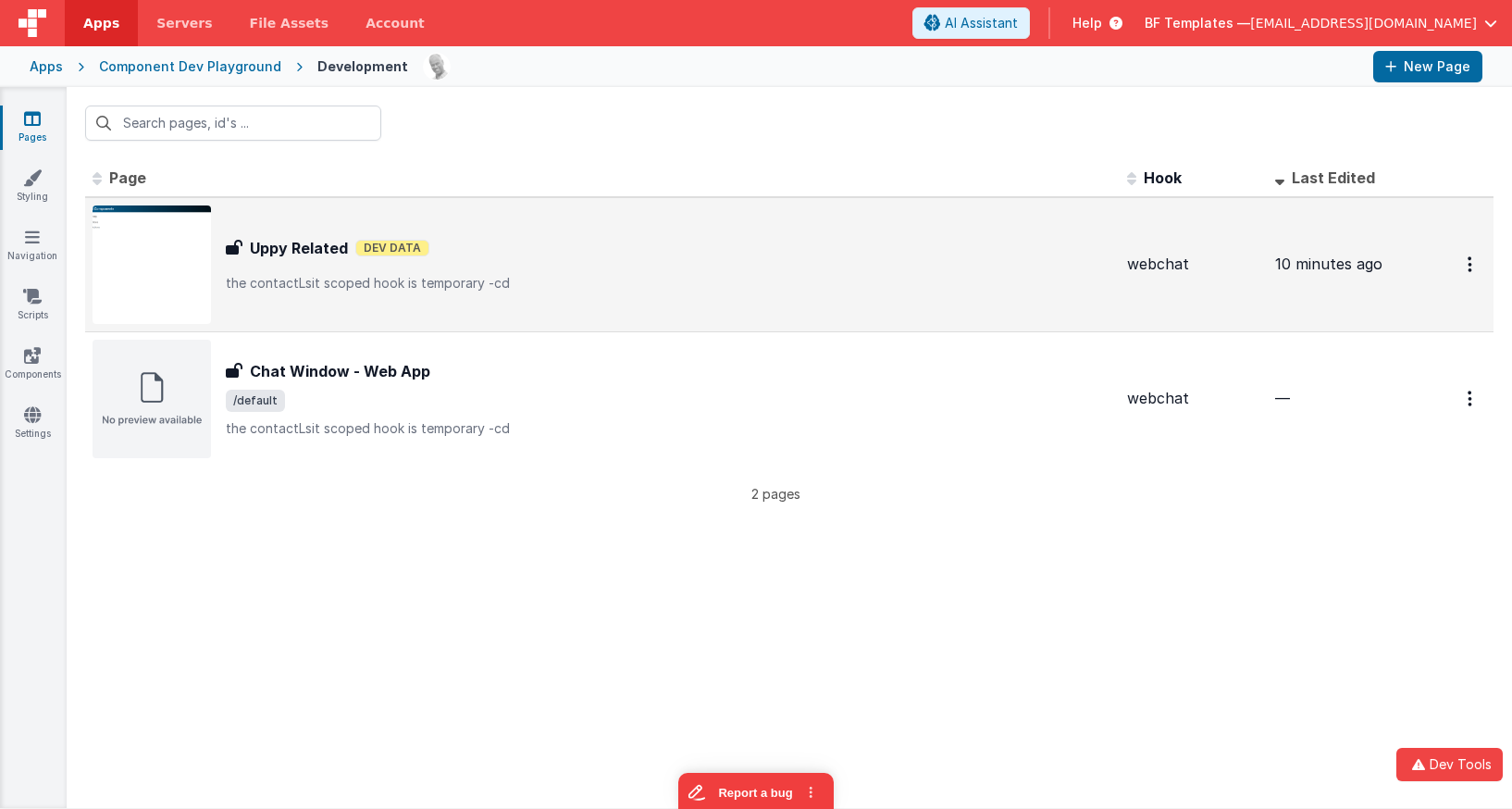
click at [287, 246] on h3 "Uppy Related" at bounding box center [298, 248] width 98 height 23
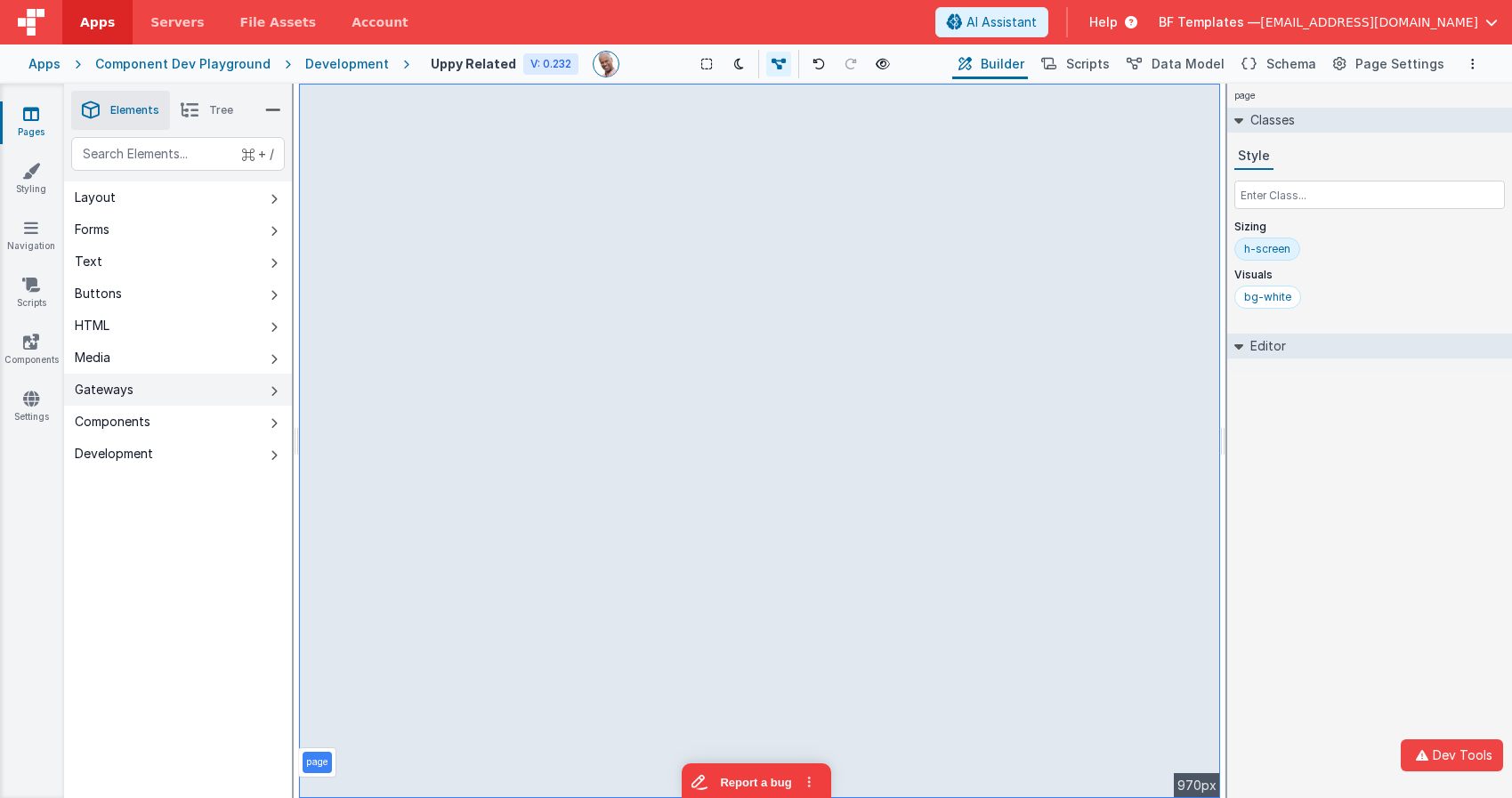
click at [177, 404] on button "Gateways" at bounding box center [178, 389] width 227 height 32
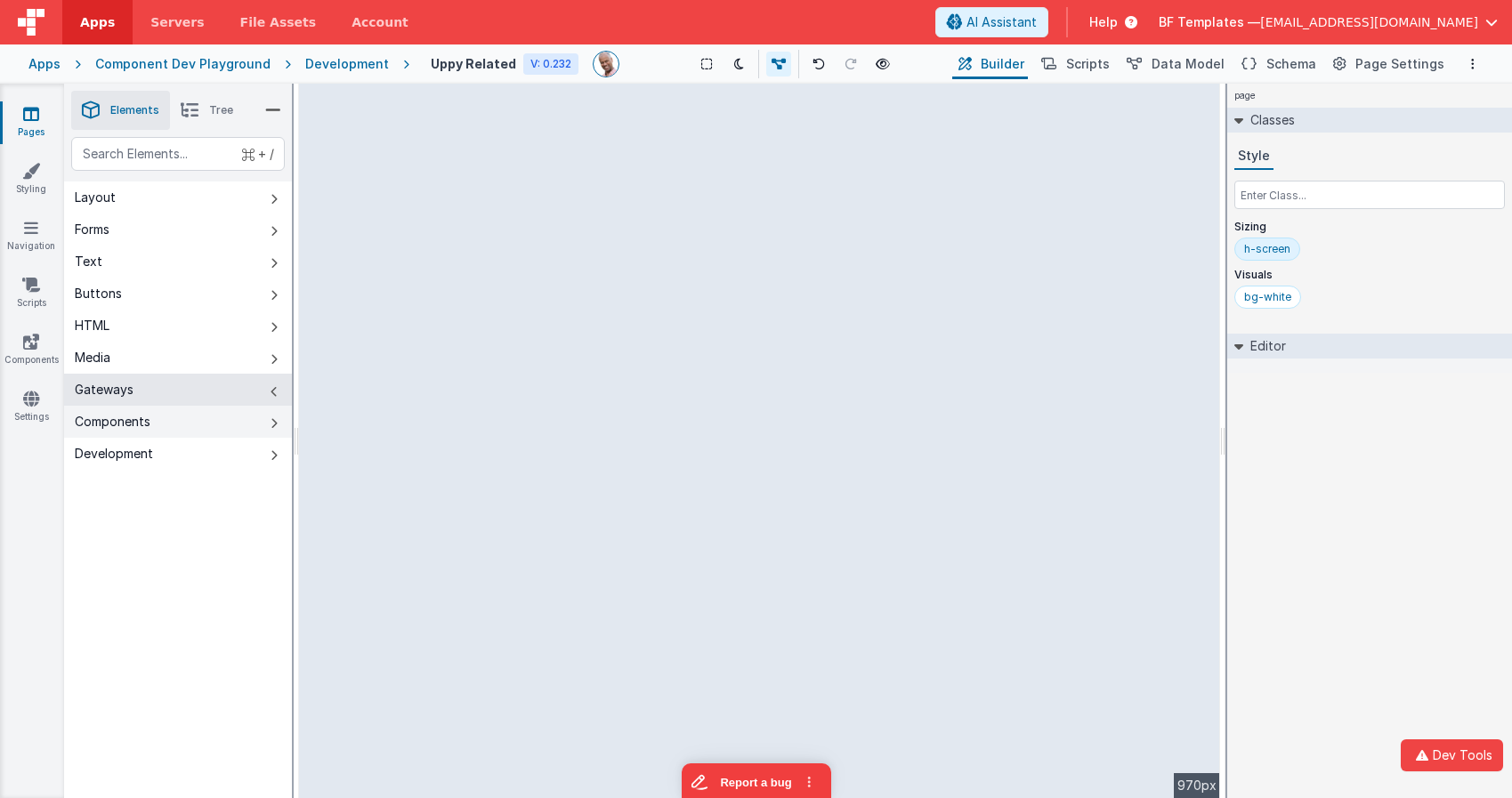
click at [168, 426] on button "Components" at bounding box center [178, 422] width 227 height 32
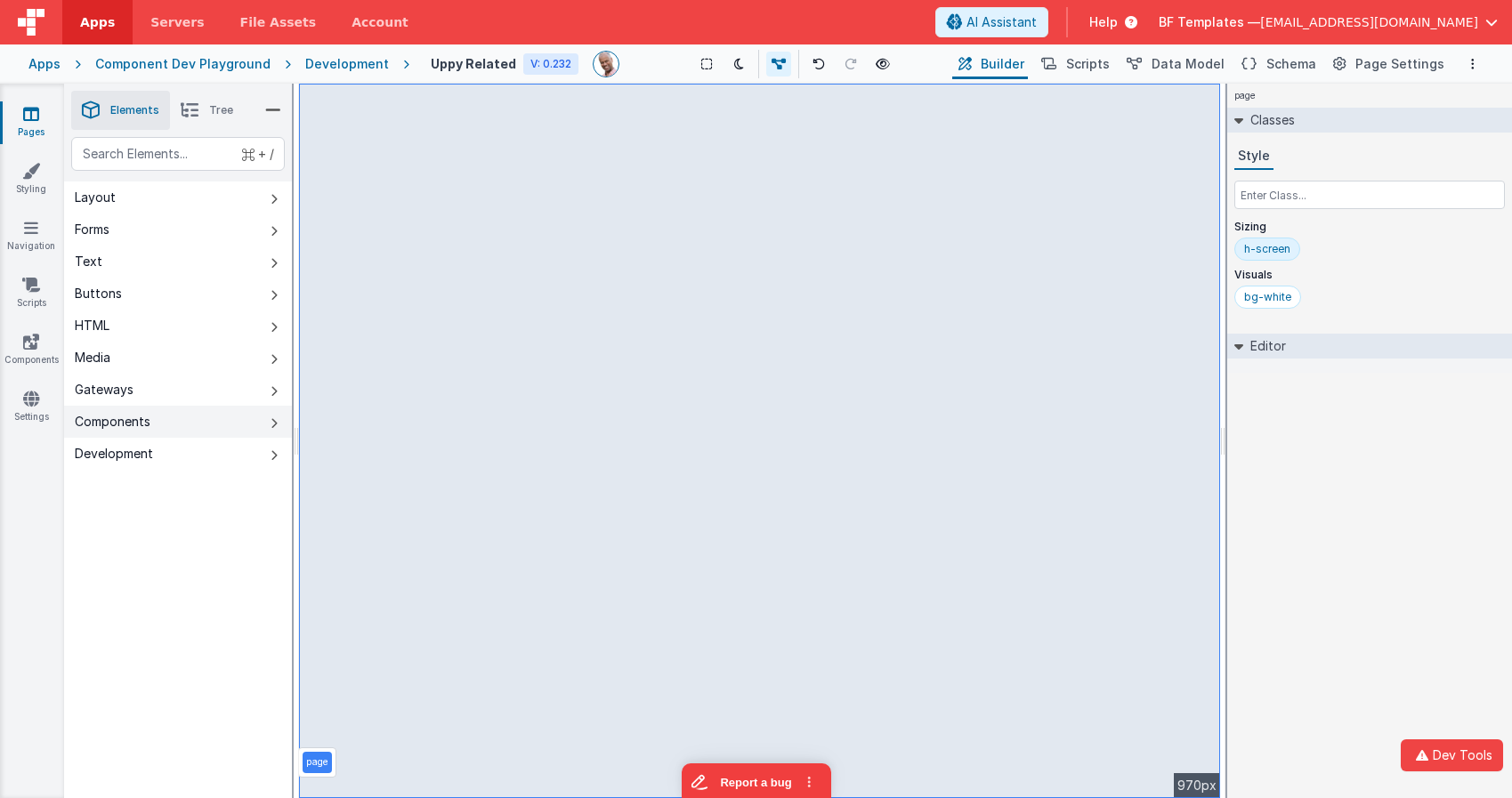
click at [276, 418] on icon at bounding box center [274, 423] width 7 height 14
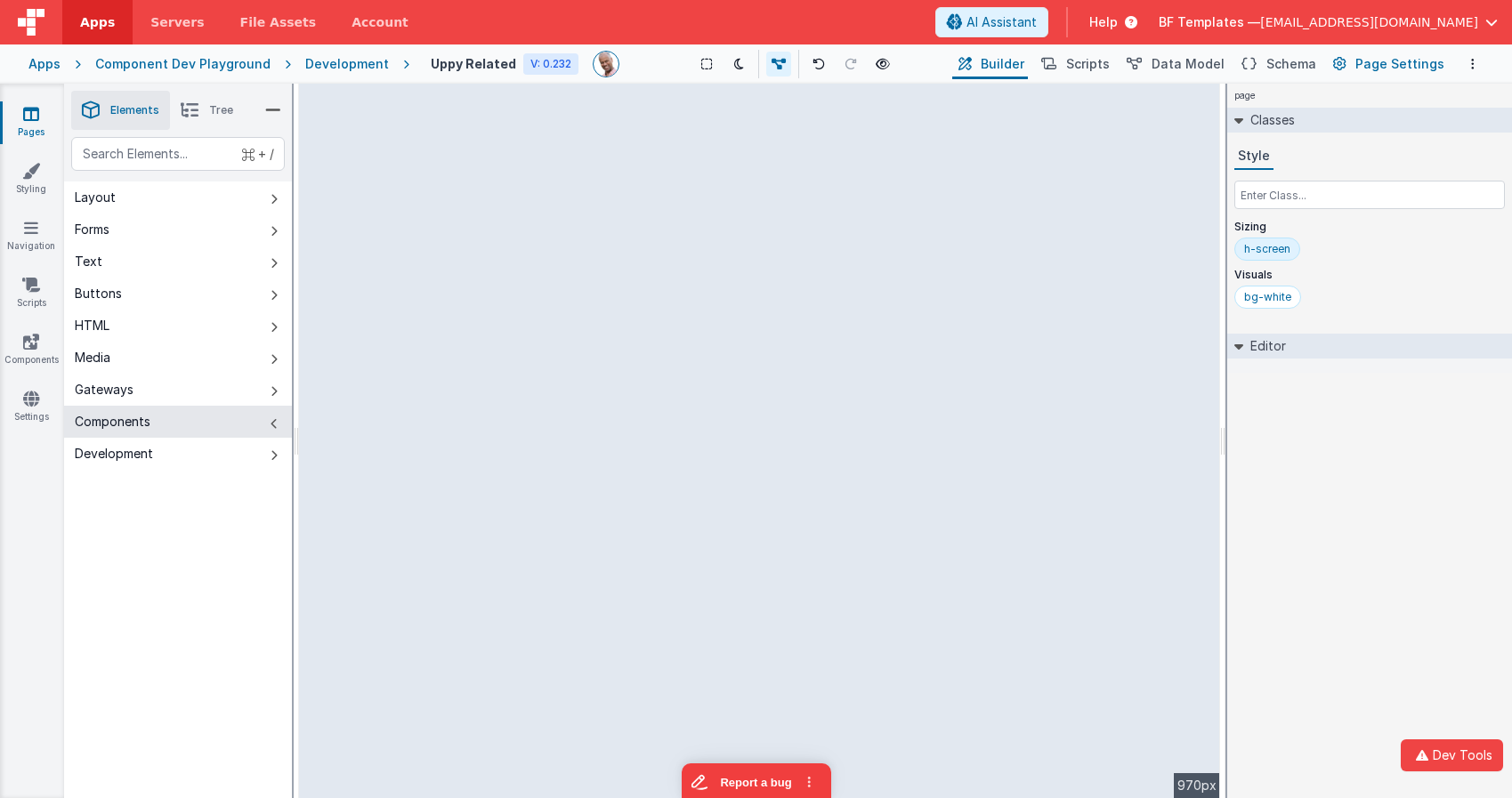
click at [1354, 64] on button "Page Settings" at bounding box center [1387, 64] width 121 height 31
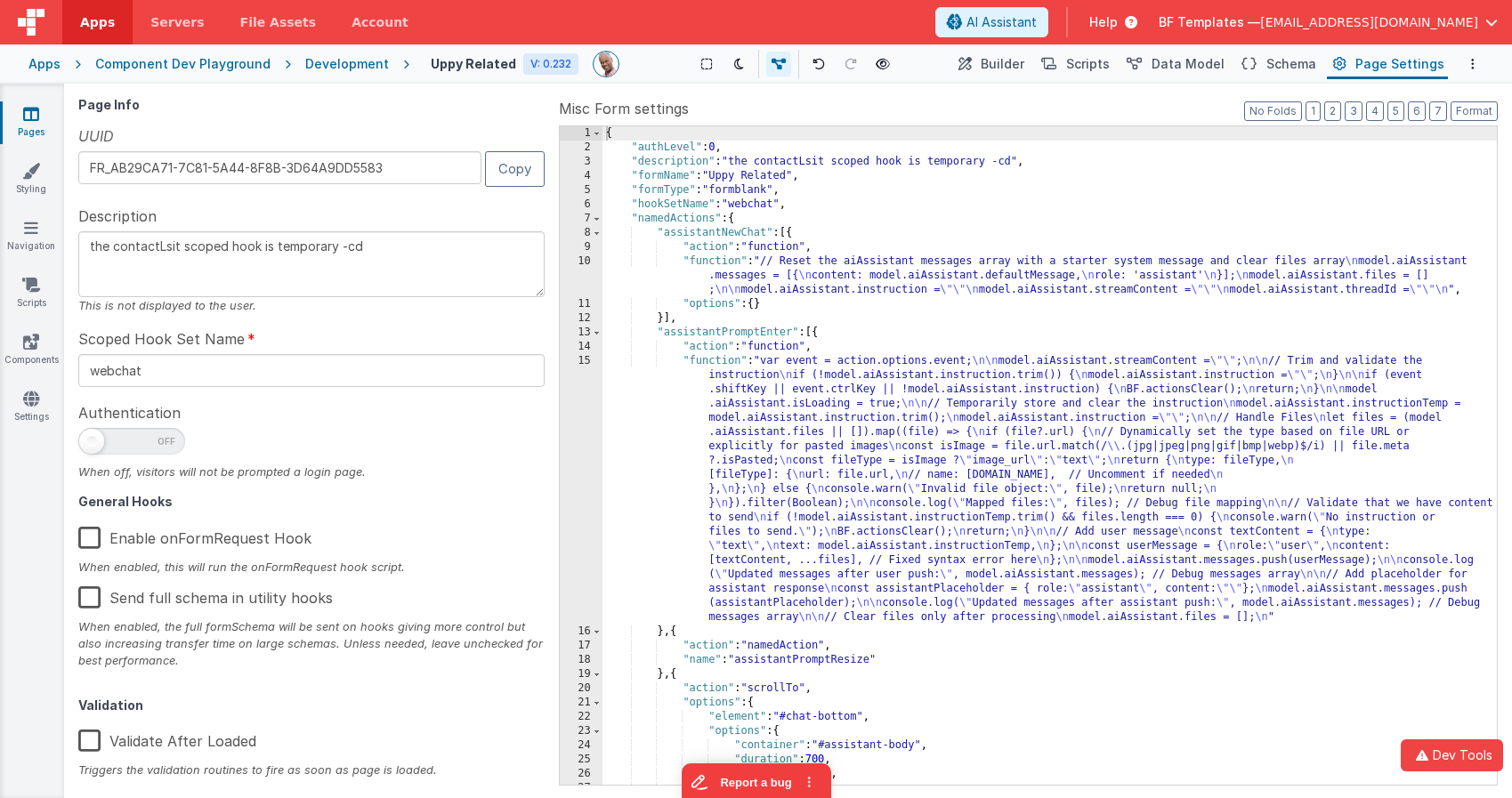
scroll to position [70, 0]
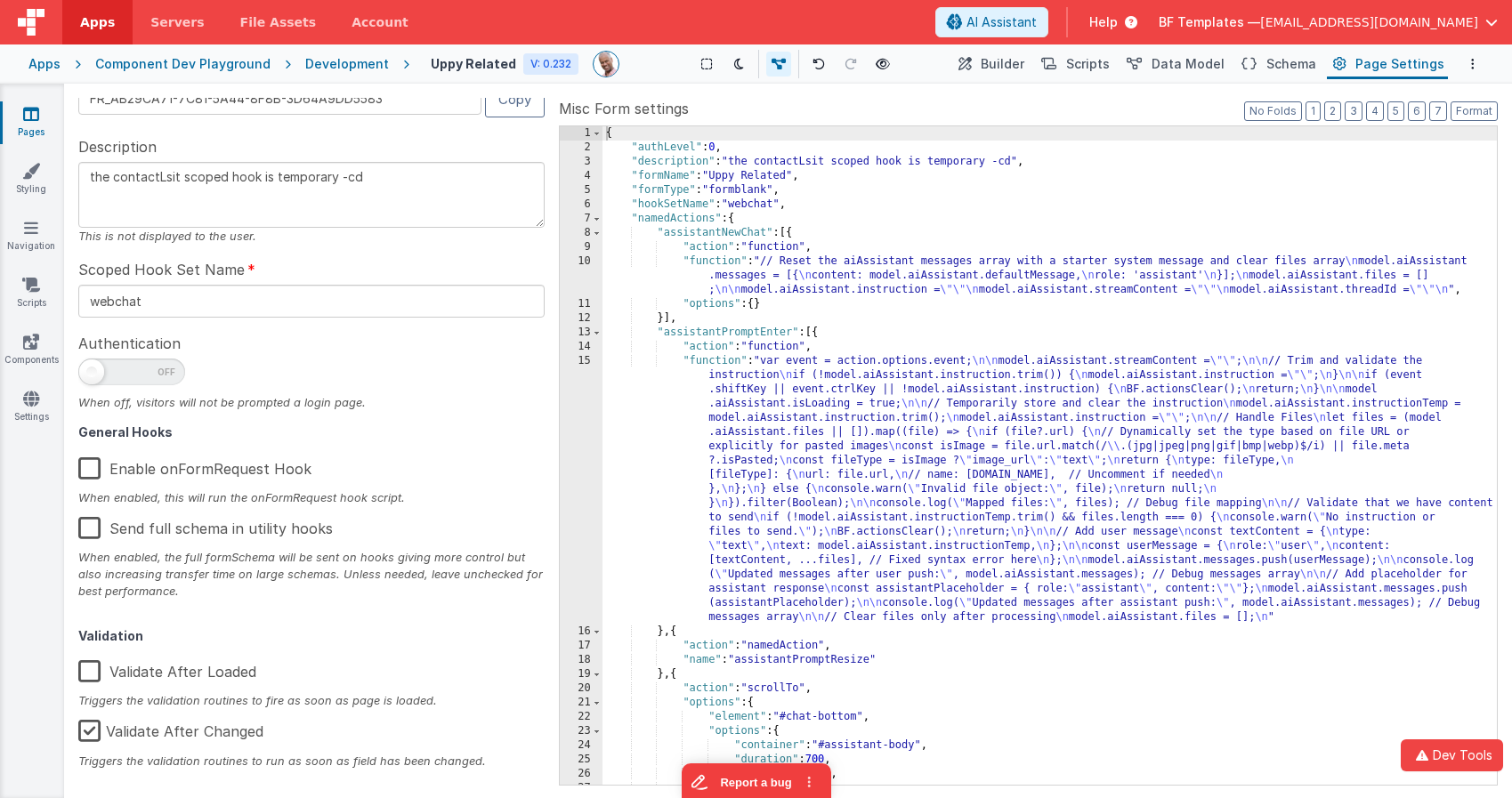
click at [96, 672] on label "Validate After Loaded" at bounding box center [167, 669] width 178 height 38
click at [0, 0] on input "Validate After Loaded" at bounding box center [0, 0] width 0 height 0
click at [97, 671] on label "Validate After Loaded" at bounding box center [165, 669] width 174 height 38
click at [0, 0] on input "Validate After Loaded" at bounding box center [0, 0] width 0 height 0
click at [1017, 61] on span "Builder" at bounding box center [1002, 64] width 43 height 18
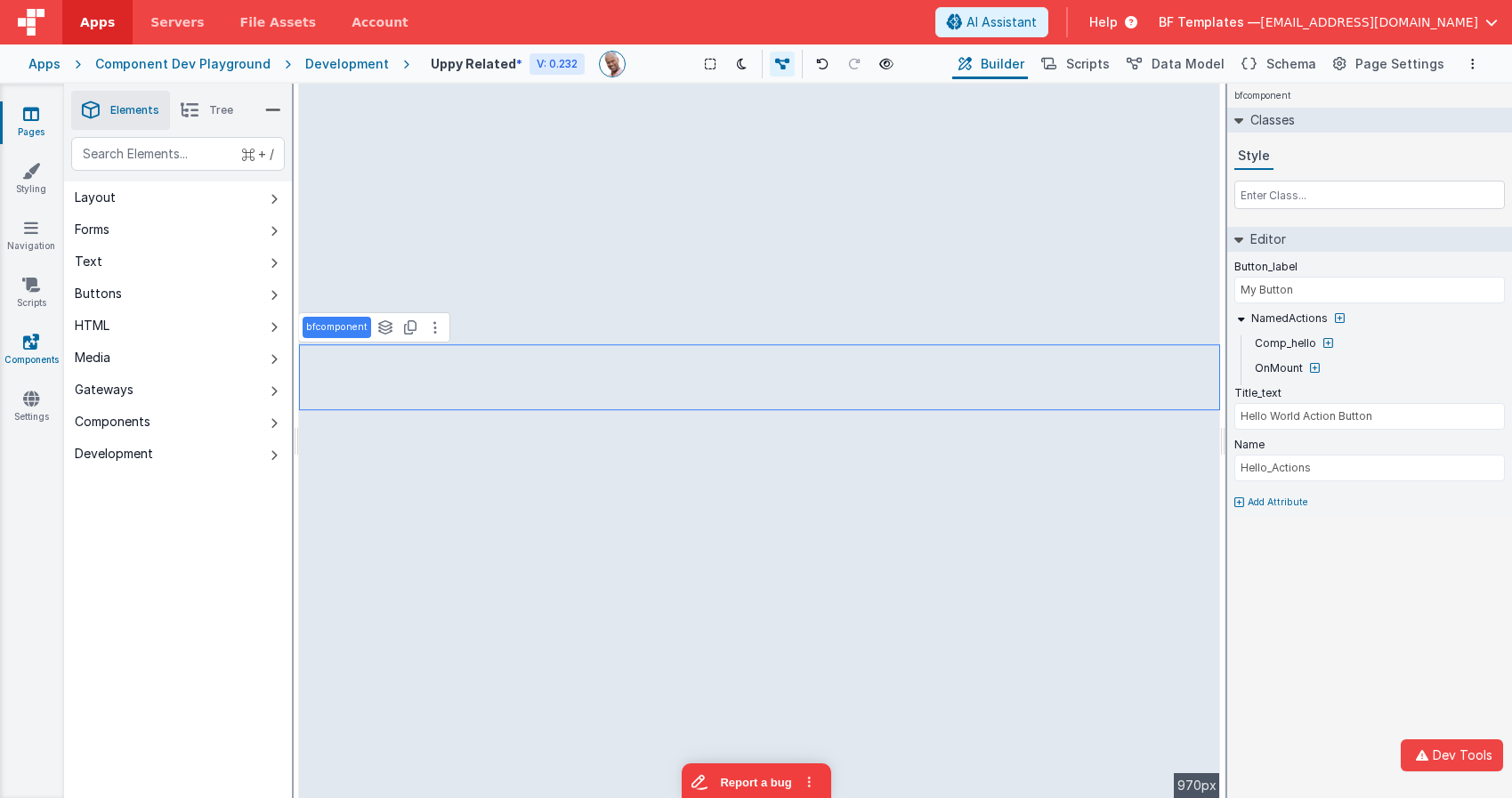
click at [32, 337] on icon at bounding box center [32, 342] width 16 height 18
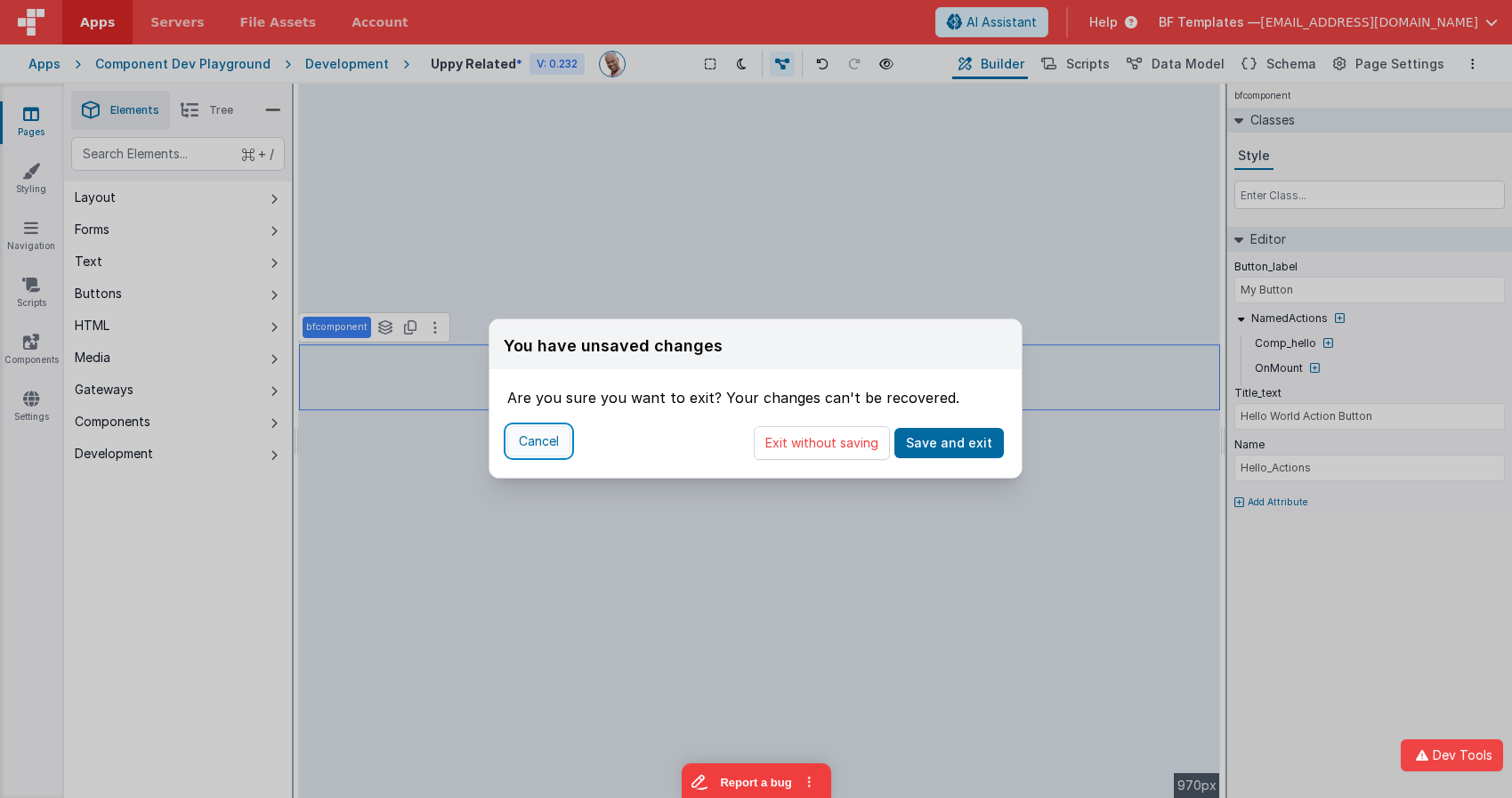
click at [536, 443] on button "Cancel" at bounding box center [539, 441] width 63 height 31
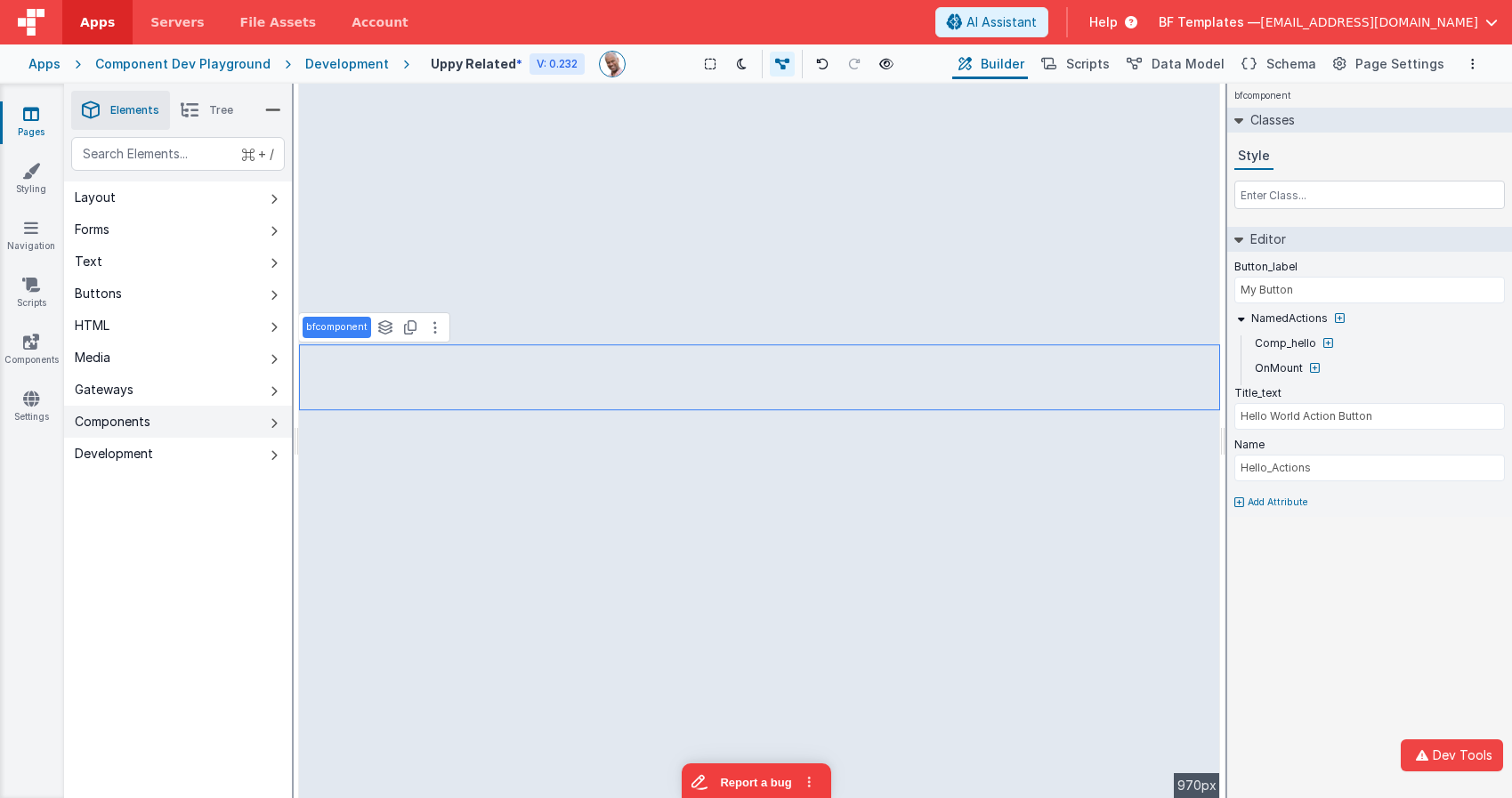
click at [125, 420] on div "Components" at bounding box center [113, 422] width 76 height 18
click at [23, 348] on icon at bounding box center [32, 342] width 16 height 18
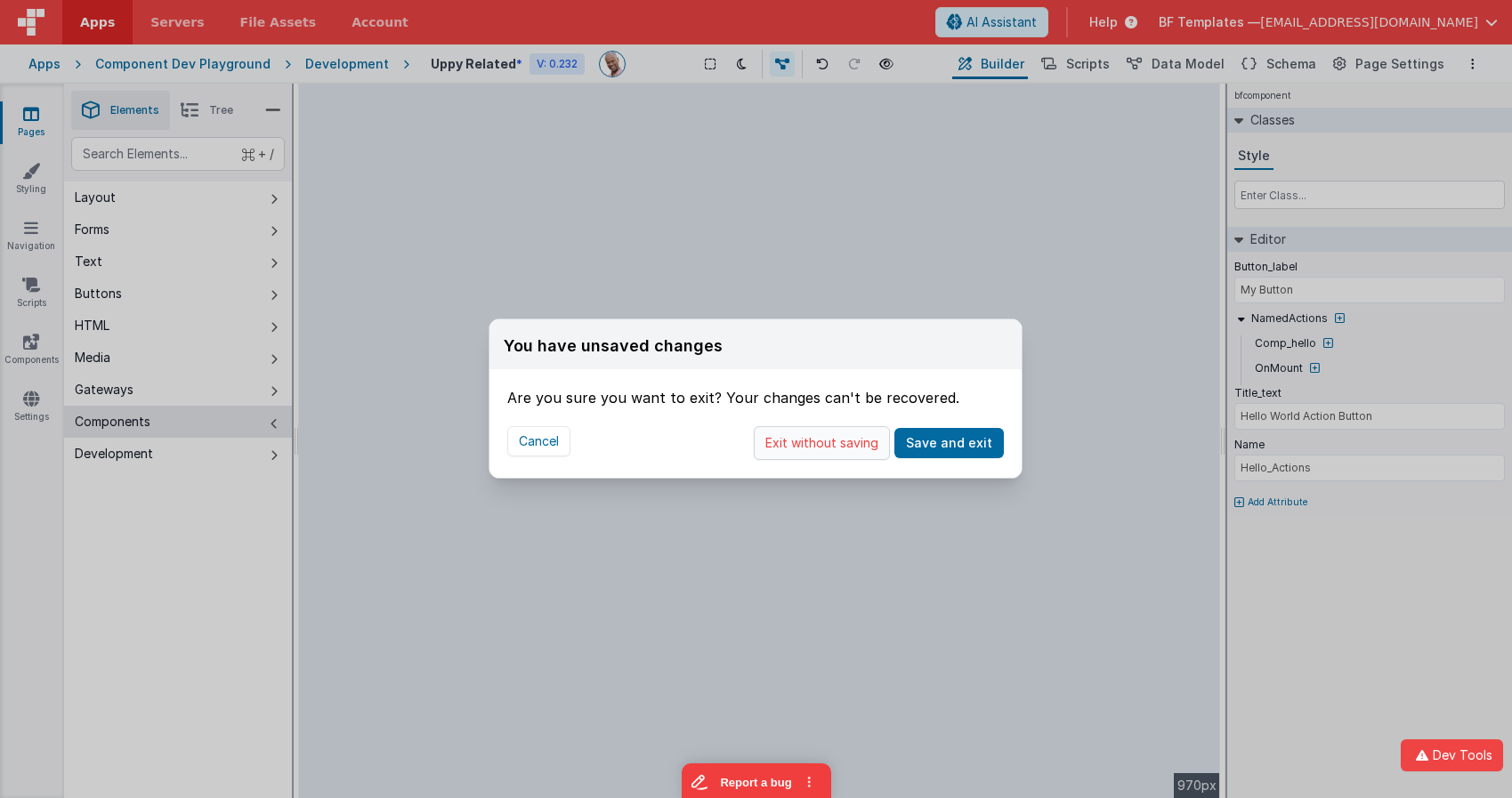
click at [801, 444] on button "Exit without saving" at bounding box center [821, 442] width 136 height 33
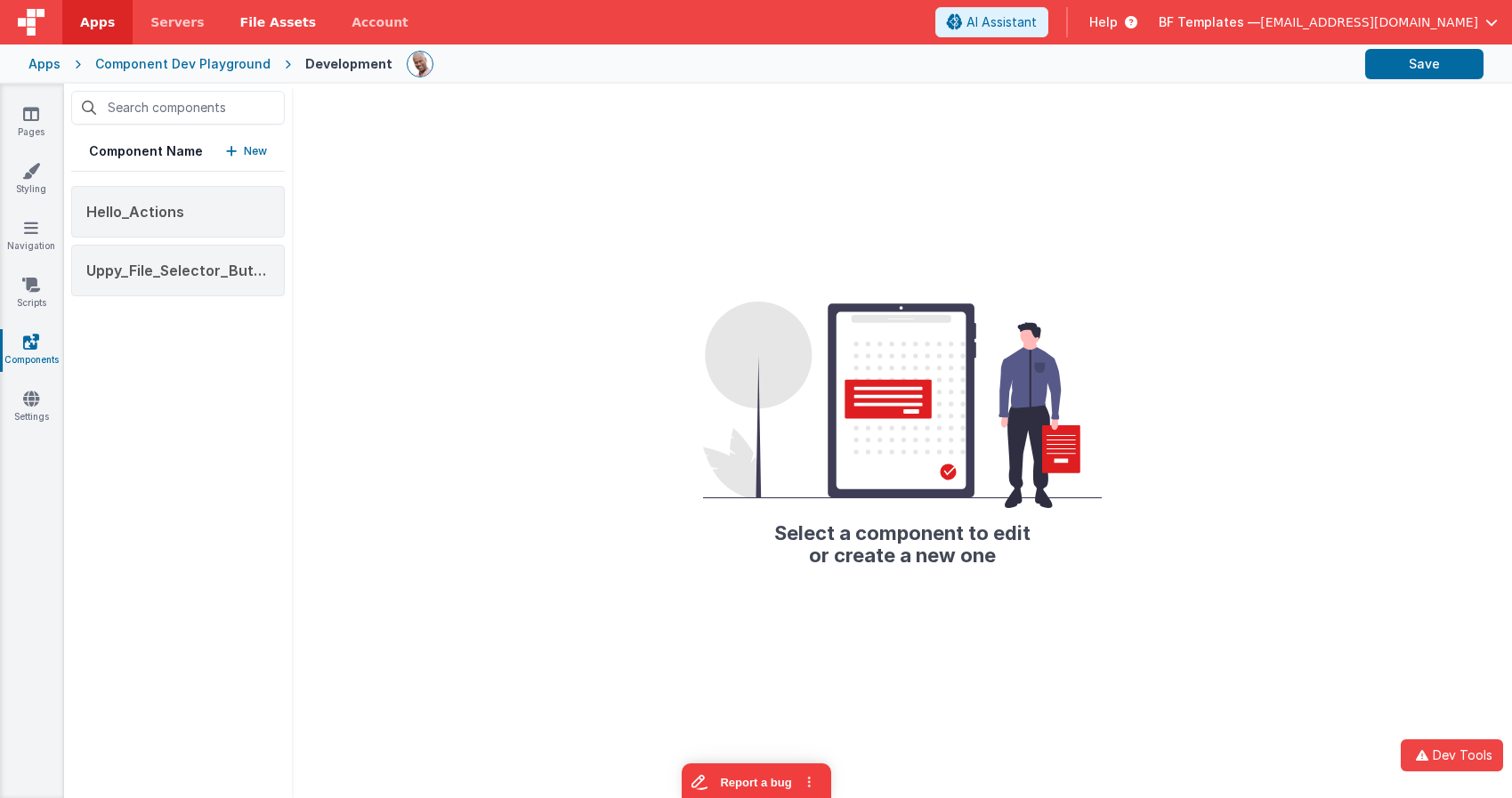
click at [282, 21] on span "File Assets" at bounding box center [278, 23] width 77 height 18
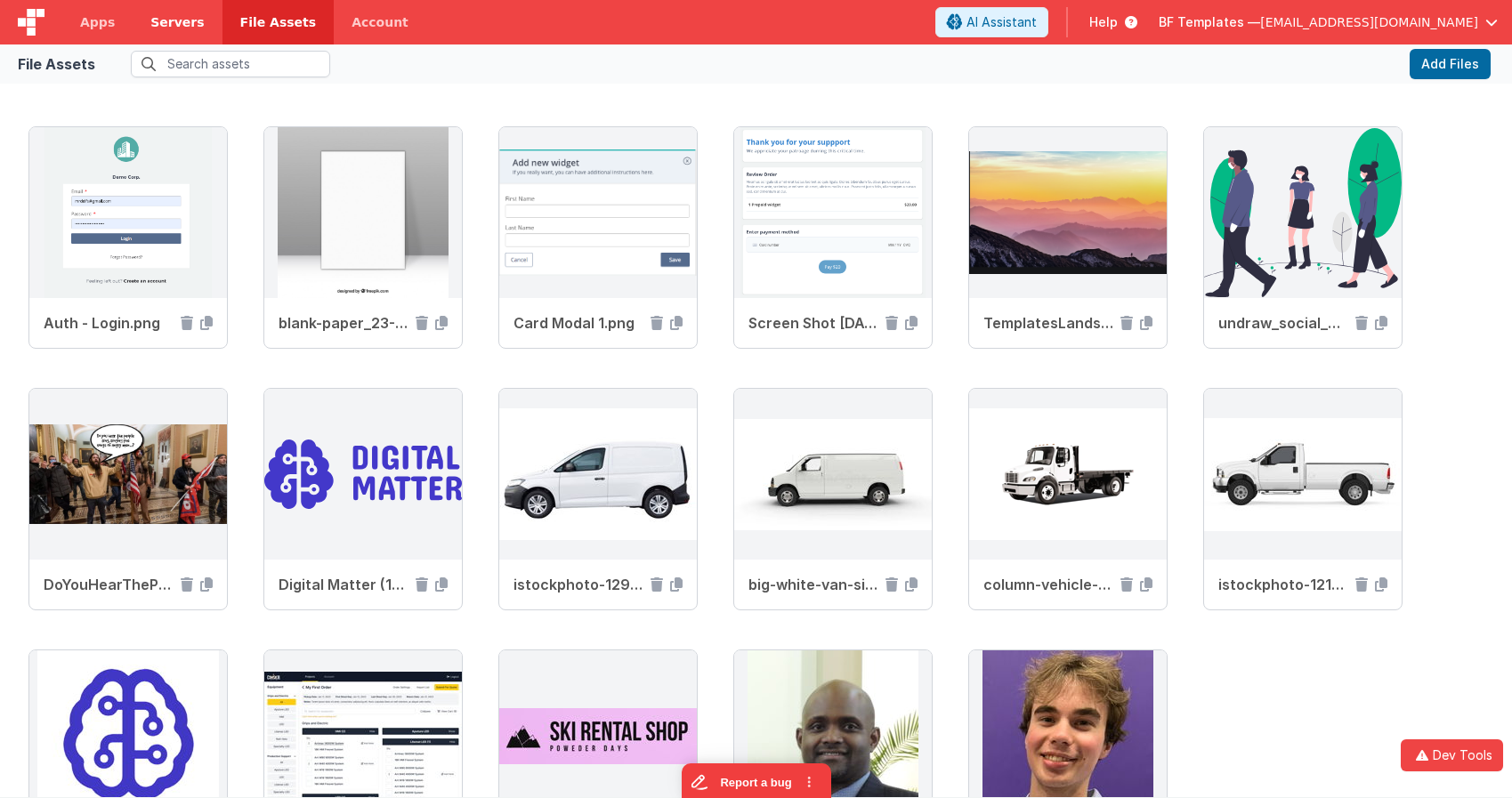
click at [175, 23] on span "Servers" at bounding box center [177, 23] width 53 height 18
click at [570, 200] on img at bounding box center [598, 212] width 198 height 171
click at [598, 227] on img at bounding box center [598, 212] width 198 height 171
click at [714, 131] on div "Auth - Login.png blank-paper_23-2147508162.jpg Card Modal 1.png Screen Shot 202…" at bounding box center [756, 519] width 1455 height 785
click at [621, 183] on img at bounding box center [598, 212] width 198 height 171
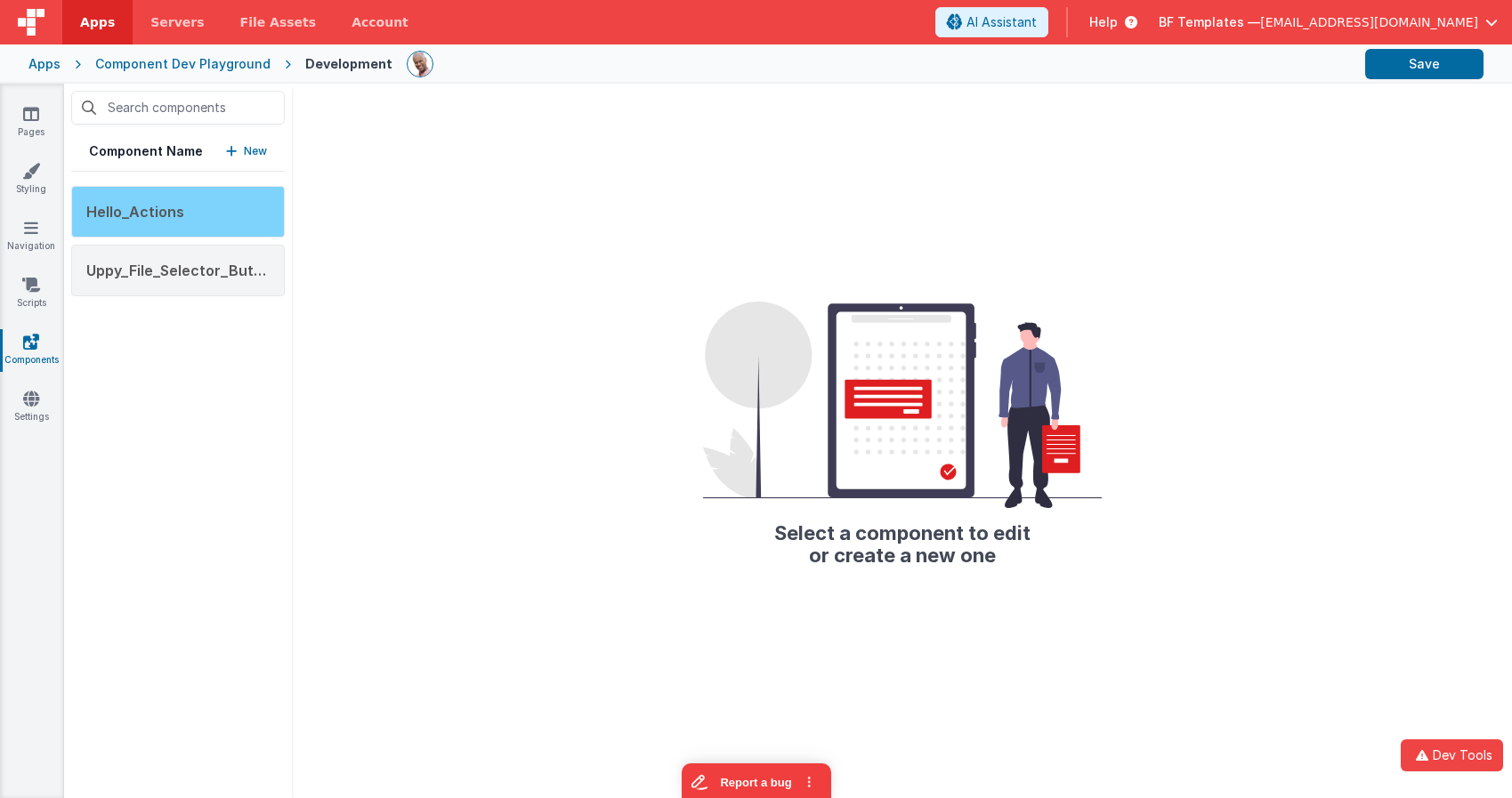
click at [158, 199] on div "Hello_Actions" at bounding box center [178, 211] width 214 height 51
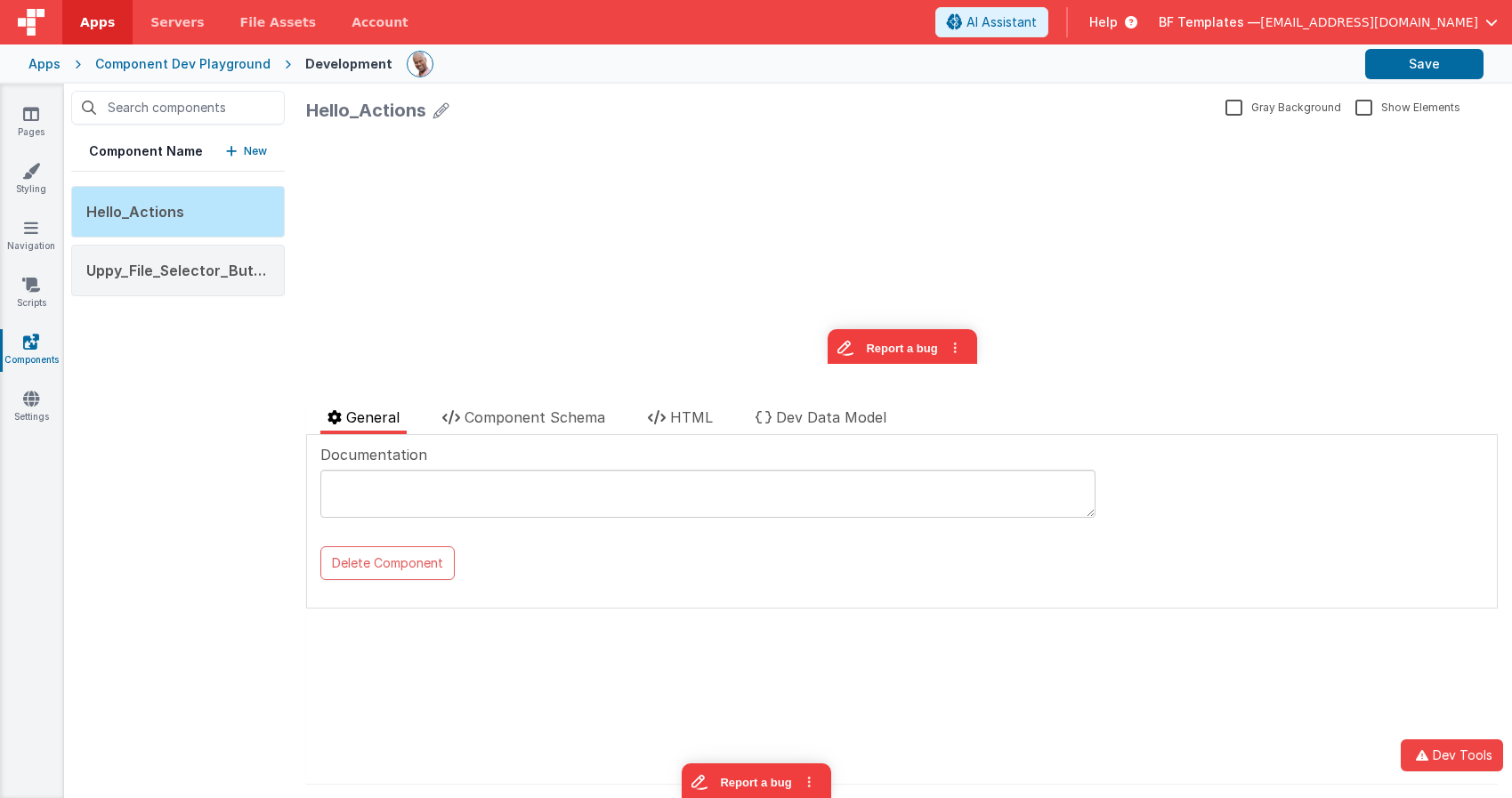
click at [181, 371] on div "Component Name New Hello_Actions Uppy_File_Selector_Button" at bounding box center [178, 441] width 227 height 715
click at [32, 114] on icon at bounding box center [32, 114] width 16 height 18
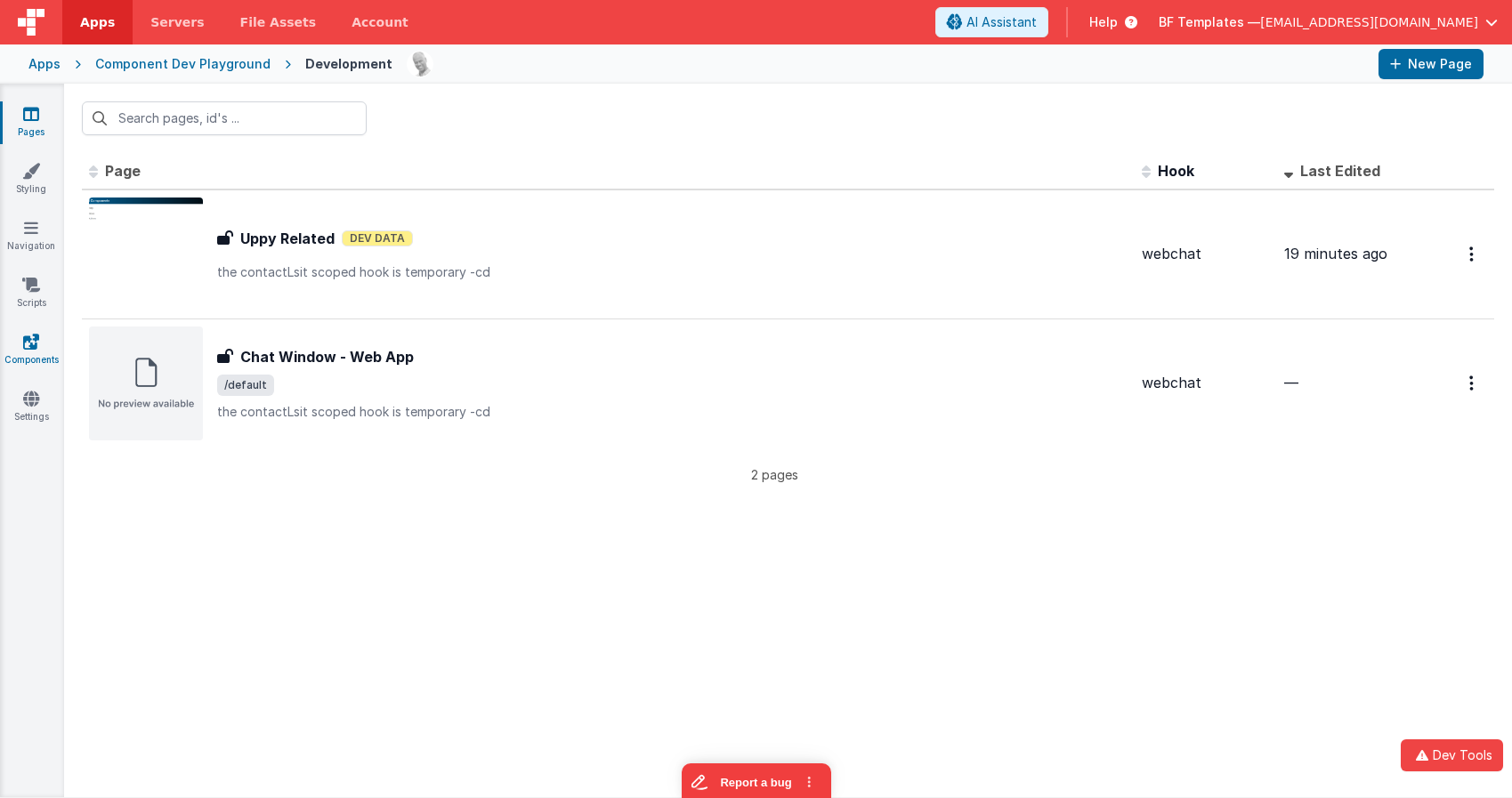
click at [31, 336] on icon at bounding box center [32, 342] width 16 height 18
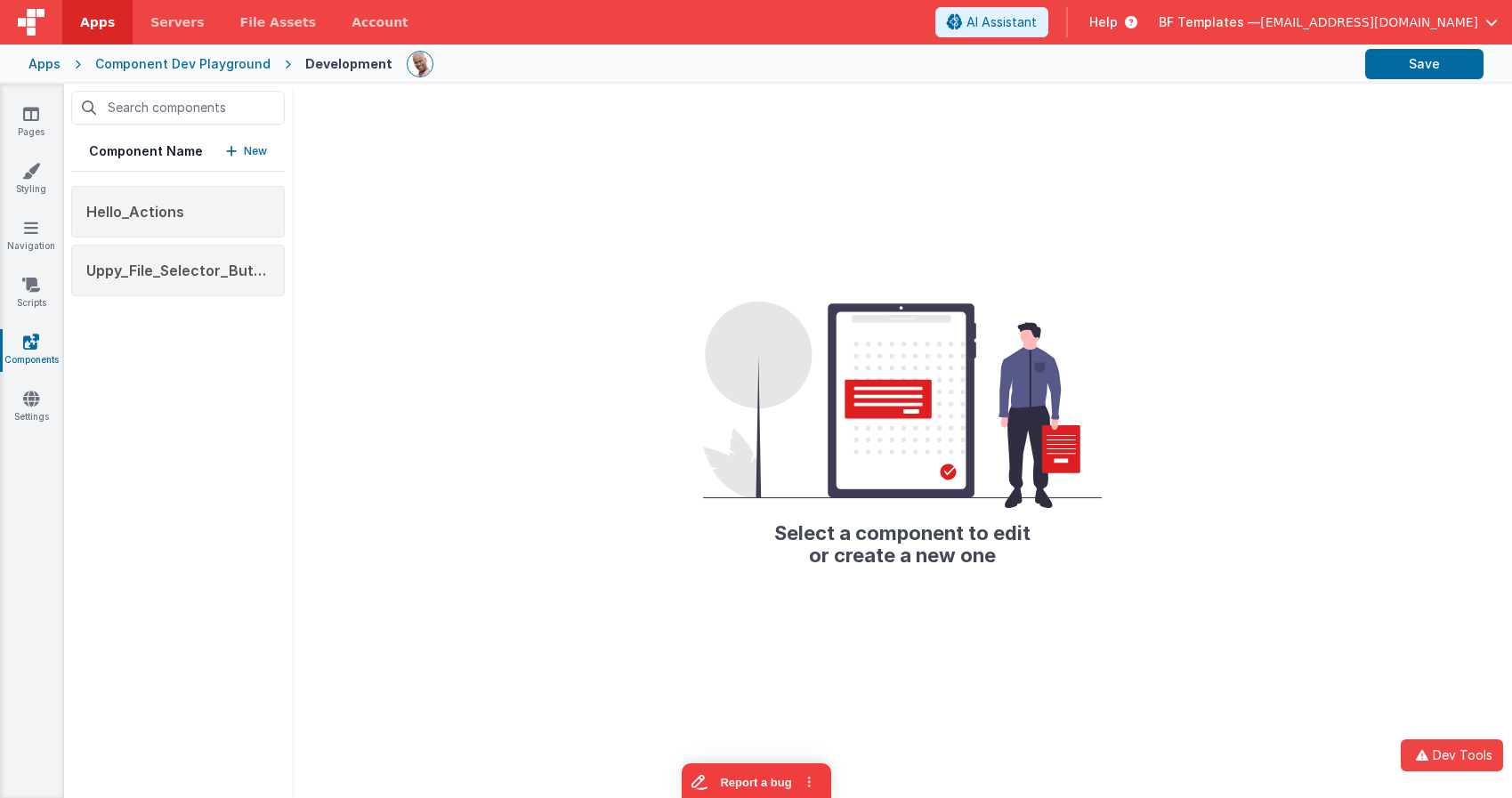
click at [31, 339] on icon at bounding box center [32, 342] width 16 height 18
click at [36, 118] on icon at bounding box center [32, 114] width 16 height 18
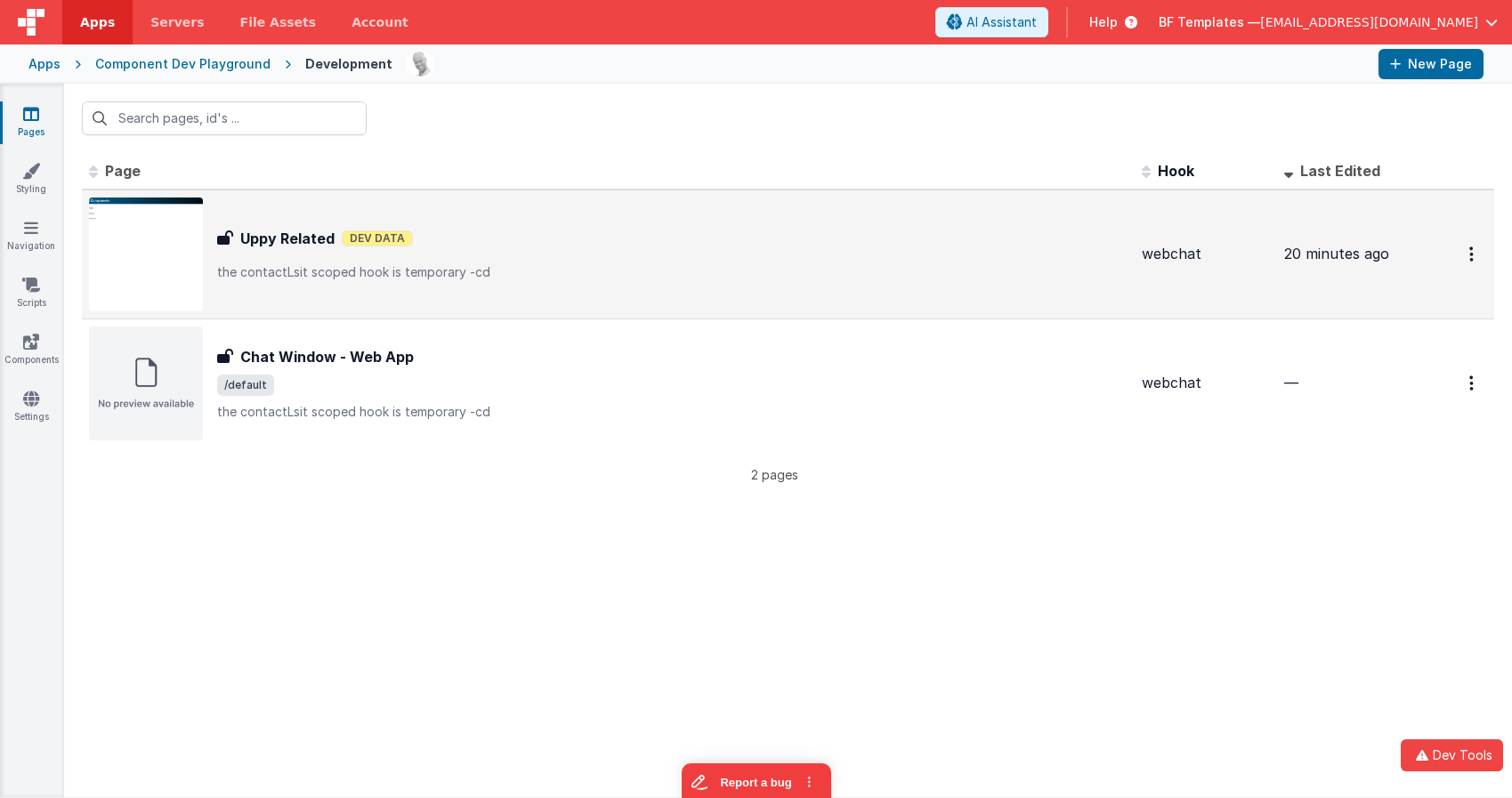
click at [260, 221] on div "Uppy Related Uppy Related Dev Data the contactLsit scoped hook is temporary -cd" at bounding box center [608, 255] width 1038 height 114
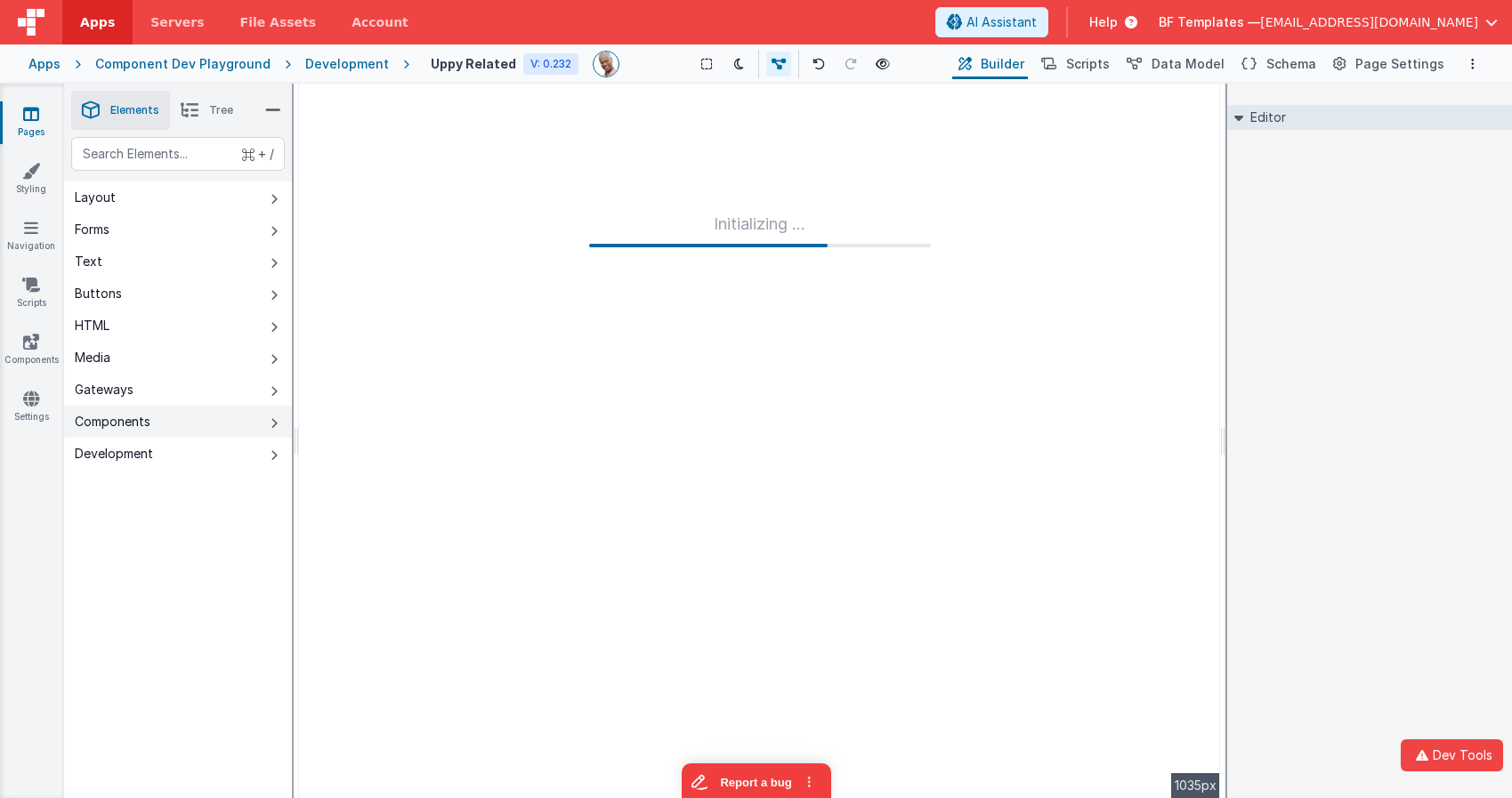
click at [279, 428] on button "Components" at bounding box center [178, 422] width 227 height 32
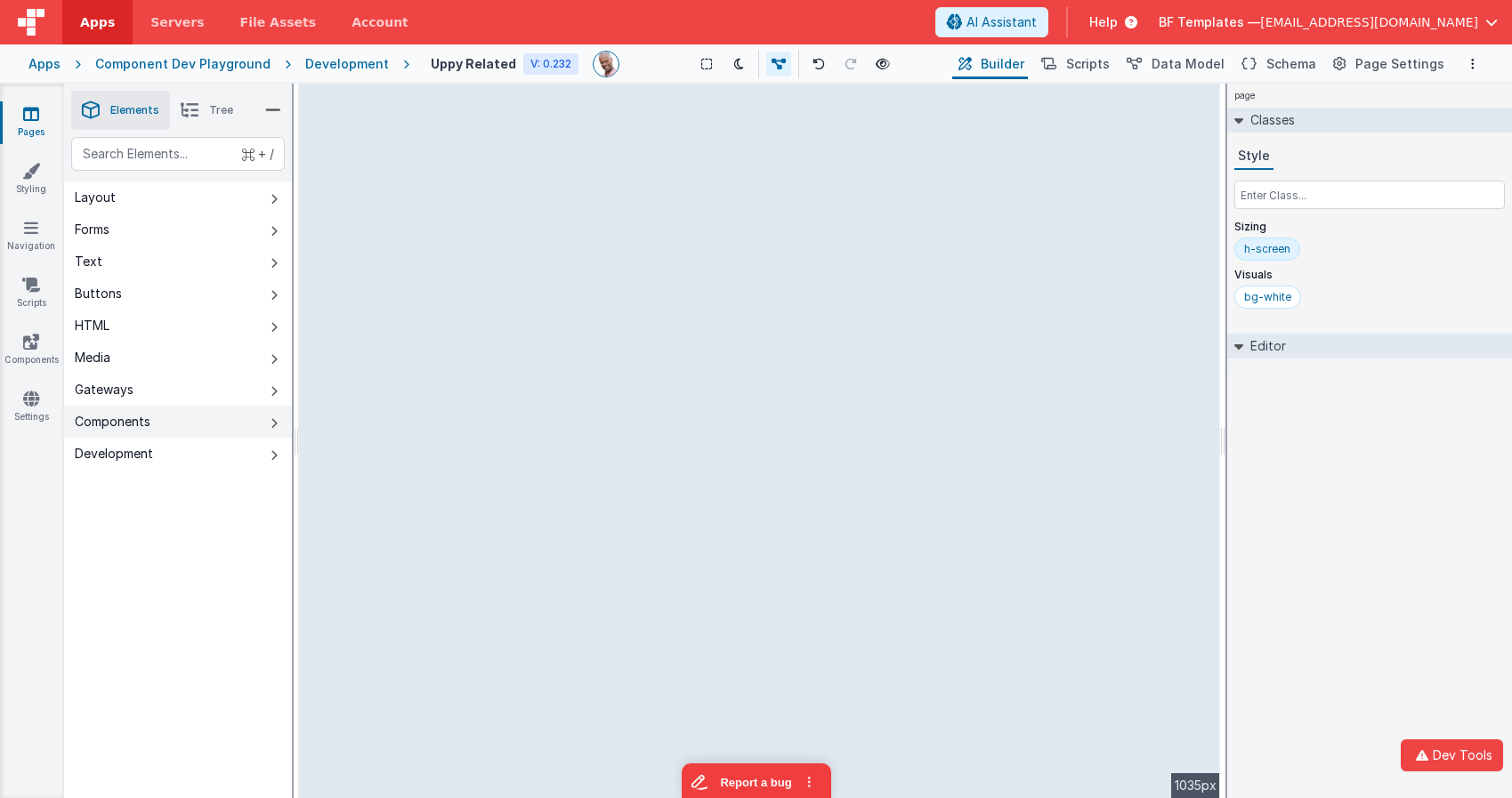
click at [271, 420] on icon at bounding box center [274, 423] width 7 height 14
click at [271, 417] on icon at bounding box center [274, 423] width 7 height 14
click at [229, 299] on button "Buttons" at bounding box center [178, 293] width 227 height 32
drag, startPoint x: 351, startPoint y: 368, endPoint x: 720, endPoint y: 283, distance: 378.7
click at [740, 283] on div "--> 1035px" at bounding box center [759, 441] width 921 height 715
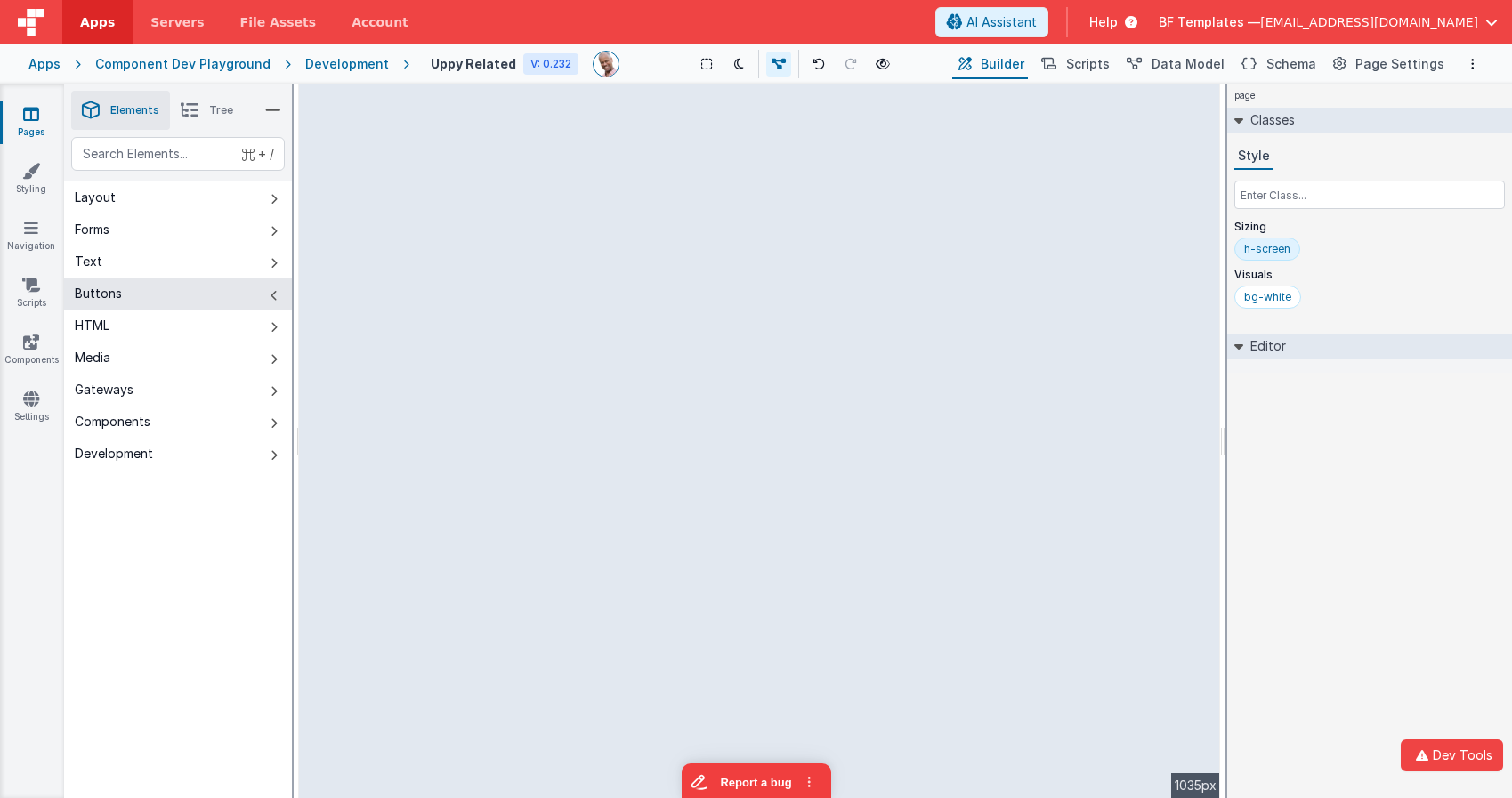
drag, startPoint x: 475, startPoint y: 368, endPoint x: 588, endPoint y: 359, distance: 113.4
click at [593, 362] on div "--> 1035px" at bounding box center [759, 441] width 921 height 715
drag, startPoint x: 498, startPoint y: 300, endPoint x: 585, endPoint y: 275, distance: 90.5
click at [598, 280] on div "--> 1035px" at bounding box center [759, 441] width 921 height 715
drag, startPoint x: 443, startPoint y: 237, endPoint x: 519, endPoint y: 227, distance: 76.7
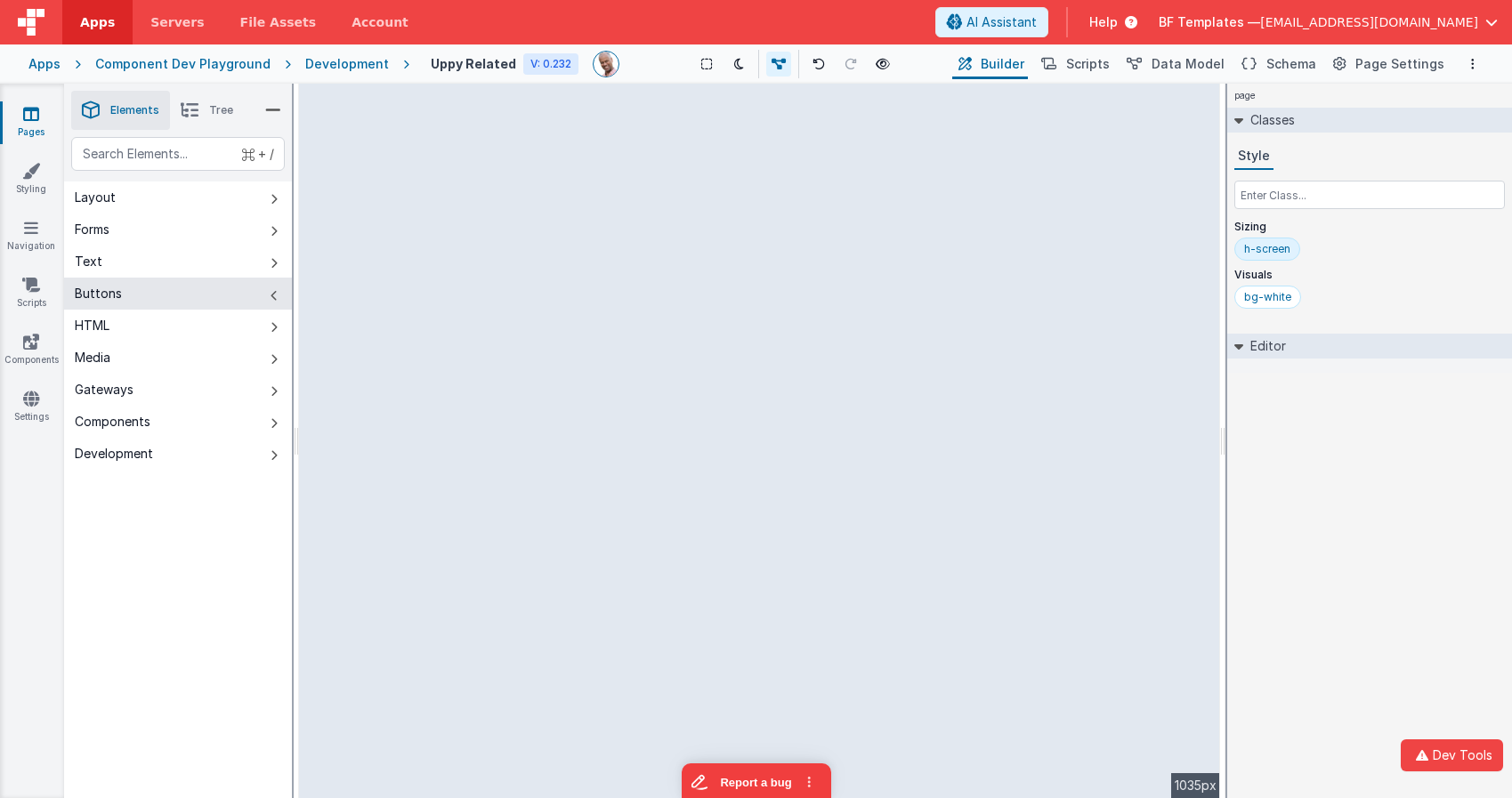
click at [495, 232] on div "--> 1035px" at bounding box center [759, 441] width 921 height 715
drag, startPoint x: 591, startPoint y: 228, endPoint x: 1052, endPoint y: 253, distance: 461.7
click at [749, 237] on div "--> 1035px" at bounding box center [759, 441] width 921 height 715
click at [1055, 254] on div "--> 1035px" at bounding box center [759, 441] width 921 height 715
click at [479, 198] on div "--> 1035px" at bounding box center [759, 441] width 921 height 715
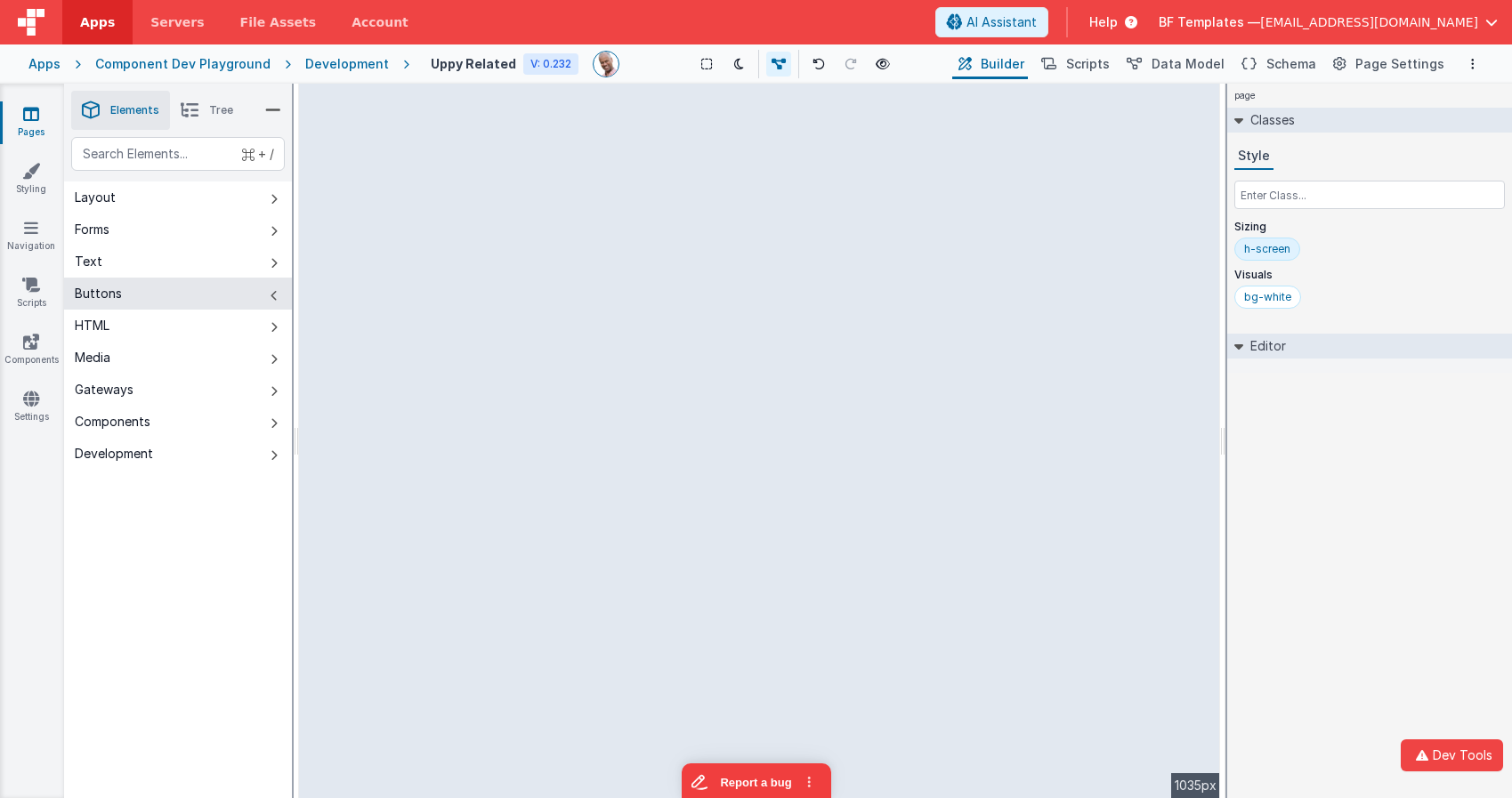
drag, startPoint x: 557, startPoint y: 166, endPoint x: 614, endPoint y: 176, distance: 57.9
click at [570, 168] on div "--> 1035px" at bounding box center [759, 441] width 921 height 715
drag, startPoint x: 631, startPoint y: 180, endPoint x: 641, endPoint y: 181, distance: 10.0
click at [635, 181] on div "--> 1035px" at bounding box center [759, 441] width 921 height 715
drag, startPoint x: 957, startPoint y: 248, endPoint x: 818, endPoint y: 252, distance: 139.1
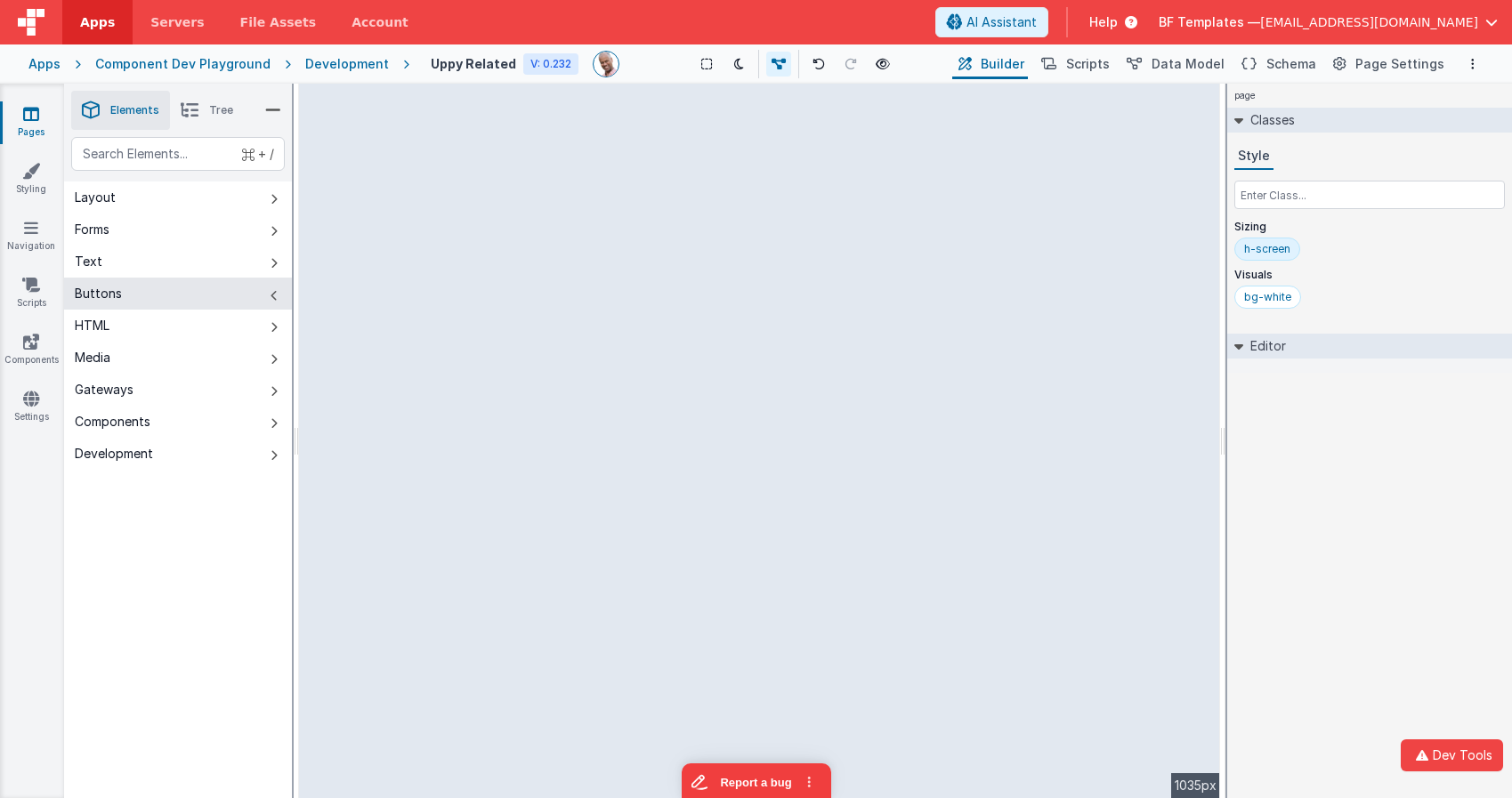
click at [947, 253] on div "--> 1035px" at bounding box center [759, 441] width 921 height 715
click at [818, 252] on div "--> 1035px" at bounding box center [759, 441] width 921 height 715
click at [721, 325] on div "--> 1035px" at bounding box center [759, 441] width 921 height 715
drag, startPoint x: 738, startPoint y: 206, endPoint x: 644, endPoint y: 175, distance: 99.0
click at [738, 206] on div "--> 1035px" at bounding box center [759, 441] width 921 height 715
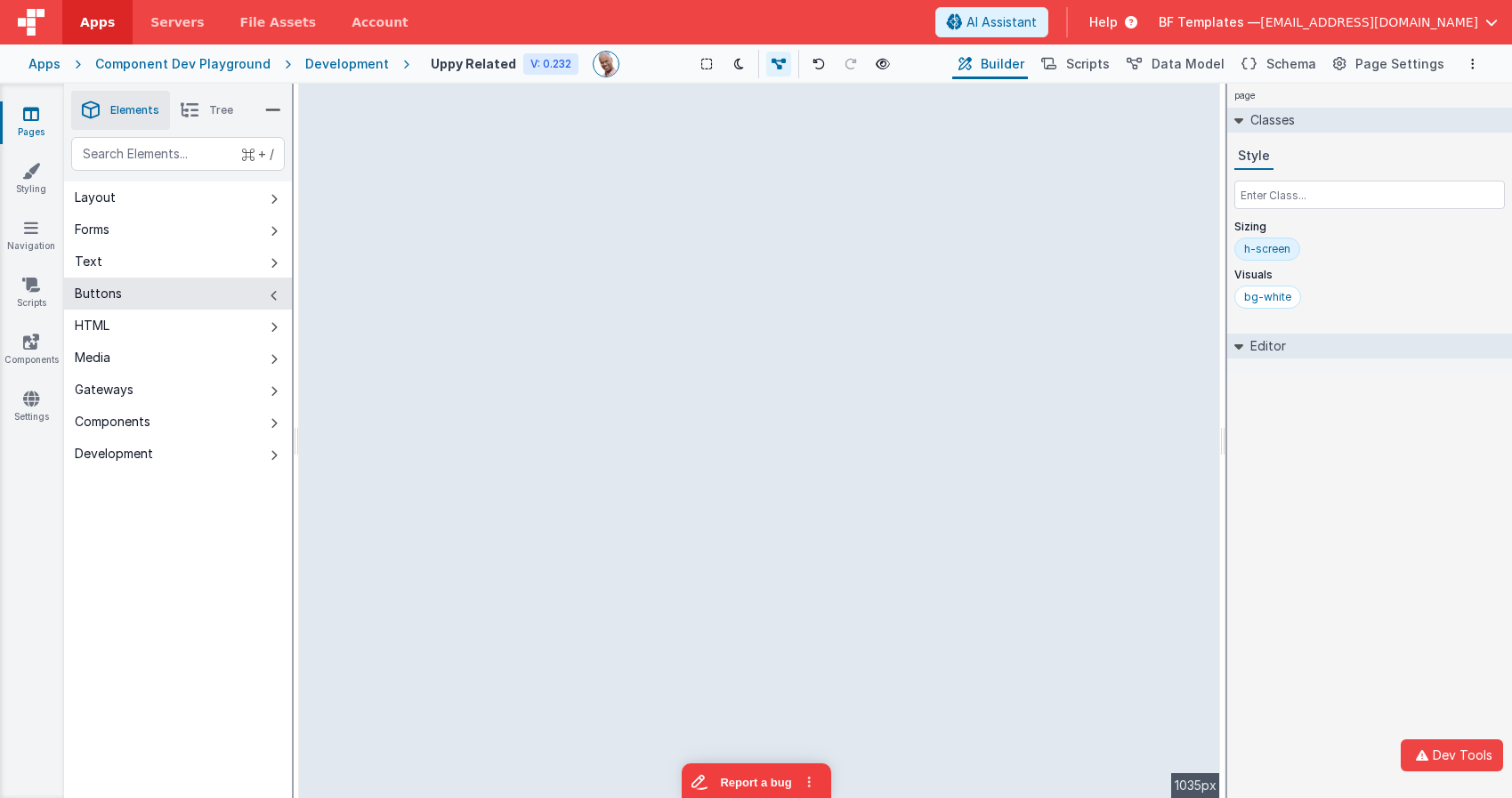
click at [644, 155] on div "--> 1035px" at bounding box center [759, 441] width 921 height 715
click at [705, 65] on icon at bounding box center [707, 64] width 11 height 13
click at [269, 115] on icon at bounding box center [274, 110] width 16 height 25
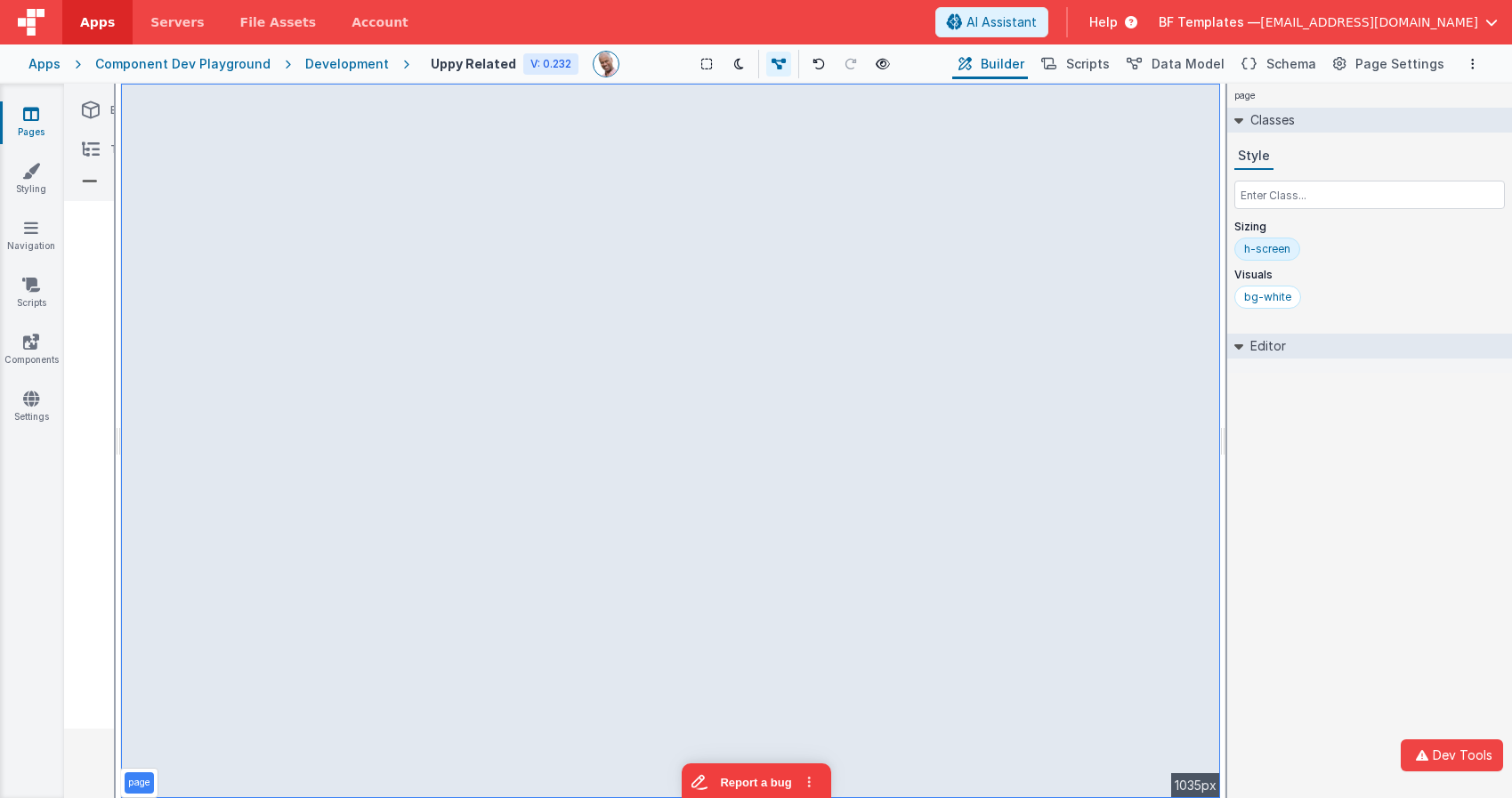
click at [271, 111] on div "page --> 1035px" at bounding box center [671, 441] width 1099 height 715
click at [89, 181] on icon at bounding box center [90, 181] width 16 height 25
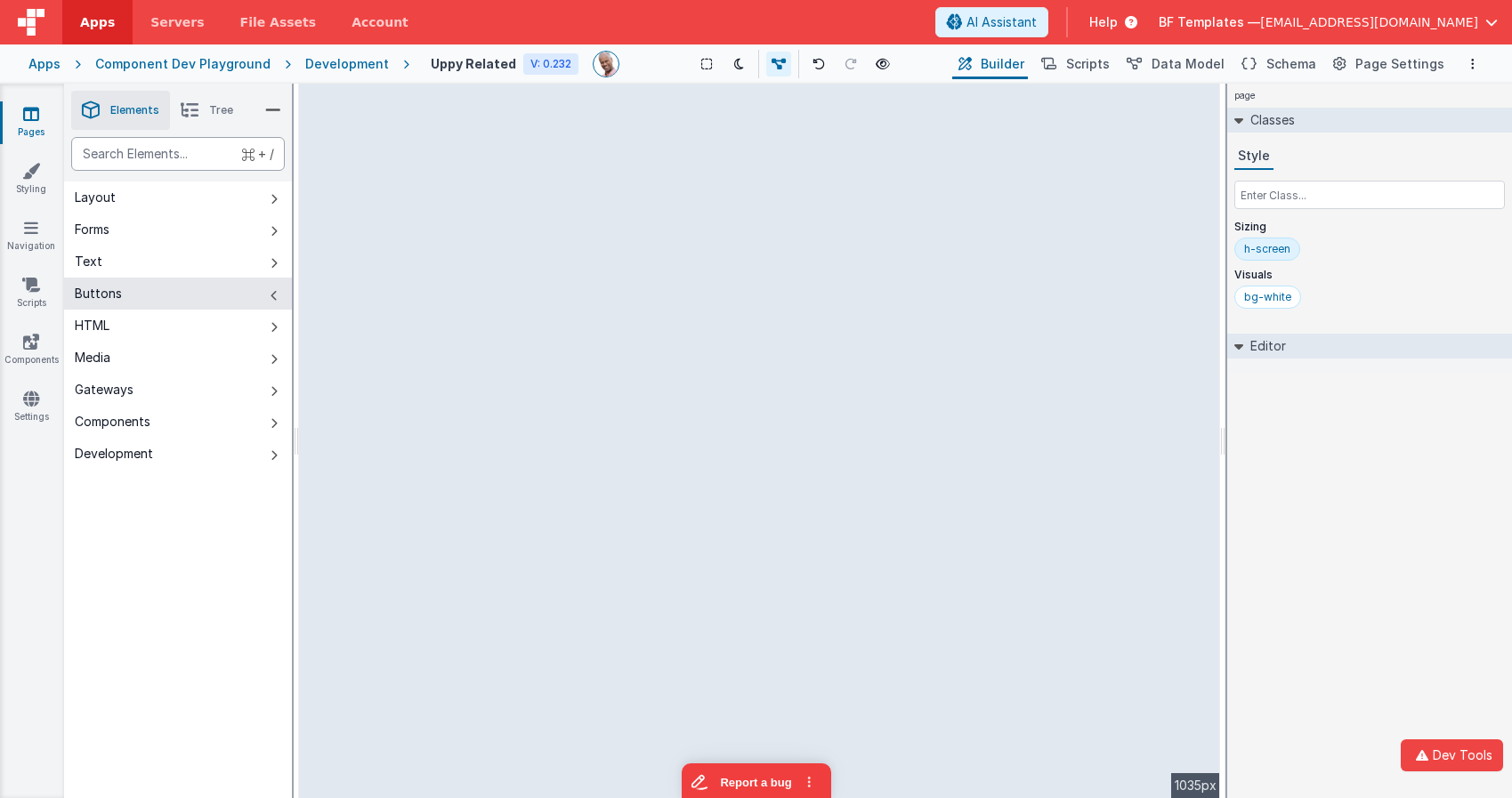
click at [174, 152] on div "text" at bounding box center [178, 153] width 214 height 33
click at [206, 199] on button "Layout" at bounding box center [178, 197] width 227 height 32
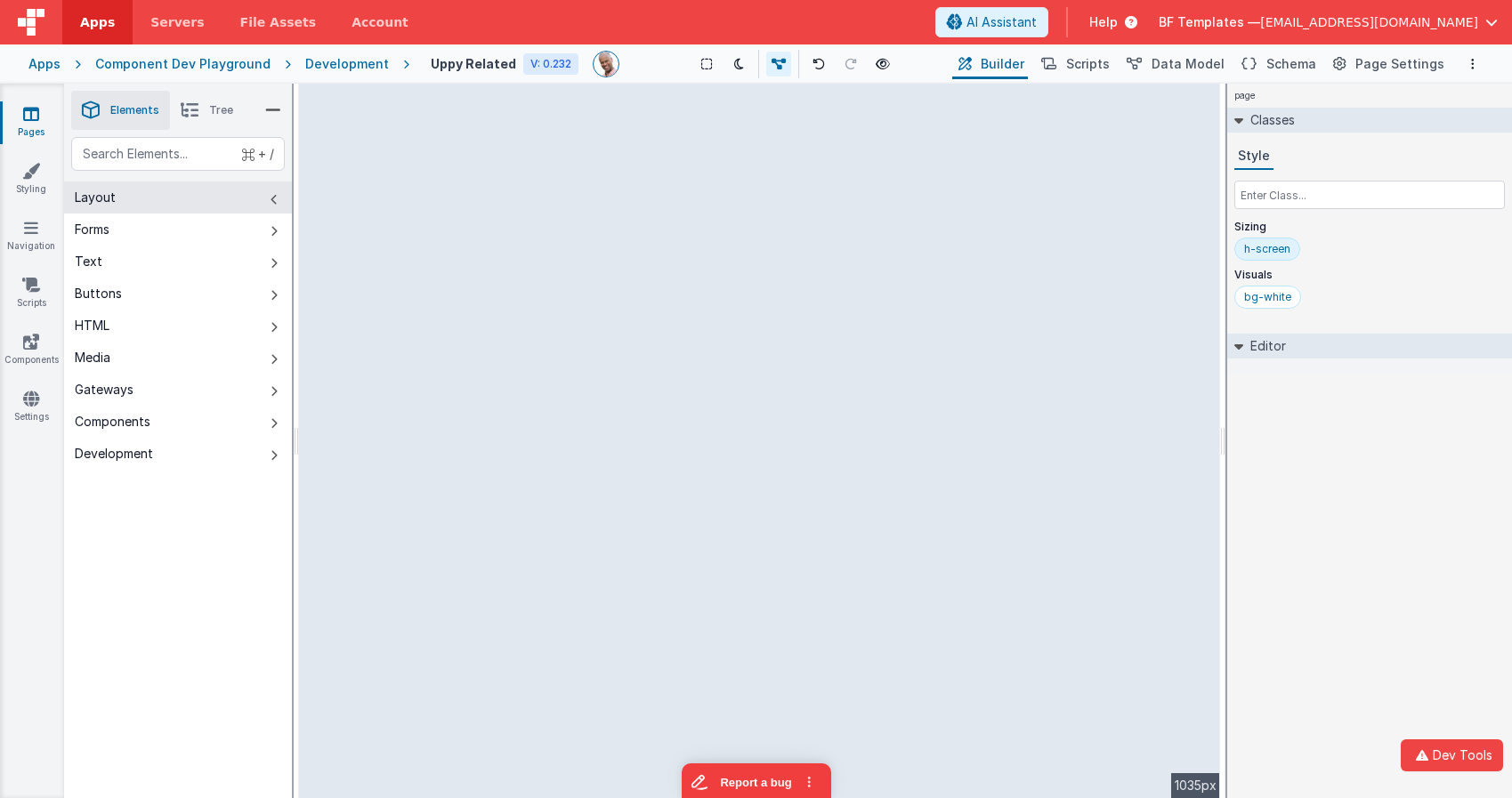
click at [386, 188] on div "--> 1035px" at bounding box center [759, 441] width 921 height 715
drag, startPoint x: 452, startPoint y: 190, endPoint x: 471, endPoint y: 196, distance: 19.9
click at [598, 192] on div "--> 1035px" at bounding box center [759, 441] width 921 height 715
click at [606, 186] on div "--> 1035px" at bounding box center [759, 441] width 921 height 715
drag, startPoint x: 609, startPoint y: 185, endPoint x: 459, endPoint y: 135, distance: 158.1
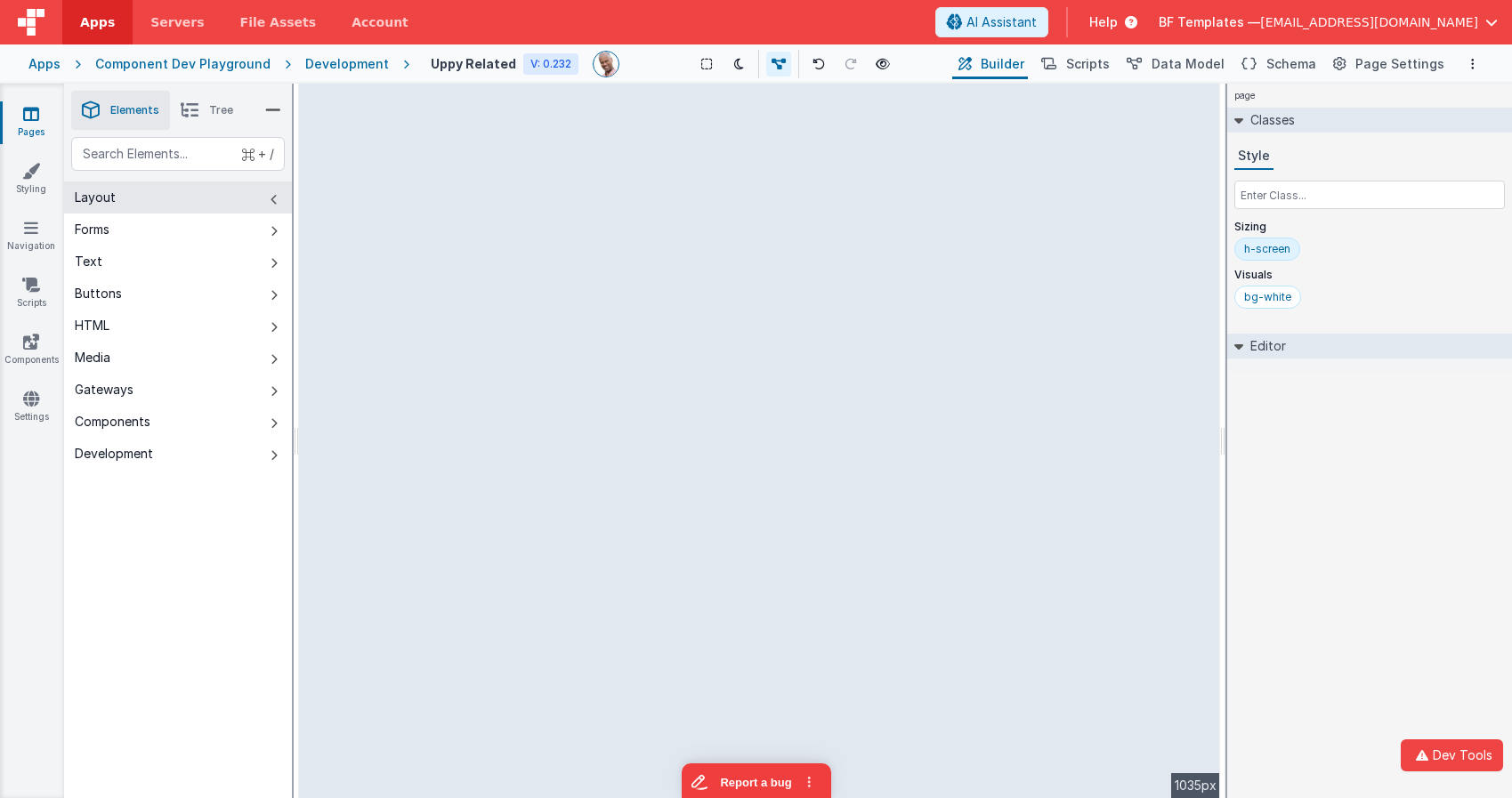
click at [608, 185] on div "--> 1035px" at bounding box center [759, 441] width 921 height 715
drag, startPoint x: 505, startPoint y: 110, endPoint x: 431, endPoint y: 112, distance: 74.0
click at [508, 110] on div "--> 1035px" at bounding box center [759, 441] width 921 height 715
click at [766, 189] on div "--> 1035px" at bounding box center [759, 441] width 921 height 715
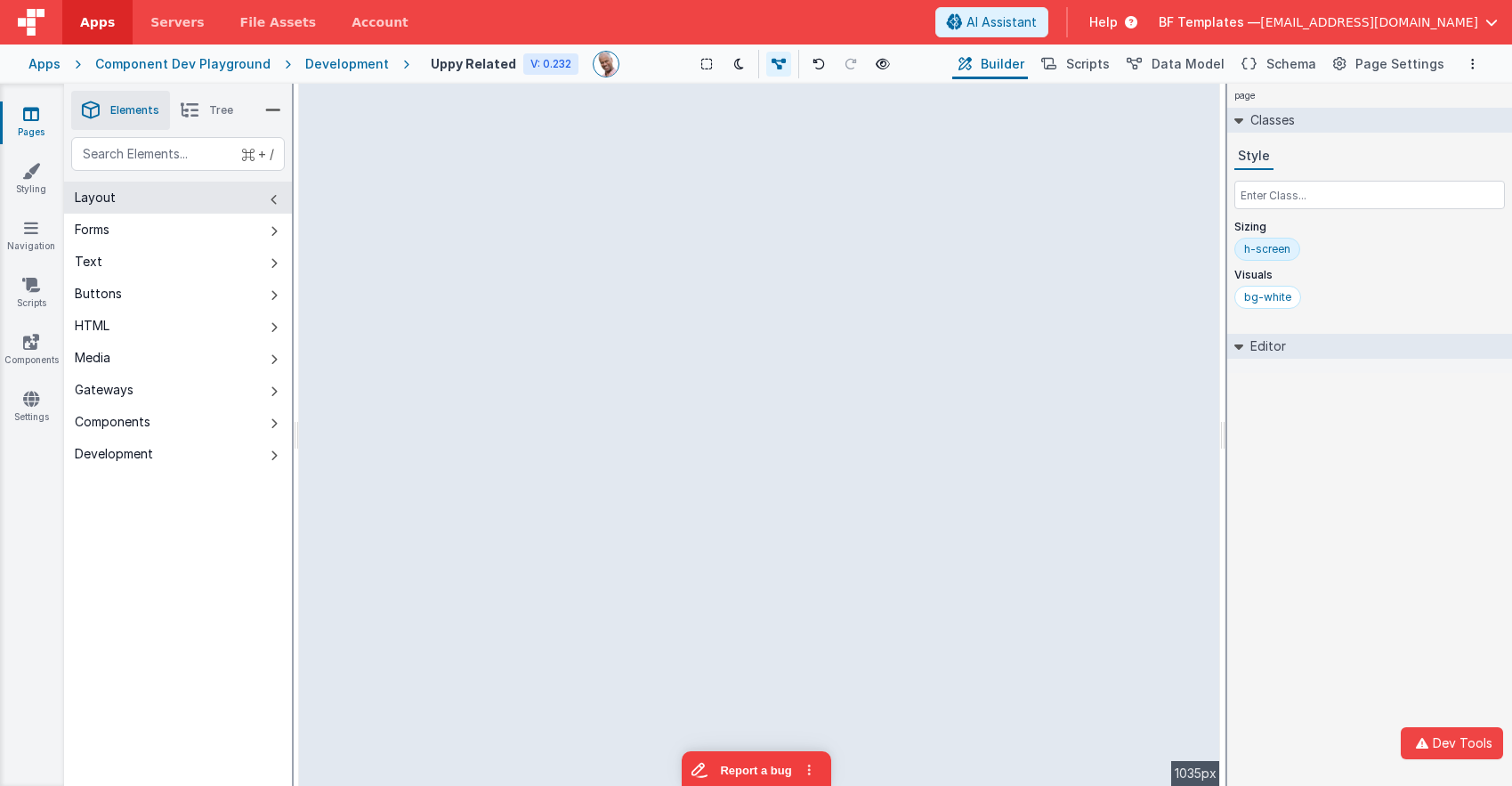
drag, startPoint x: 530, startPoint y: 246, endPoint x: 380, endPoint y: 244, distance: 150.0
click at [663, 269] on div "--> 1035px" at bounding box center [759, 435] width 921 height 702
drag, startPoint x: 362, startPoint y: 227, endPoint x: 802, endPoint y: 204, distance: 440.6
click at [789, 208] on div "--> 1035px" at bounding box center [759, 435] width 921 height 702
drag, startPoint x: 871, startPoint y: 214, endPoint x: 635, endPoint y: 134, distance: 249.2
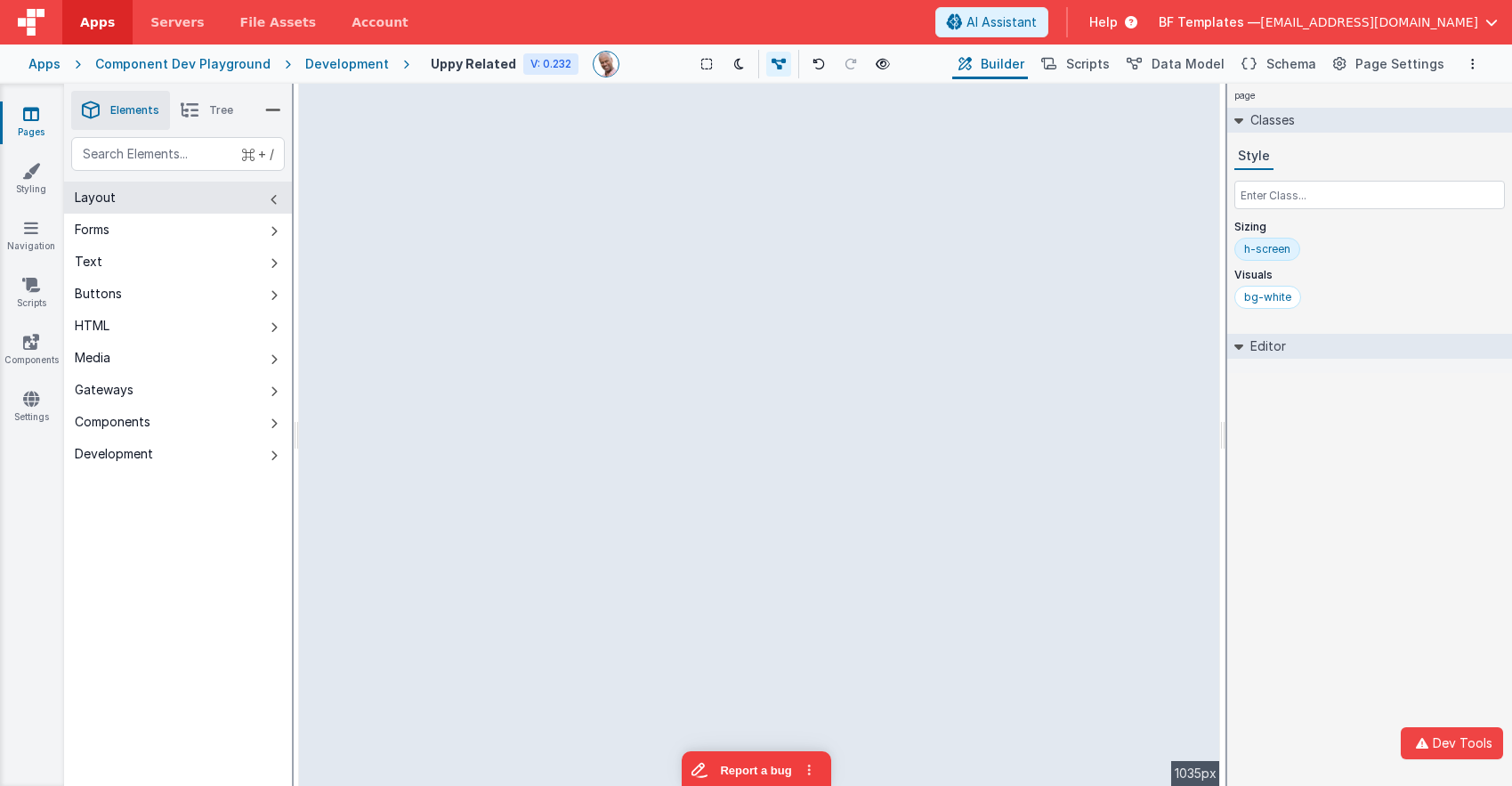
click at [910, 221] on div "--> 1035px" at bounding box center [759, 435] width 921 height 702
click at [361, 60] on div "Development" at bounding box center [347, 64] width 84 height 18
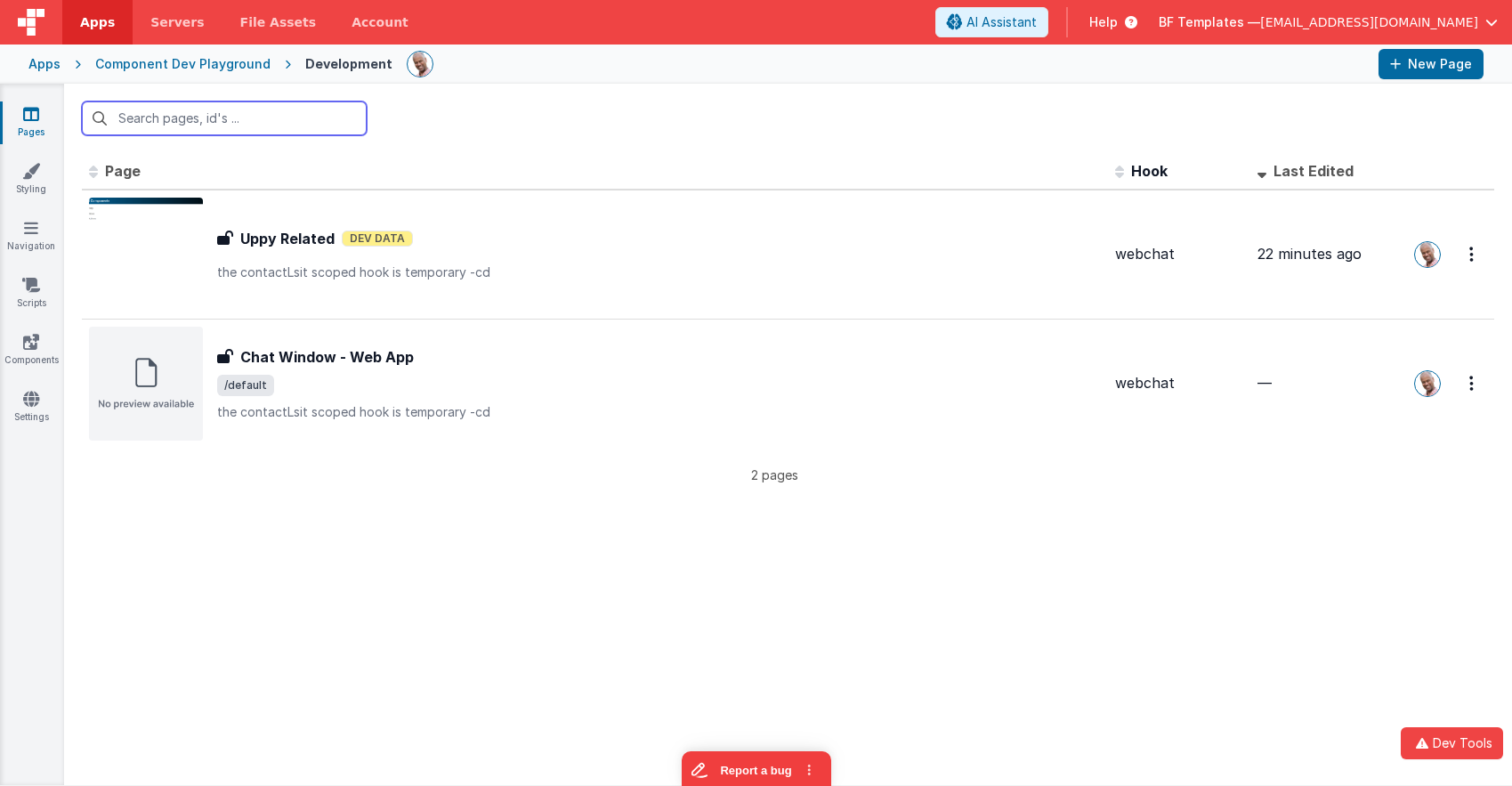
drag, startPoint x: 584, startPoint y: 70, endPoint x: 599, endPoint y: 85, distance: 21.2
click at [599, 85] on div "Apps Servers File Assets Account Some FUTURE Slot AI Assistant Help BF Template…" at bounding box center [756, 393] width 1512 height 786
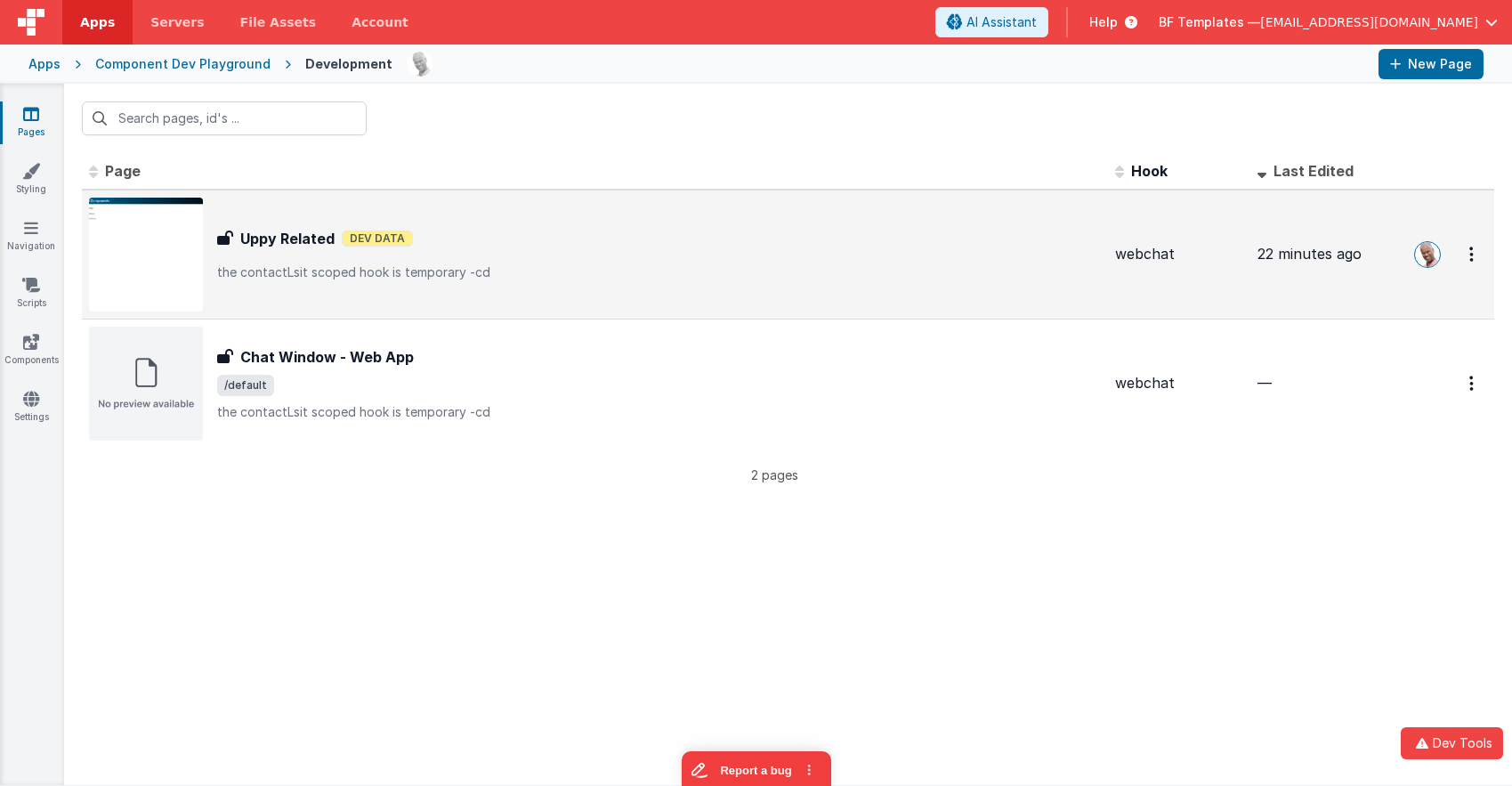
click at [288, 262] on div "Uppy Related Uppy Related Dev Data the contactLsit scoped hook is temporary -cd" at bounding box center [659, 254] width 884 height 53
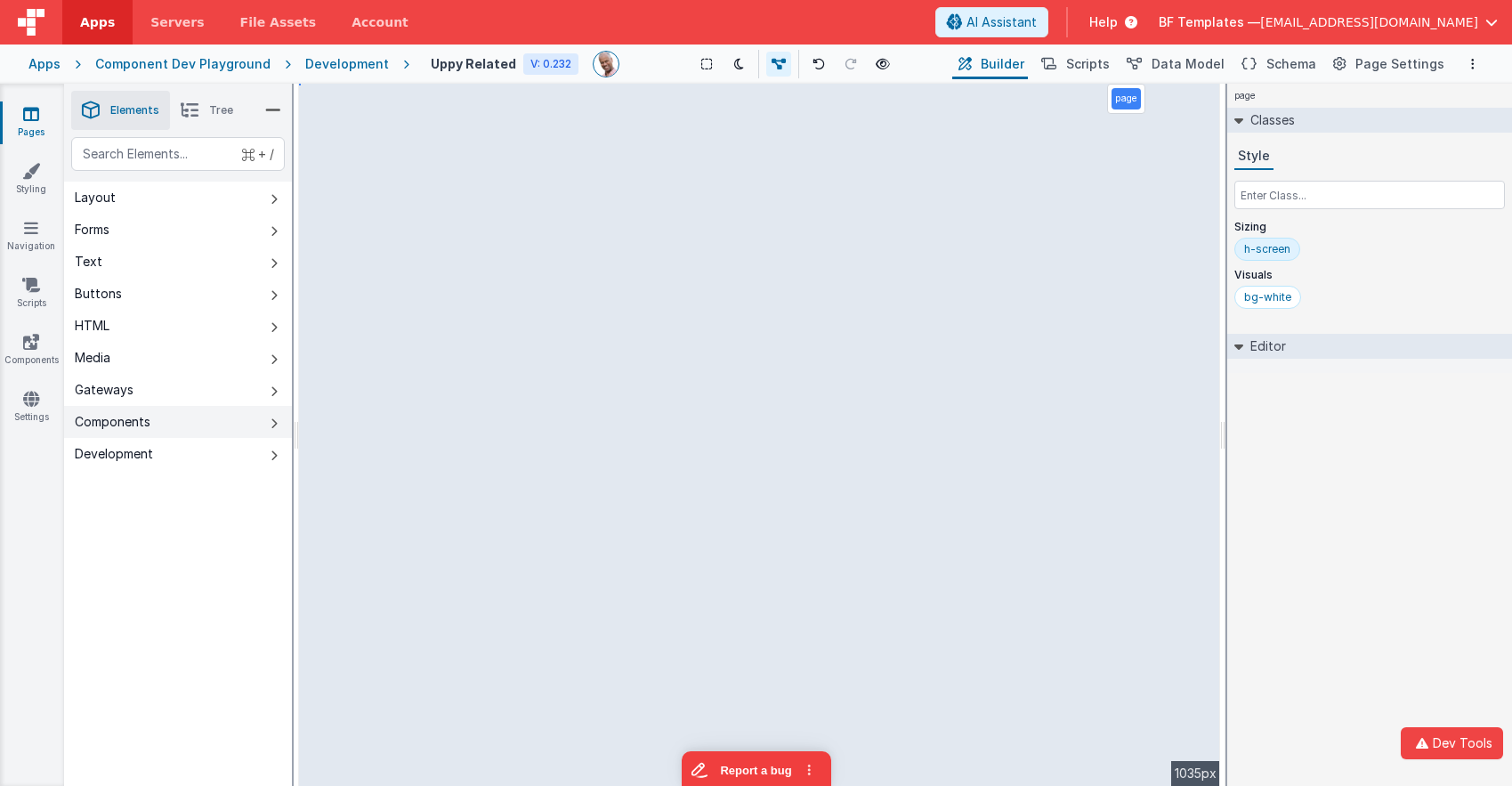
click at [264, 412] on button "Components" at bounding box center [178, 421] width 227 height 32
drag, startPoint x: 271, startPoint y: 423, endPoint x: 308, endPoint y: 422, distance: 37.0
click at [271, 423] on icon at bounding box center [274, 423] width 7 height 14
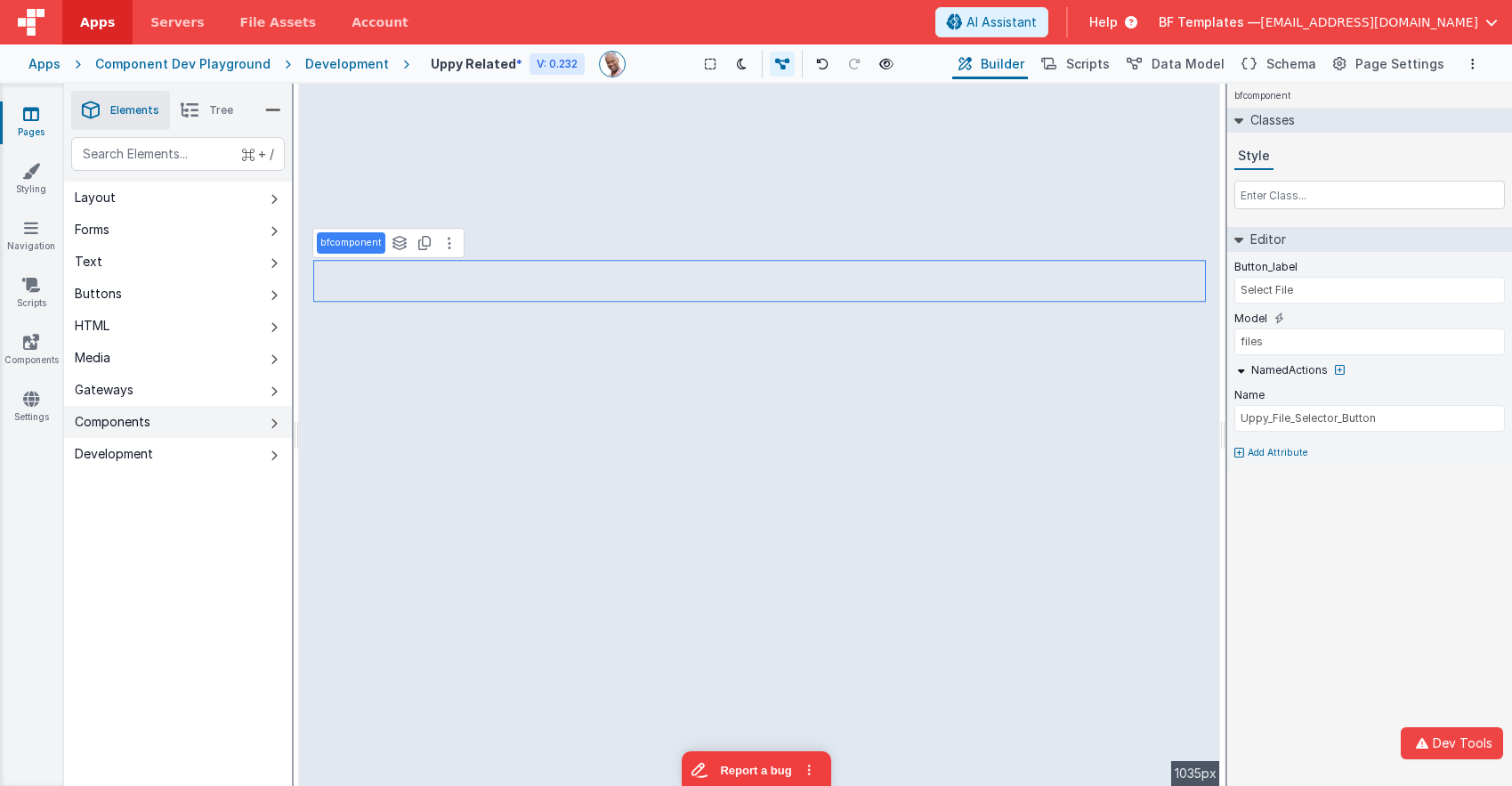
click at [209, 436] on button "Components" at bounding box center [178, 421] width 227 height 32
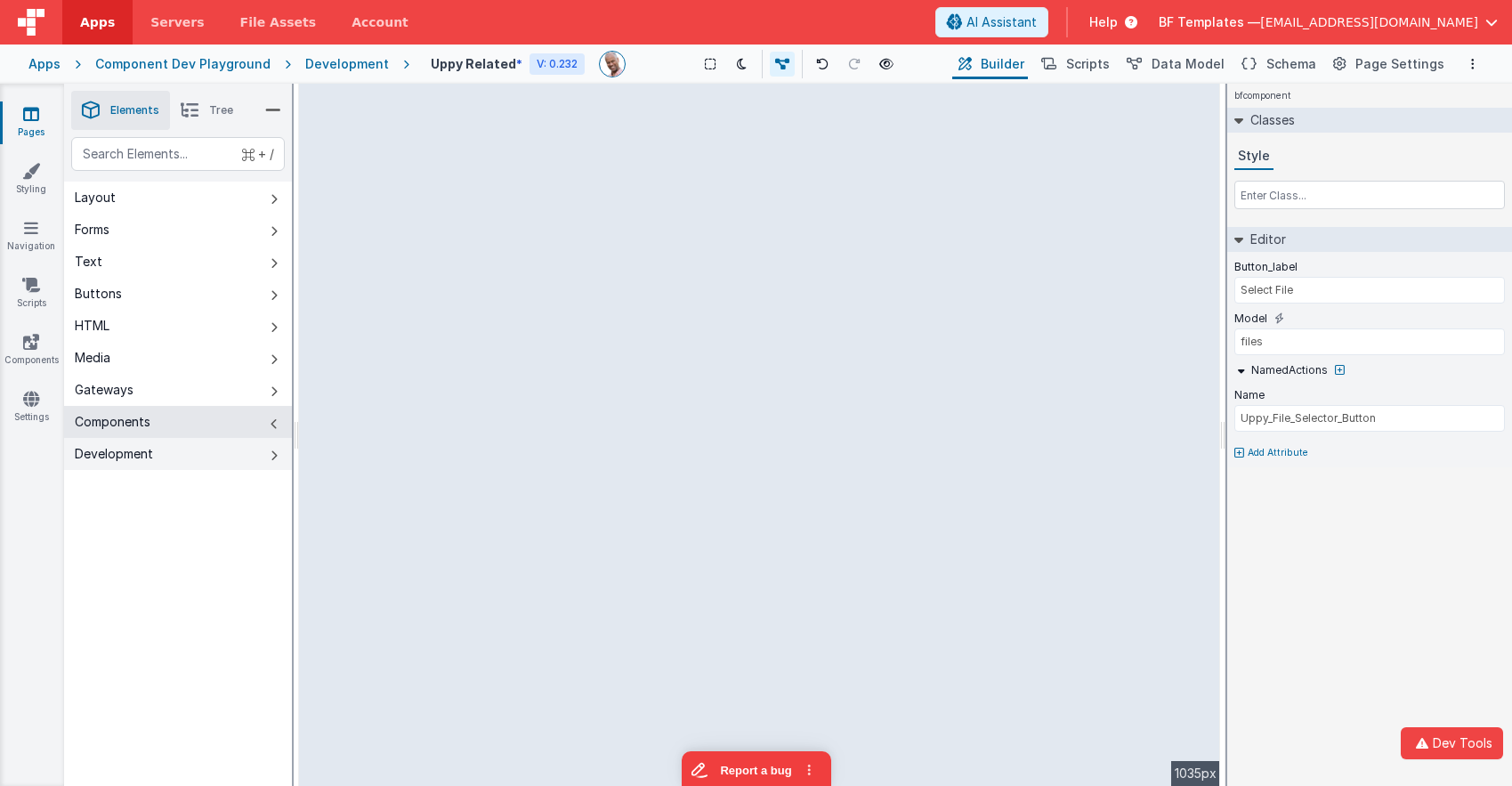
click at [211, 452] on button "Development" at bounding box center [178, 453] width 227 height 32
type input "Schema"
type input "source"
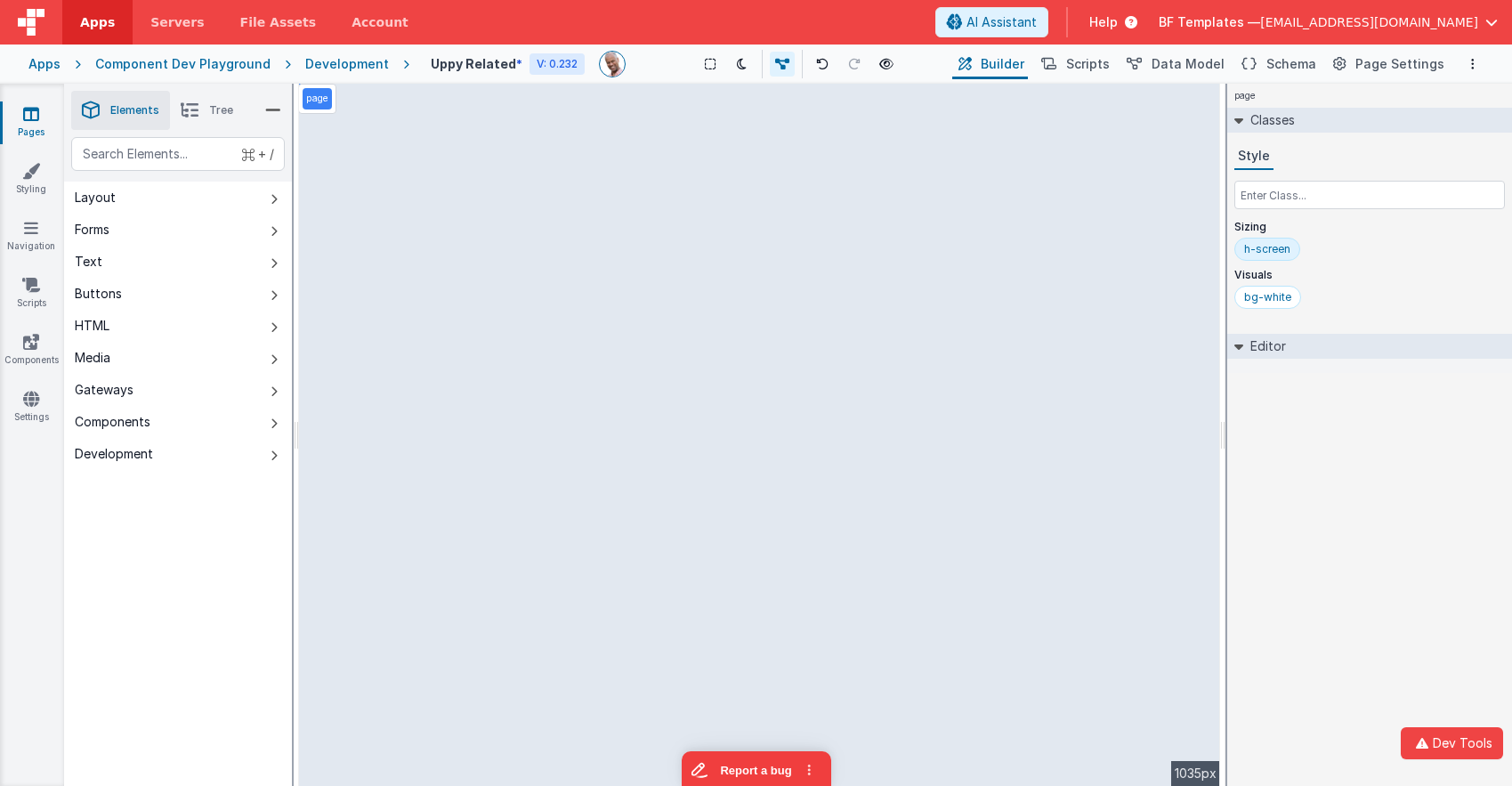
click at [1118, 23] on span "Help" at bounding box center [1104, 23] width 29 height 18
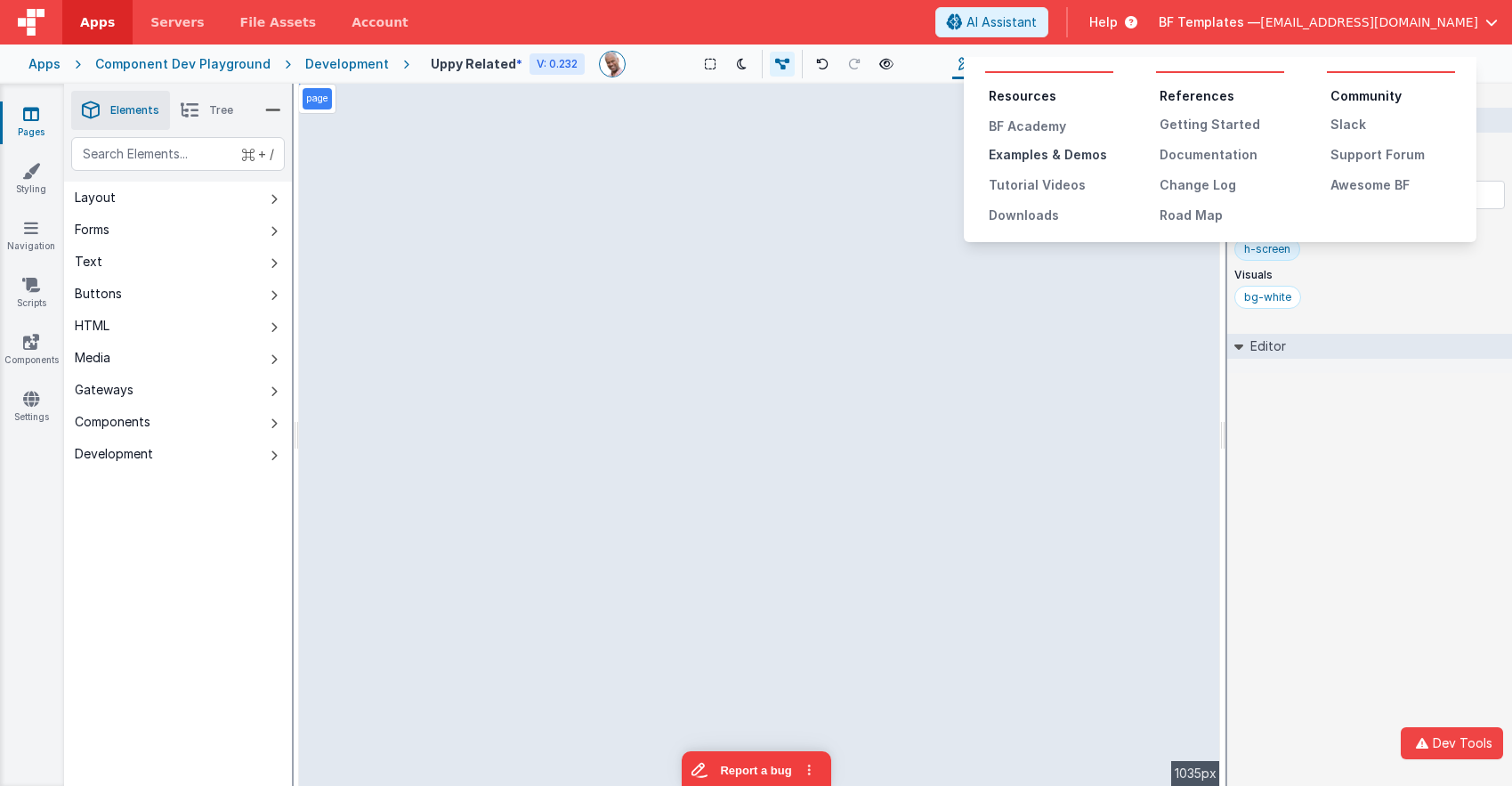
click at [1041, 153] on div "Examples & Demos" at bounding box center [1051, 155] width 125 height 18
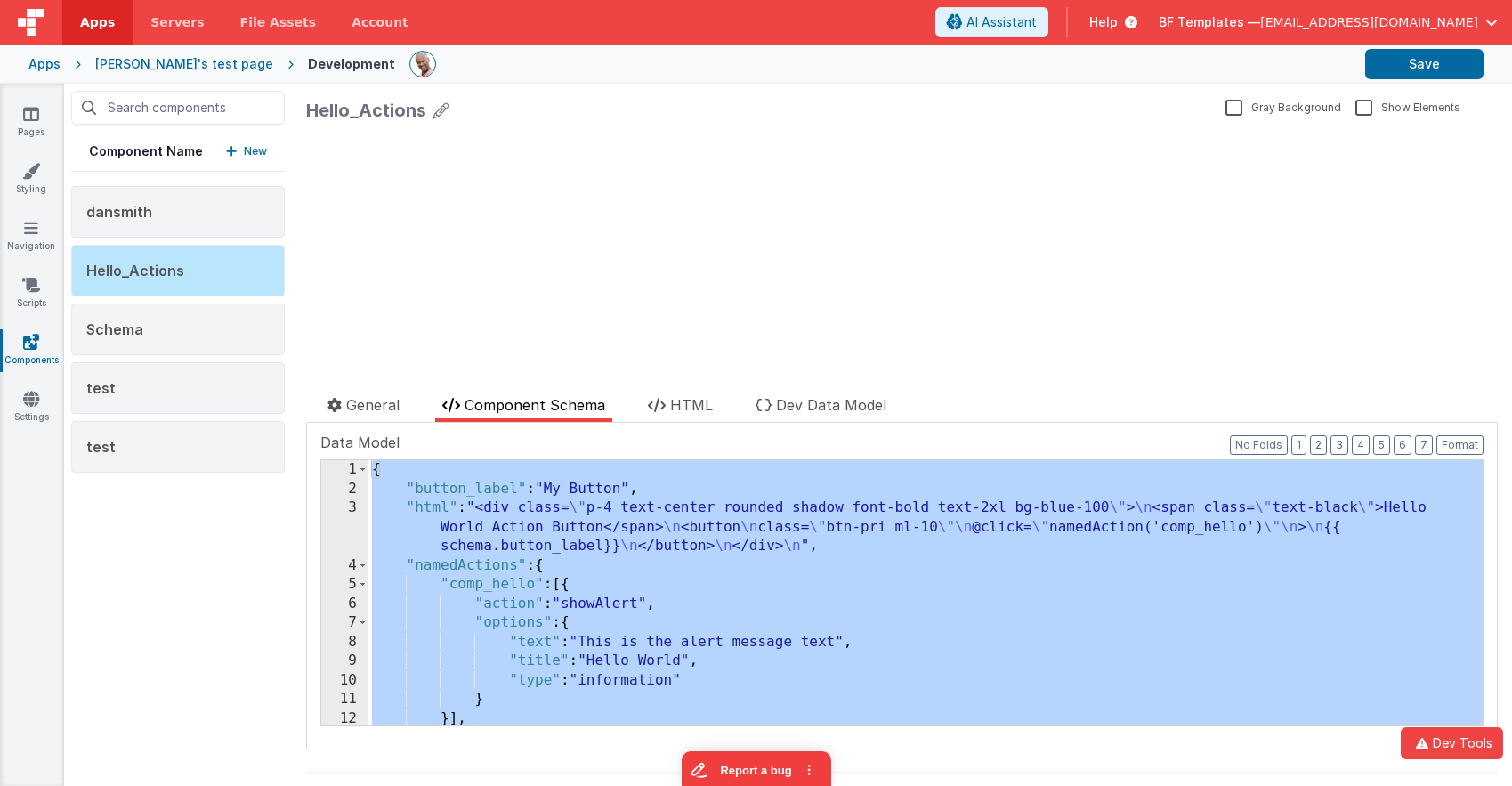
click at [40, 68] on div "Apps" at bounding box center [44, 64] width 32 height 18
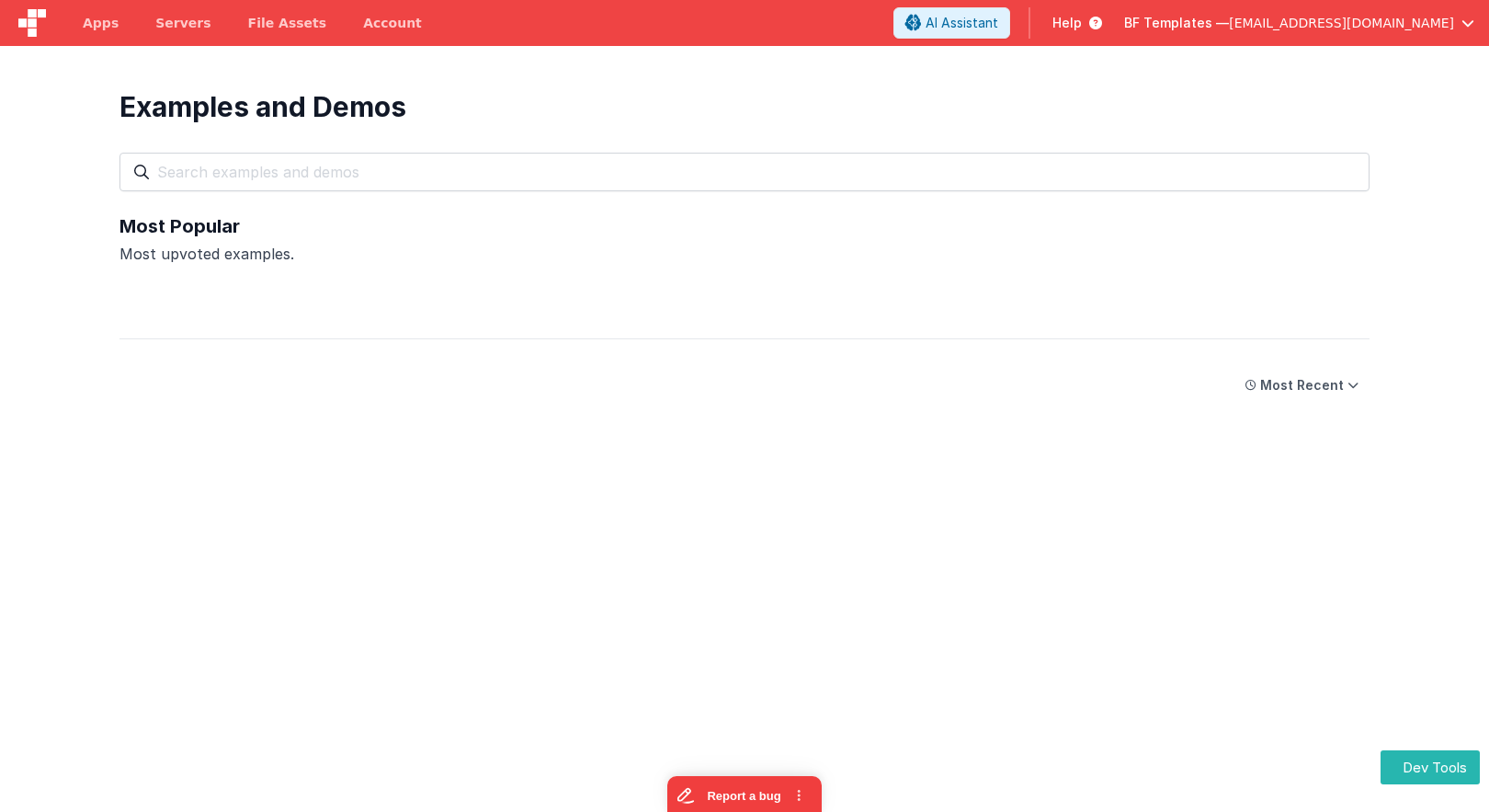
click at [375, 285] on div "Most Popular Most upvoted examples." at bounding box center [744, 261] width 1250 height 96
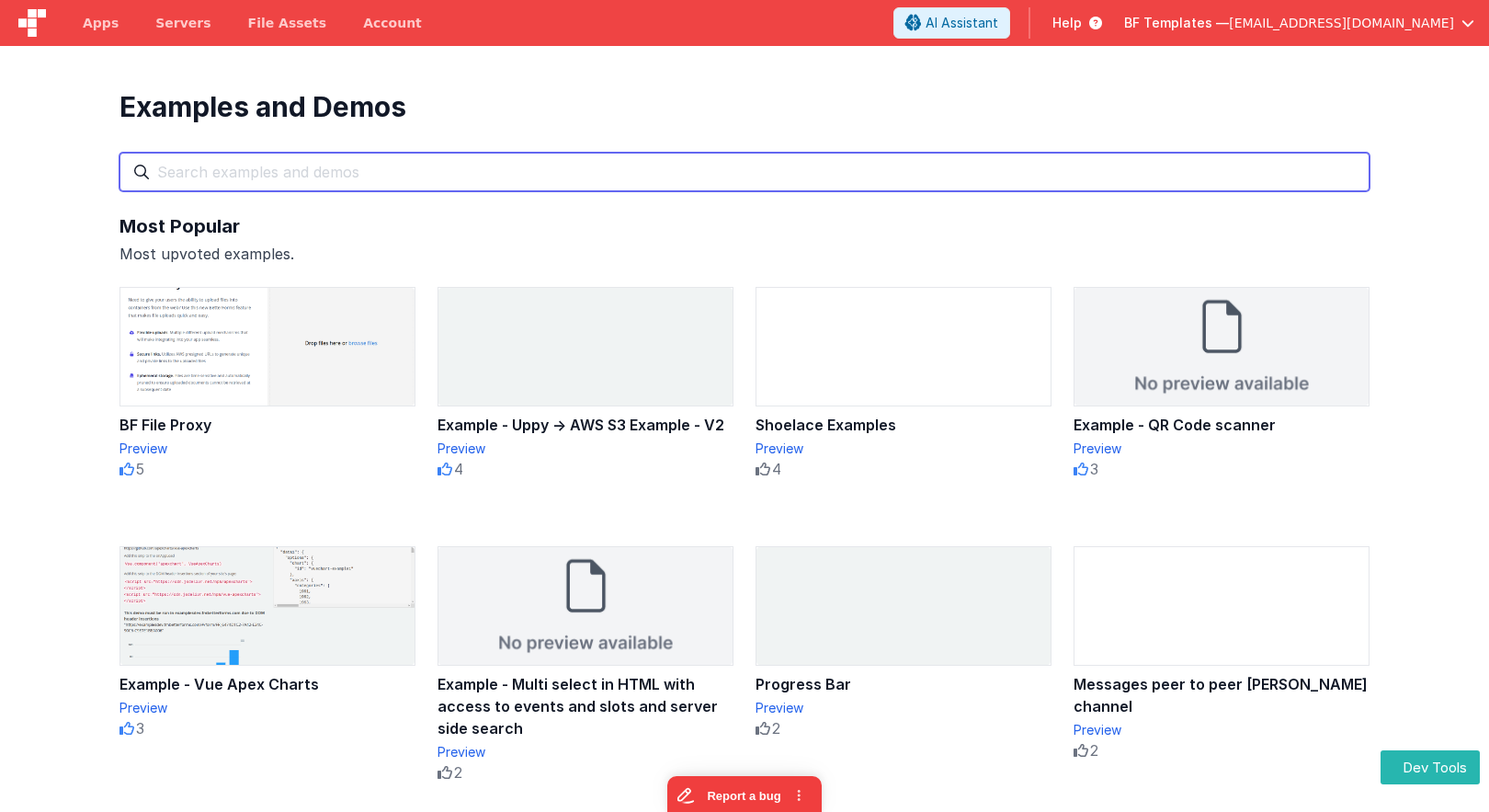
click at [455, 155] on input "text" at bounding box center [744, 172] width 1250 height 38
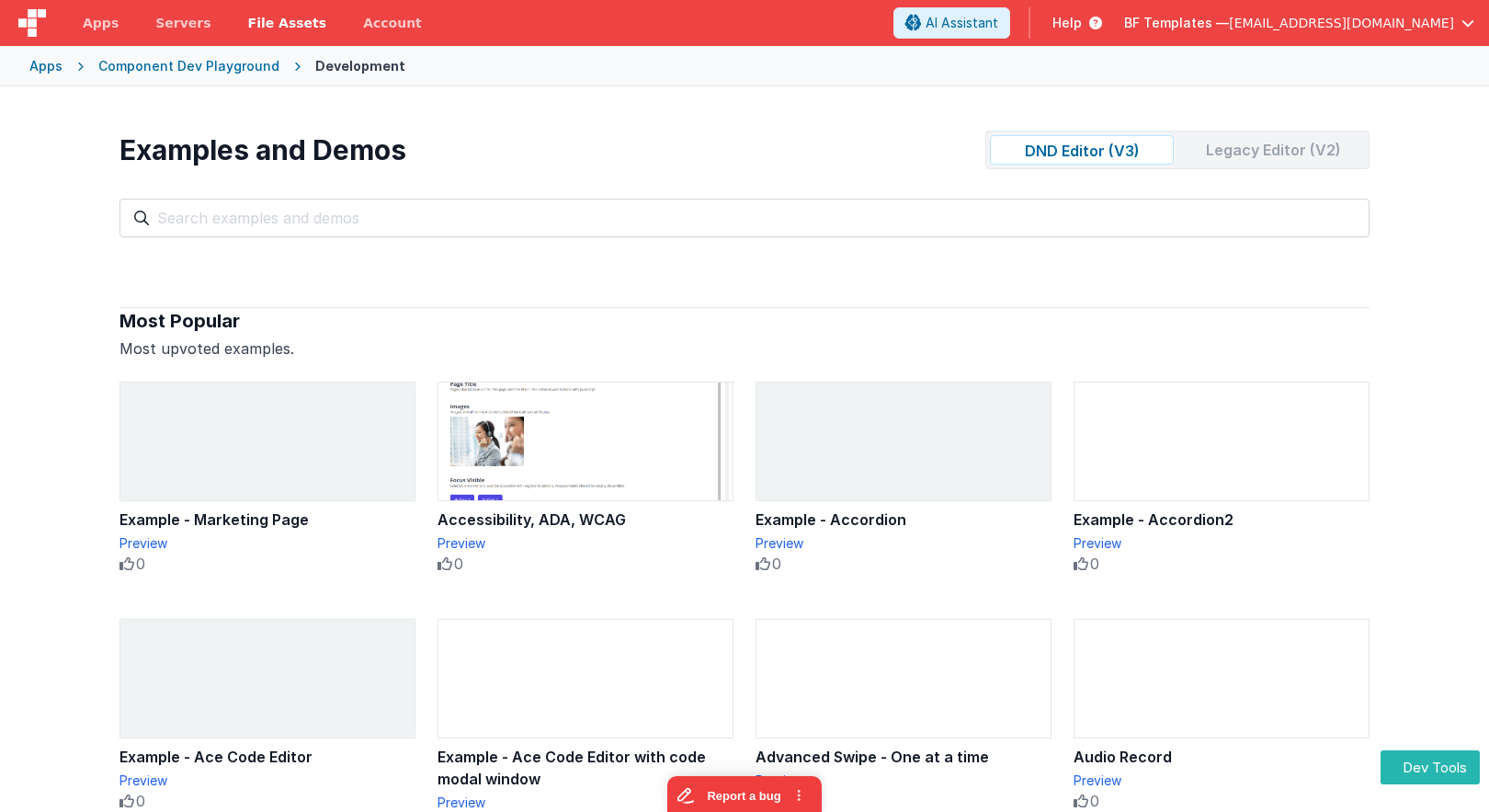
click at [268, 20] on span "File Assets" at bounding box center [287, 23] width 79 height 19
click at [1215, 139] on div "Legacy Editor (V2)" at bounding box center [1273, 150] width 184 height 30
click at [1101, 149] on div "DND Editor (V3)" at bounding box center [1082, 150] width 184 height 30
click at [1241, 147] on div "Legacy Editor (V2)" at bounding box center [1273, 150] width 184 height 30
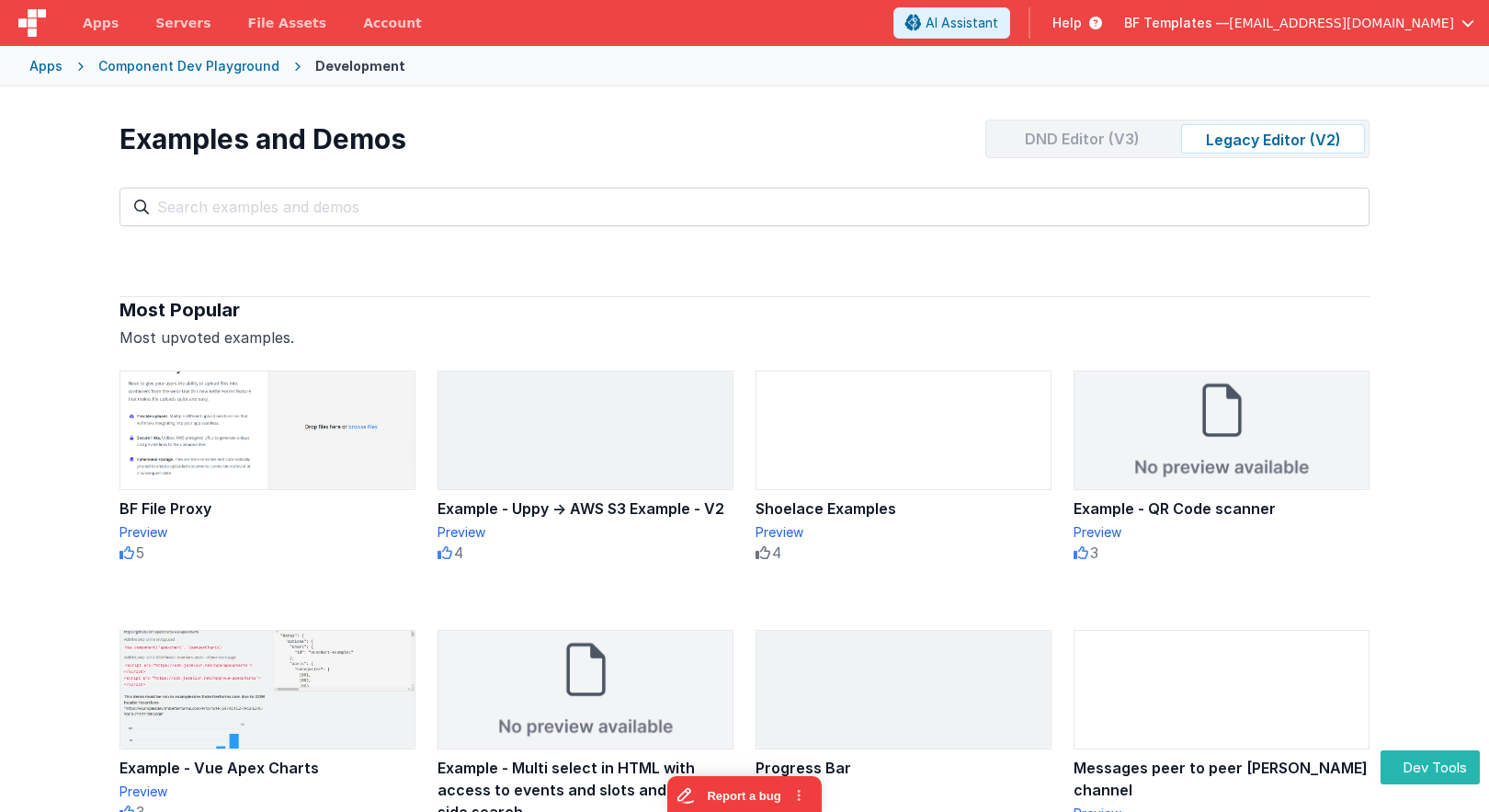
scroll to position [7, 0]
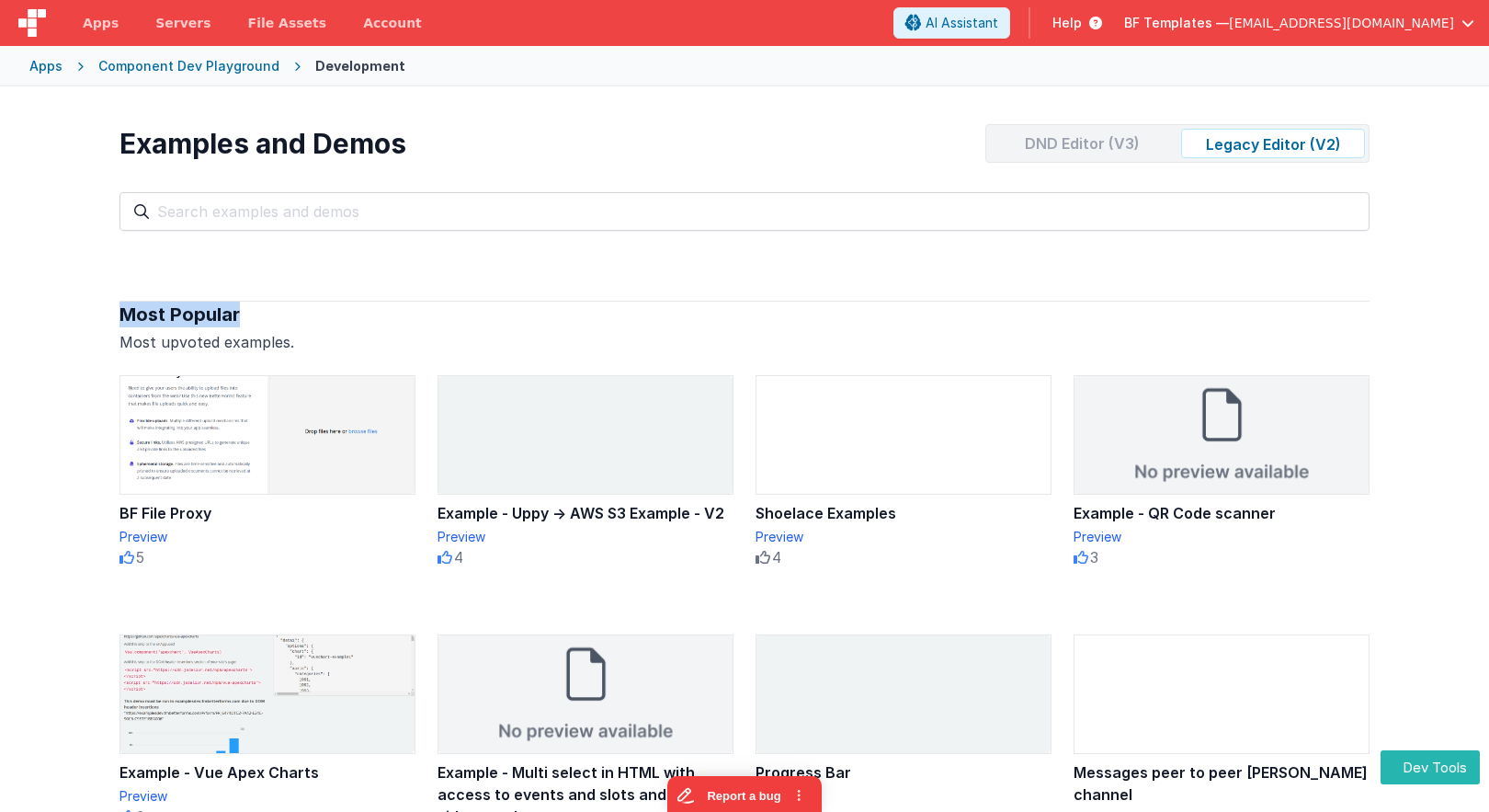
drag, startPoint x: 131, startPoint y: 311, endPoint x: 269, endPoint y: 313, distance: 138.0
click at [268, 314] on div "Most Popular" at bounding box center [744, 314] width 1250 height 26
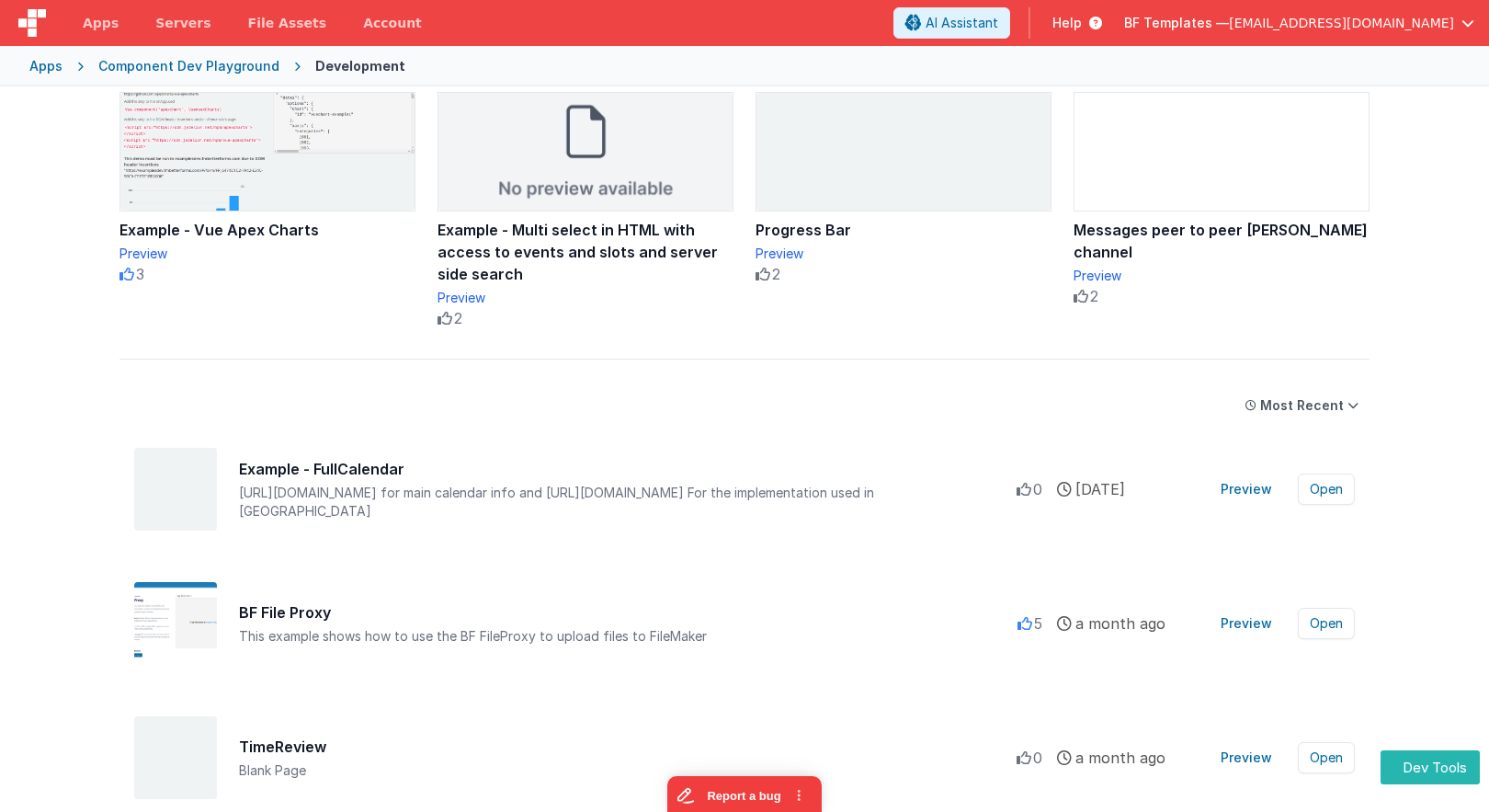
scroll to position [552, 0]
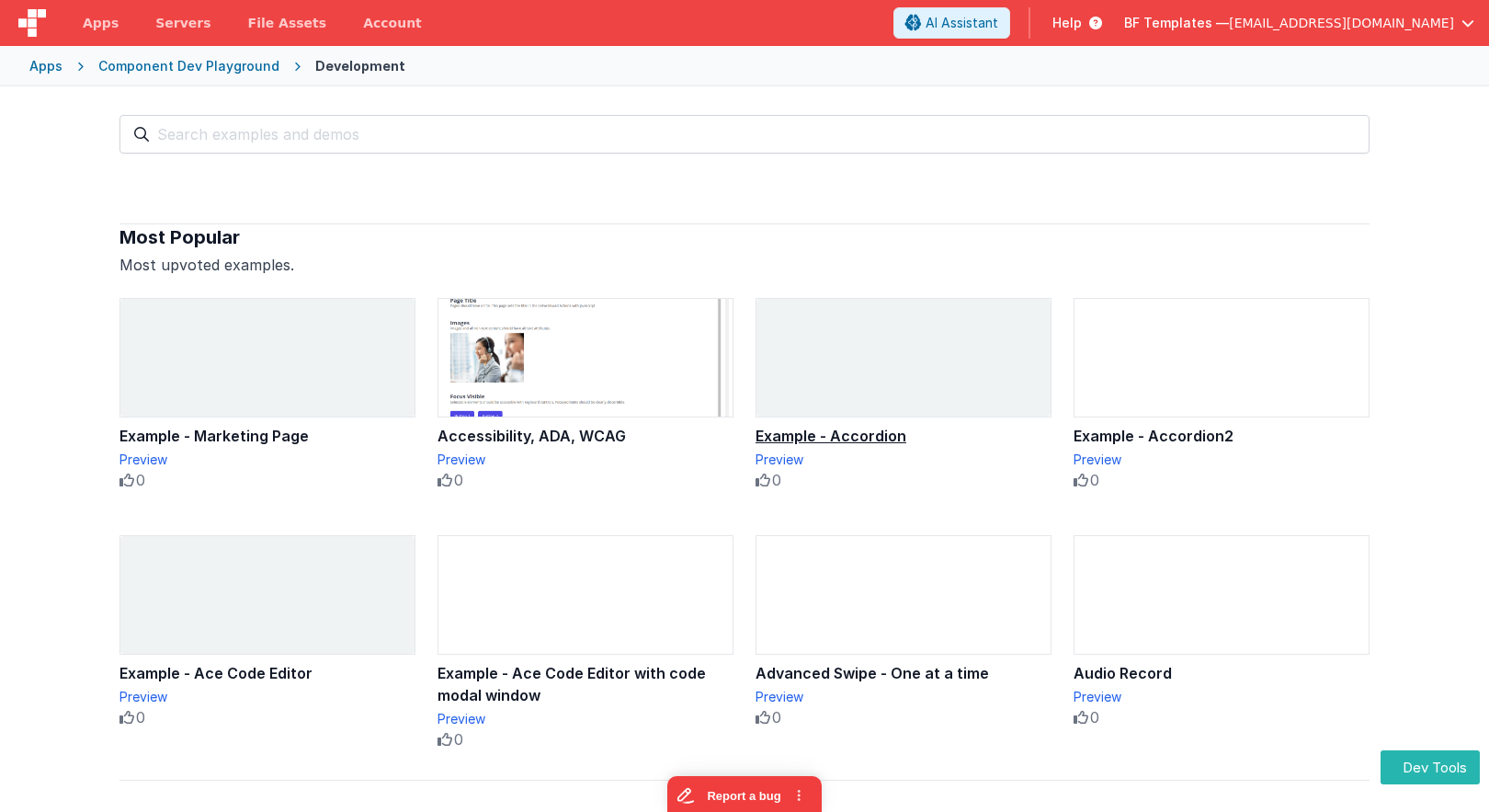
scroll to position [51, 0]
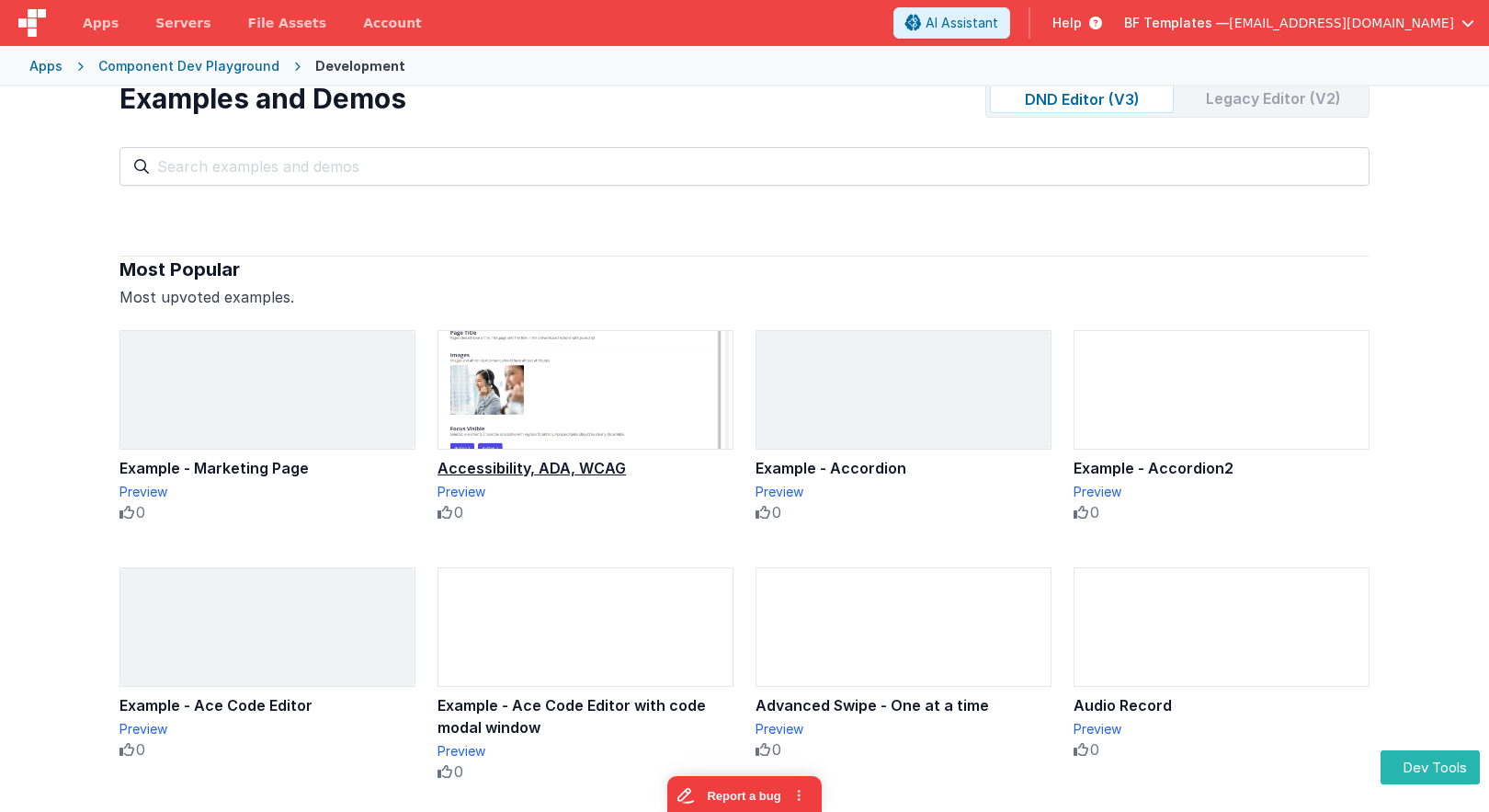
click at [527, 396] on img at bounding box center [585, 390] width 294 height 117
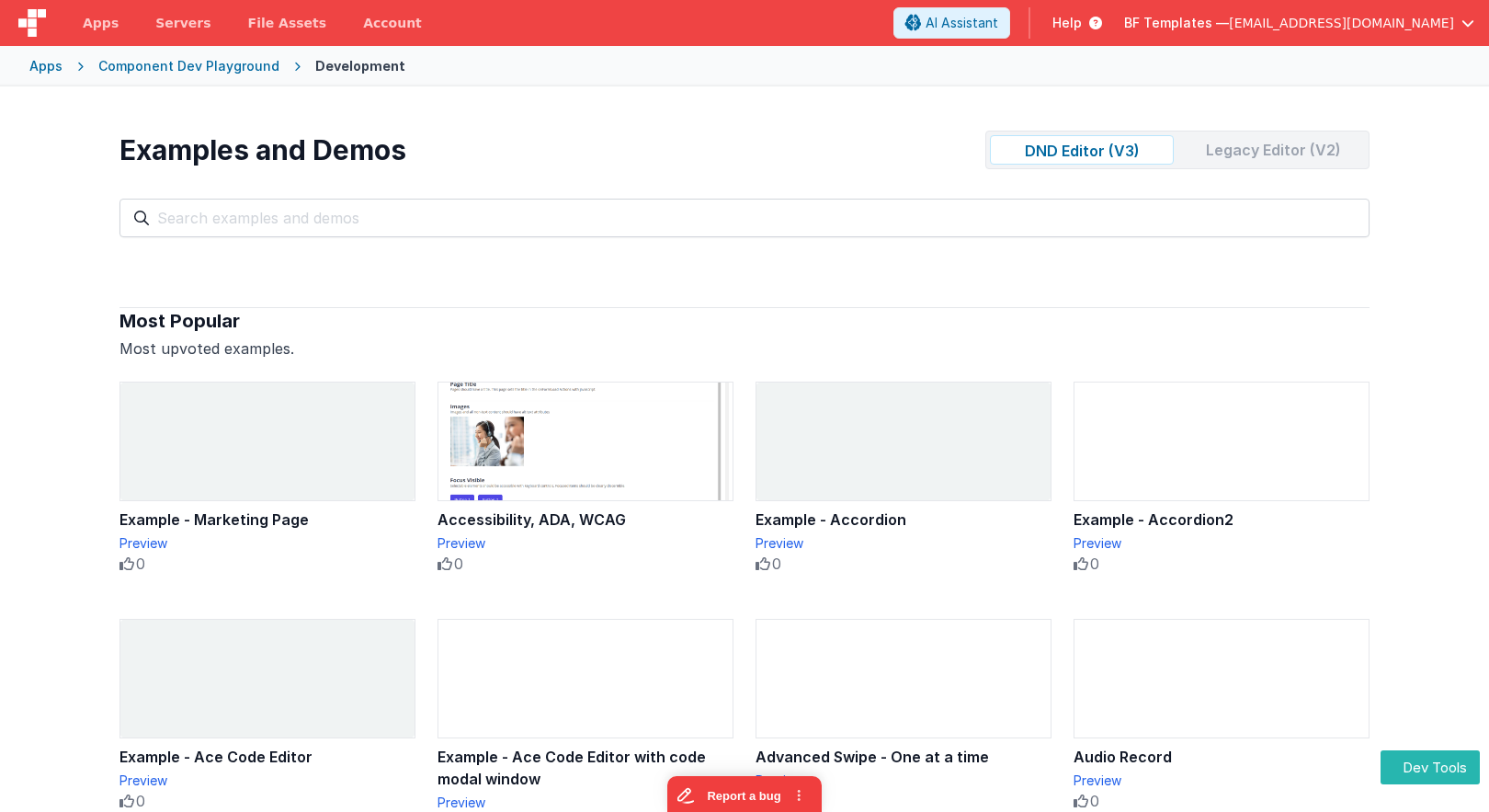
click at [1266, 143] on div "Legacy Editor (V2)" at bounding box center [1273, 150] width 184 height 30
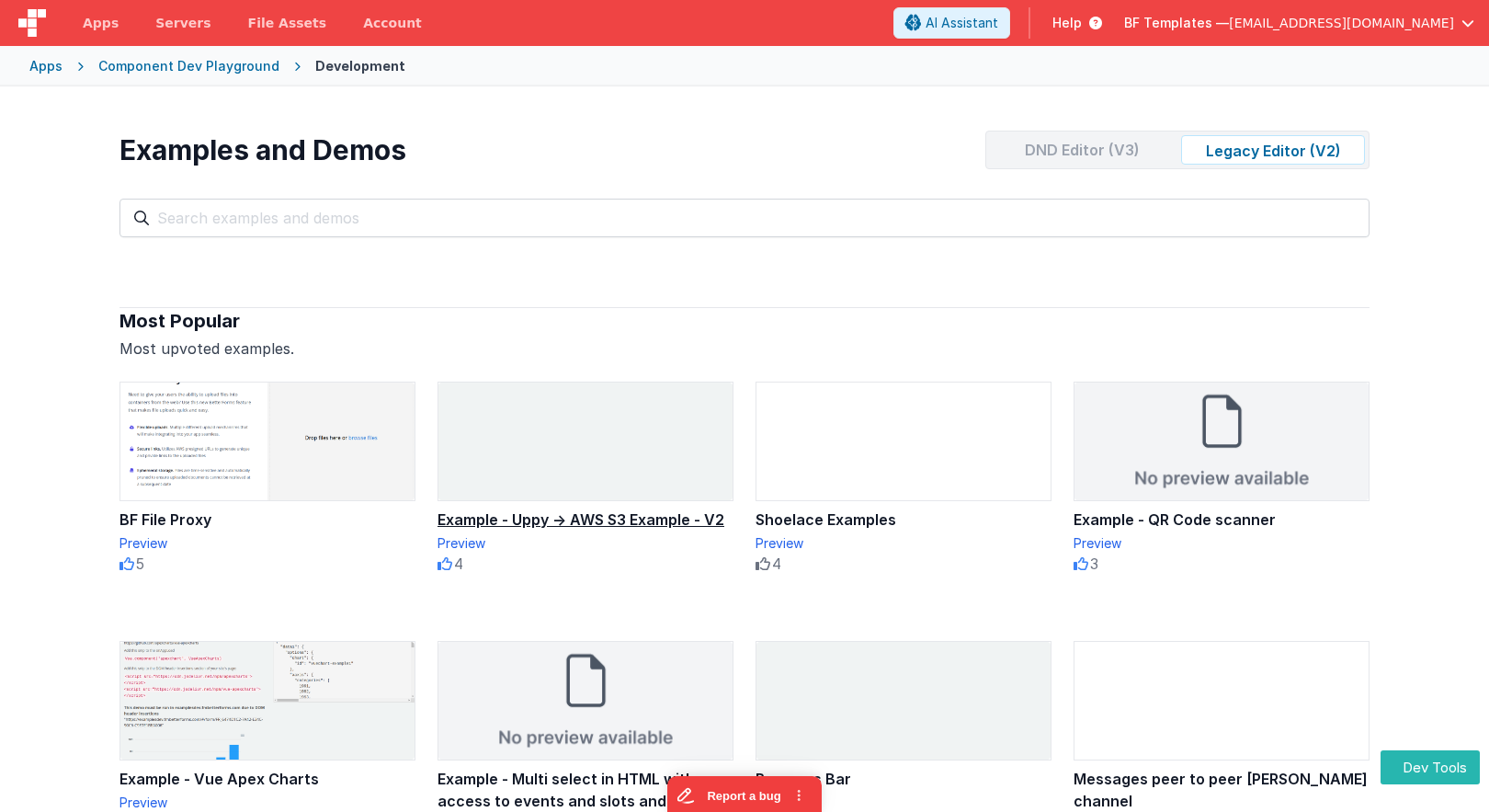
click at [603, 420] on img at bounding box center [585, 441] width 294 height 117
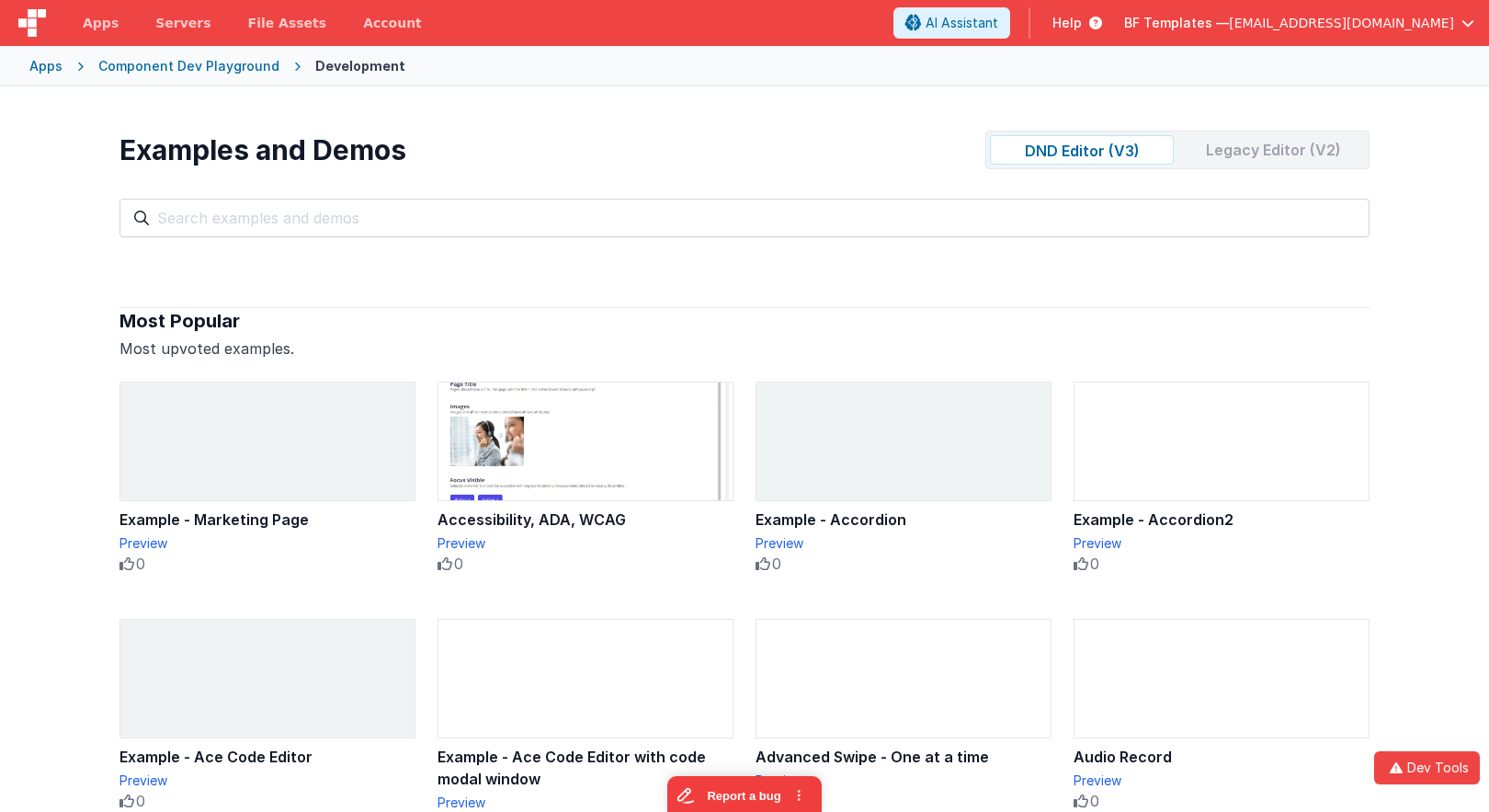
click at [1085, 155] on div "DND Editor (V3)" at bounding box center [1082, 150] width 184 height 30
click at [634, 422] on img at bounding box center [585, 441] width 294 height 117
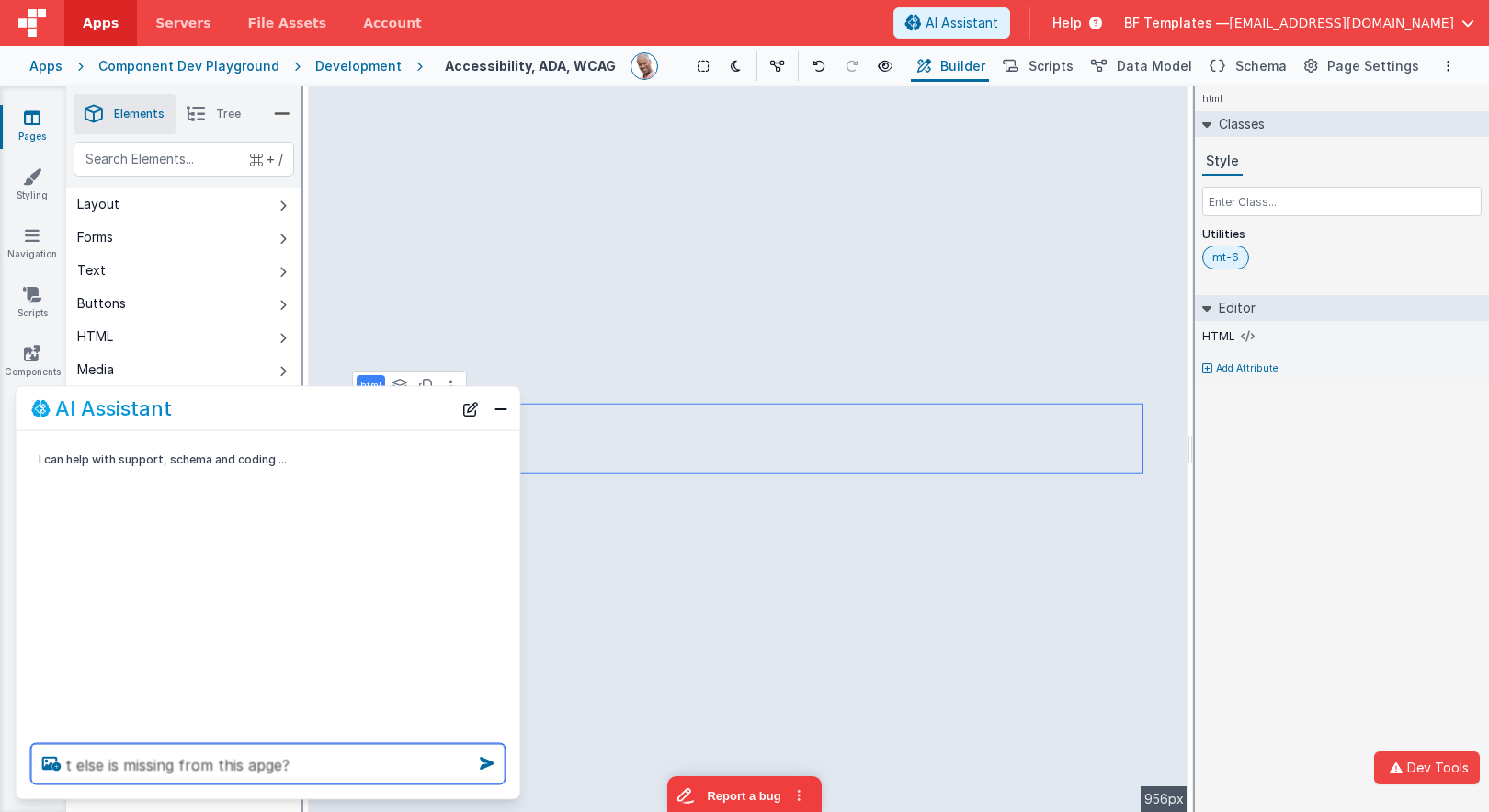
type textarea "t else is missing from this apge?"
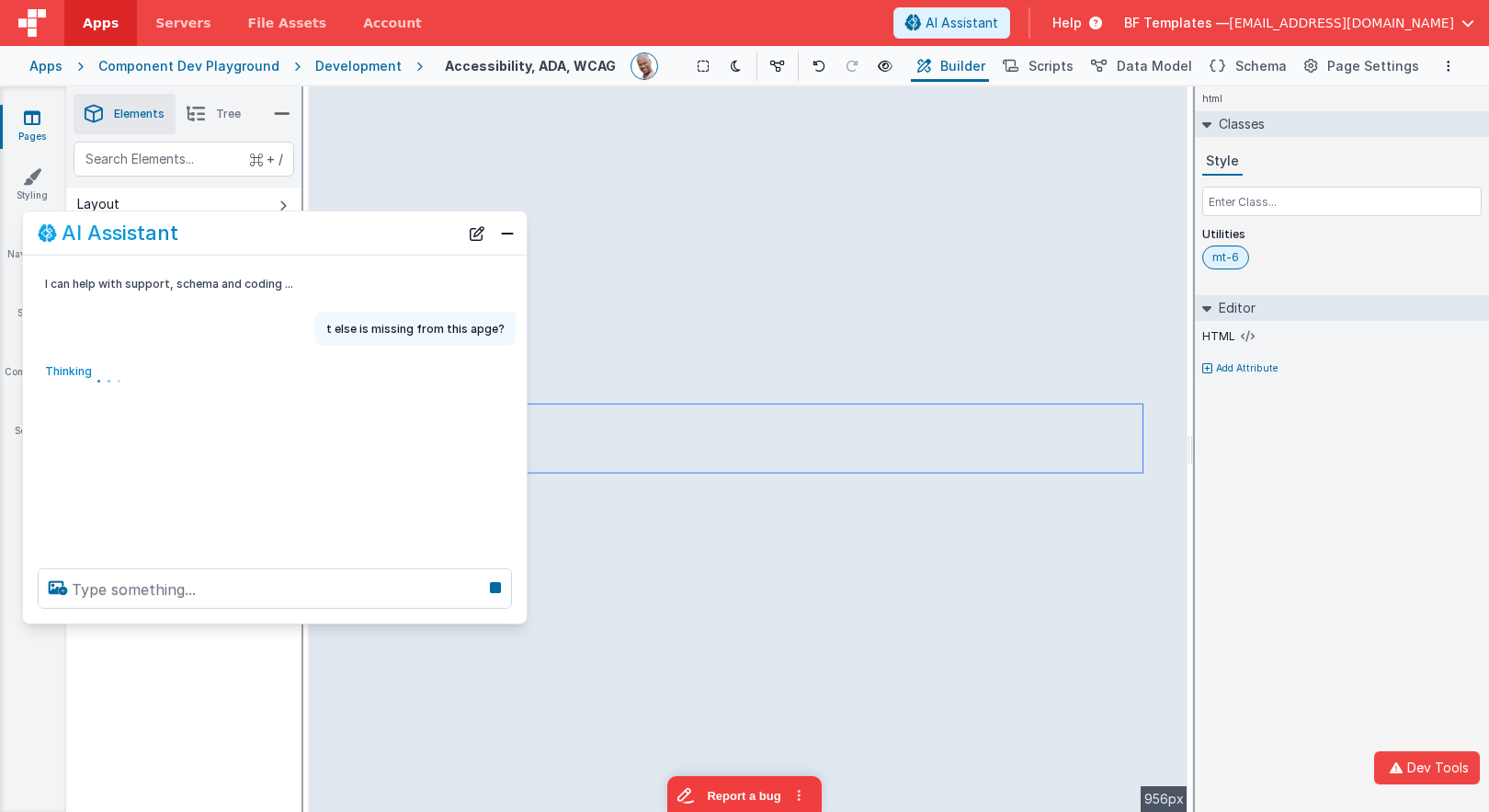
drag, startPoint x: 202, startPoint y: 387, endPoint x: 215, endPoint y: 247, distance: 140.6
click at [212, 232] on div "AI Assistant" at bounding box center [248, 233] width 421 height 22
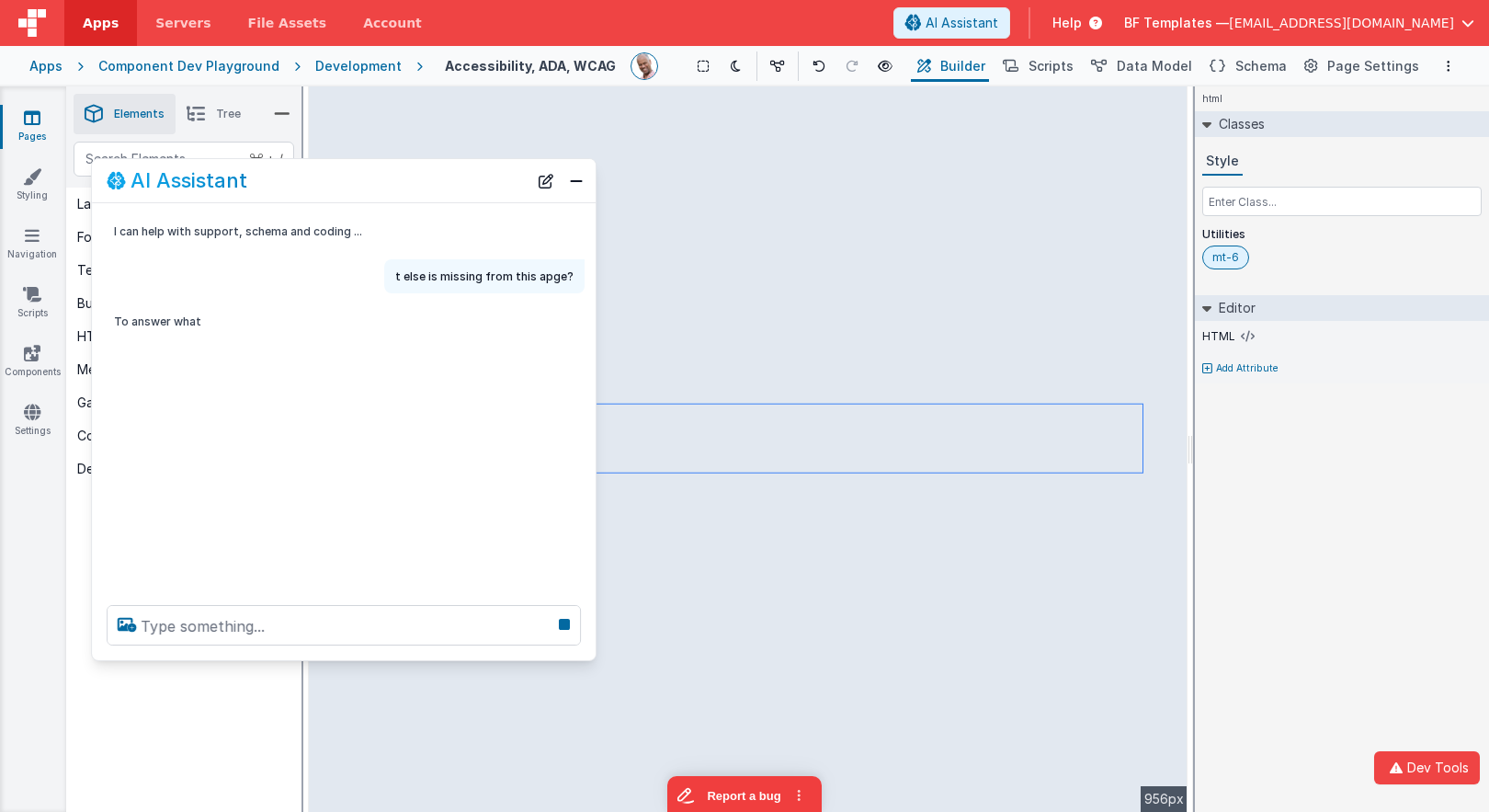
drag, startPoint x: 216, startPoint y: 570, endPoint x: 243, endPoint y: 576, distance: 27.7
click at [207, 654] on div at bounding box center [344, 625] width 503 height 70
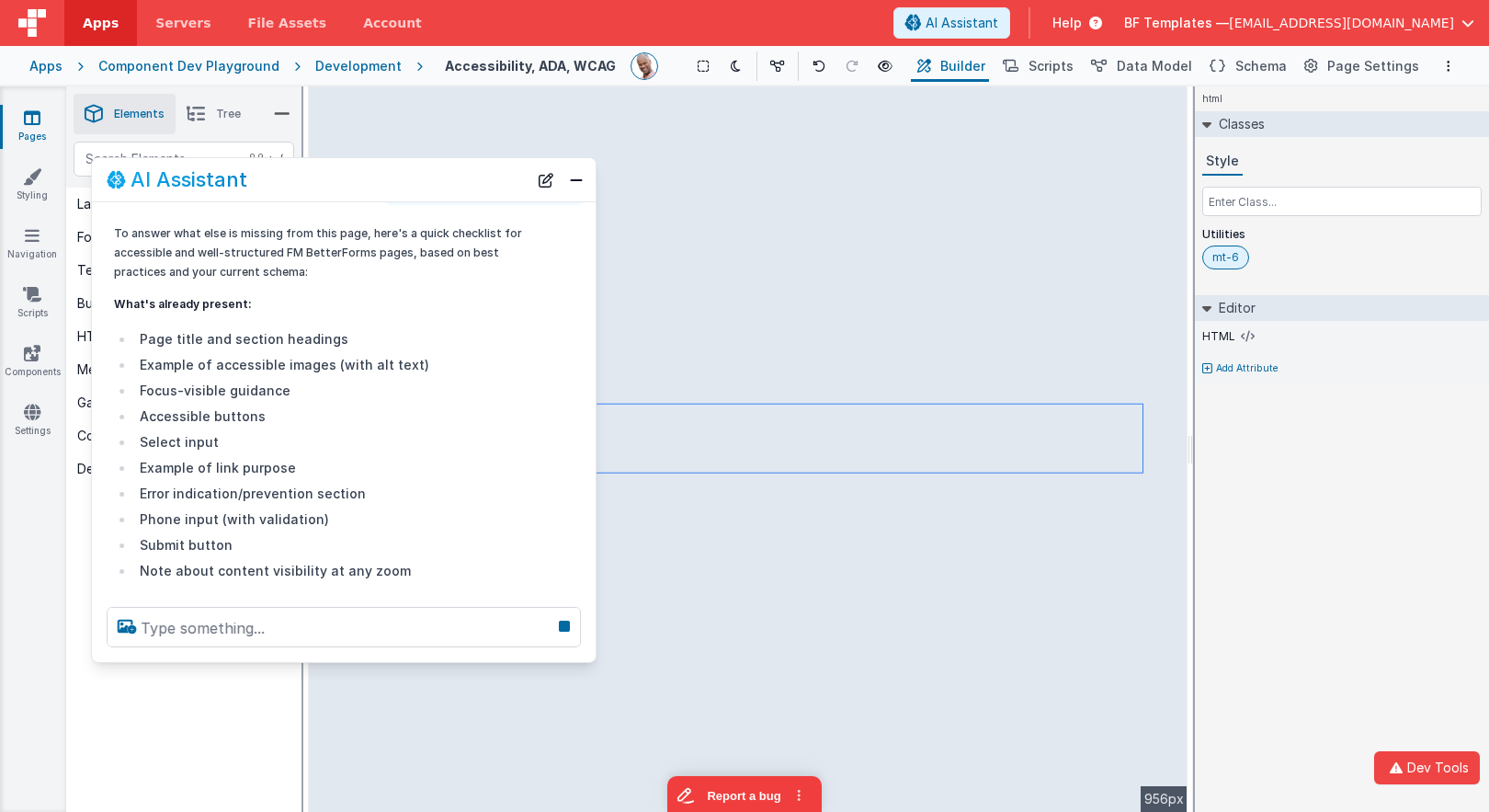
scroll to position [89, 0]
drag, startPoint x: 247, startPoint y: 495, endPoint x: 304, endPoint y: 495, distance: 57.0
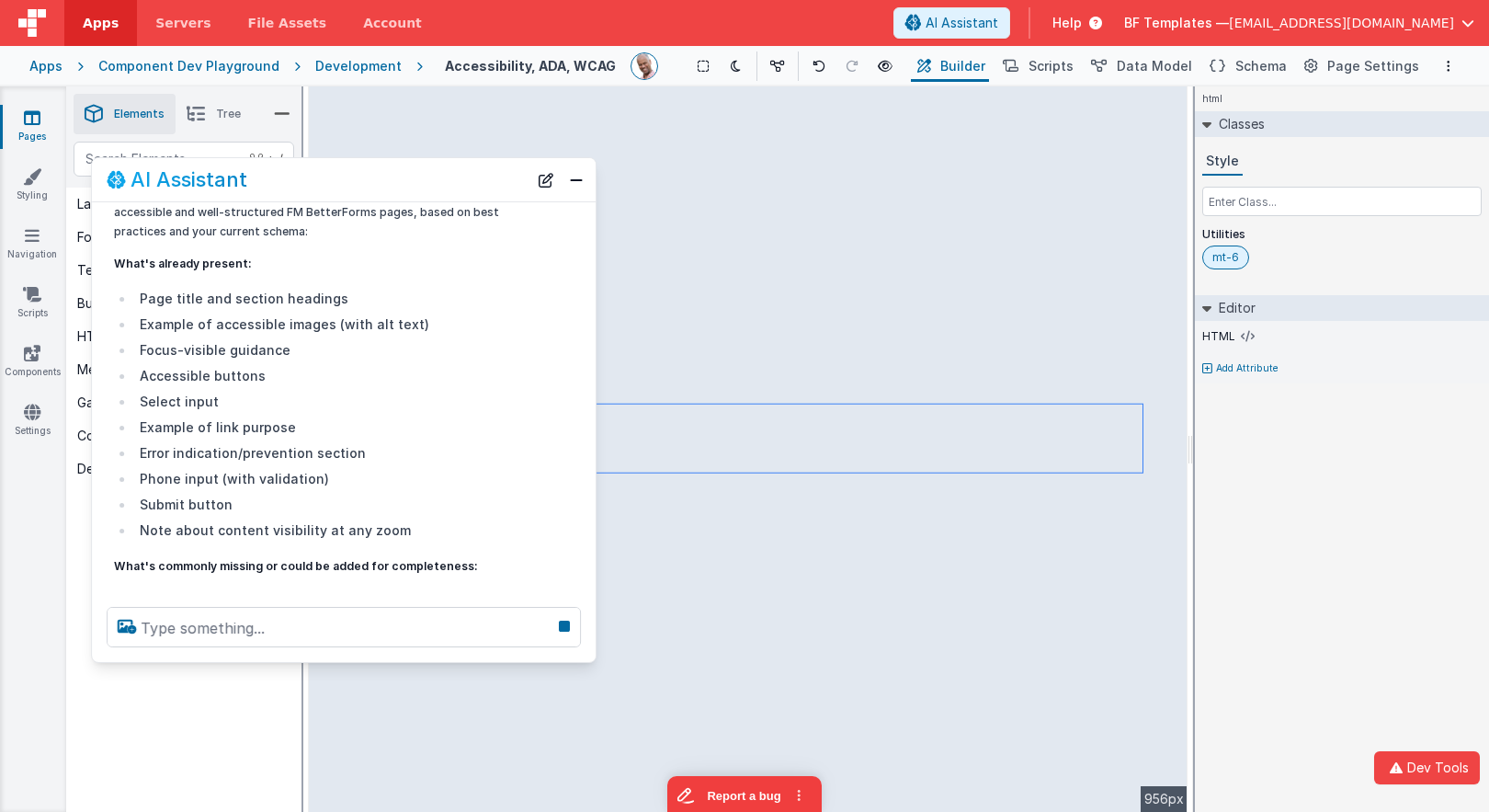
scroll to position [174, 0]
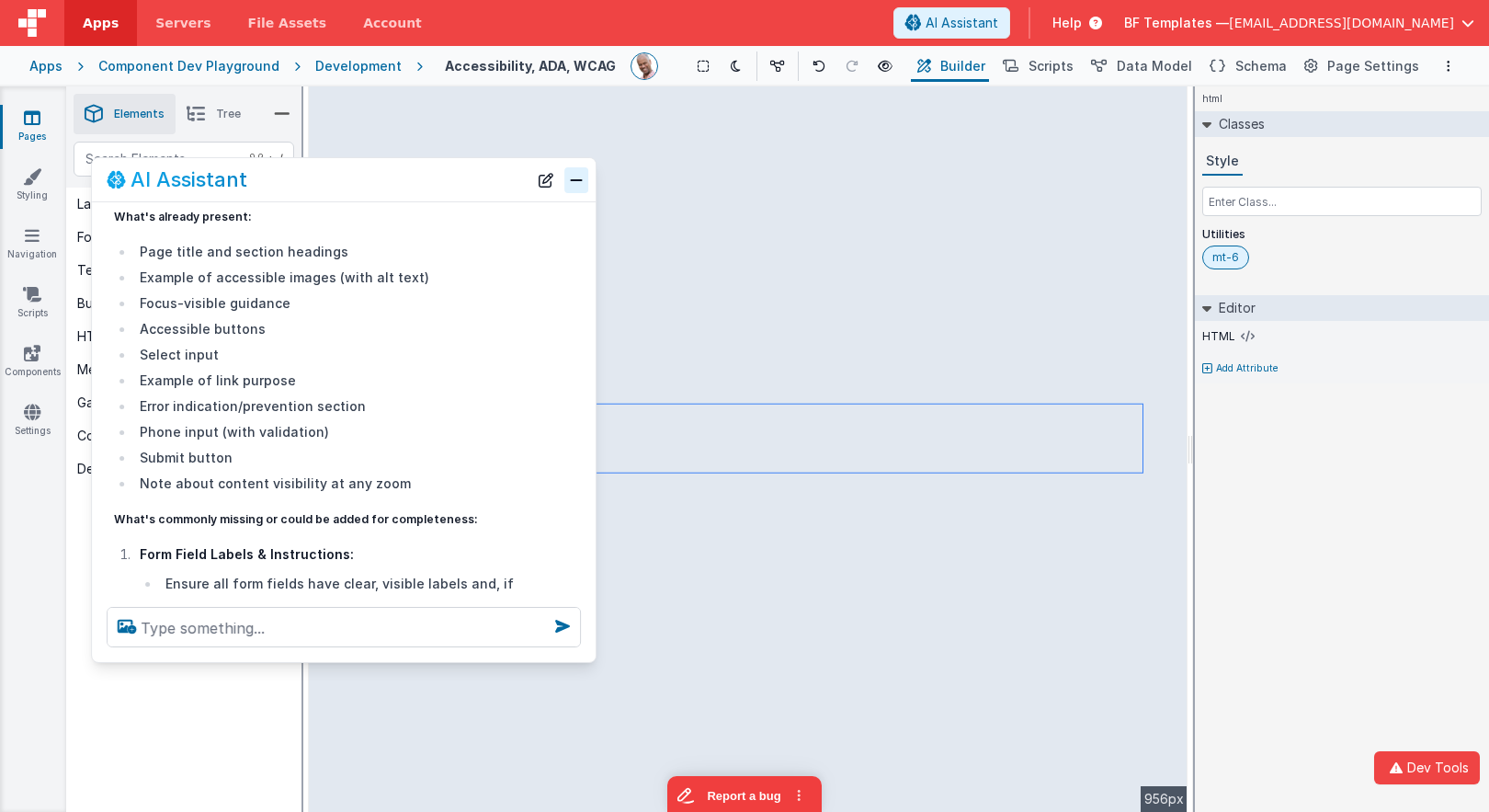
click at [567, 178] on button "Close" at bounding box center [576, 180] width 24 height 26
